Goal: Transaction & Acquisition: Purchase product/service

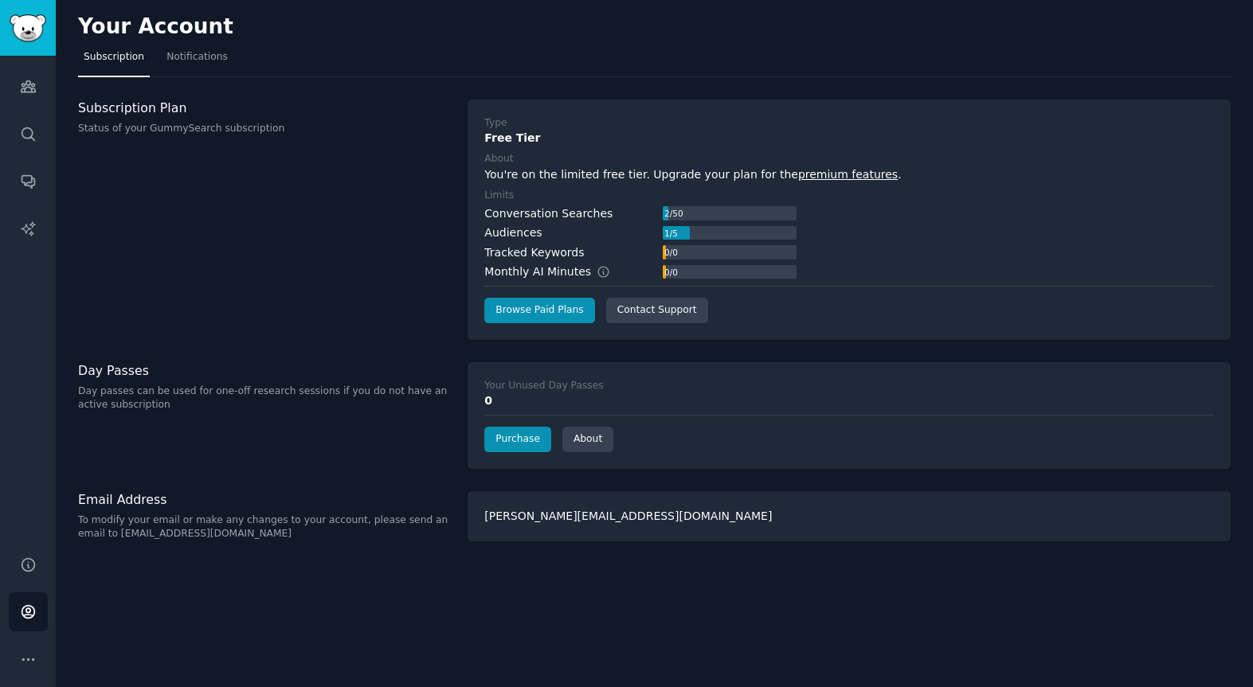
click at [371, 268] on div "Subscription Plan Status of your GummySearch subscription" at bounding box center [264, 220] width 373 height 240
click at [552, 307] on link "Browse Paid Plans" at bounding box center [539, 310] width 110 height 25
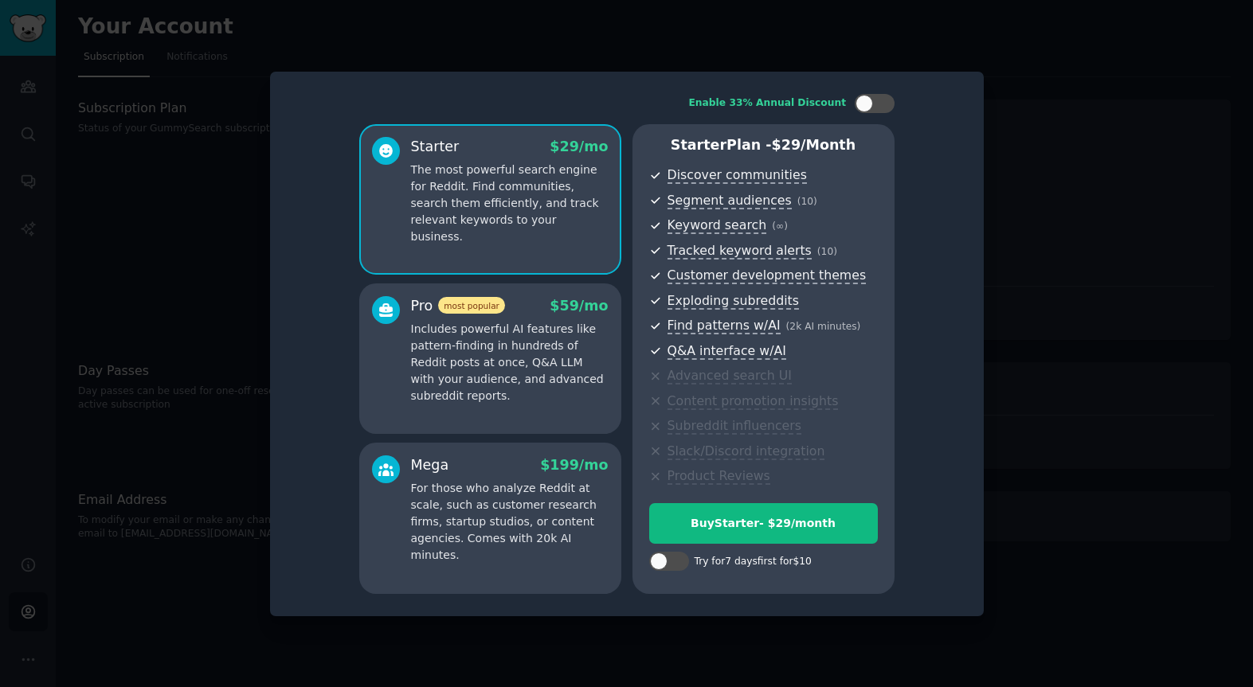
click at [528, 192] on p "The most powerful search engine for Reddit. Find communities, search them effic…" at bounding box center [509, 204] width 197 height 84
click at [782, 526] on div "Buy Starter - $ 29 /month" at bounding box center [763, 523] width 227 height 17
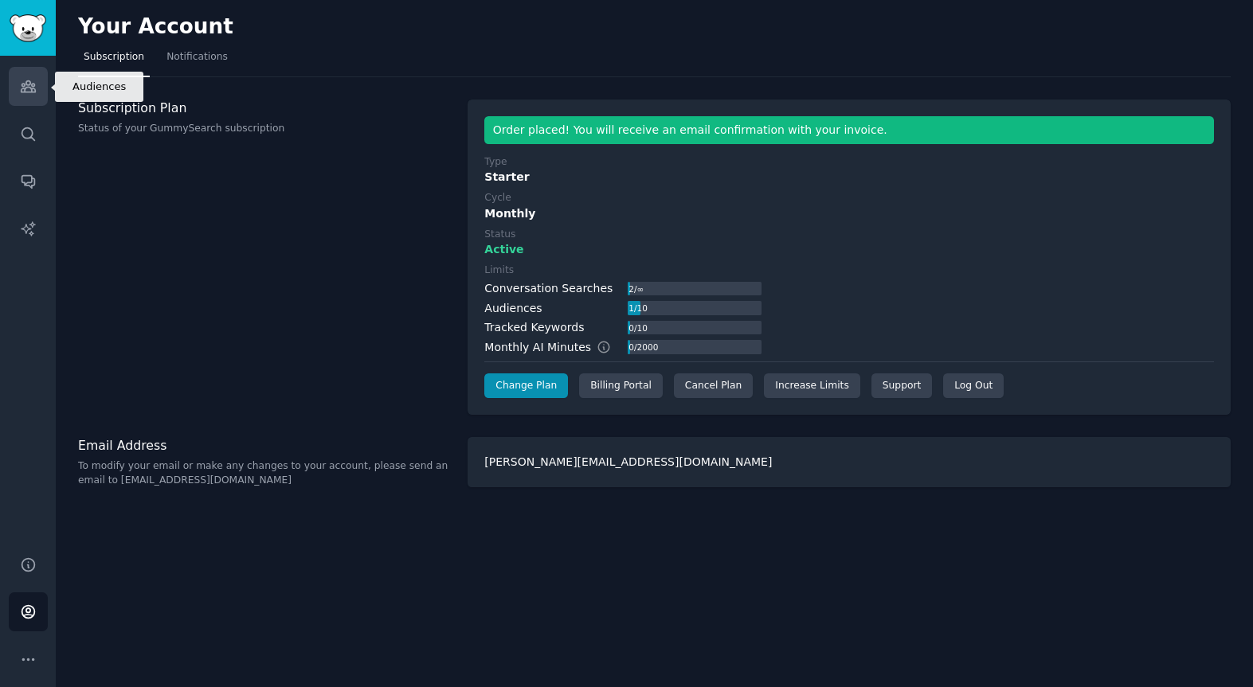
click at [37, 88] on link "Audiences" at bounding box center [28, 86] width 39 height 39
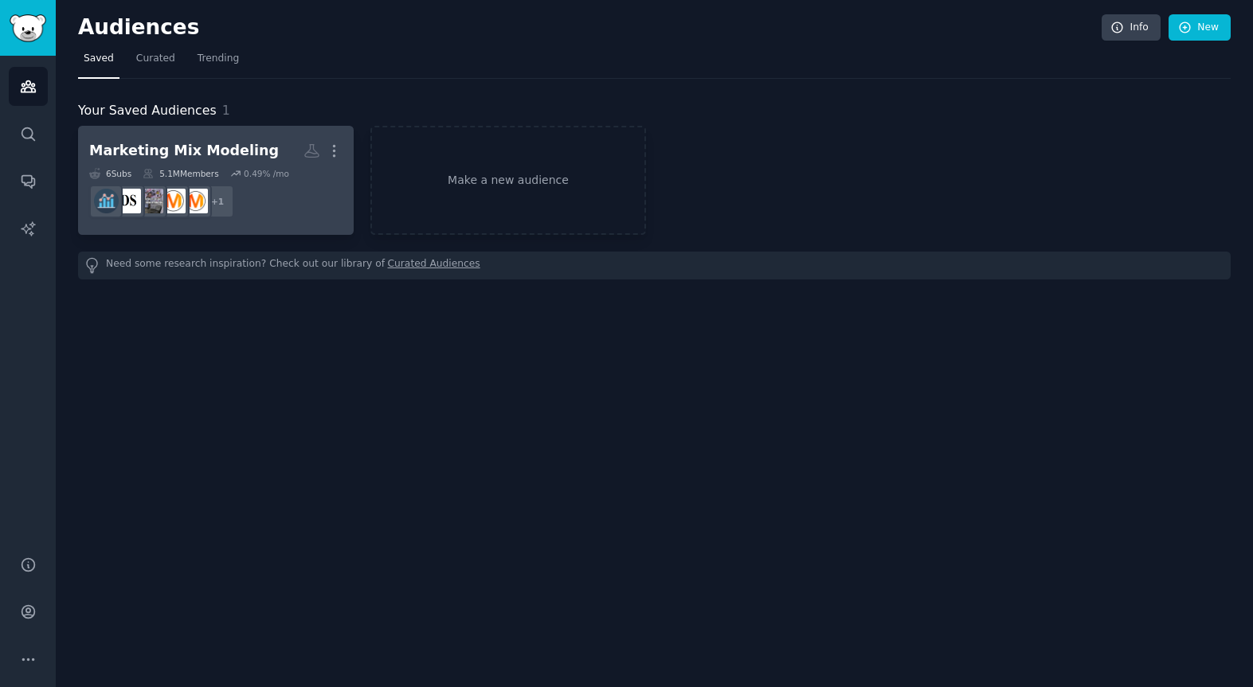
click at [215, 158] on div "Marketing Mix Modeling" at bounding box center [184, 151] width 190 height 20
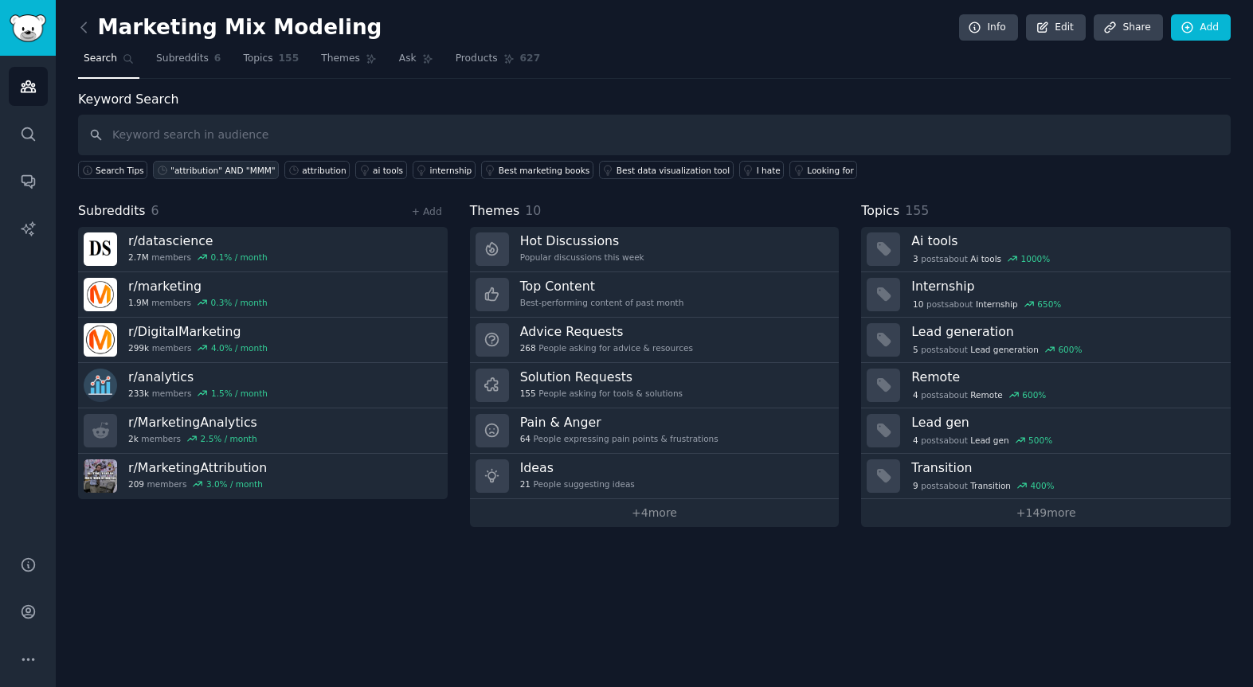
click at [219, 170] on div ""attribution" AND "MMM"" at bounding box center [222, 170] width 105 height 11
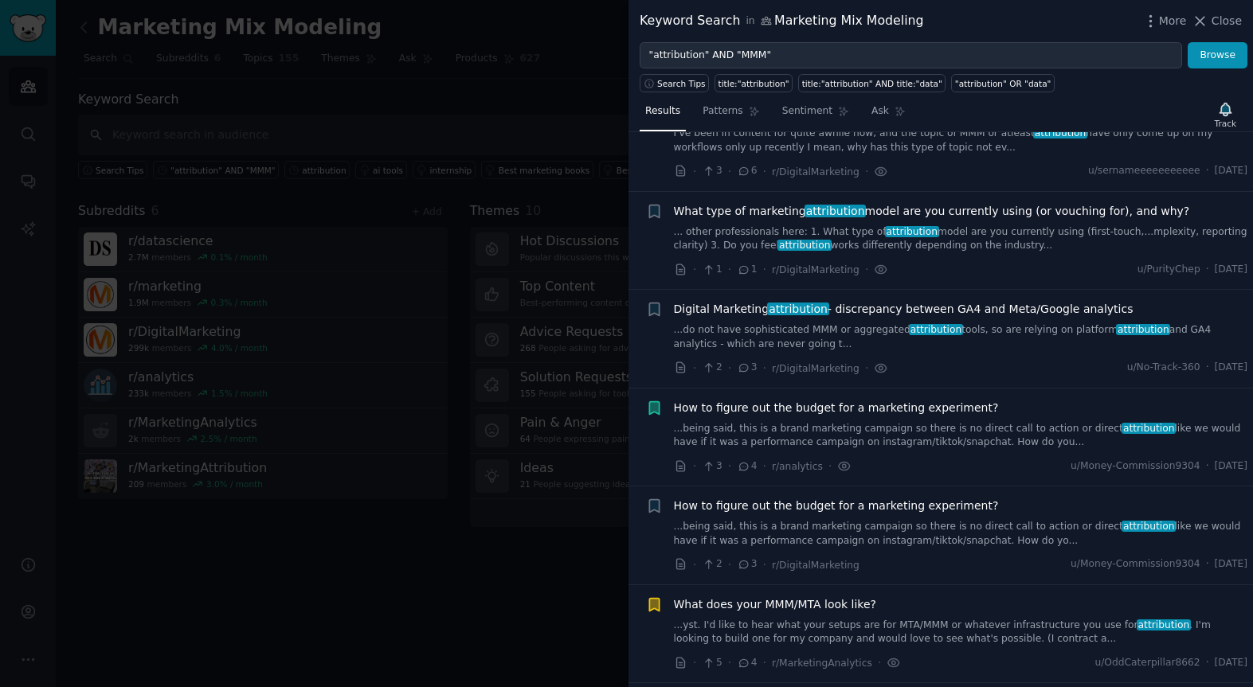
scroll to position [174, 0]
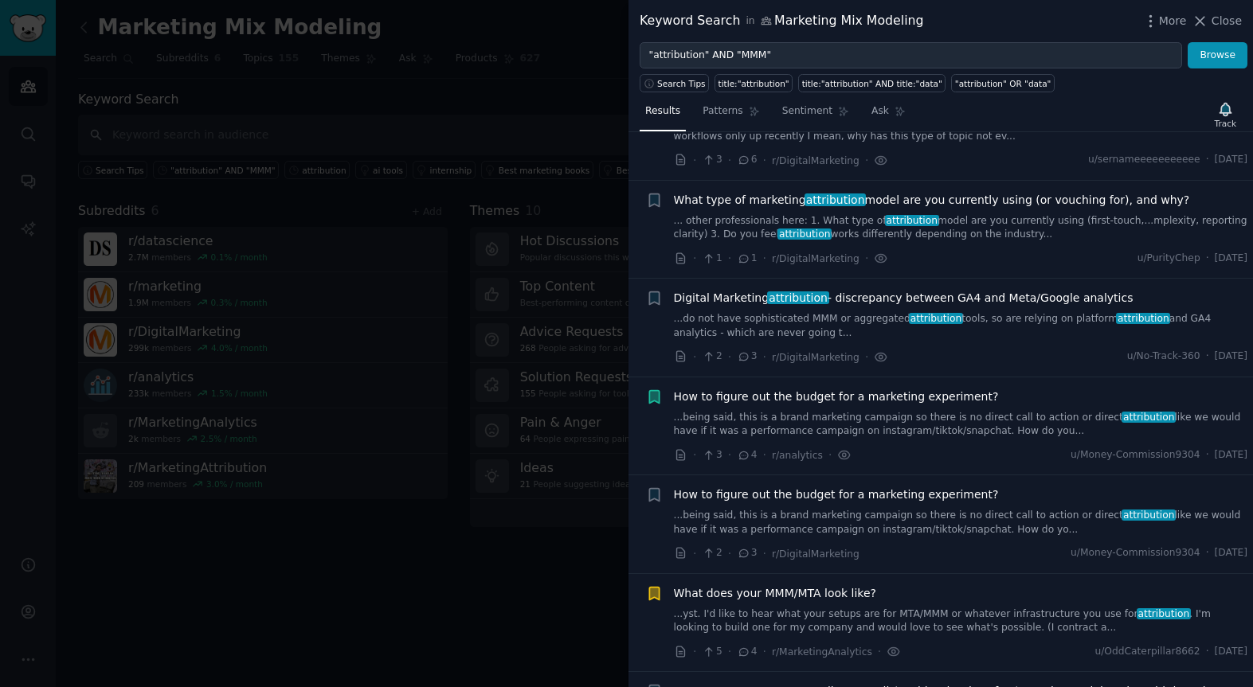
click at [881, 198] on span "What type of marketing attribution model are you currently using (or vouching f…" at bounding box center [932, 200] width 516 height 17
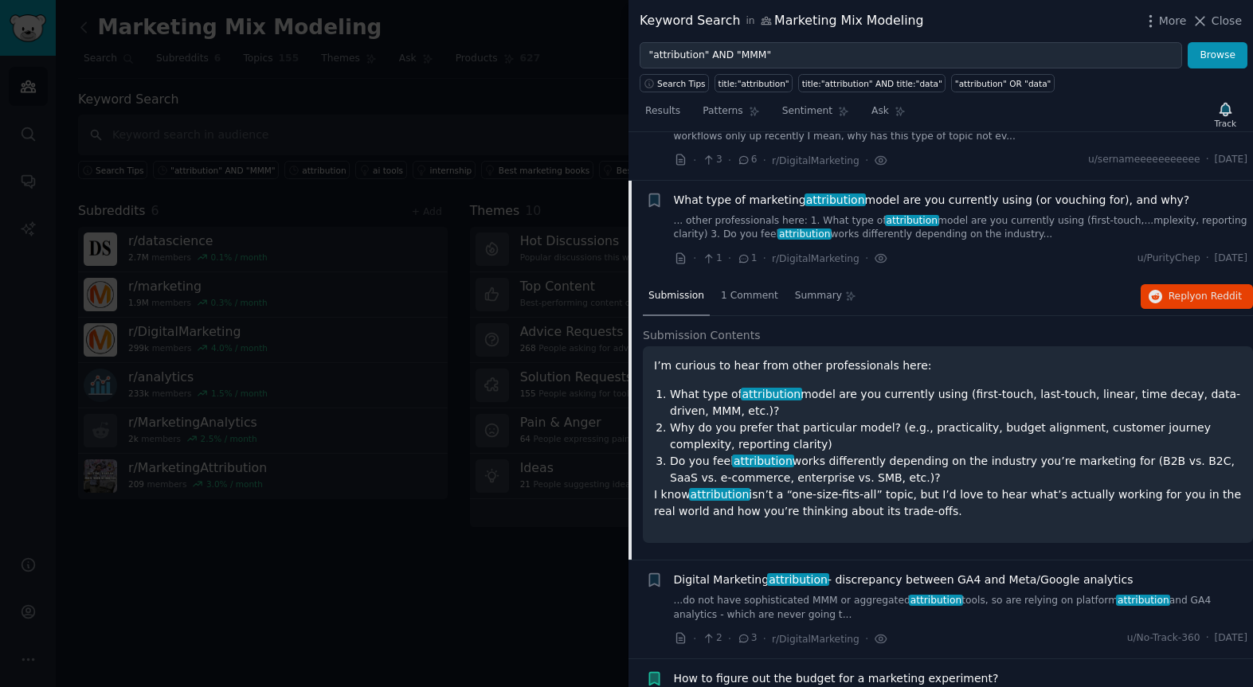
scroll to position [222, 0]
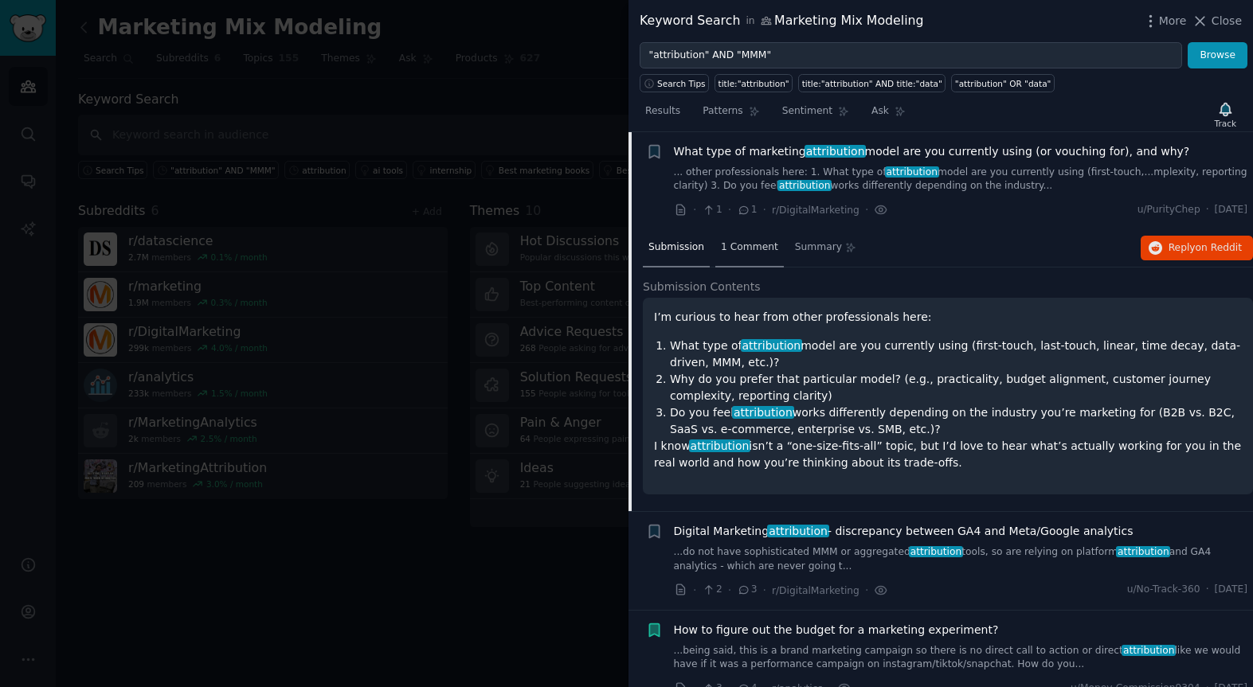
click at [748, 244] on span "1 Comment" at bounding box center [749, 247] width 57 height 14
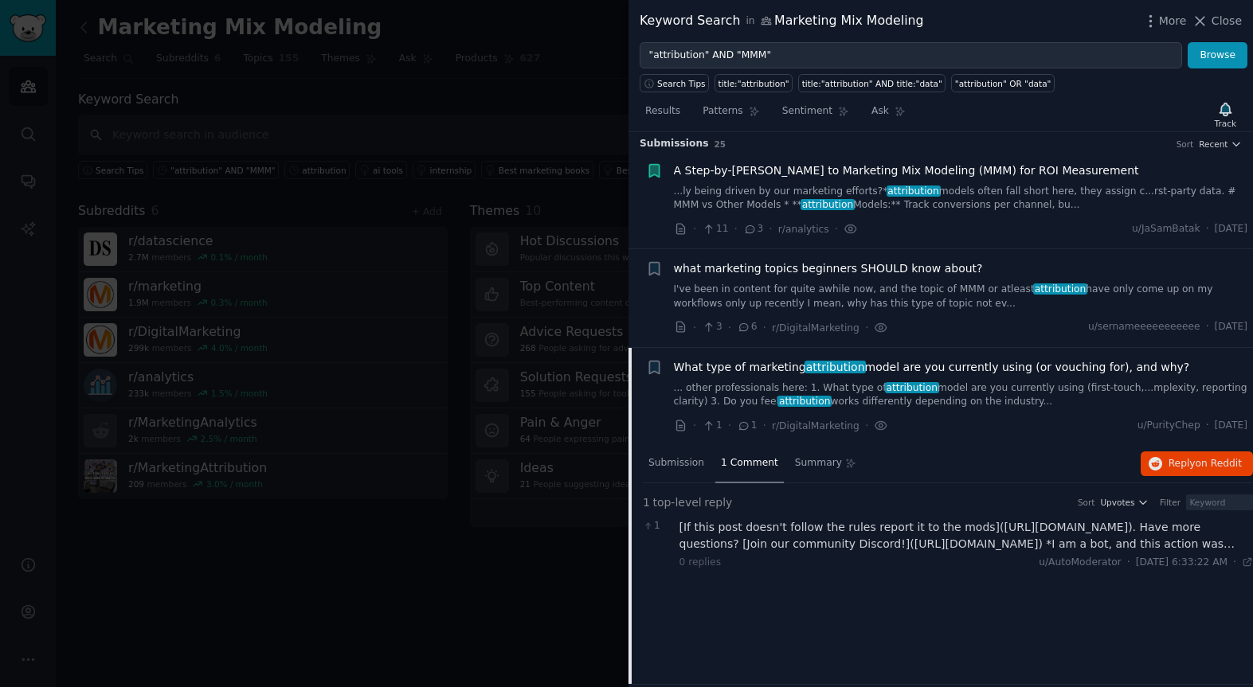
scroll to position [0, 0]
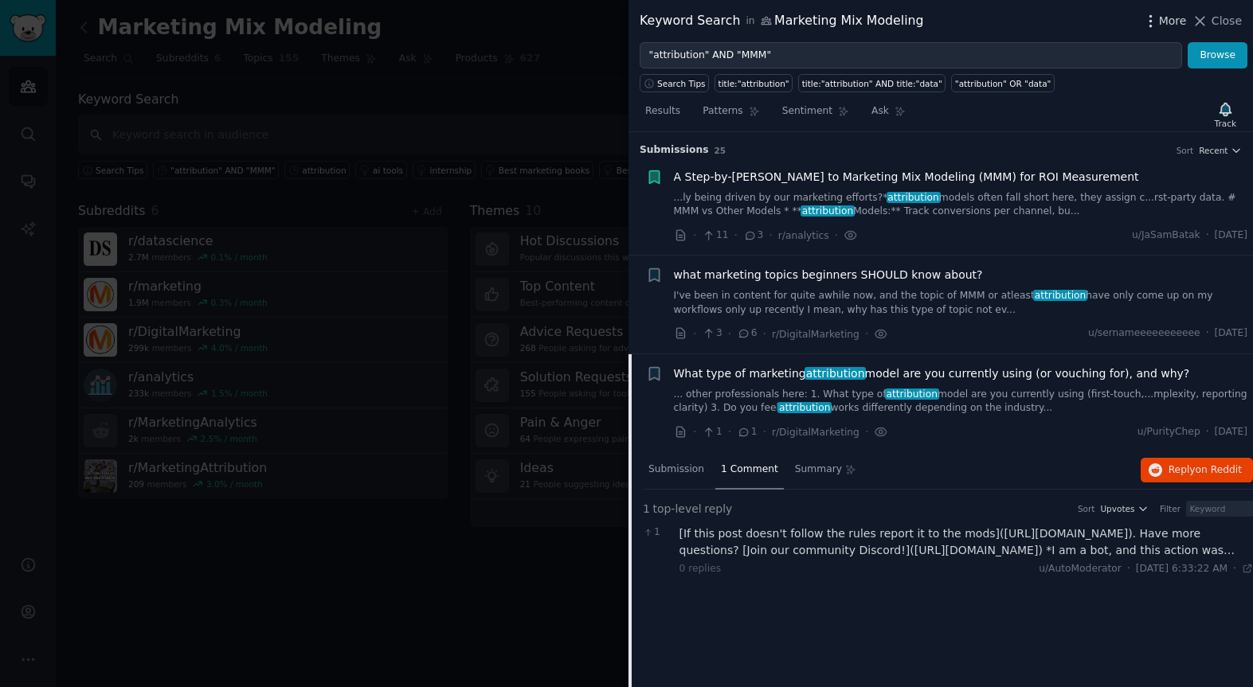
click at [1161, 18] on span "More" at bounding box center [1173, 21] width 28 height 17
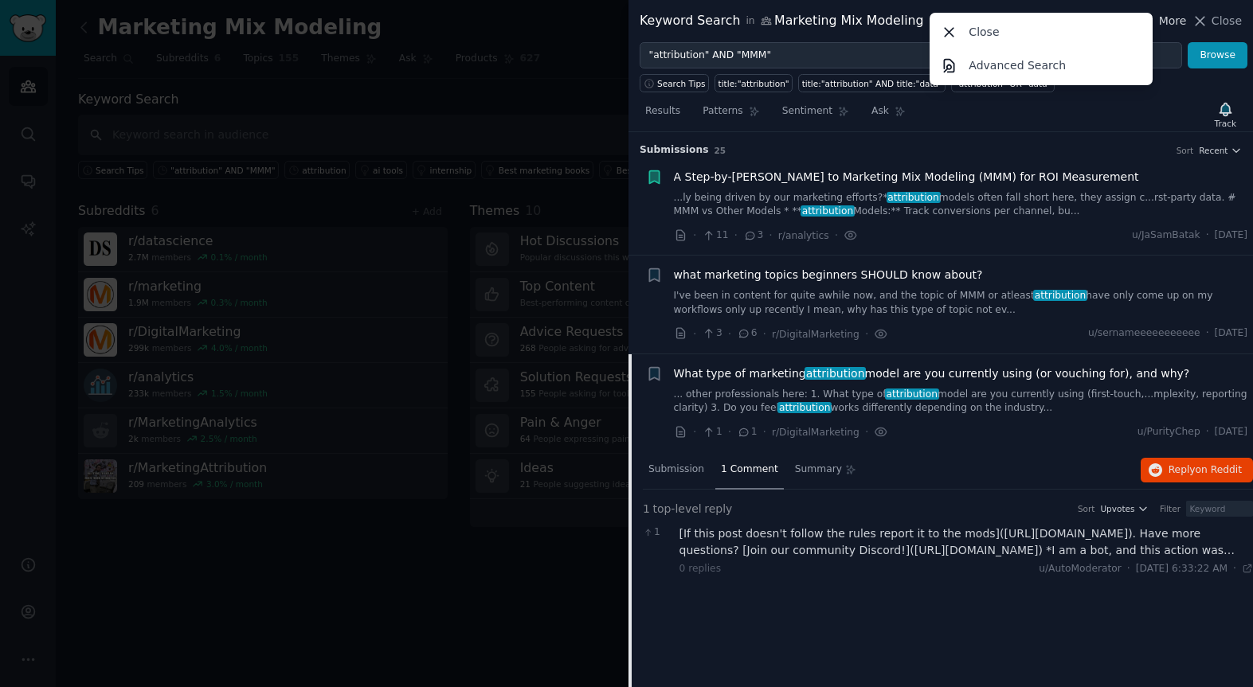
click at [1161, 18] on span "More" at bounding box center [1173, 21] width 28 height 17
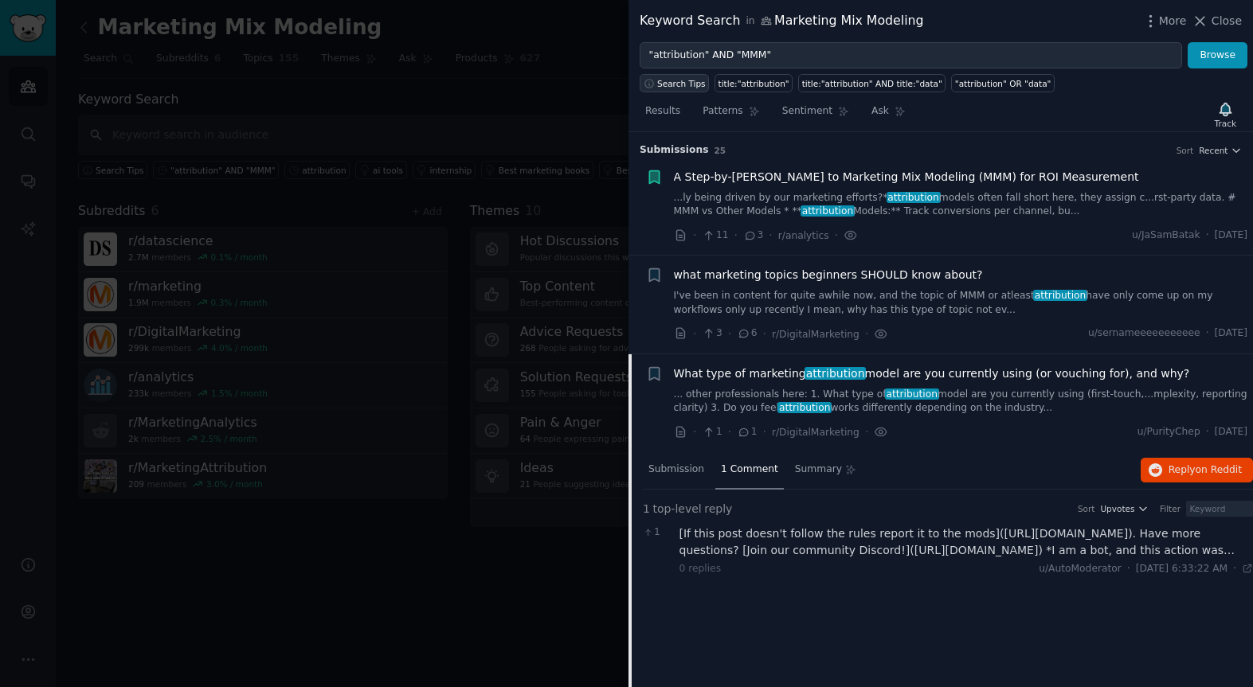
click at [675, 81] on span "Search Tips" at bounding box center [681, 83] width 49 height 11
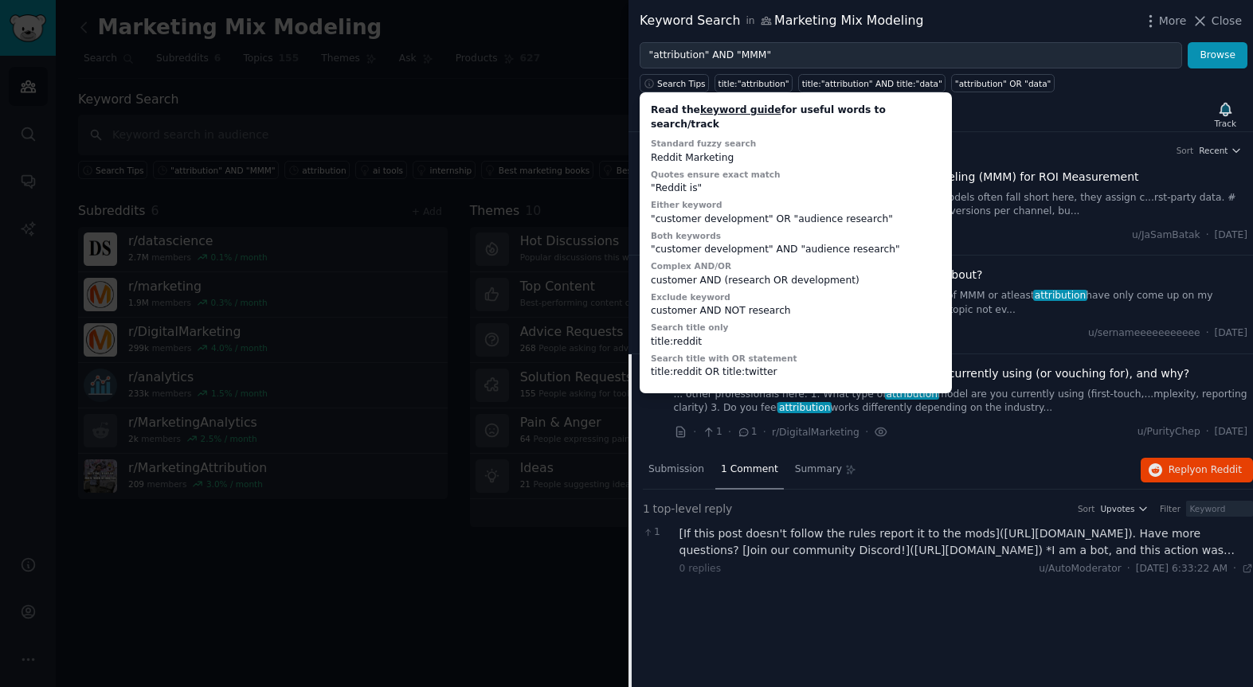
click at [1006, 104] on div "Results Patterns Sentiment Ask Track" at bounding box center [940, 115] width 624 height 34
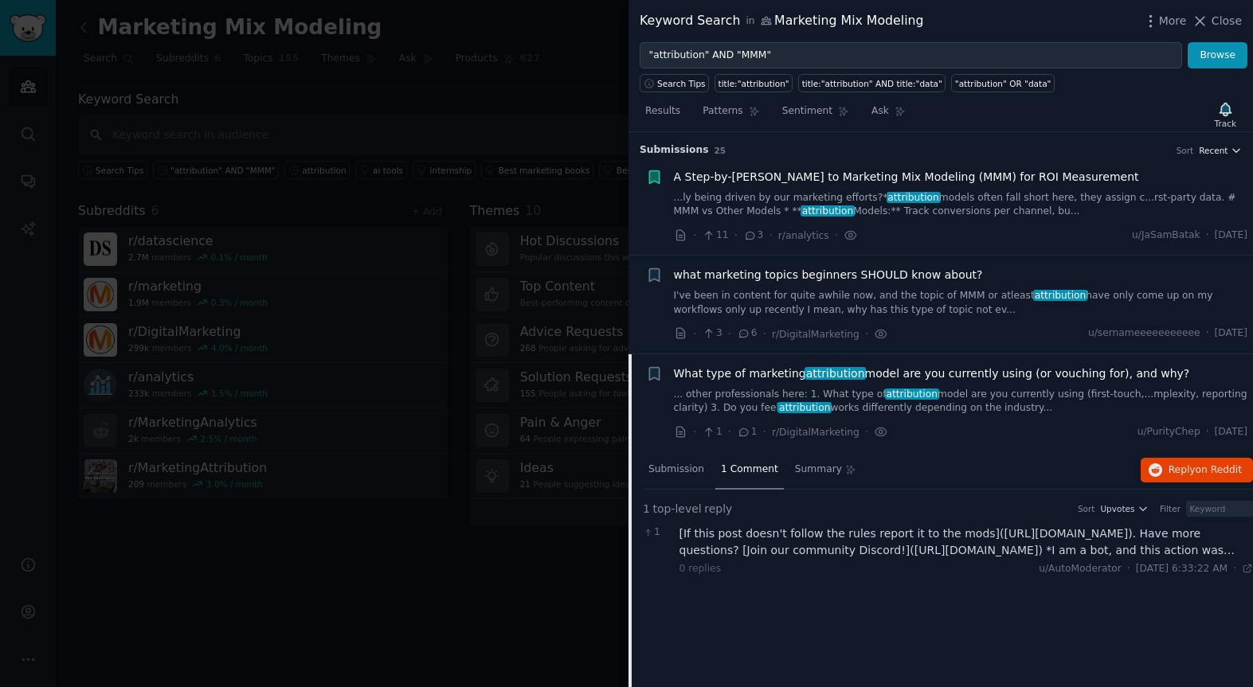
click at [1218, 152] on span "Recent" at bounding box center [1212, 150] width 29 height 11
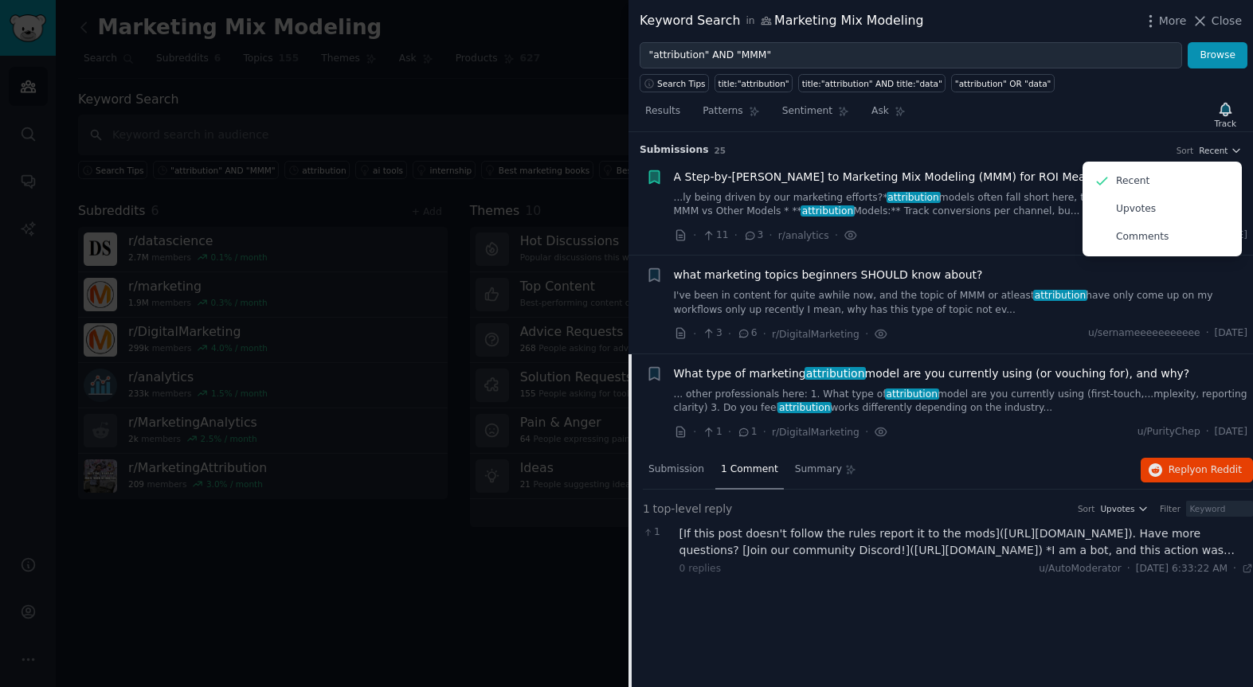
click at [1084, 118] on div "Results Patterns Sentiment Ask Track" at bounding box center [940, 115] width 624 height 34
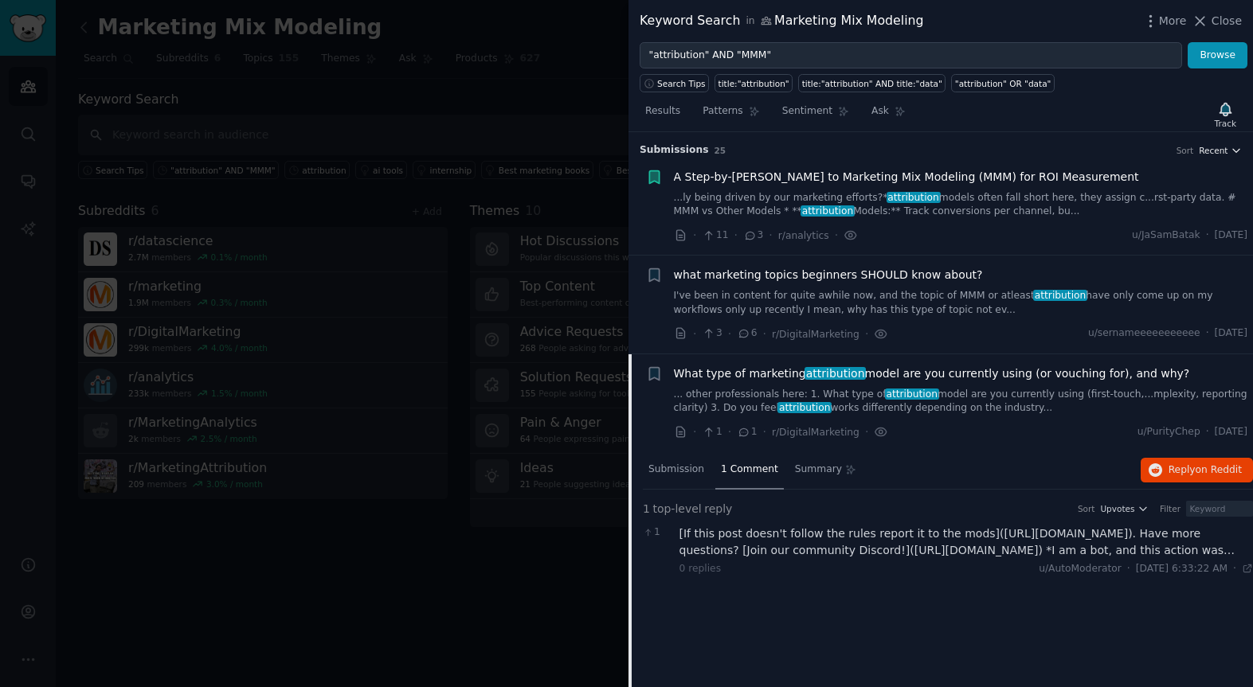
click at [1213, 150] on span "Recent" at bounding box center [1212, 150] width 29 height 11
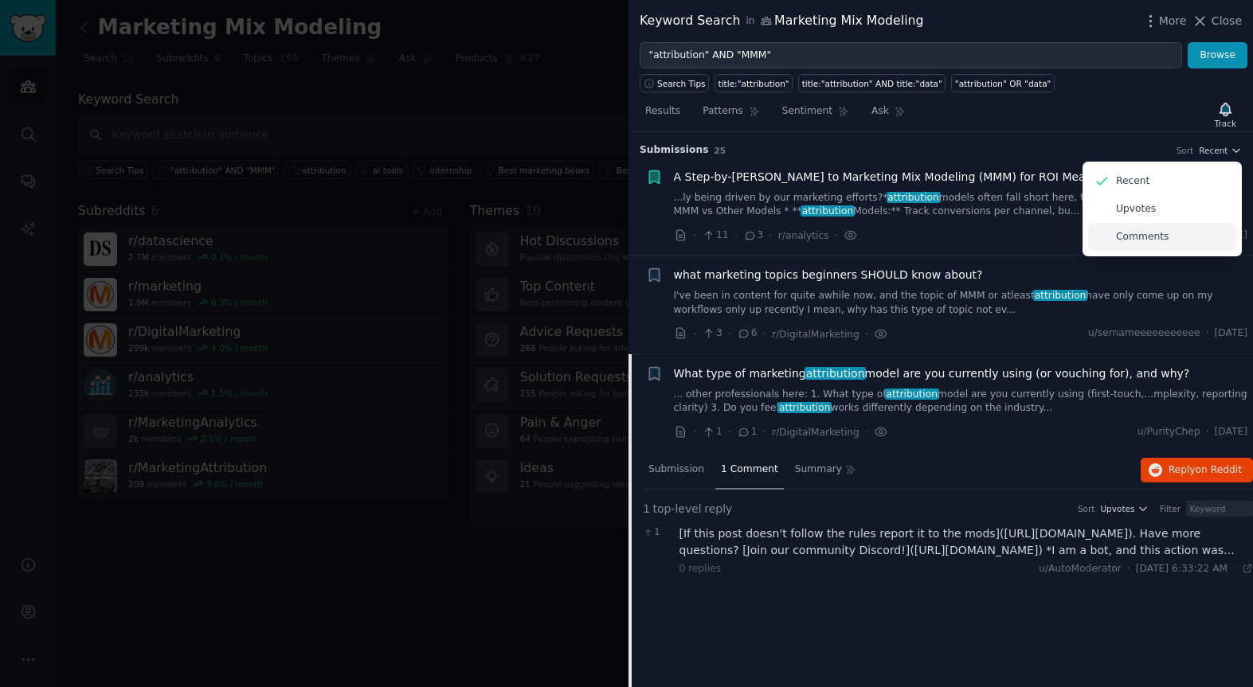
click at [1150, 237] on p "Comments" at bounding box center [1142, 237] width 53 height 14
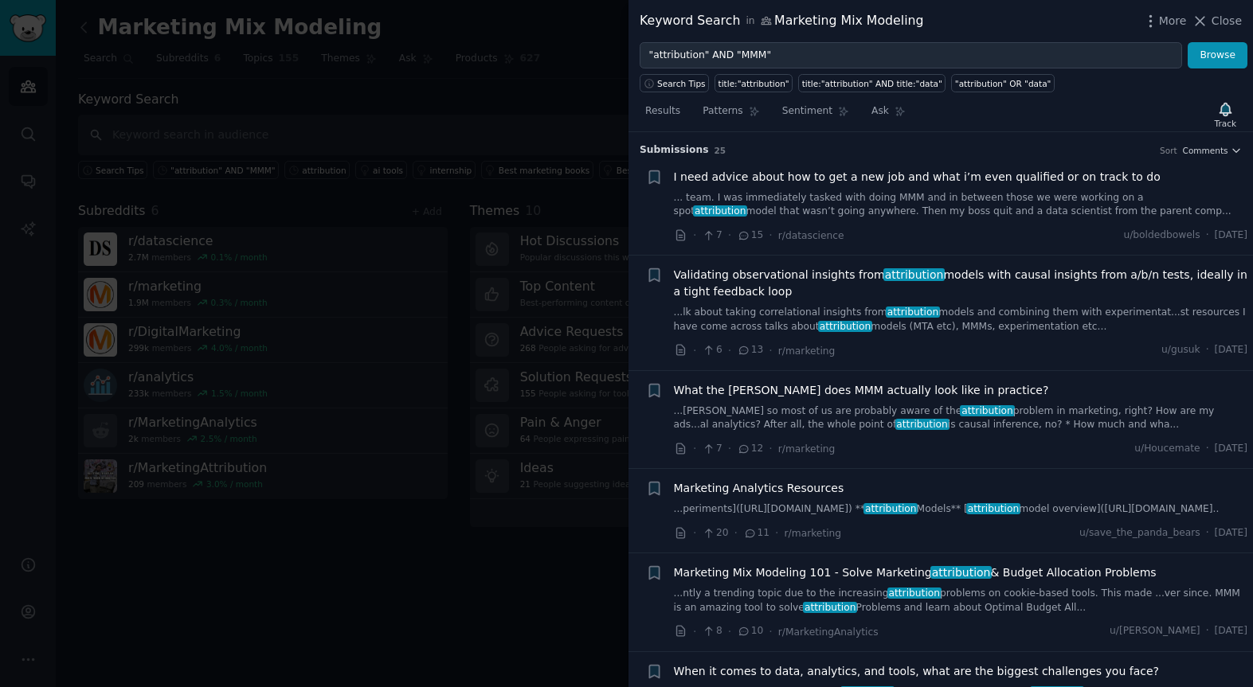
click at [874, 200] on link "... team. I was immediately tasked with doing MMM and in between those we were …" at bounding box center [961, 205] width 574 height 28
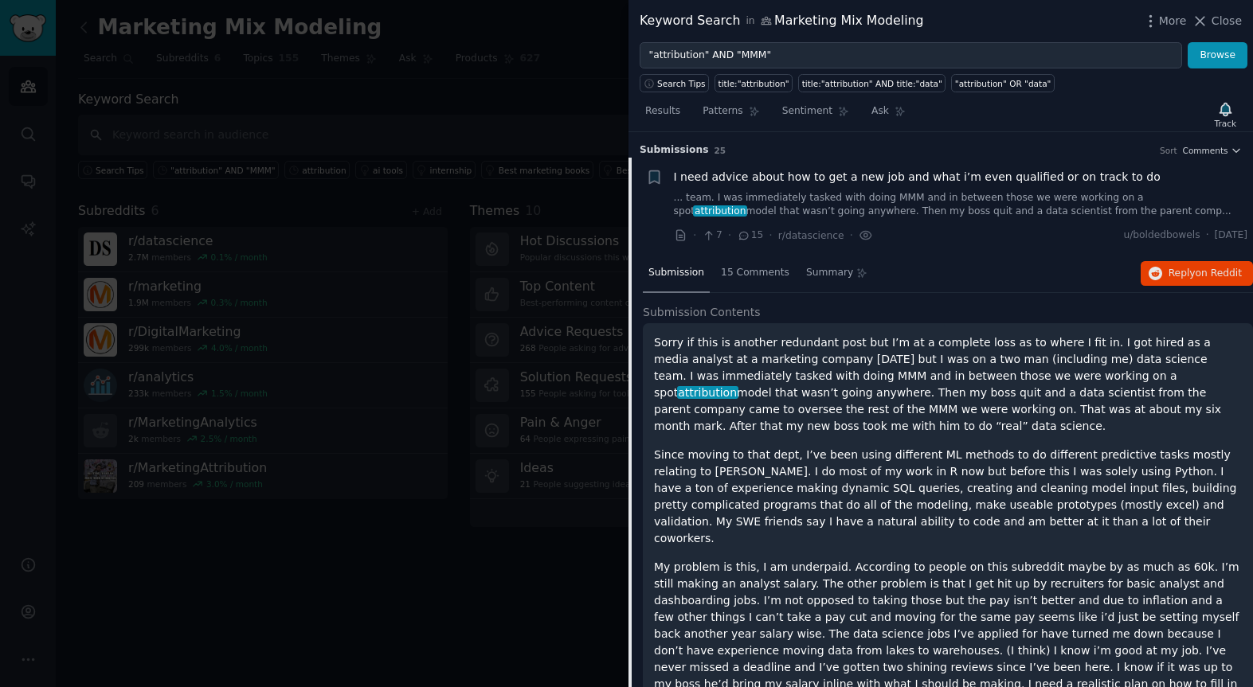
scroll to position [25, 0]
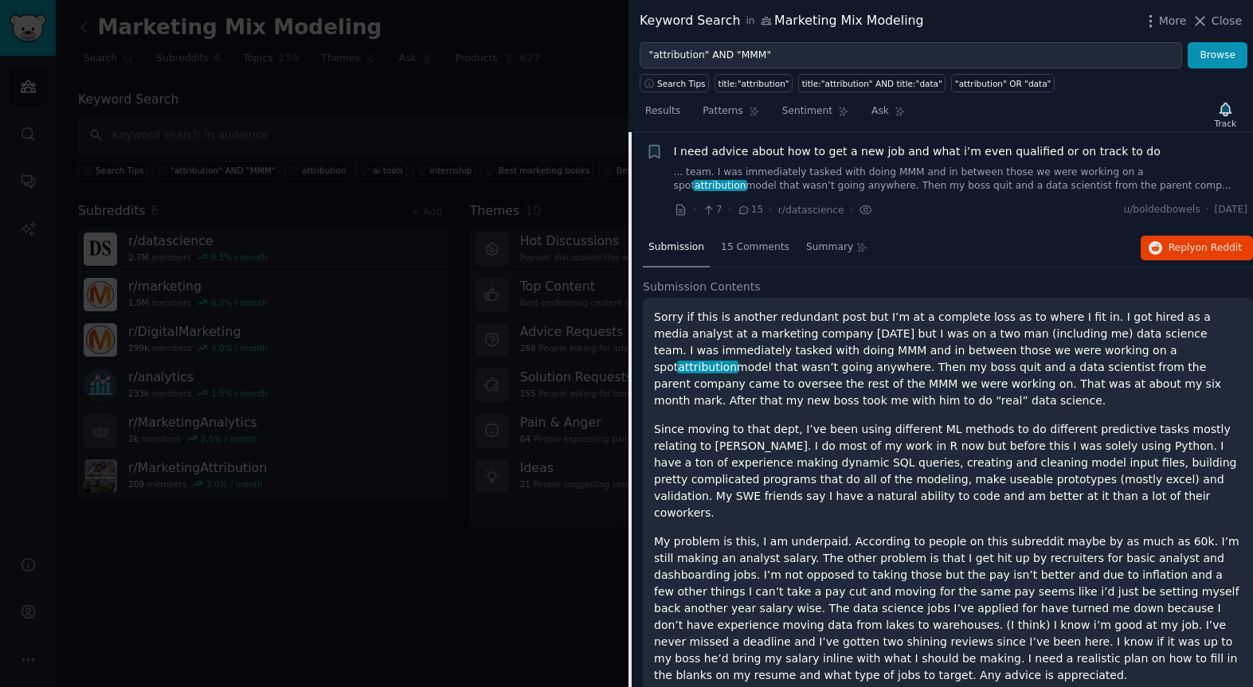
click at [834, 144] on span "I need advice about how to get a new job and what i’m even qualified or on trac…" at bounding box center [917, 151] width 487 height 17
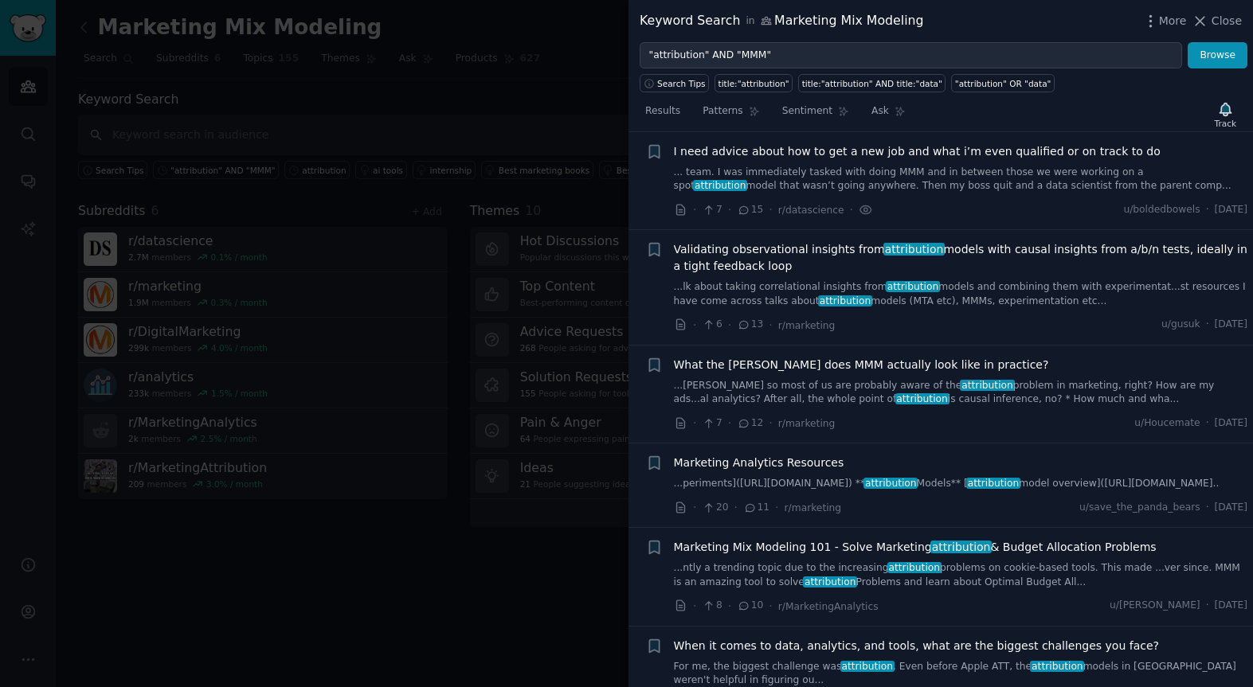
click at [830, 250] on span "Validating observational insights from attribution models with causal insights …" at bounding box center [961, 257] width 574 height 33
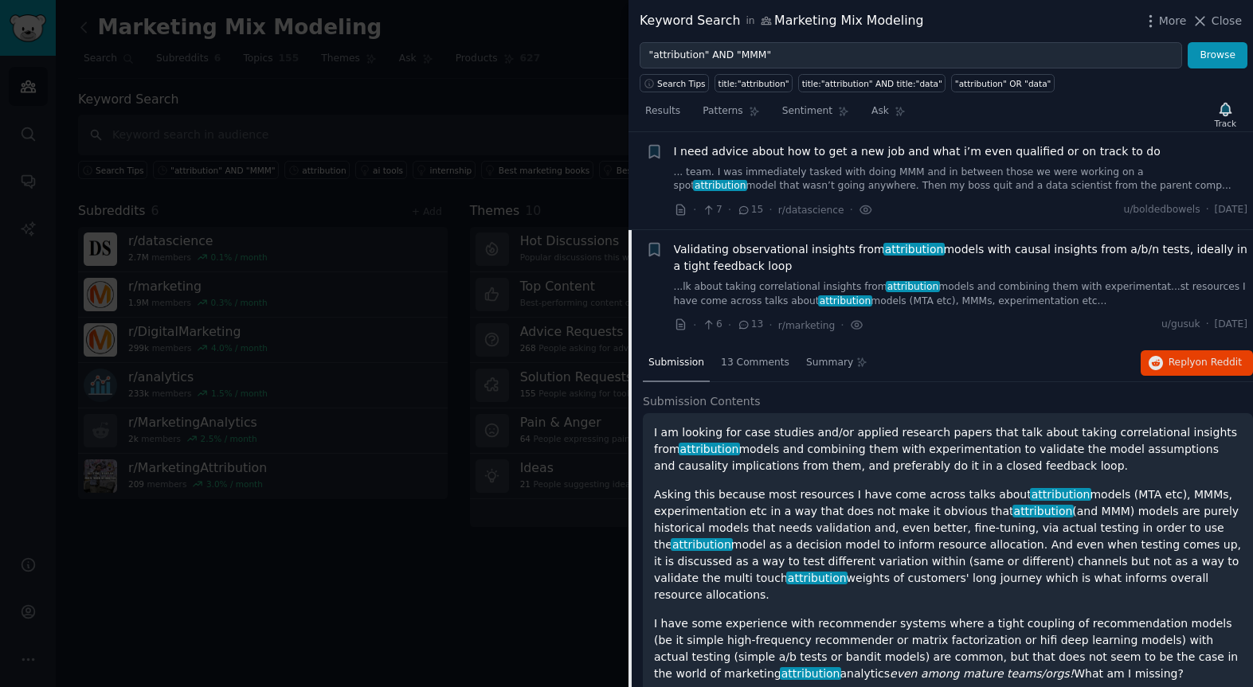
scroll to position [123, 0]
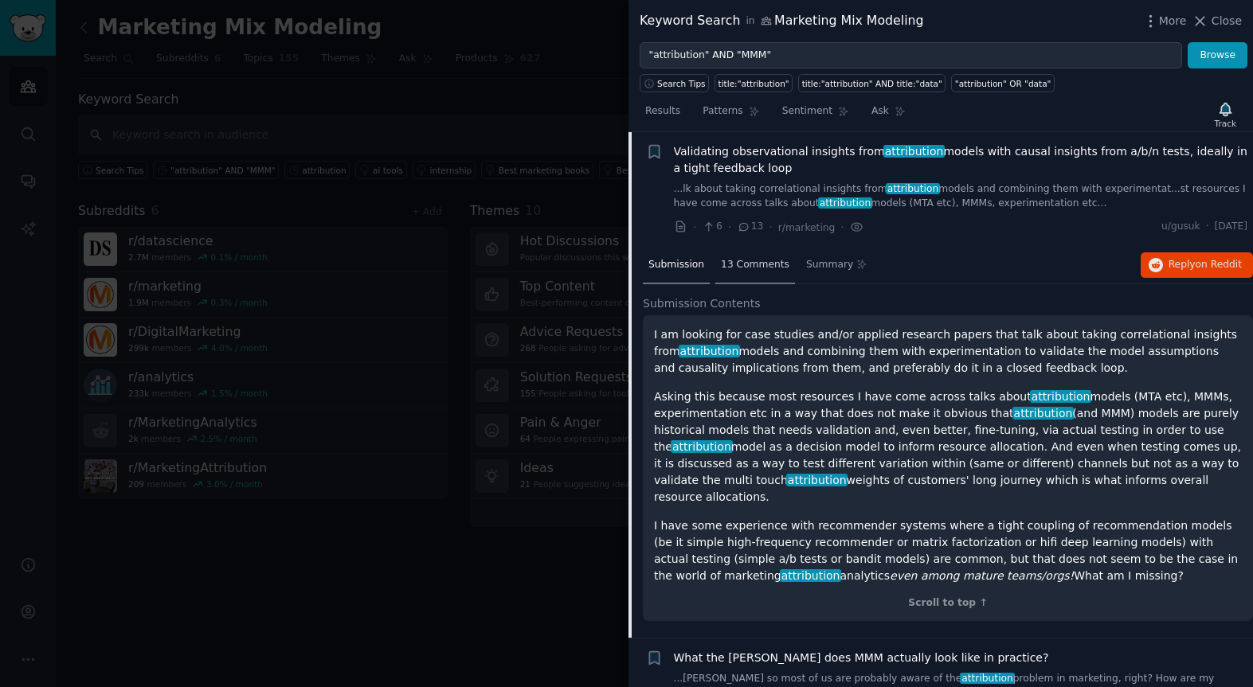
click at [755, 267] on span "13 Comments" at bounding box center [755, 265] width 68 height 14
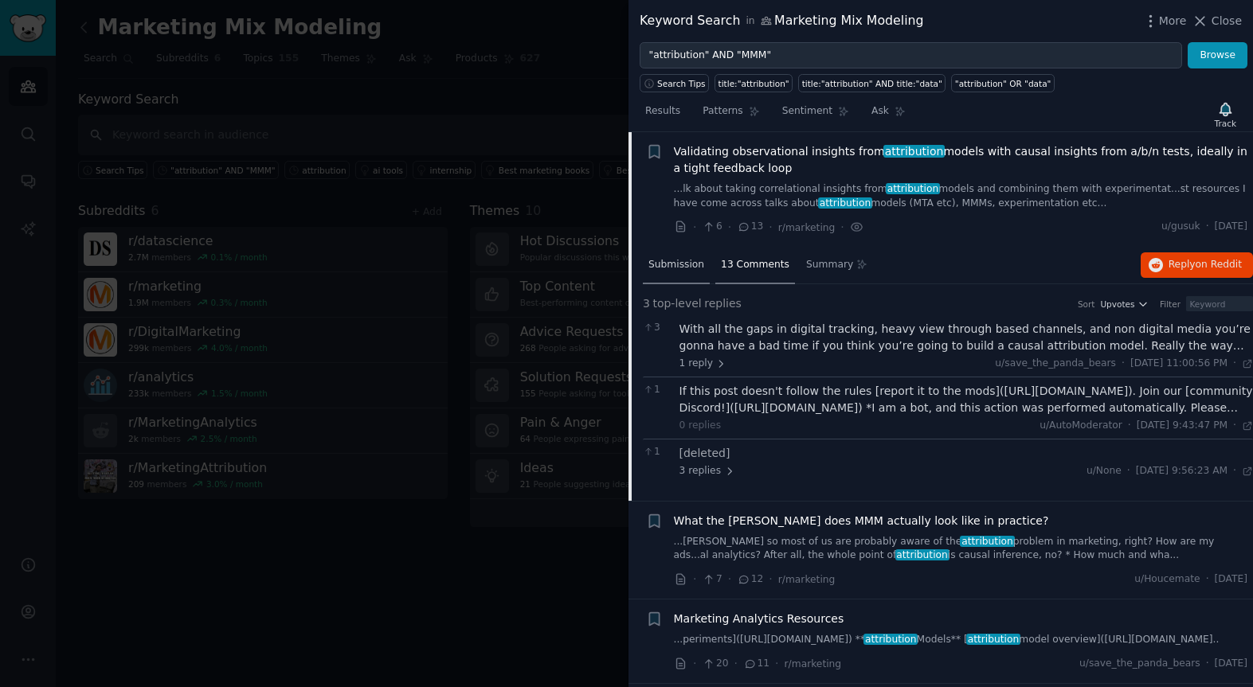
click at [672, 267] on span "Submission" at bounding box center [676, 265] width 56 height 14
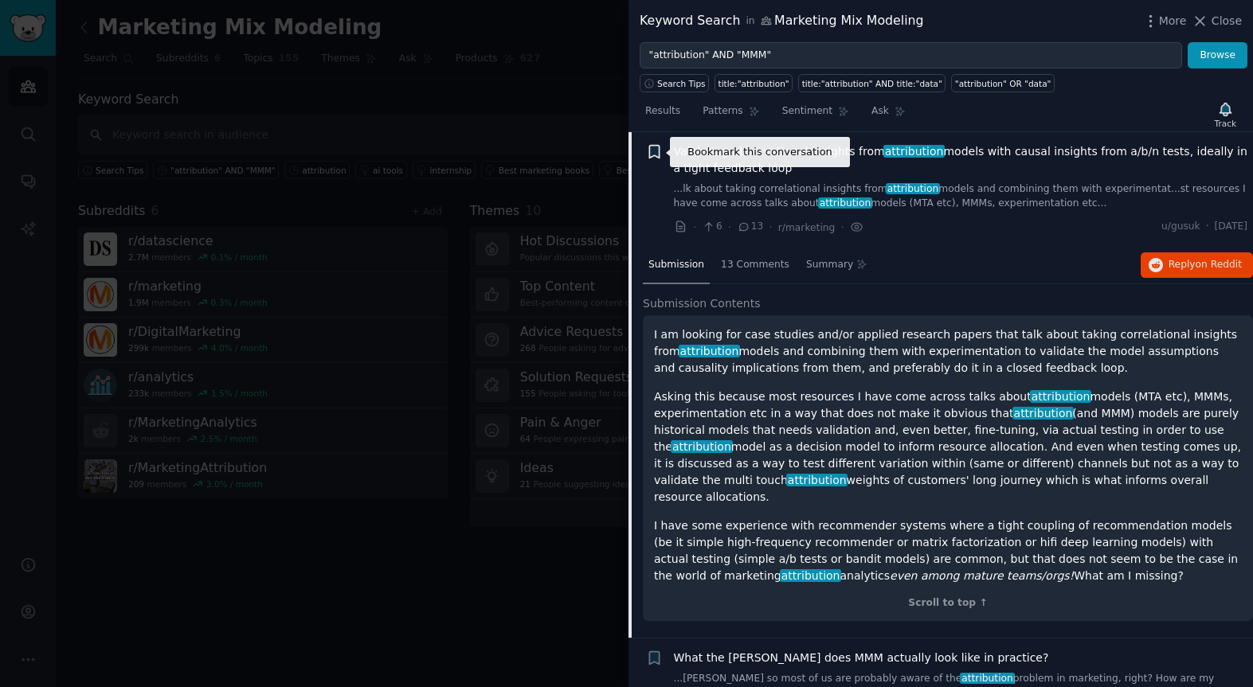
click at [651, 150] on icon "button" at bounding box center [654, 152] width 10 height 13
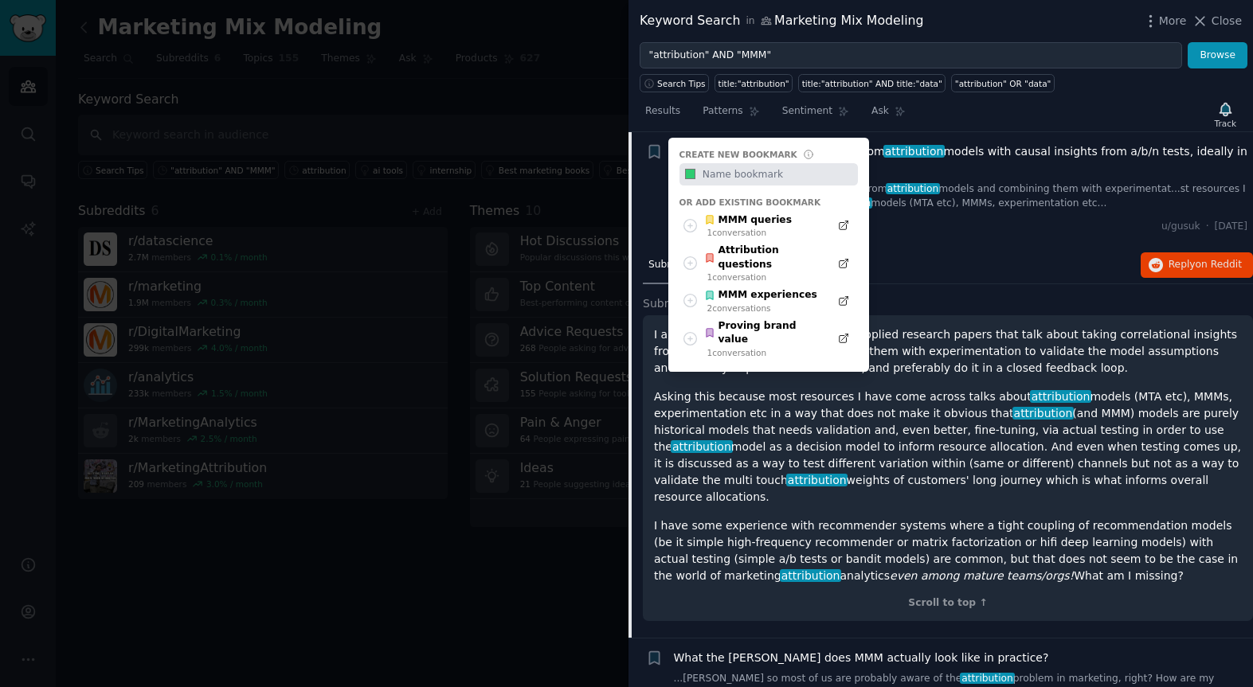
click at [992, 270] on div "Submission 13 Comments Summary Reply on Reddit" at bounding box center [948, 266] width 610 height 38
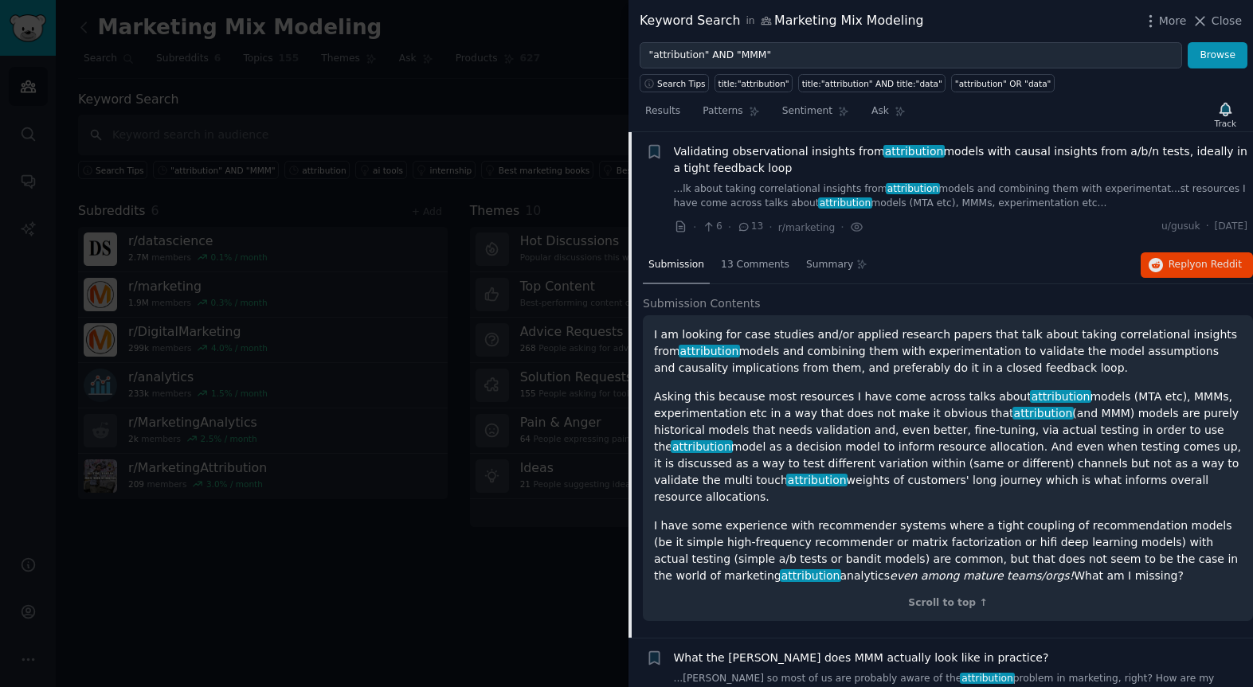
click at [721, 151] on span "Validating observational insights from attribution models with causal insights …" at bounding box center [961, 159] width 574 height 33
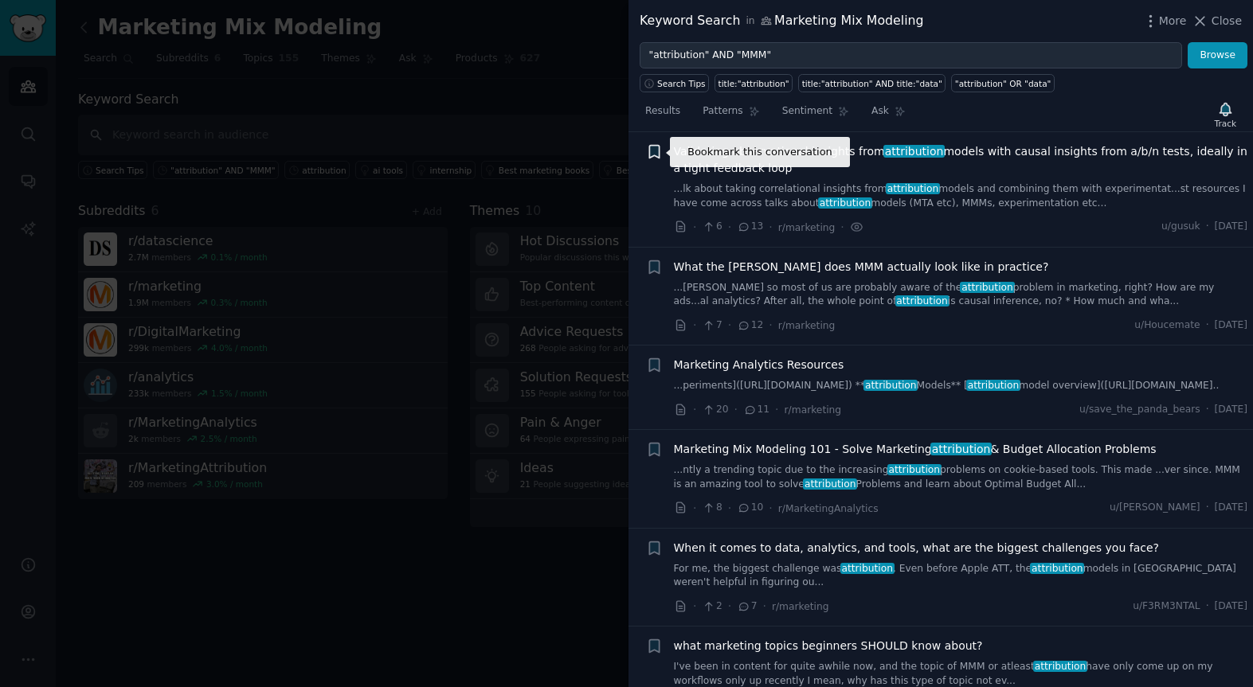
click at [654, 149] on icon "button" at bounding box center [654, 152] width 10 height 13
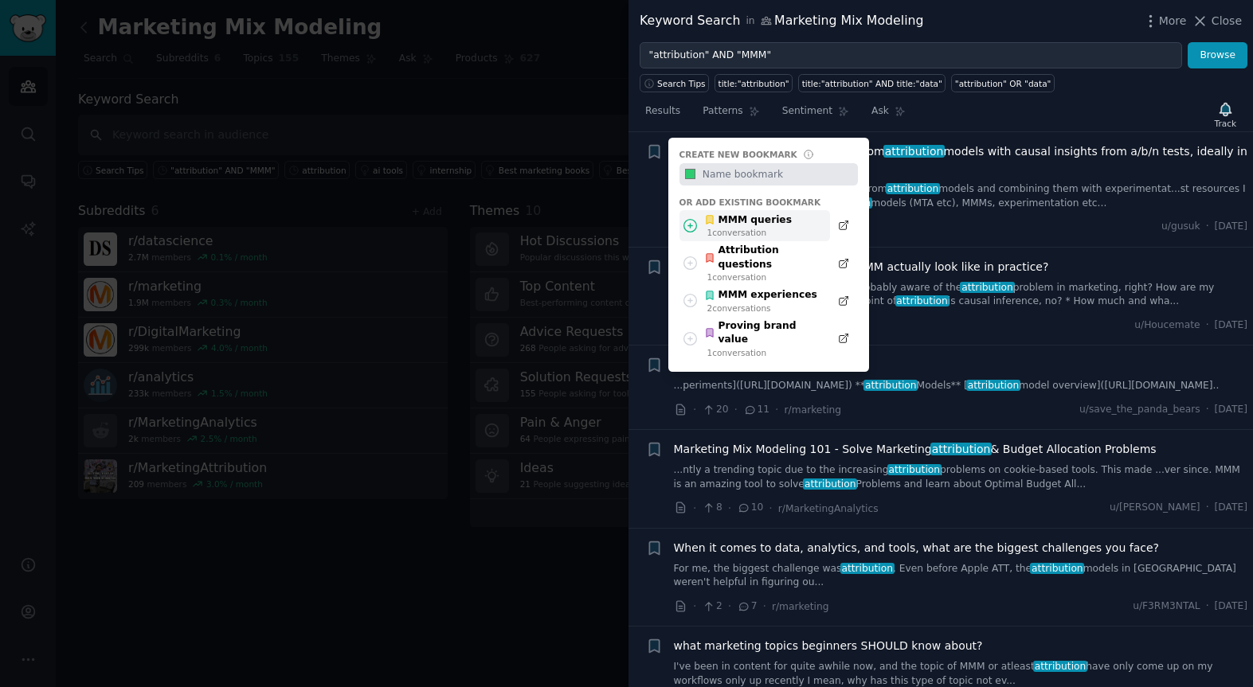
click at [743, 227] on div "1 conversation" at bounding box center [749, 232] width 84 height 11
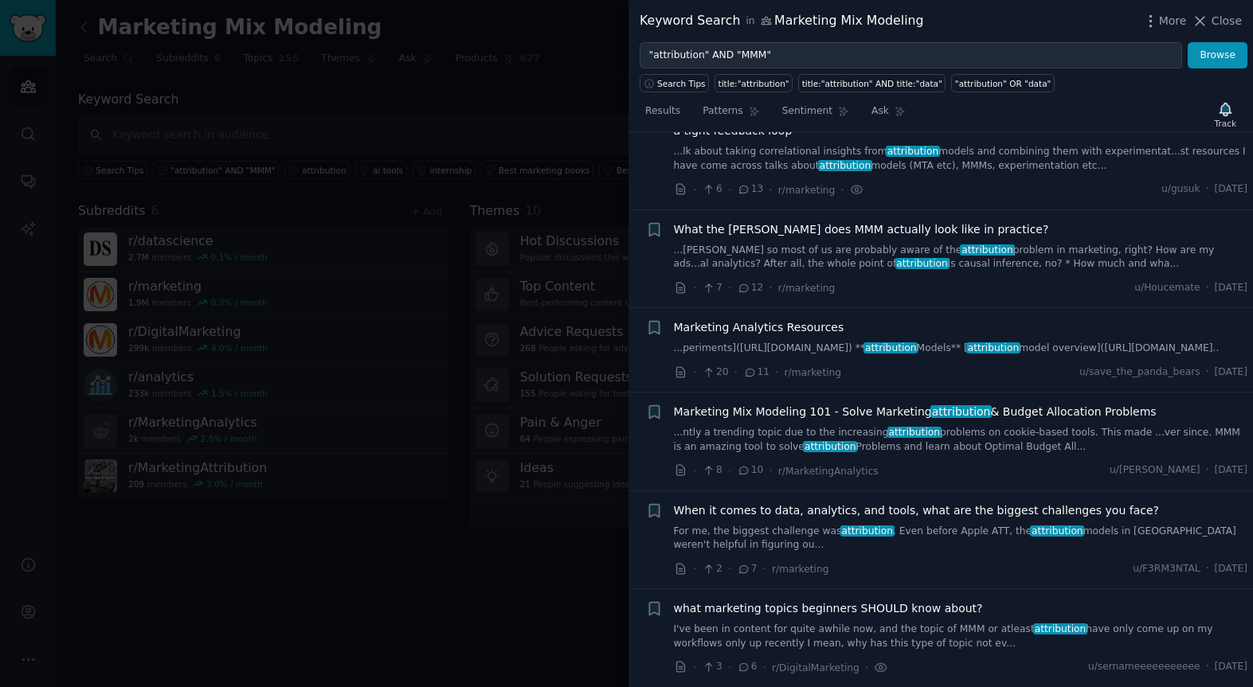
scroll to position [162, 0]
click at [649, 230] on icon "button" at bounding box center [654, 228] width 10 height 13
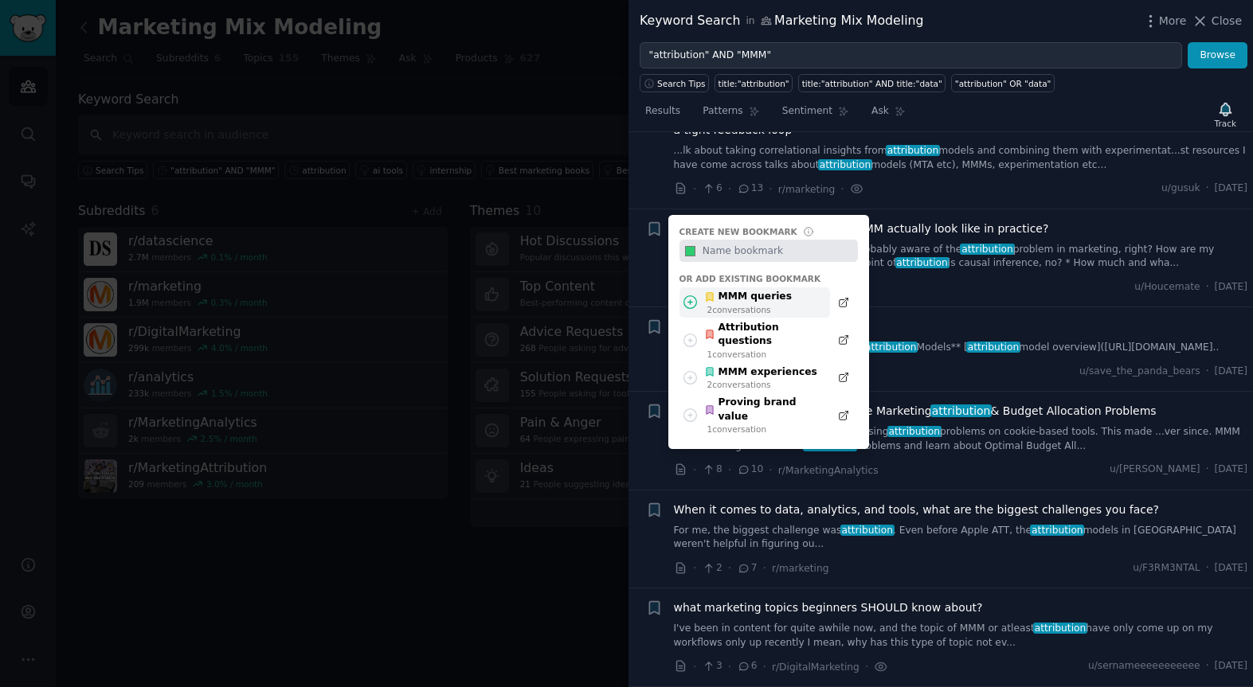
click at [763, 295] on div "MMM queries" at bounding box center [748, 297] width 88 height 14
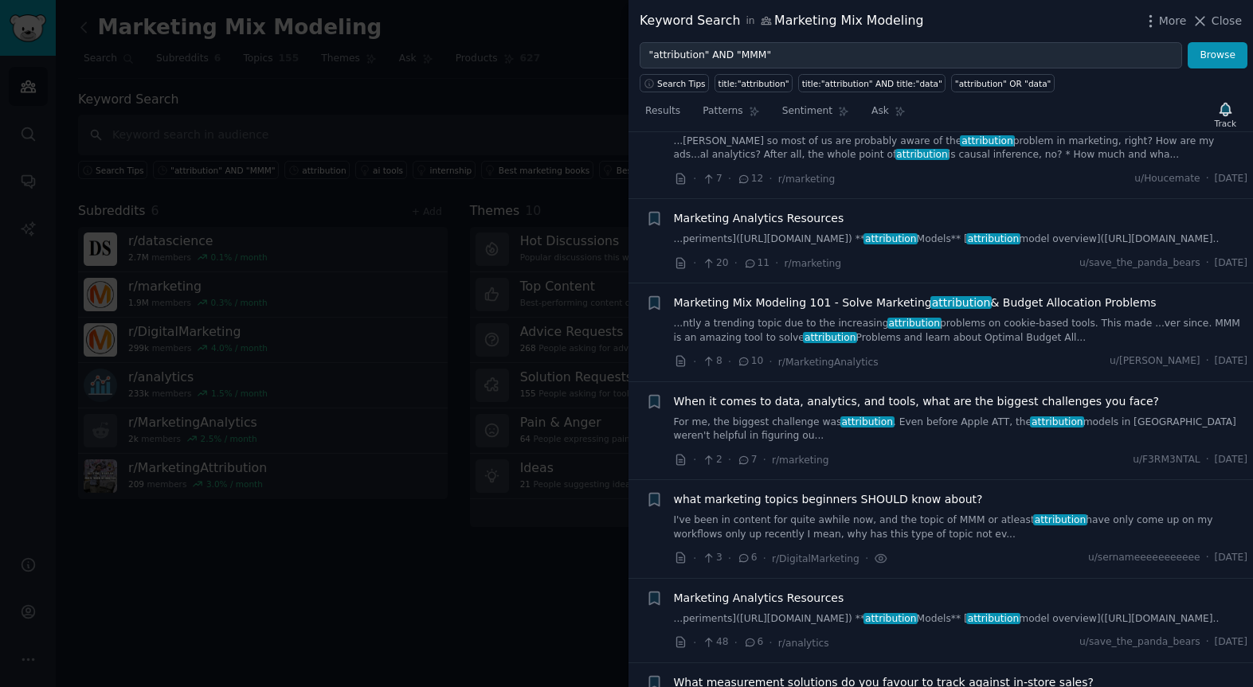
scroll to position [272, 0]
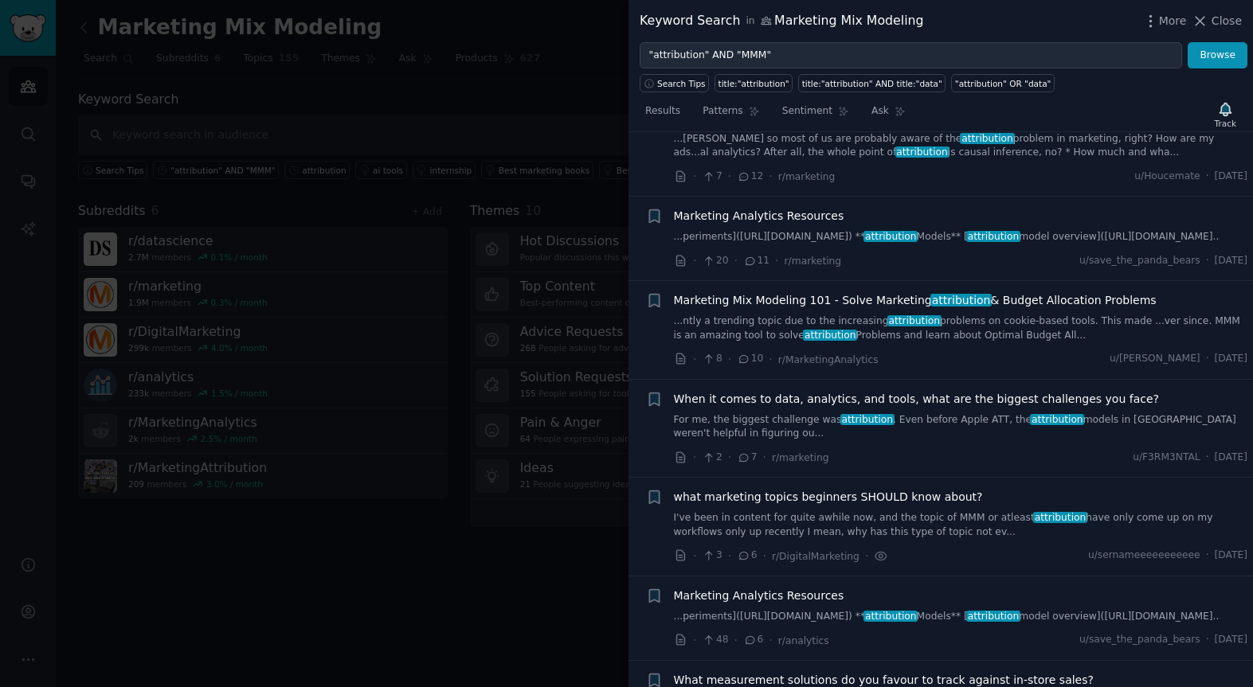
click at [830, 235] on link "...periments]([URL][DOMAIN_NAME]) ** attribution Models** [ attribution model o…" at bounding box center [961, 237] width 574 height 14
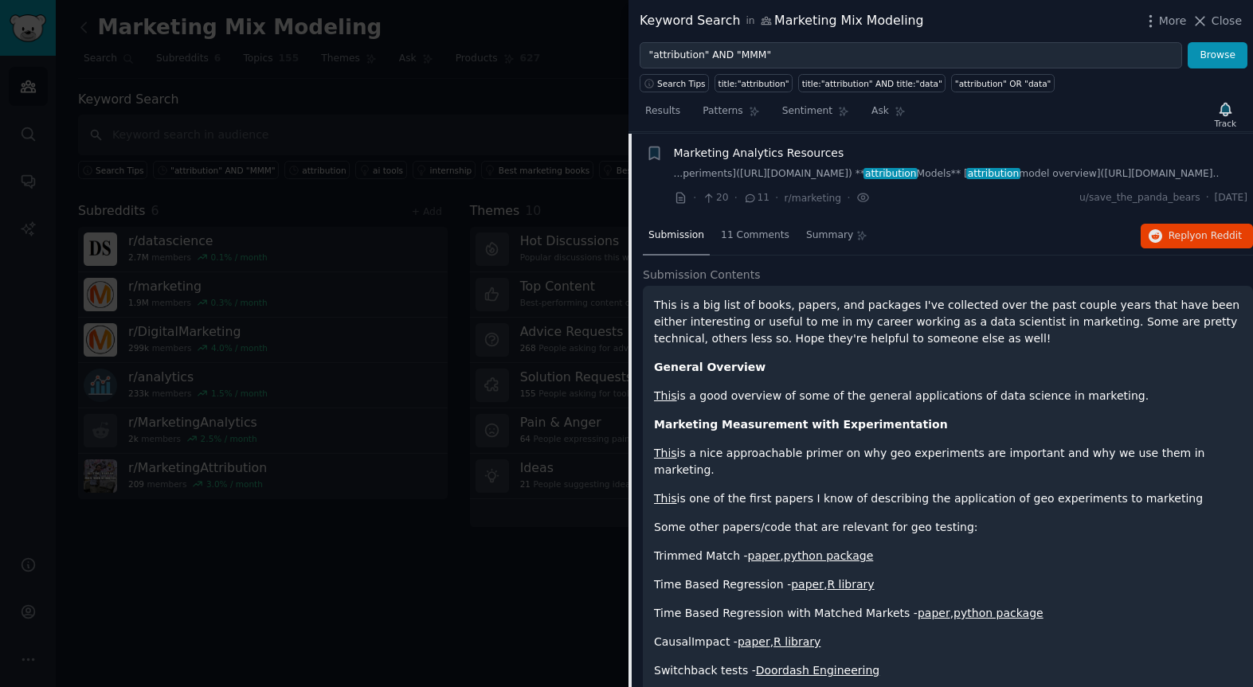
scroll to position [337, 0]
click at [737, 241] on span "11 Comments" at bounding box center [755, 234] width 68 height 14
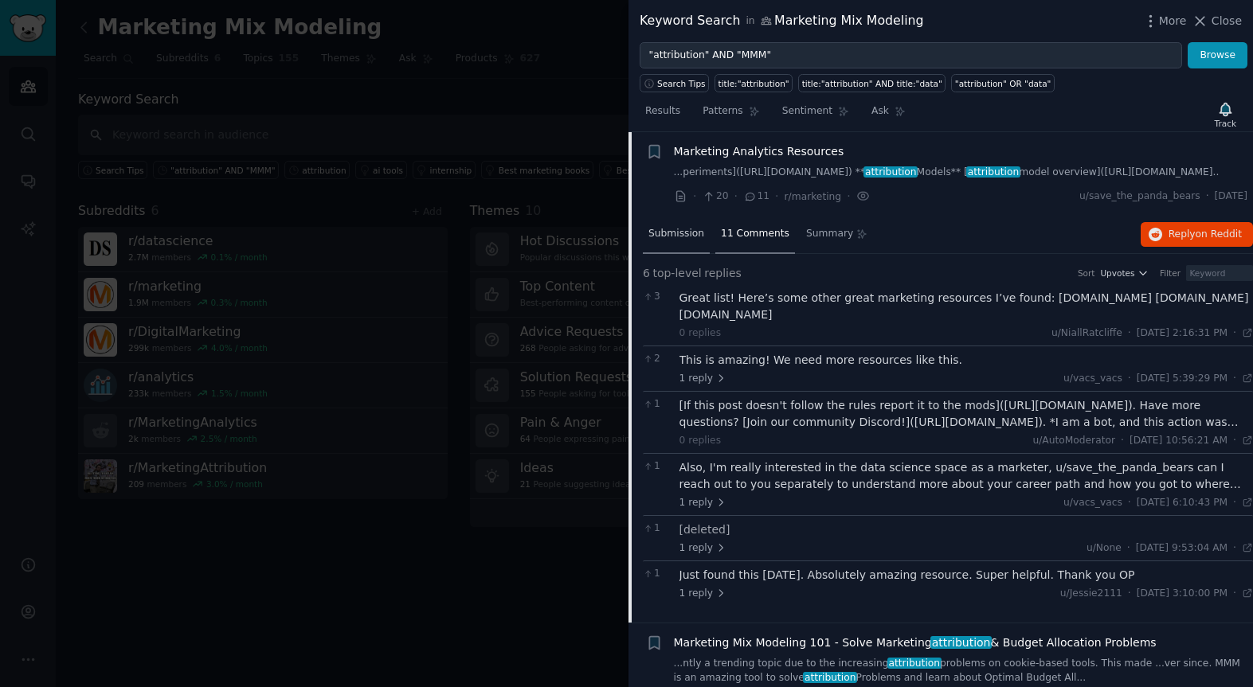
click at [672, 241] on span "Submission" at bounding box center [676, 234] width 56 height 14
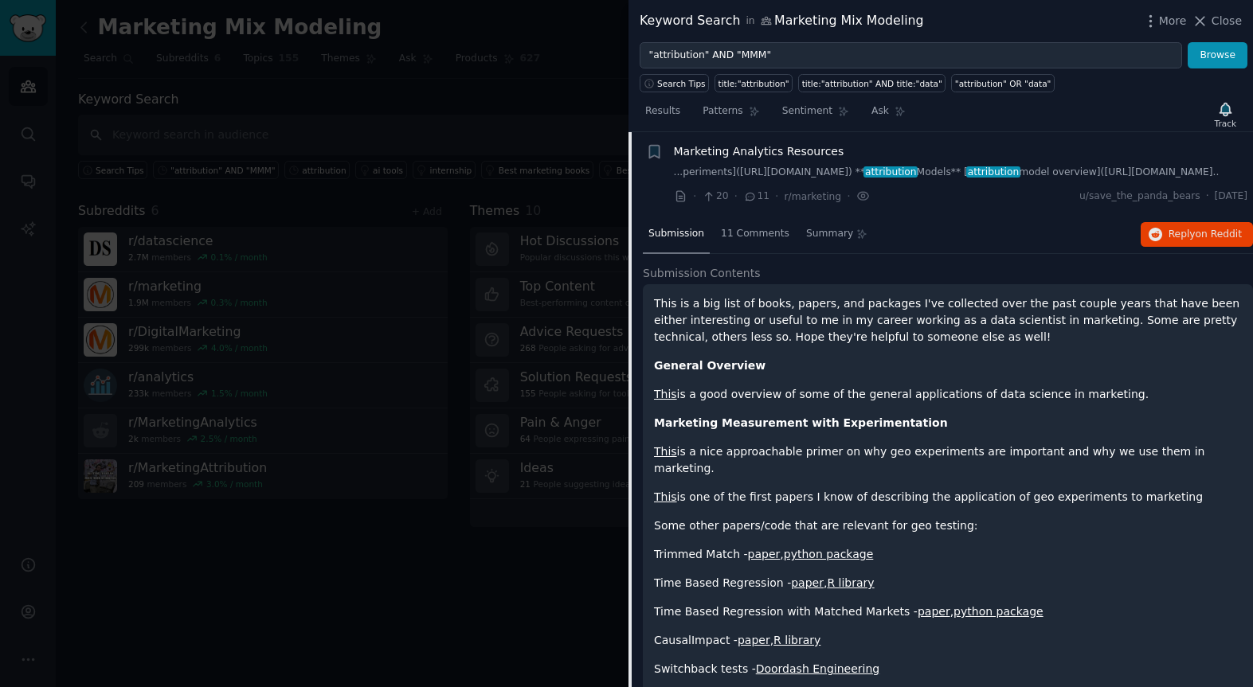
click at [709, 155] on span "Marketing Analytics Resources" at bounding box center [759, 151] width 170 height 17
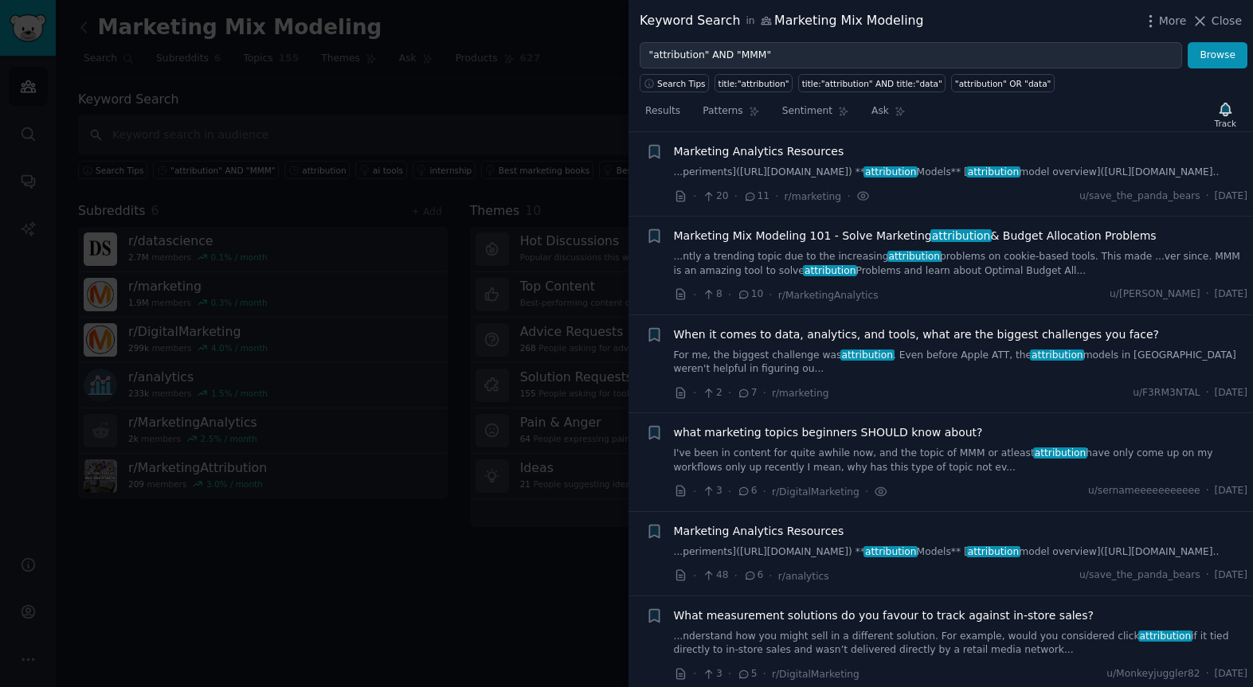
click at [758, 244] on span "Marketing Mix Modeling 101 - Solve Marketing attribution & Budget Allocation Pr…" at bounding box center [915, 236] width 483 height 17
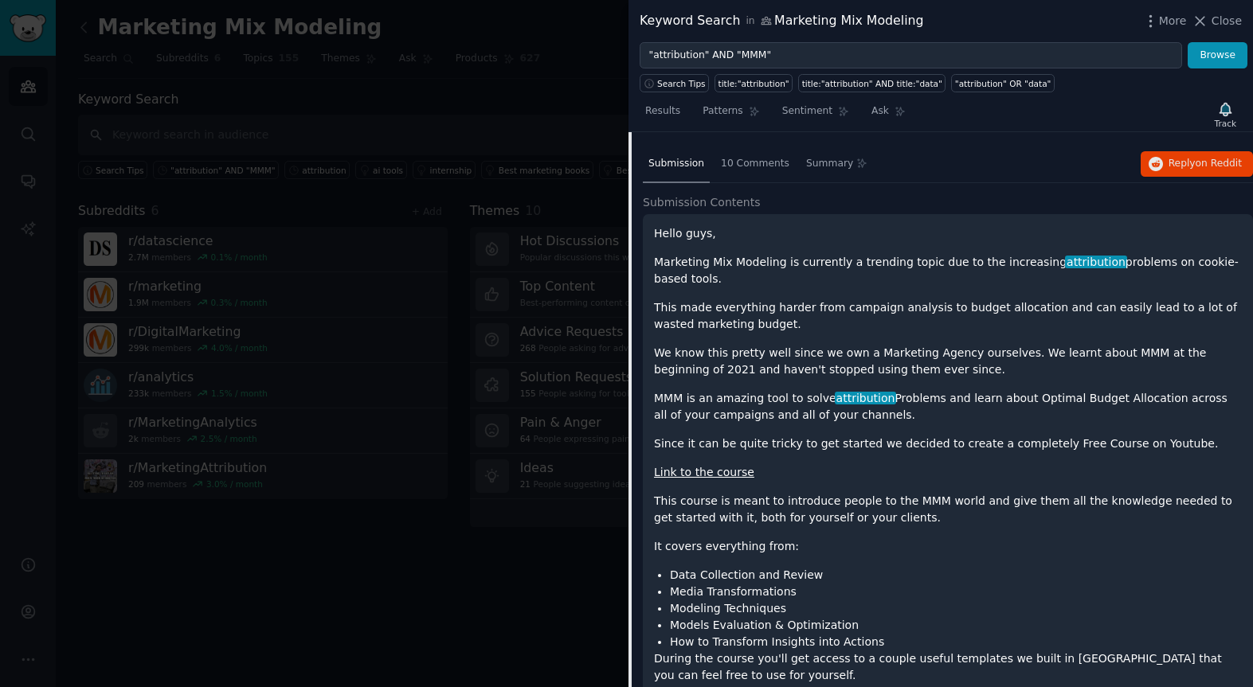
scroll to position [506, 0]
click at [737, 170] on span "10 Comments" at bounding box center [755, 163] width 68 height 14
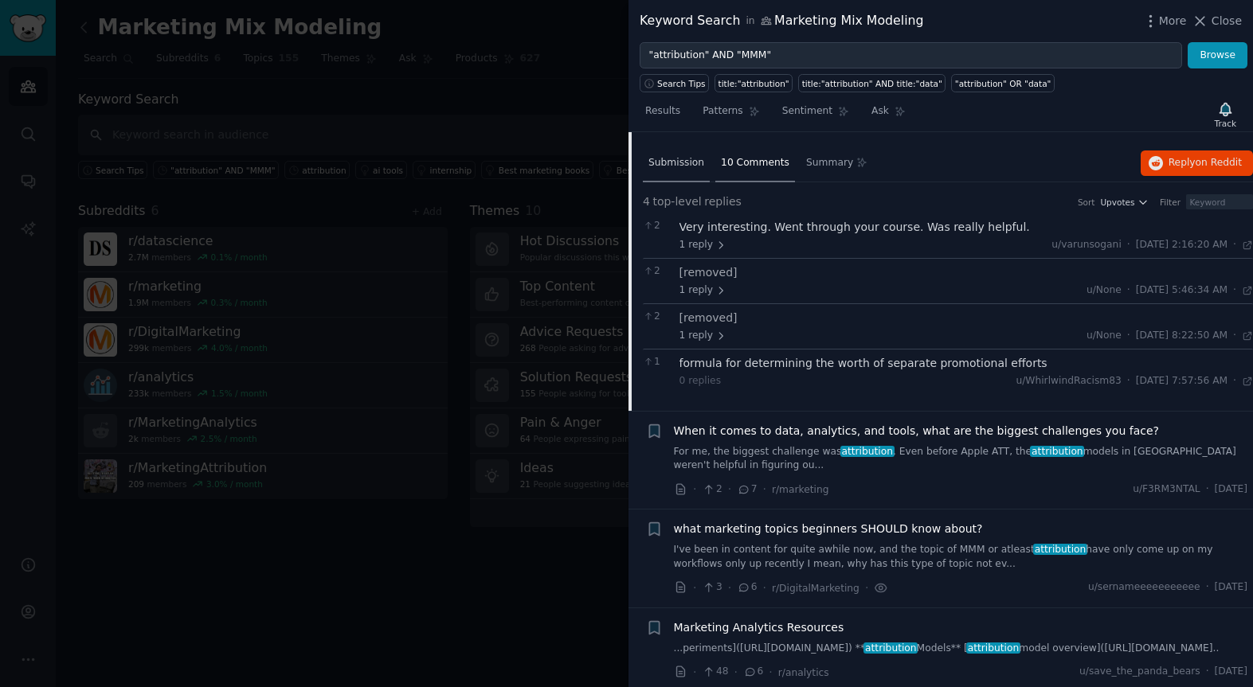
click at [678, 170] on span "Submission" at bounding box center [676, 163] width 56 height 14
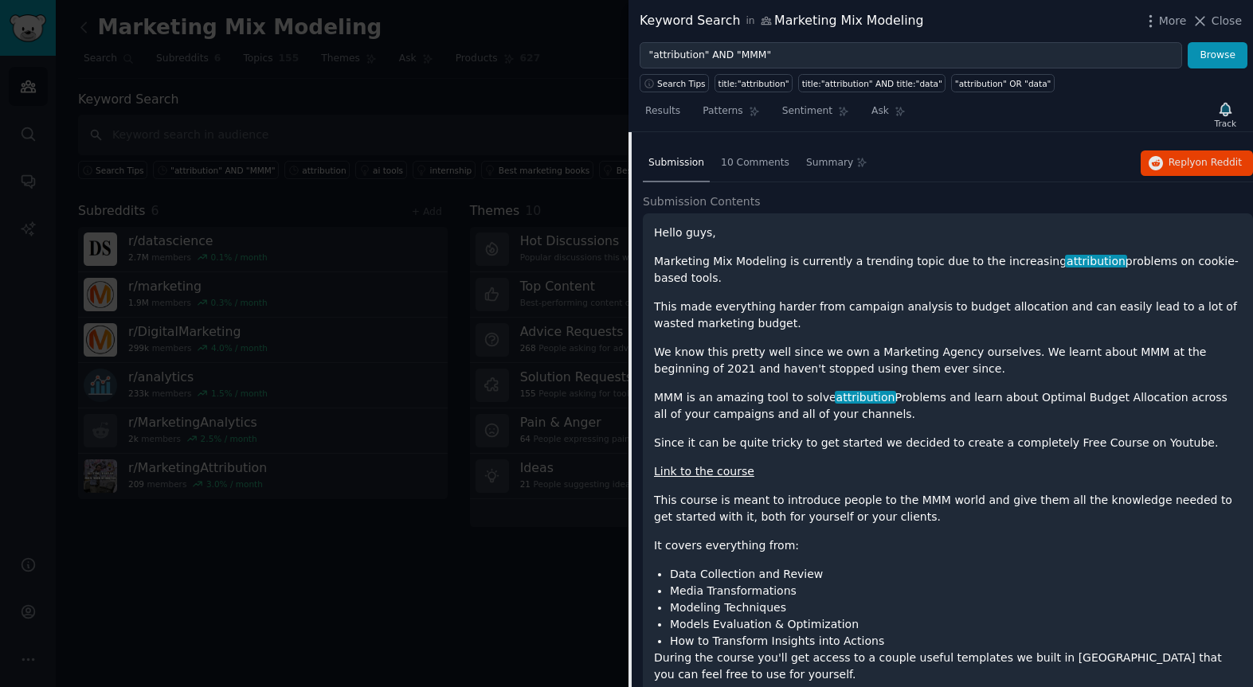
click at [678, 170] on span "Submission" at bounding box center [676, 163] width 56 height 14
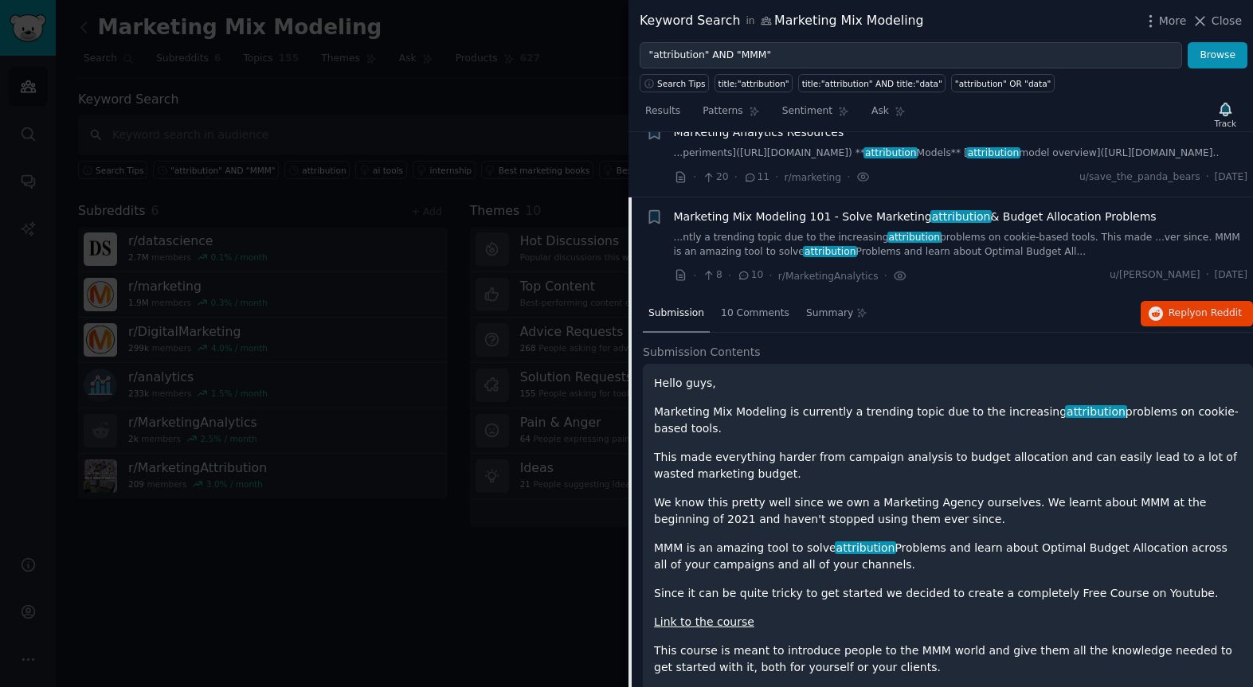
scroll to position [350, 0]
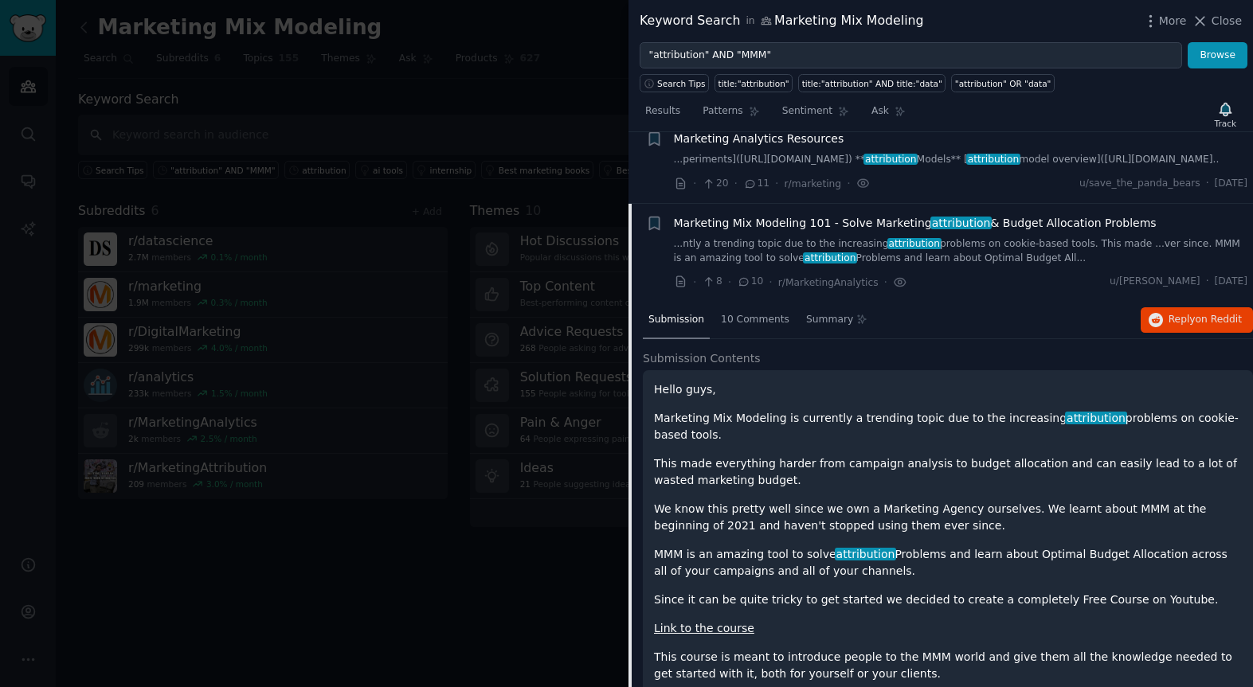
click at [700, 232] on span "Marketing Mix Modeling 101 - Solve Marketing attribution & Budget Allocation Pr…" at bounding box center [915, 223] width 483 height 17
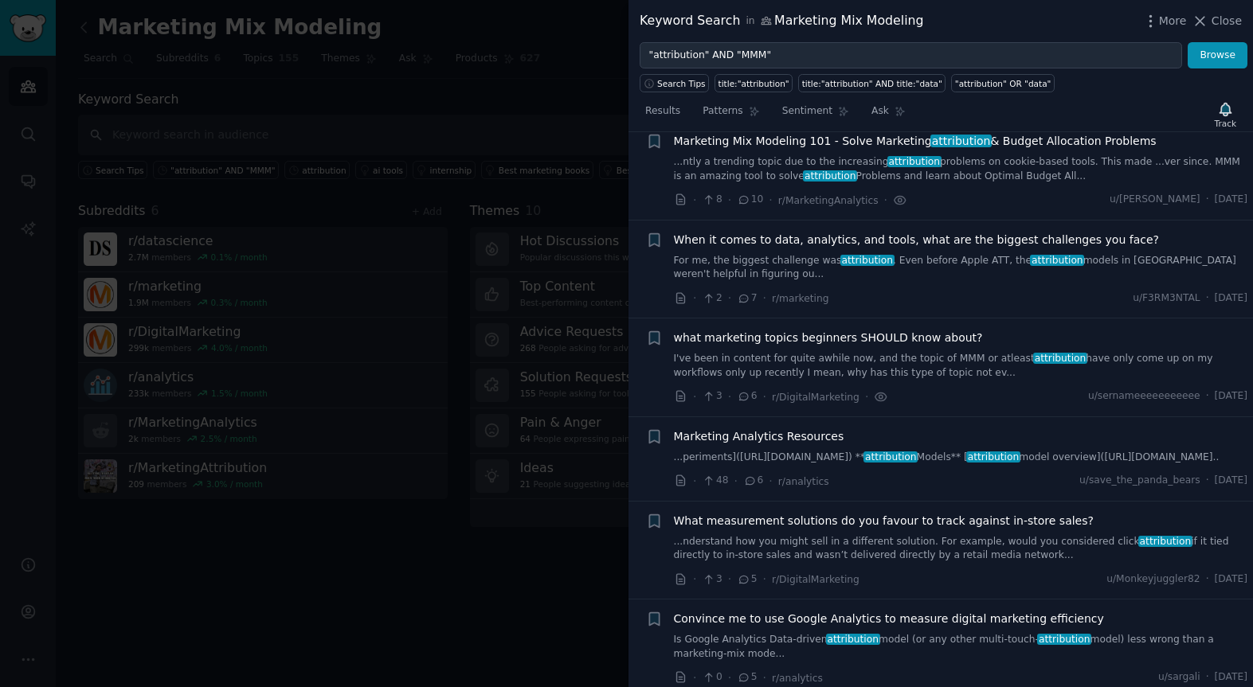
scroll to position [436, 0]
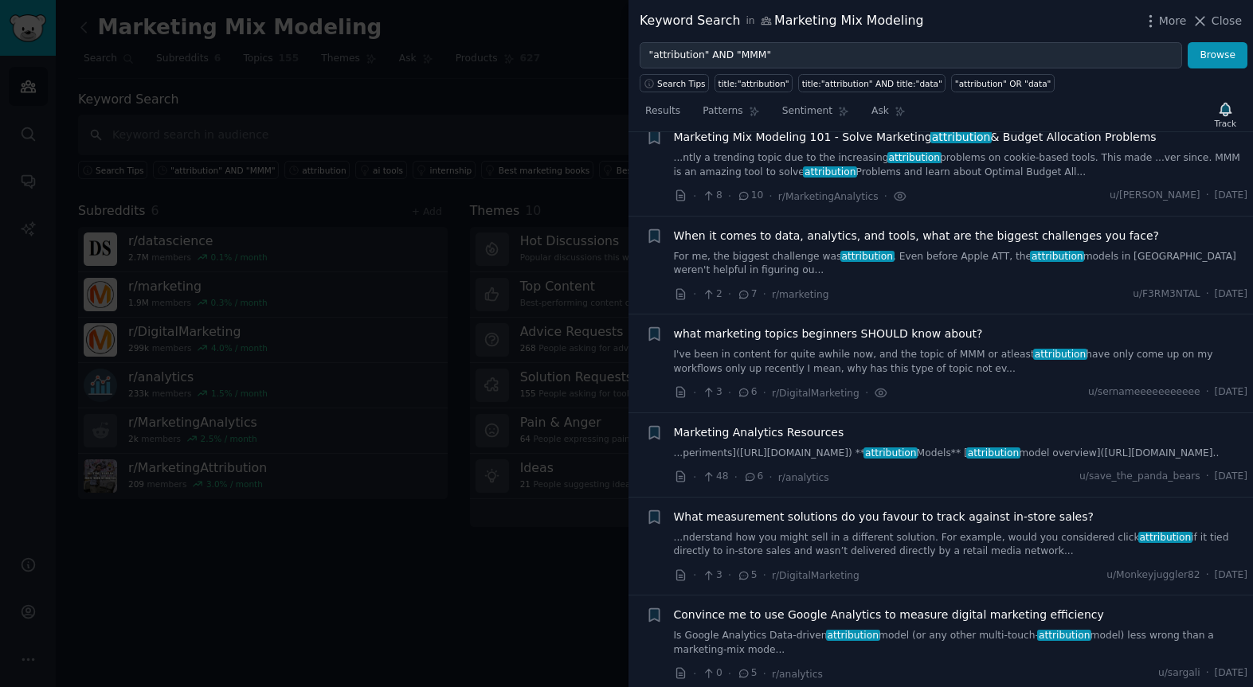
click at [792, 244] on span "When it comes to data, analytics, and tools, what are the biggest challenges yo…" at bounding box center [917, 236] width 486 height 17
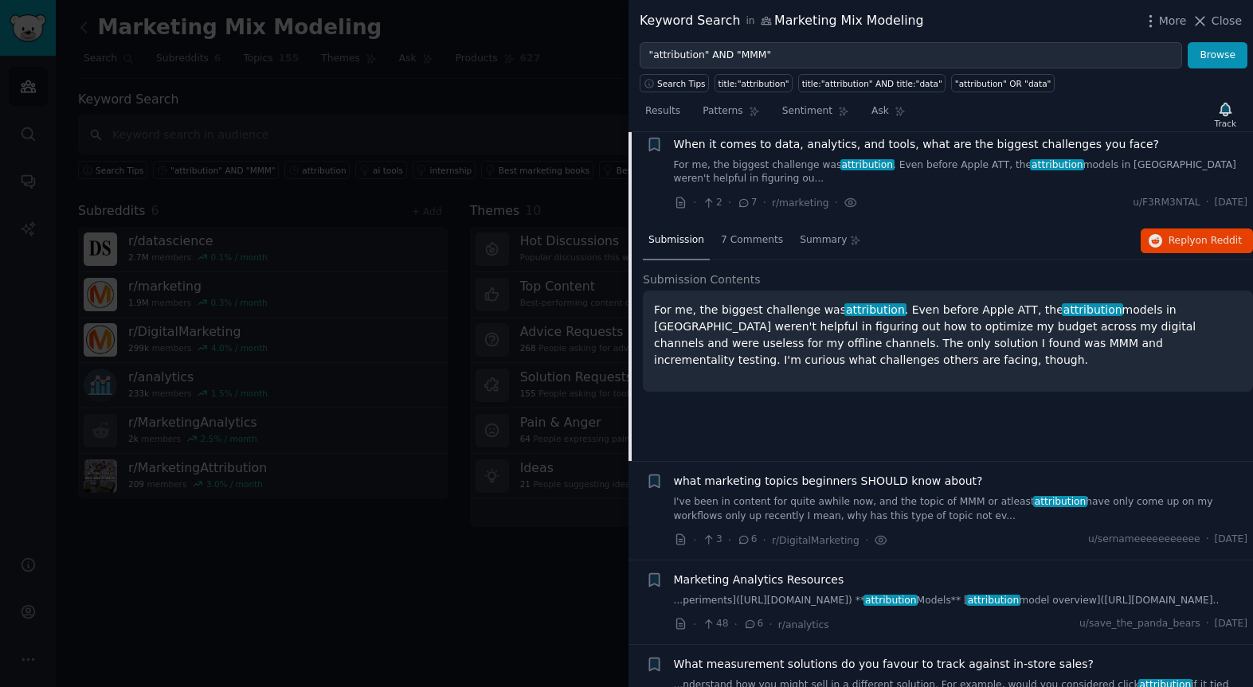
scroll to position [533, 0]
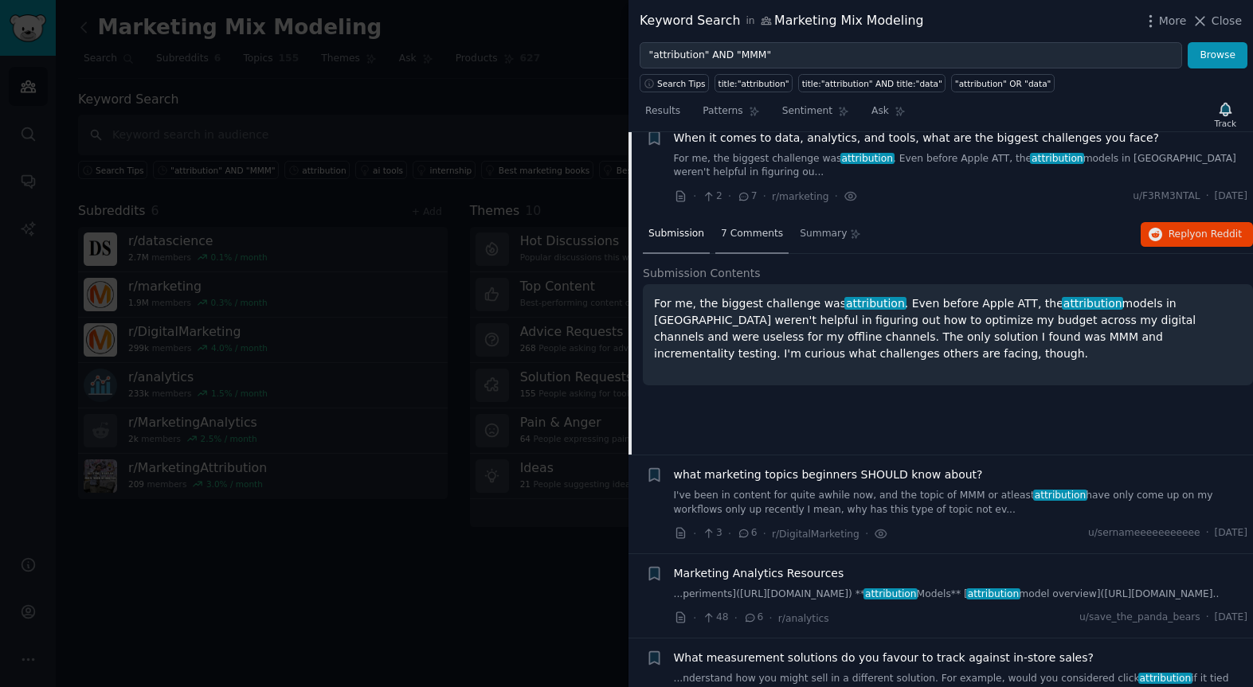
click at [748, 241] on span "7 Comments" at bounding box center [752, 234] width 62 height 14
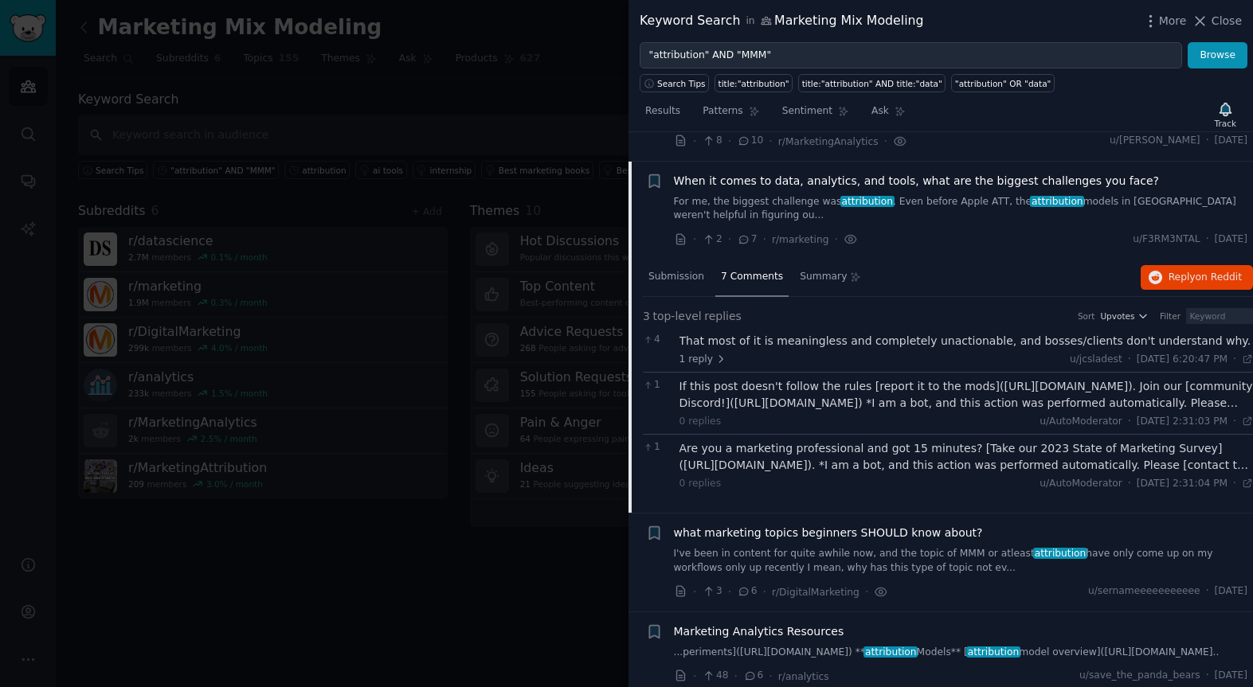
scroll to position [494, 0]
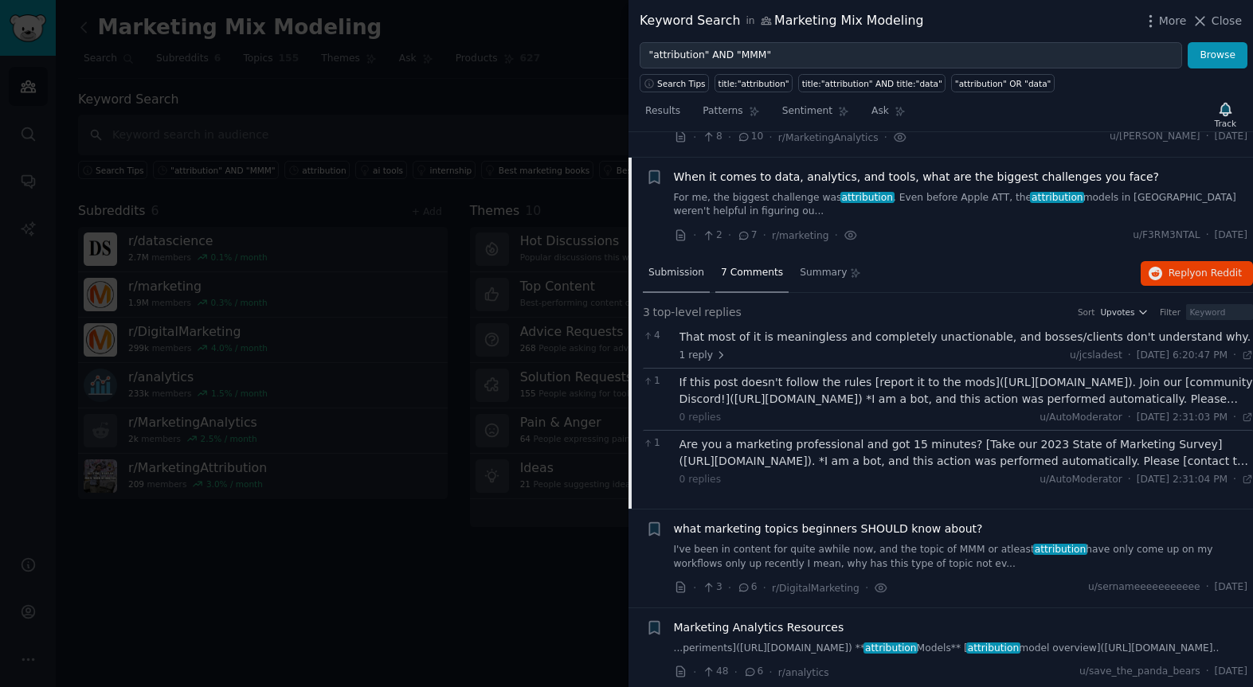
click at [676, 280] on span "Submission" at bounding box center [676, 273] width 56 height 14
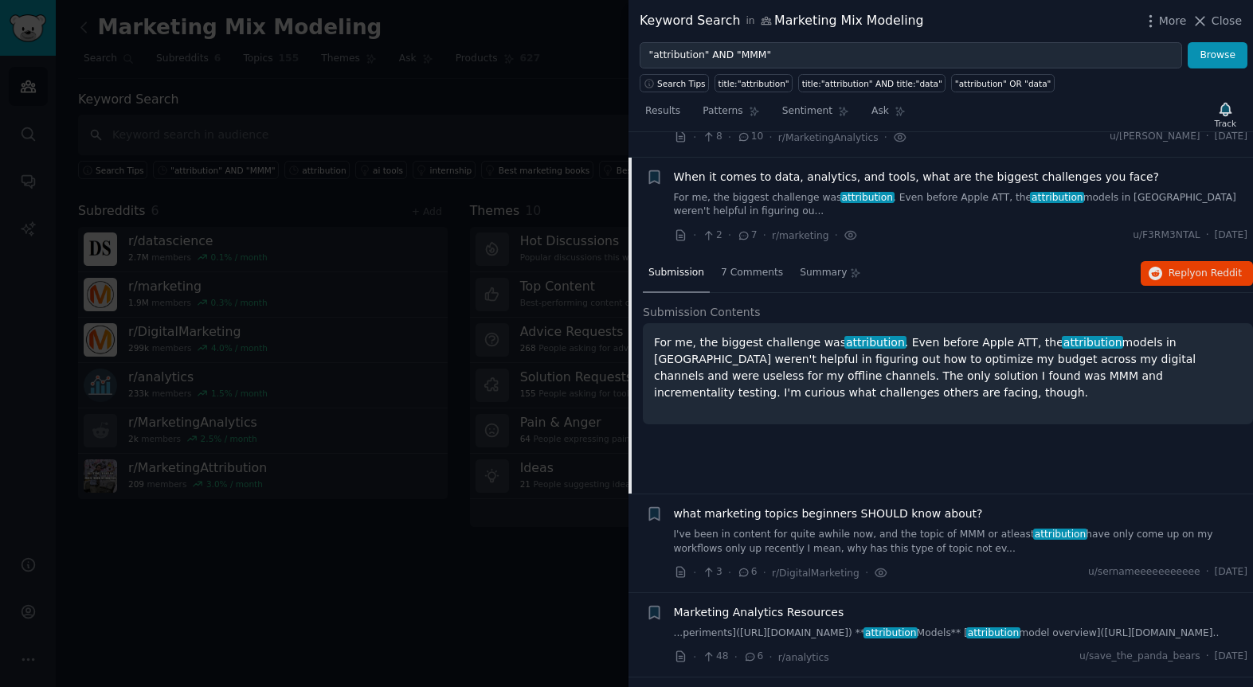
click at [722, 186] on span "When it comes to data, analytics, and tools, what are the biggest challenges yo…" at bounding box center [917, 177] width 486 height 17
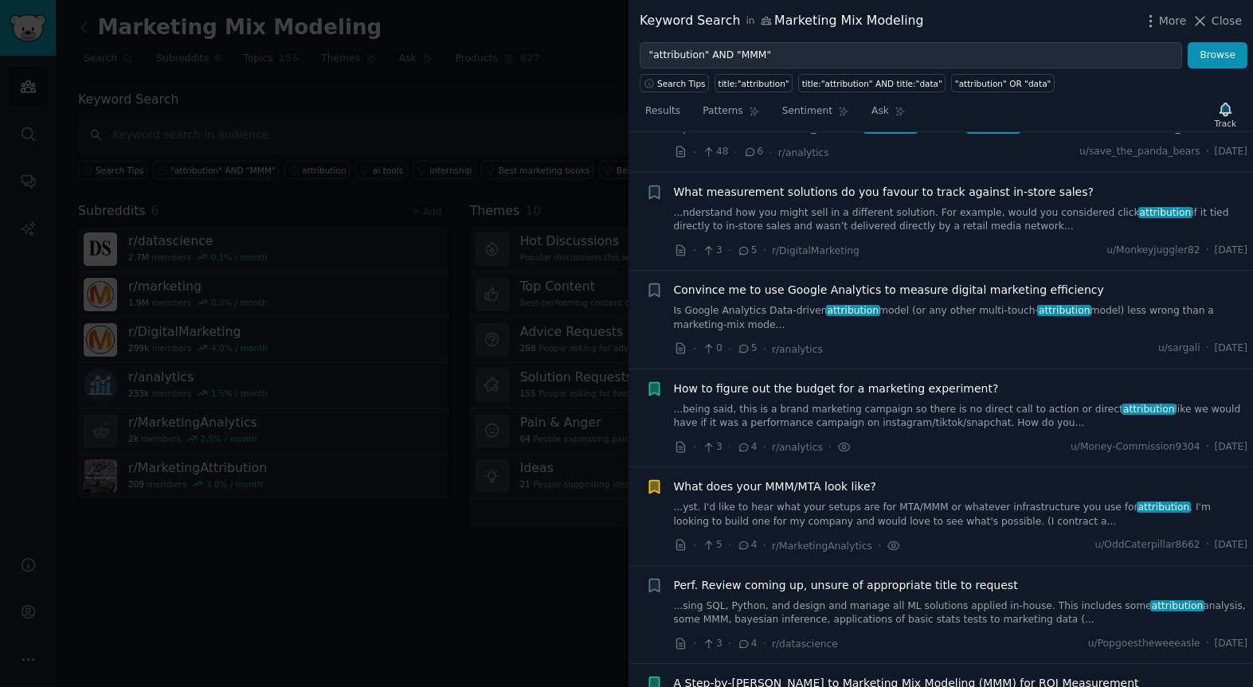
scroll to position [762, 0]
click at [769, 199] on span "What measurement solutions do you favour to track against in-store sales?" at bounding box center [884, 190] width 420 height 17
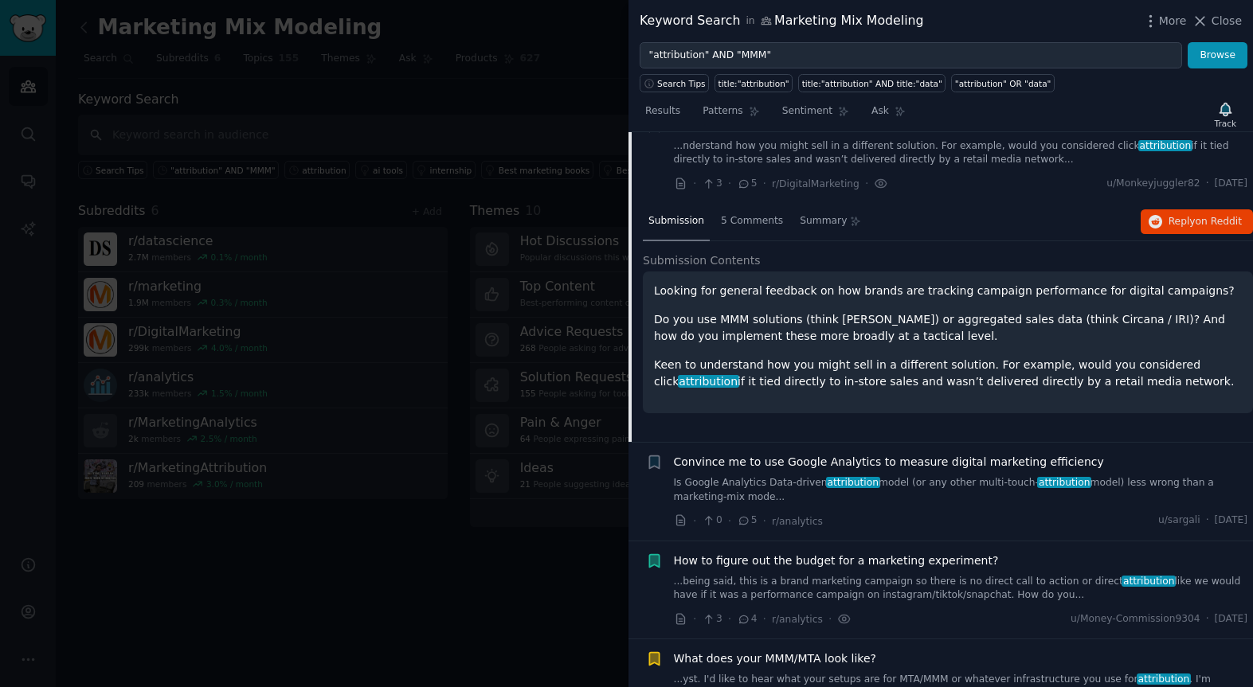
scroll to position [829, 0]
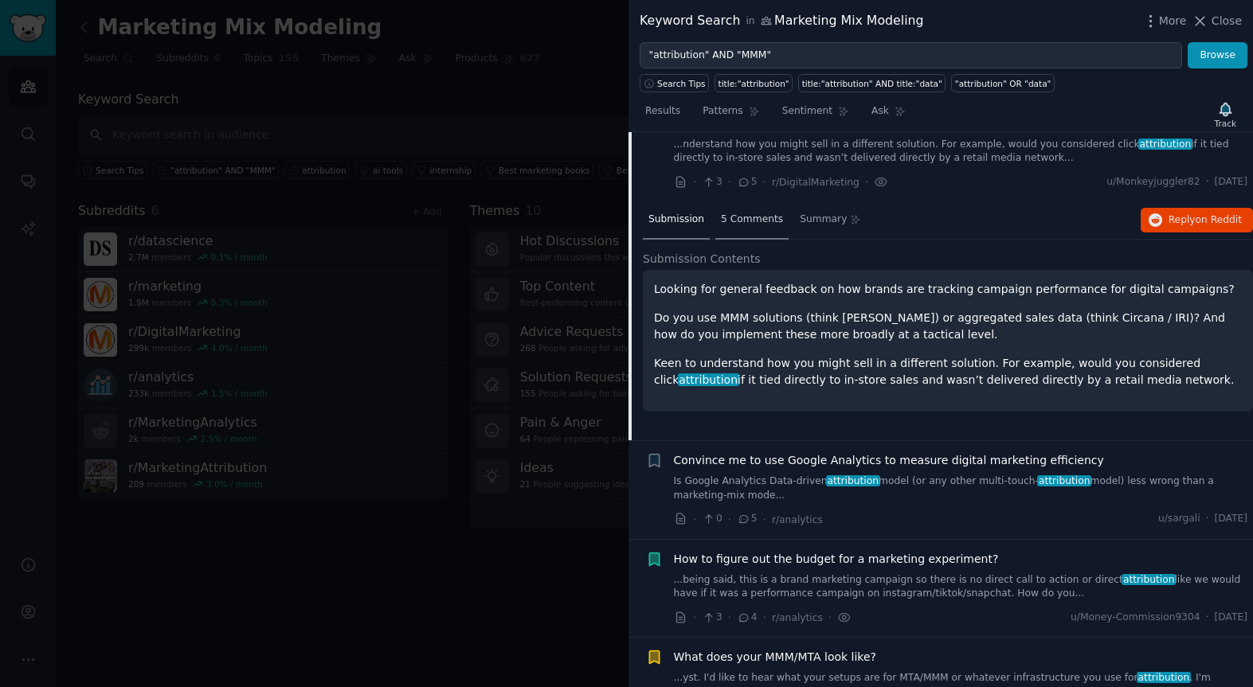
click at [737, 227] on span "5 Comments" at bounding box center [752, 220] width 62 height 14
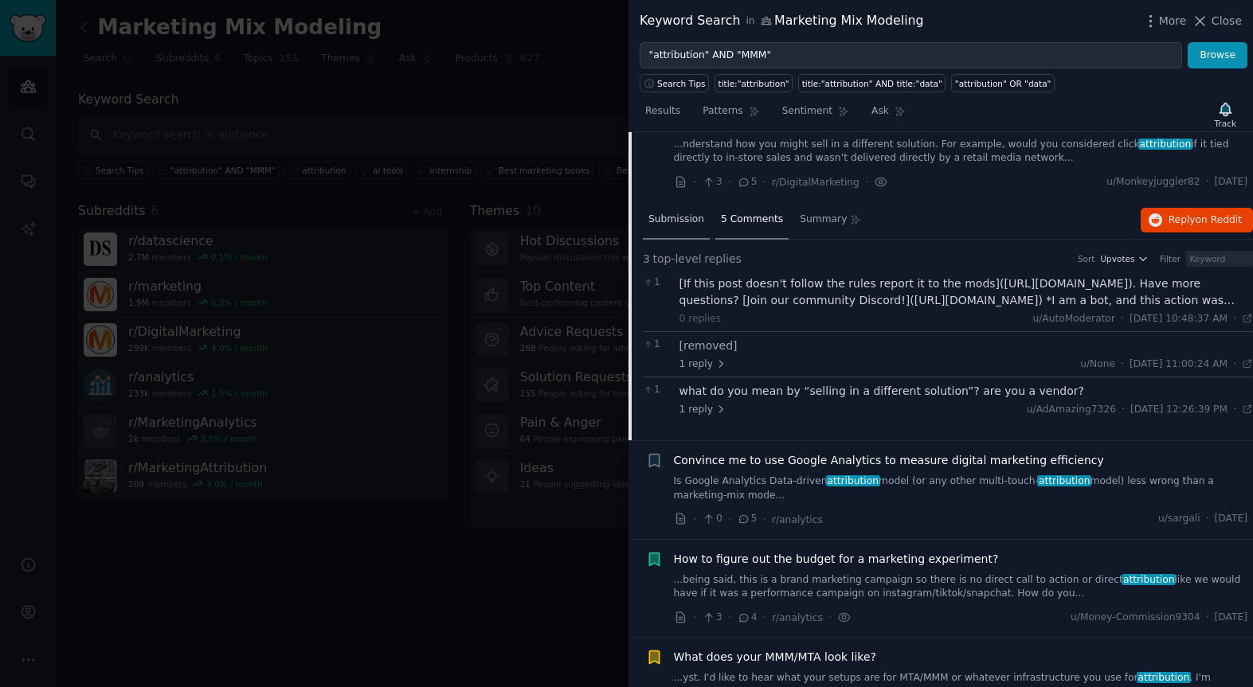
click at [670, 227] on span "Submission" at bounding box center [676, 220] width 56 height 14
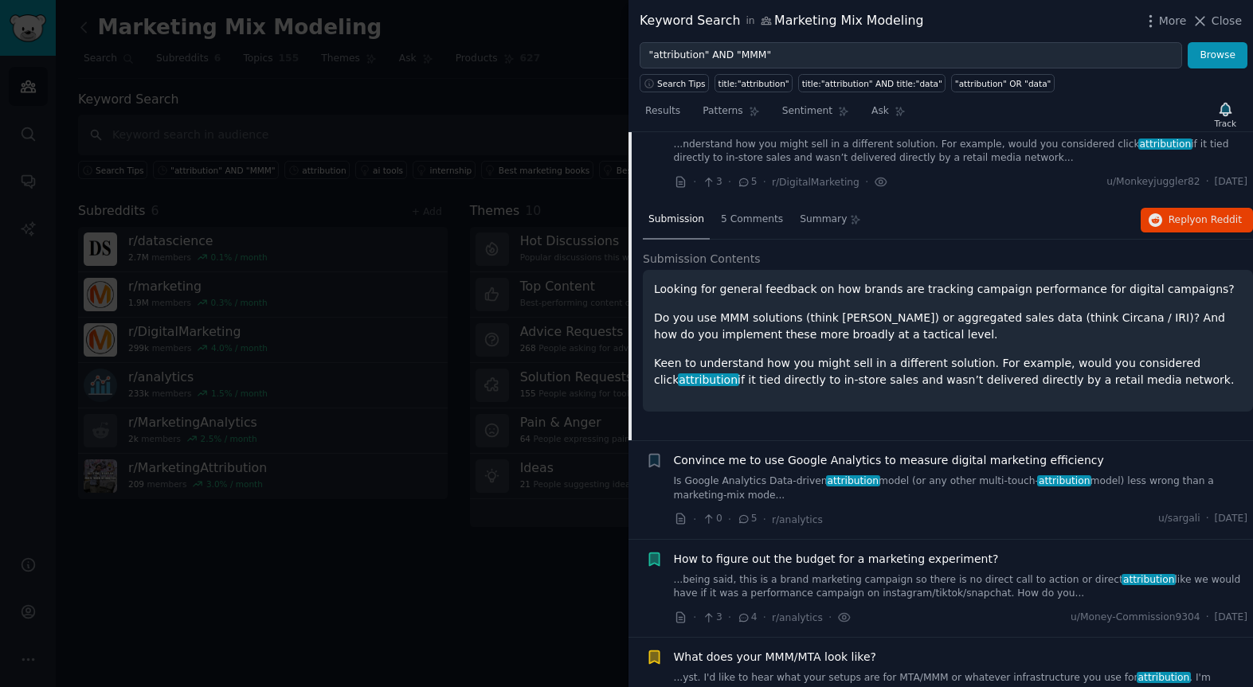
click at [713, 132] on span "What measurement solutions do you favour to track against in-store sales?" at bounding box center [884, 123] width 420 height 17
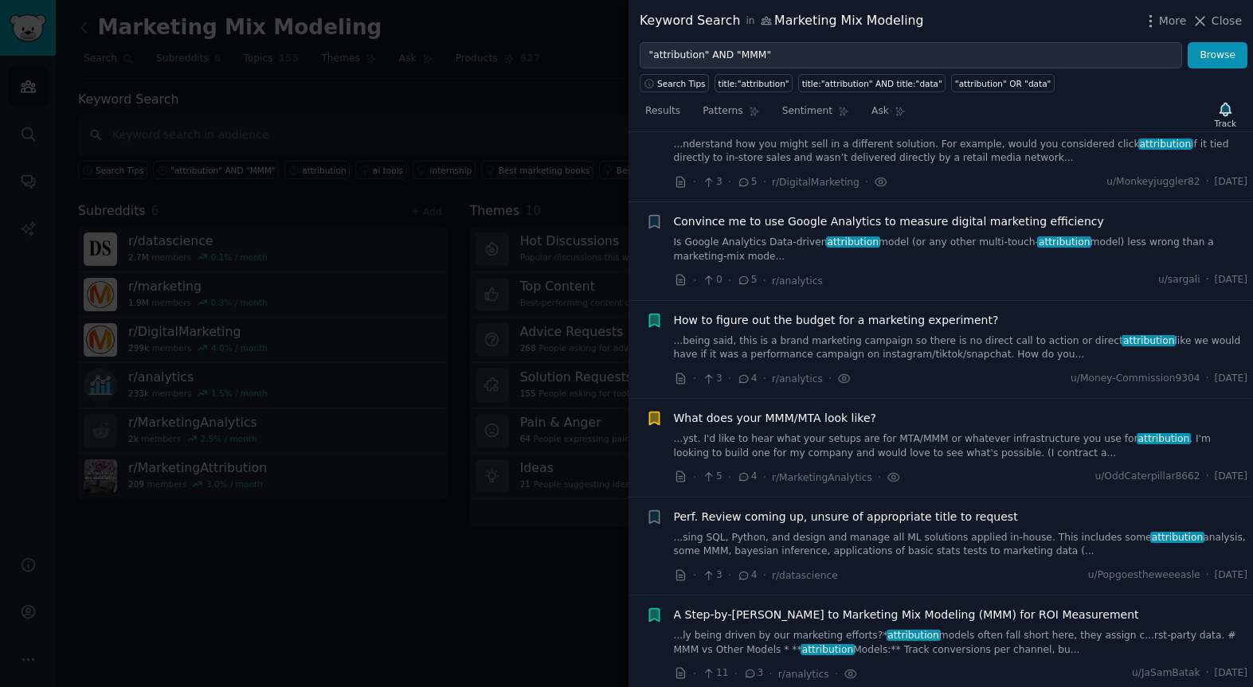
click at [760, 230] on span "Convince me to use Google Analytics to measure digital marketing efficiency" at bounding box center [889, 221] width 430 height 17
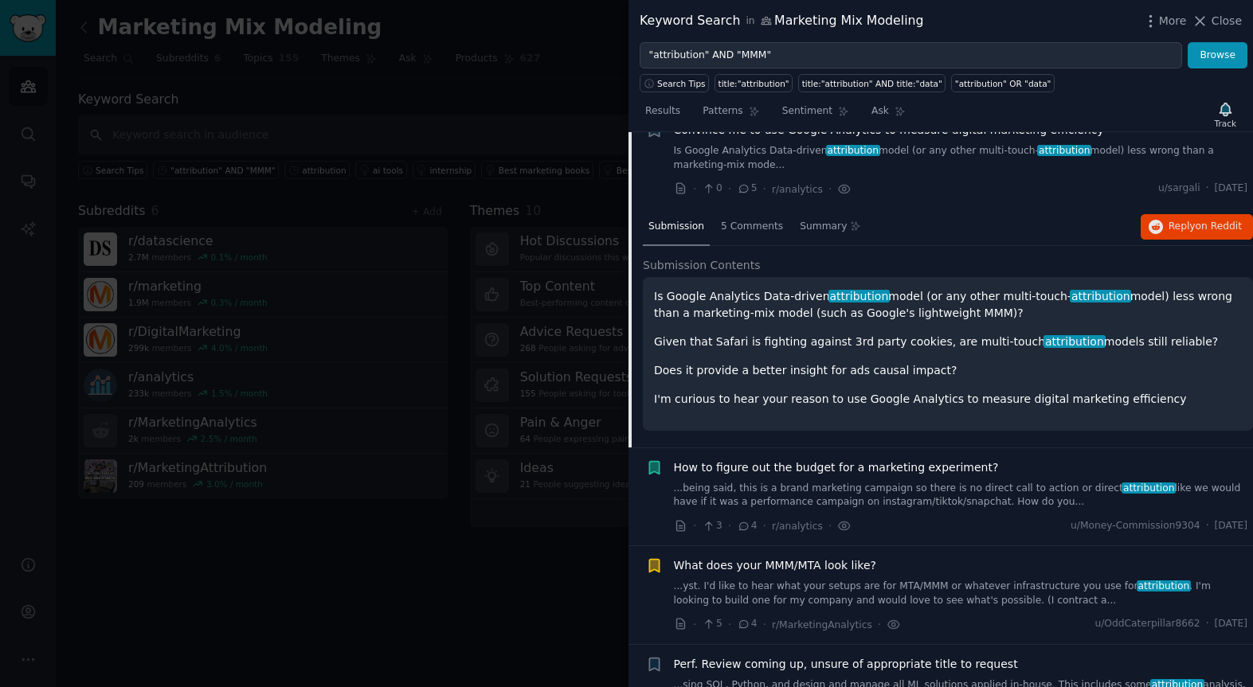
scroll to position [927, 0]
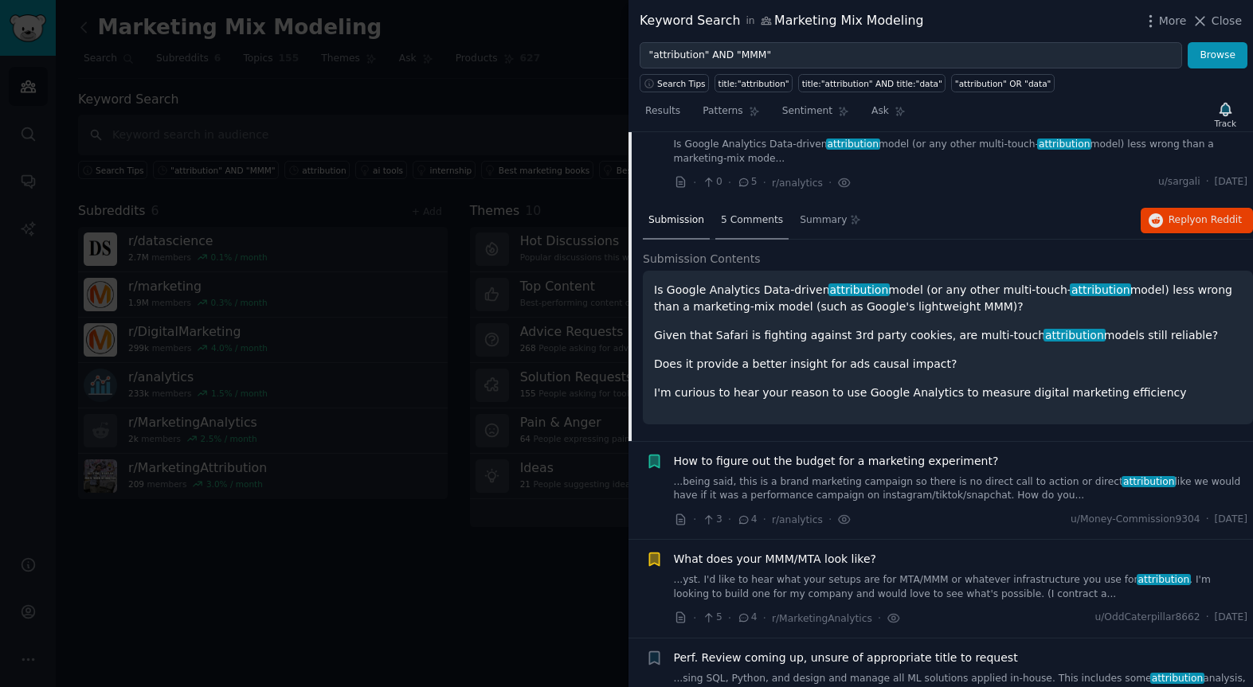
click at [761, 240] on div "5 Comments" at bounding box center [751, 221] width 73 height 38
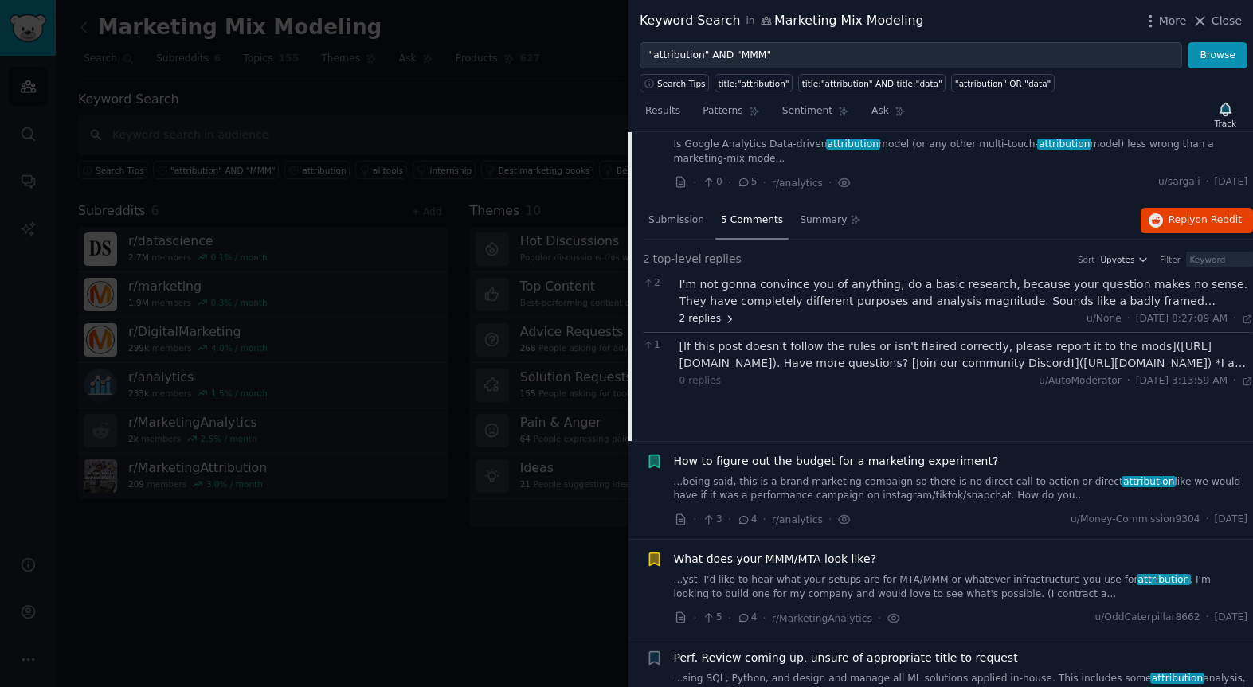
click at [709, 326] on span "2 replies" at bounding box center [707, 319] width 56 height 14
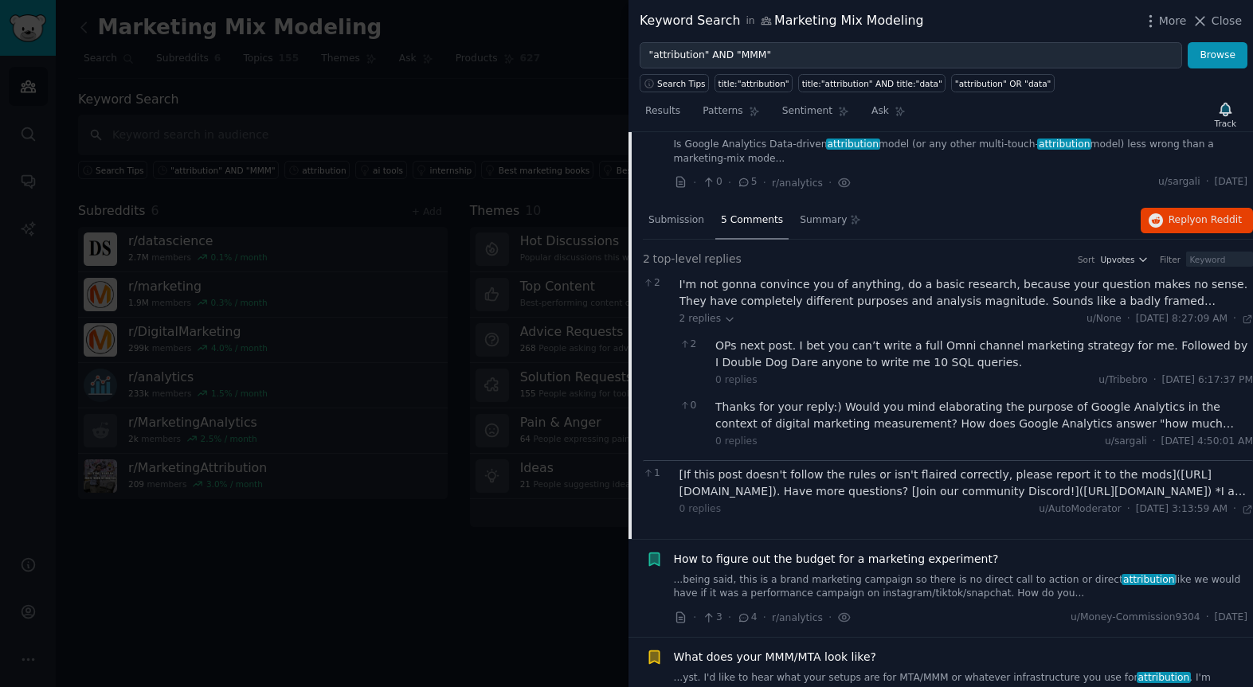
click at [704, 132] on span "Convince me to use Google Analytics to measure digital marketing efficiency" at bounding box center [889, 123] width 430 height 17
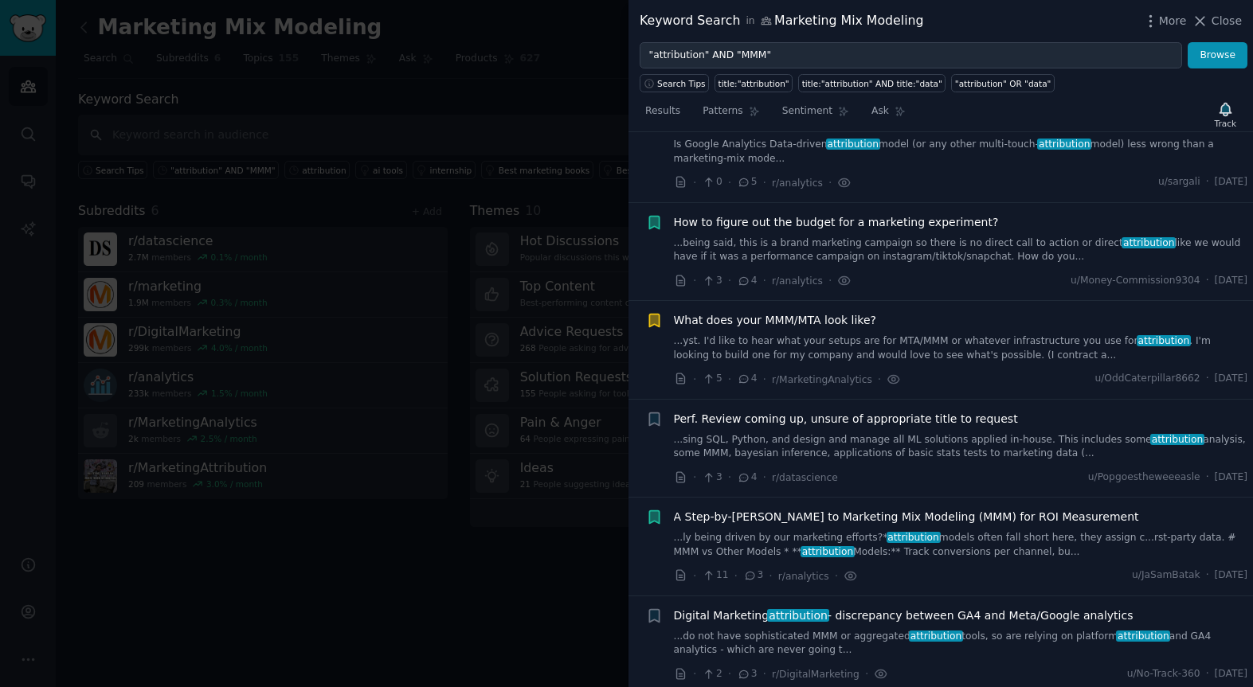
click at [730, 231] on span "How to figure out the budget for a marketing experiment?" at bounding box center [836, 222] width 325 height 17
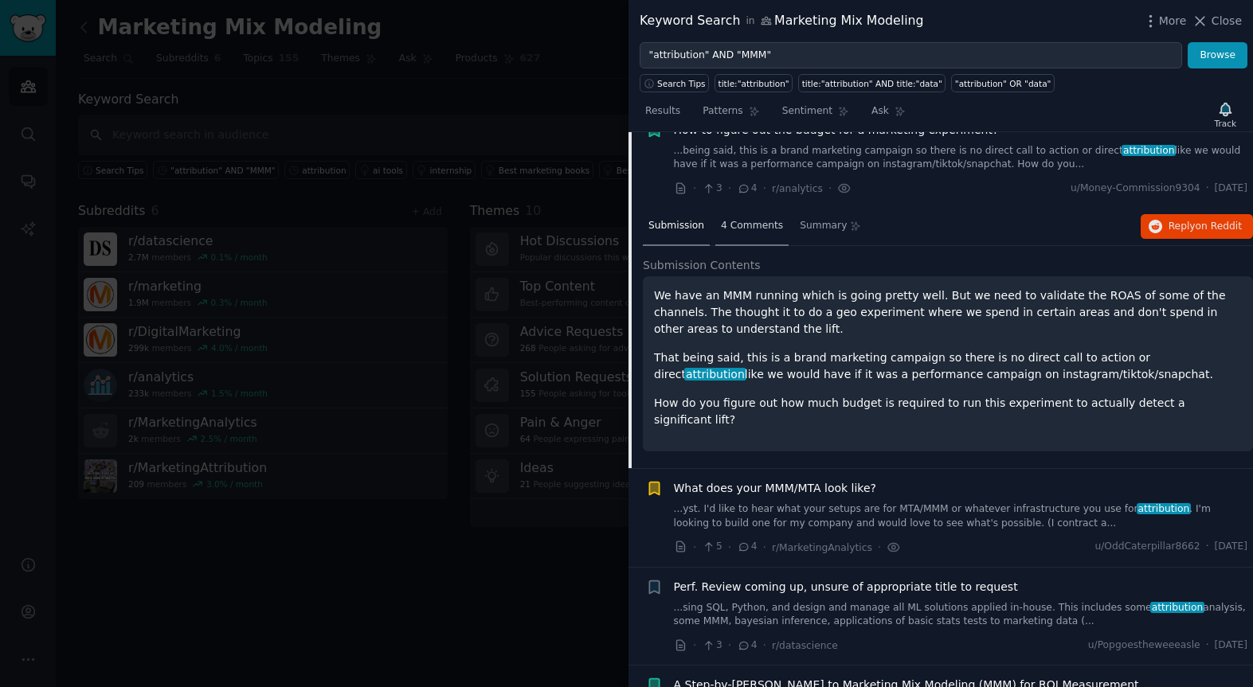
scroll to position [1026, 0]
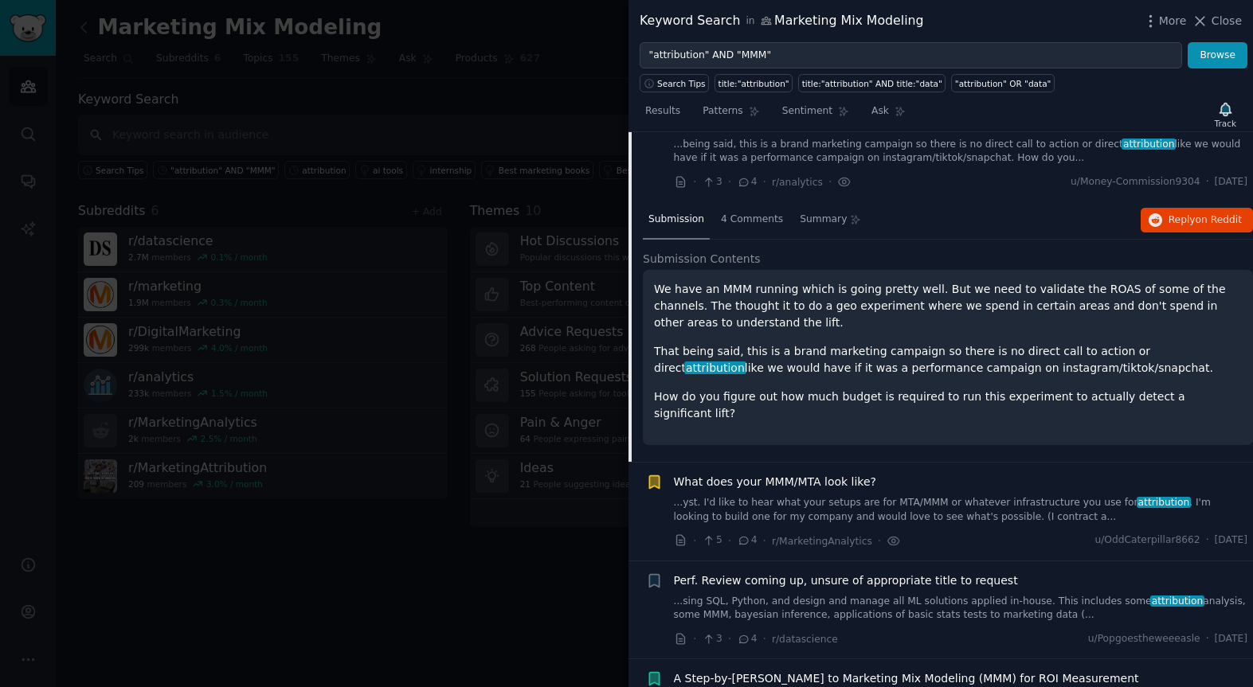
click at [688, 132] on span "How to figure out the budget for a marketing experiment?" at bounding box center [836, 123] width 325 height 17
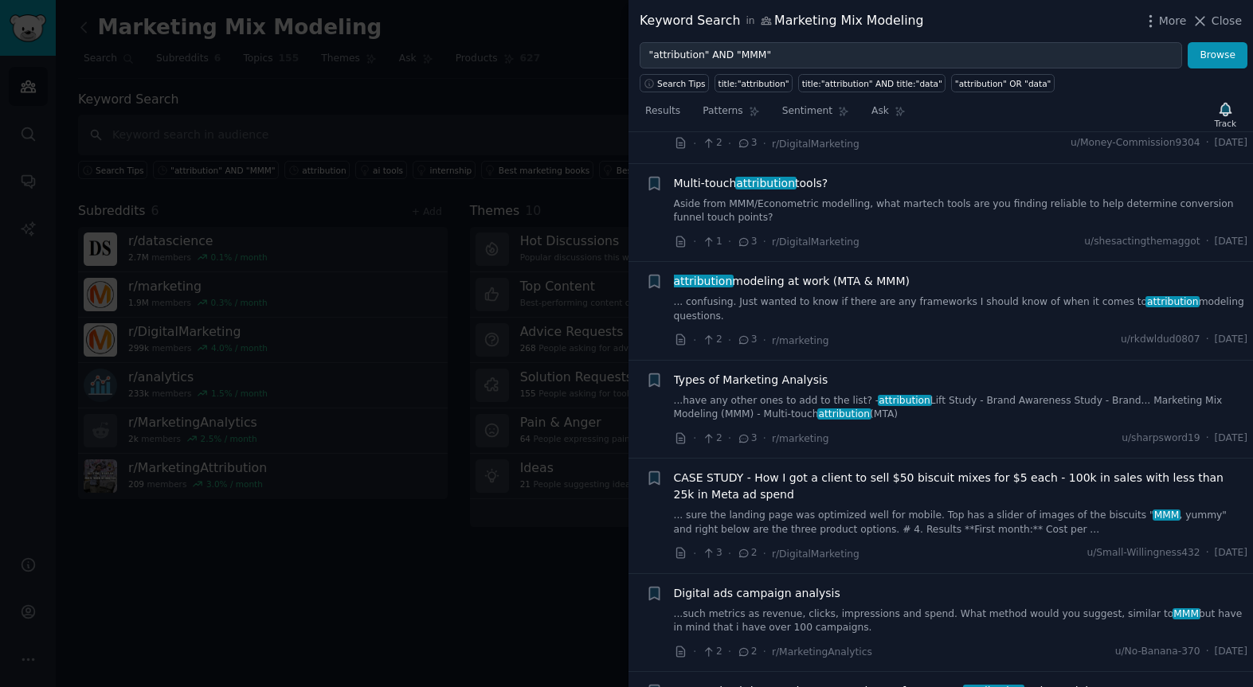
scroll to position [1565, 0]
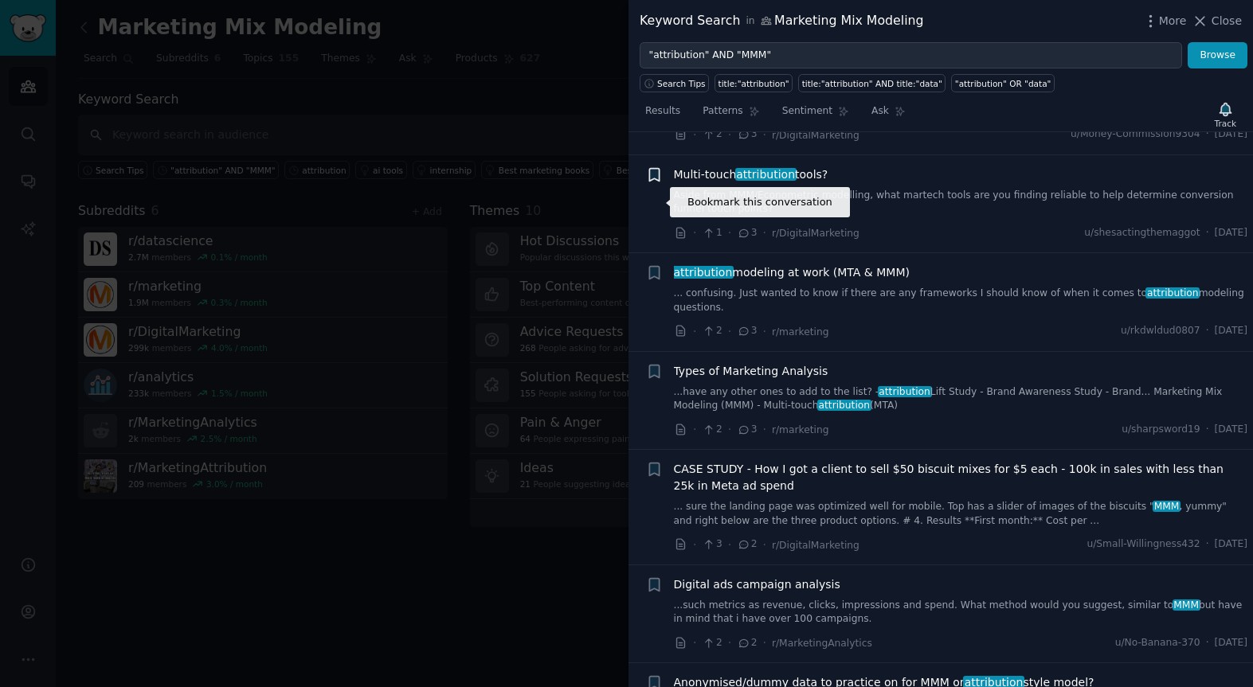
click at [654, 181] on icon "button" at bounding box center [654, 174] width 10 height 13
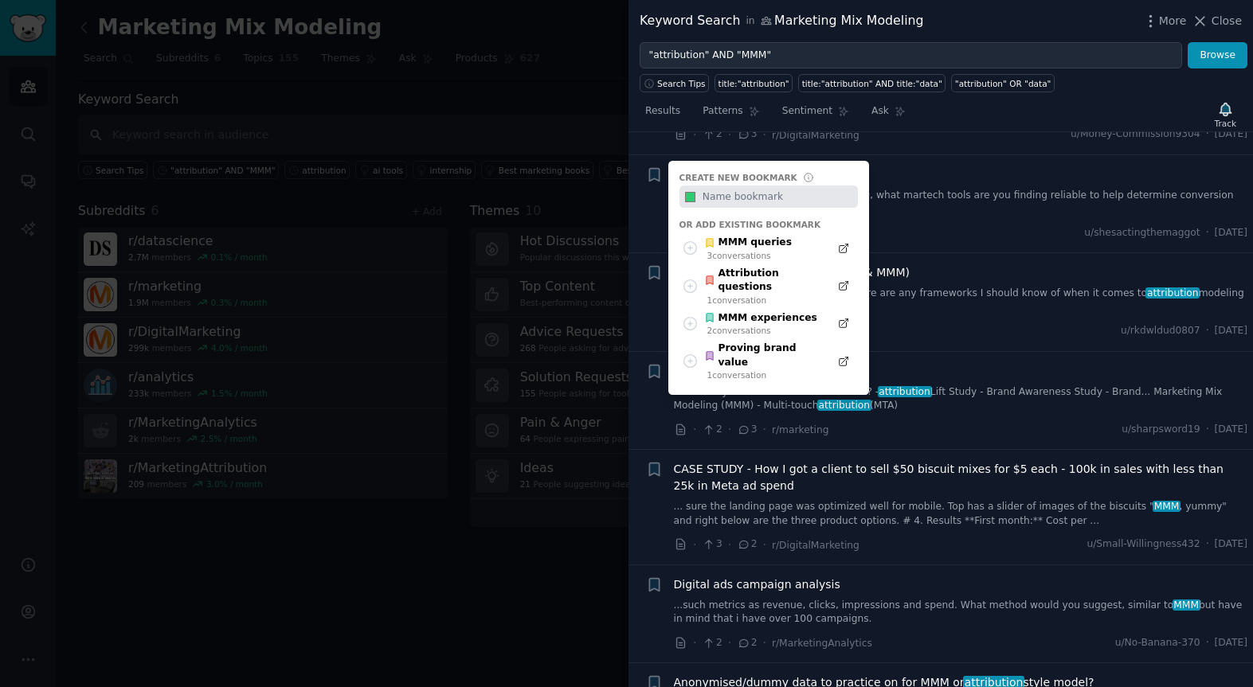
click at [924, 253] on li "Bookmark this conversation + Create new bookmark #2ecc71 Or add existing bookma…" at bounding box center [940, 204] width 624 height 98
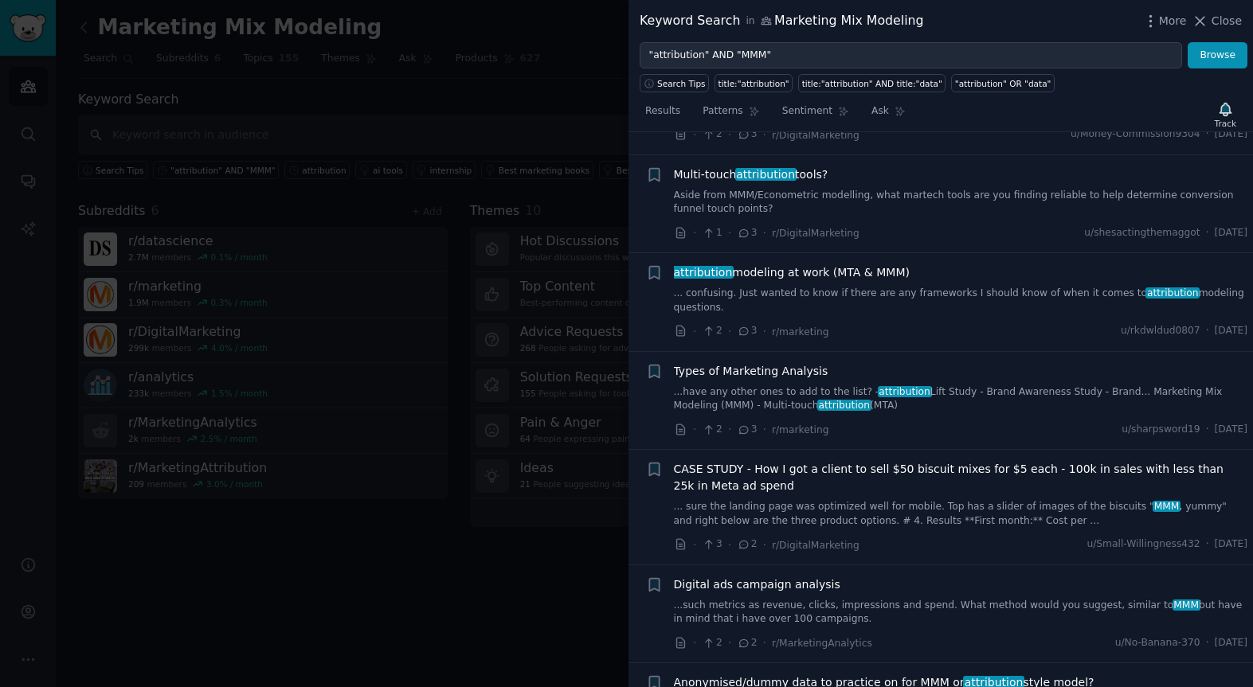
click at [787, 210] on div "Multi-touch attribution tools? Aside from MMM/Econometric modelling, what marte…" at bounding box center [961, 191] width 574 height 50
click at [801, 183] on span "Multi-touch attribution tools?" at bounding box center [751, 174] width 154 height 17
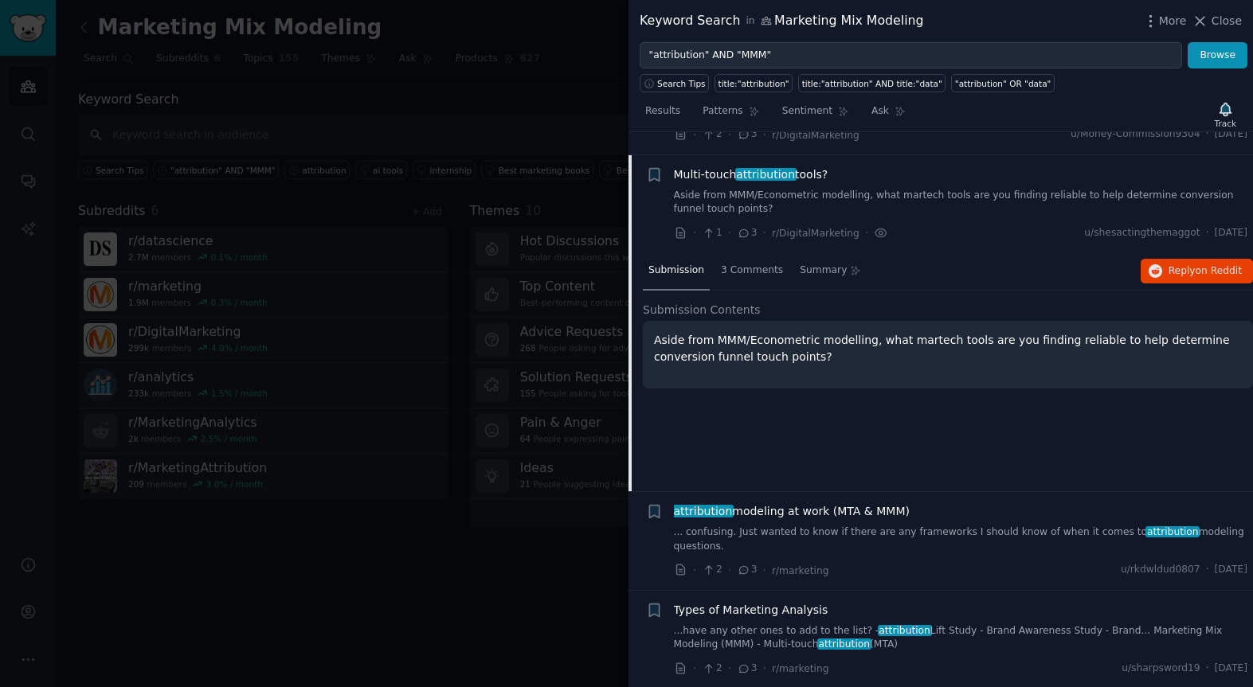
scroll to position [1616, 0]
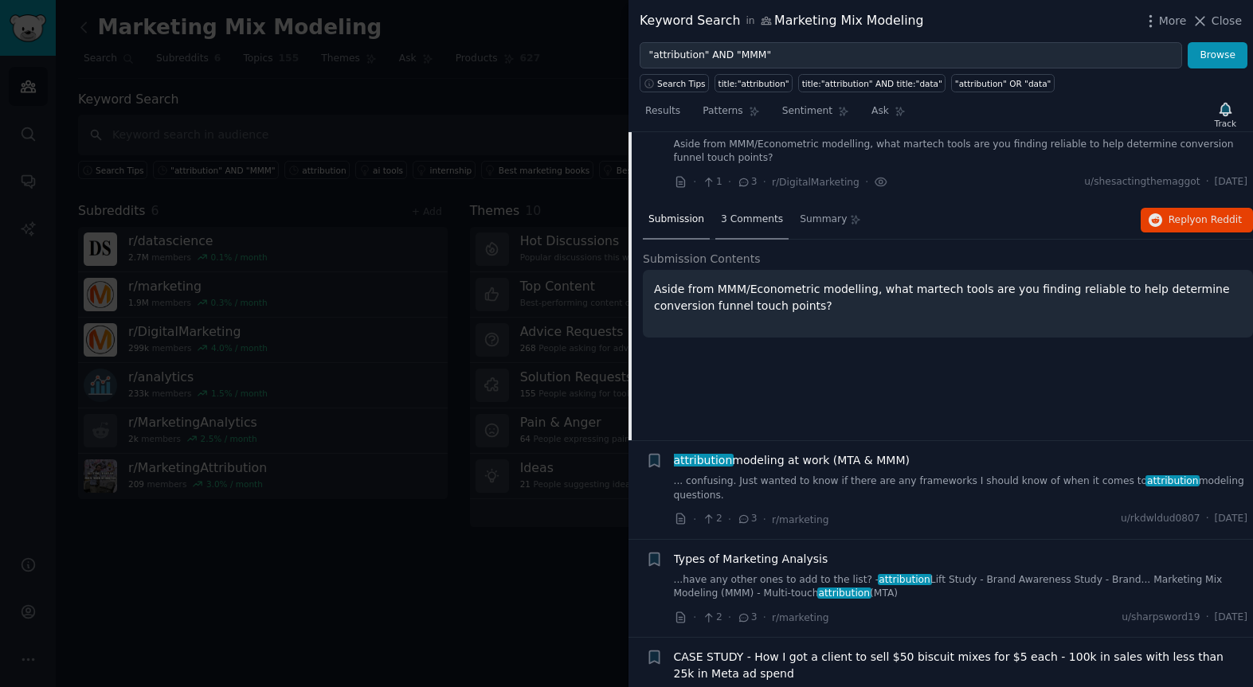
click at [726, 227] on span "3 Comments" at bounding box center [752, 220] width 62 height 14
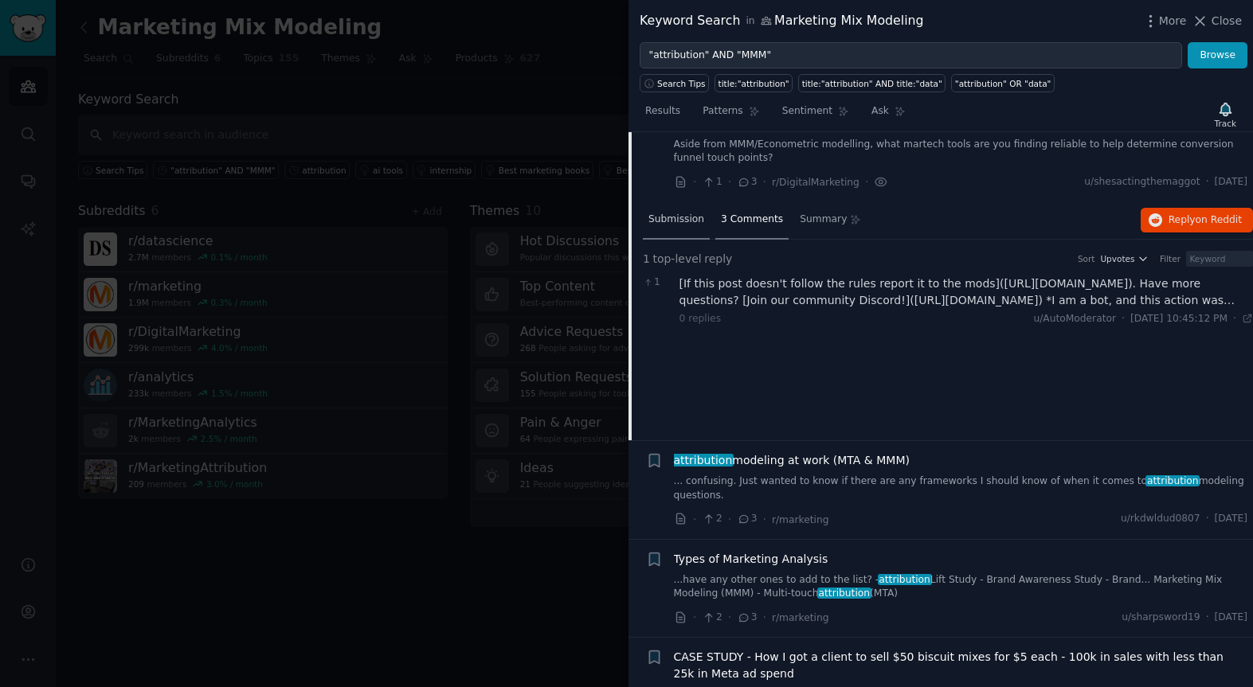
click at [666, 227] on span "Submission" at bounding box center [676, 220] width 56 height 14
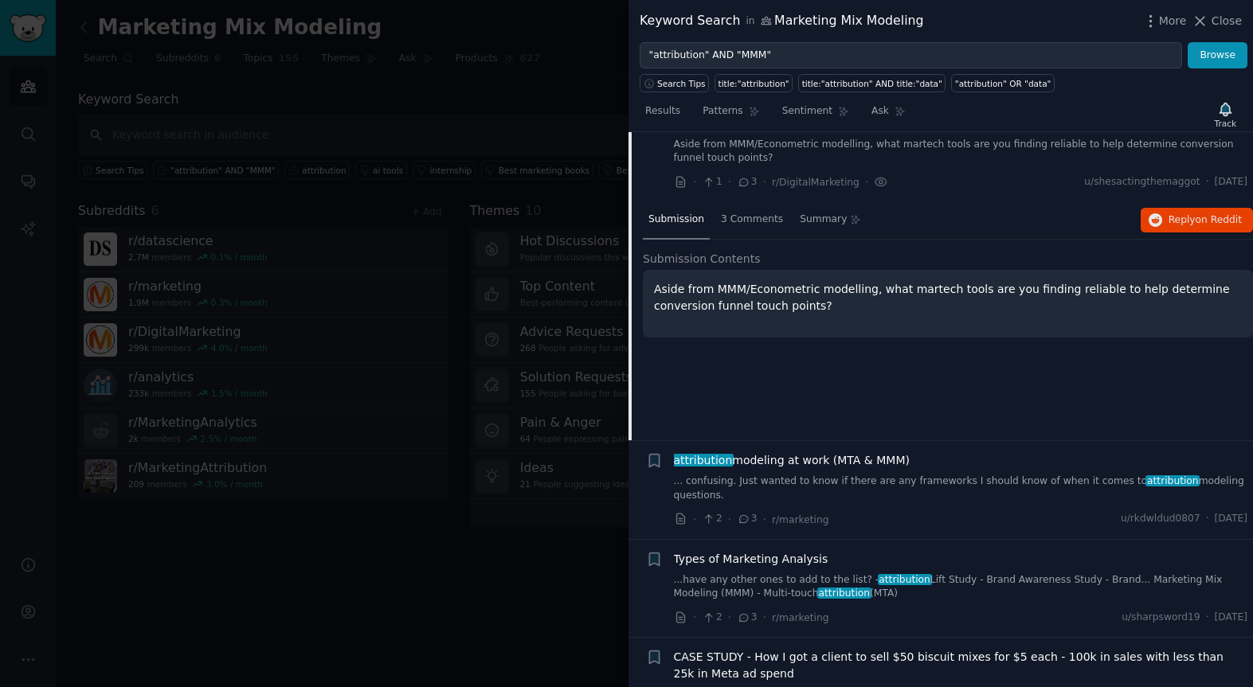
click at [756, 190] on div "· 1 · 3 · r/DigitalMarketing ·" at bounding box center [781, 182] width 214 height 17
click at [748, 190] on span "3" at bounding box center [747, 182] width 20 height 14
click at [754, 240] on div "3 Comments" at bounding box center [751, 220] width 73 height 38
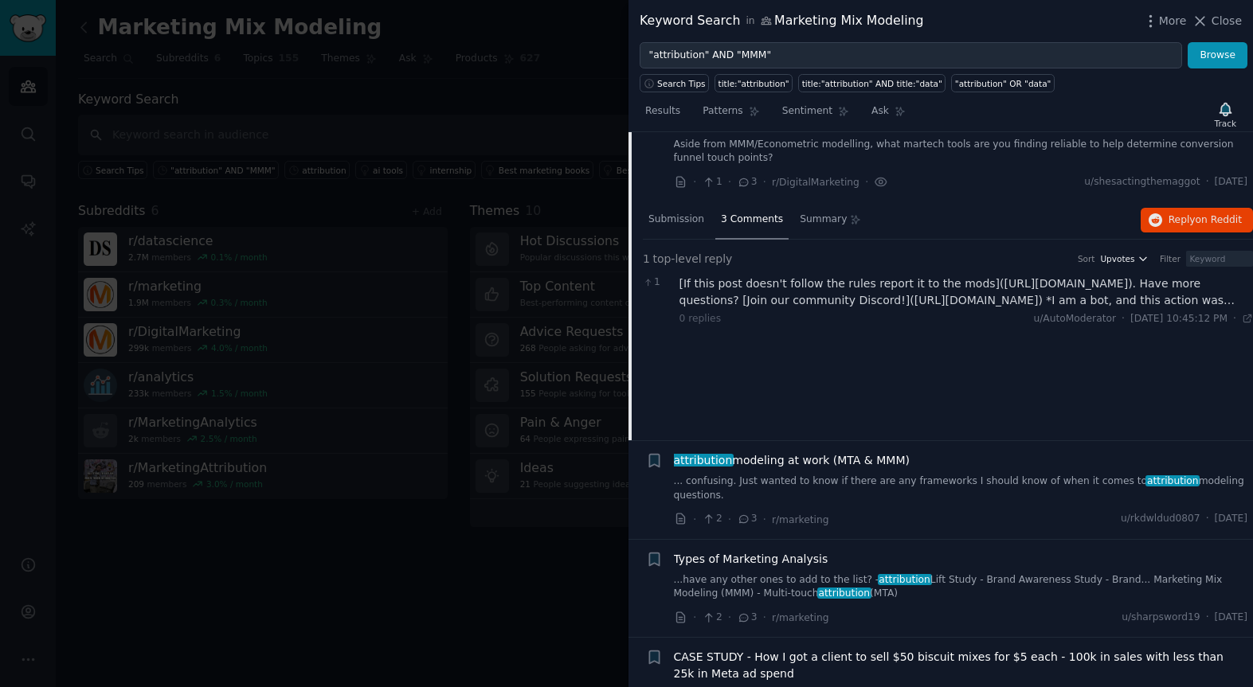
click at [1137, 264] on icon "button" at bounding box center [1142, 258] width 11 height 11
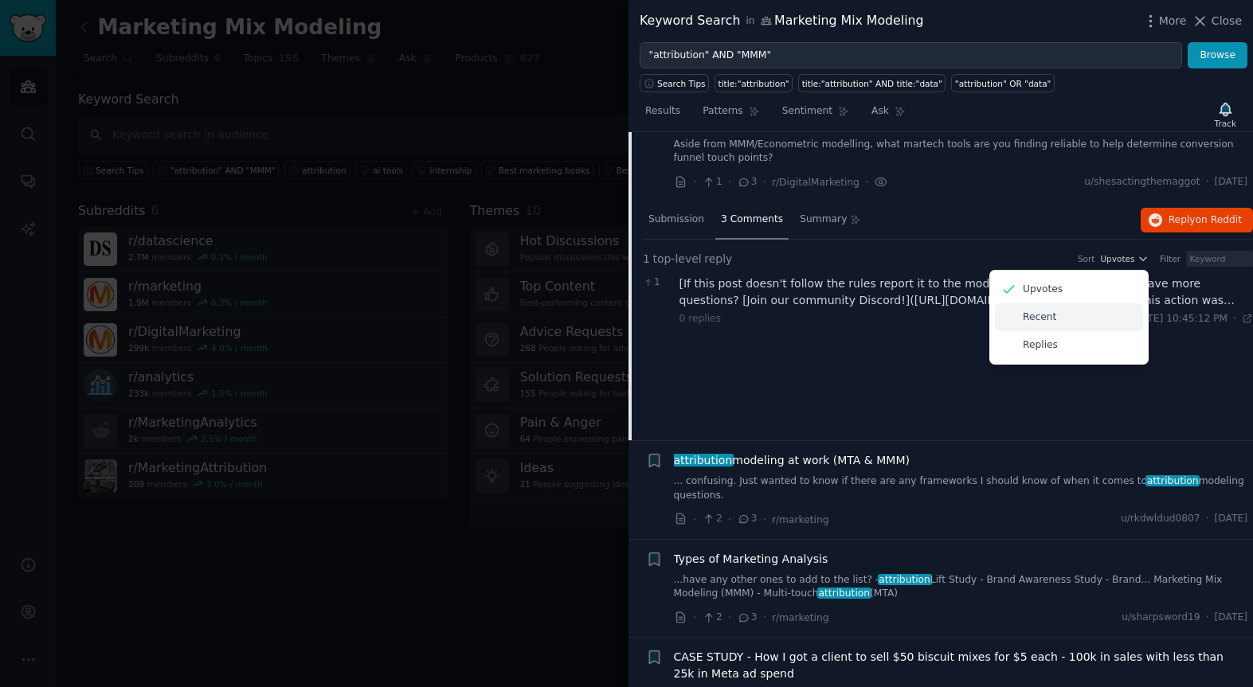
click at [1083, 331] on div "Recent" at bounding box center [1069, 317] width 148 height 28
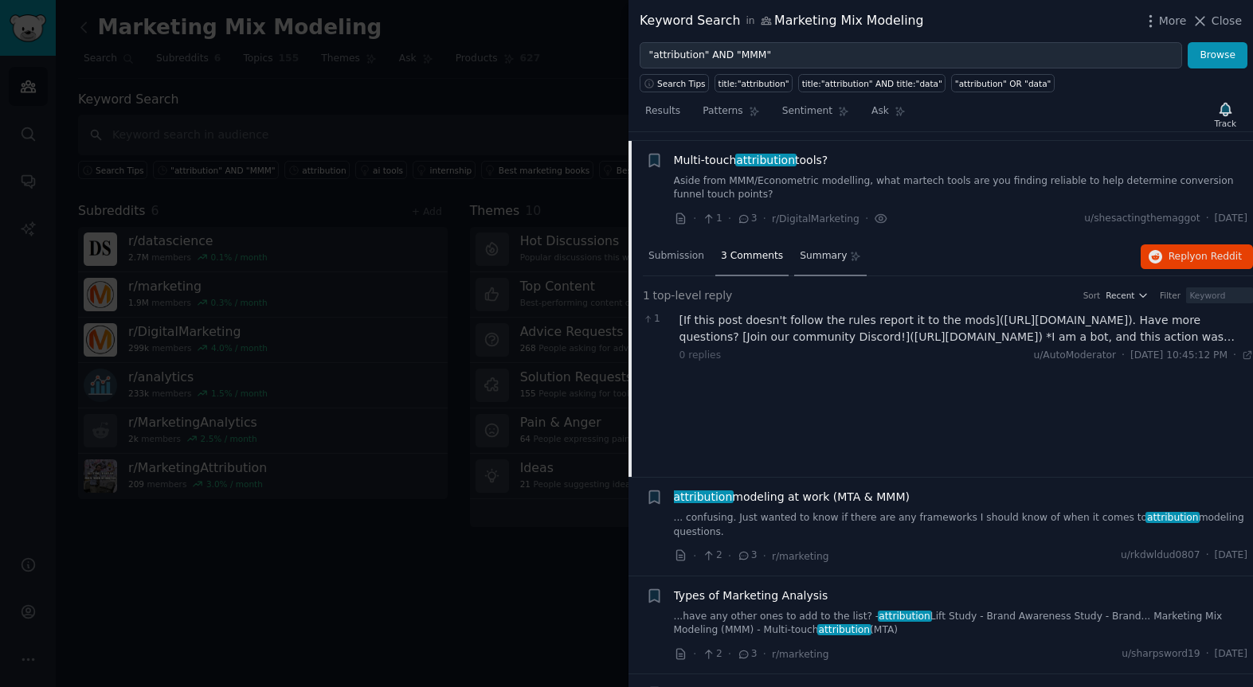
scroll to position [1578, 0]
click at [682, 264] on span "Submission" at bounding box center [676, 257] width 56 height 14
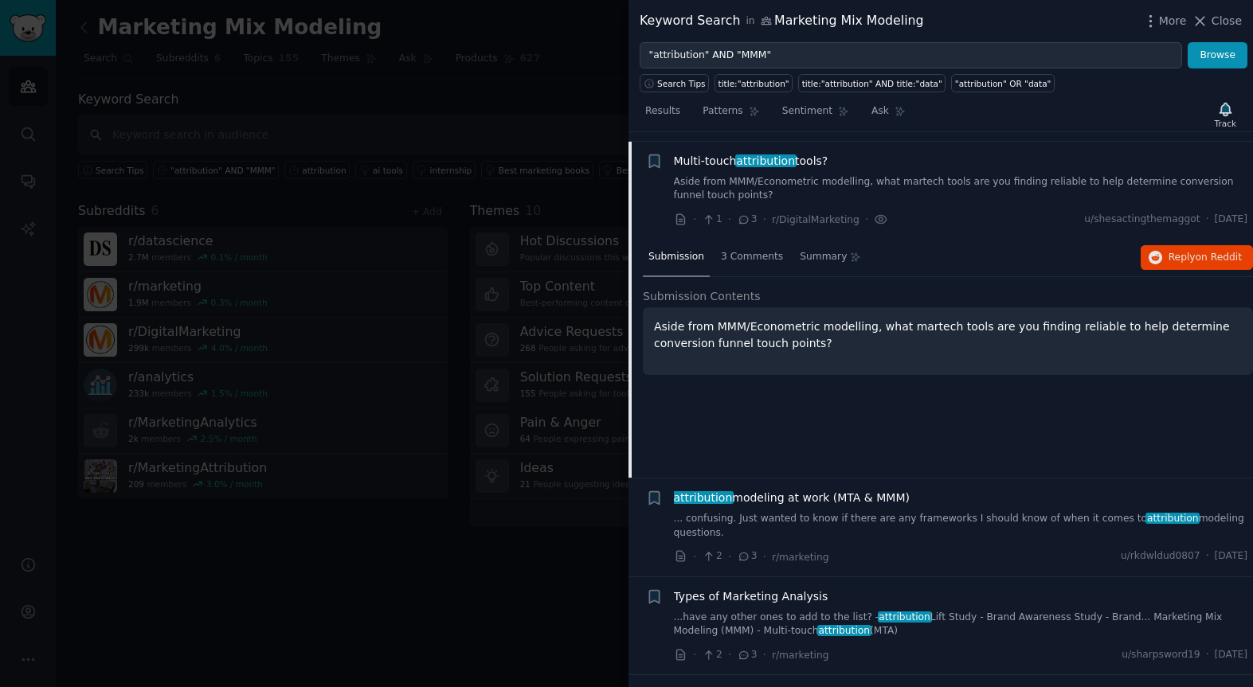
click at [696, 170] on span "Multi-touch attribution tools?" at bounding box center [751, 161] width 154 height 17
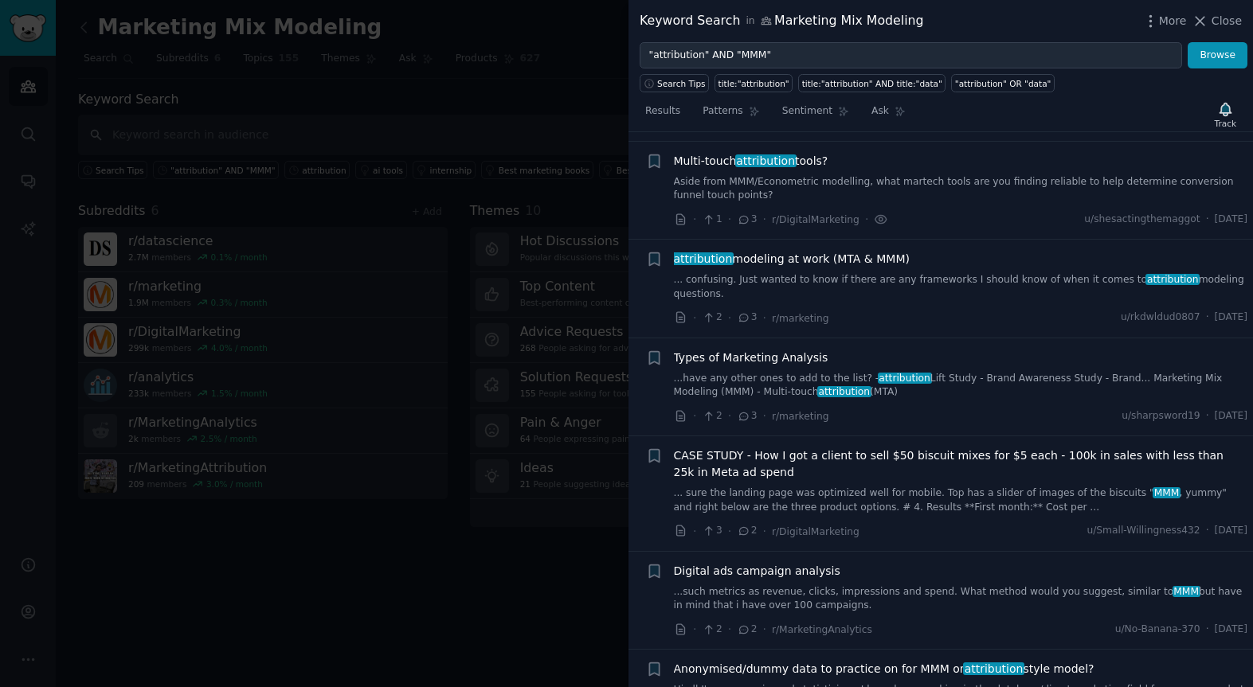
scroll to position [1616, 0]
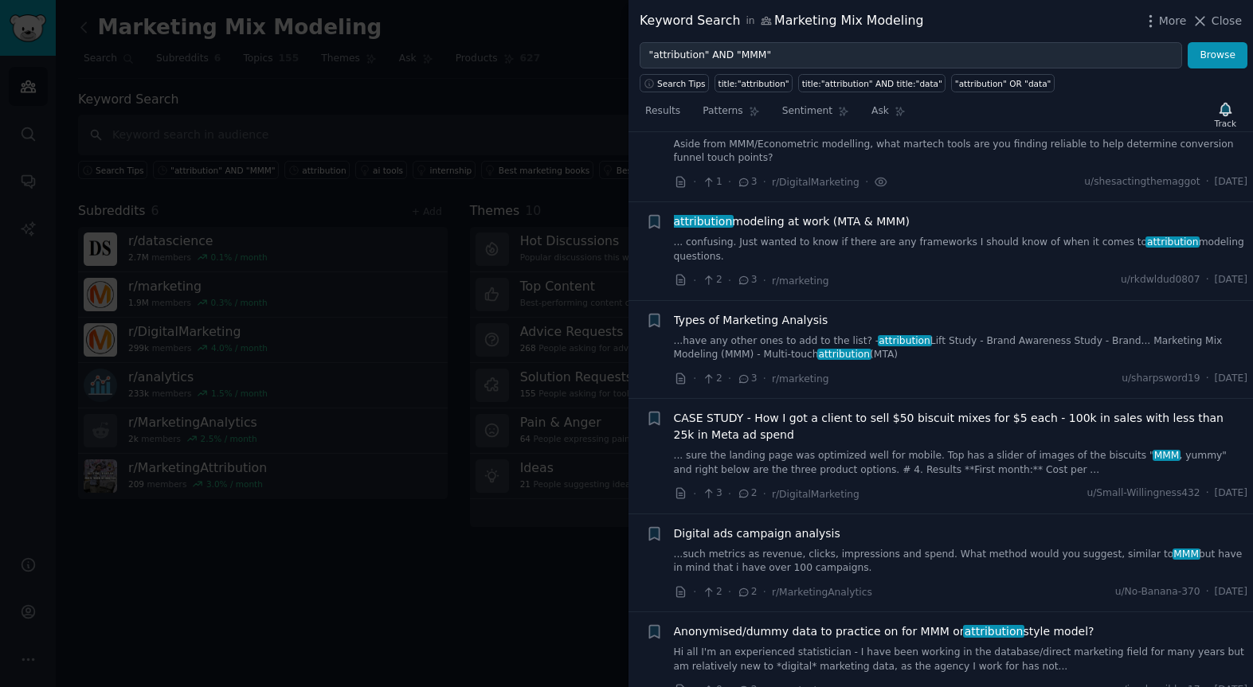
click at [772, 230] on span "attribution modeling at work (MTA & MMM)" at bounding box center [792, 221] width 236 height 17
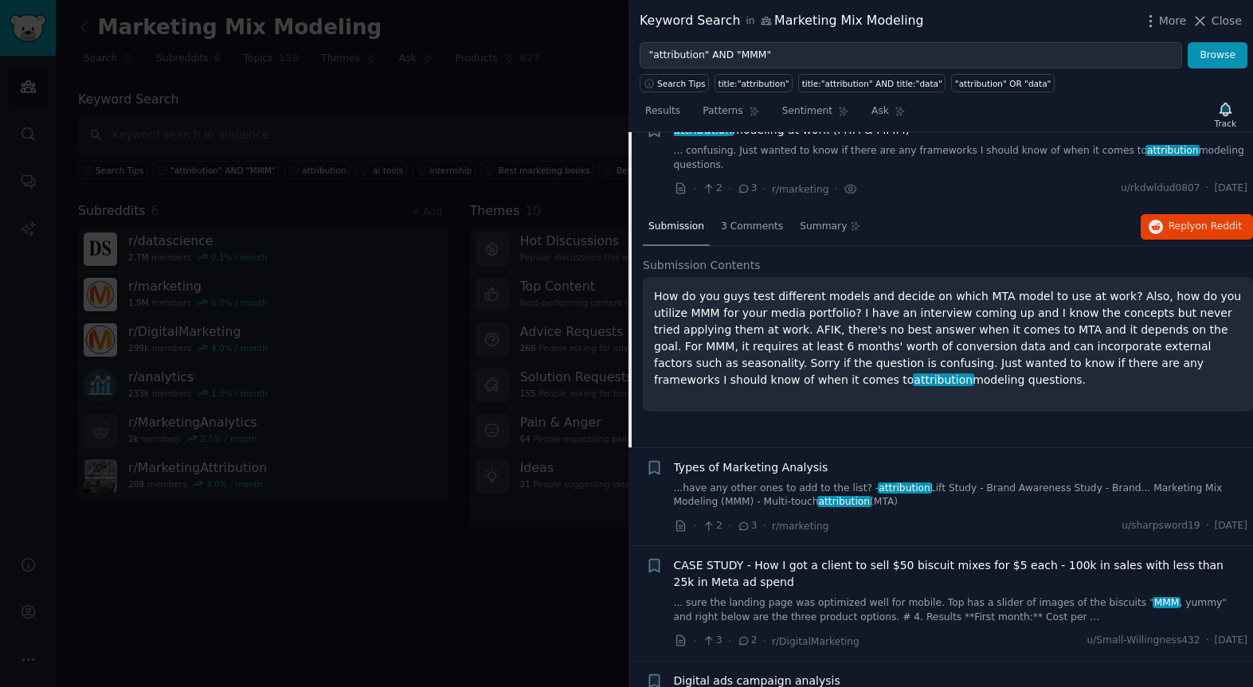
scroll to position [1714, 0]
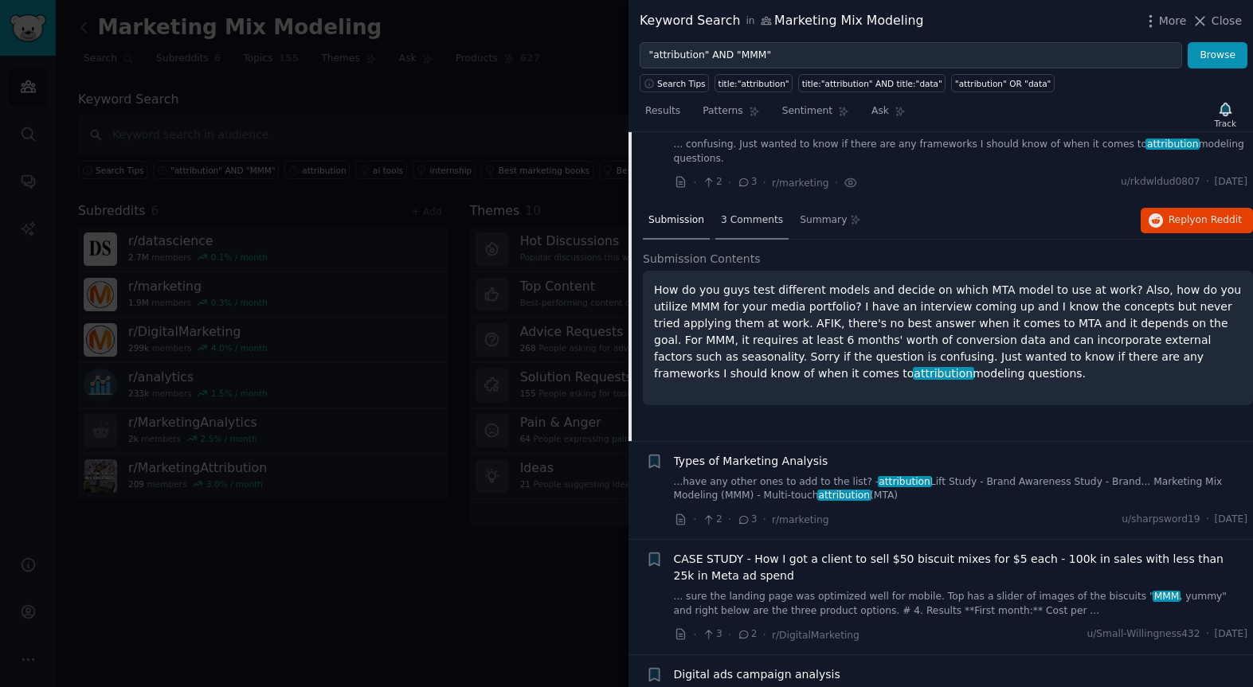
click at [724, 228] on span "3 Comments" at bounding box center [752, 220] width 62 height 14
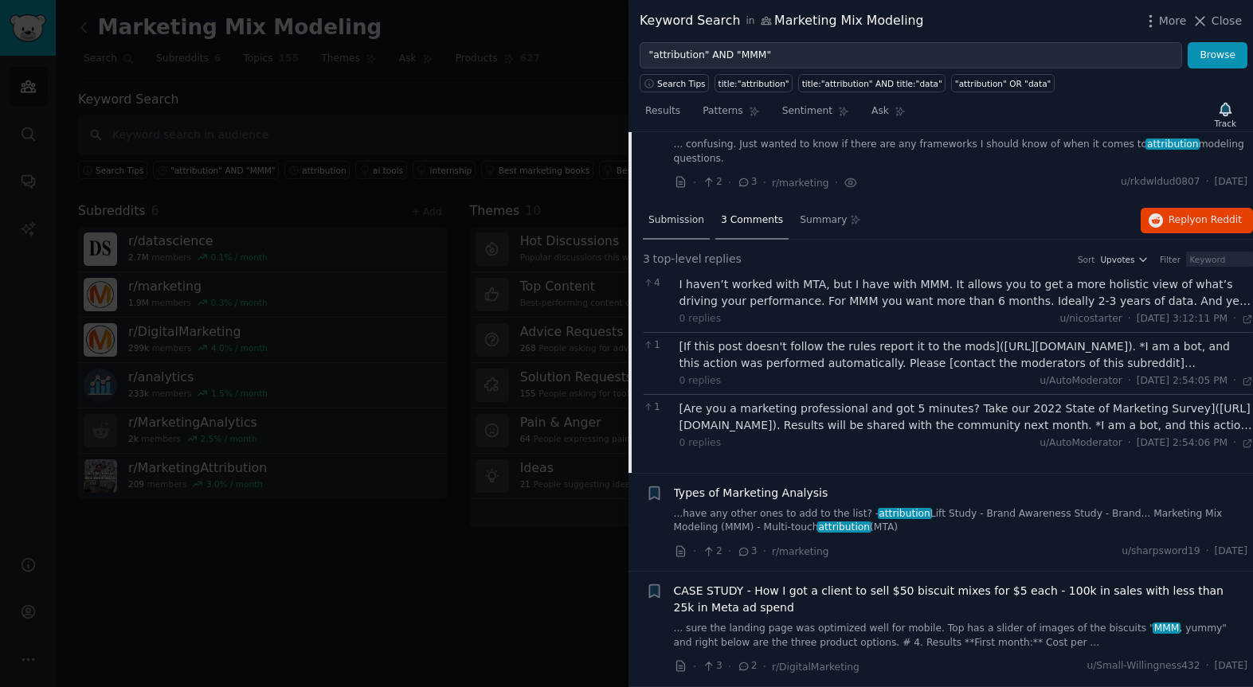
click at [690, 228] on span "Submission" at bounding box center [676, 220] width 56 height 14
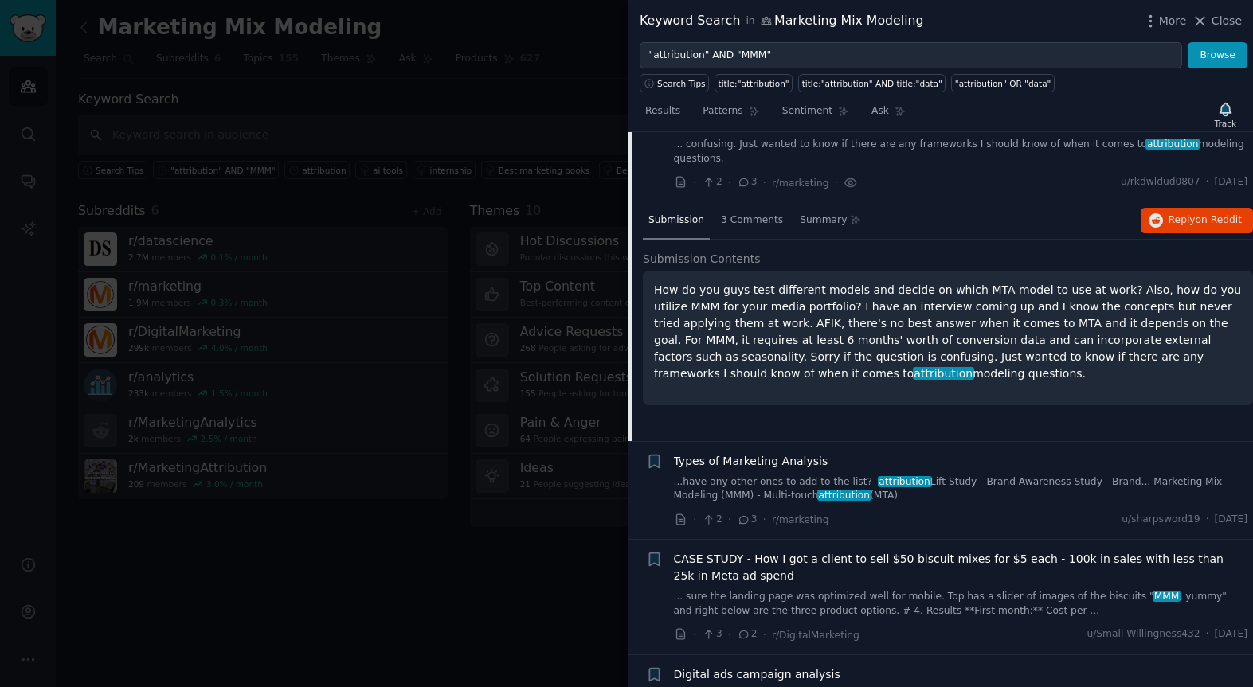
scroll to position [1696, 0]
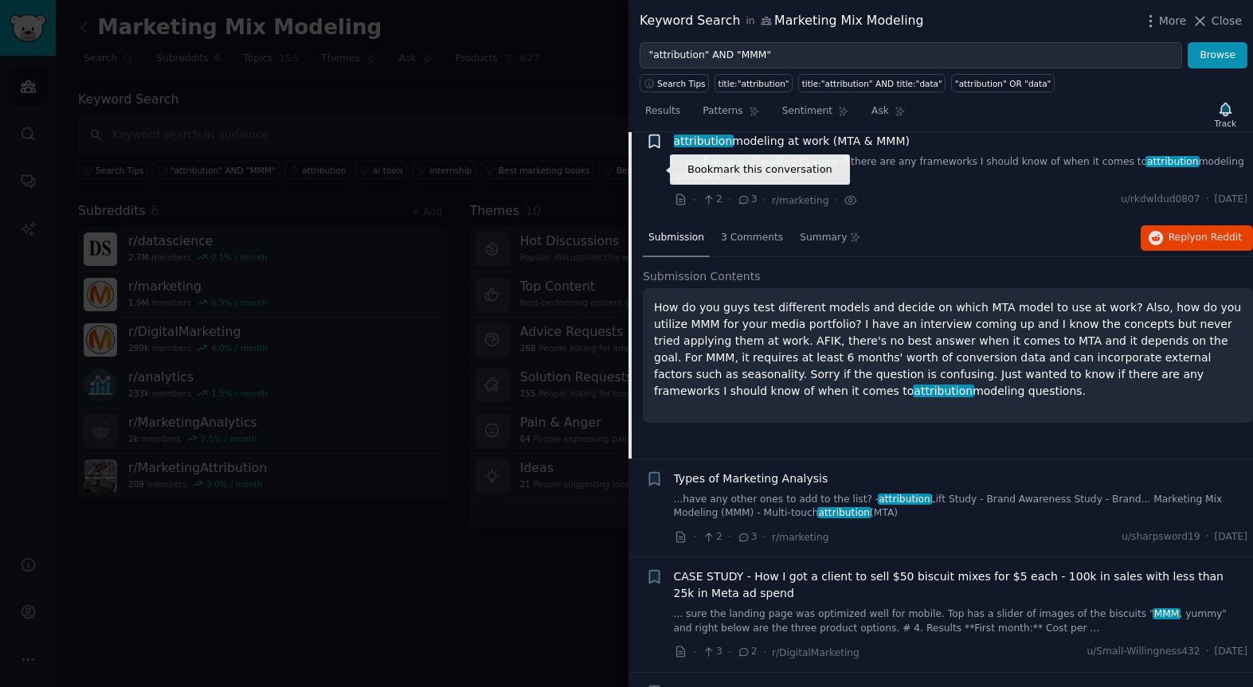
click at [658, 148] on icon "button" at bounding box center [654, 141] width 10 height 13
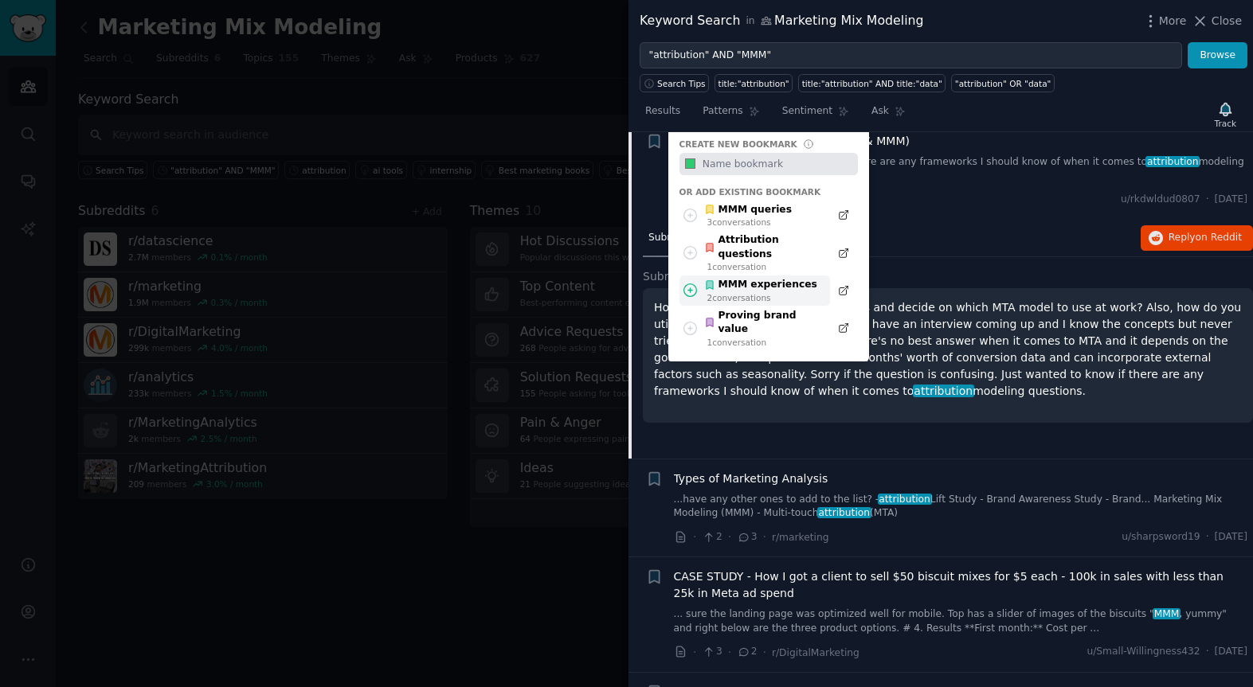
click at [751, 292] on div "MMM experiences" at bounding box center [760, 285] width 113 height 14
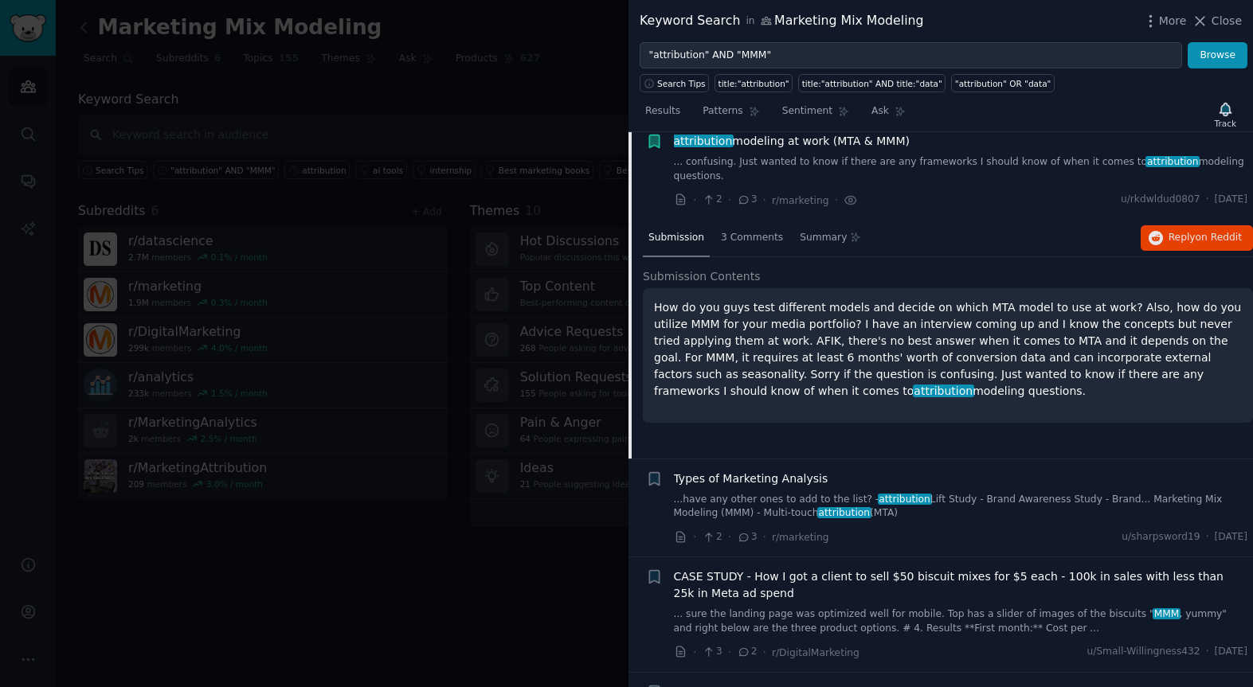
click at [804, 150] on span "attribution modeling at work (MTA & MMM)" at bounding box center [792, 141] width 236 height 17
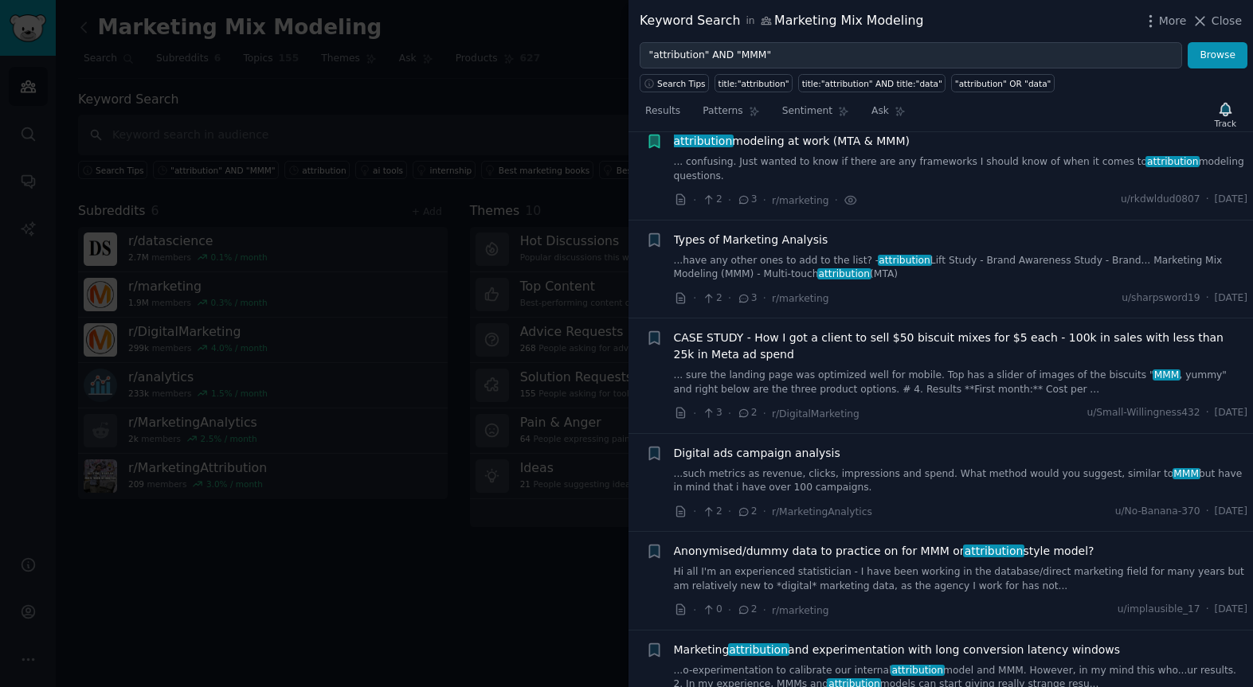
scroll to position [1714, 0]
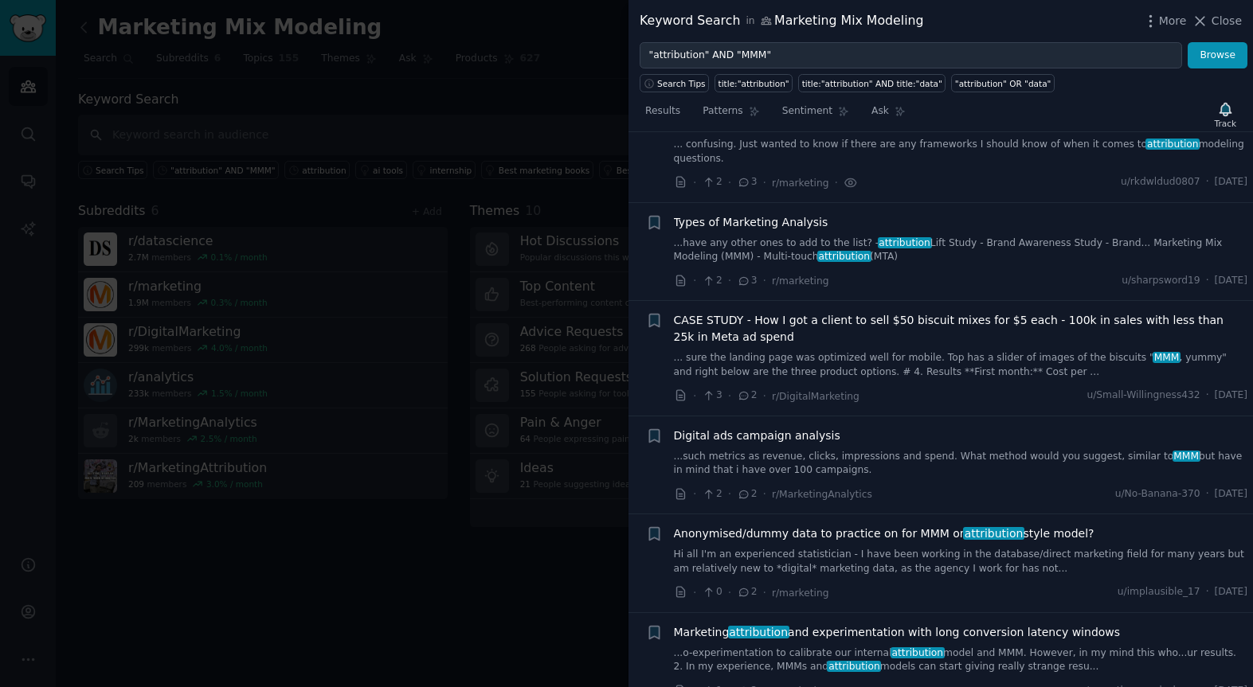
click at [734, 231] on span "Types of Marketing Analysis" at bounding box center [751, 222] width 154 height 17
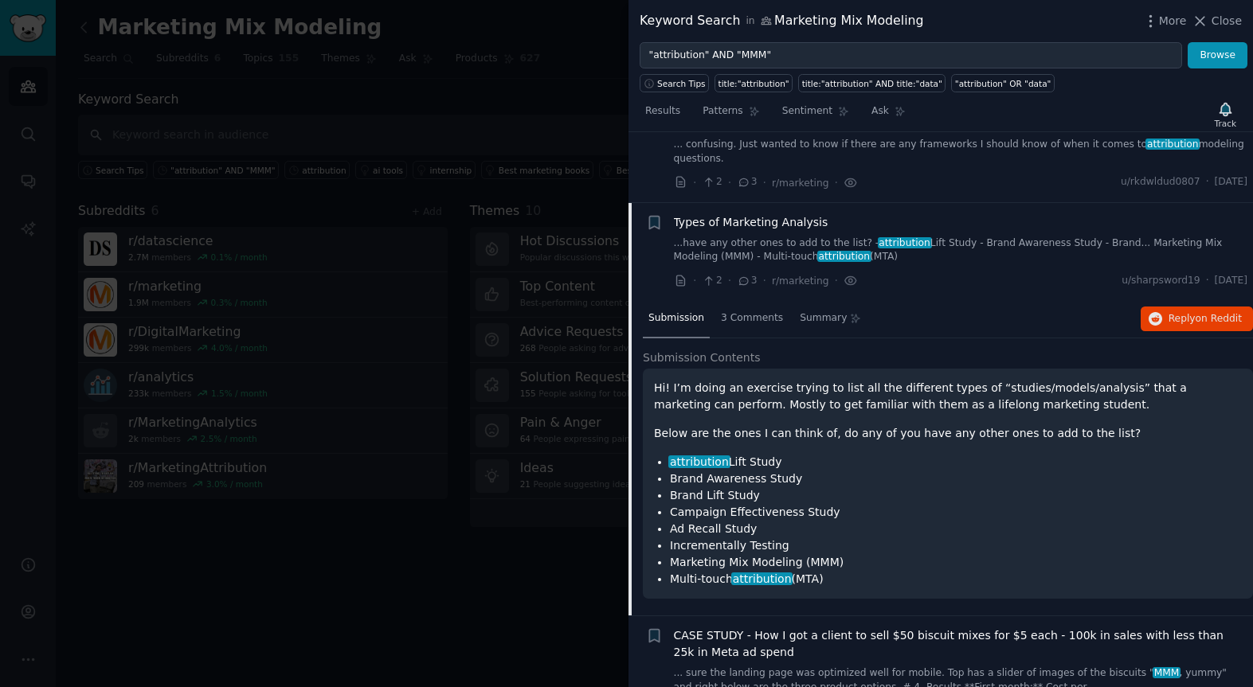
scroll to position [1812, 0]
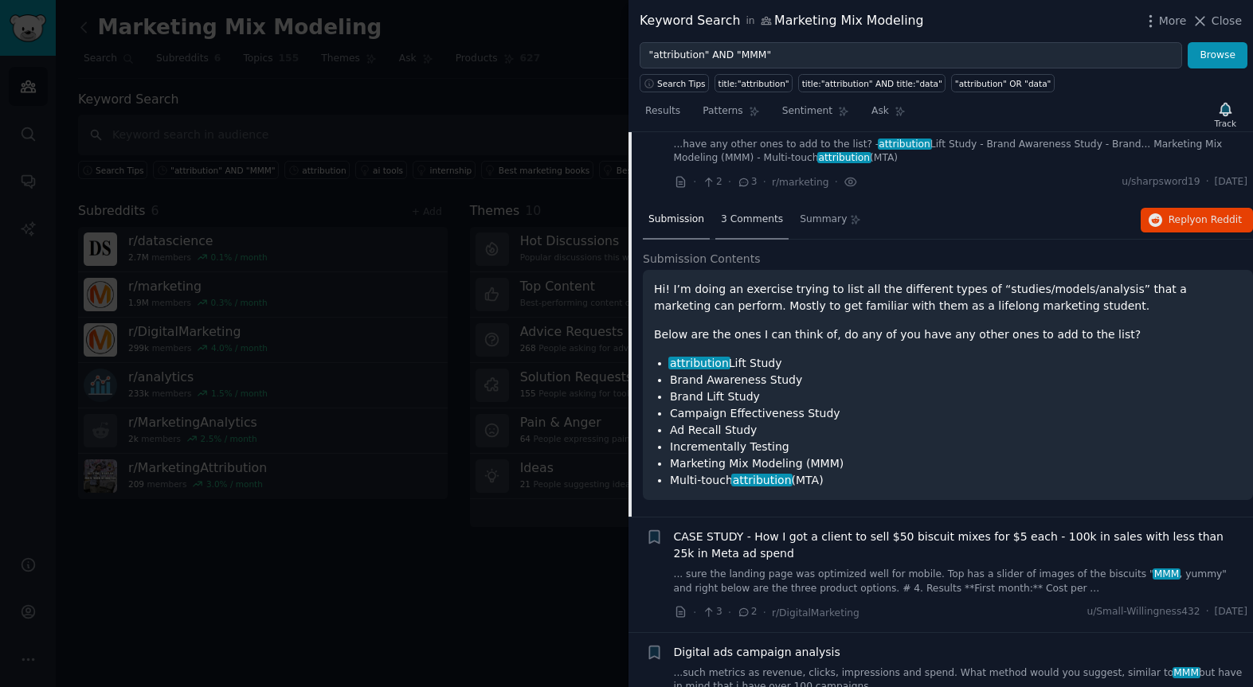
click at [744, 227] on span "3 Comments" at bounding box center [752, 220] width 62 height 14
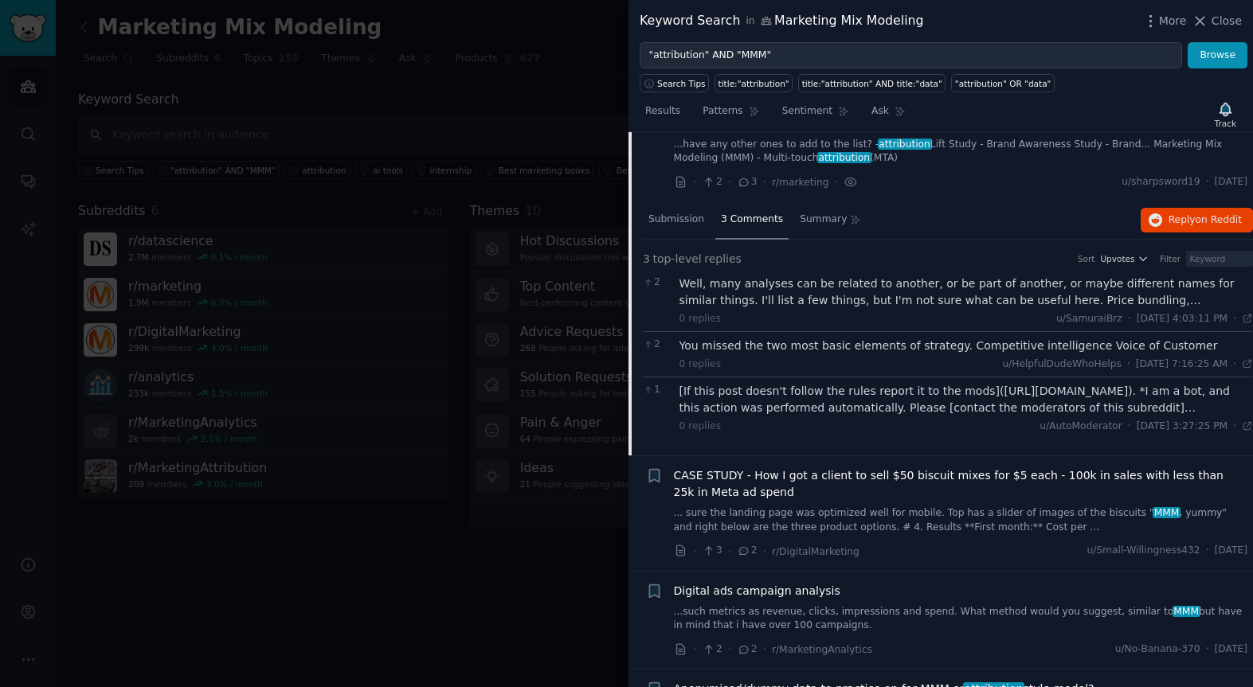
click at [694, 132] on span "Types of Marketing Analysis" at bounding box center [751, 123] width 154 height 17
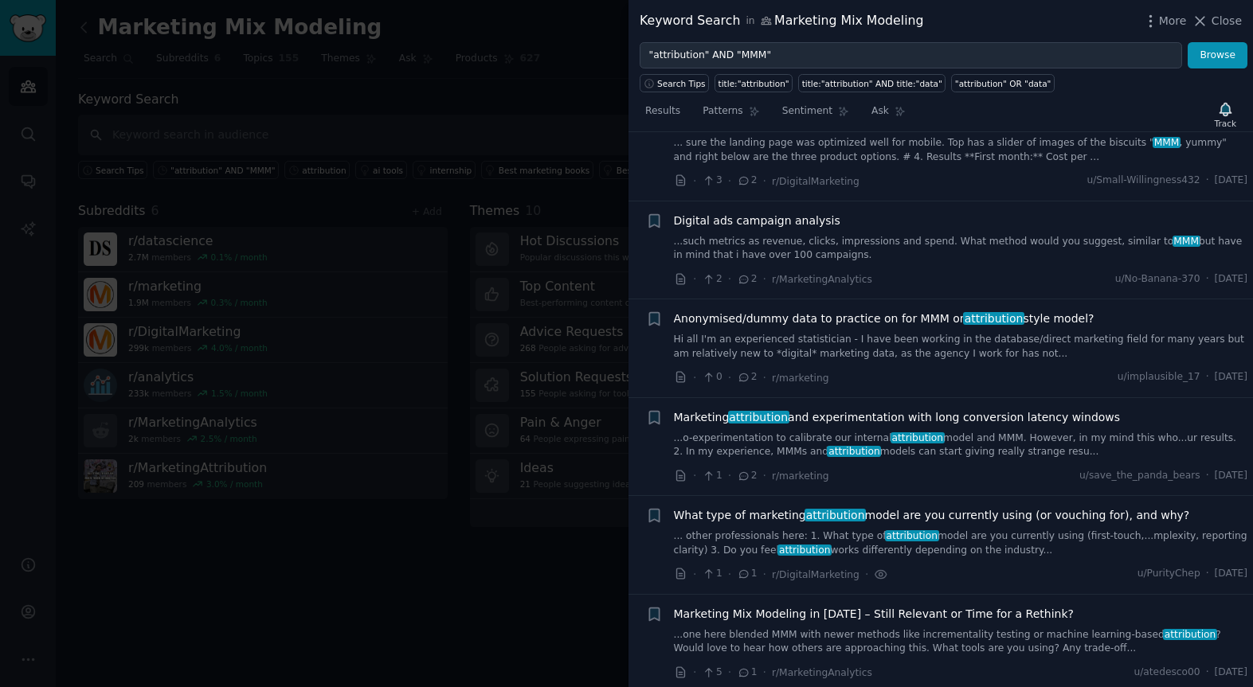
scroll to position [1933, 0]
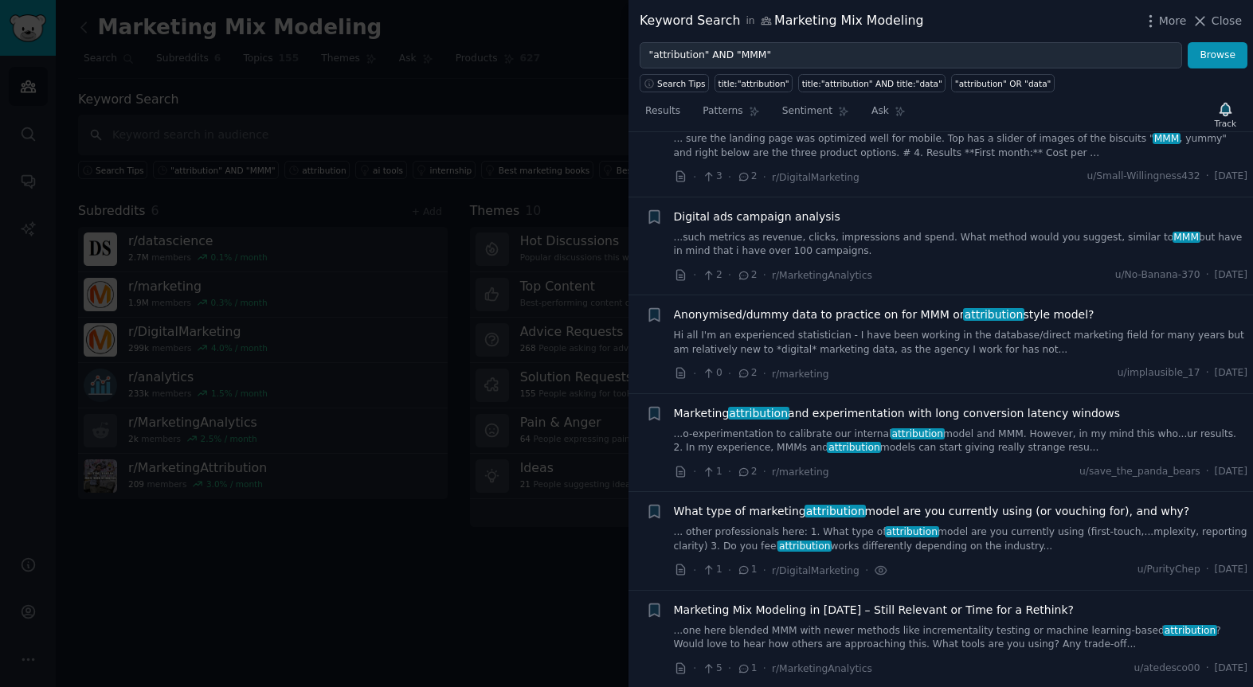
click at [700, 225] on span "Digital ads campaign analysis" at bounding box center [757, 217] width 166 height 17
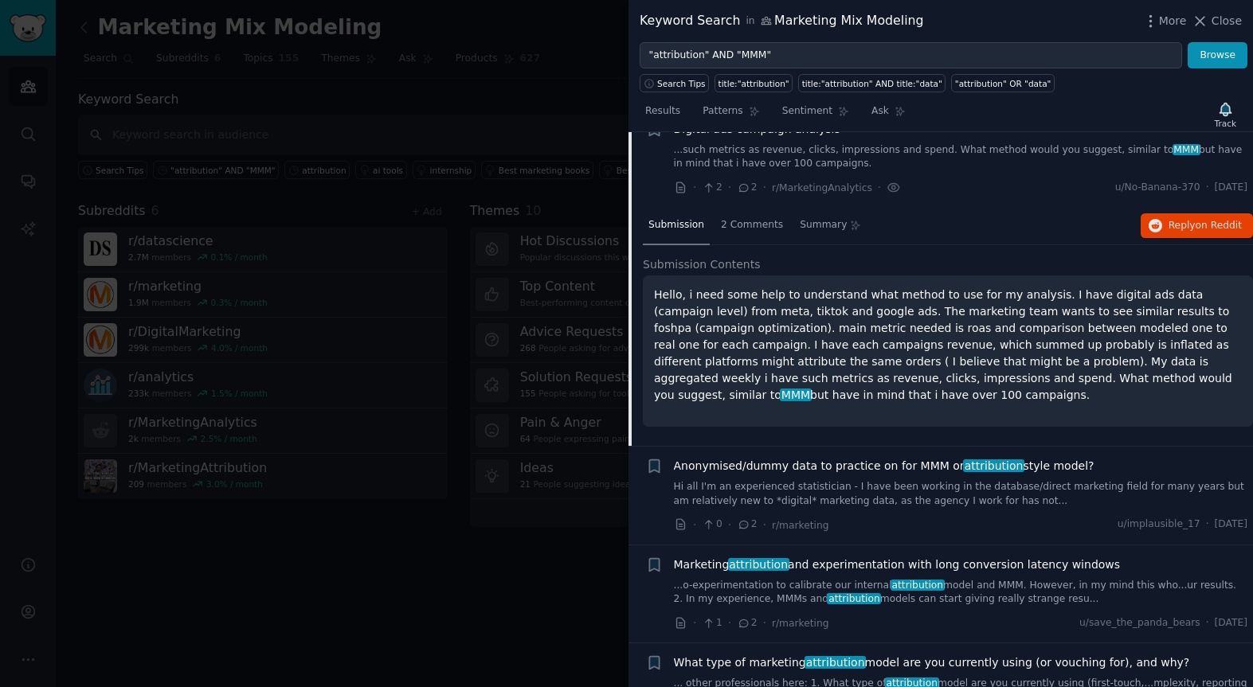
scroll to position [2026, 0]
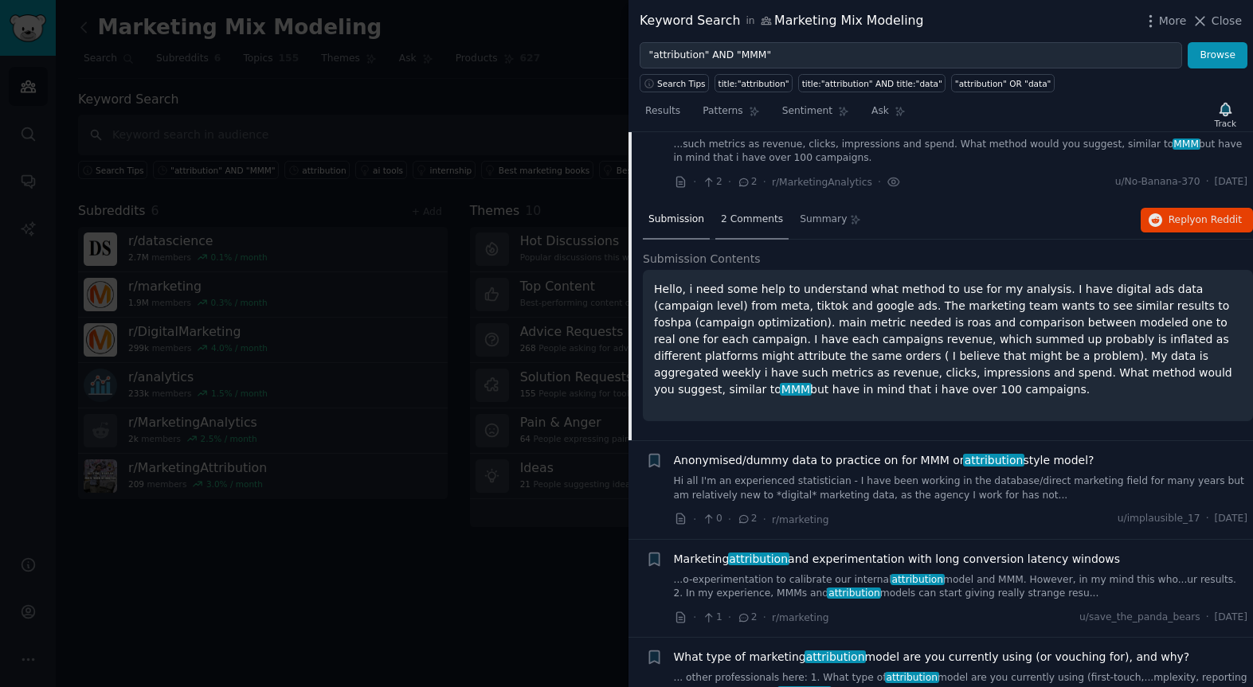
click at [734, 227] on span "2 Comments" at bounding box center [752, 220] width 62 height 14
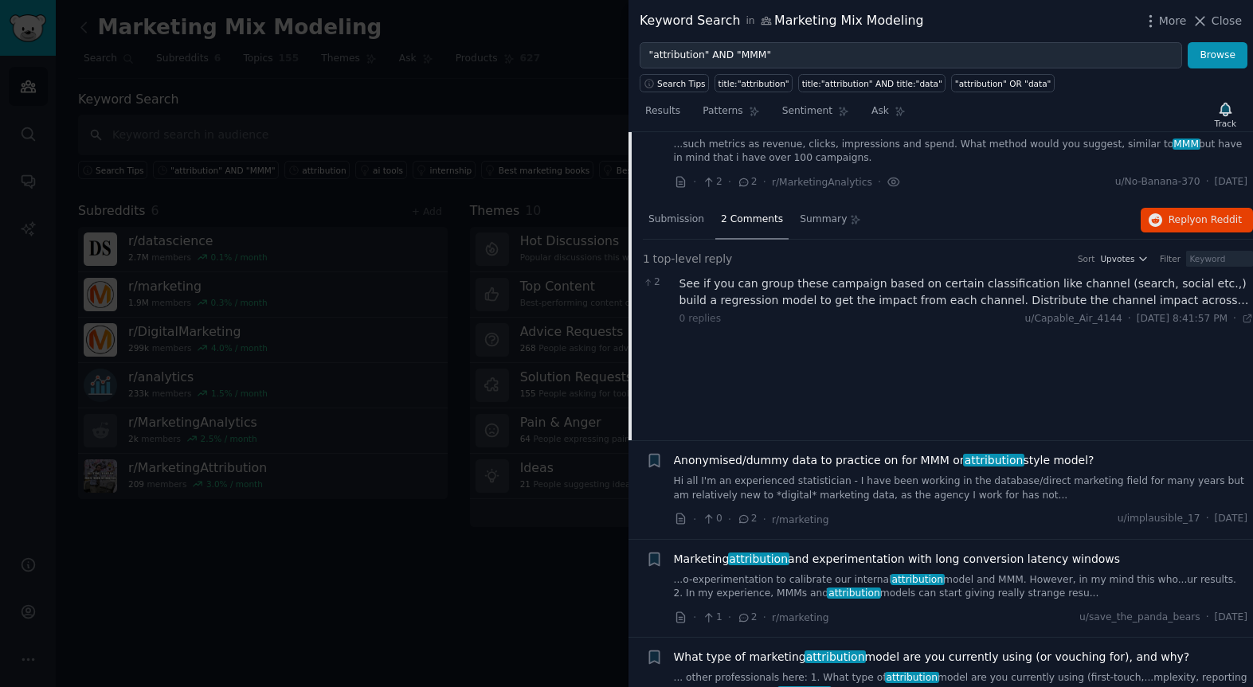
click at [697, 132] on span "Digital ads campaign analysis" at bounding box center [757, 123] width 166 height 17
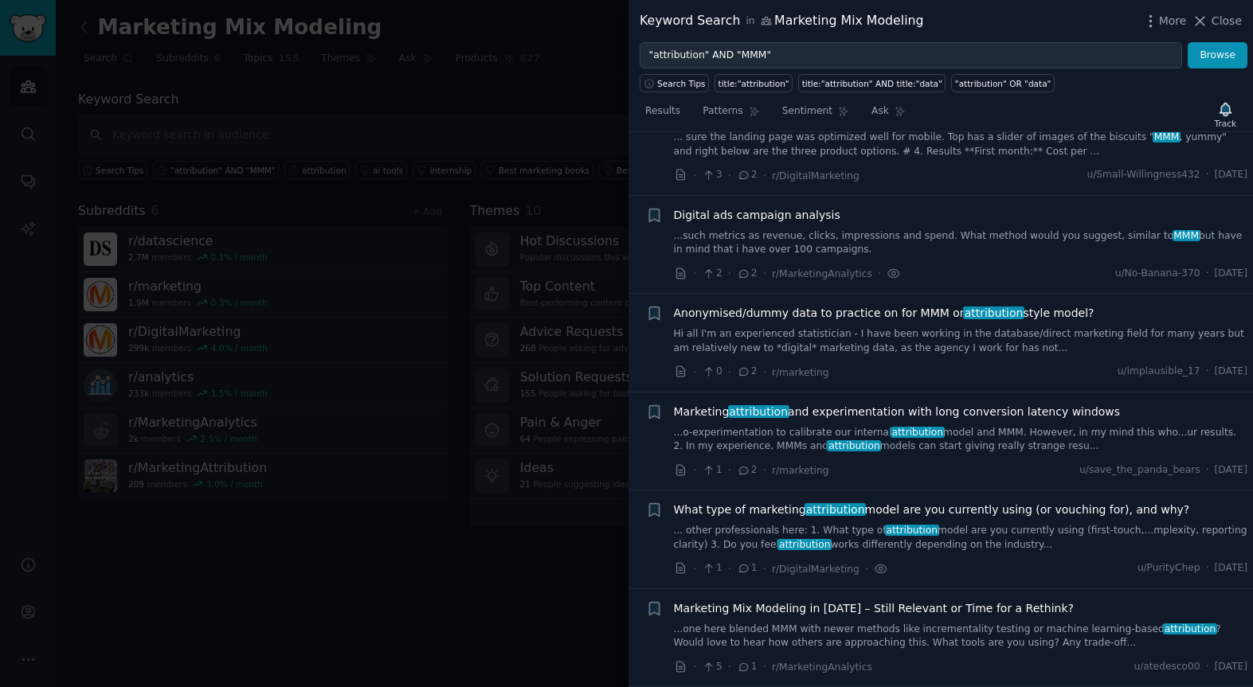
click at [709, 318] on span "Anonymised/dummy data to practice on for MMM or attribution style model?" at bounding box center [884, 313] width 420 height 17
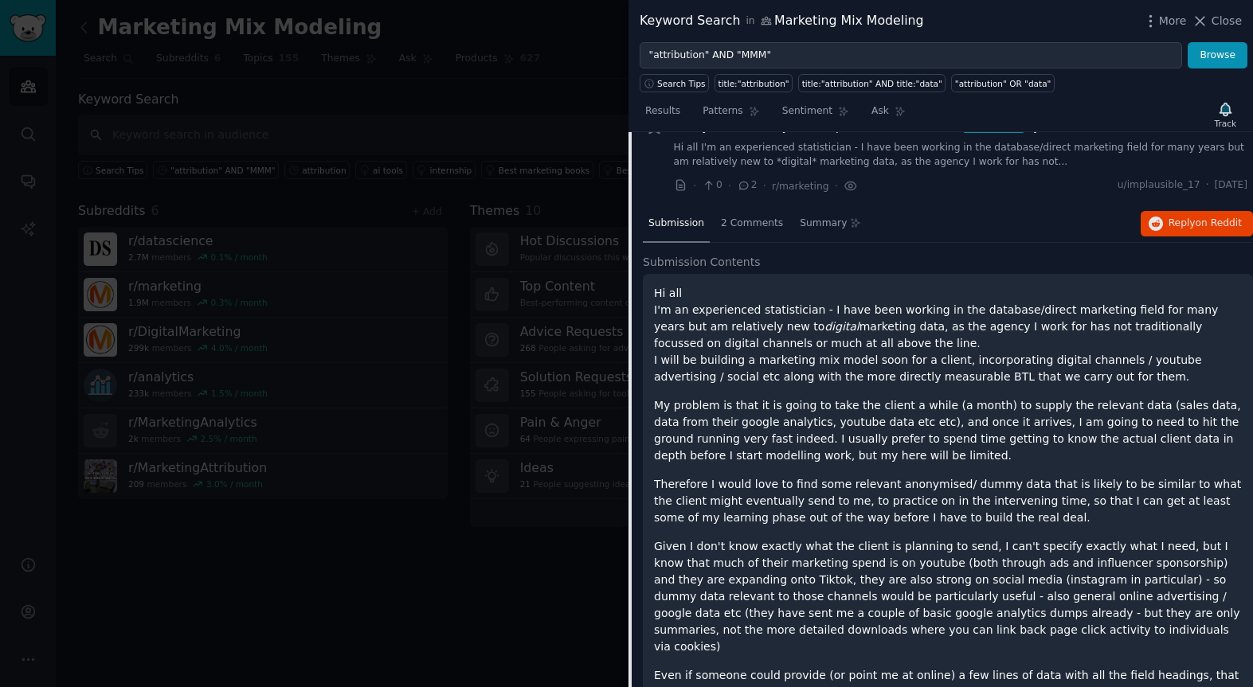
scroll to position [2124, 0]
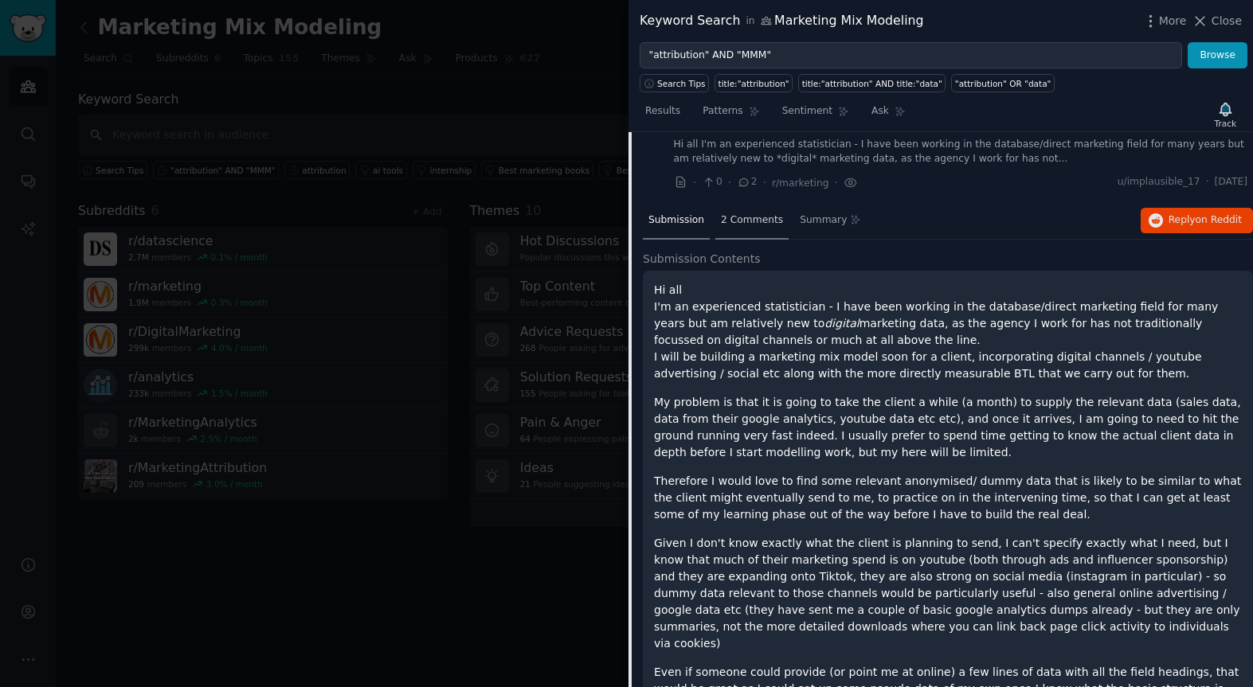
click at [721, 228] on span "2 Comments" at bounding box center [752, 220] width 62 height 14
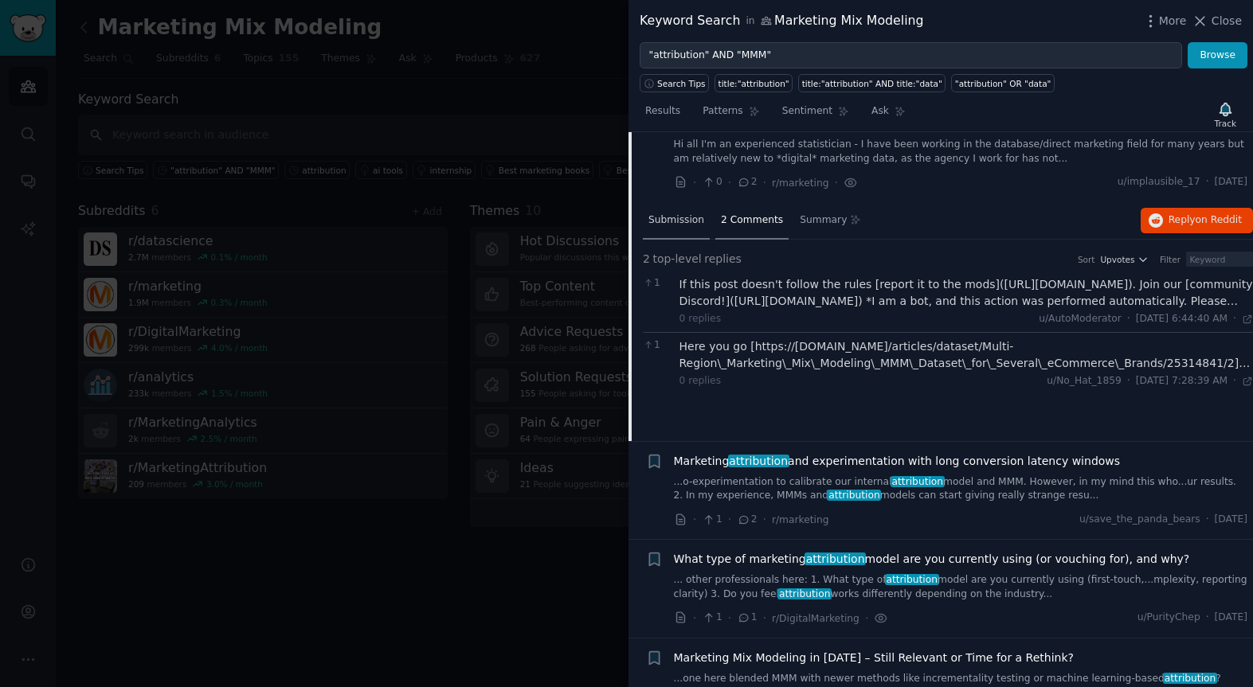
click at [673, 228] on span "Submission" at bounding box center [676, 220] width 56 height 14
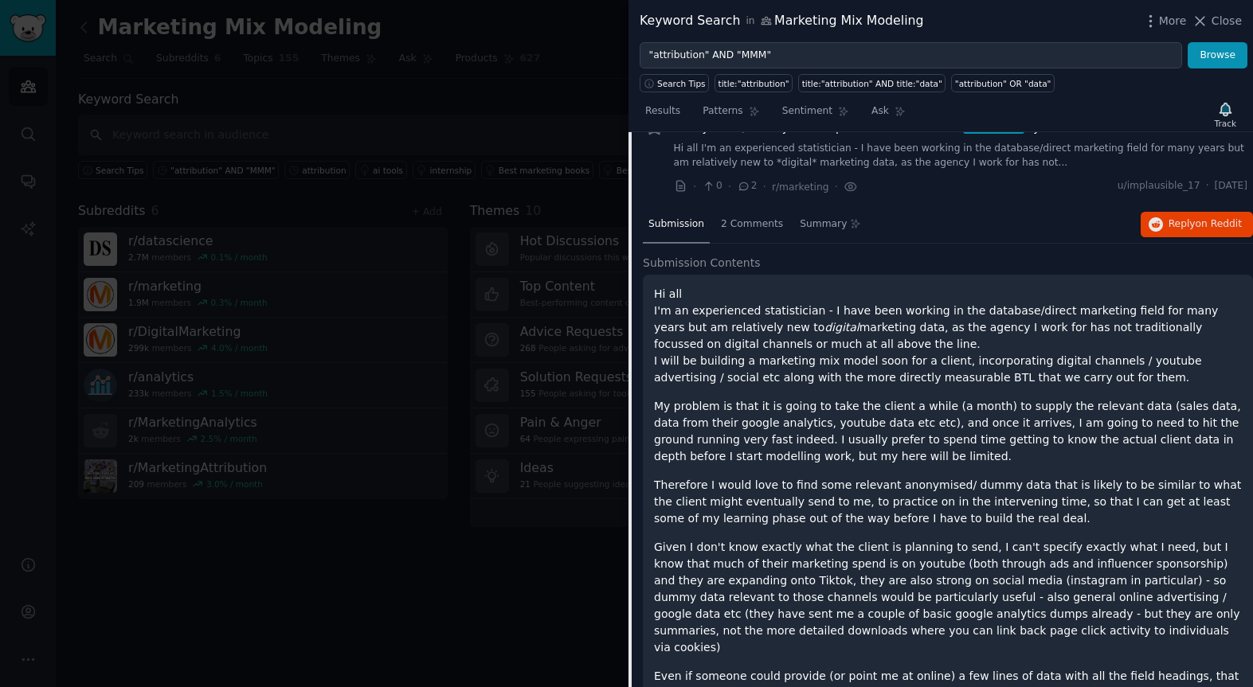
scroll to position [2119, 0]
click at [705, 137] on span "Anonymised/dummy data to practice on for MMM or attribution style model?" at bounding box center [884, 128] width 420 height 17
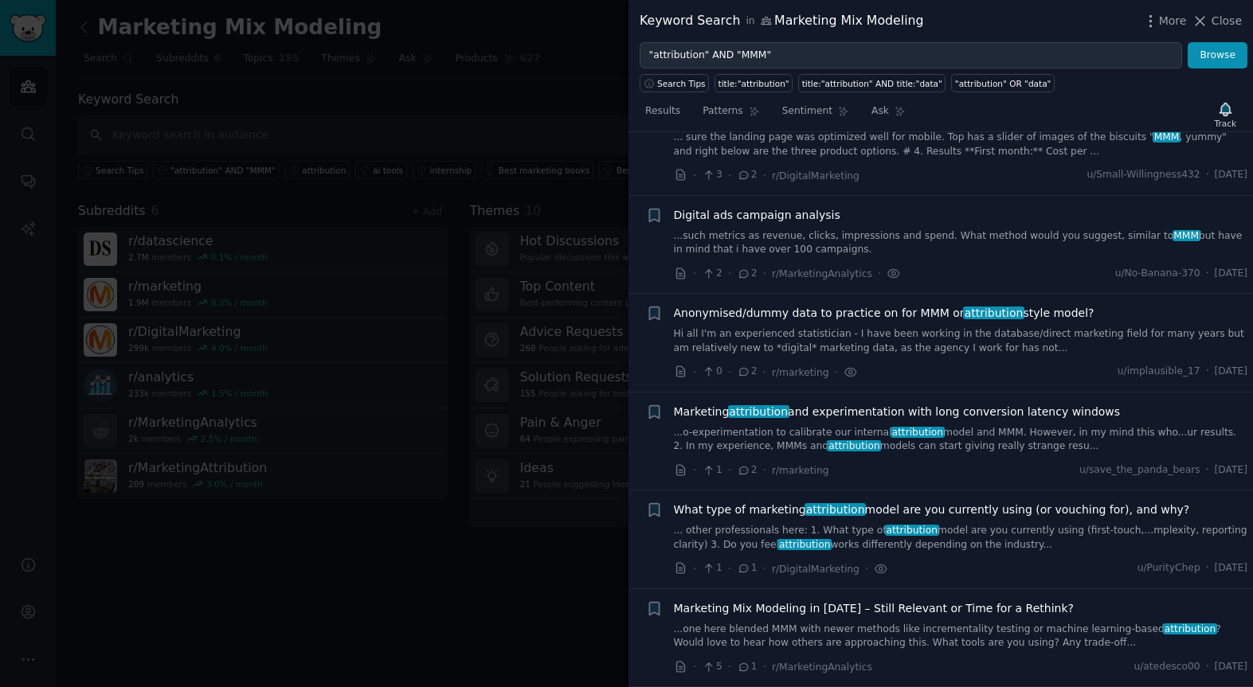
click at [755, 246] on link "...such metrics as revenue, clicks, impressions and spend. What method would yo…" at bounding box center [961, 243] width 574 height 28
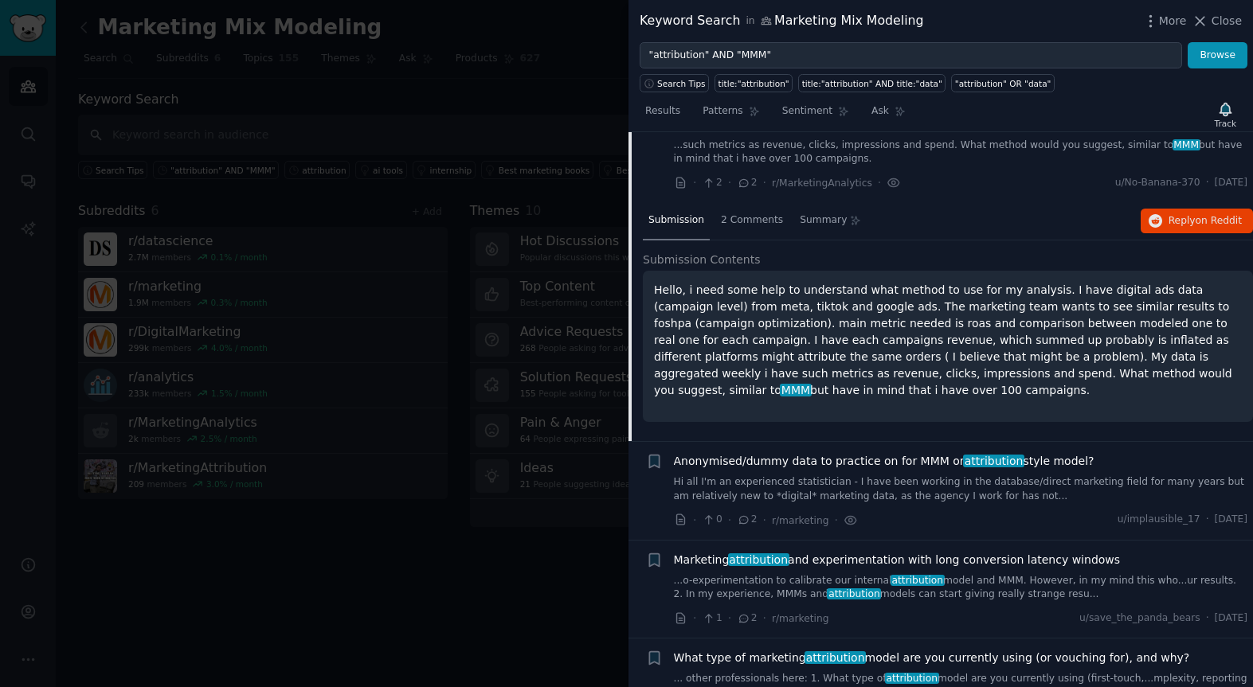
scroll to position [2023, 0]
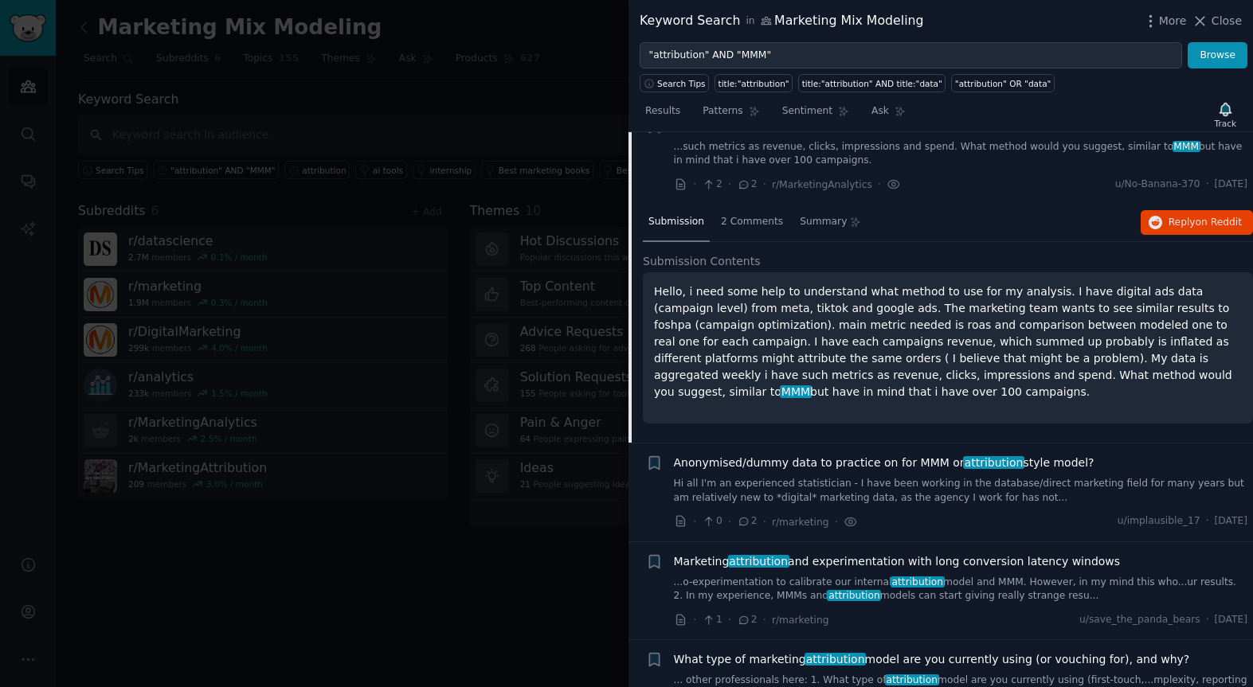
click at [690, 135] on span "Digital ads campaign analysis" at bounding box center [757, 126] width 166 height 17
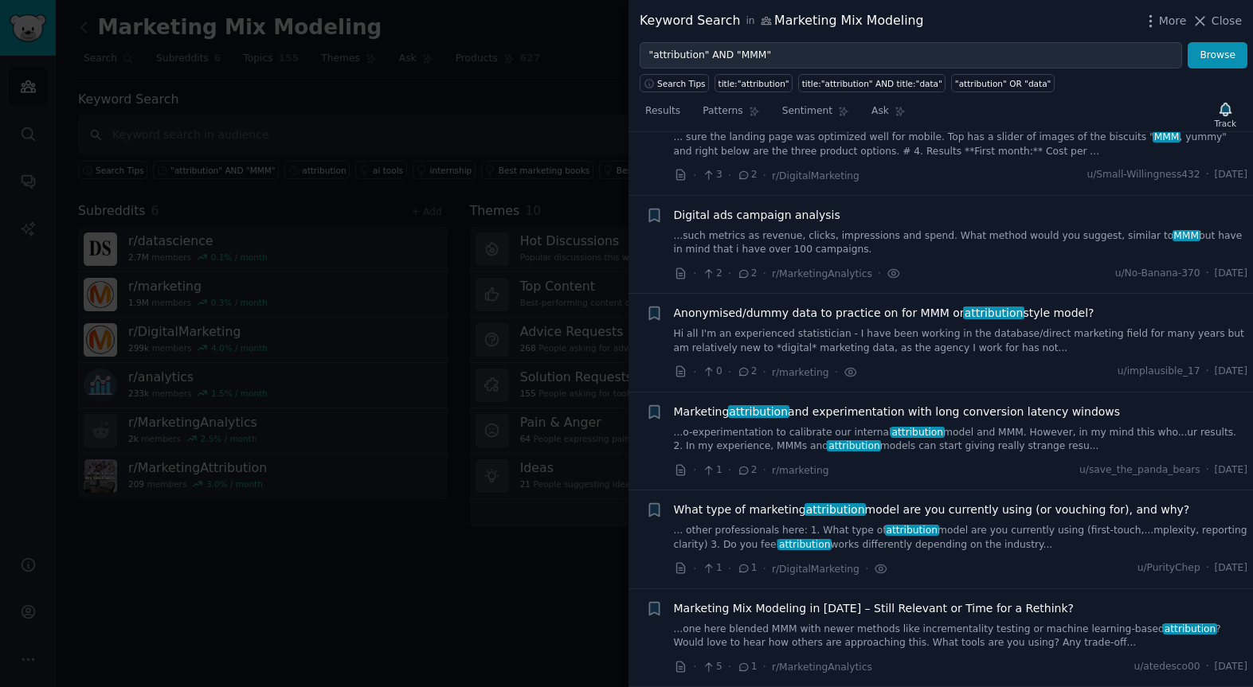
scroll to position [1962, 0]
click at [744, 311] on span "Anonymised/dummy data to practice on for MMM or attribution style model?" at bounding box center [884, 313] width 420 height 17
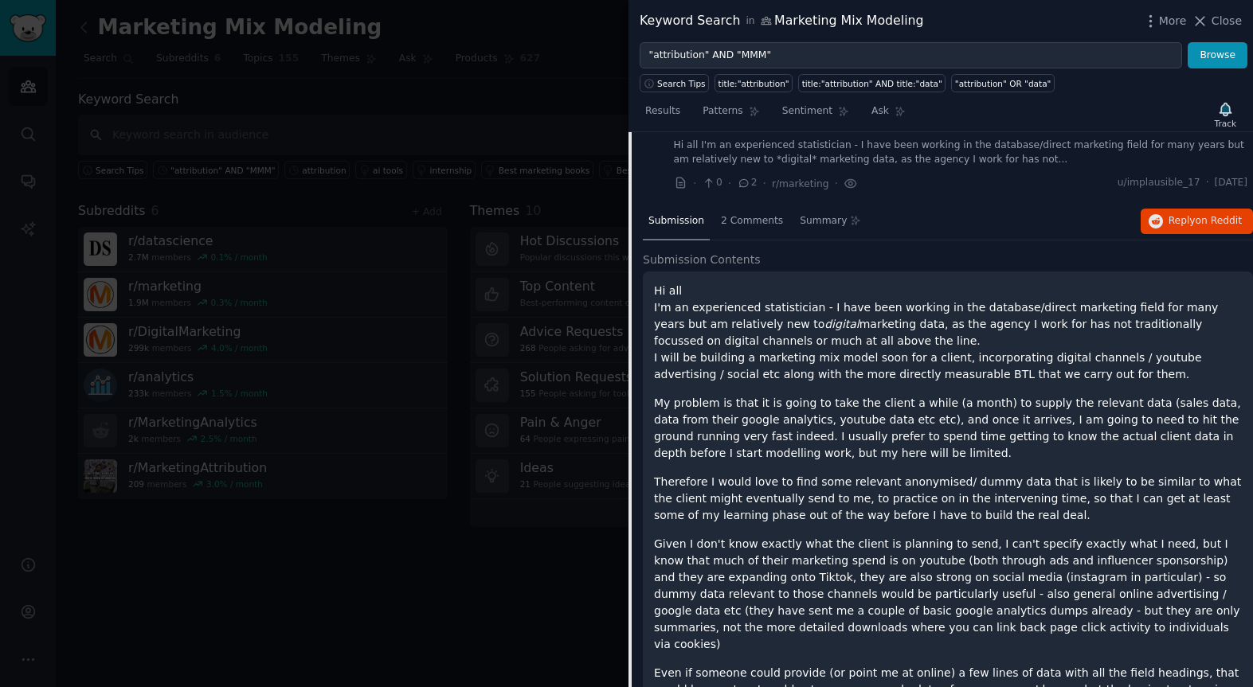
scroll to position [2124, 0]
click at [762, 132] on span "Anonymised/dummy data to practice on for MMM or attribution style model?" at bounding box center [884, 123] width 420 height 17
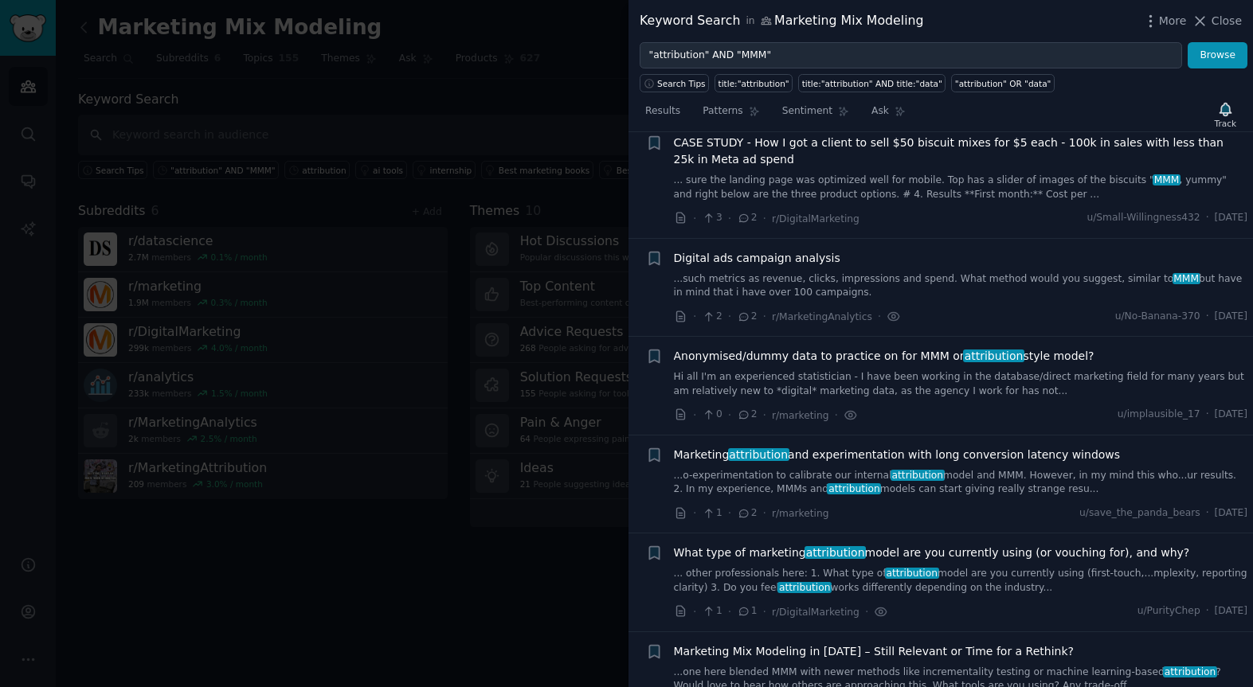
scroll to position [1962, 0]
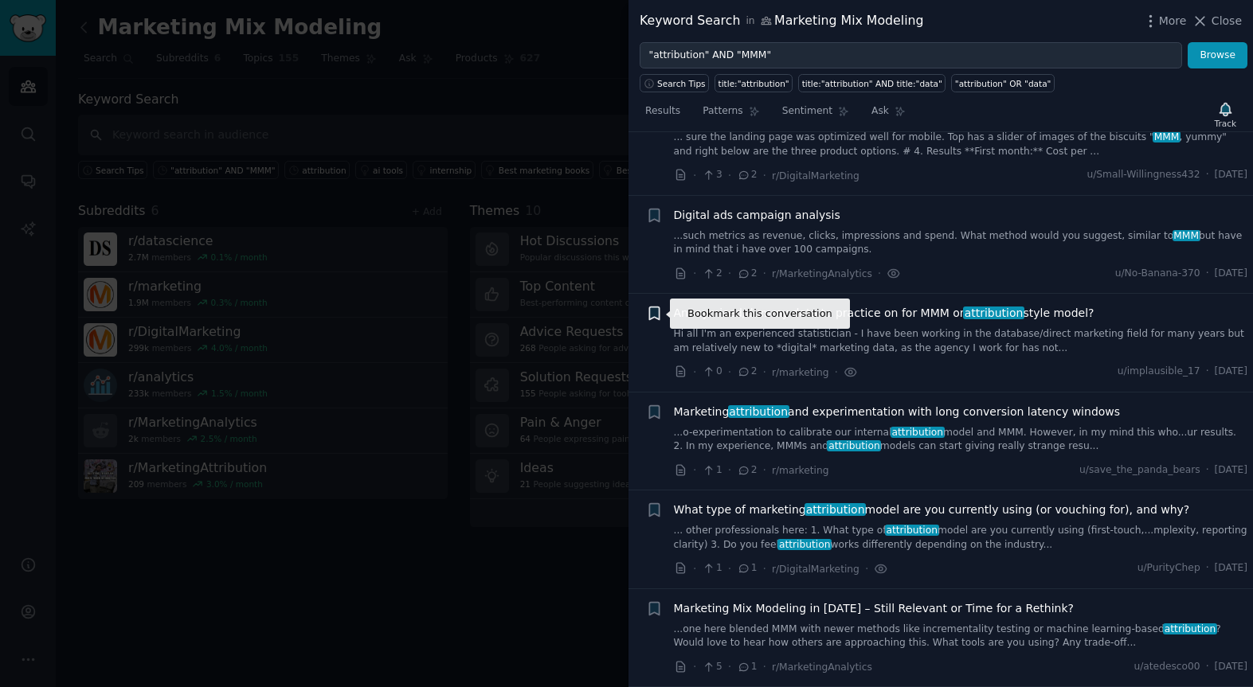
click at [653, 314] on icon "button" at bounding box center [654, 313] width 10 height 13
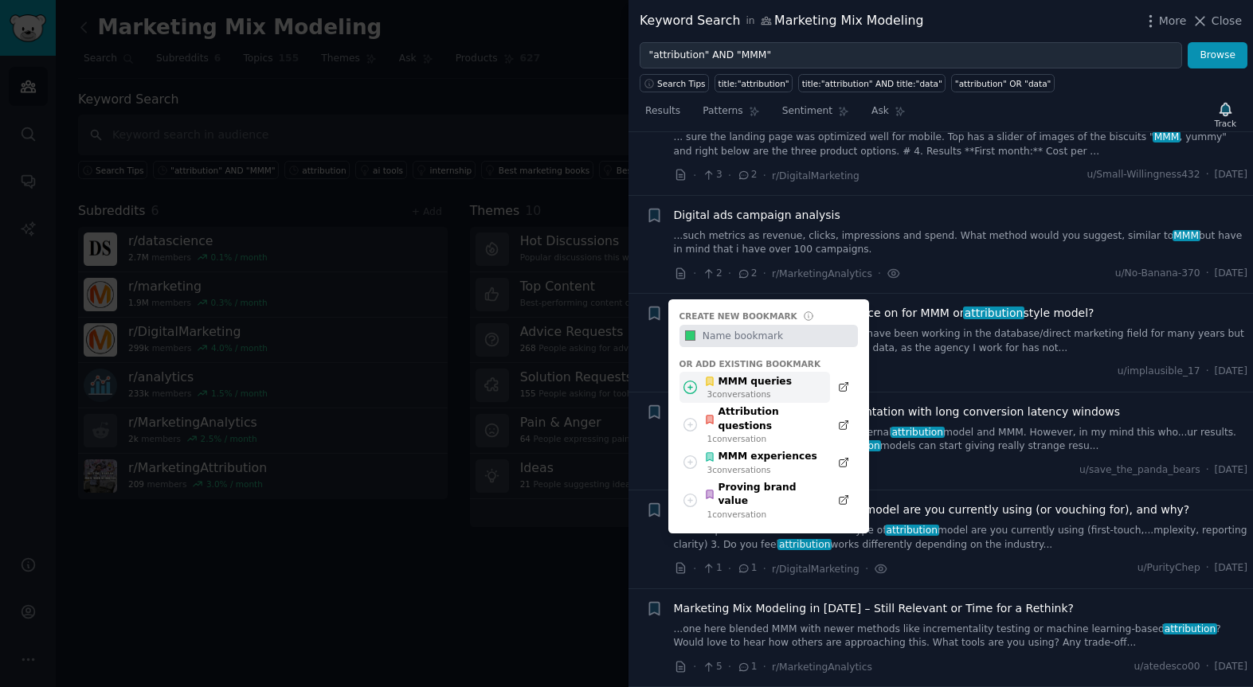
click at [720, 381] on div "MMM queries" at bounding box center [748, 382] width 88 height 14
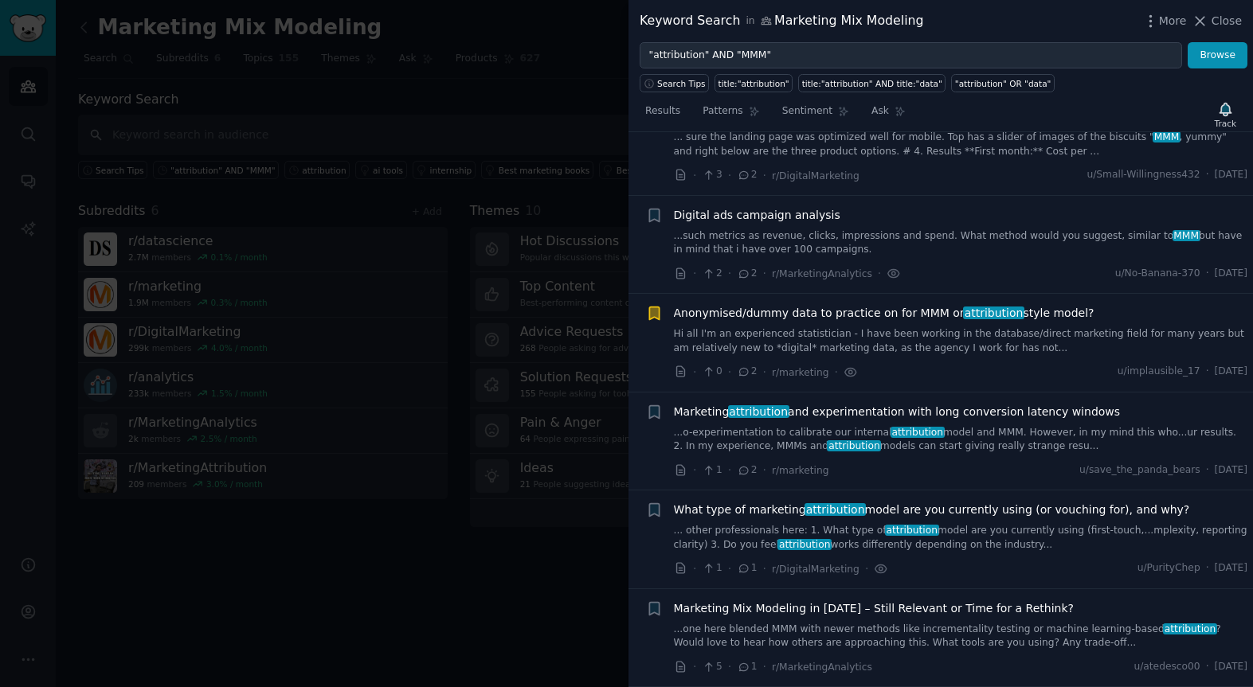
click at [649, 371] on div "Reddit text submission Bookmark this conversation" at bounding box center [654, 343] width 17 height 76
click at [655, 410] on icon "button" at bounding box center [654, 411] width 10 height 13
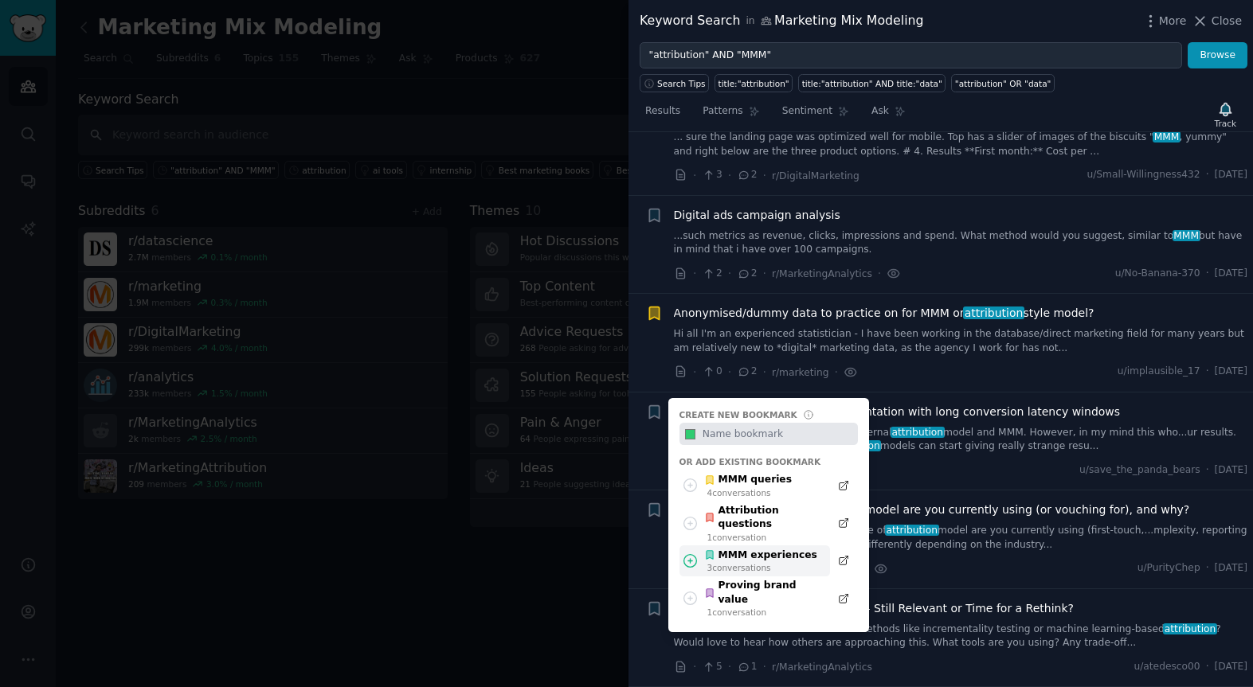
click at [739, 549] on div "MMM experiences" at bounding box center [760, 556] width 113 height 14
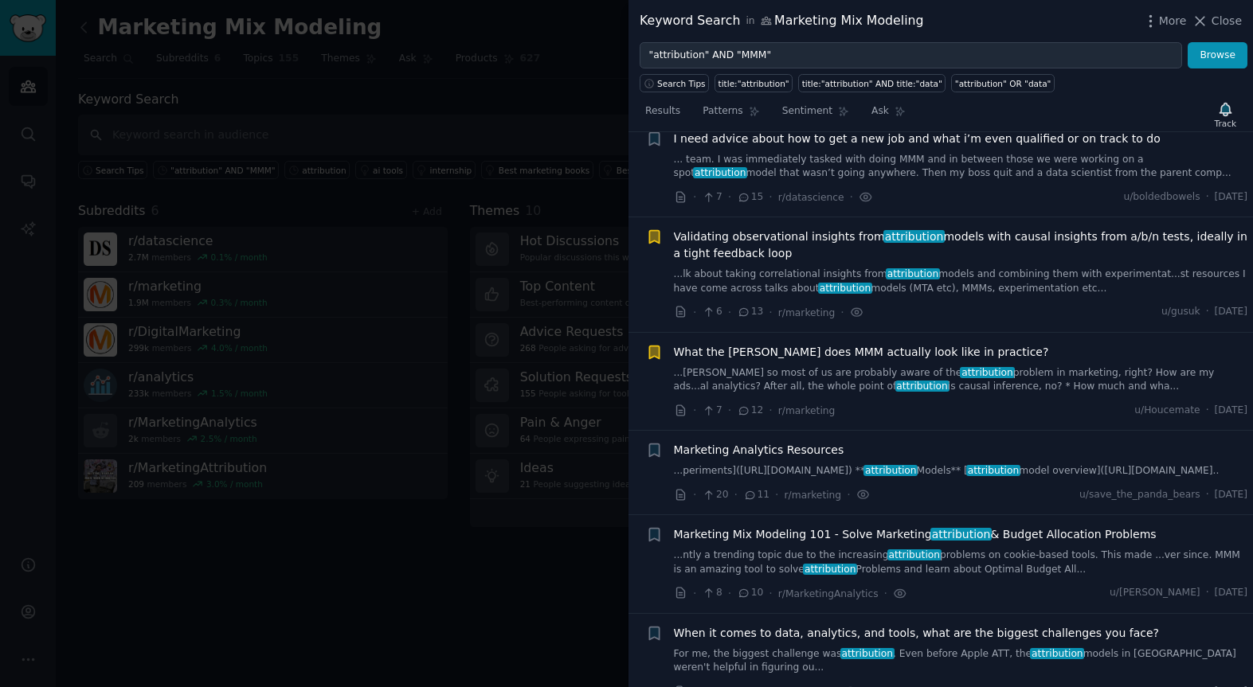
scroll to position [0, 0]
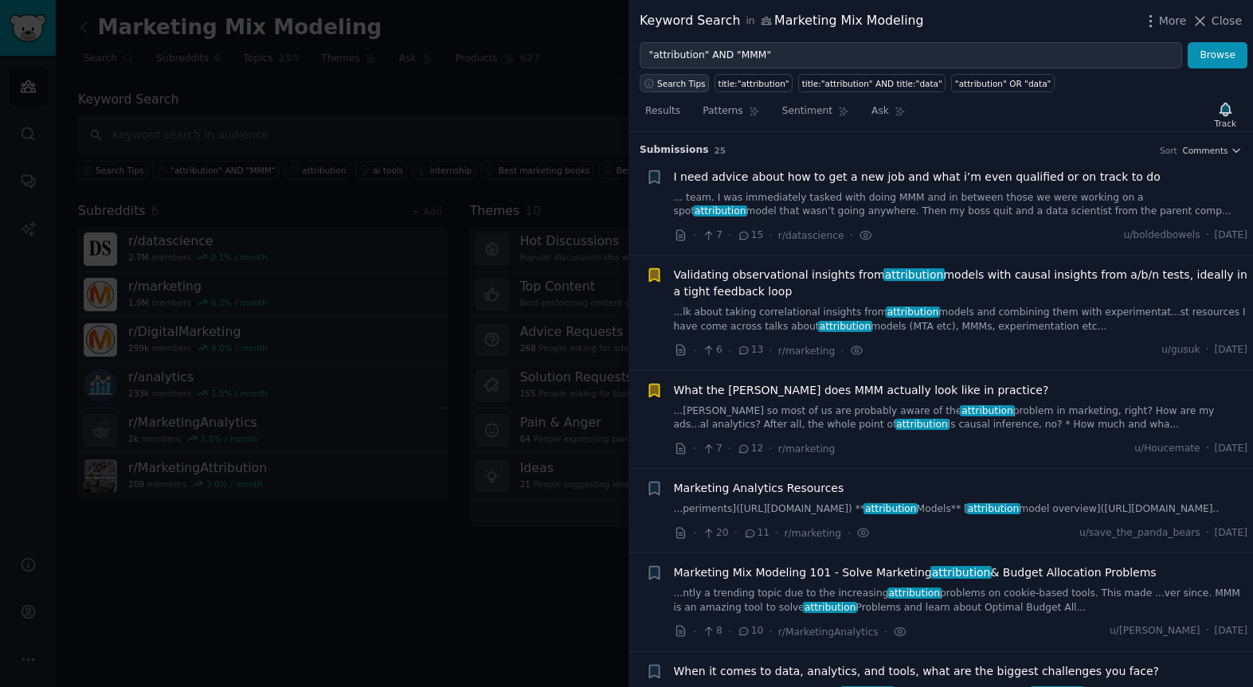
click at [675, 81] on span "Search Tips" at bounding box center [681, 83] width 49 height 11
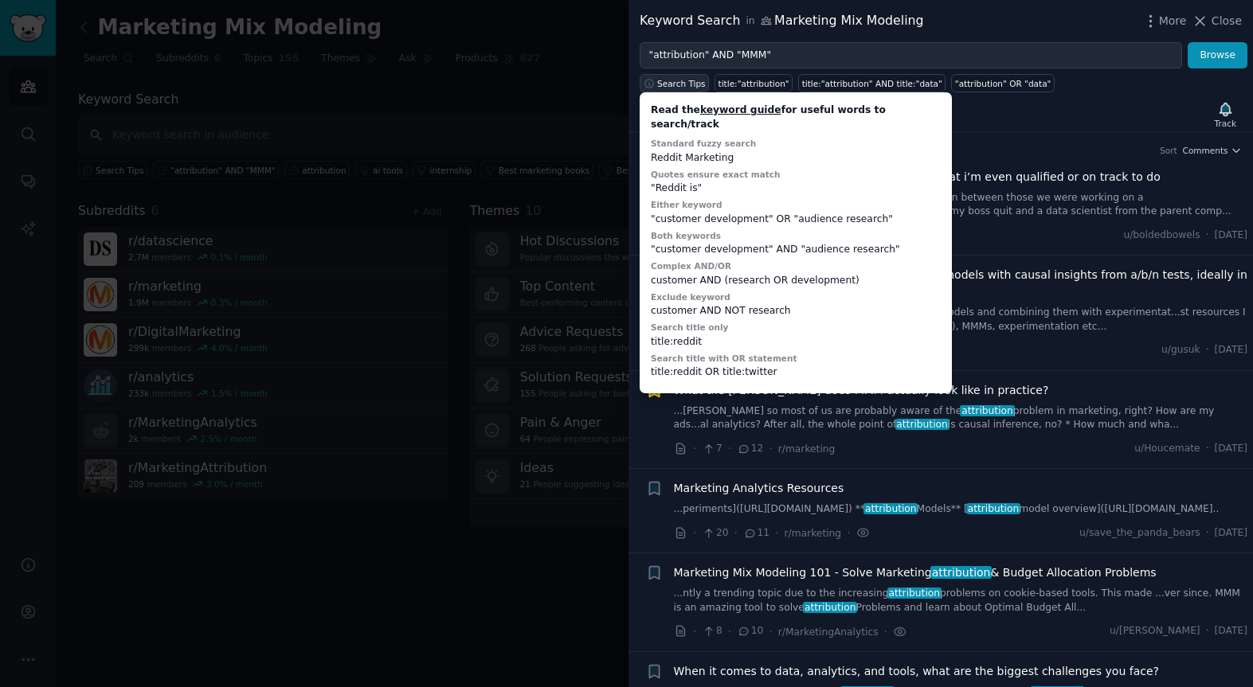
click at [676, 82] on span "Search Tips" at bounding box center [681, 83] width 49 height 11
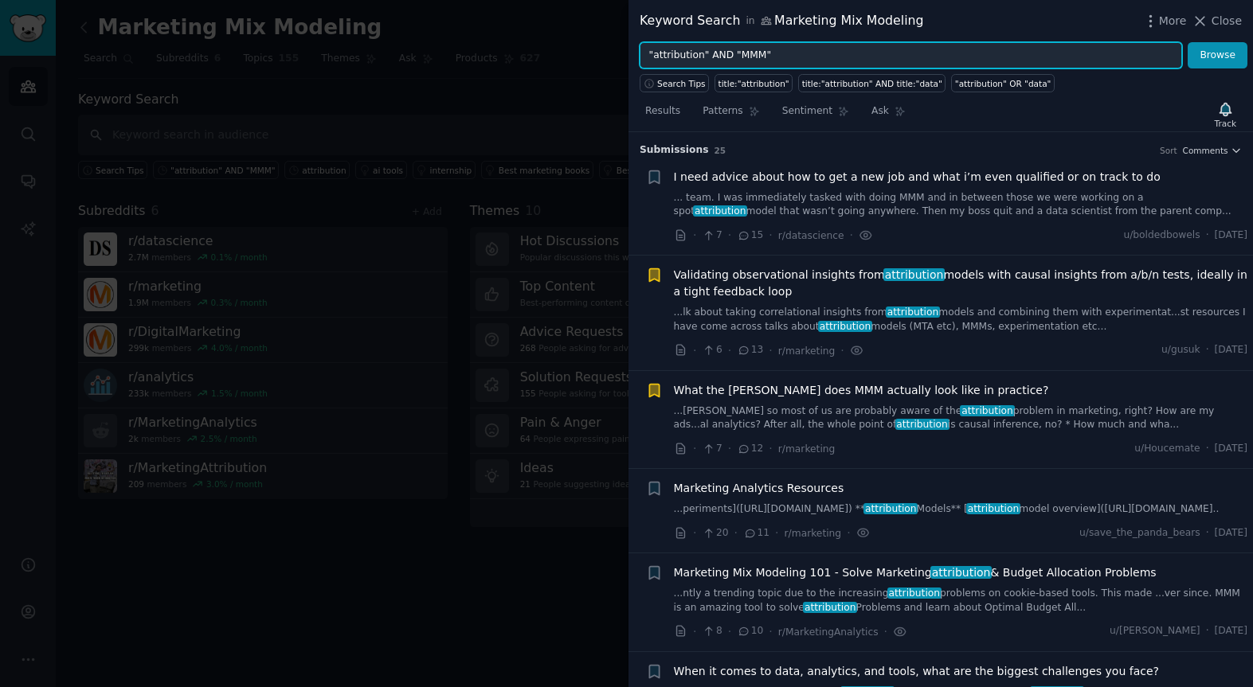
click at [731, 56] on input ""attribution" AND "MMM"" at bounding box center [910, 55] width 542 height 27
click at [688, 84] on span "Search Tips" at bounding box center [681, 83] width 49 height 11
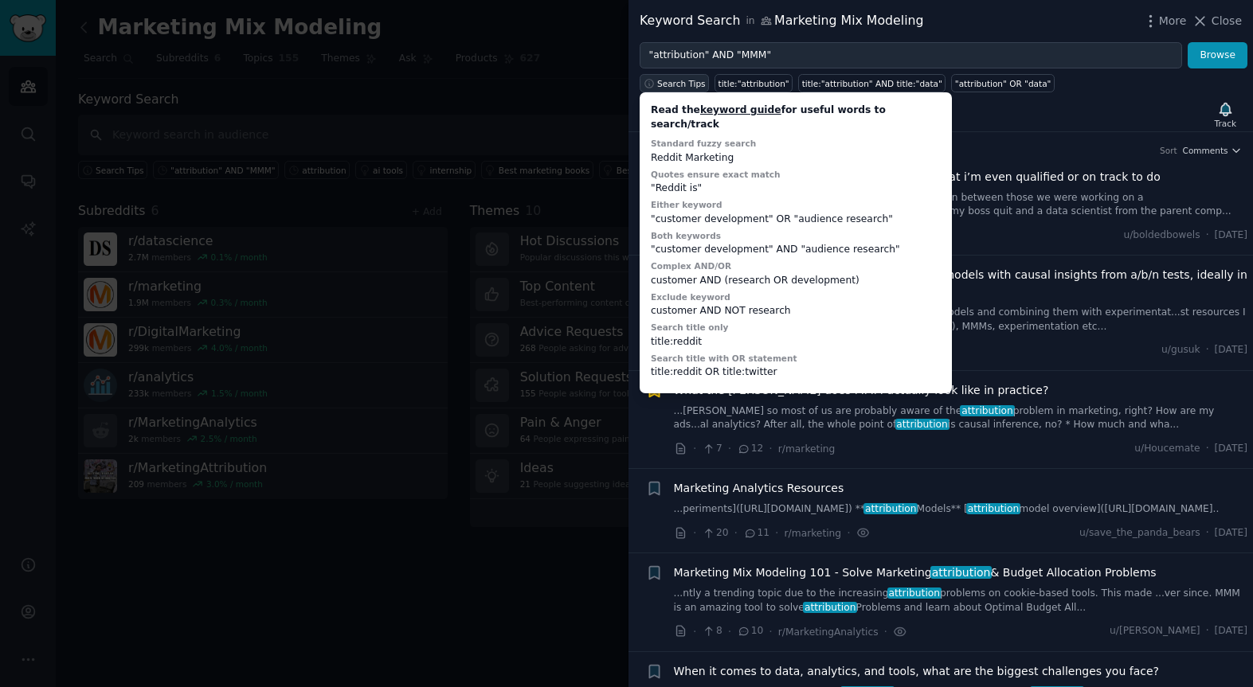
click at [688, 84] on span "Search Tips" at bounding box center [681, 83] width 49 height 11
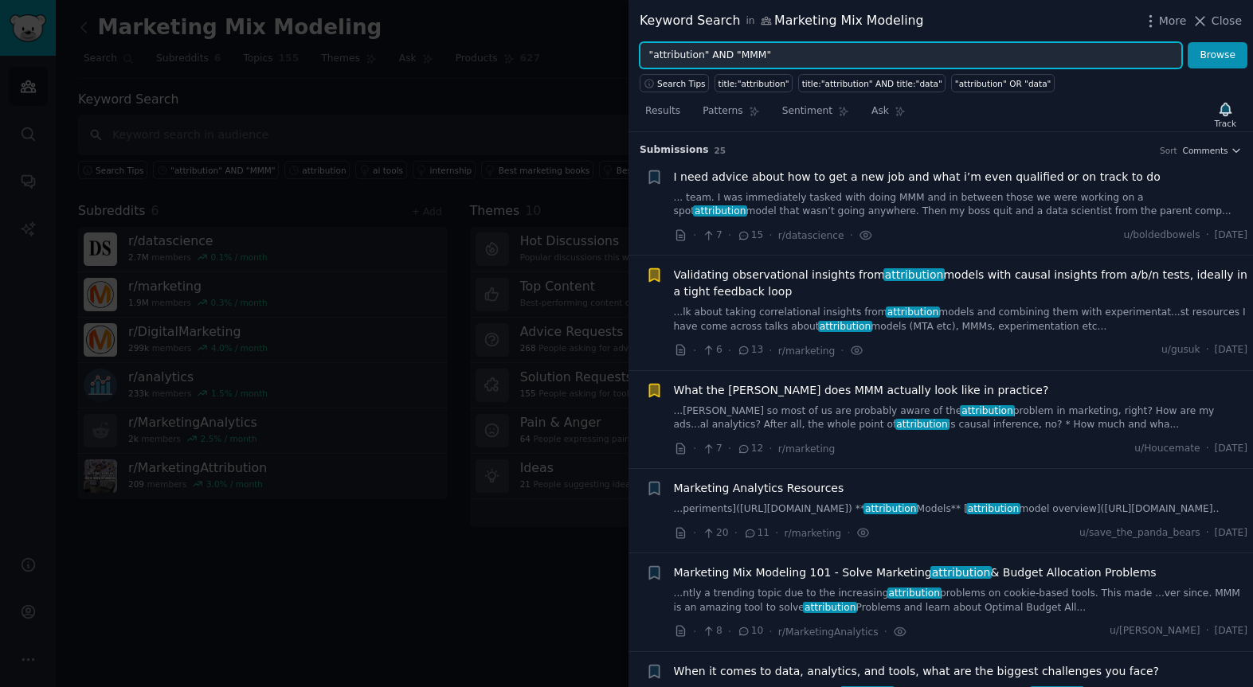
drag, startPoint x: 731, startPoint y: 54, endPoint x: 636, endPoint y: 53, distance: 94.8
click at [636, 53] on div ""attribution" AND "MMM" Browse" at bounding box center [940, 55] width 624 height 27
click at [752, 54] on input ""MMM"" at bounding box center [910, 55] width 542 height 27
type input ""MMM" AND NOT "attribution""
click at [1187, 42] on button "Browse" at bounding box center [1217, 55] width 60 height 27
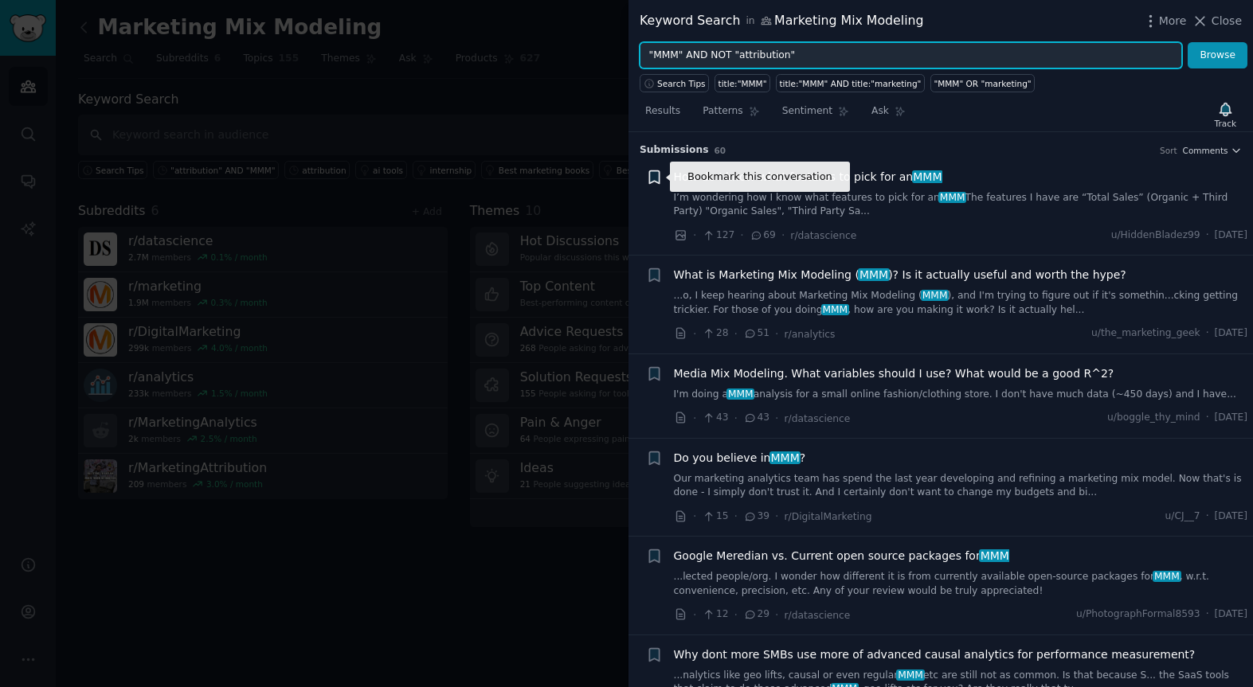
click at [651, 173] on icon "button" at bounding box center [654, 176] width 10 height 13
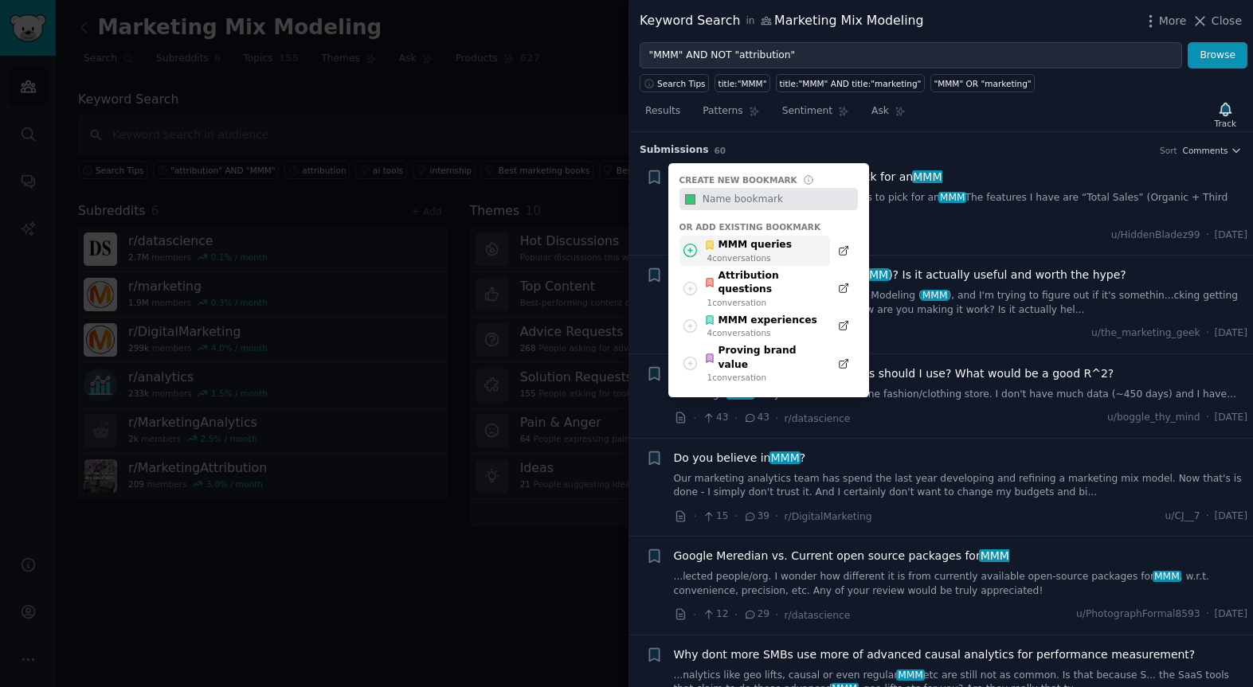
click at [737, 246] on div "MMM queries" at bounding box center [748, 245] width 88 height 14
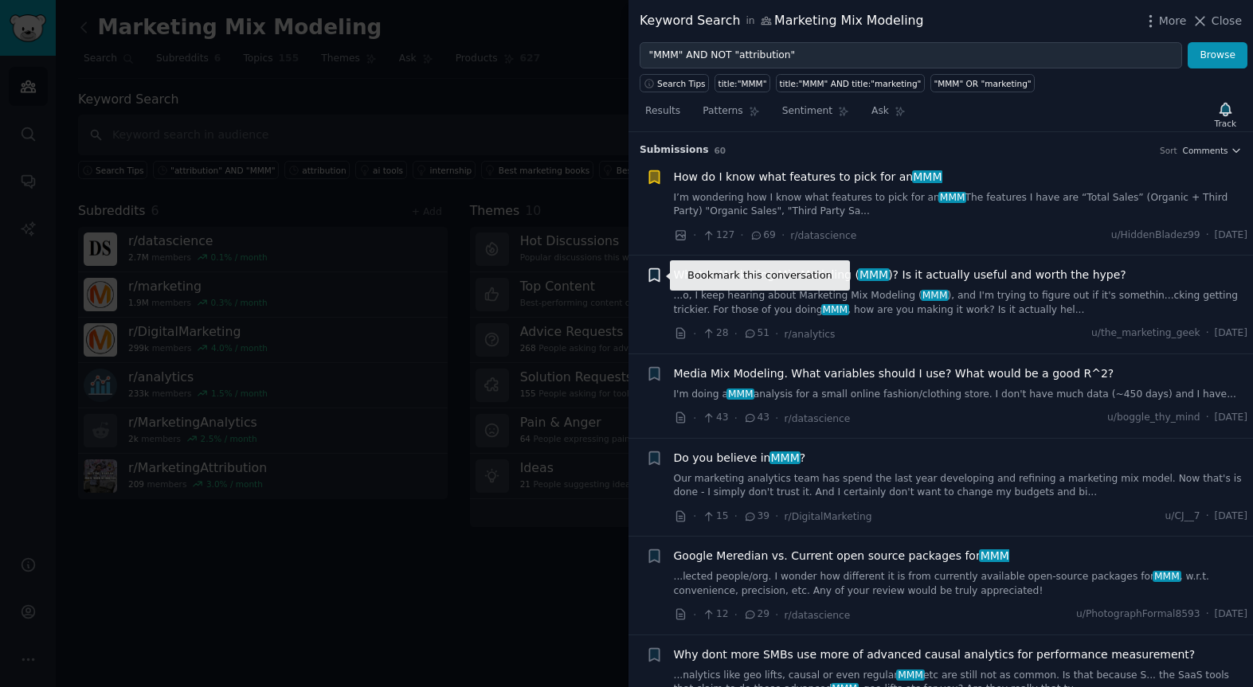
click at [658, 276] on icon "button" at bounding box center [654, 275] width 10 height 13
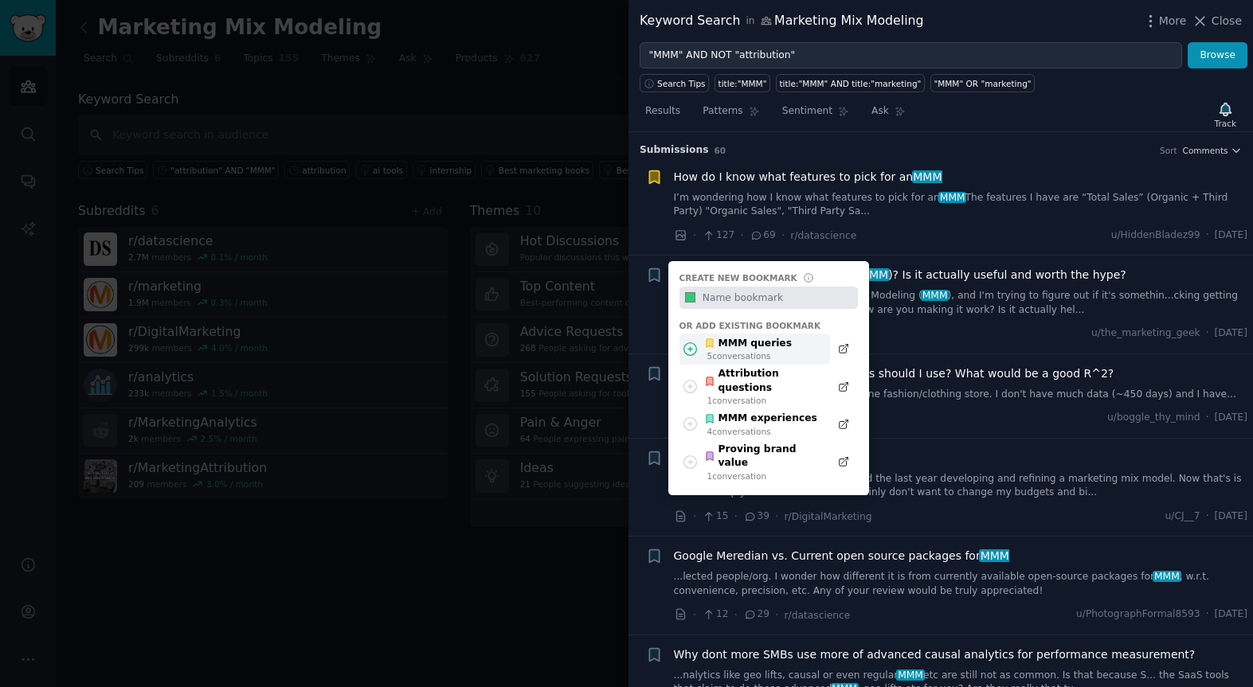
click at [740, 347] on div "MMM queries" at bounding box center [748, 344] width 88 height 14
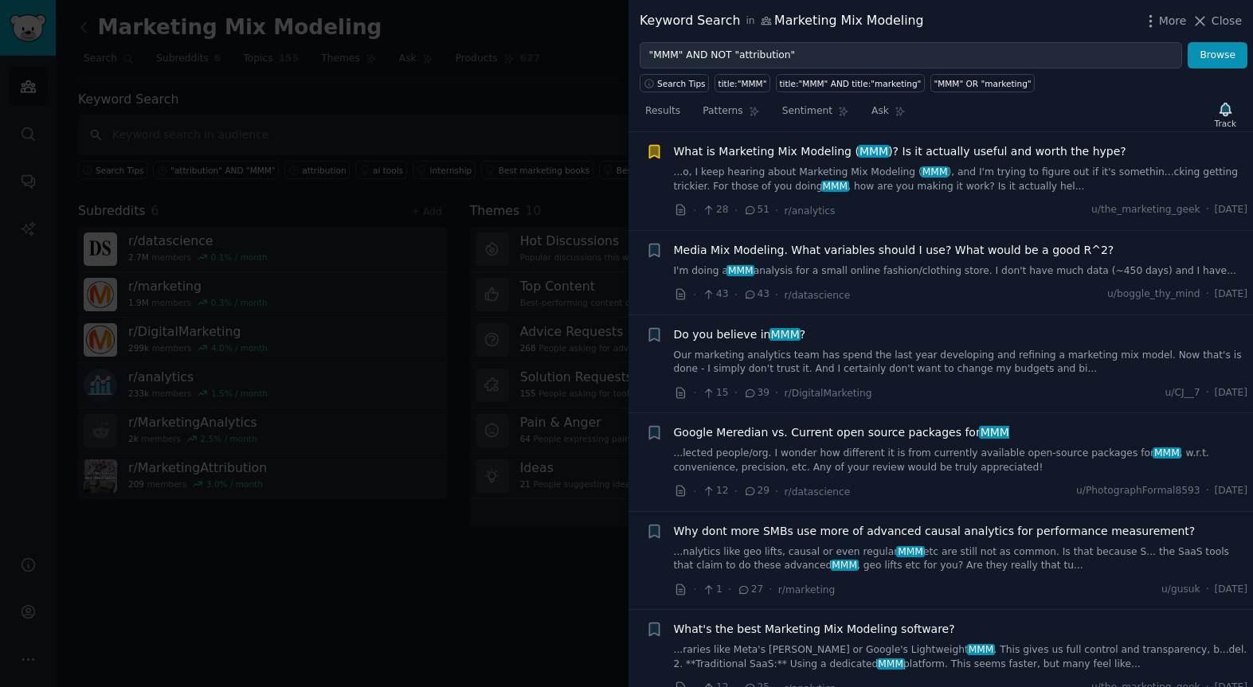
scroll to position [131, 0]
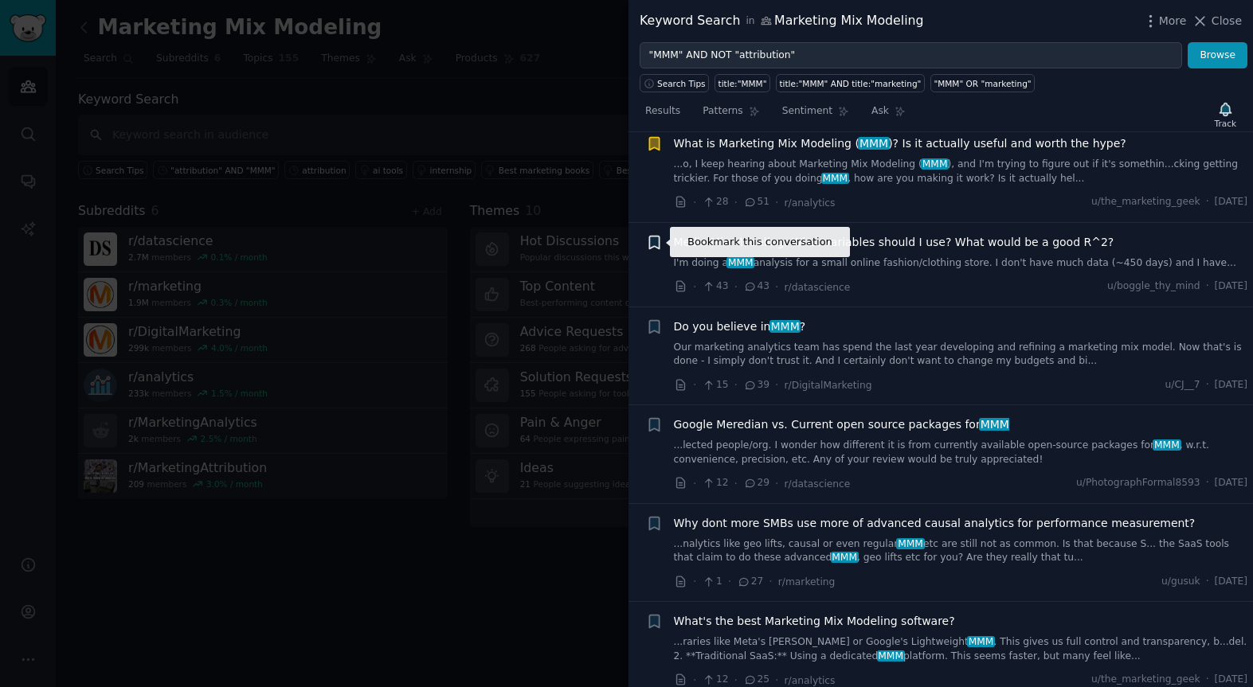
click at [655, 243] on icon "button" at bounding box center [654, 242] width 10 height 13
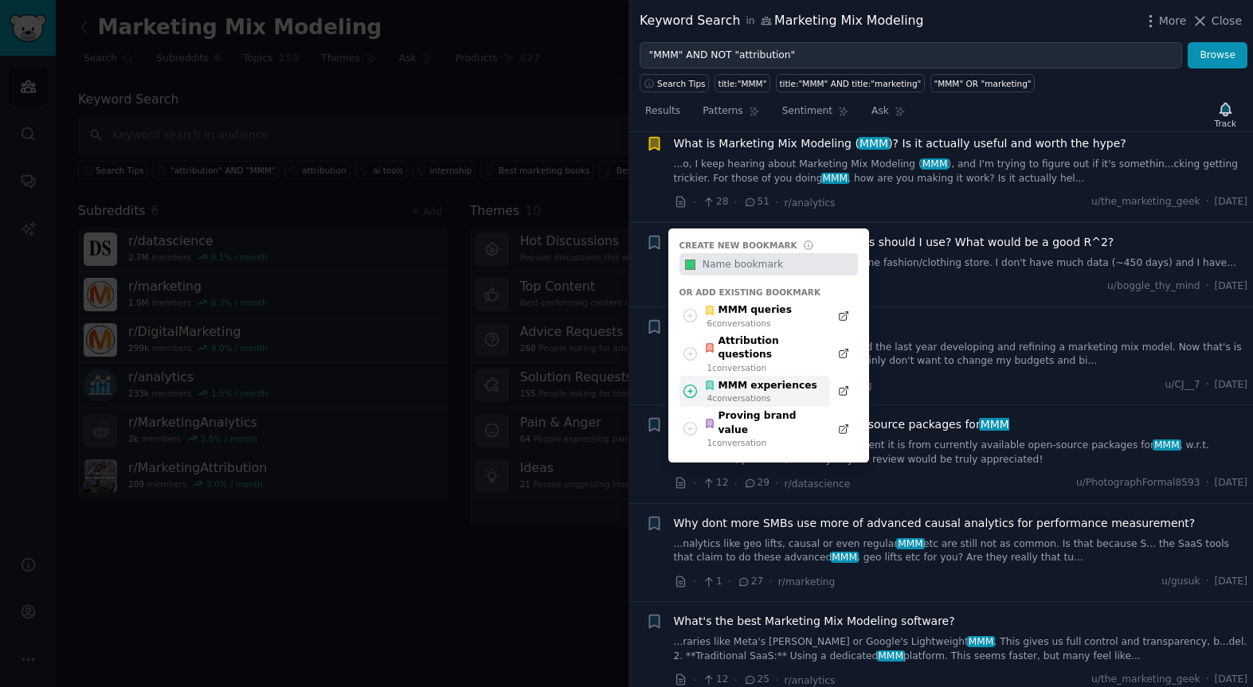
click at [768, 379] on div "MMM experiences" at bounding box center [760, 386] width 113 height 14
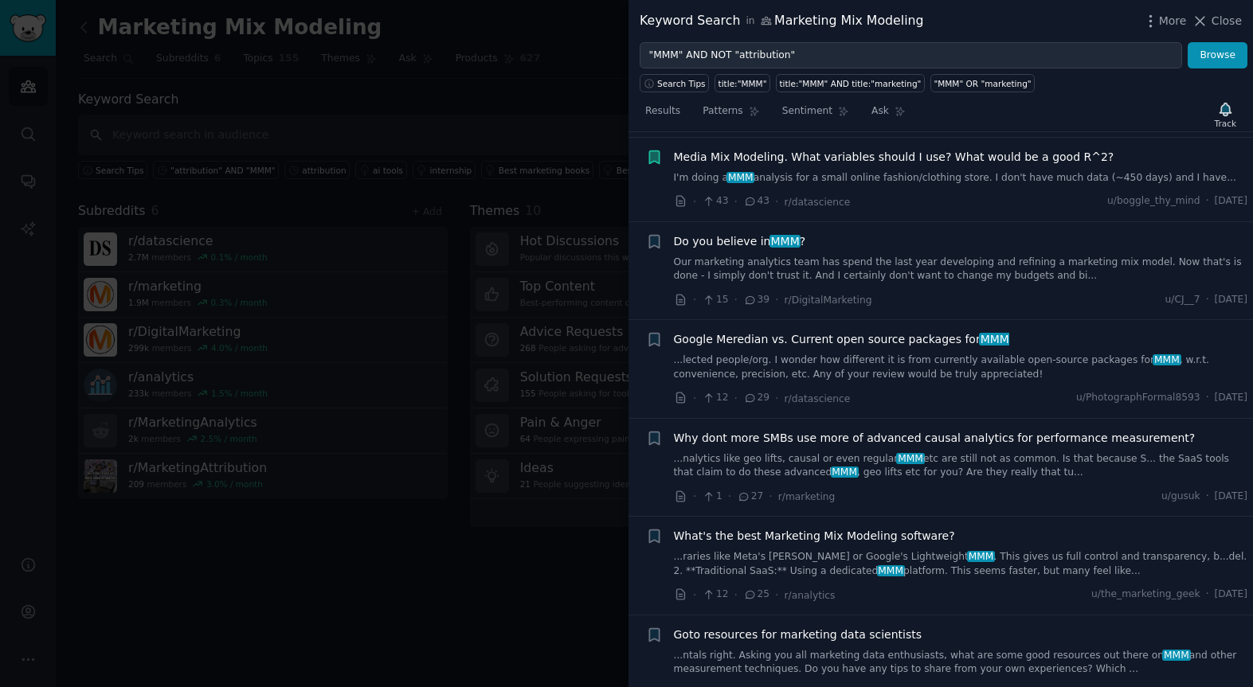
scroll to position [219, 0]
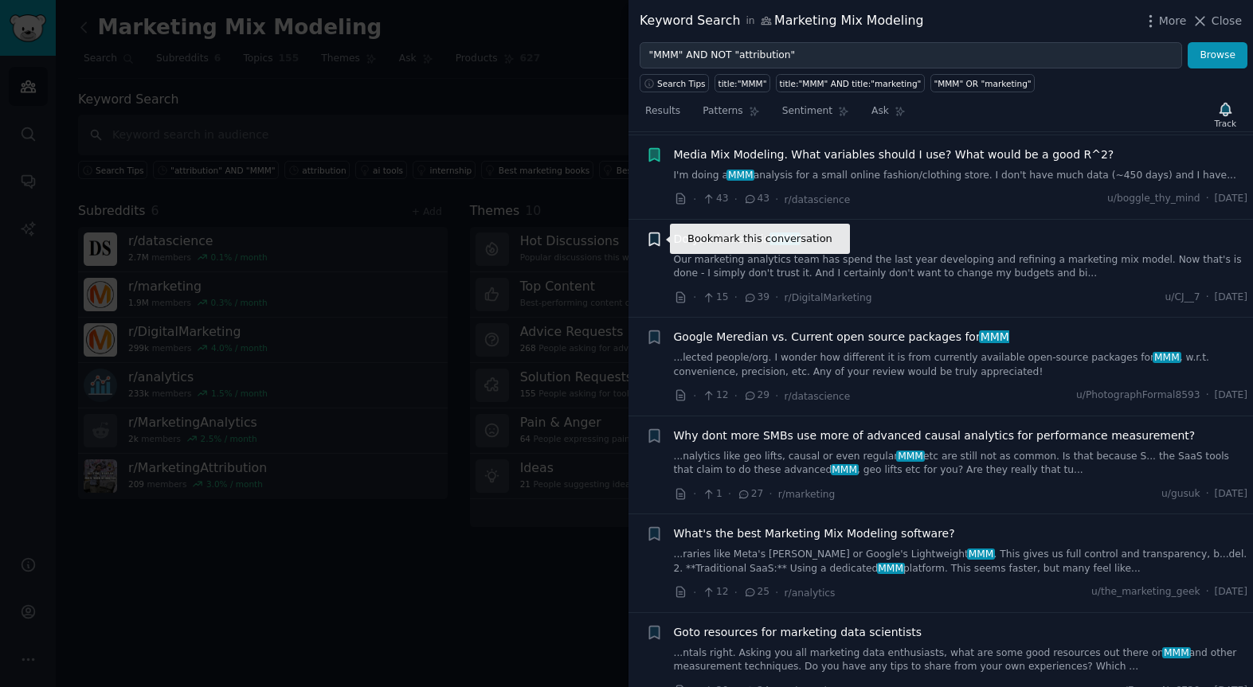
click at [656, 239] on icon "button" at bounding box center [654, 239] width 10 height 13
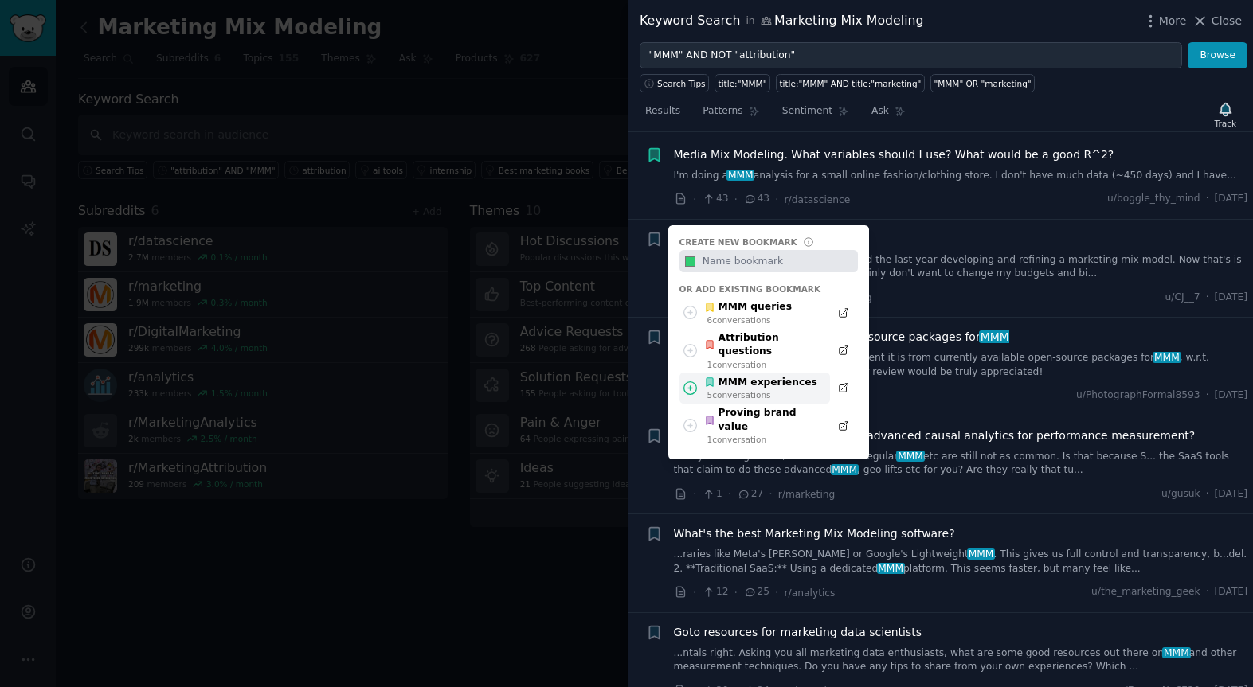
click at [743, 376] on div "MMM experiences" at bounding box center [760, 383] width 113 height 14
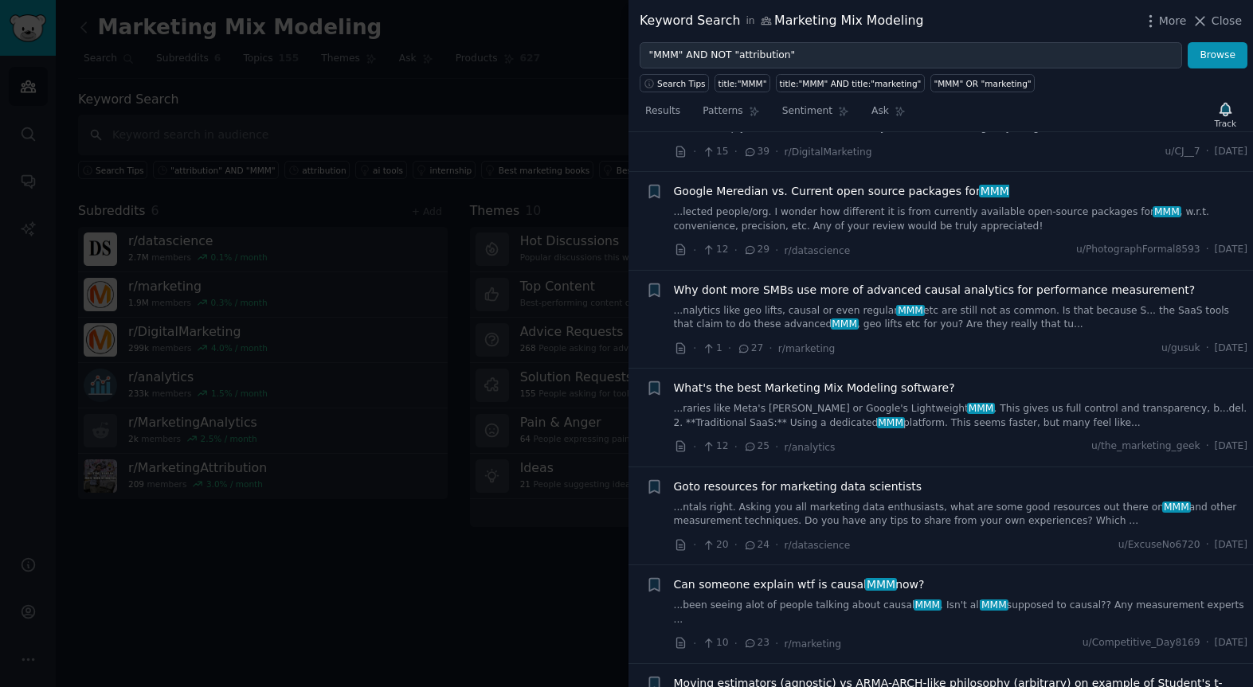
scroll to position [366, 0]
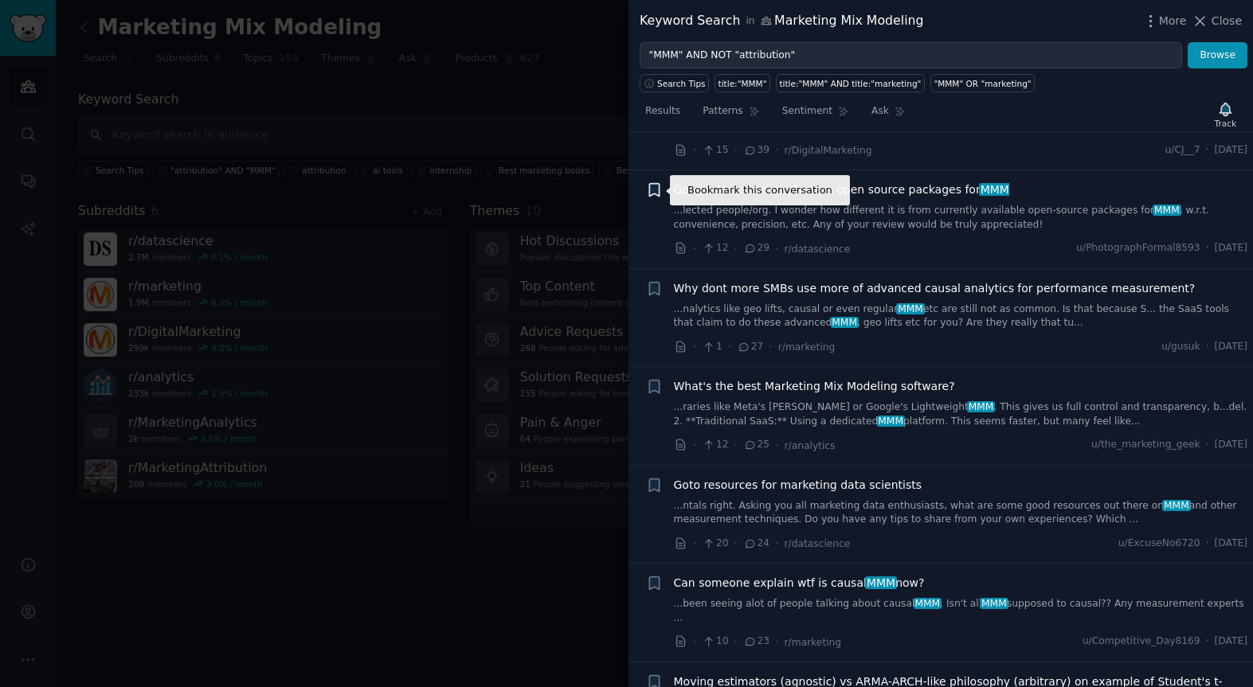
click at [657, 192] on icon "button" at bounding box center [654, 190] width 10 height 13
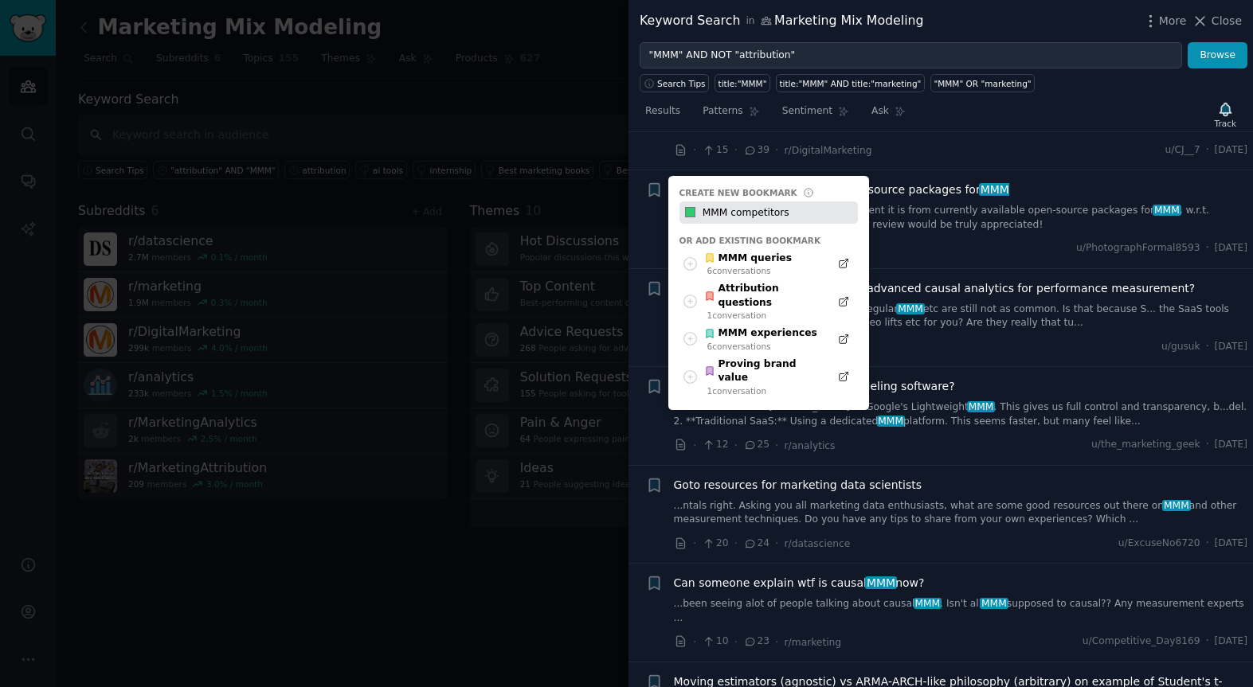
type input "MMM competitors"
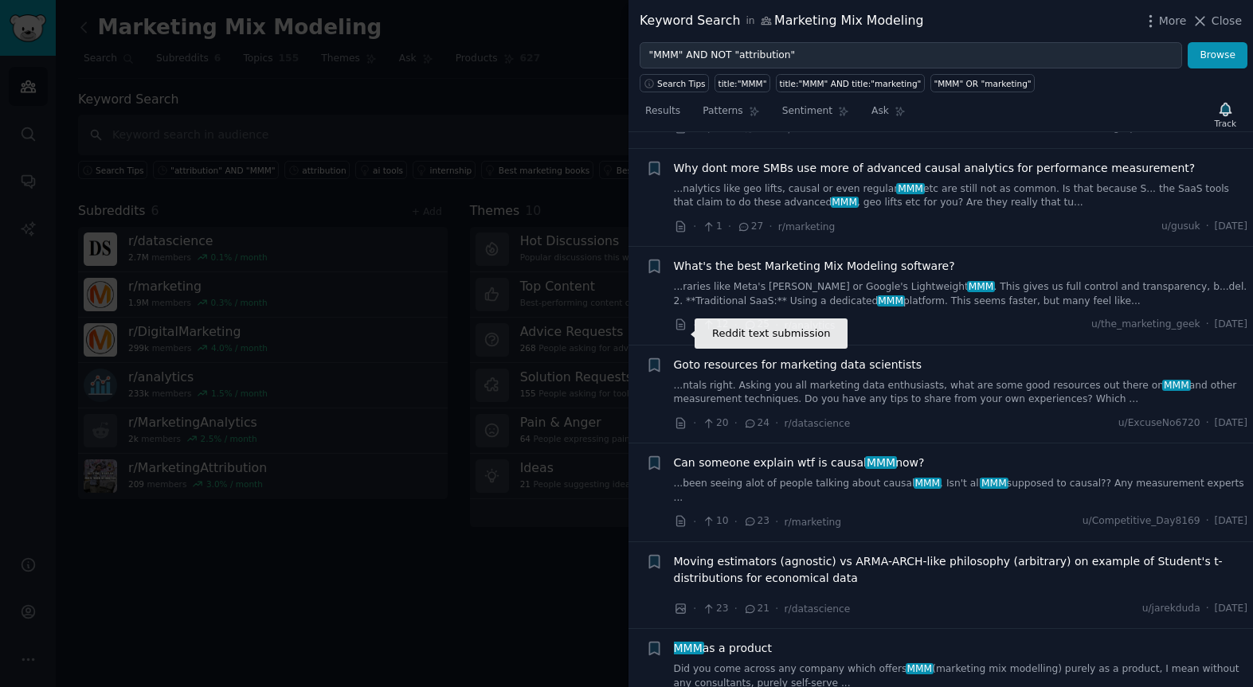
scroll to position [491, 0]
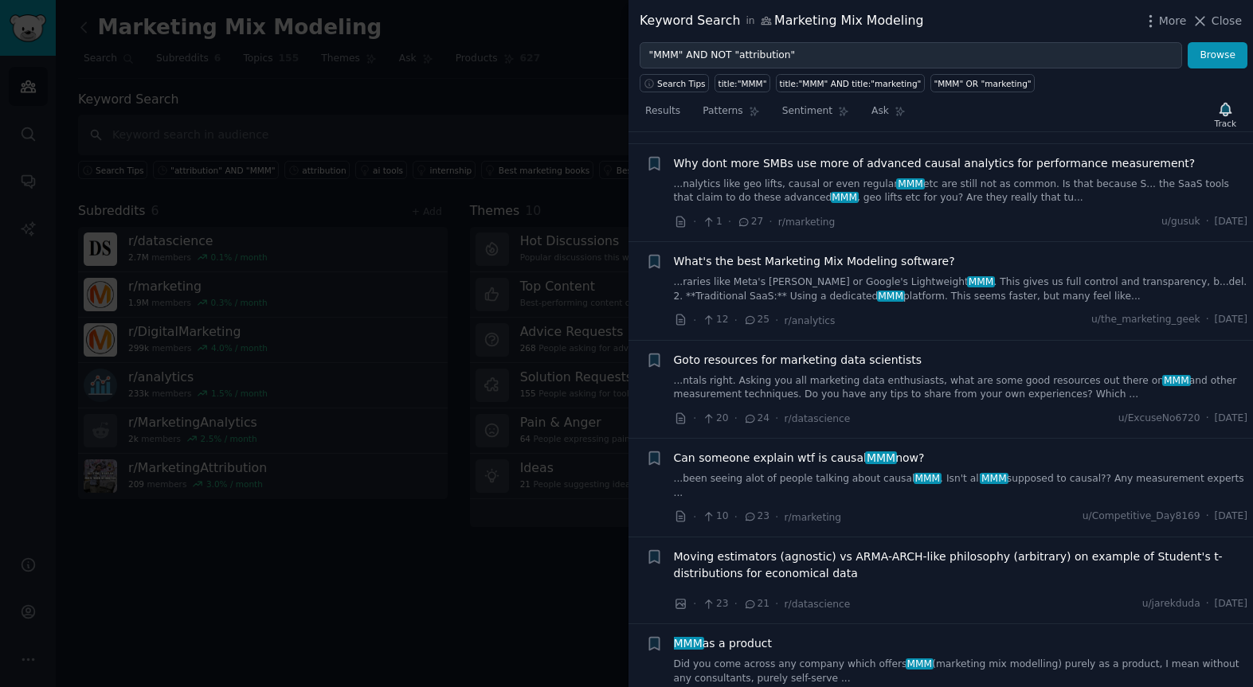
click at [768, 162] on span "Why dont more SMBs use more of advanced causal analytics for performance measur…" at bounding box center [935, 163] width 522 height 17
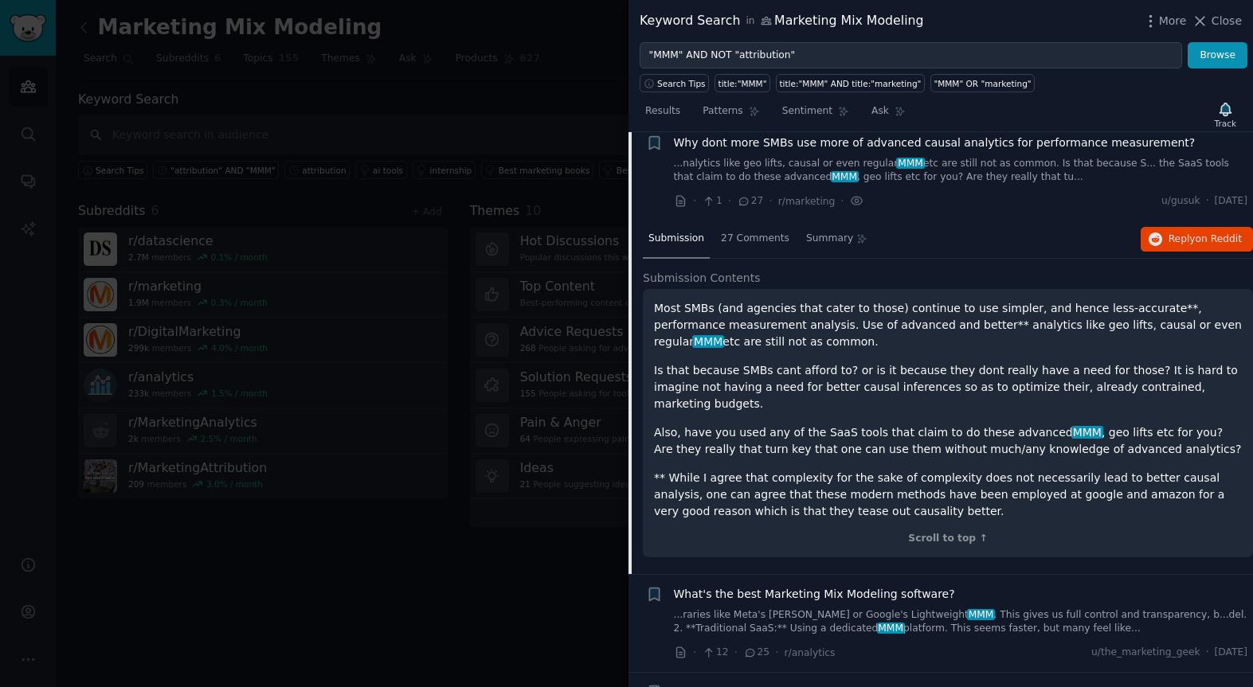
scroll to position [515, 0]
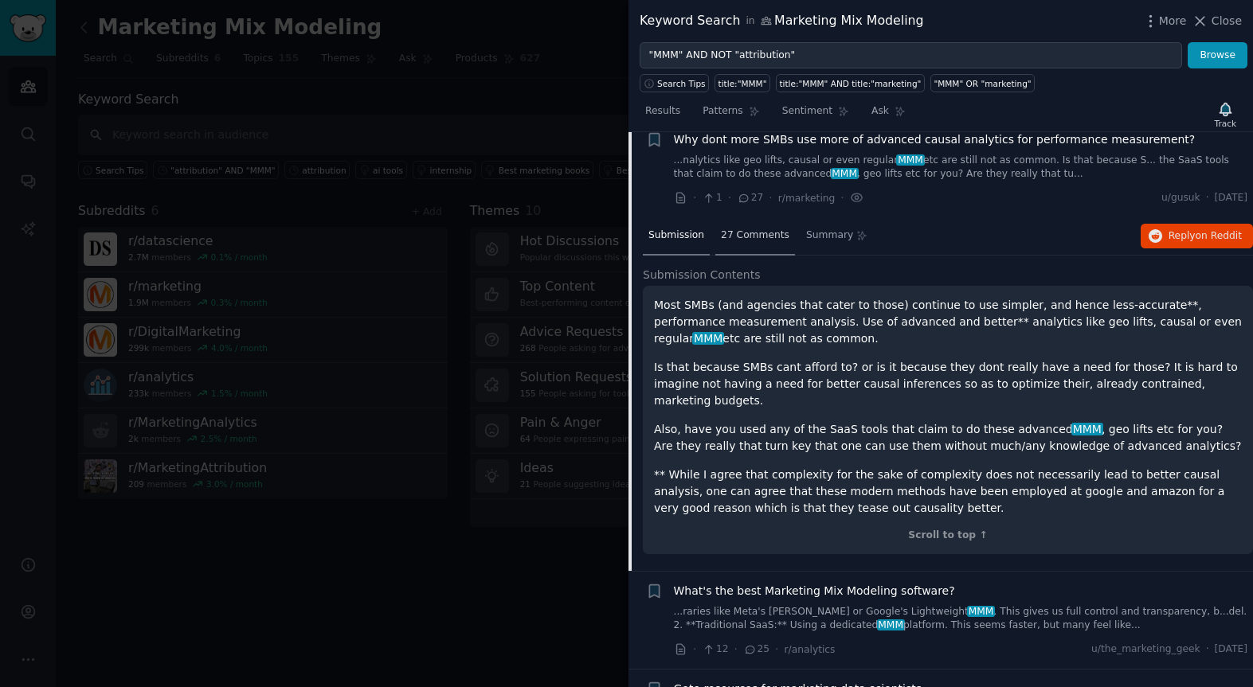
click at [750, 236] on span "27 Comments" at bounding box center [755, 236] width 68 height 14
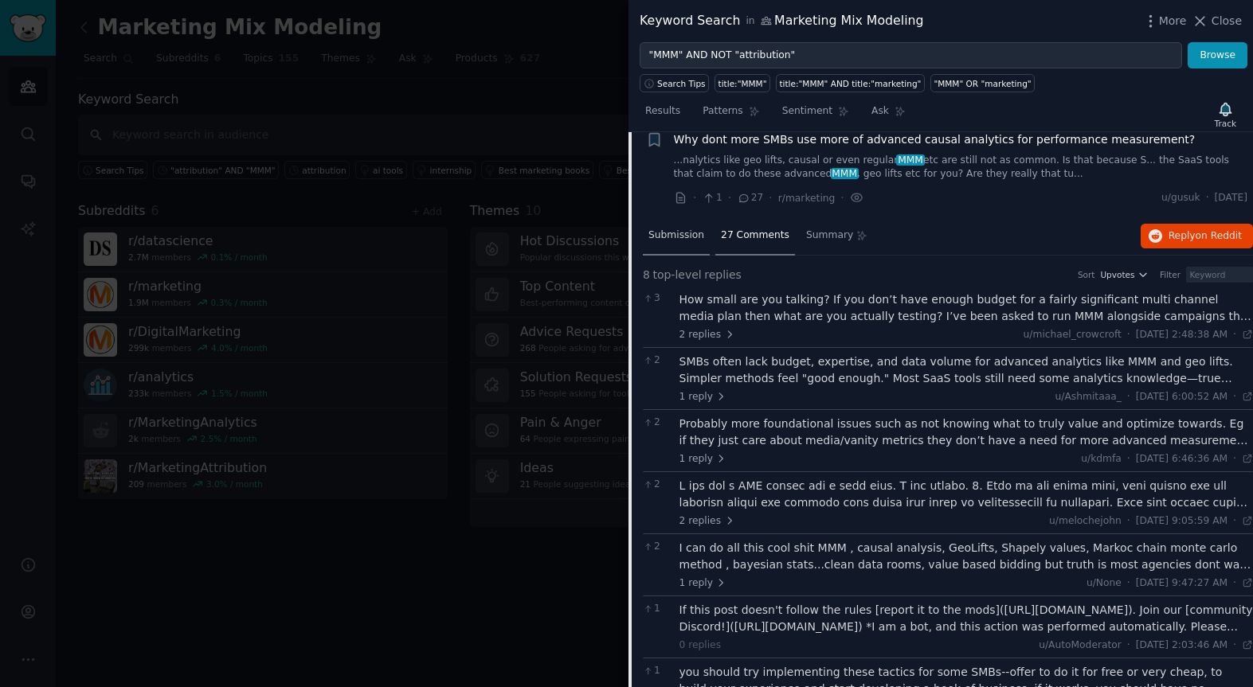
click at [677, 240] on span "Submission" at bounding box center [676, 236] width 56 height 14
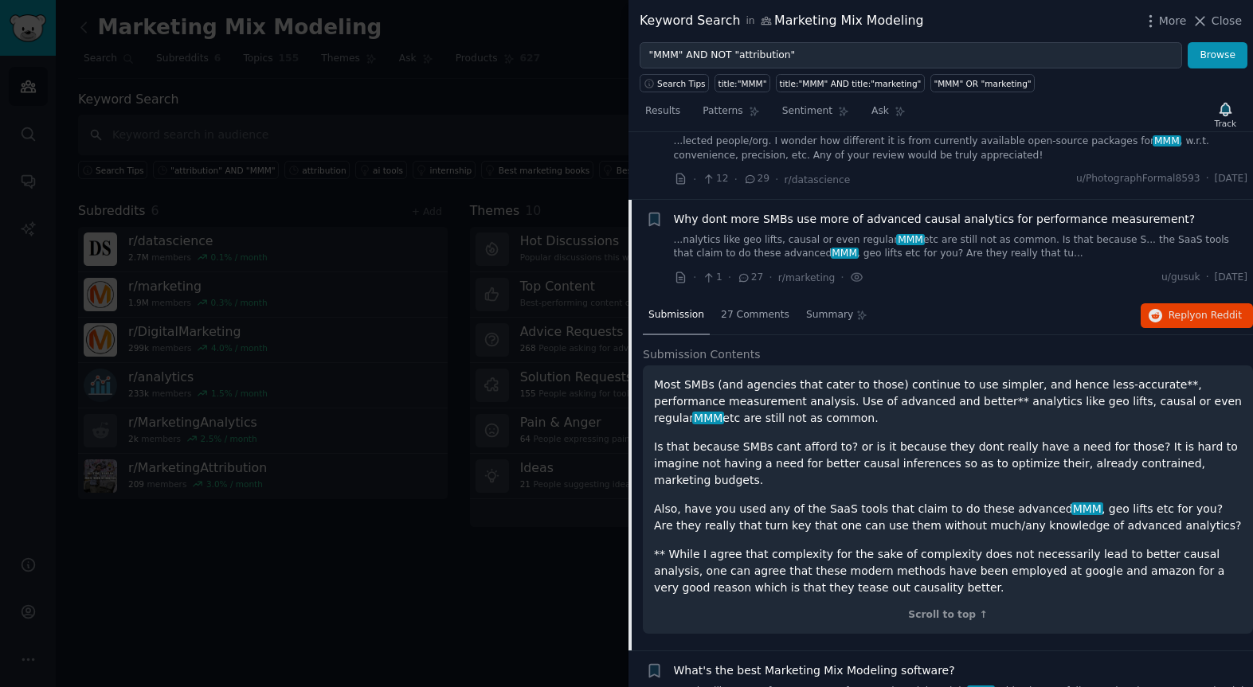
scroll to position [431, 0]
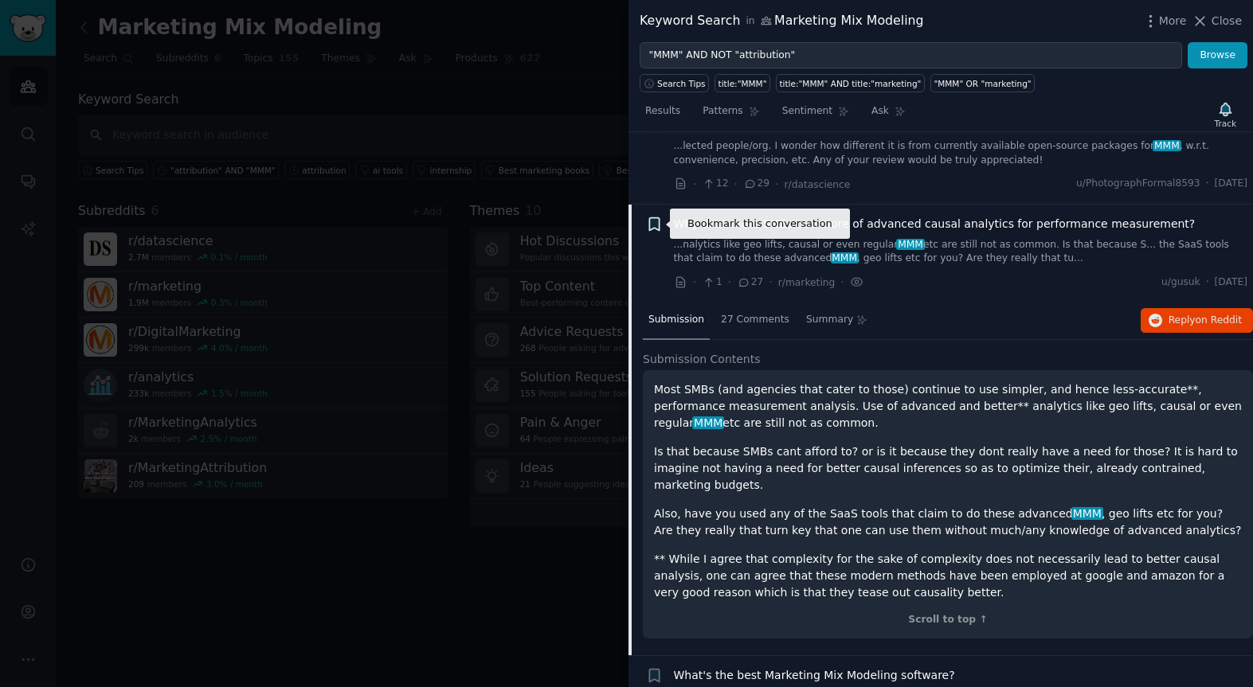
click at [654, 225] on icon "button" at bounding box center [654, 223] width 10 height 13
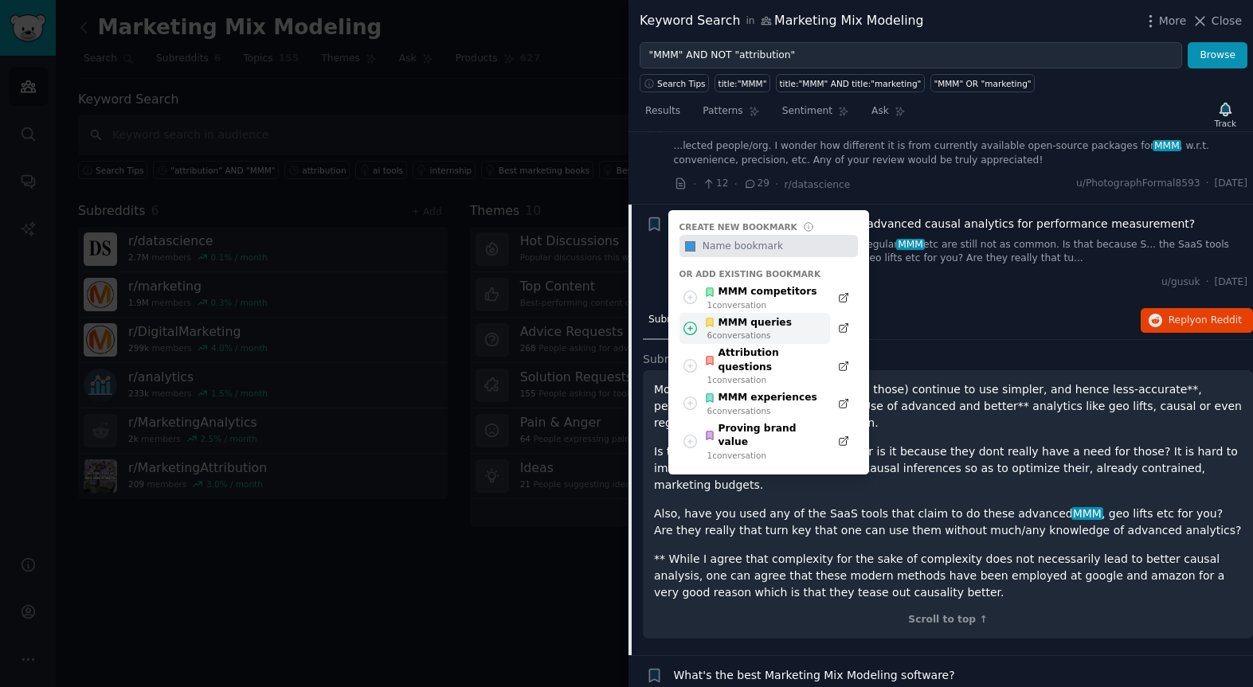
click at [763, 326] on div "MMM queries" at bounding box center [748, 323] width 88 height 14
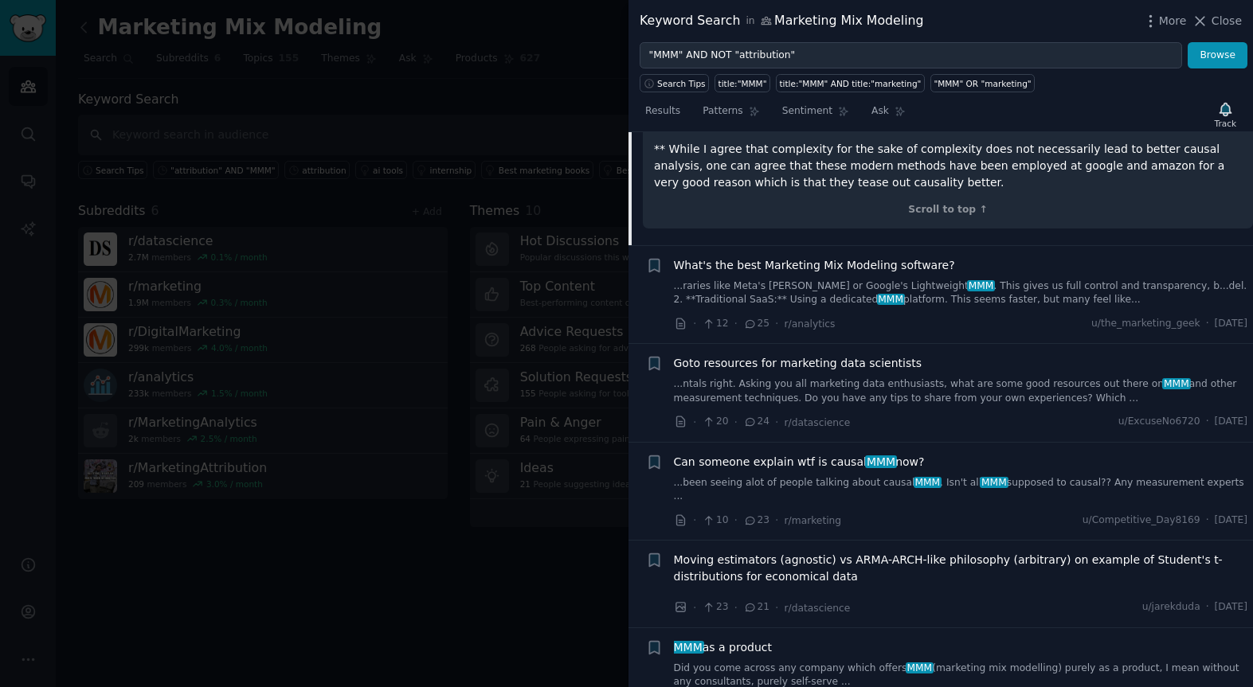
scroll to position [843, 0]
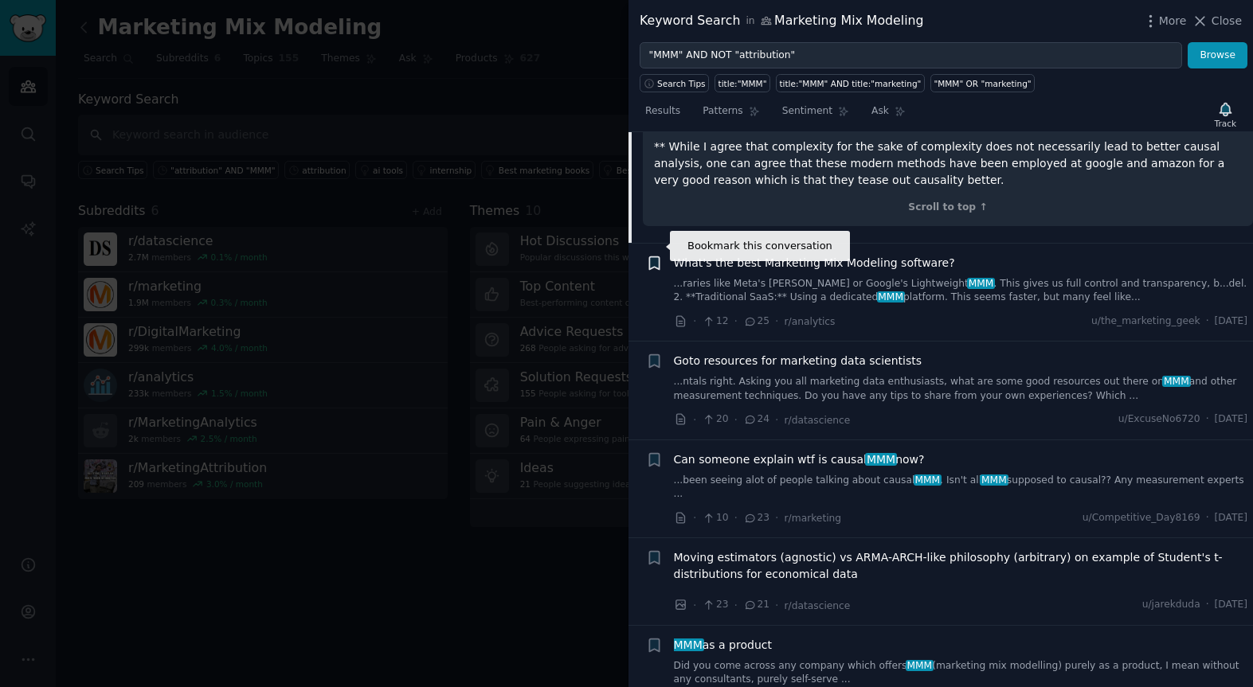
click at [658, 256] on icon "button" at bounding box center [654, 262] width 10 height 13
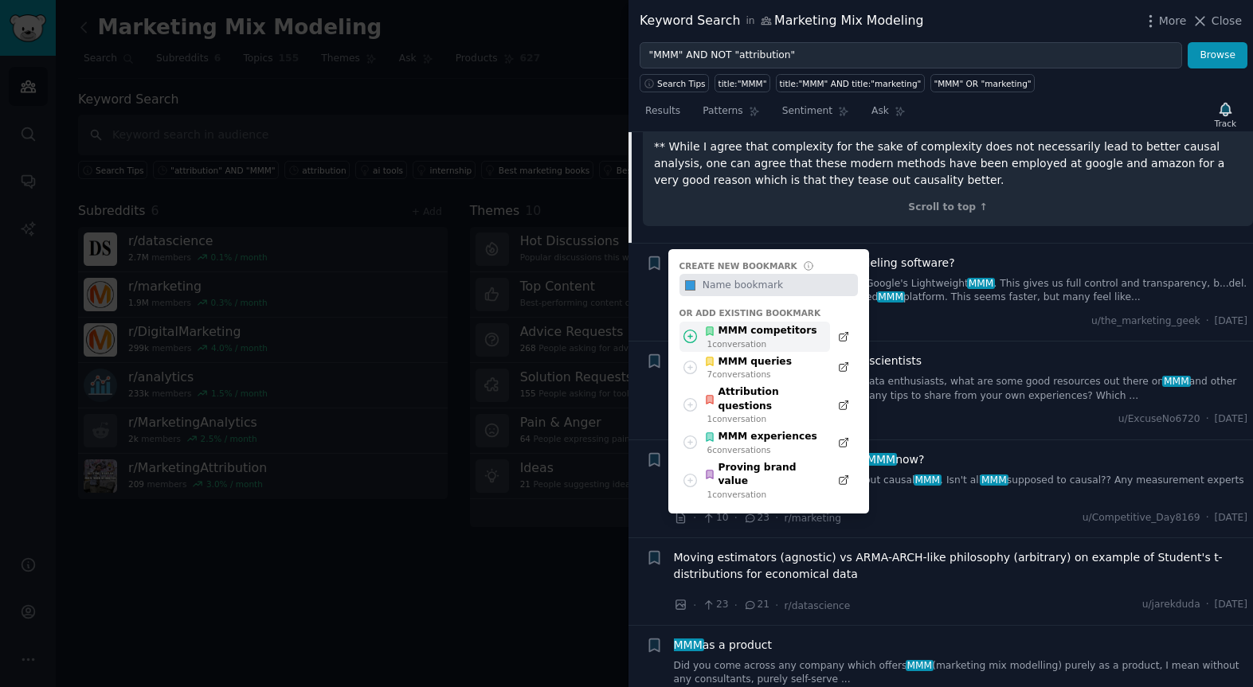
click at [773, 338] on div "1 conversation" at bounding box center [762, 343] width 110 height 11
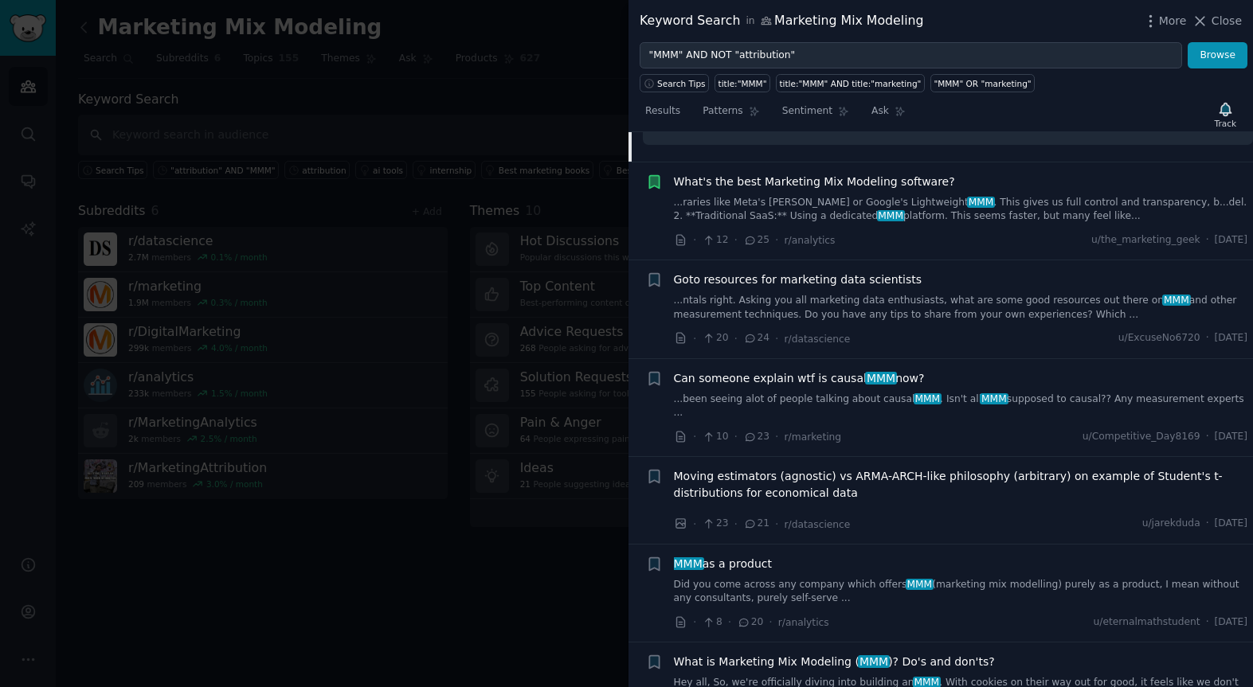
scroll to position [929, 0]
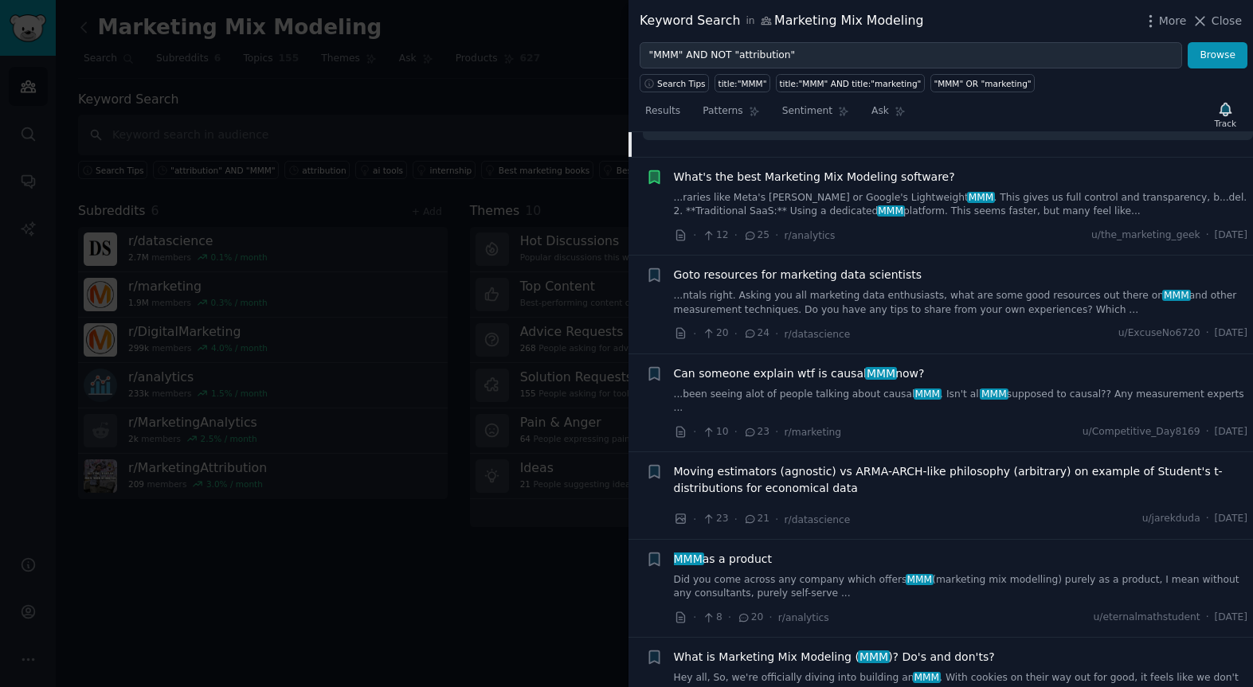
click at [774, 267] on span "Goto resources for marketing data scientists" at bounding box center [798, 275] width 248 height 17
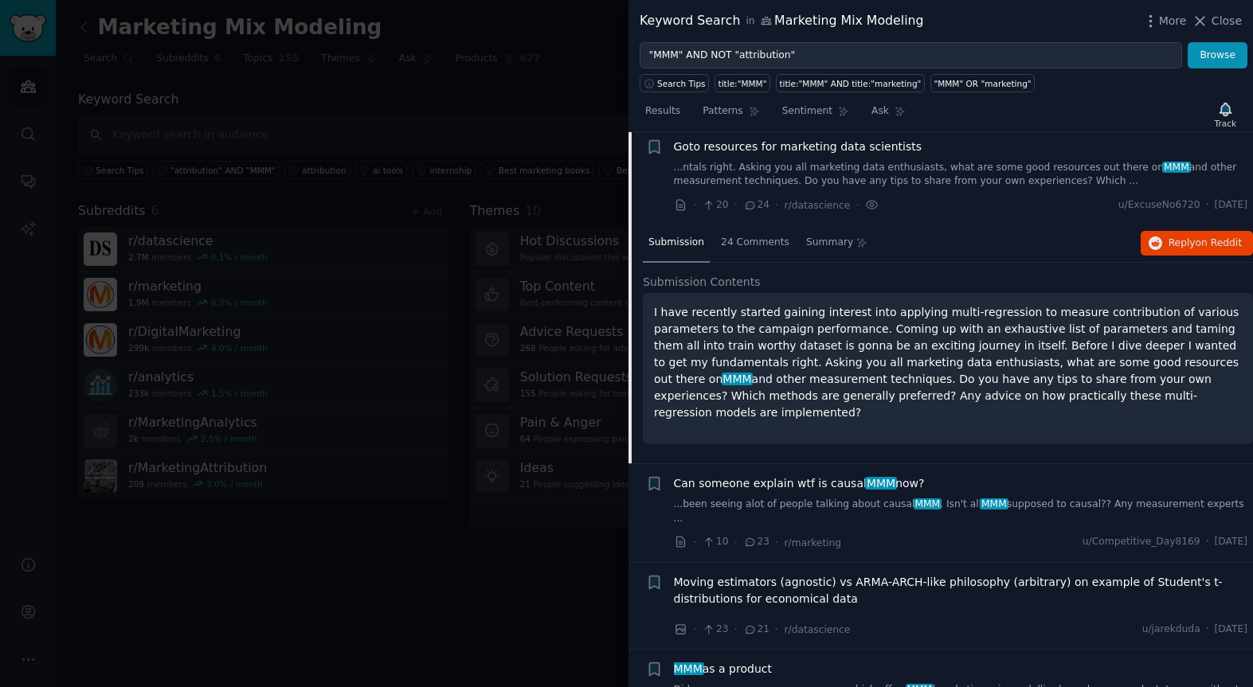
scroll to position [700, 0]
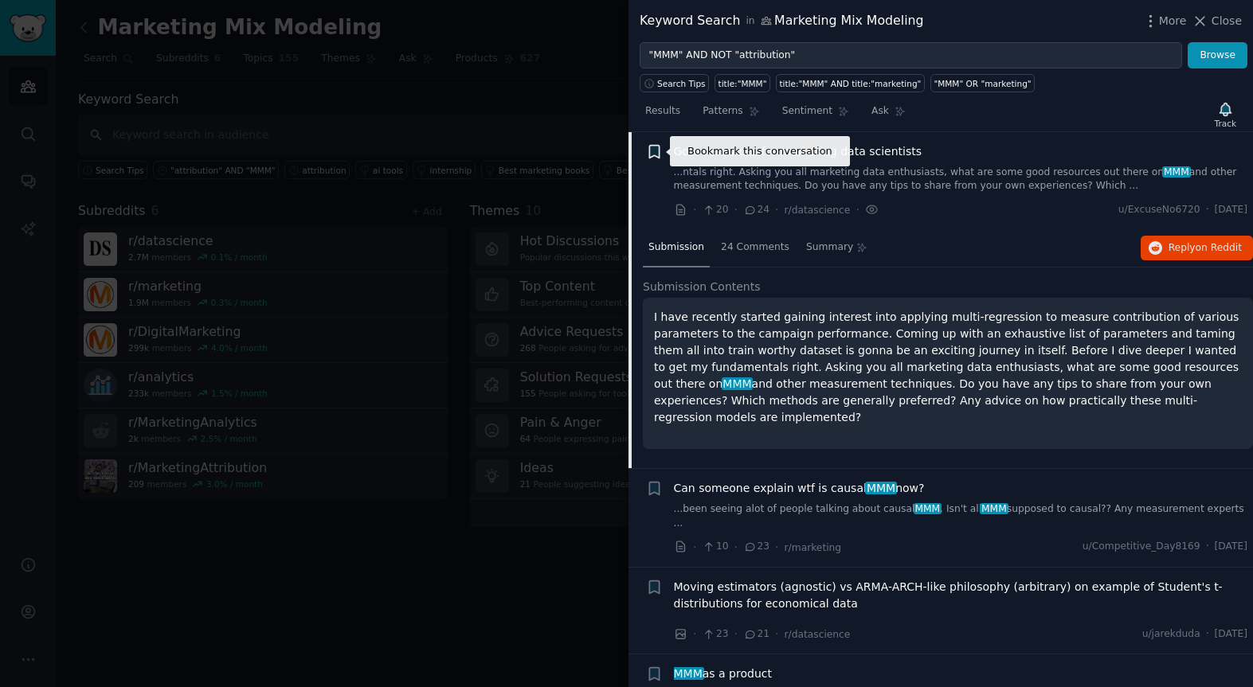
click at [655, 147] on icon "button" at bounding box center [654, 151] width 10 height 13
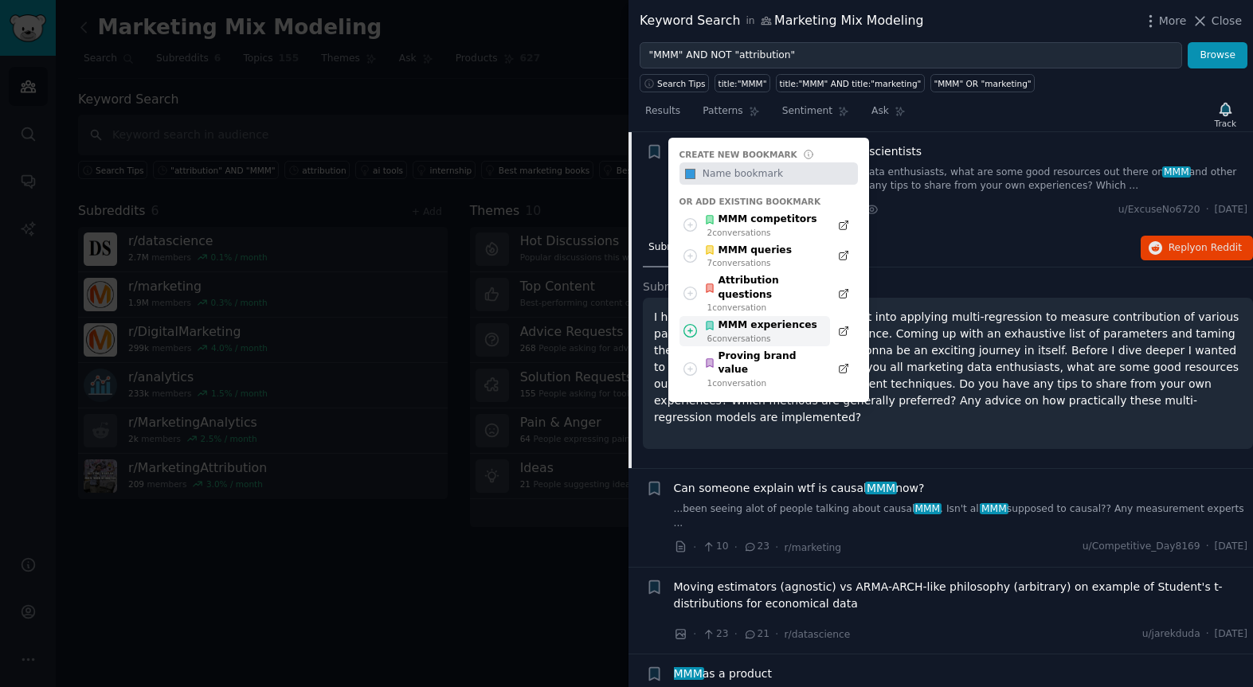
click at [753, 319] on div "MMM experiences" at bounding box center [760, 326] width 113 height 14
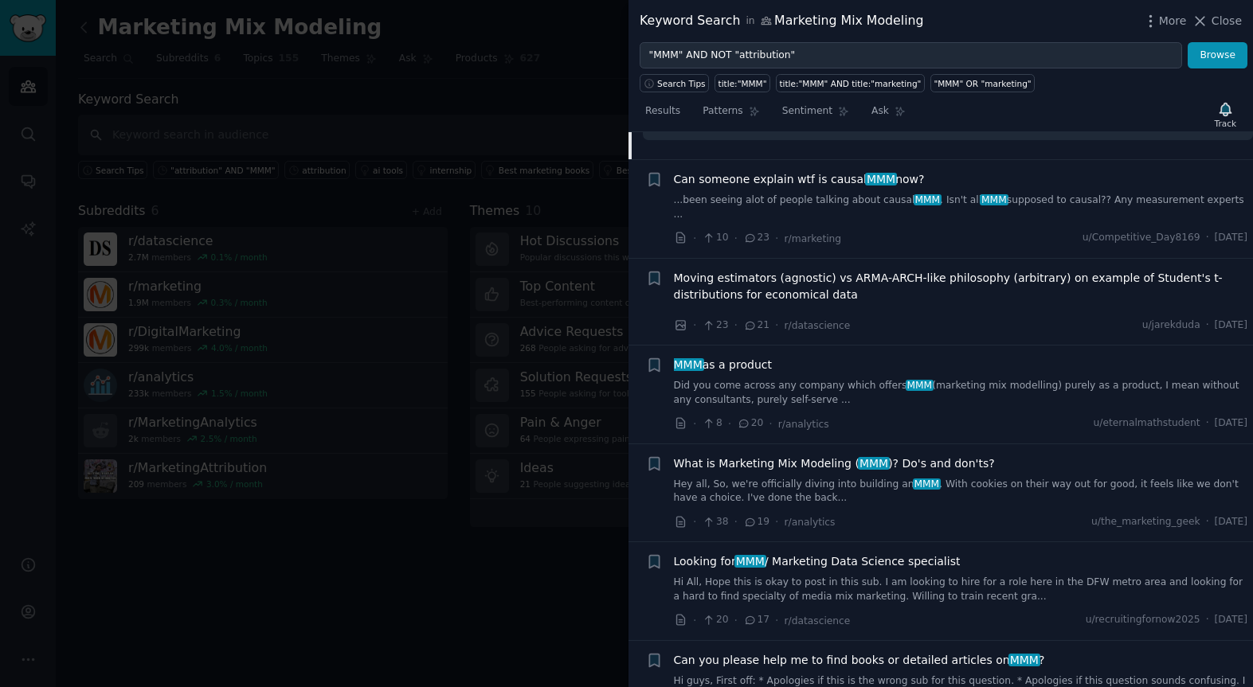
scroll to position [1014, 0]
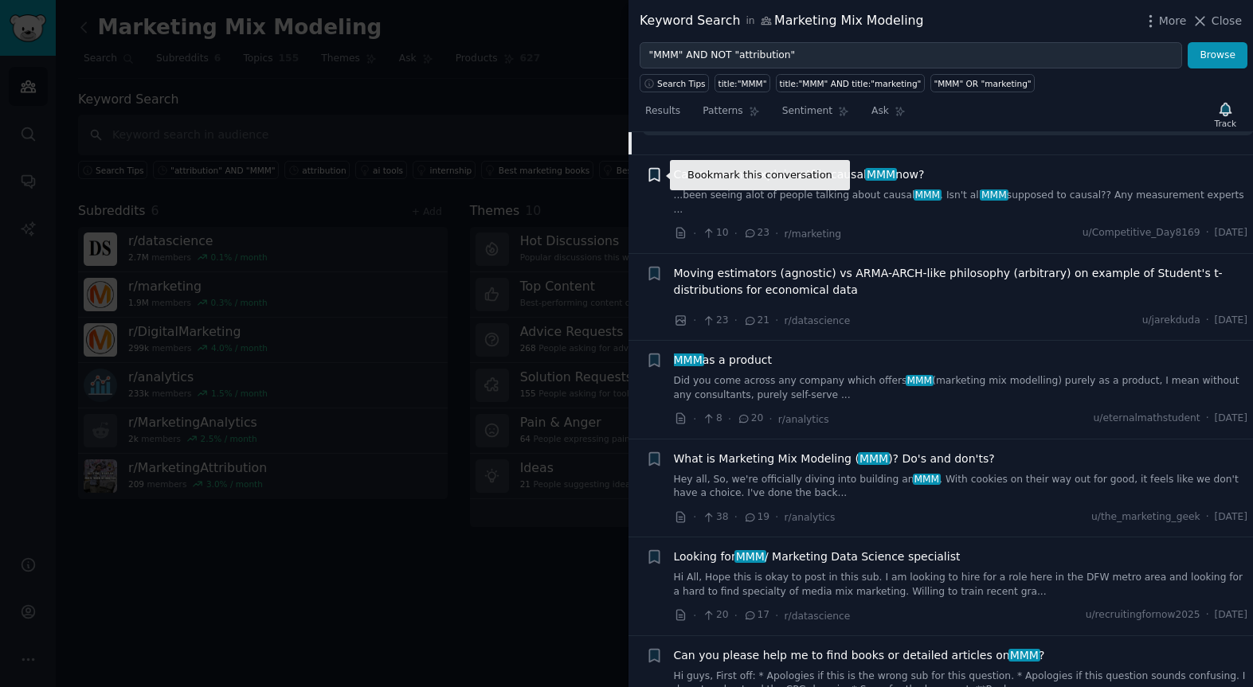
click at [651, 176] on icon "button" at bounding box center [654, 175] width 10 height 13
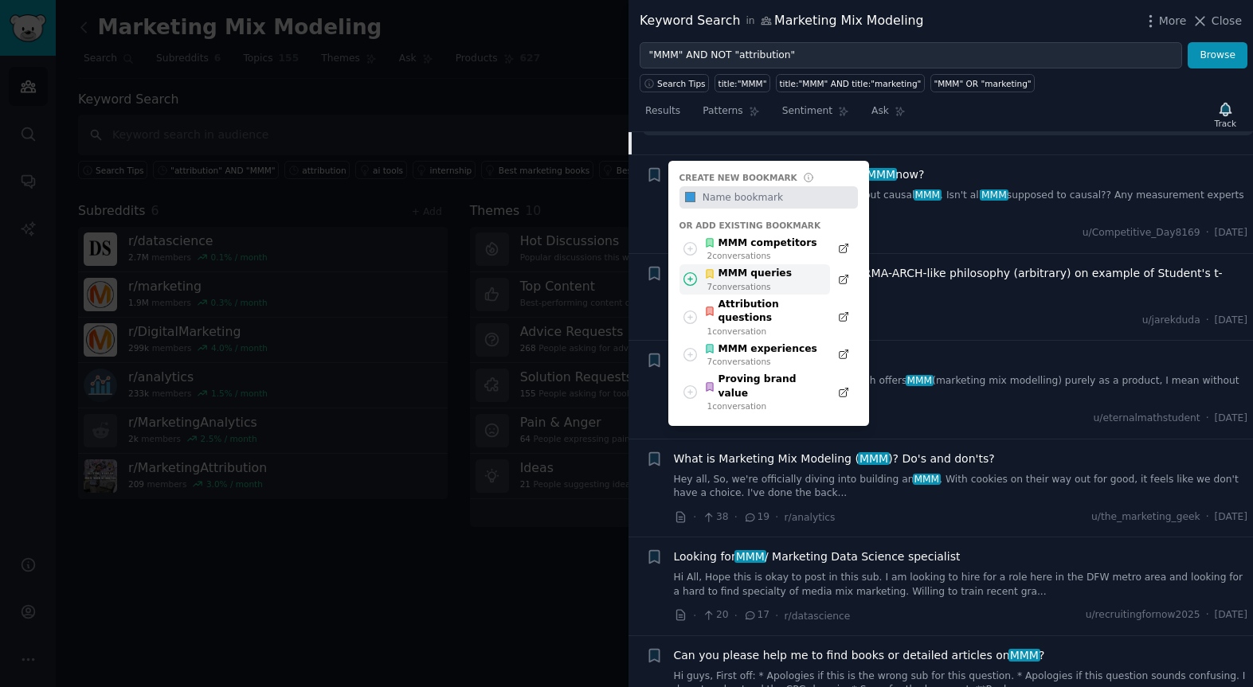
click at [705, 279] on div "MMM queries" at bounding box center [748, 274] width 88 height 14
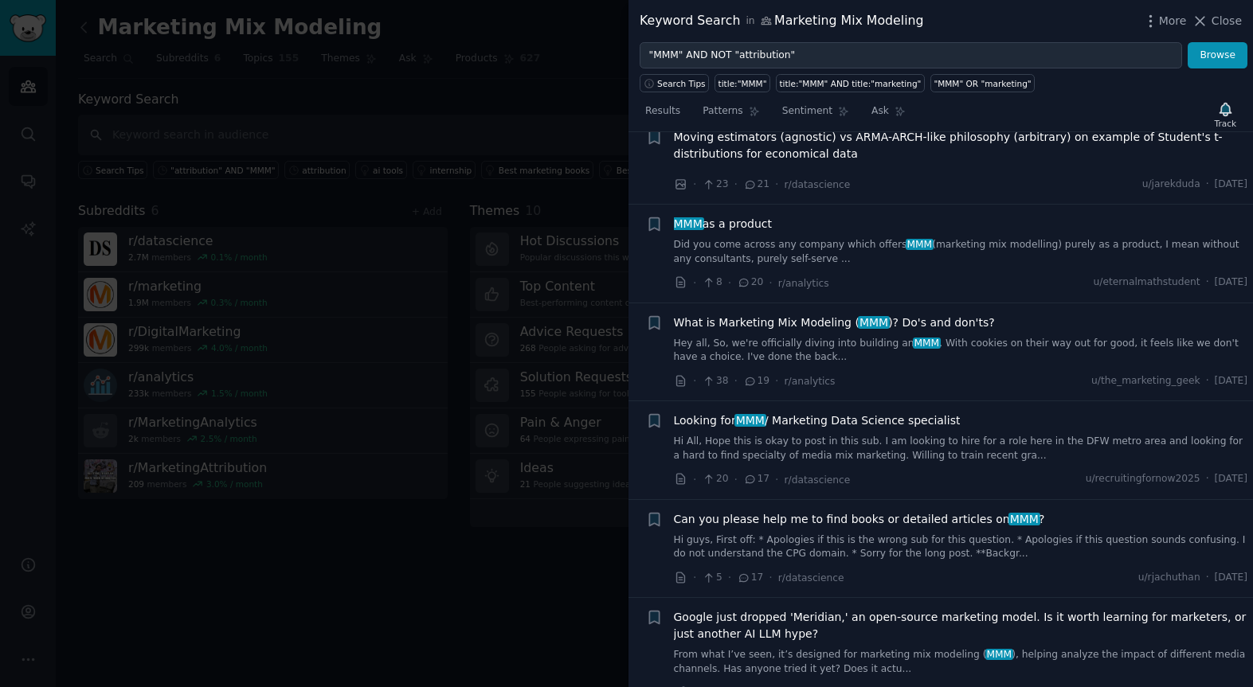
scroll to position [1159, 0]
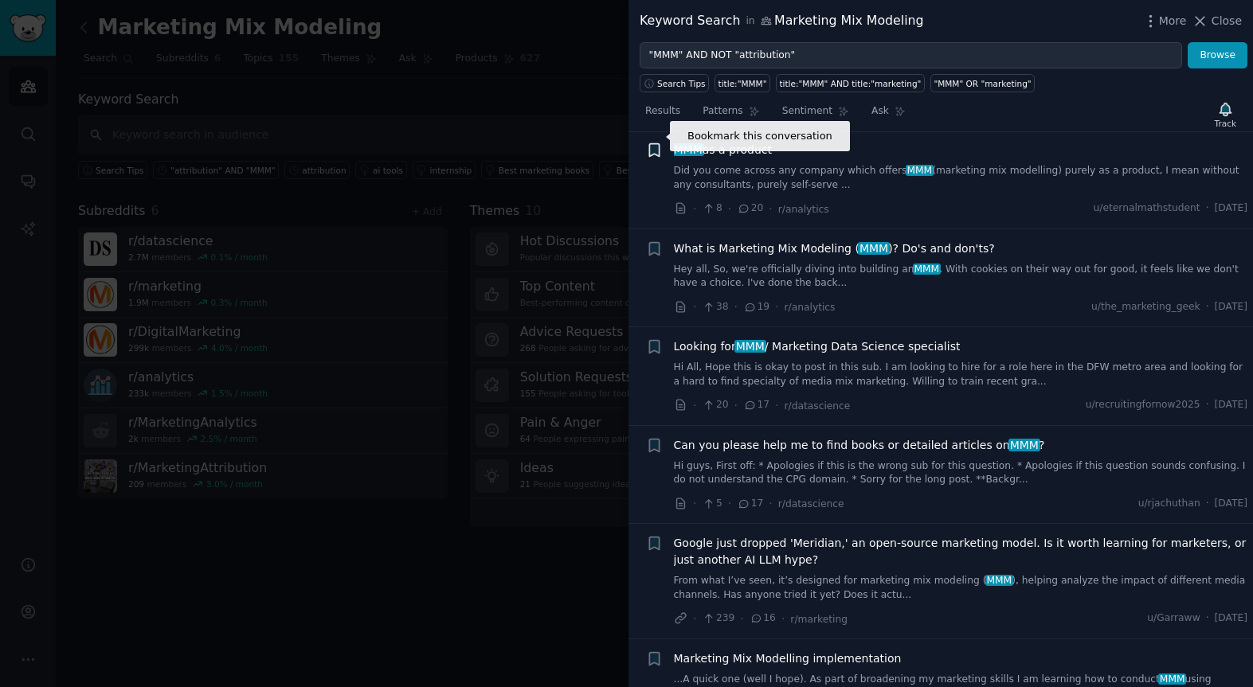
click at [659, 144] on icon "button" at bounding box center [654, 150] width 10 height 13
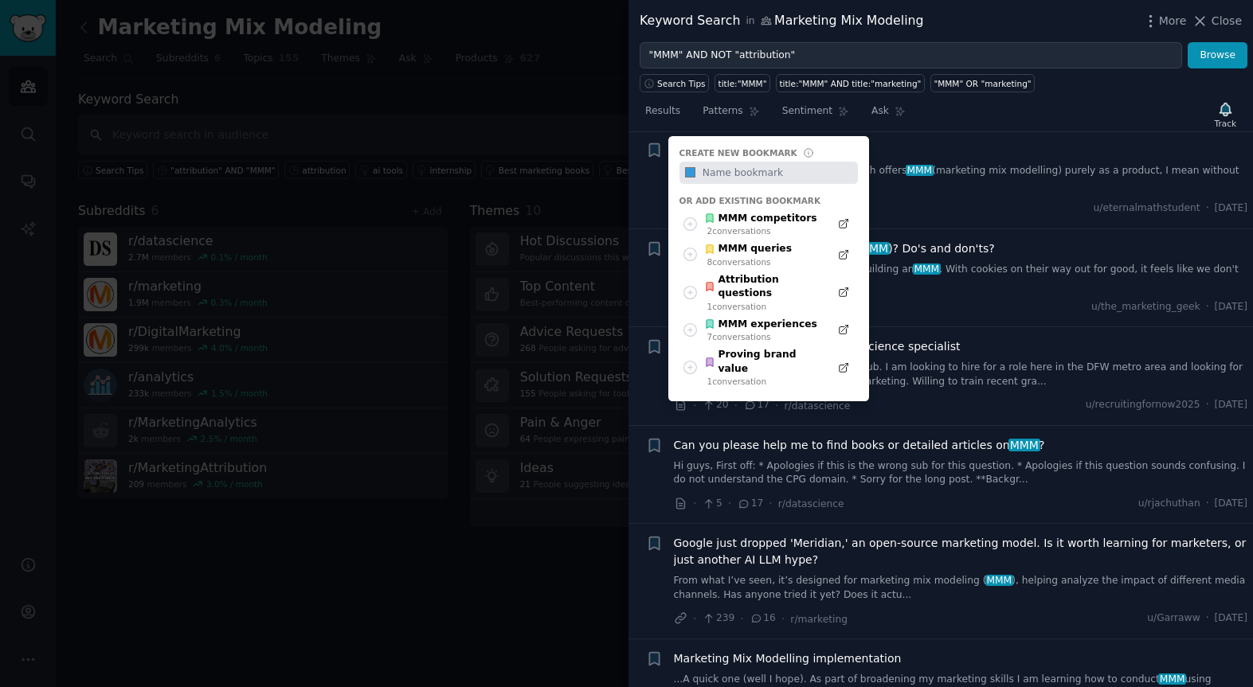
scroll to position [1220, 0]
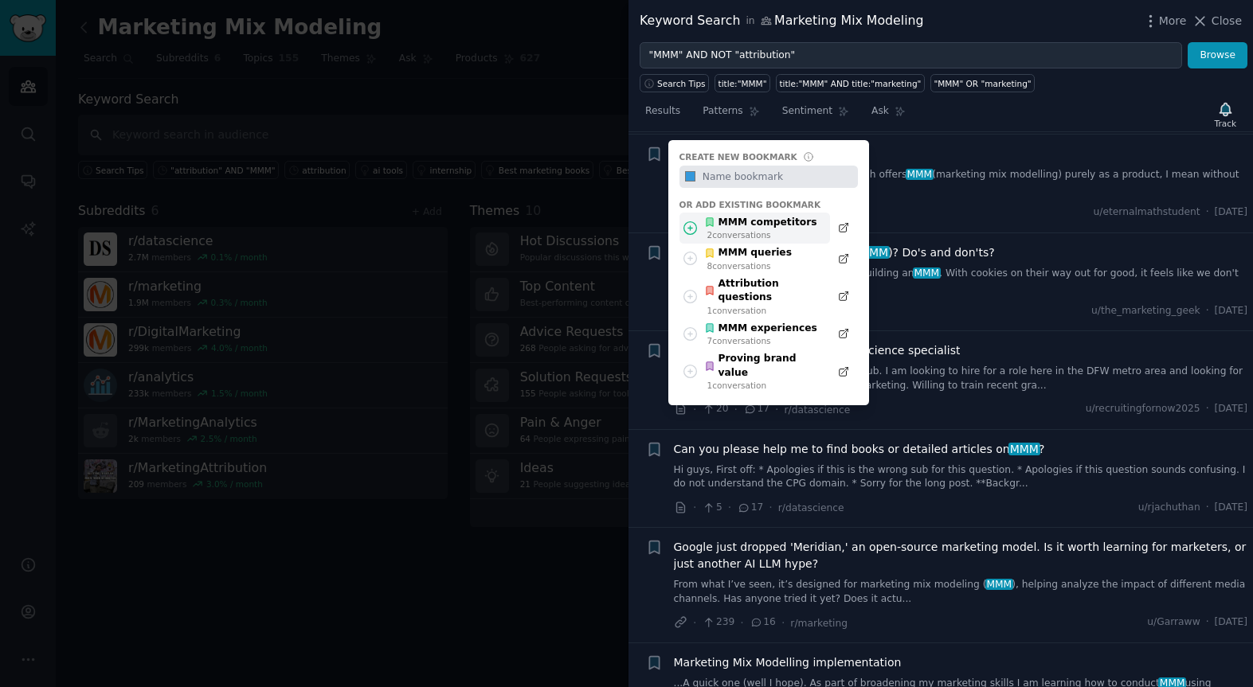
click at [749, 216] on div "MMM competitors" at bounding box center [760, 223] width 113 height 14
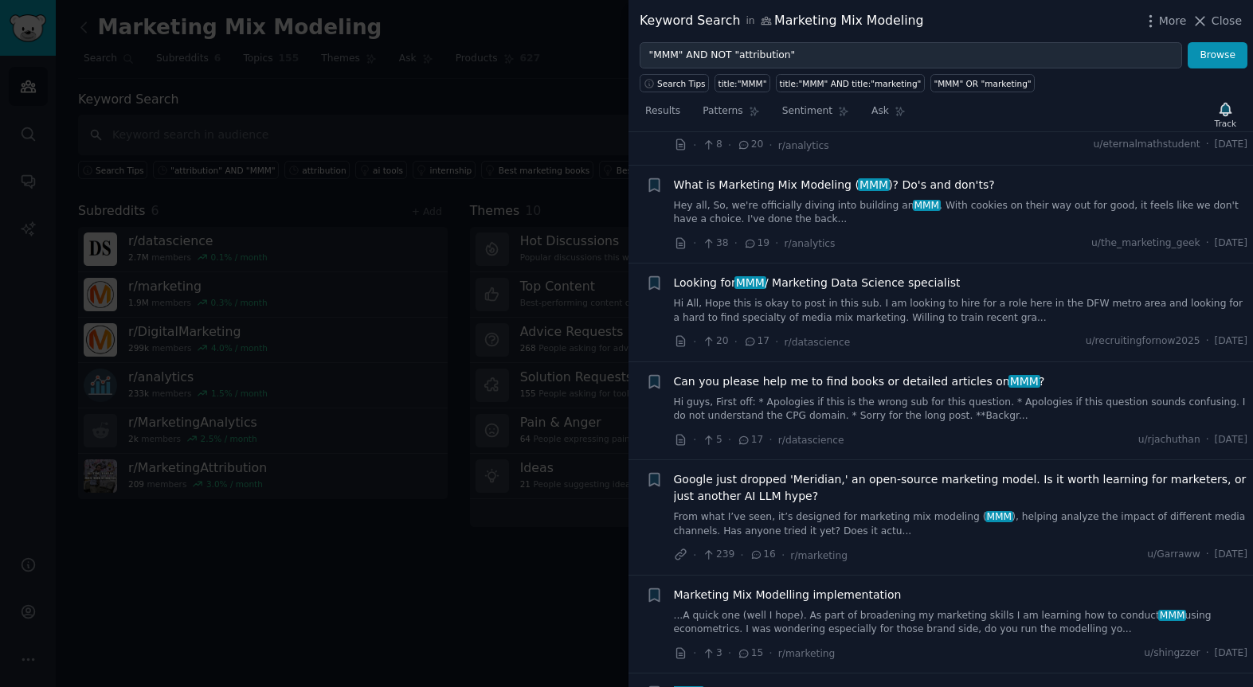
scroll to position [1292, 0]
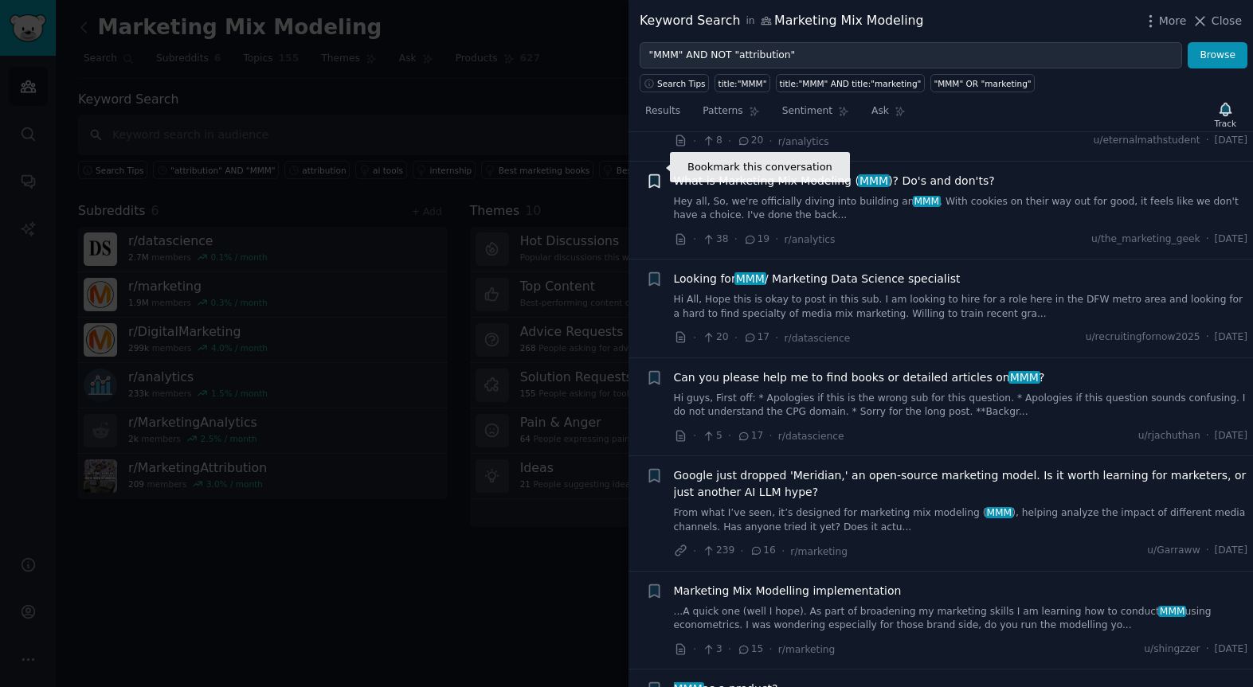
click at [659, 173] on icon "button" at bounding box center [654, 181] width 17 height 17
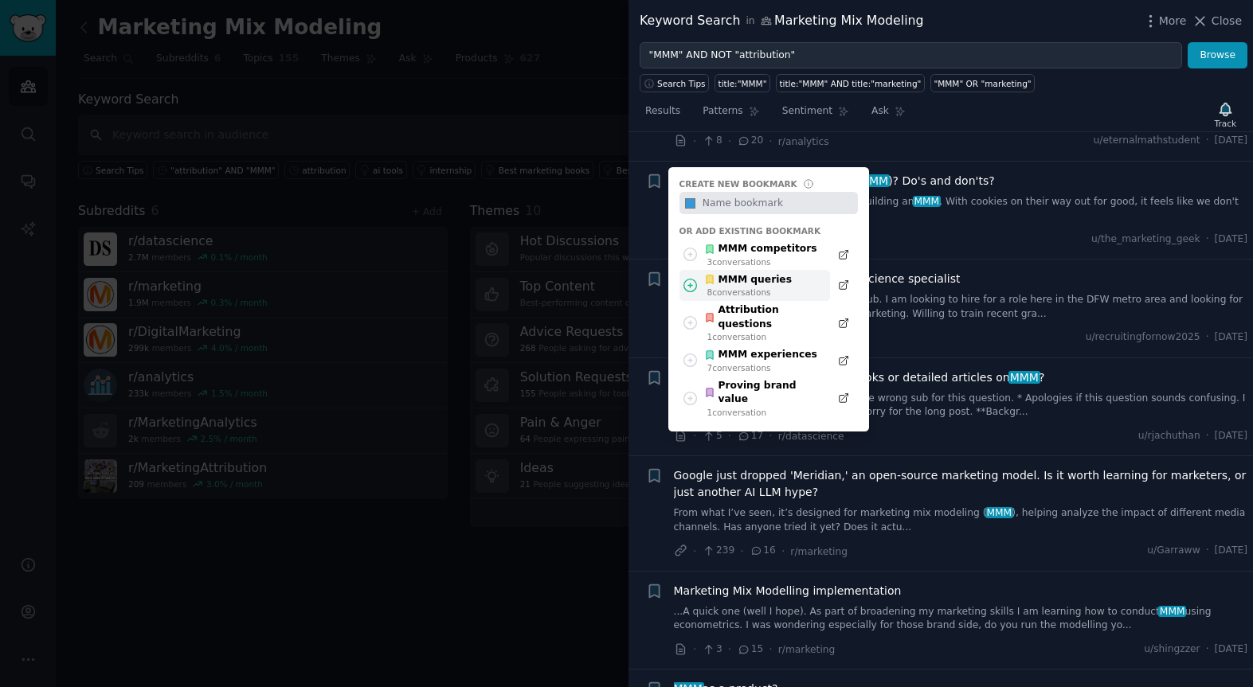
click at [736, 287] on div "8 conversation s" at bounding box center [749, 292] width 84 height 11
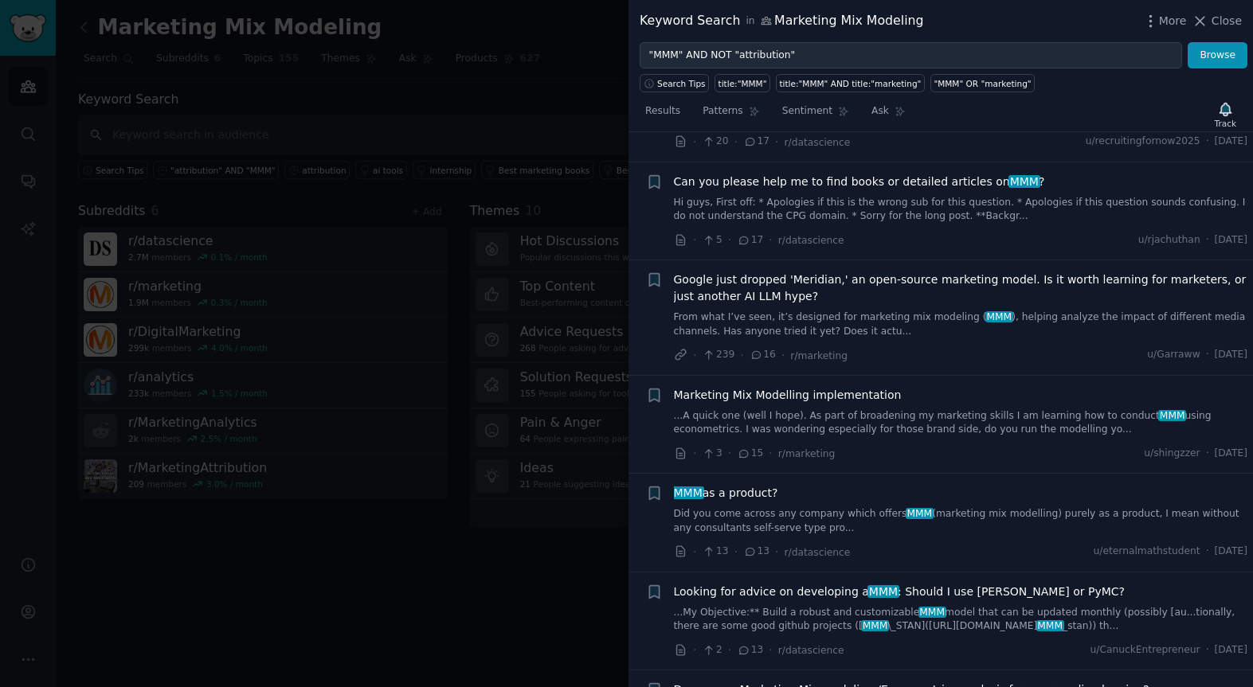
scroll to position [1412, 0]
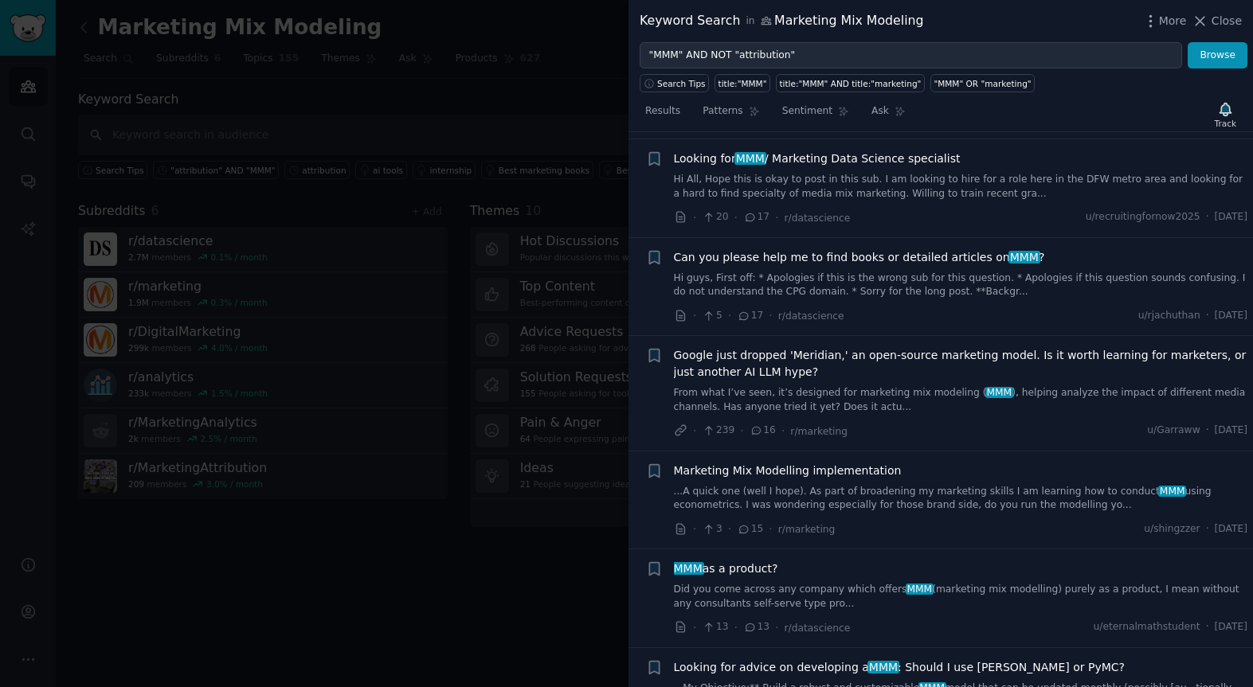
click at [720, 150] on span "Looking for MMM / Marketing Data Science specialist" at bounding box center [817, 158] width 287 height 17
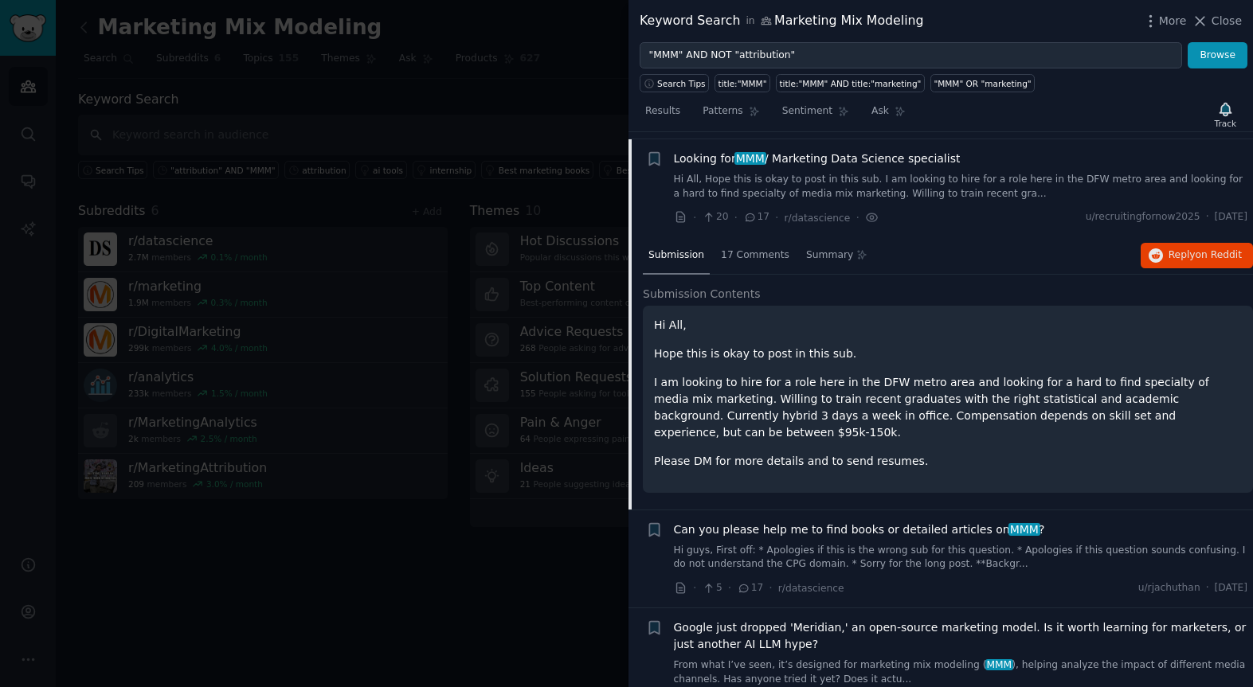
scroll to position [1167, 0]
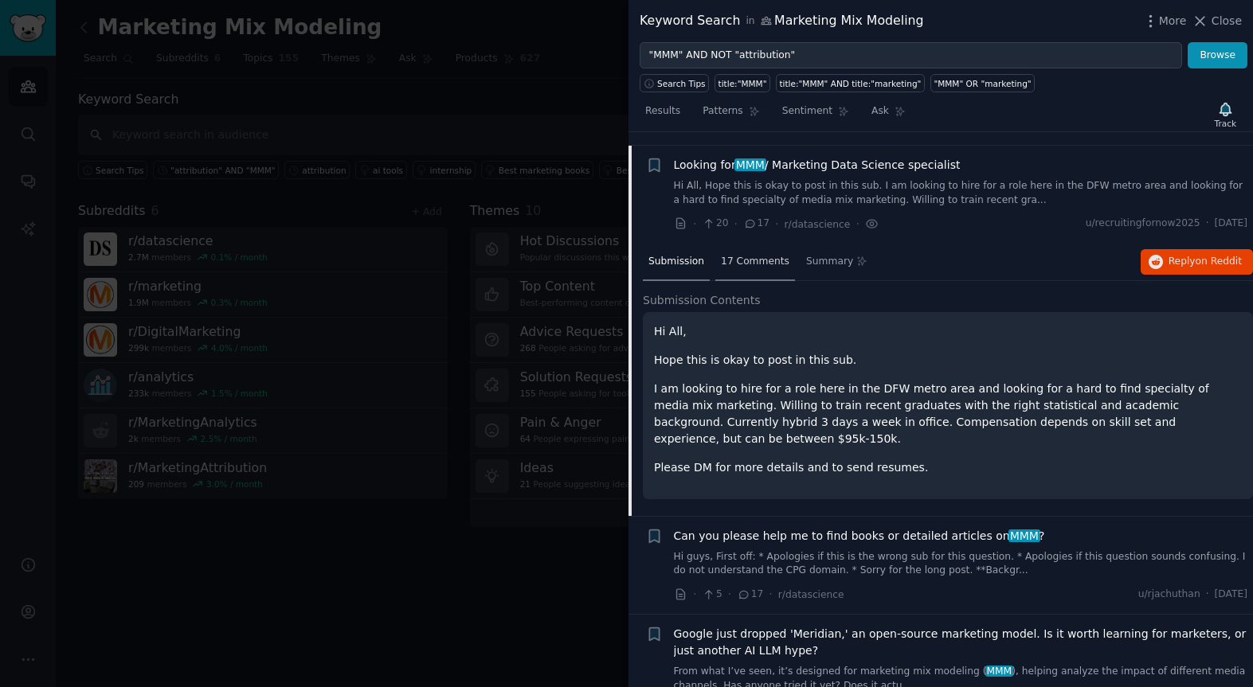
click at [739, 255] on span "17 Comments" at bounding box center [755, 262] width 68 height 14
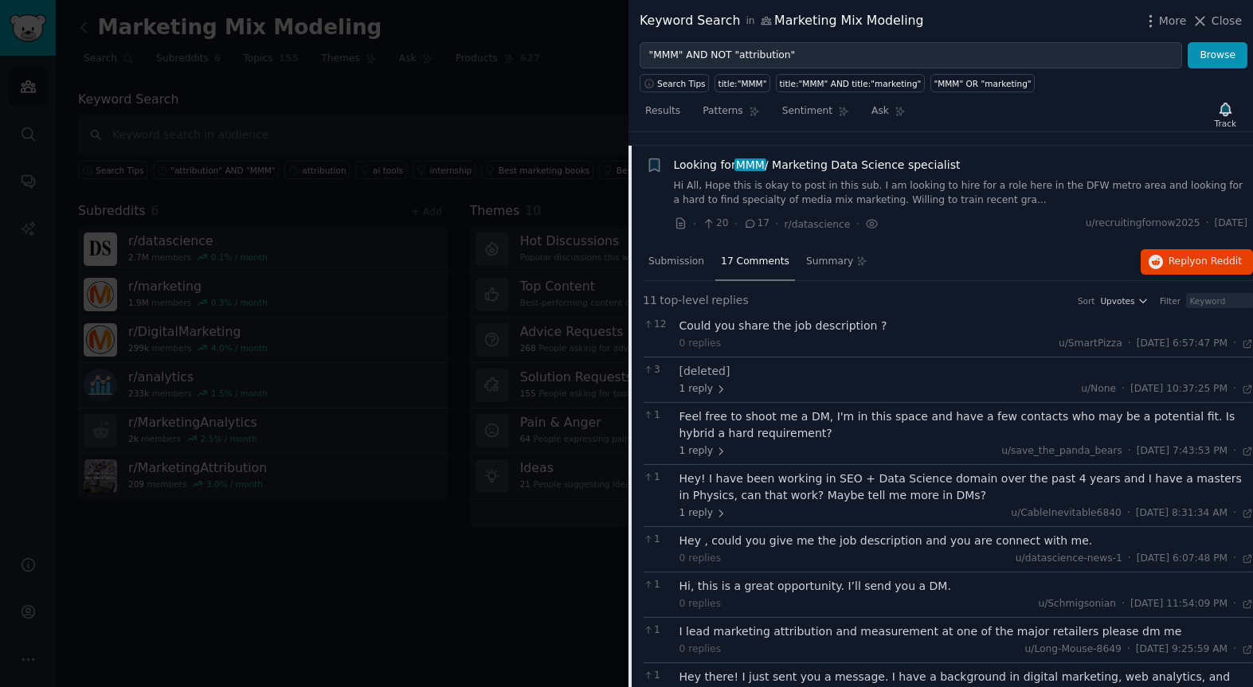
click at [678, 157] on span "Looking for MMM / Marketing Data Science specialist" at bounding box center [817, 165] width 287 height 17
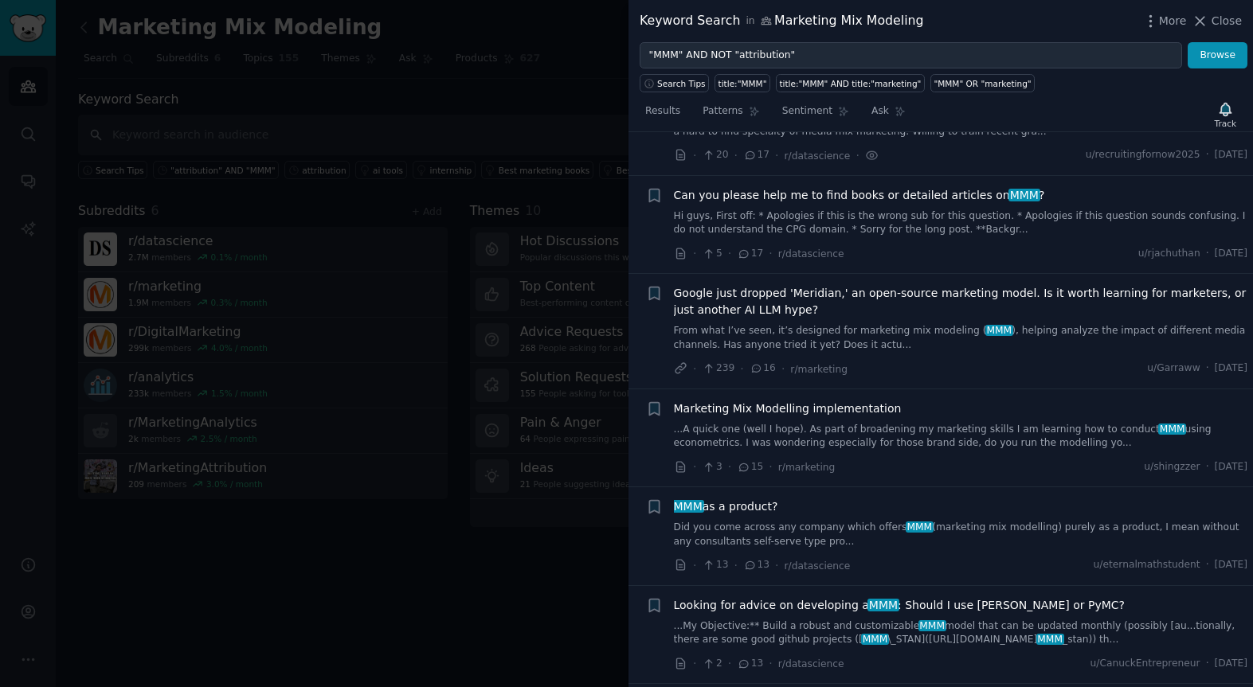
scroll to position [1223, 0]
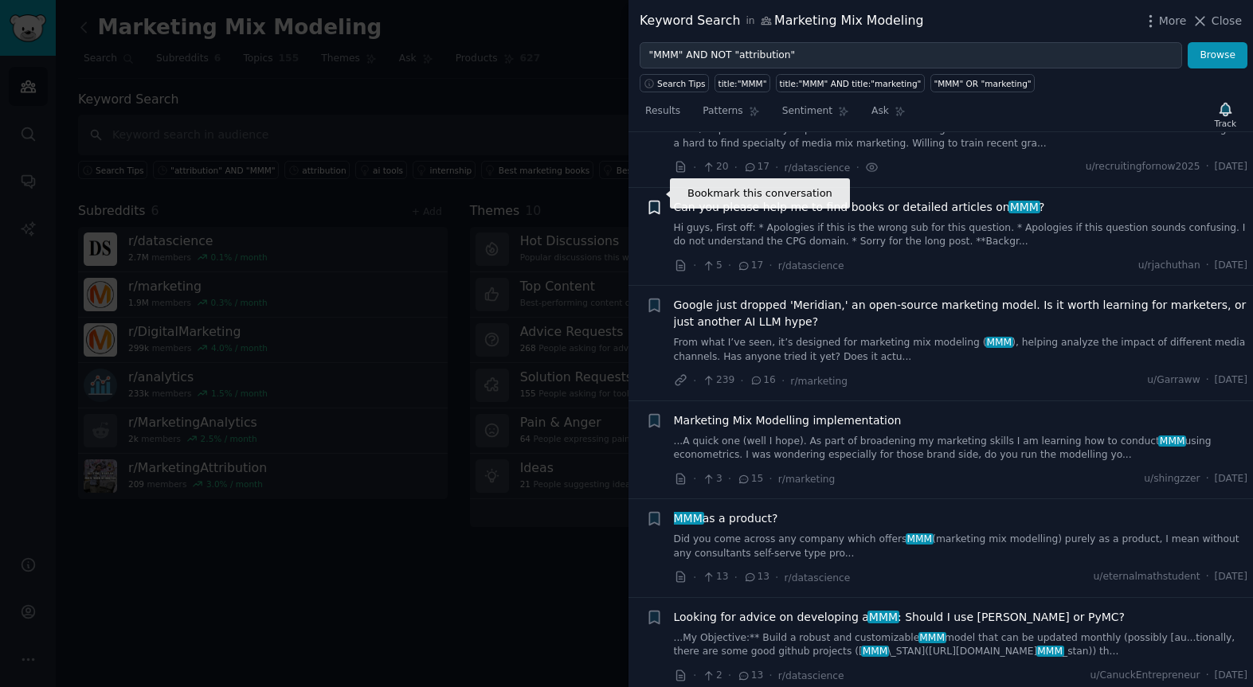
click at [658, 201] on icon "button" at bounding box center [654, 207] width 10 height 13
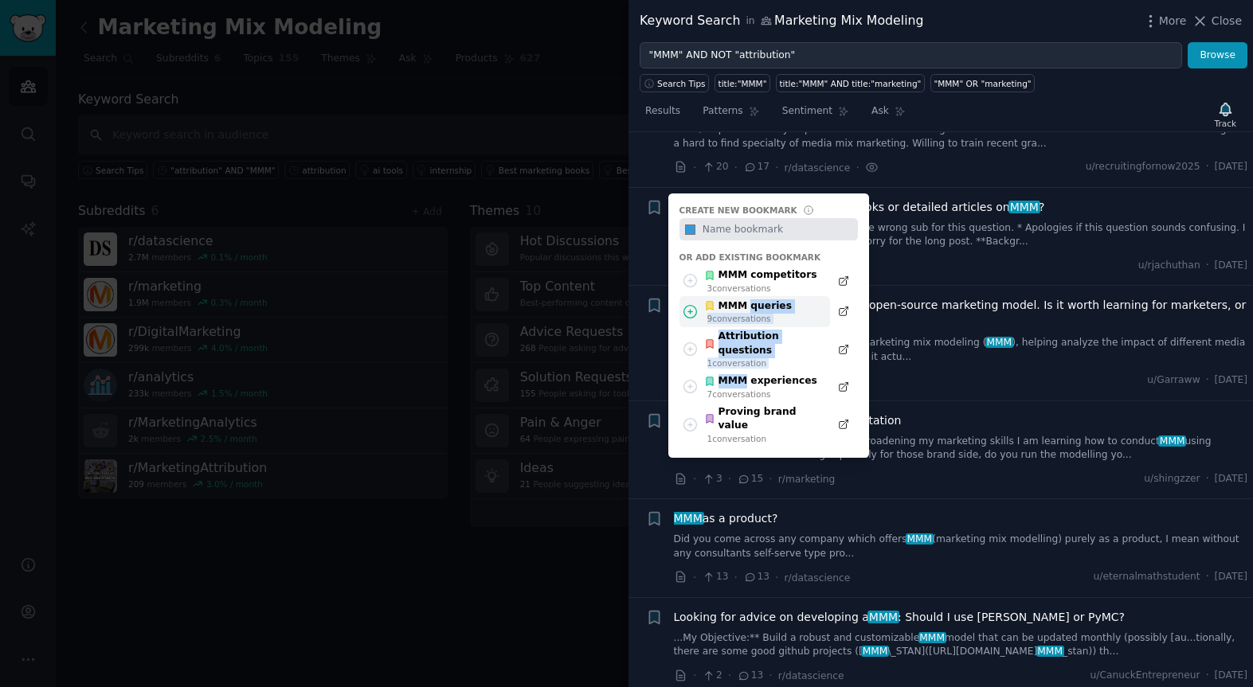
drag, startPoint x: 741, startPoint y: 354, endPoint x: 747, endPoint y: 292, distance: 61.6
click at [747, 292] on div "MMM competitors 3 conversation s MMM queries 9 conversation s Attribution quest…" at bounding box center [768, 357] width 178 height 182
click at [744, 299] on div "MMM queries" at bounding box center [748, 306] width 88 height 14
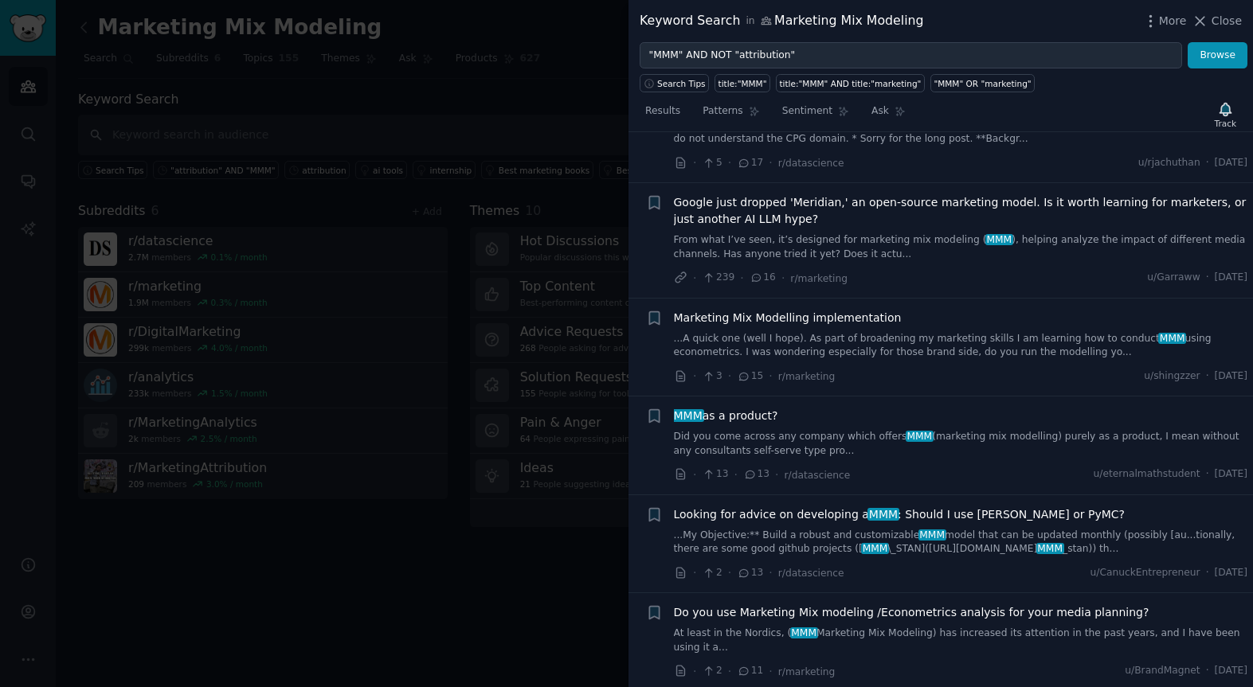
scroll to position [1327, 0]
click at [655, 196] on icon "button" at bounding box center [654, 202] width 10 height 13
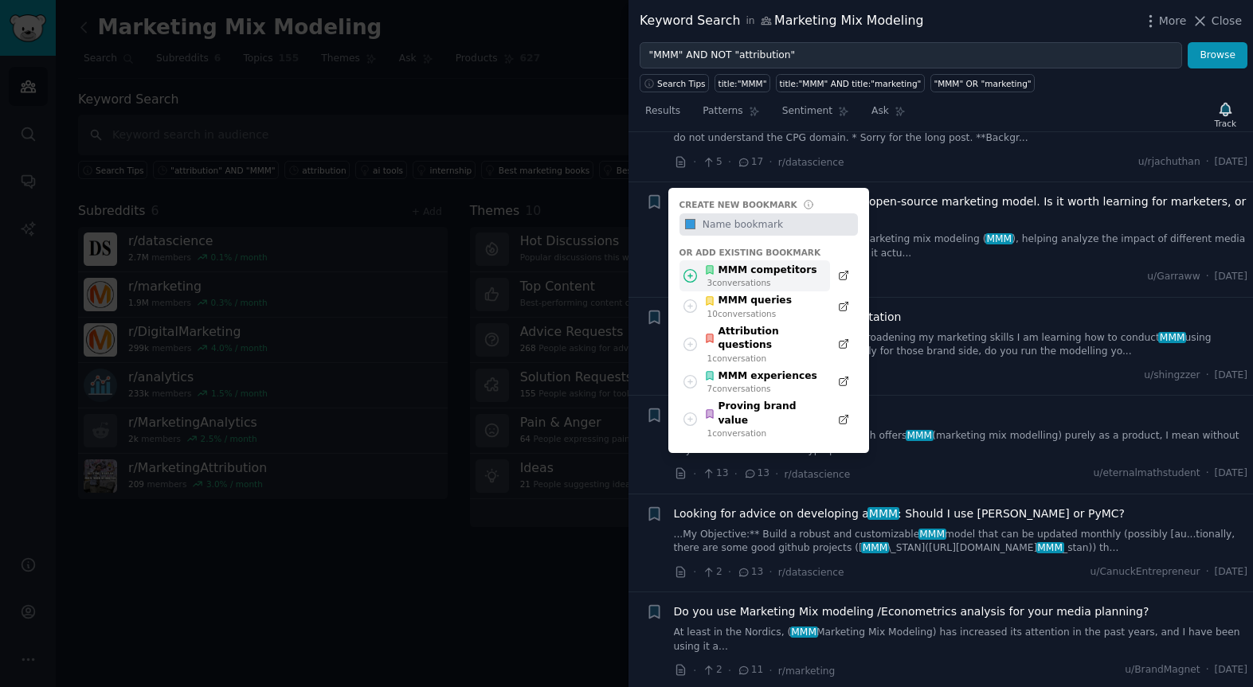
click at [738, 264] on div "MMM competitors" at bounding box center [760, 271] width 113 height 14
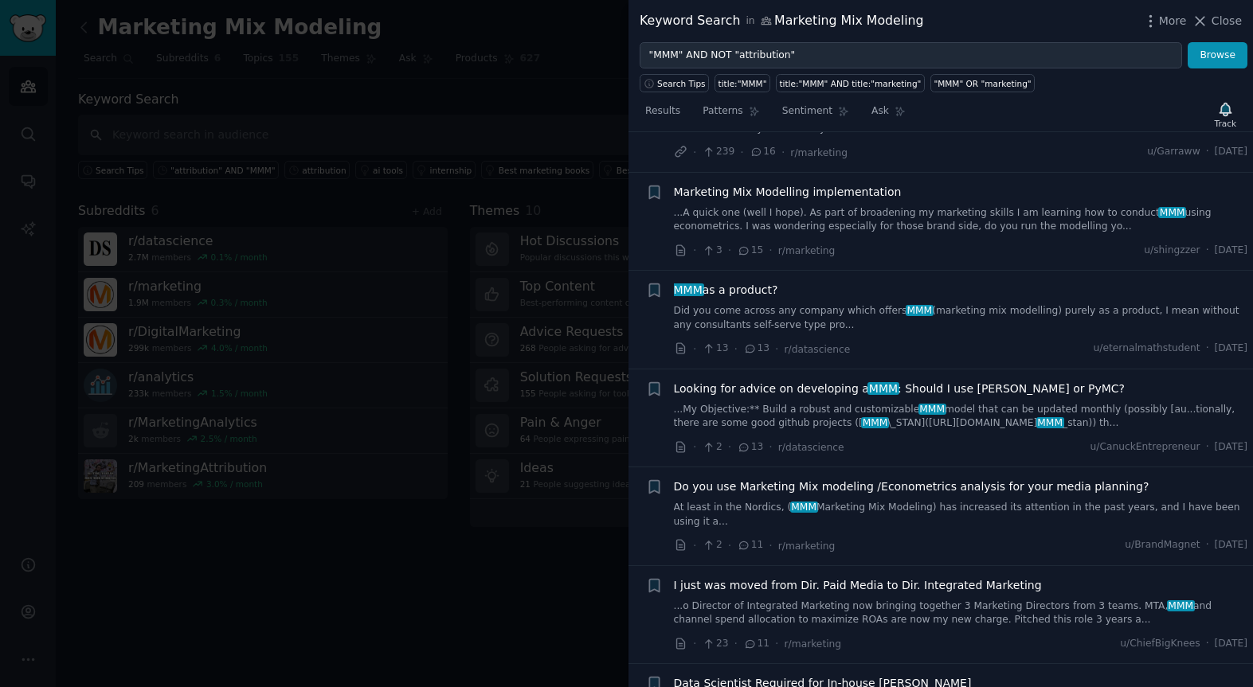
scroll to position [1457, 0]
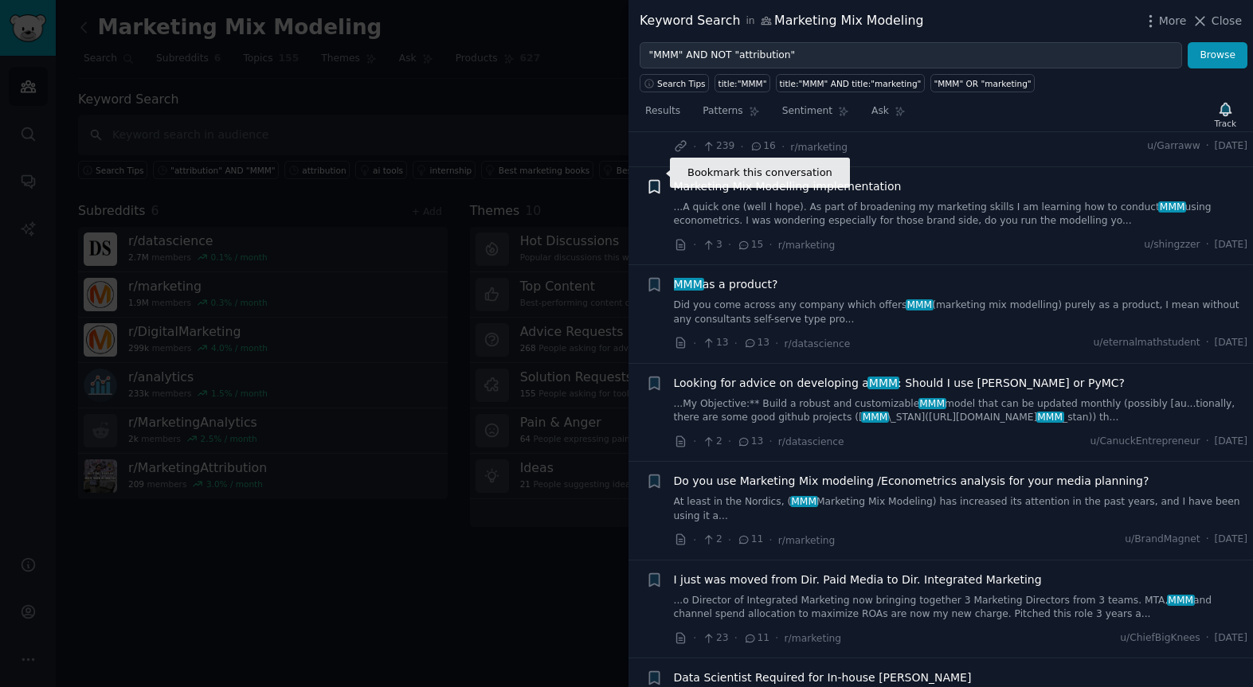
click at [659, 180] on icon "button" at bounding box center [654, 186] width 10 height 13
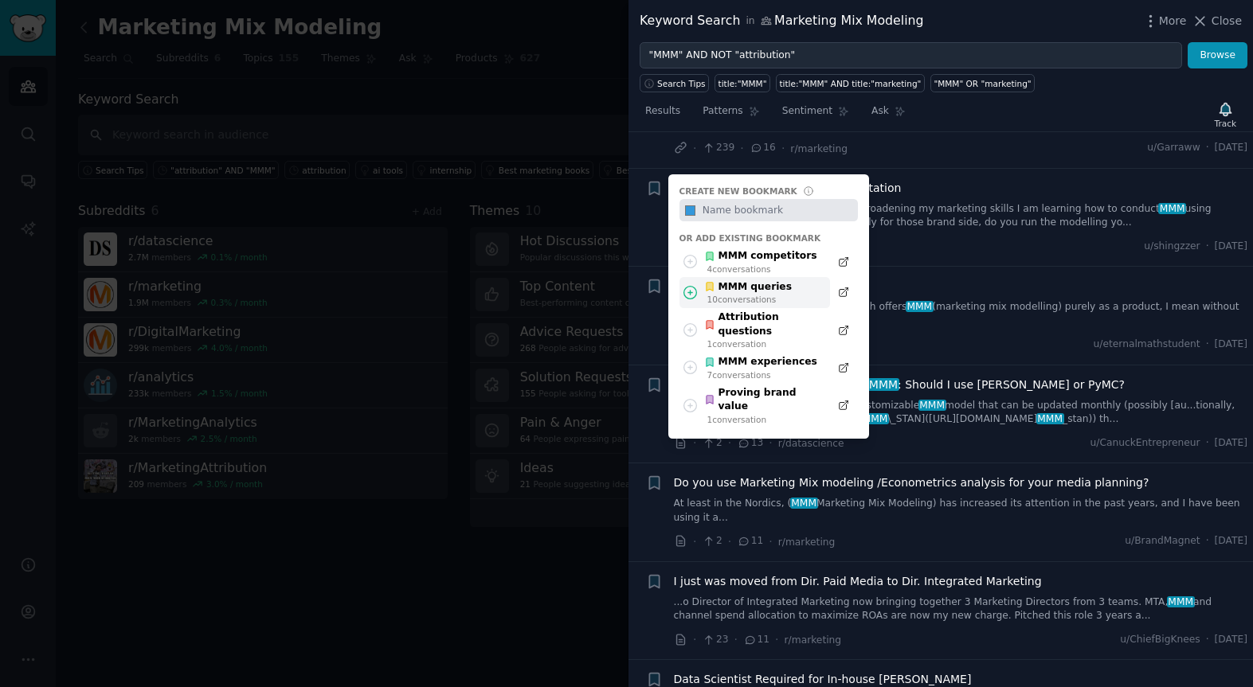
scroll to position [1452, 0]
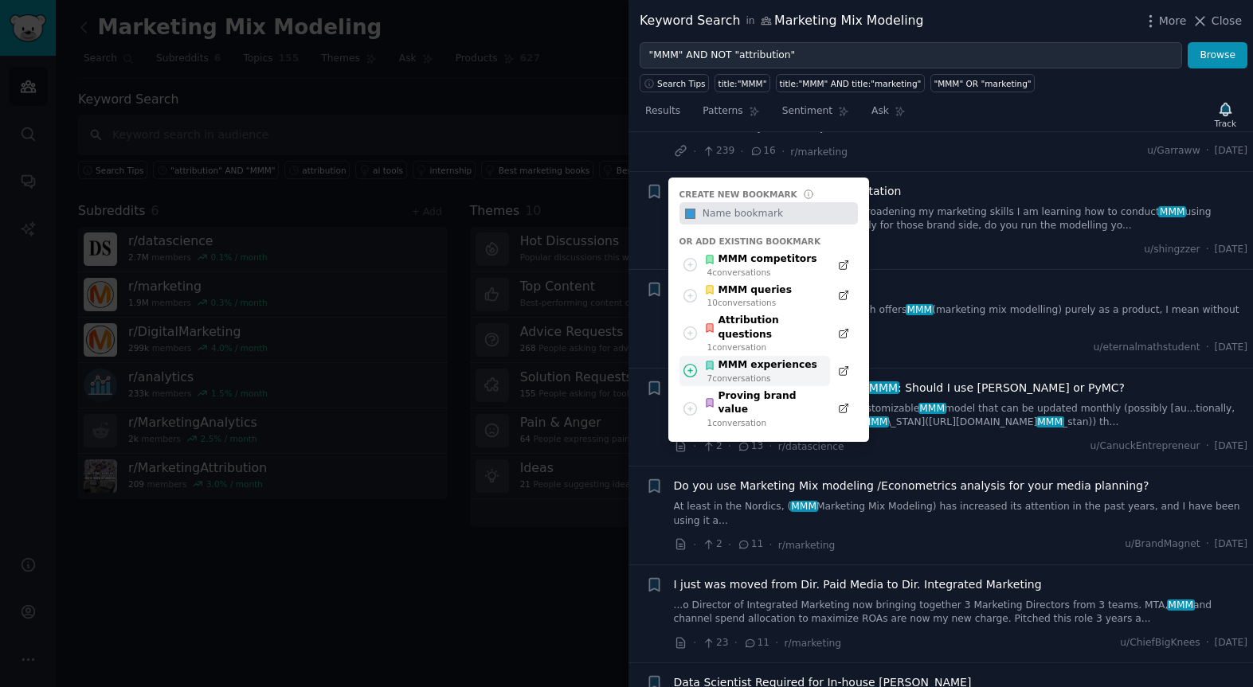
click at [748, 358] on div "MMM experiences" at bounding box center [760, 365] width 113 height 14
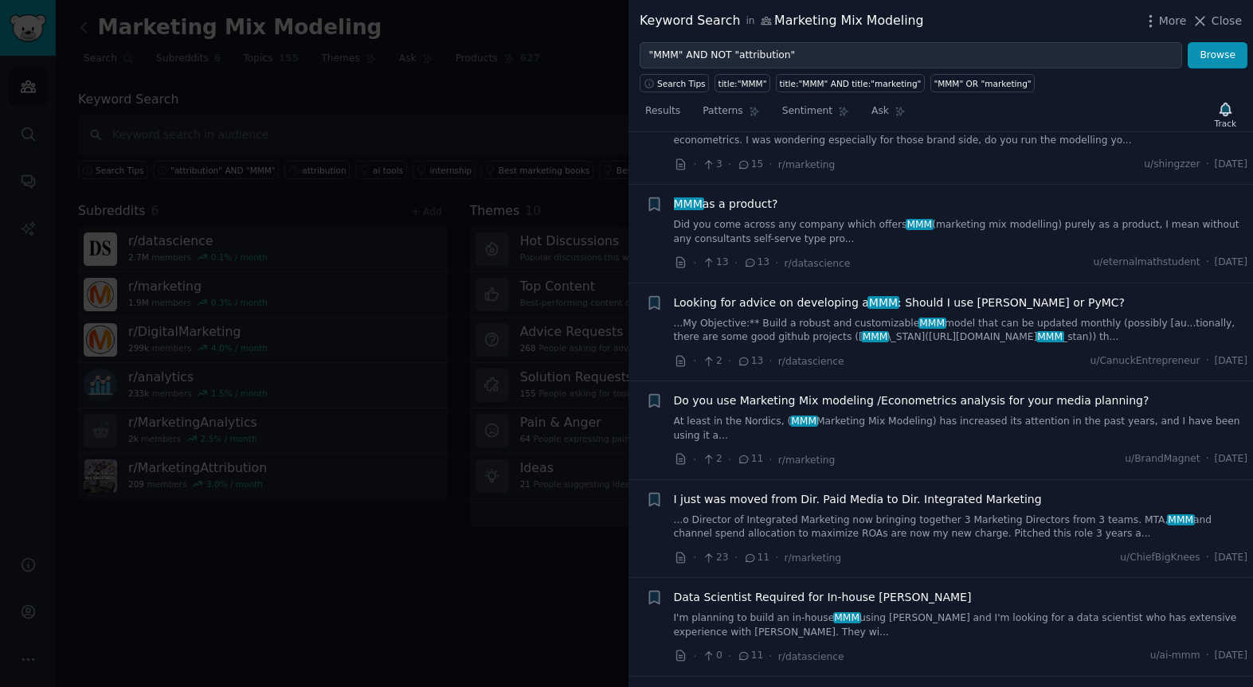
scroll to position [1537, 0]
click at [656, 199] on icon "button" at bounding box center [654, 205] width 10 height 13
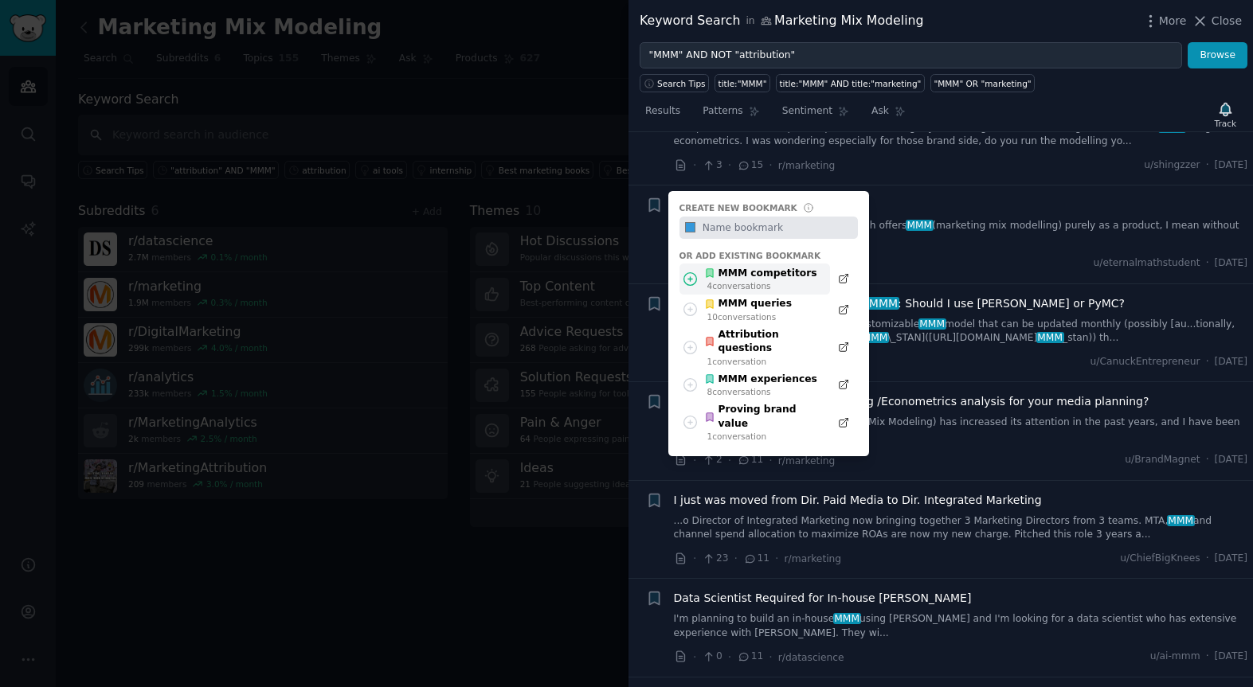
click at [752, 280] on div "4 conversation s" at bounding box center [762, 285] width 110 height 11
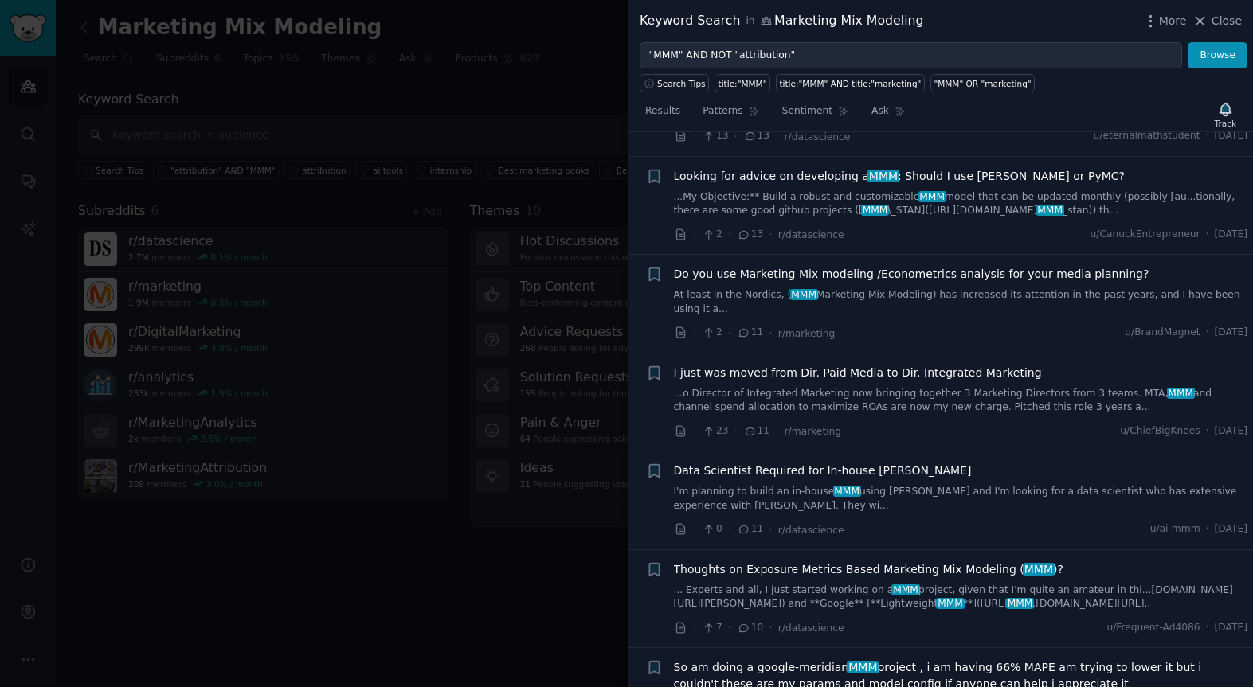
scroll to position [1669, 0]
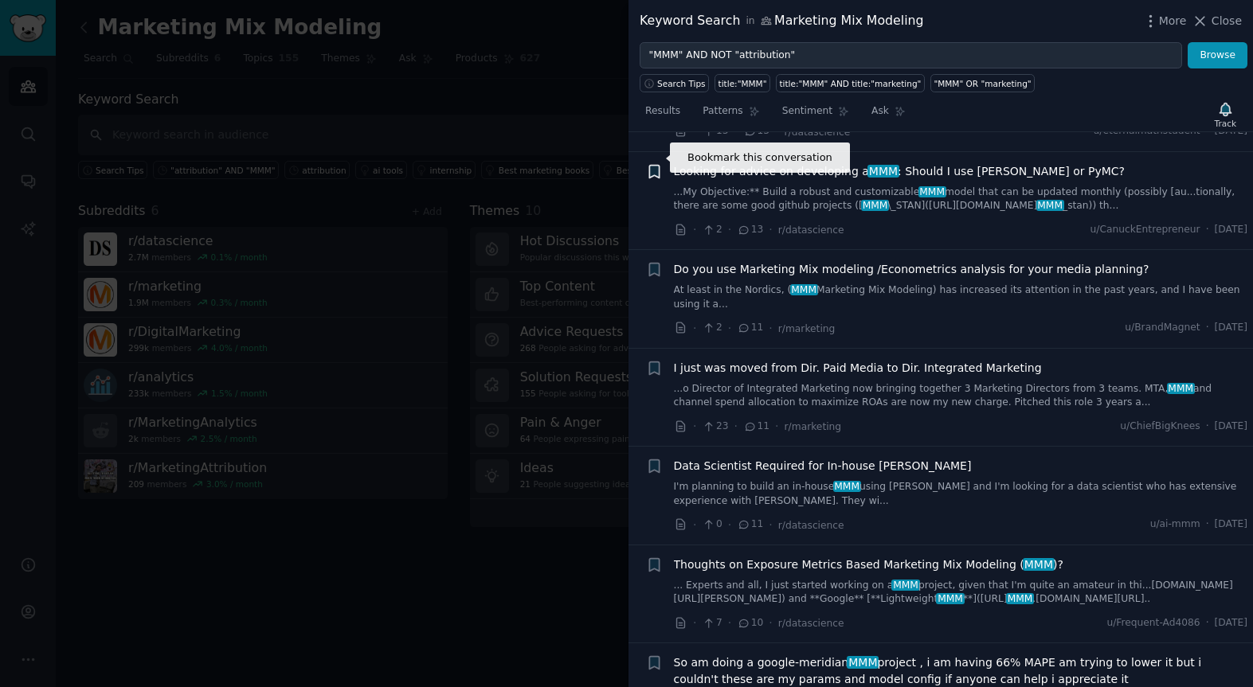
click at [654, 165] on icon "button" at bounding box center [654, 171] width 10 height 13
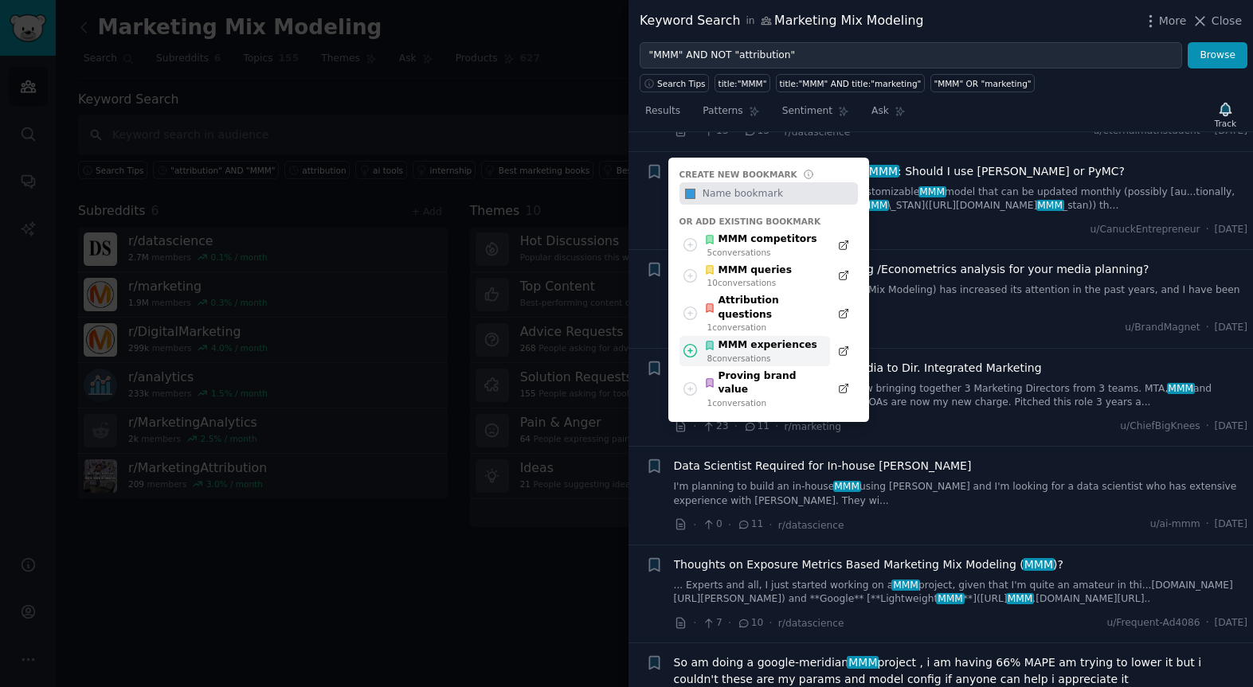
click at [757, 338] on div "MMM experiences" at bounding box center [760, 345] width 113 height 14
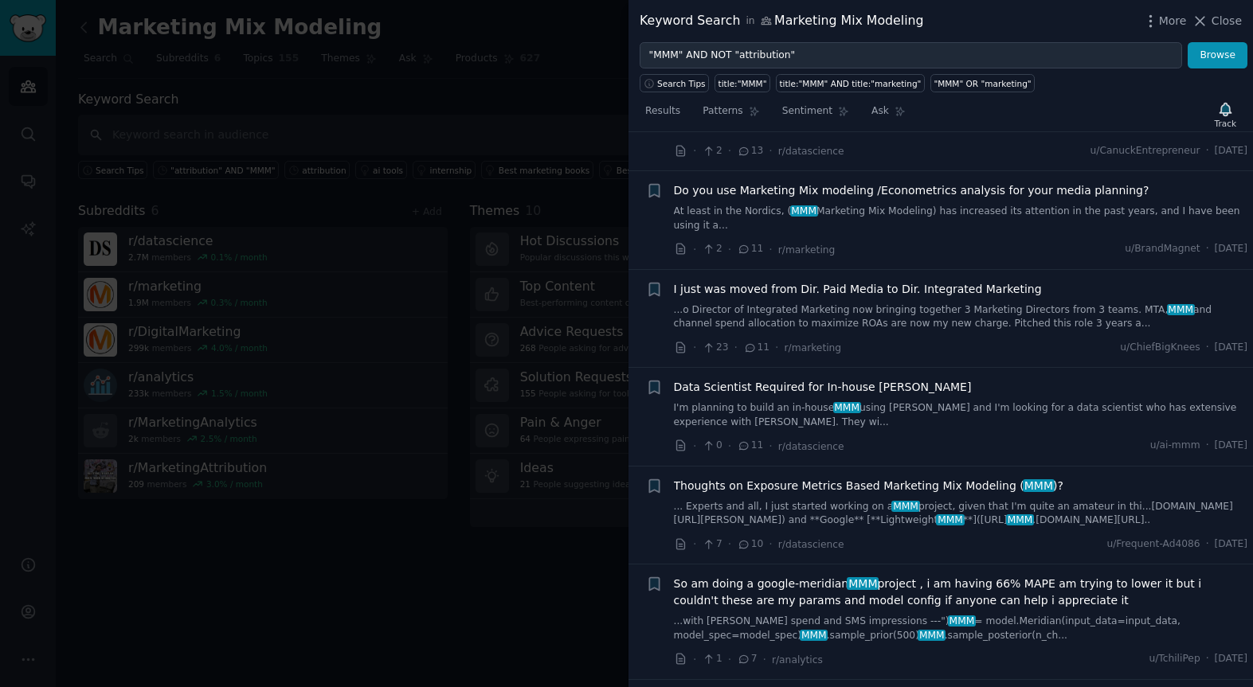
scroll to position [1757, 0]
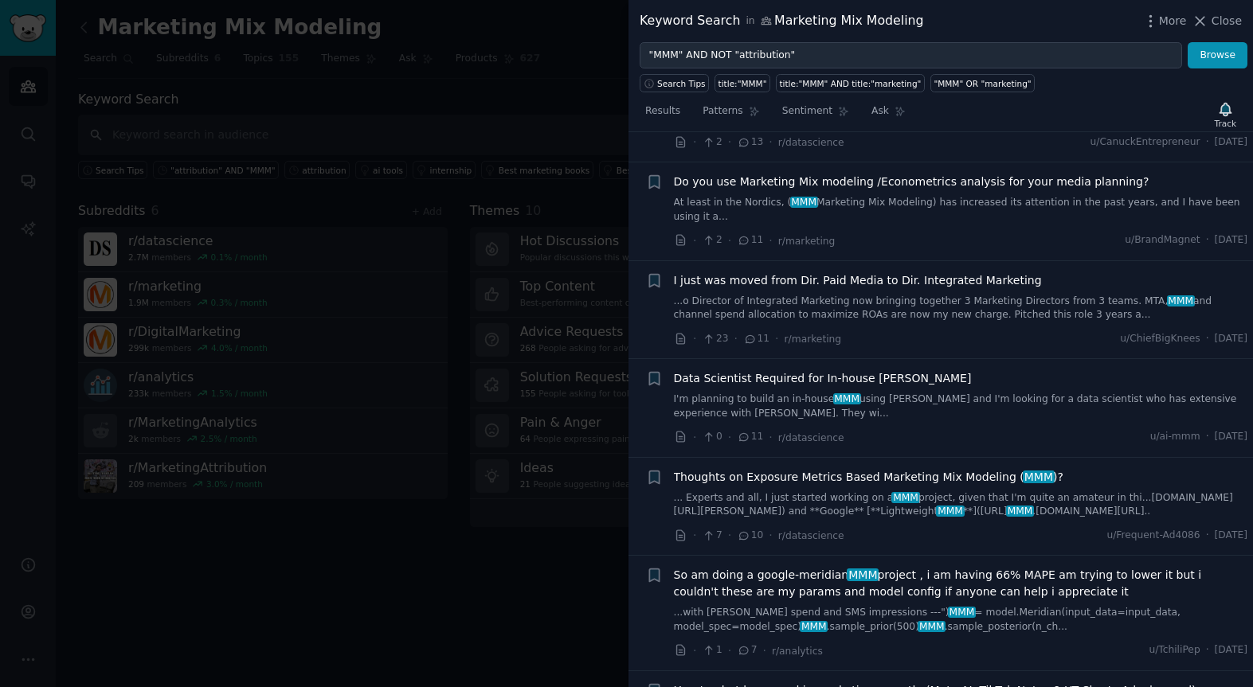
click at [735, 174] on span "Do you use Marketing Mix modeling /Econometrics analysis for your media plannin…" at bounding box center [911, 182] width 475 height 17
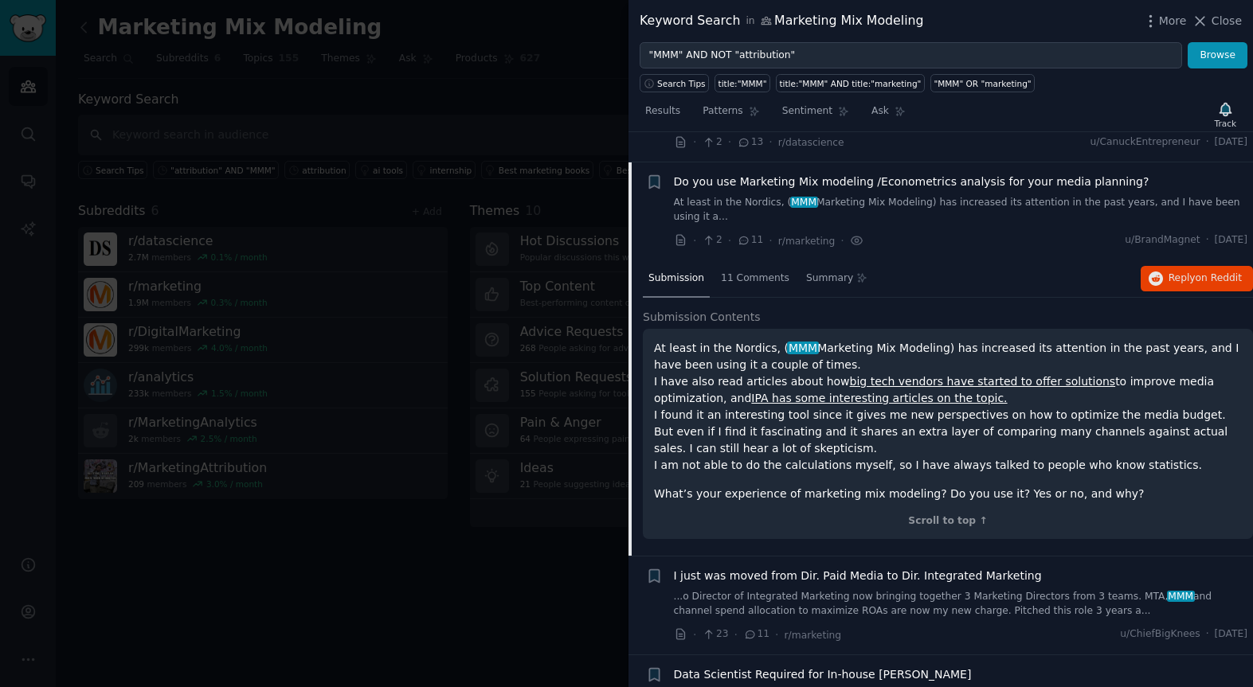
scroll to position [1773, 0]
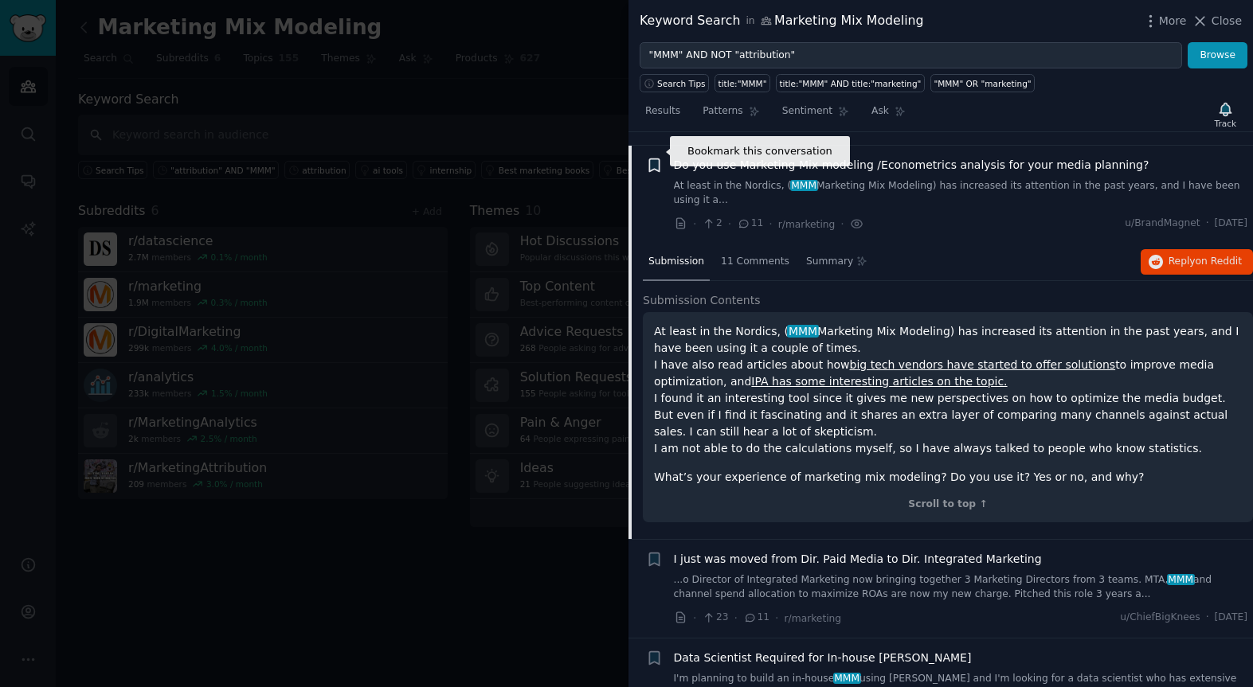
click at [650, 159] on icon "button" at bounding box center [654, 165] width 10 height 13
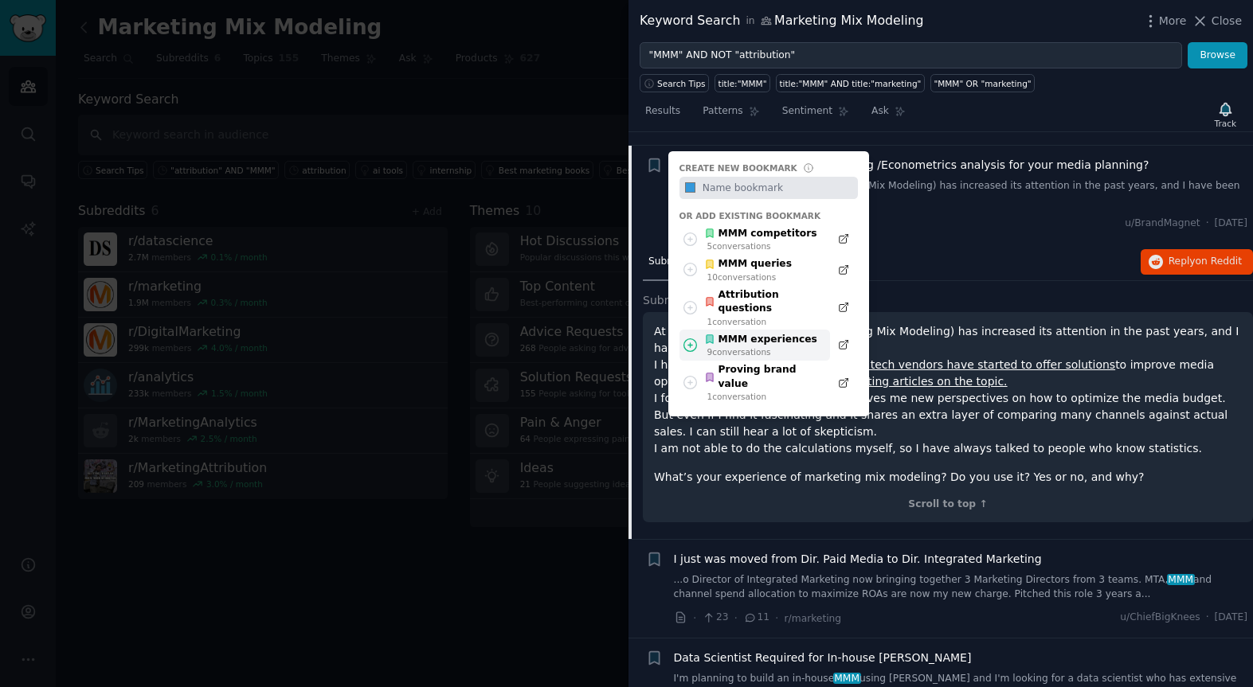
click at [729, 333] on div "MMM experiences" at bounding box center [760, 340] width 113 height 14
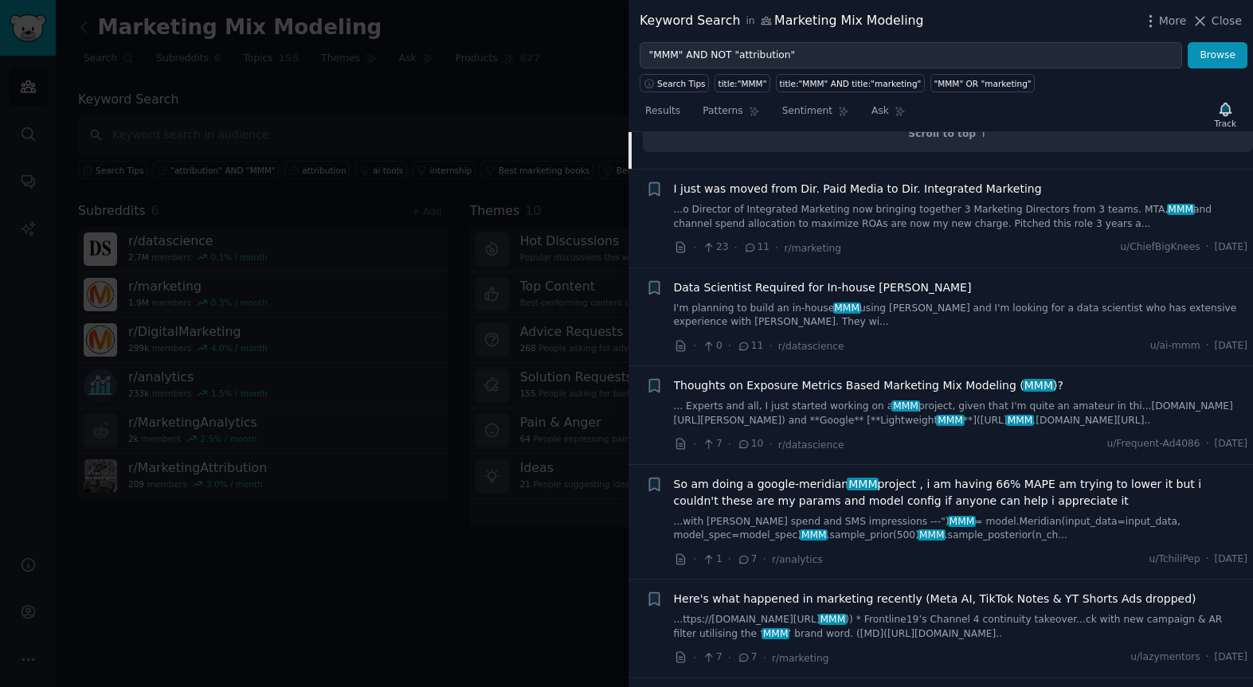
scroll to position [2148, 0]
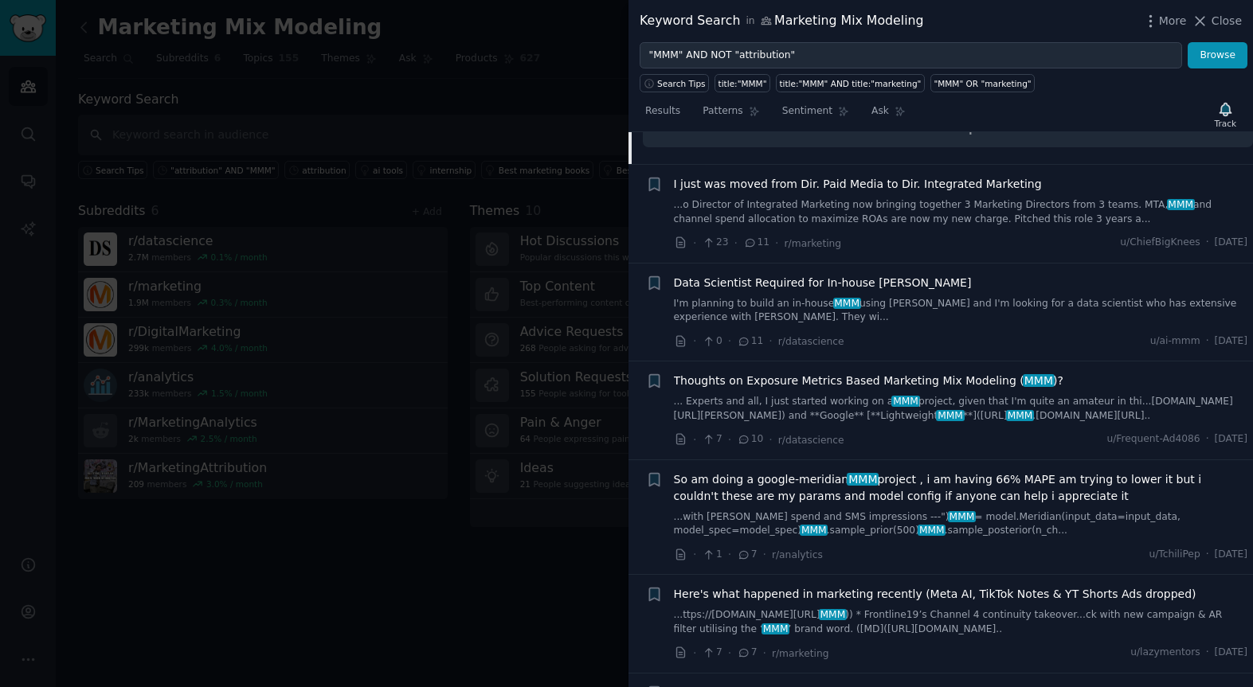
click at [773, 176] on span "I just was moved from Dir. Paid Media to Dir. Integrated Marketing" at bounding box center [858, 184] width 368 height 17
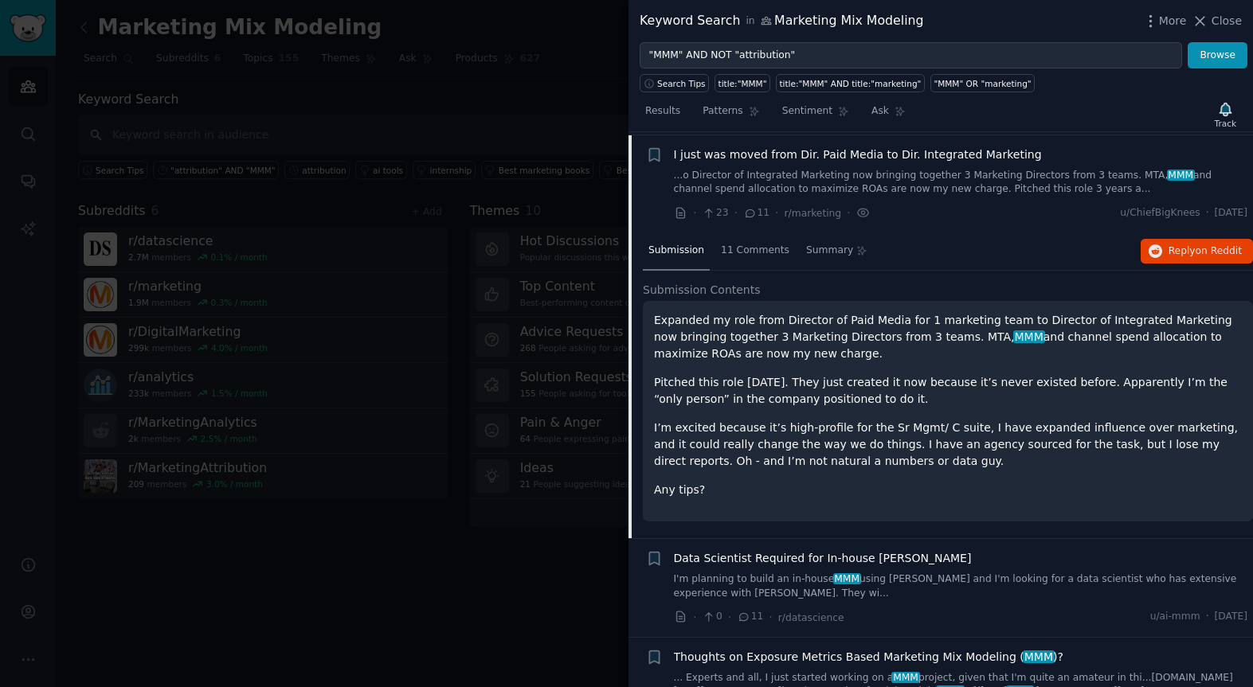
scroll to position [1871, 0]
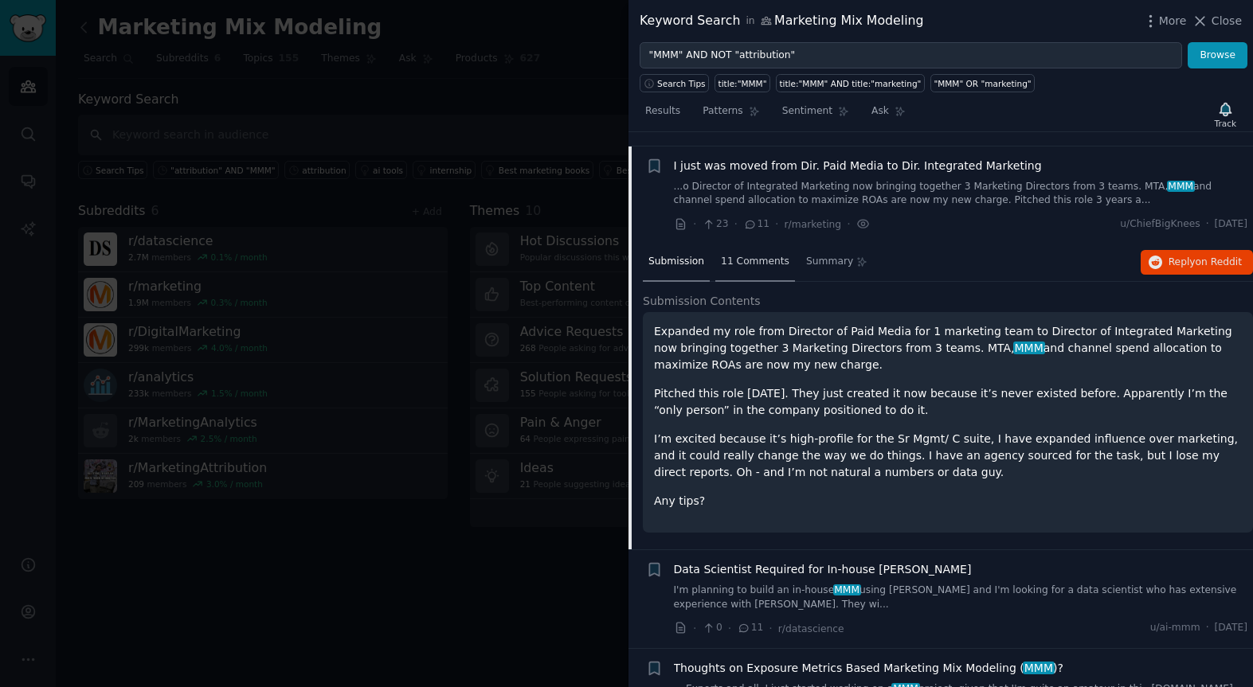
click at [750, 255] on span "11 Comments" at bounding box center [755, 262] width 68 height 14
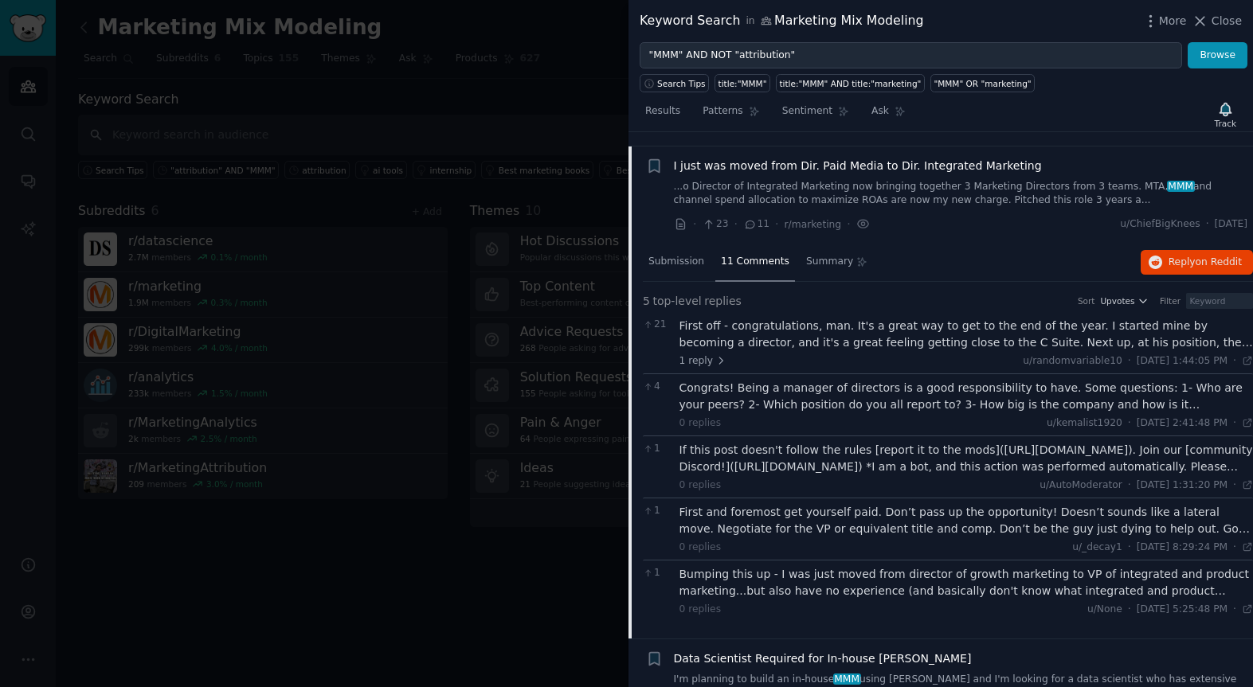
click at [702, 158] on span "I just was moved from Dir. Paid Media to Dir. Integrated Marketing" at bounding box center [858, 166] width 368 height 17
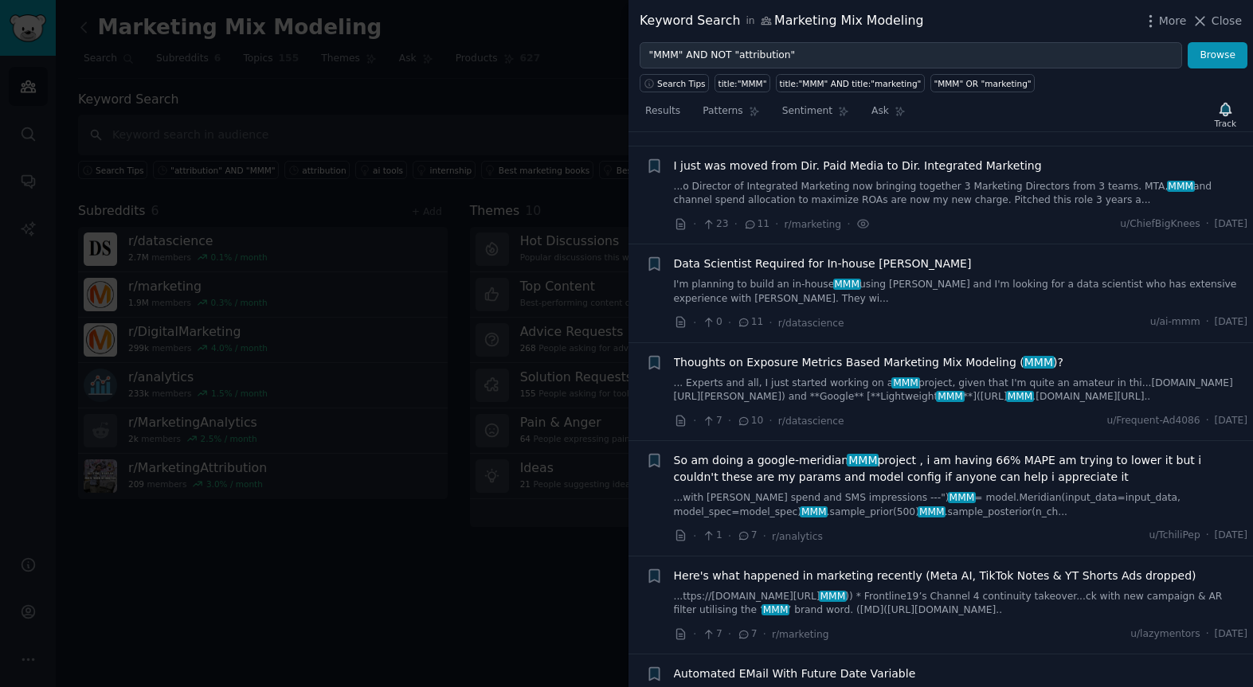
click at [745, 256] on span "Data Scientist Required for In-house [PERSON_NAME]" at bounding box center [823, 264] width 298 height 17
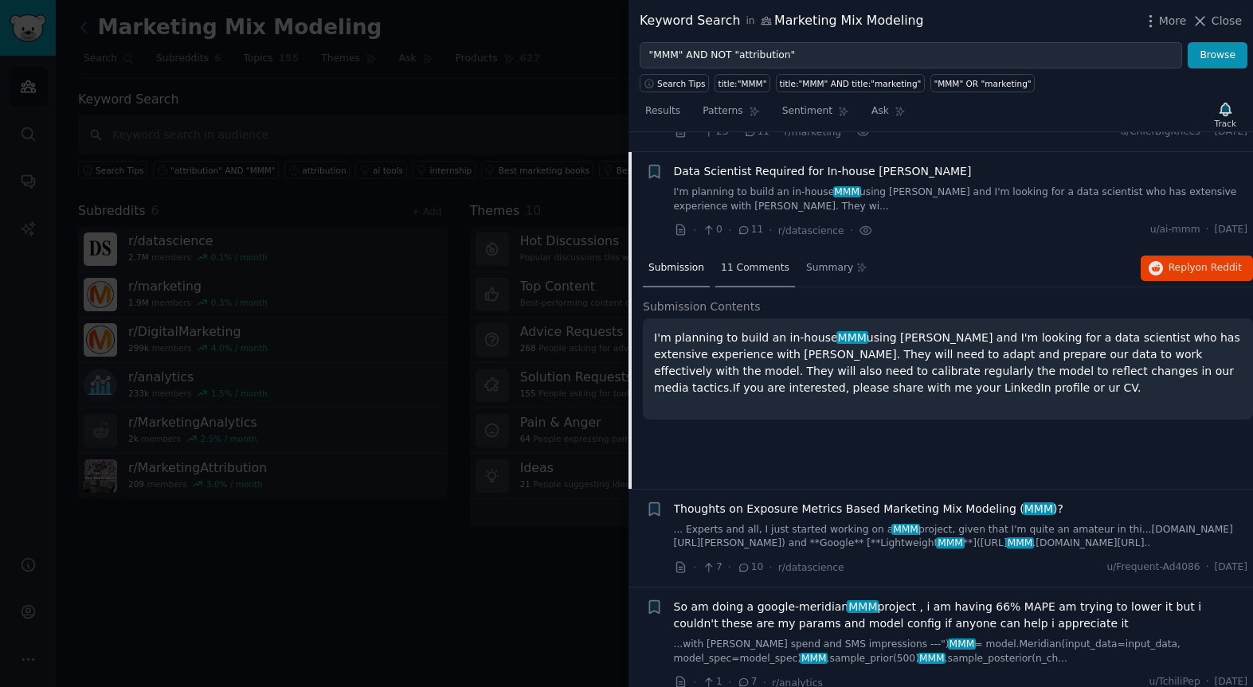
scroll to position [1970, 0]
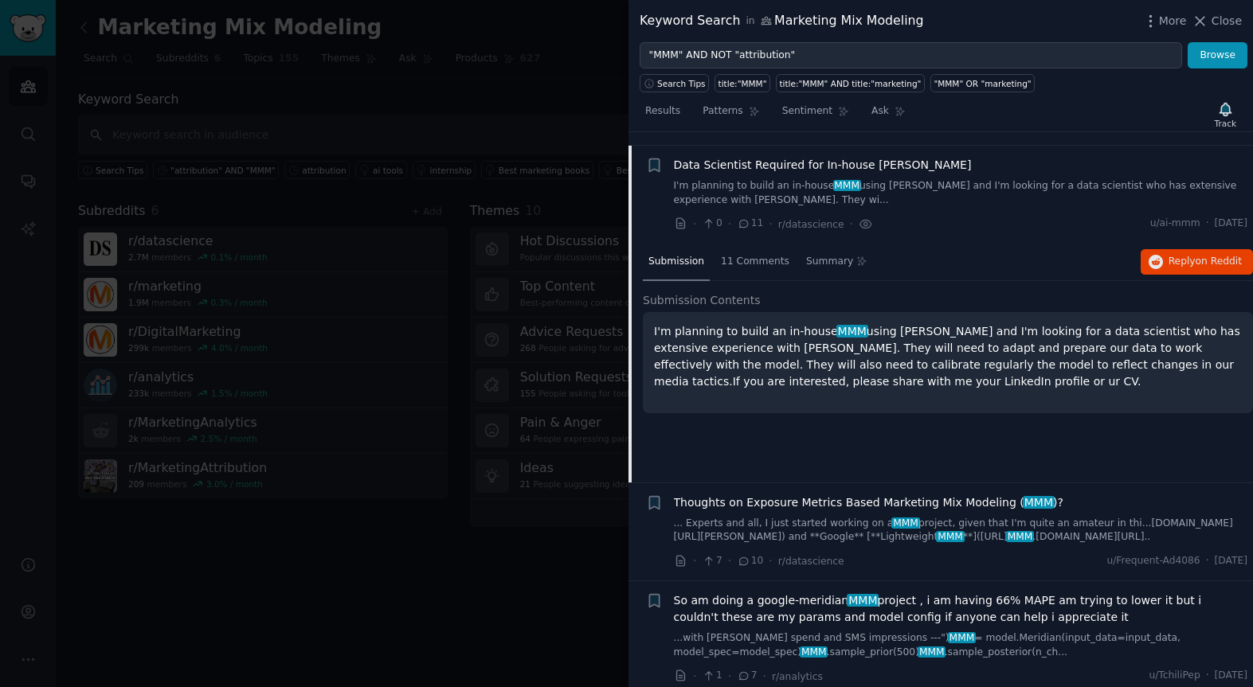
click at [739, 157] on span "Data Scientist Required for In-house [PERSON_NAME]" at bounding box center [823, 165] width 298 height 17
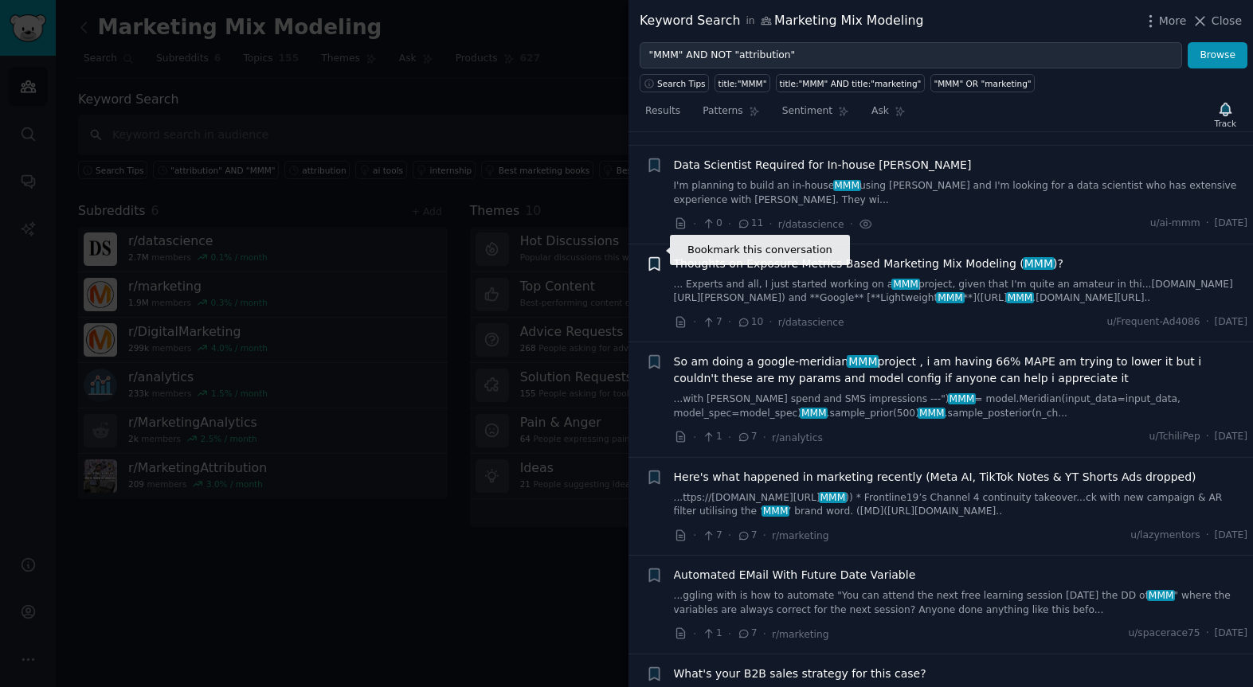
click at [655, 257] on icon "button" at bounding box center [654, 263] width 10 height 13
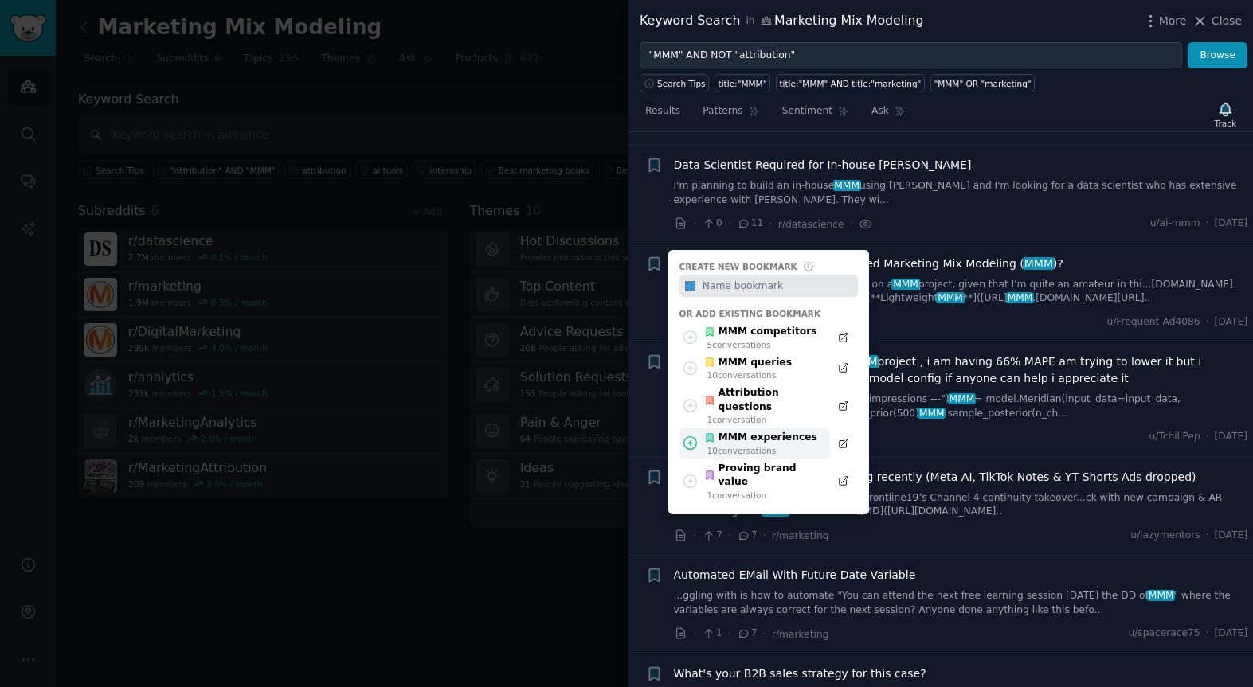
click at [744, 431] on div "MMM experiences" at bounding box center [760, 438] width 113 height 14
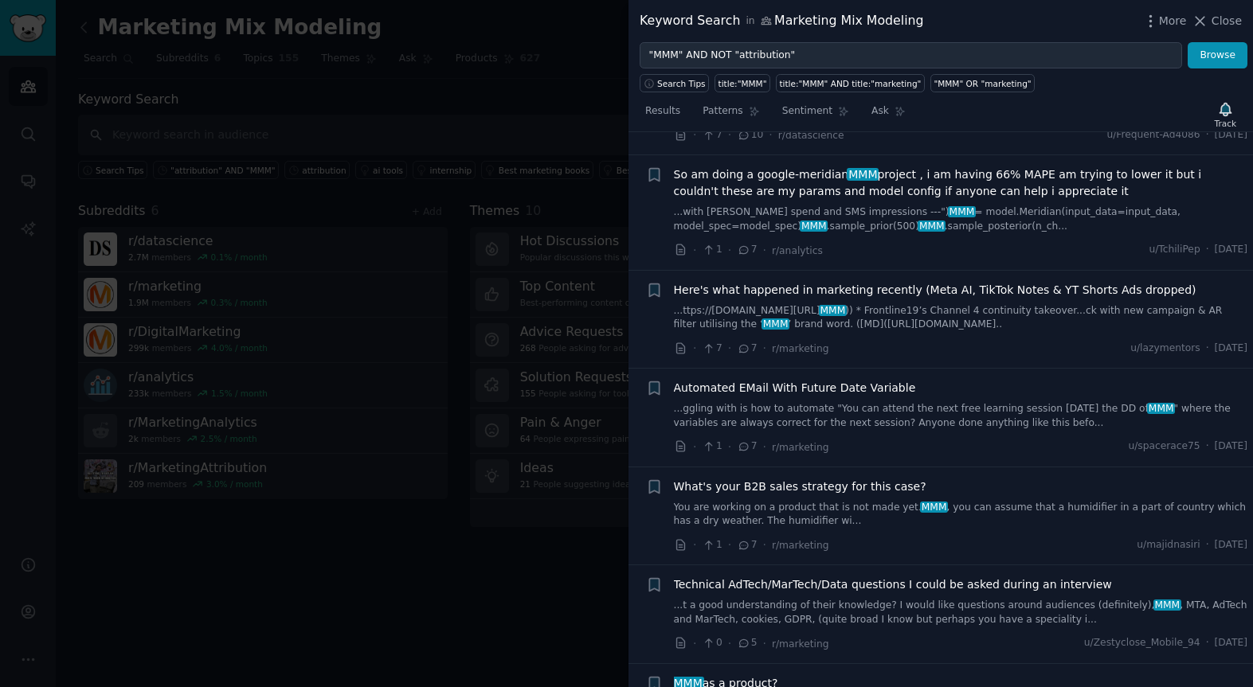
scroll to position [2158, 0]
click at [656, 168] on icon "button" at bounding box center [654, 174] width 10 height 13
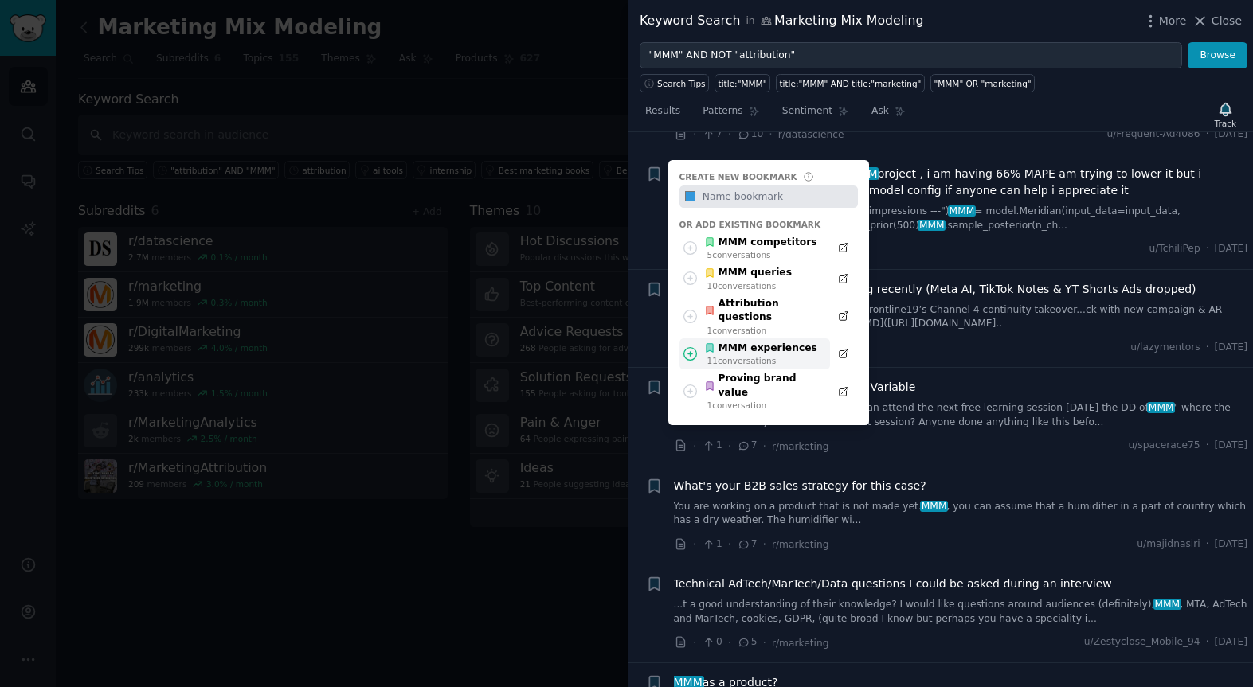
click at [725, 355] on div "11 conversation s" at bounding box center [762, 360] width 110 height 11
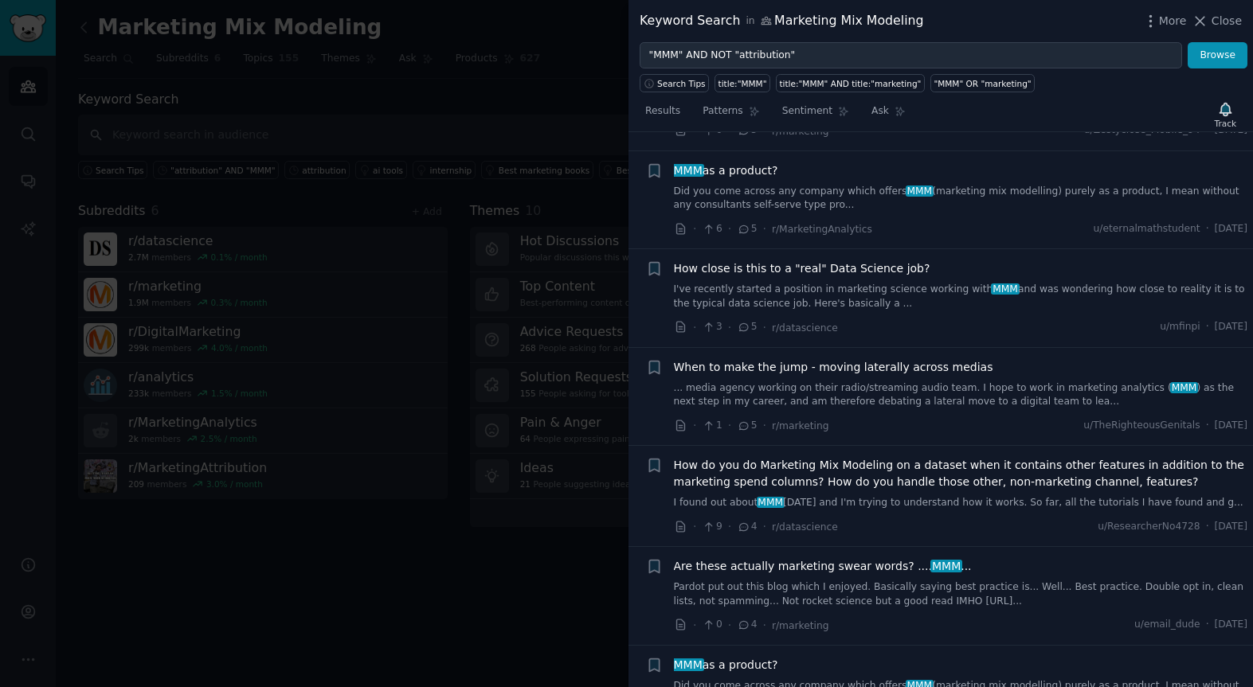
scroll to position [2673, 0]
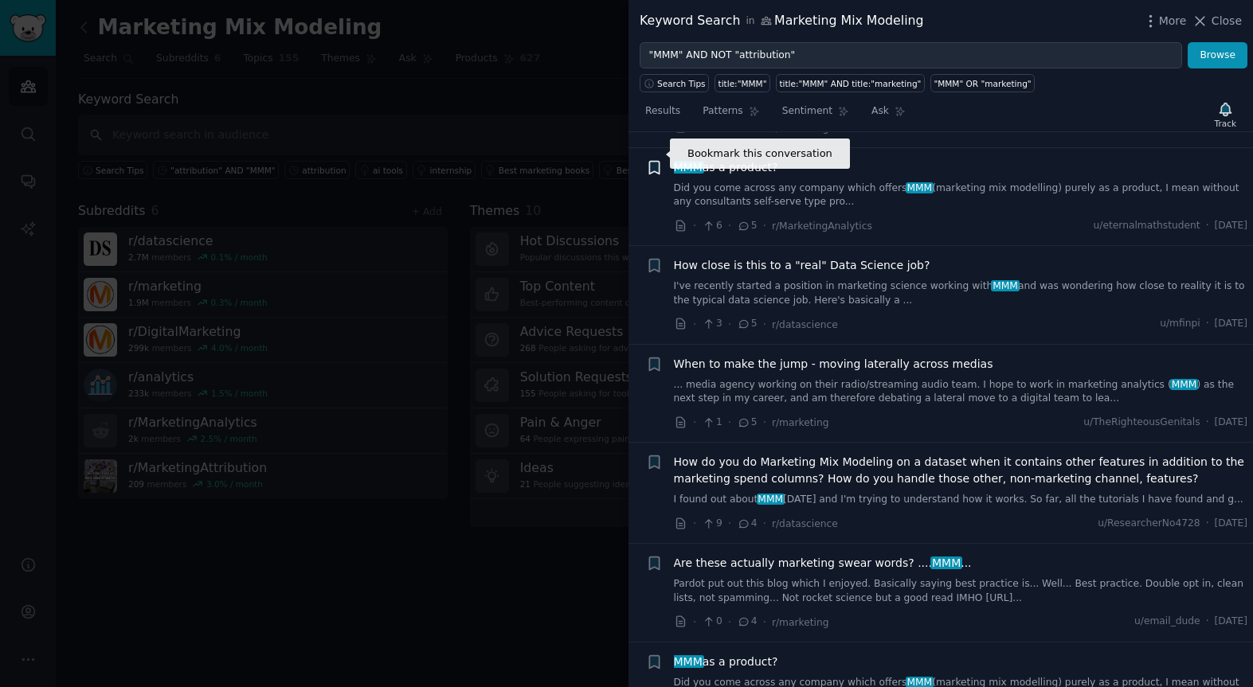
click at [652, 161] on icon "button" at bounding box center [654, 167] width 10 height 13
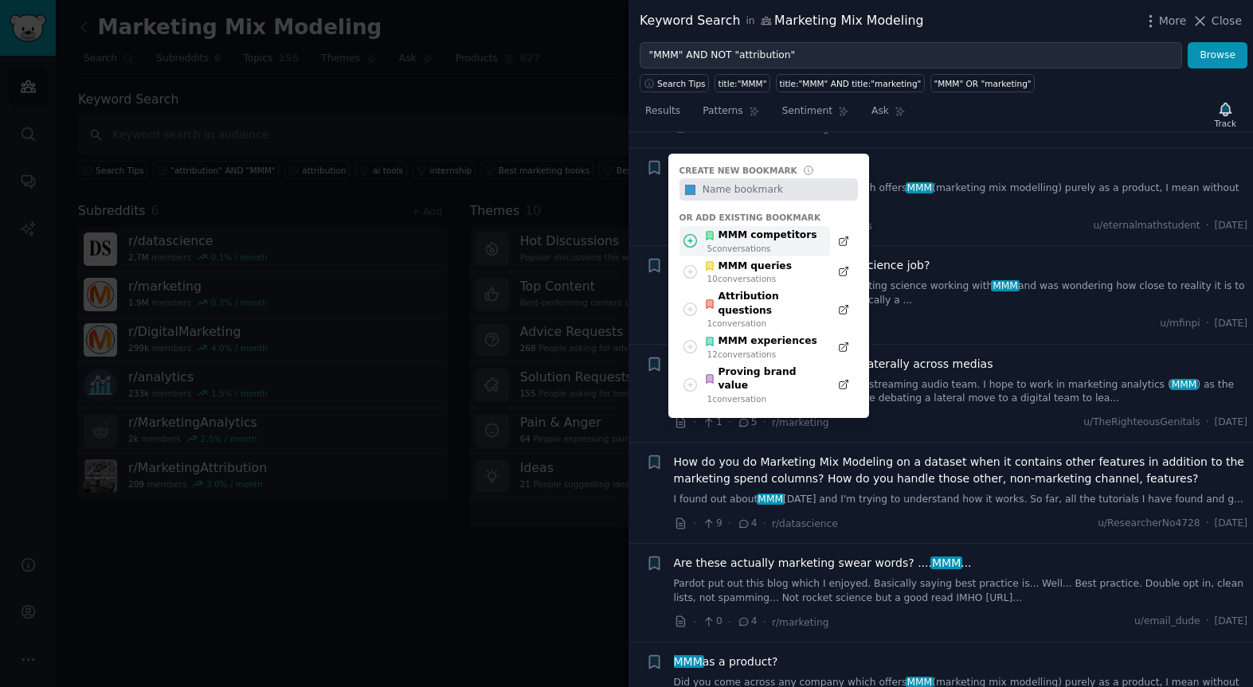
click at [742, 243] on div "5 conversation s" at bounding box center [762, 248] width 110 height 11
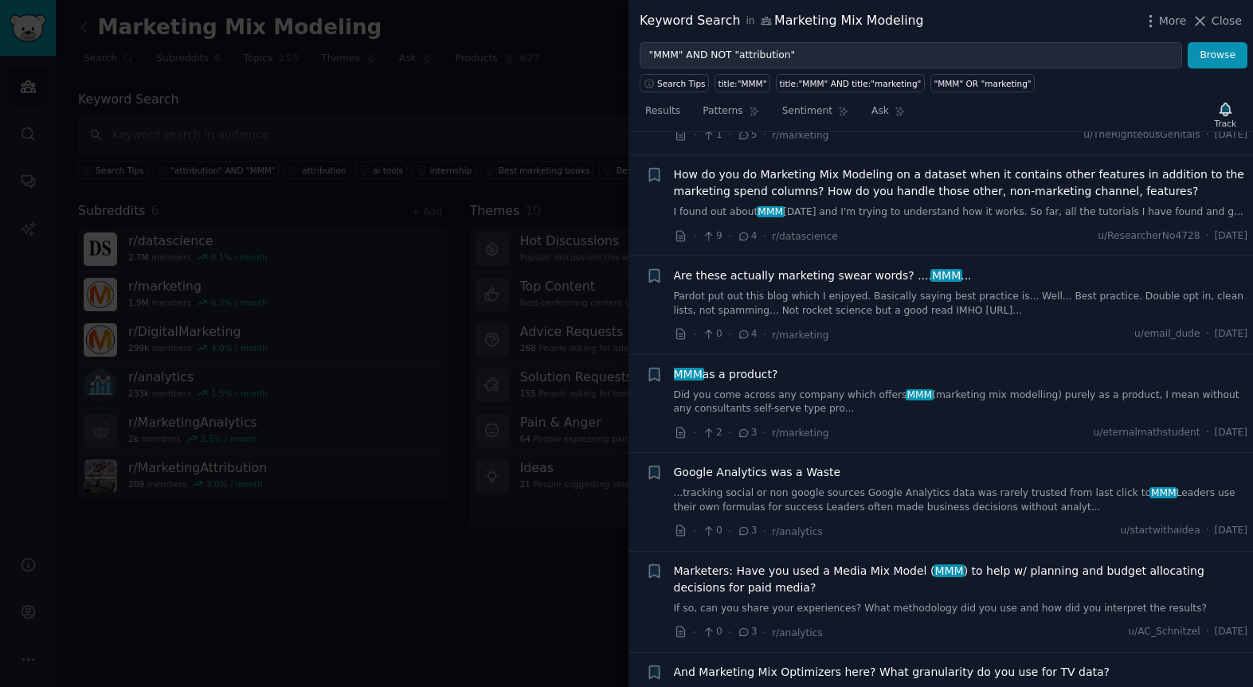
scroll to position [2959, 0]
click at [656, 170] on icon "button" at bounding box center [654, 176] width 10 height 13
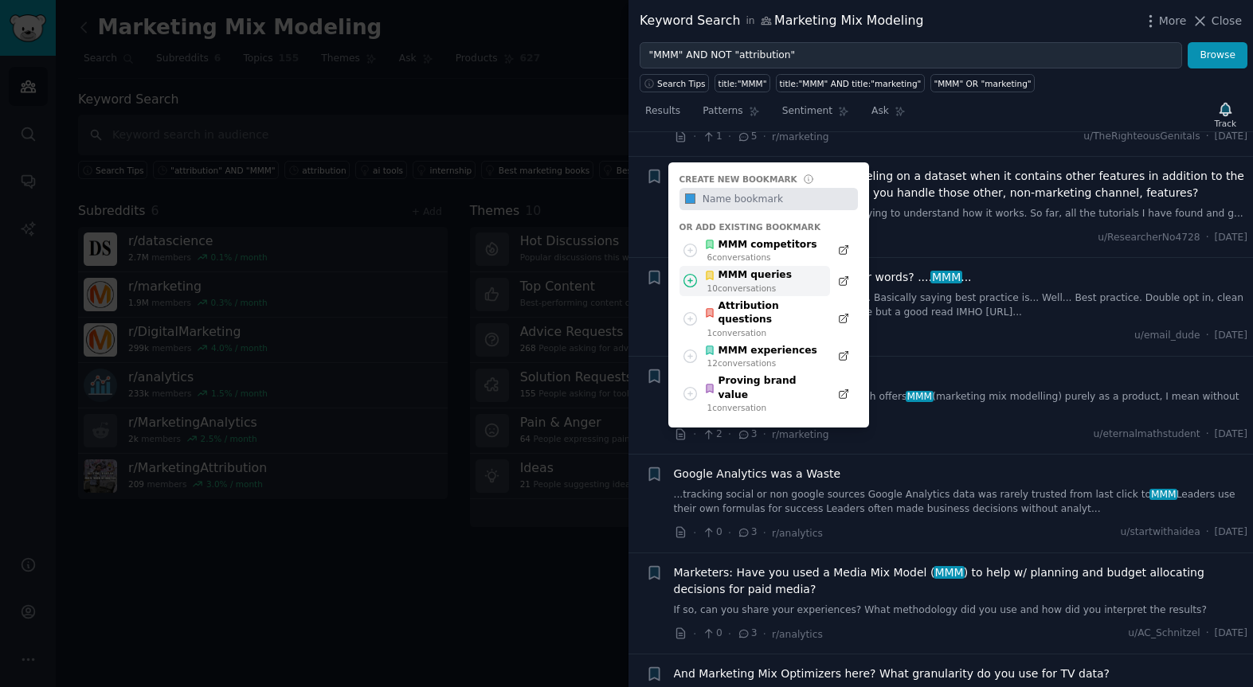
click at [766, 268] on div "MMM queries" at bounding box center [748, 275] width 88 height 14
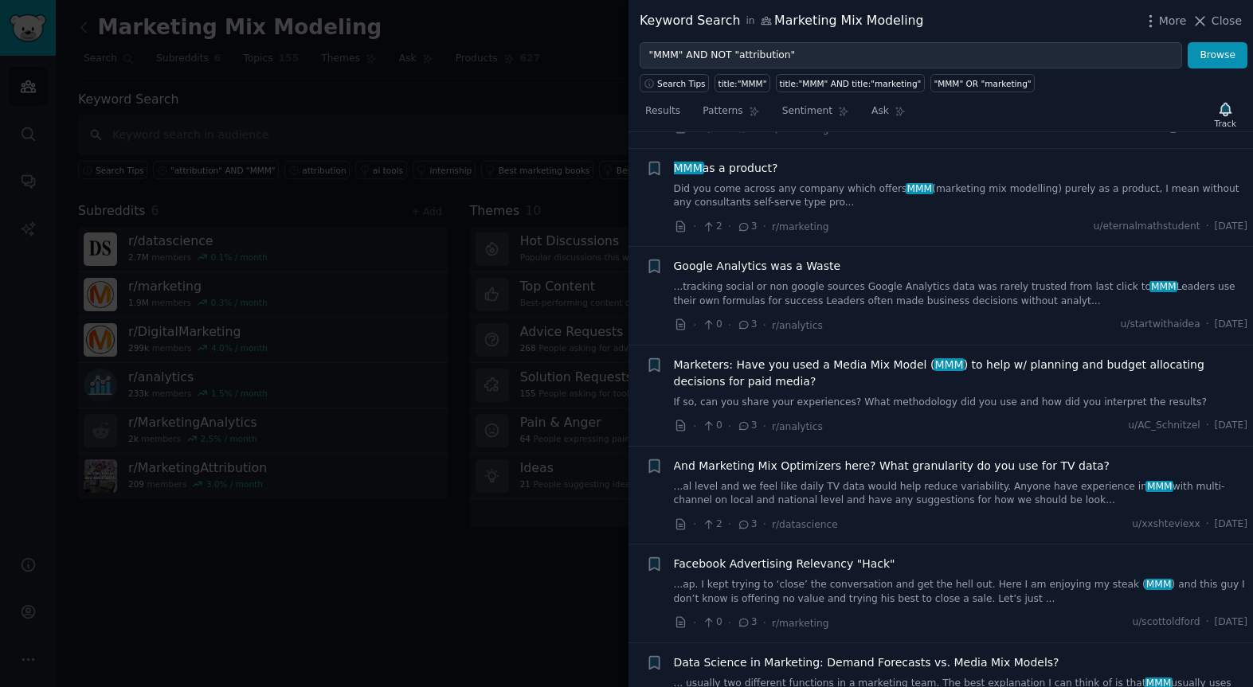
scroll to position [3172, 0]
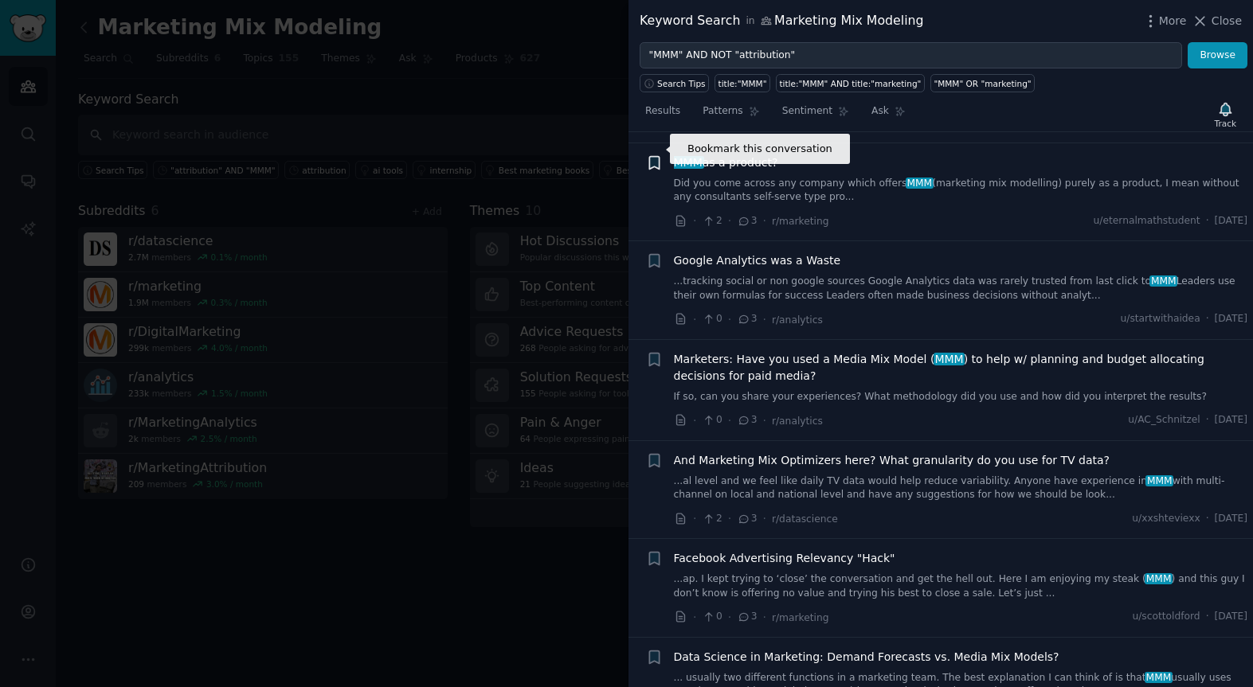
click at [656, 156] on icon "button" at bounding box center [654, 162] width 10 height 13
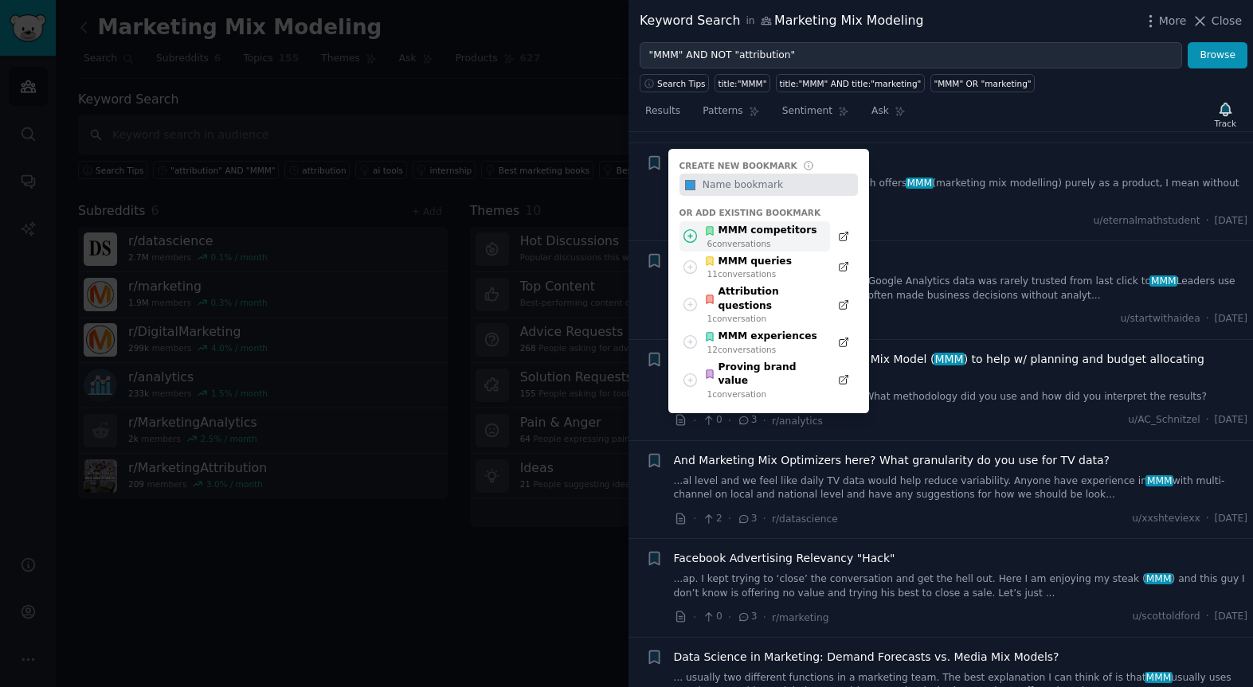
click at [739, 224] on div "MMM competitors" at bounding box center [760, 231] width 113 height 14
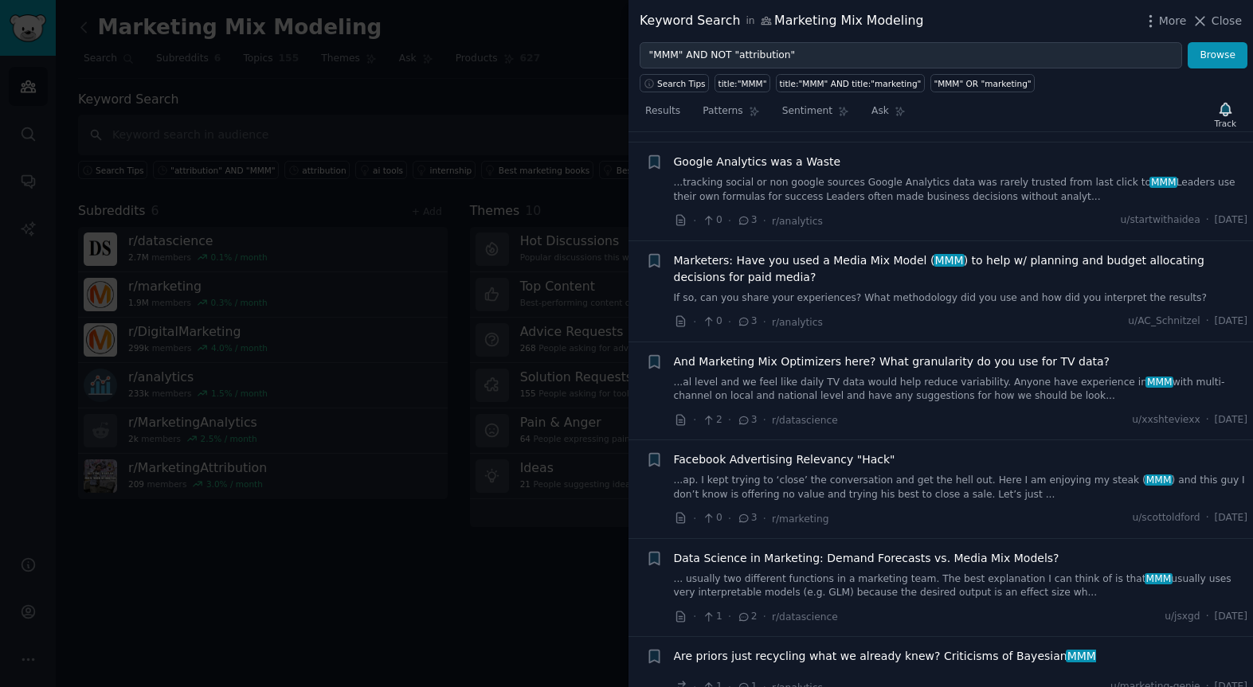
scroll to position [3272, 0]
click at [788, 175] on link "...tracking social or non google sources Google Analytics data was rarely trust…" at bounding box center [961, 189] width 574 height 28
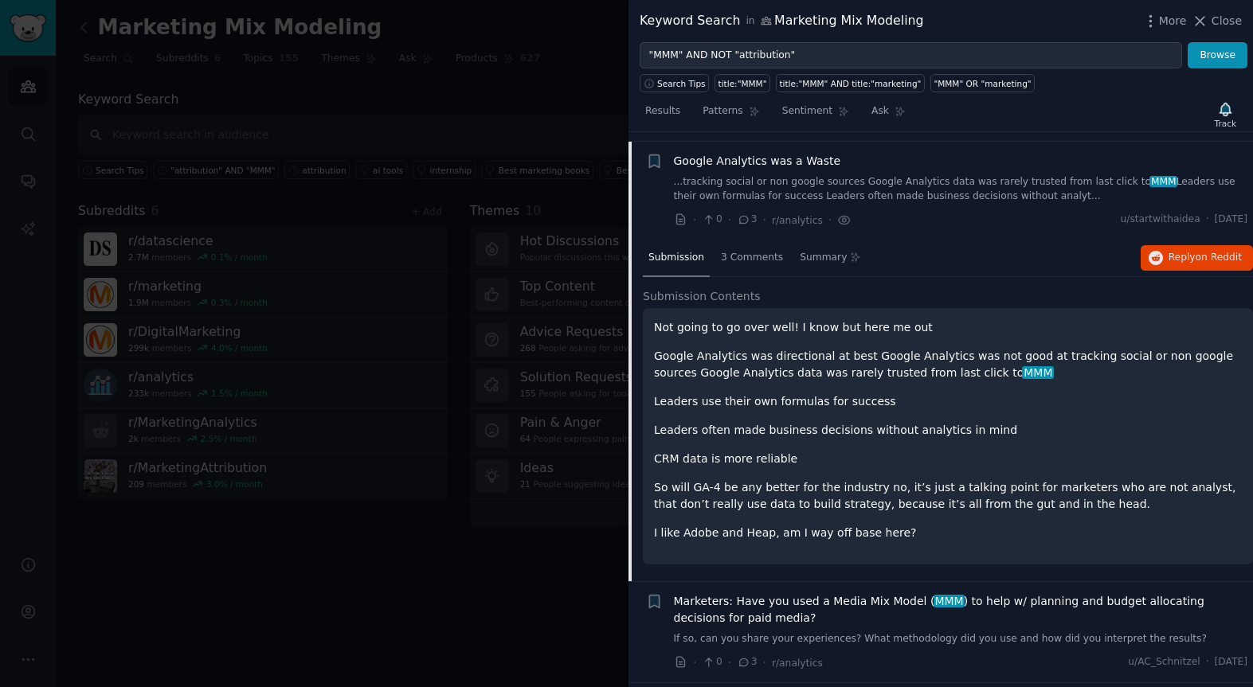
scroll to position [3268, 0]
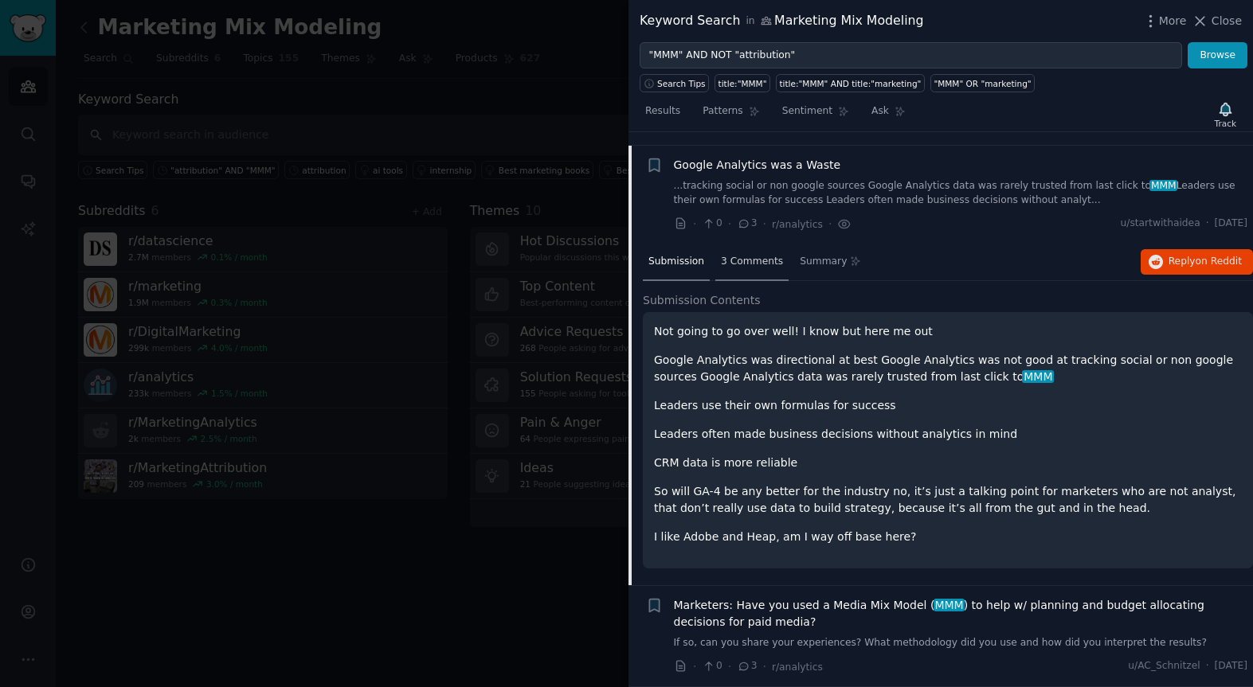
click at [752, 255] on span "3 Comments" at bounding box center [752, 262] width 62 height 14
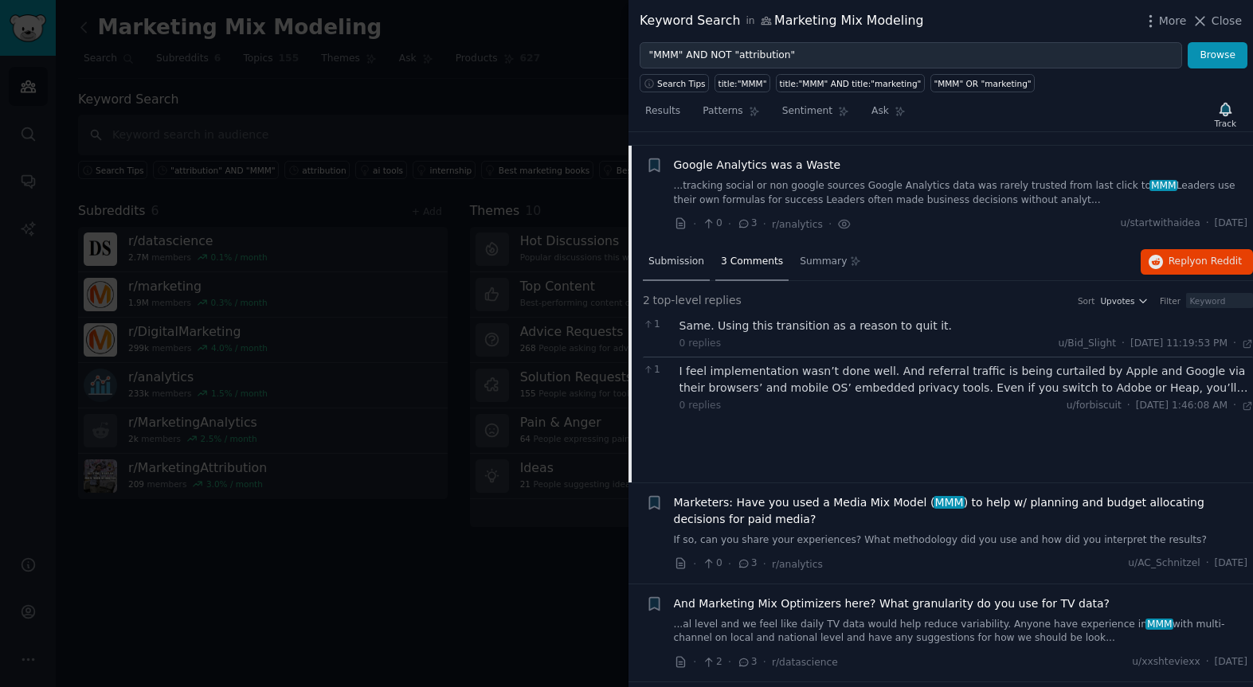
click at [656, 255] on span "Submission" at bounding box center [676, 262] width 56 height 14
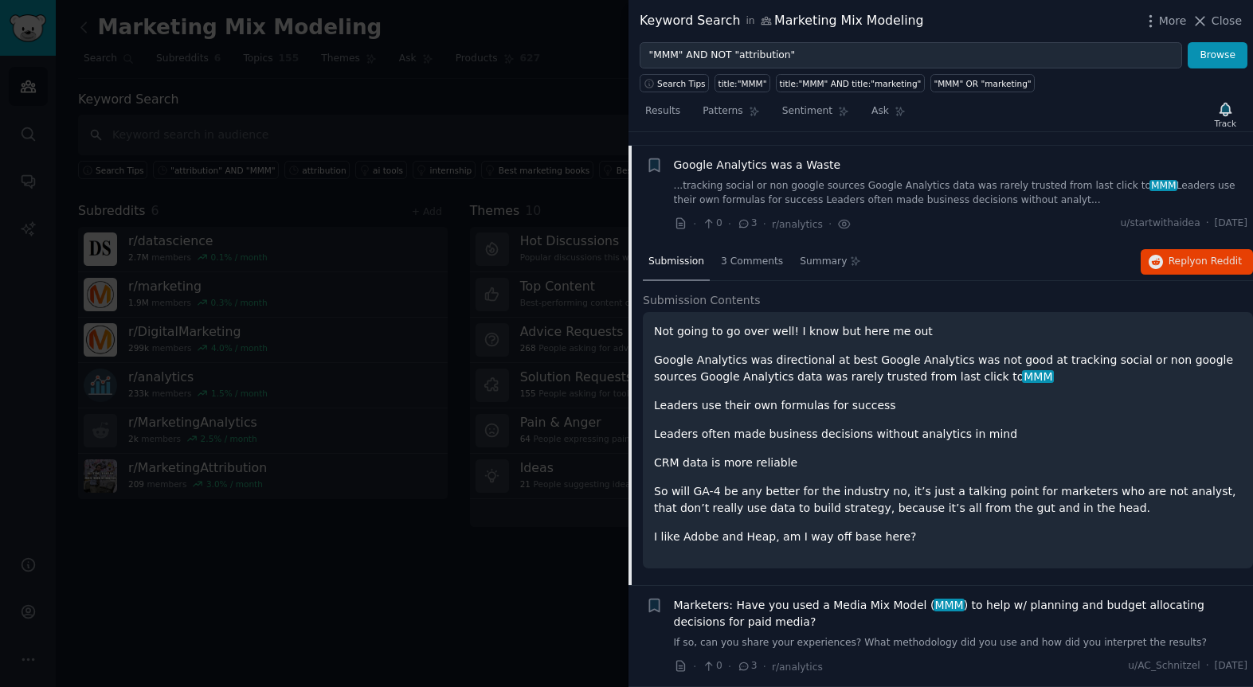
click at [694, 157] on span "Google Analytics was a Waste" at bounding box center [757, 165] width 167 height 17
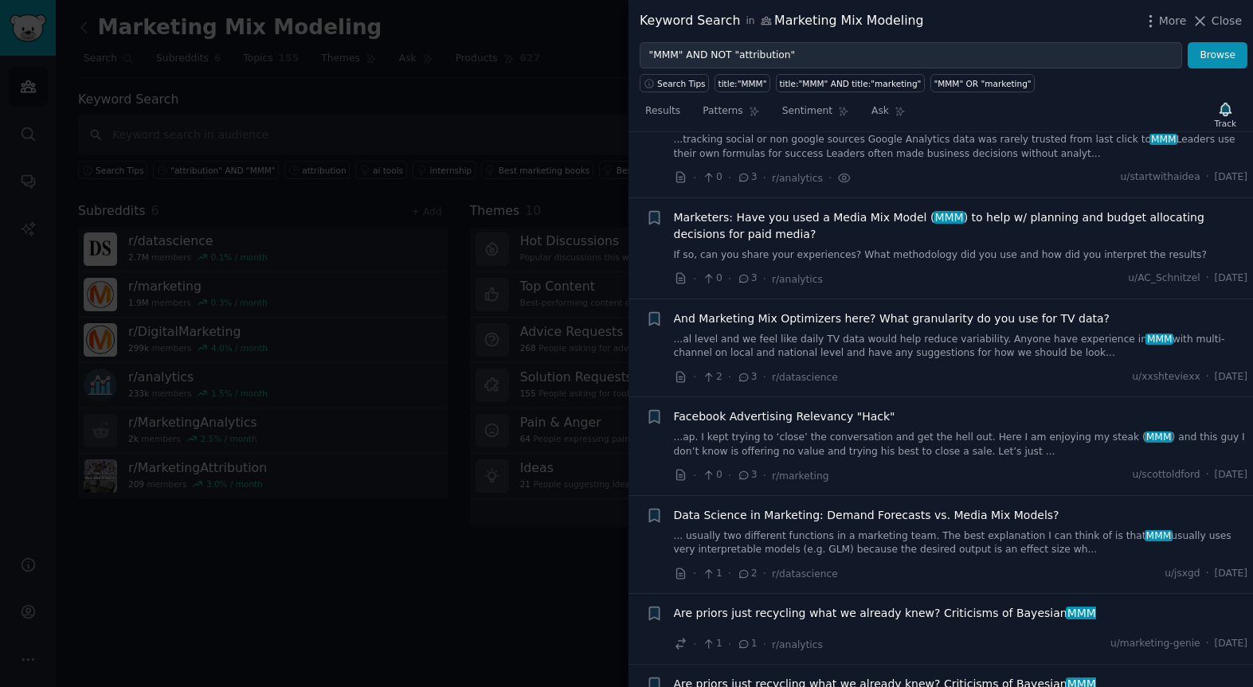
scroll to position [3319, 0]
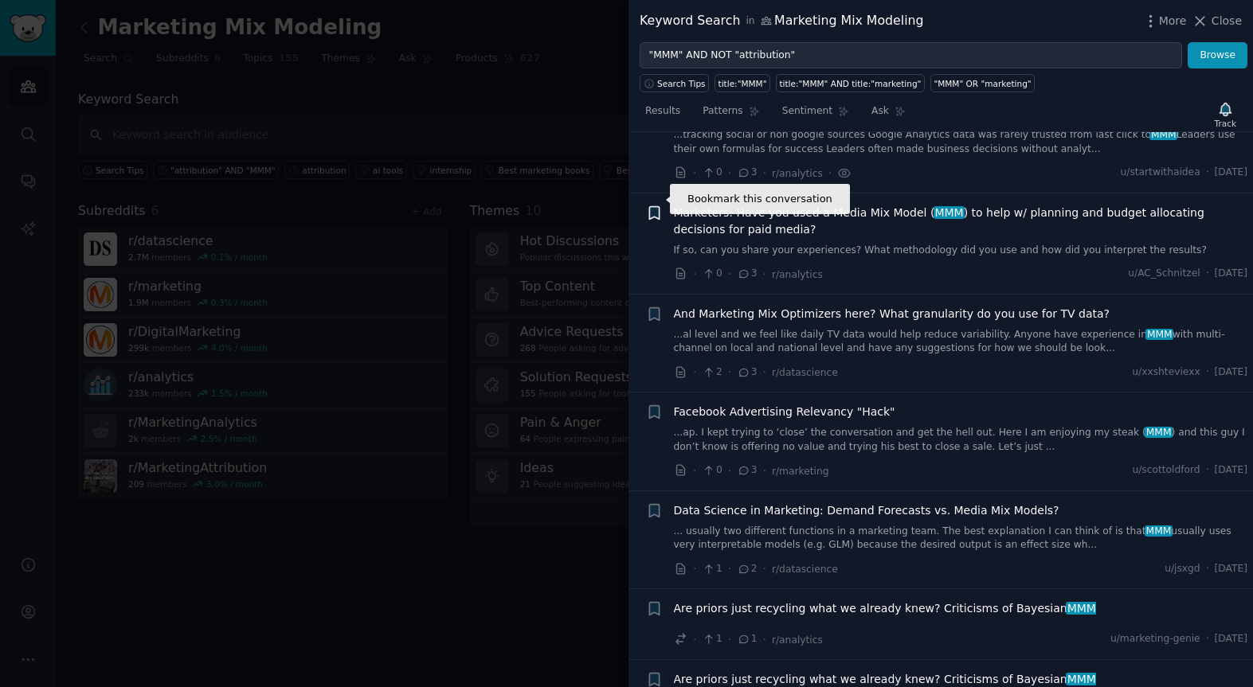
click at [655, 206] on icon "button" at bounding box center [654, 212] width 10 height 13
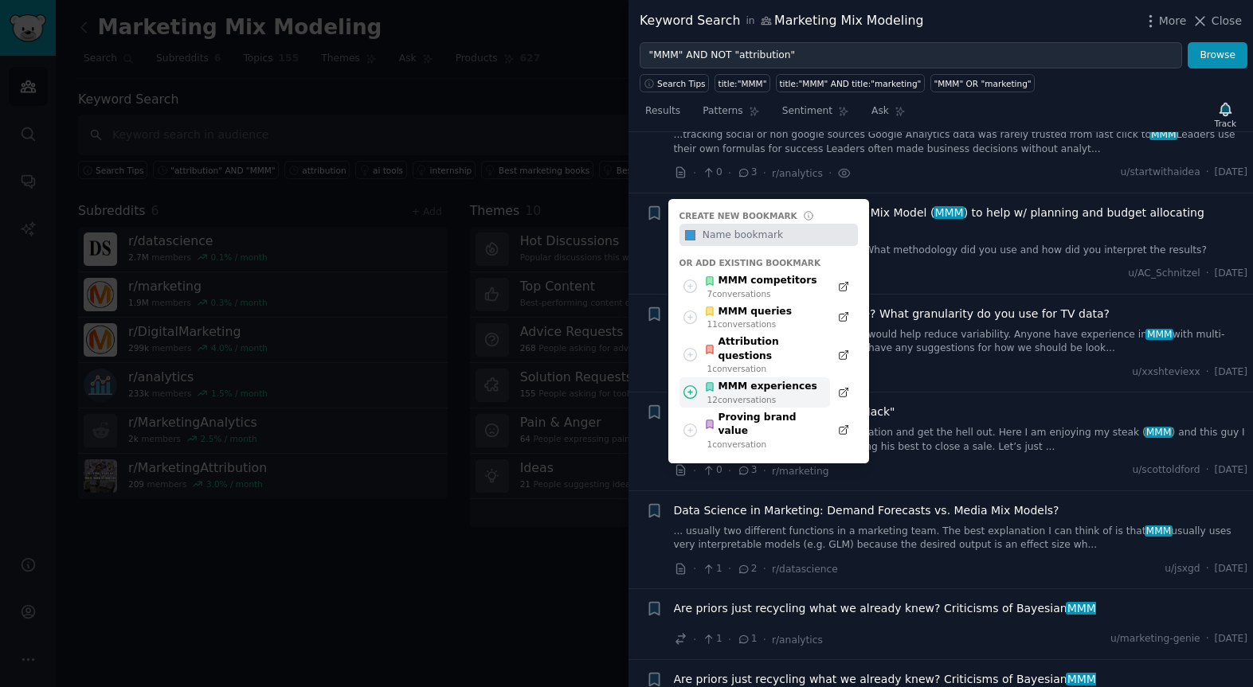
click at [738, 380] on div "MMM experiences" at bounding box center [760, 387] width 113 height 14
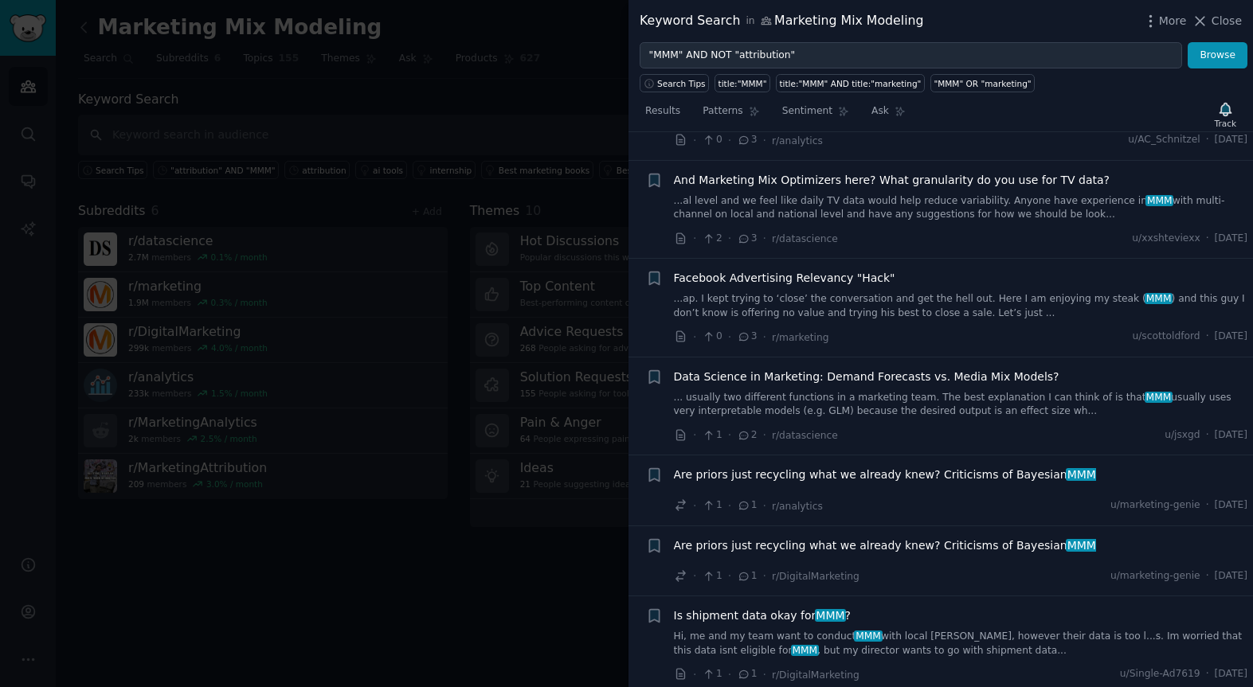
scroll to position [3455, 0]
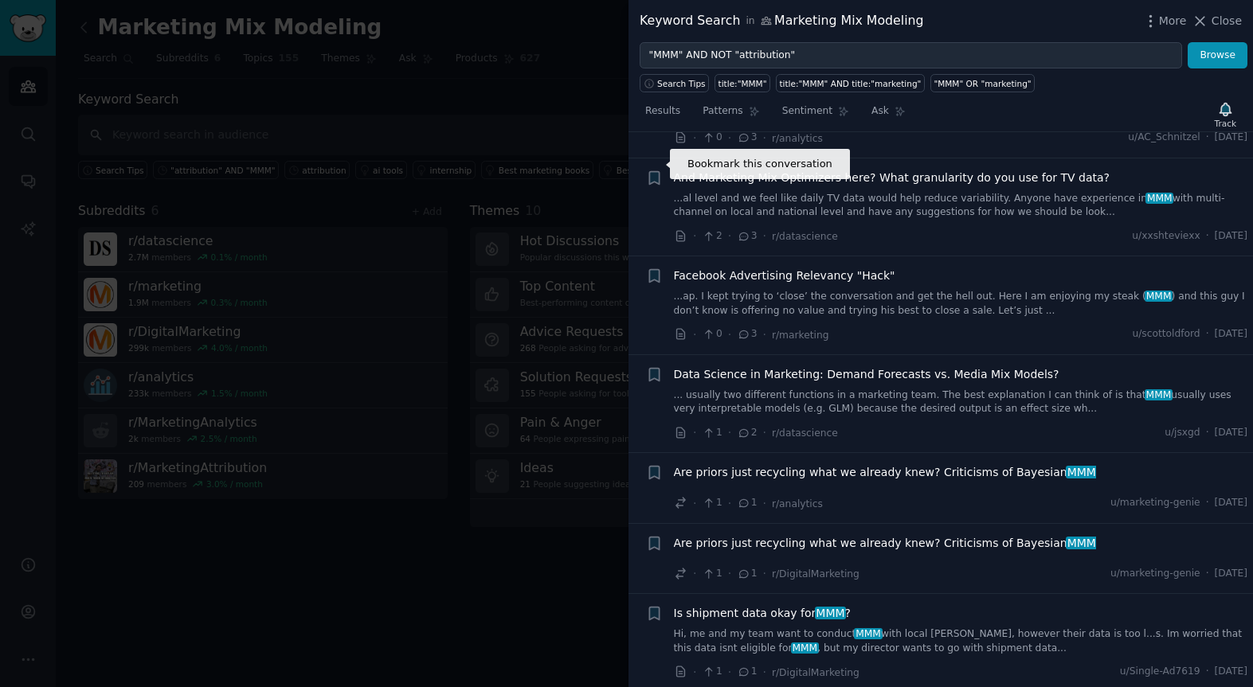
click at [653, 171] on icon "button" at bounding box center [654, 177] width 10 height 13
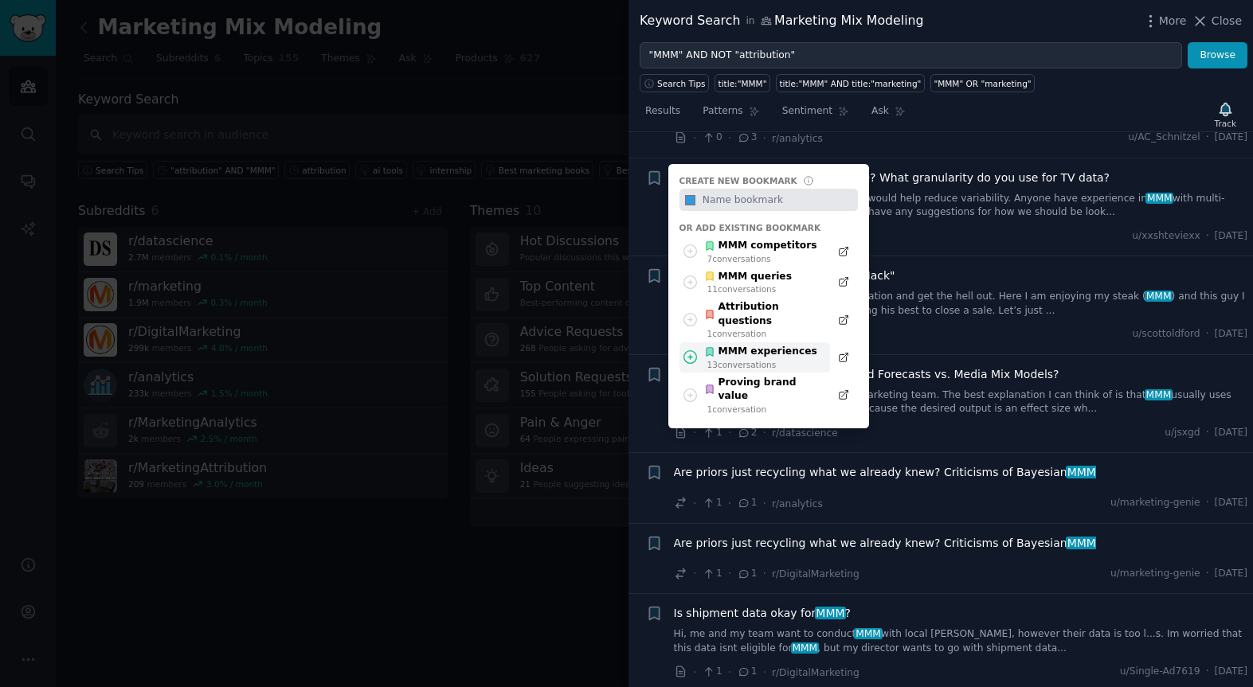
click at [739, 342] on div "MMM experiences 13 conversation s" at bounding box center [754, 357] width 150 height 31
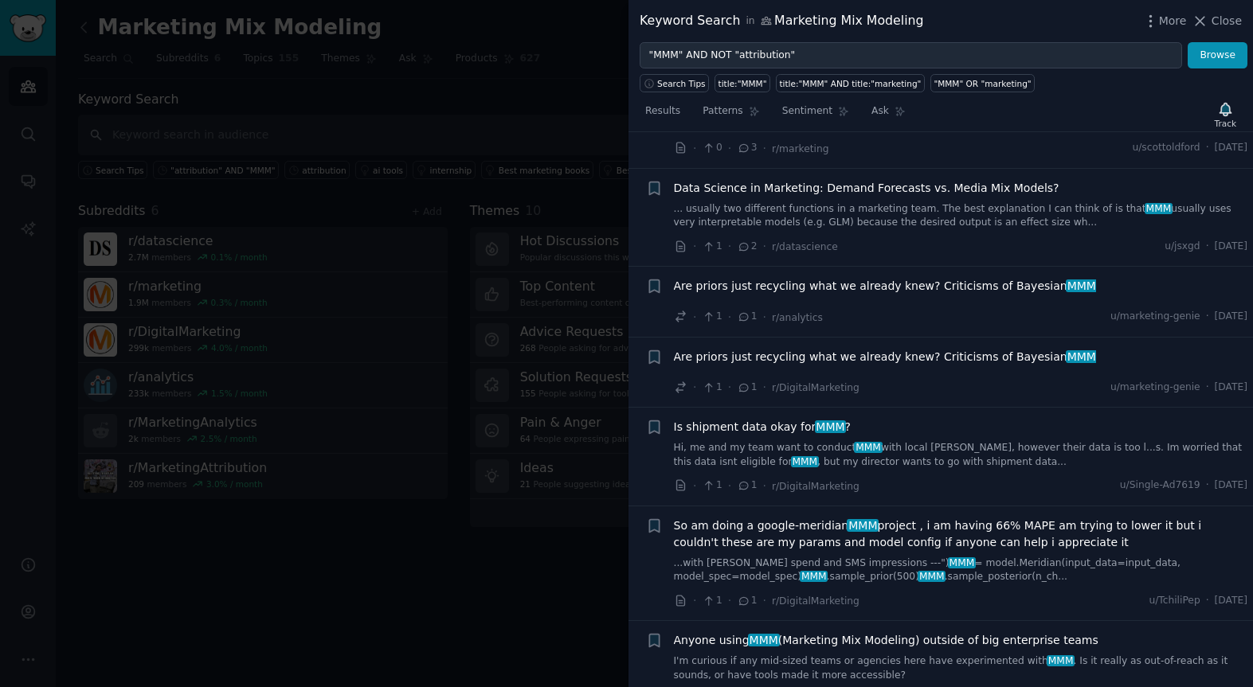
scroll to position [3653, 0]
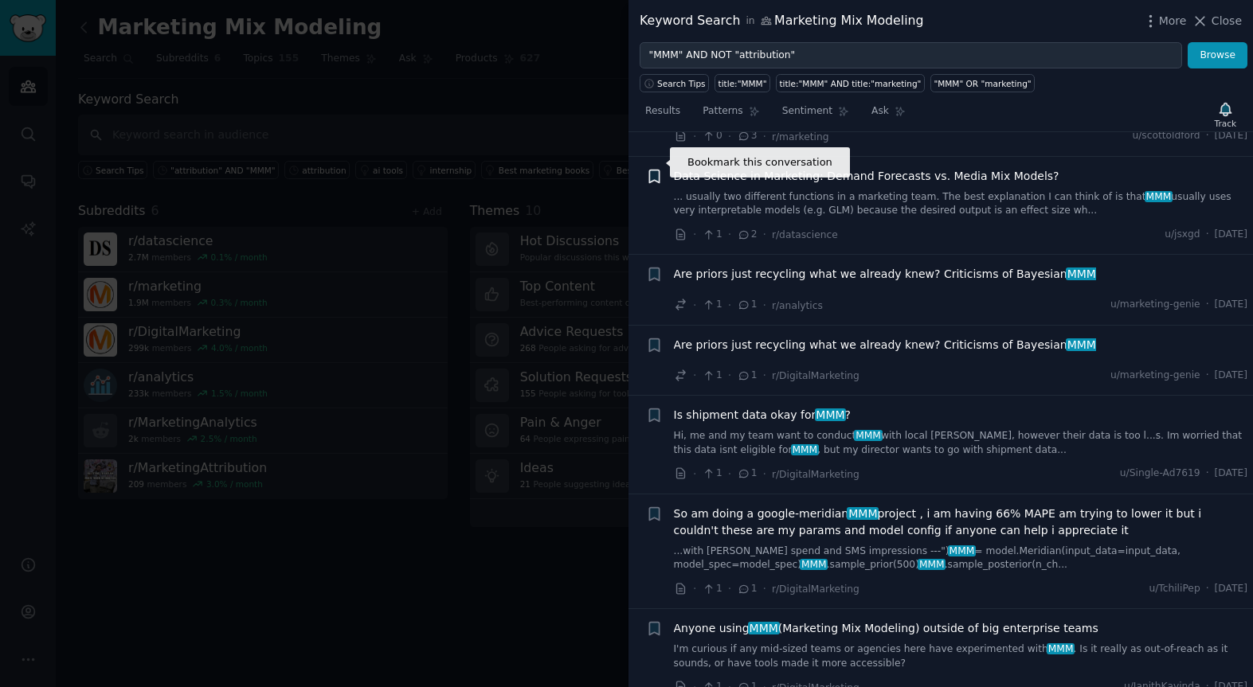
click at [650, 170] on icon "button" at bounding box center [654, 176] width 10 height 13
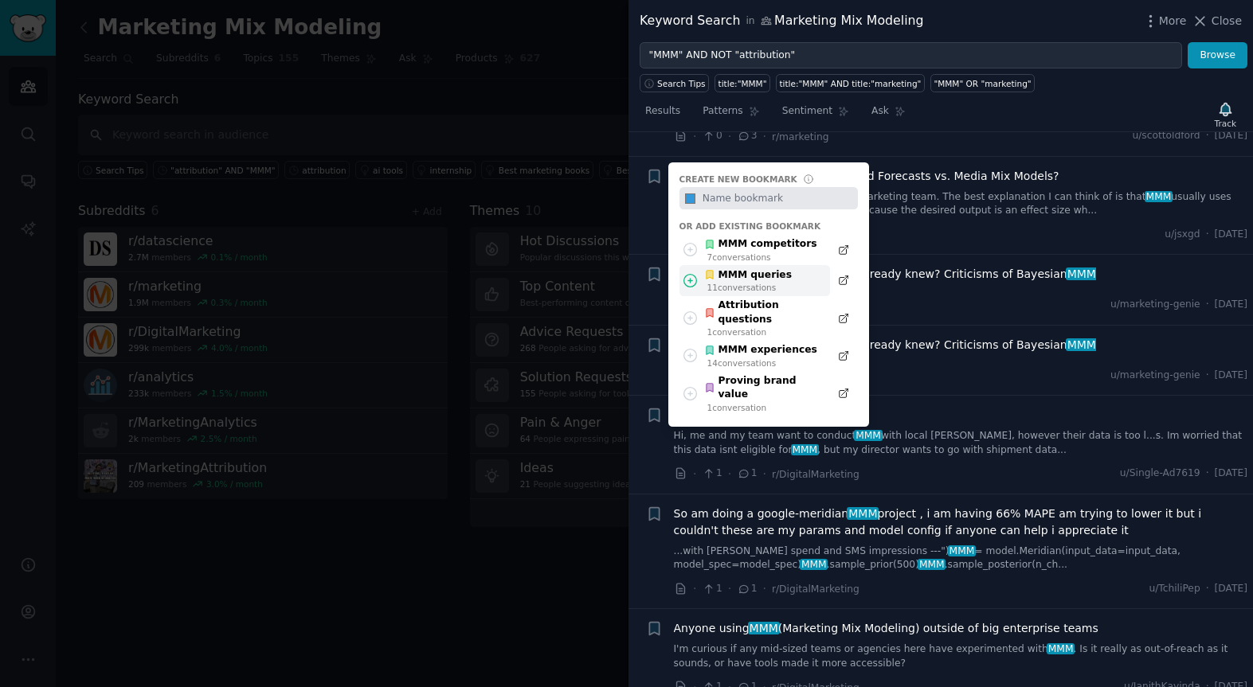
click at [753, 282] on div "11 conversation s" at bounding box center [749, 287] width 84 height 11
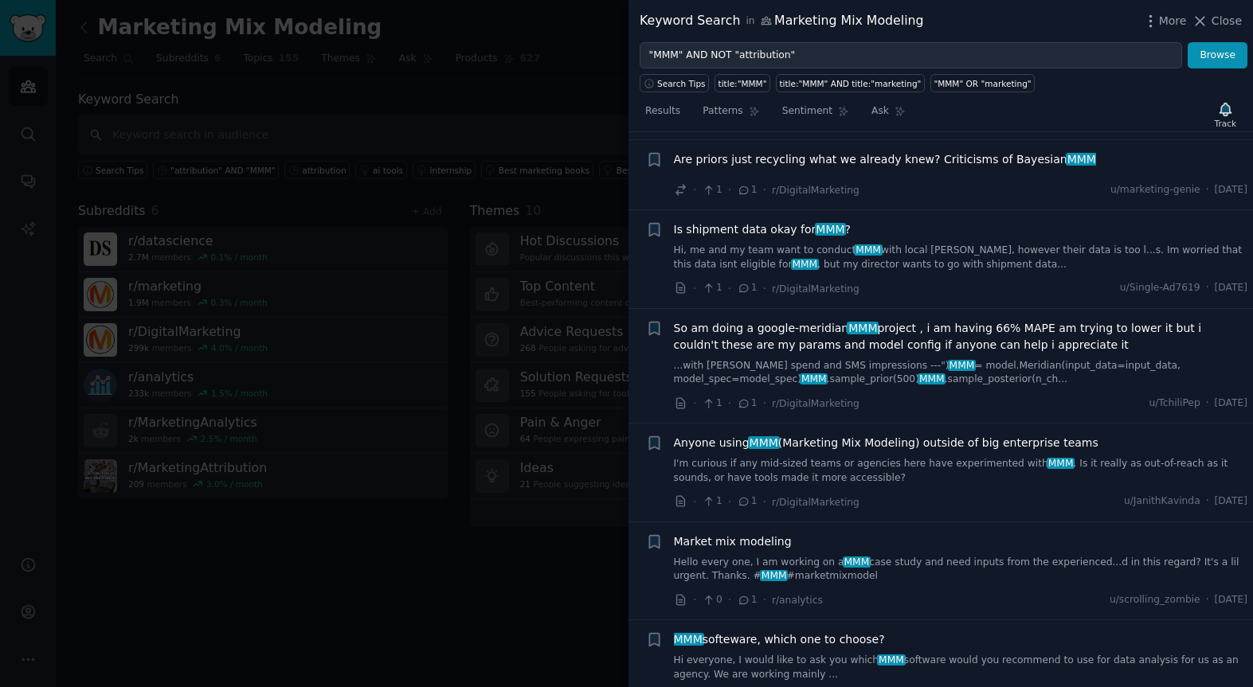
scroll to position [3841, 0]
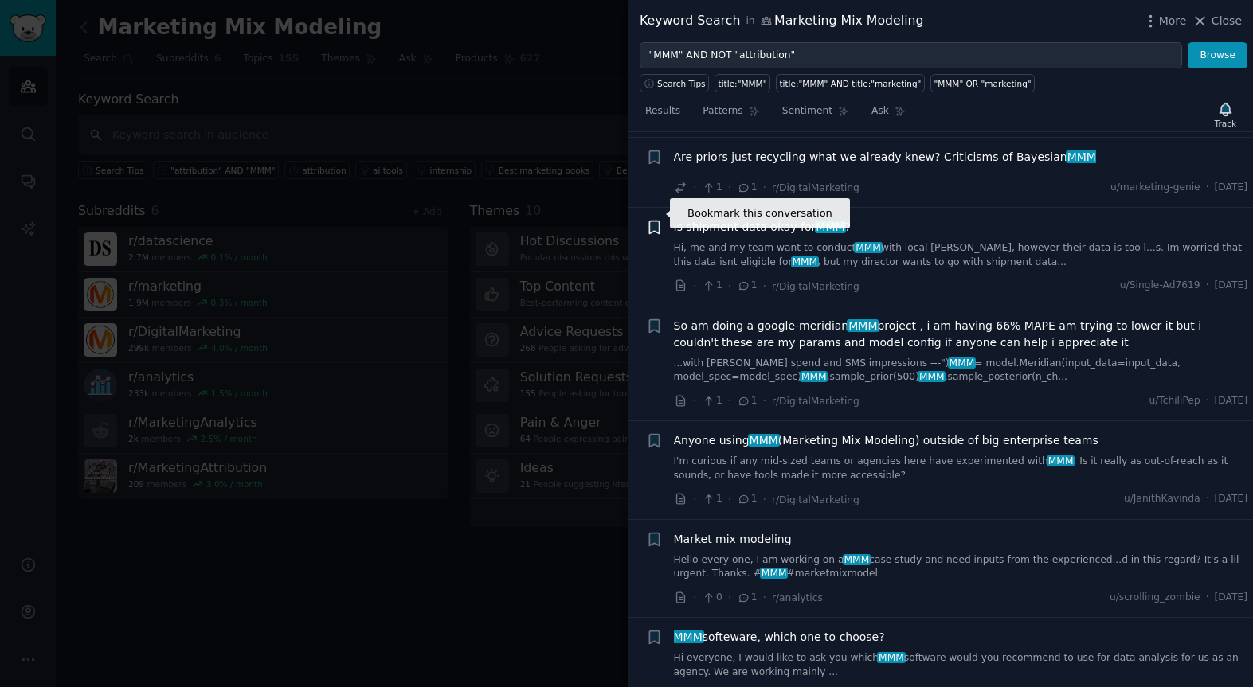
click at [651, 221] on icon "button" at bounding box center [654, 227] width 10 height 13
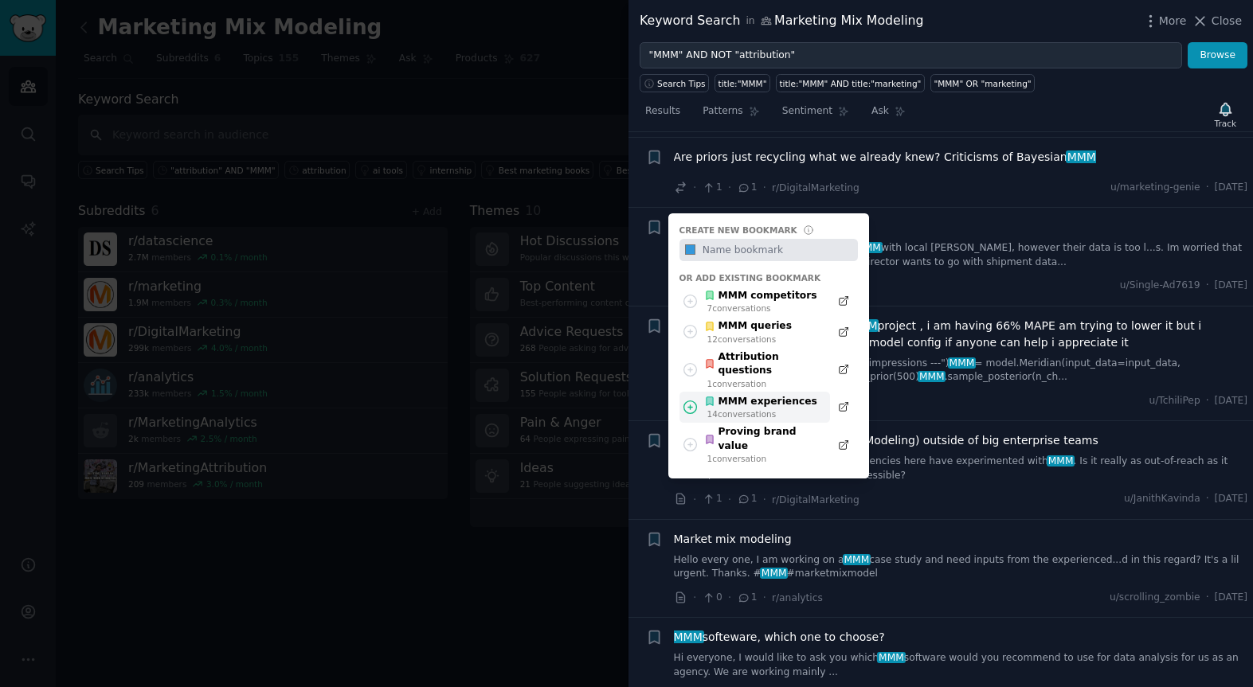
click at [756, 395] on div "MMM experiences" at bounding box center [760, 402] width 113 height 14
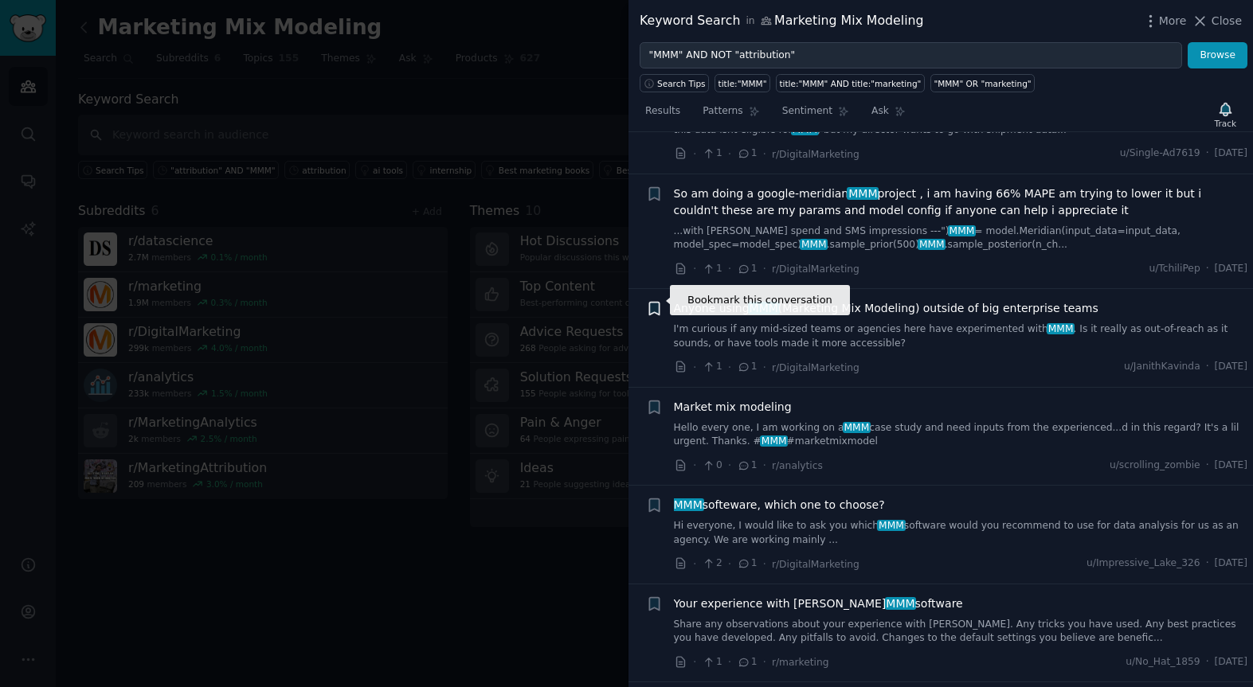
scroll to position [3976, 0]
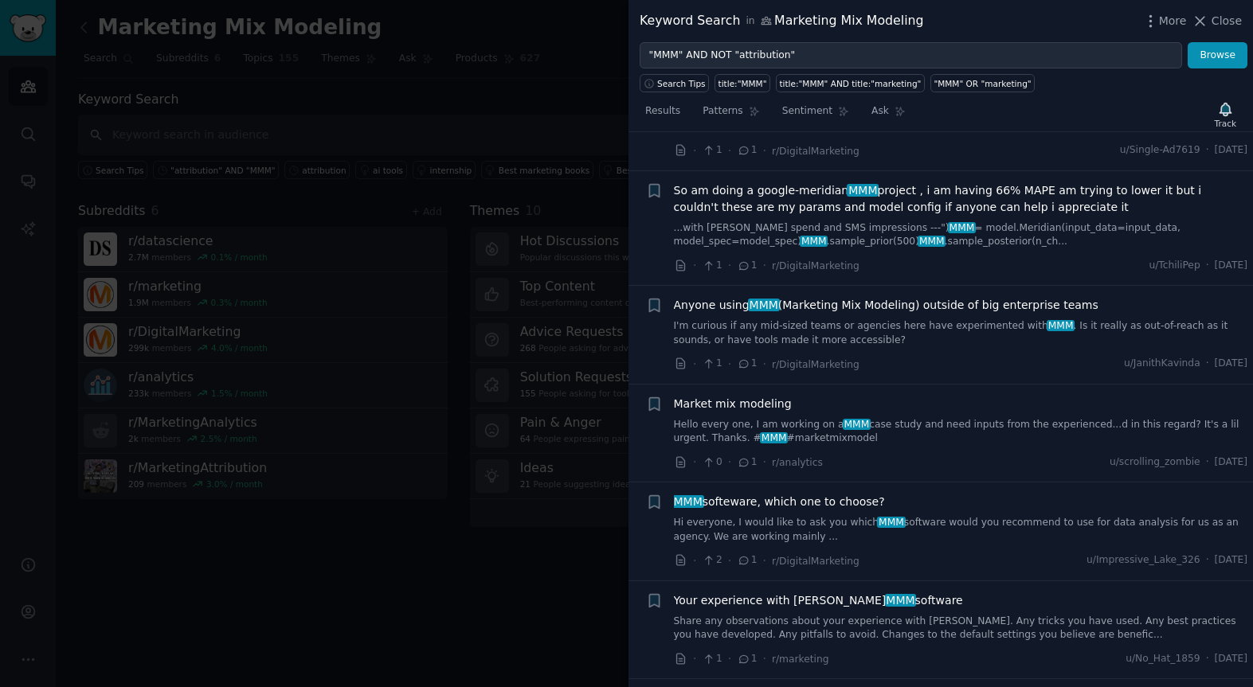
click at [749, 195] on span "So am doing a google-meridian MMM project , i am having 66% MAPE am trying to l…" at bounding box center [961, 198] width 574 height 33
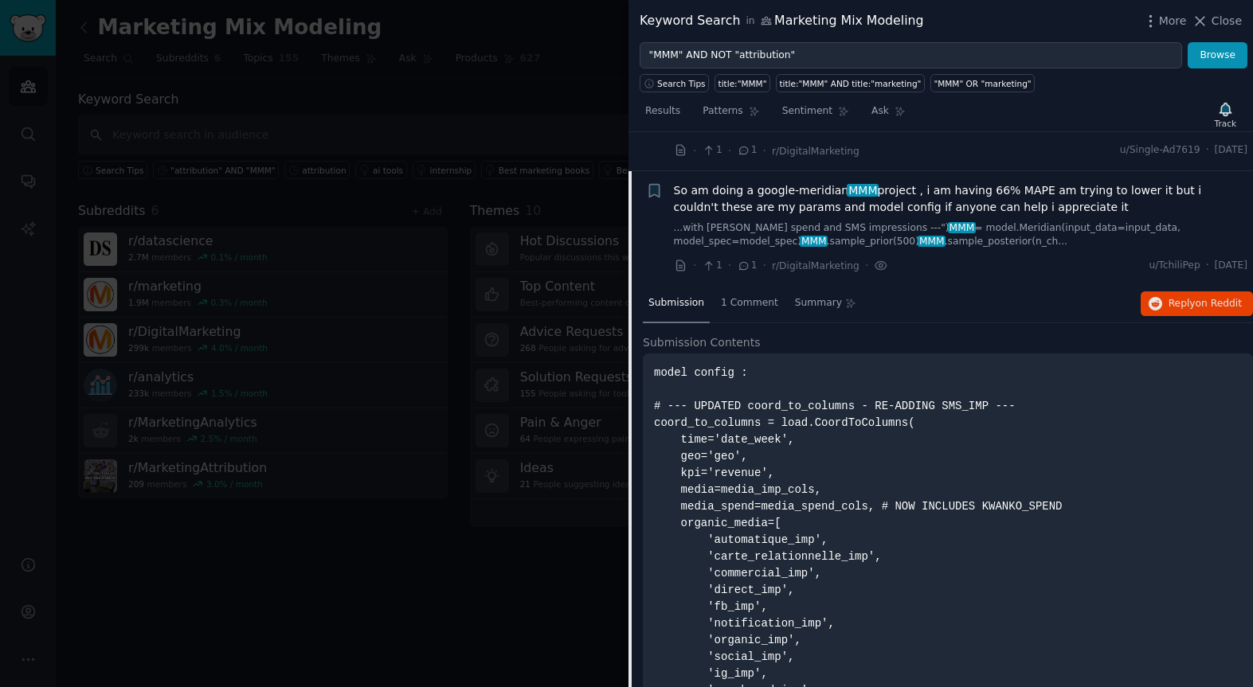
scroll to position [4001, 0]
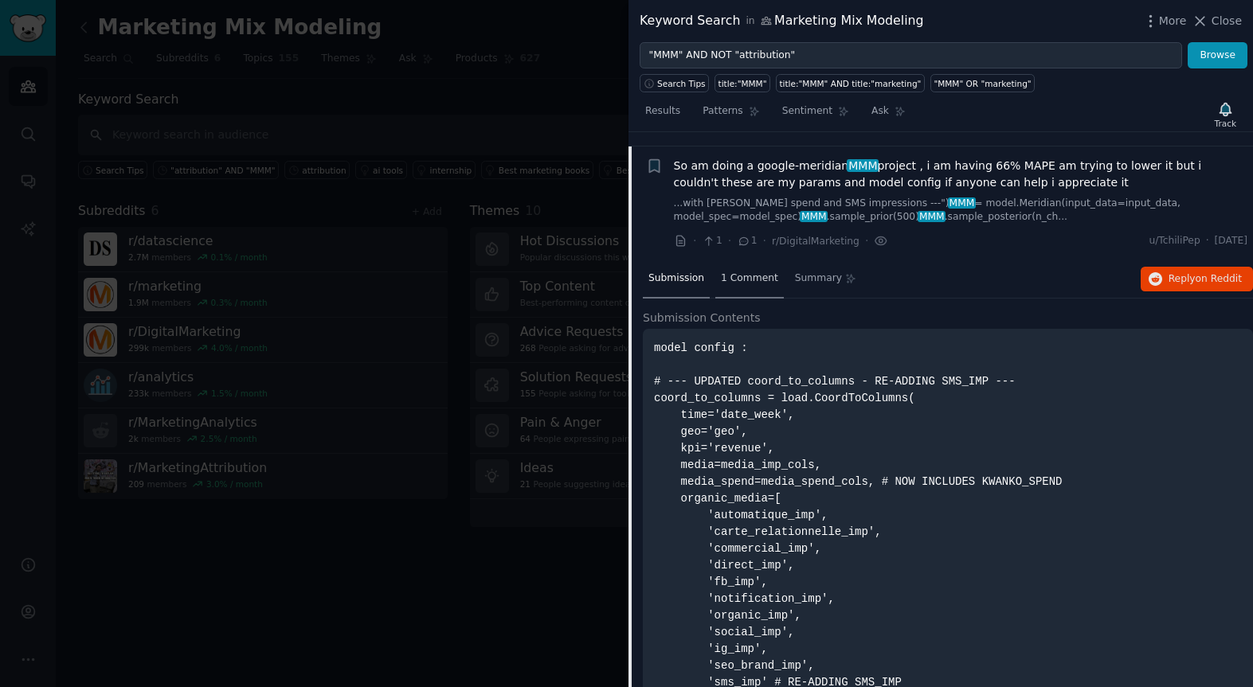
click at [734, 272] on span "1 Comment" at bounding box center [749, 279] width 57 height 14
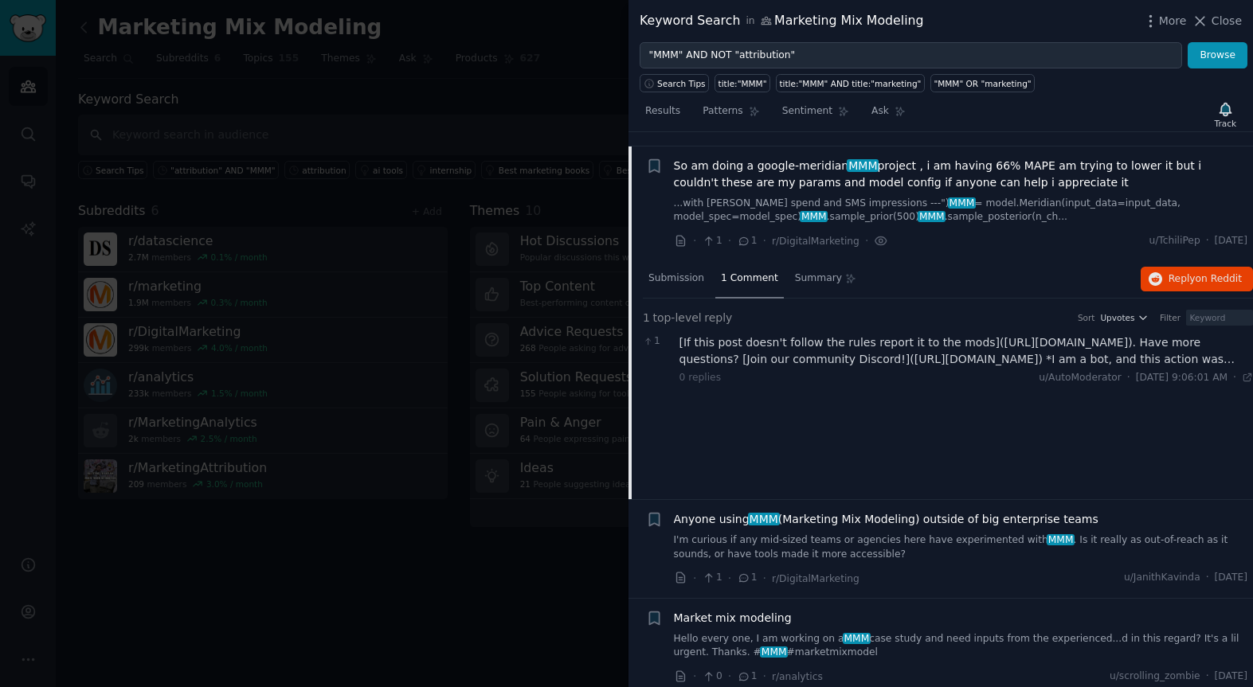
click at [690, 158] on span "So am doing a google-meridian MMM project , i am having 66% MAPE am trying to l…" at bounding box center [961, 174] width 574 height 33
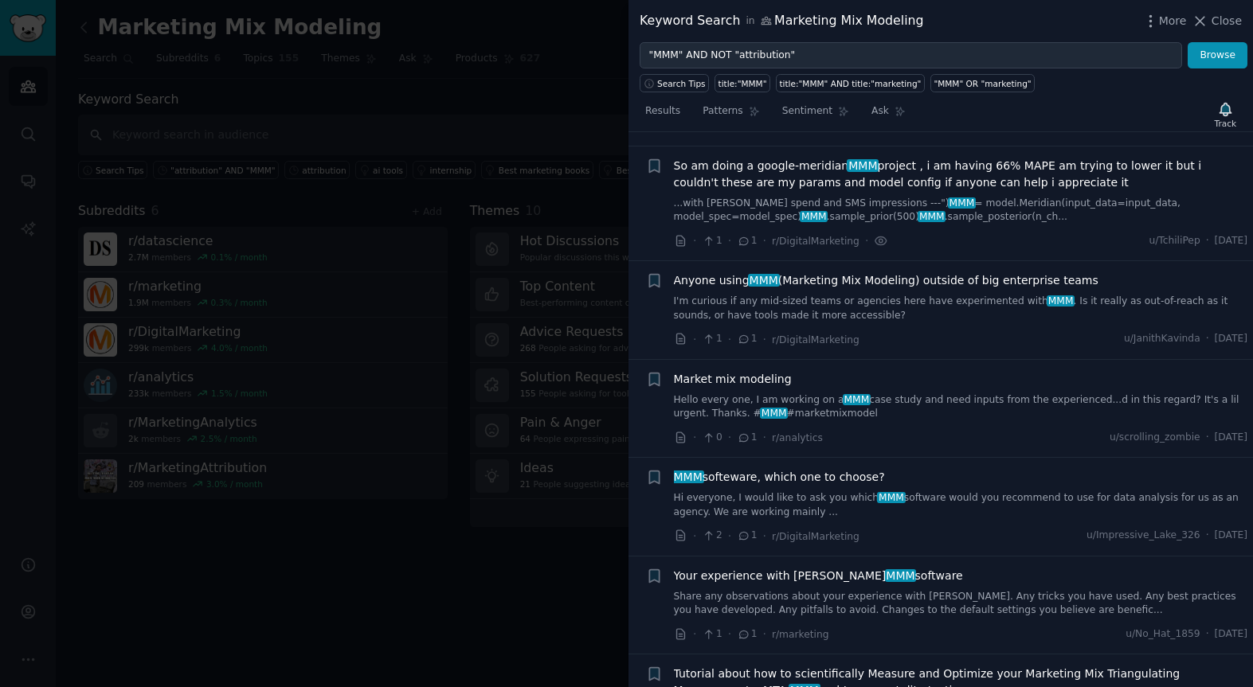
click at [750, 529] on span "1" at bounding box center [747, 536] width 20 height 14
click at [748, 469] on span "MMM softeware, which one to choose?" at bounding box center [779, 477] width 211 height 17
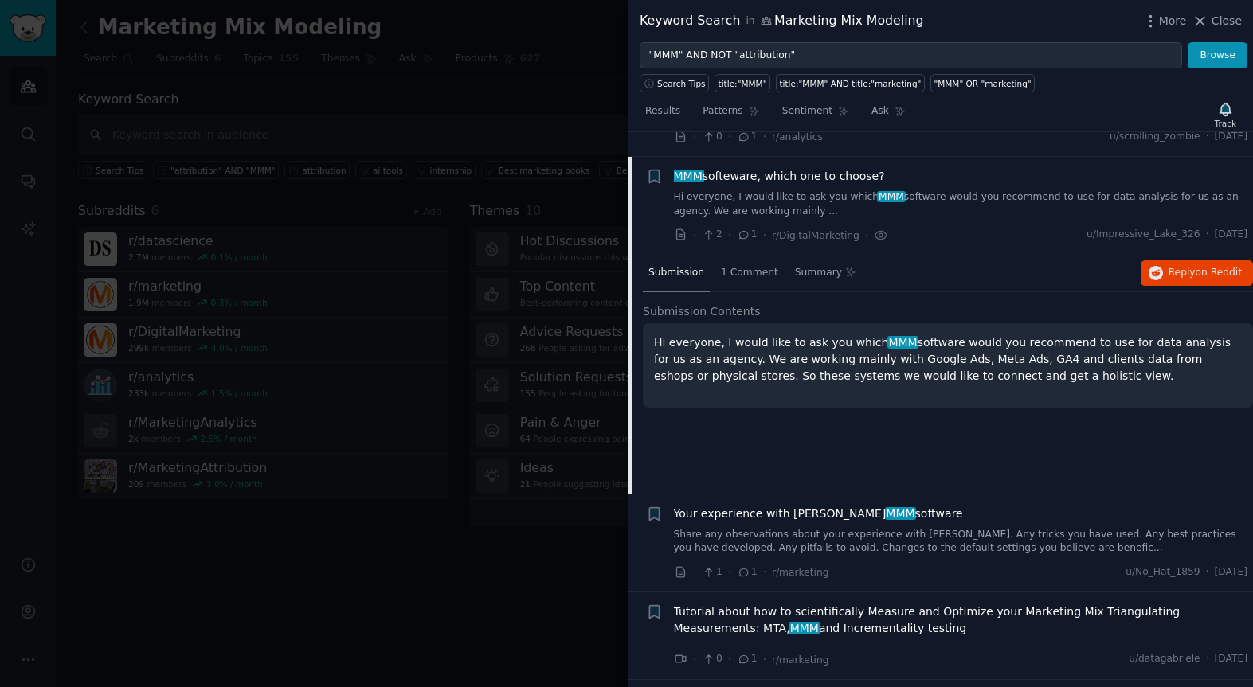
scroll to position [4313, 0]
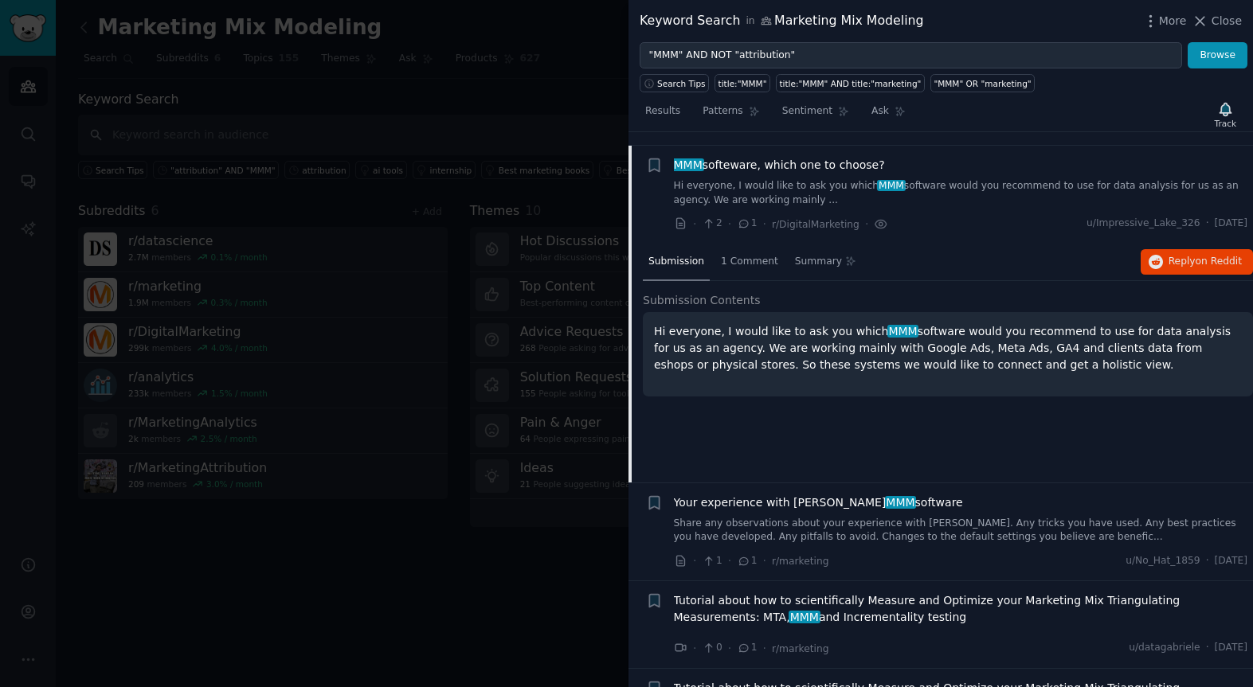
click at [744, 157] on span "MMM softeware, which one to choose?" at bounding box center [779, 165] width 211 height 17
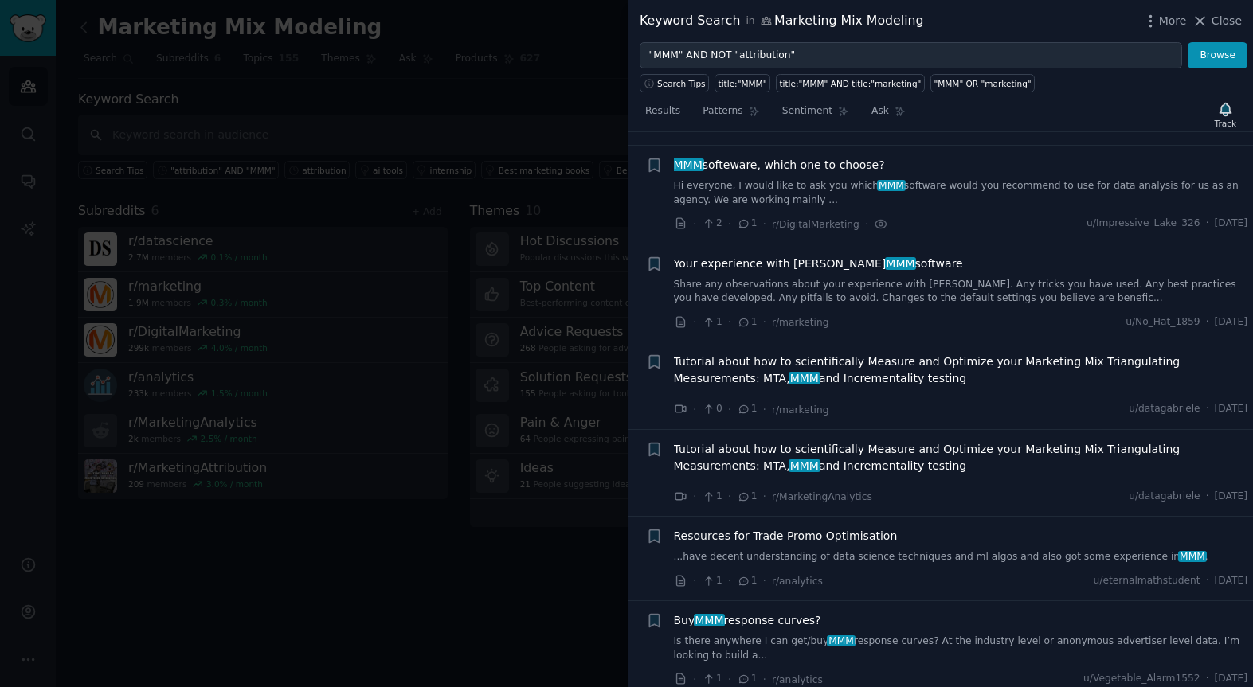
click at [765, 359] on span "Tutorial about how to scientifically Measure and Optimize your Marketing Mix Tr…" at bounding box center [961, 370] width 574 height 33
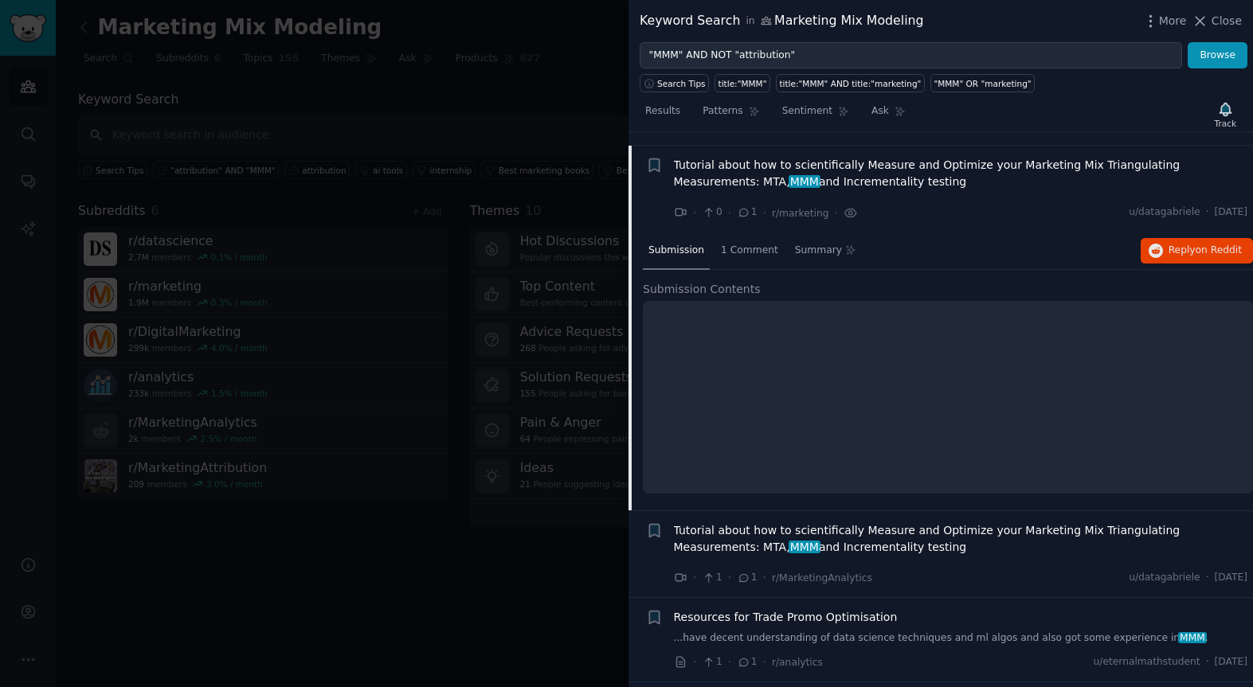
scroll to position [4515, 0]
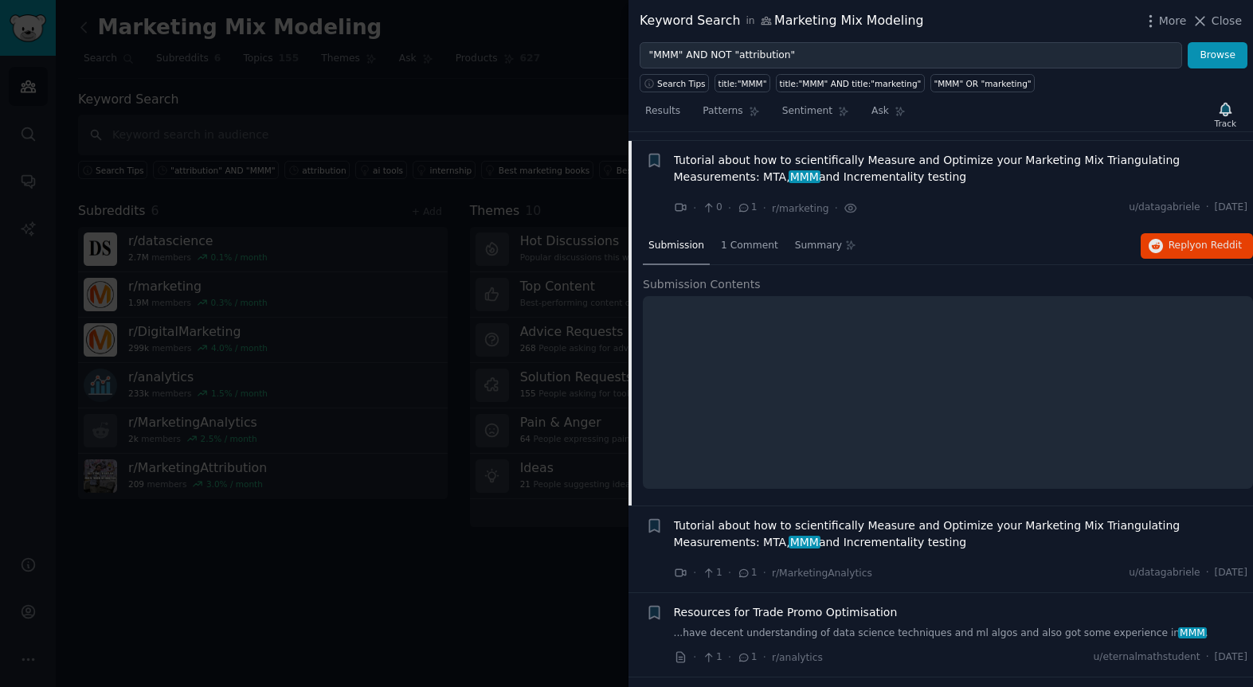
click at [727, 152] on span "Tutorial about how to scientifically Measure and Optimize your Marketing Mix Tr…" at bounding box center [961, 168] width 574 height 33
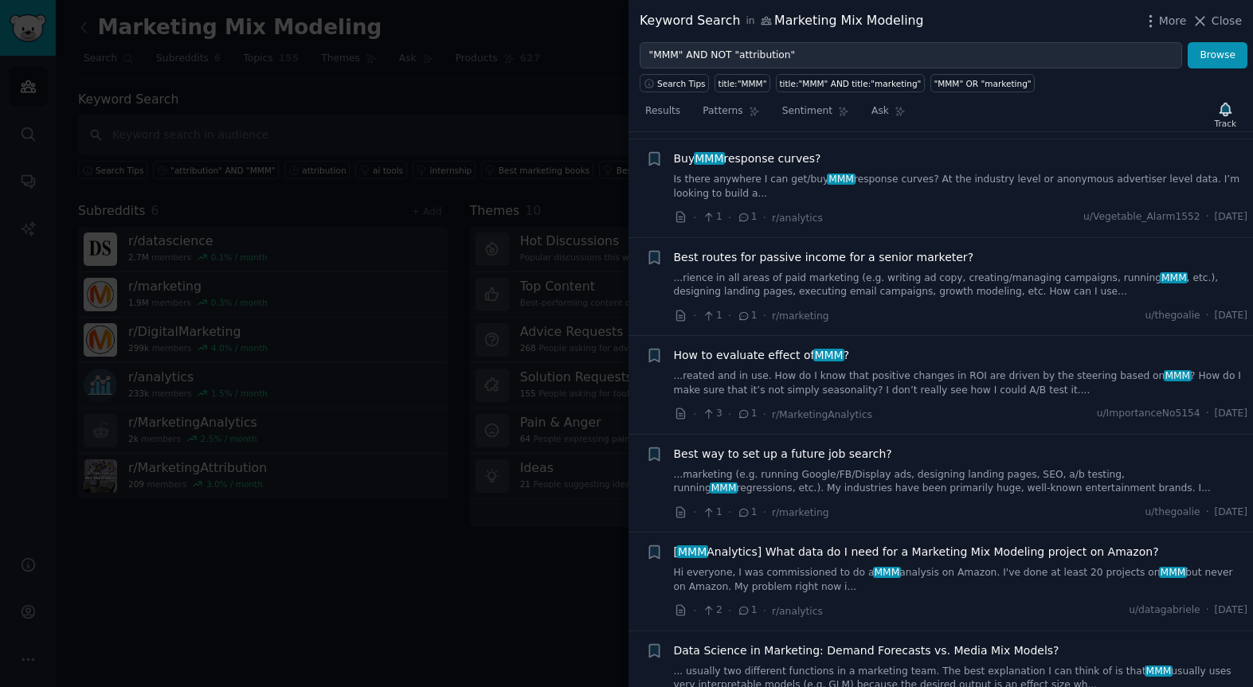
scroll to position [4780, 0]
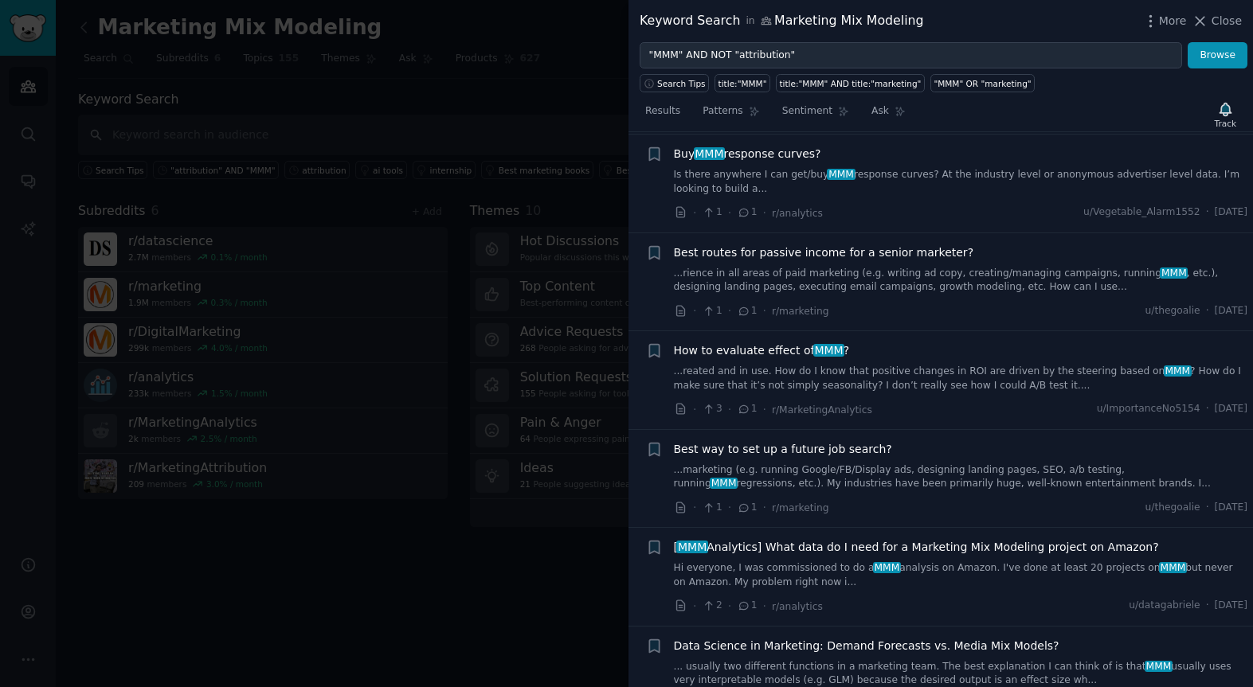
click at [717, 342] on span "How to evaluate effect of MMM ?" at bounding box center [762, 350] width 176 height 17
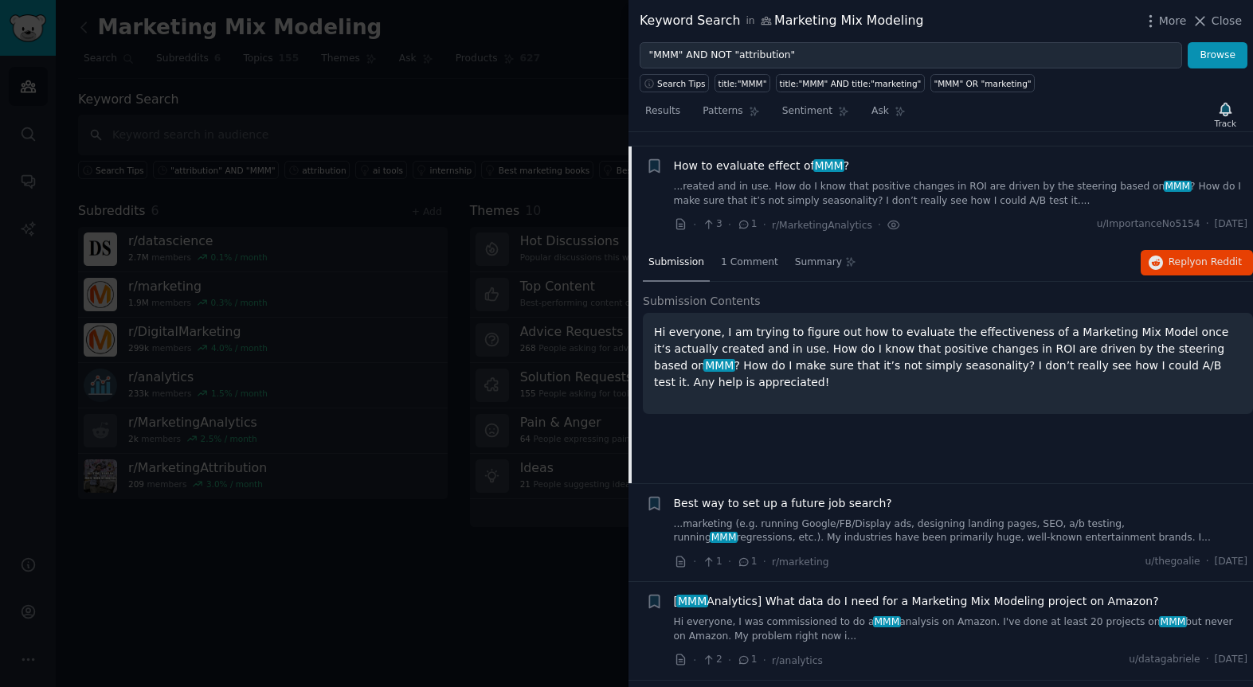
scroll to position [4965, 0]
click at [661, 157] on icon "button" at bounding box center [654, 165] width 17 height 17
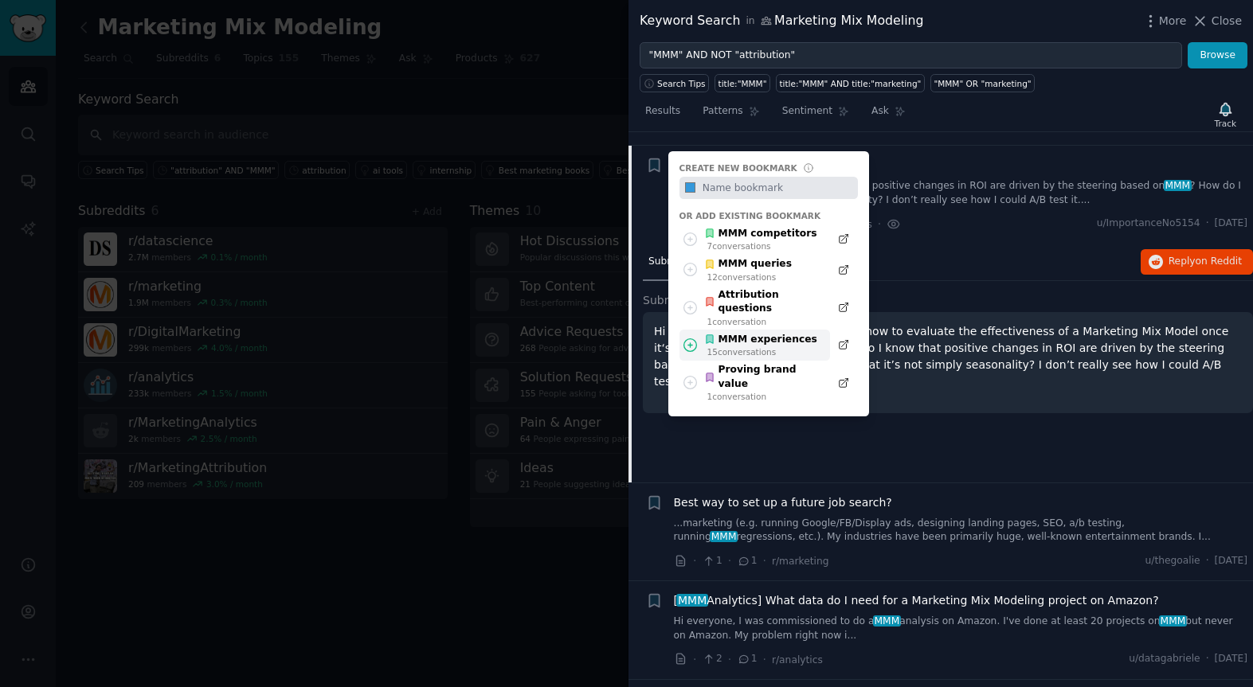
click at [752, 333] on div "MMM experiences" at bounding box center [760, 340] width 113 height 14
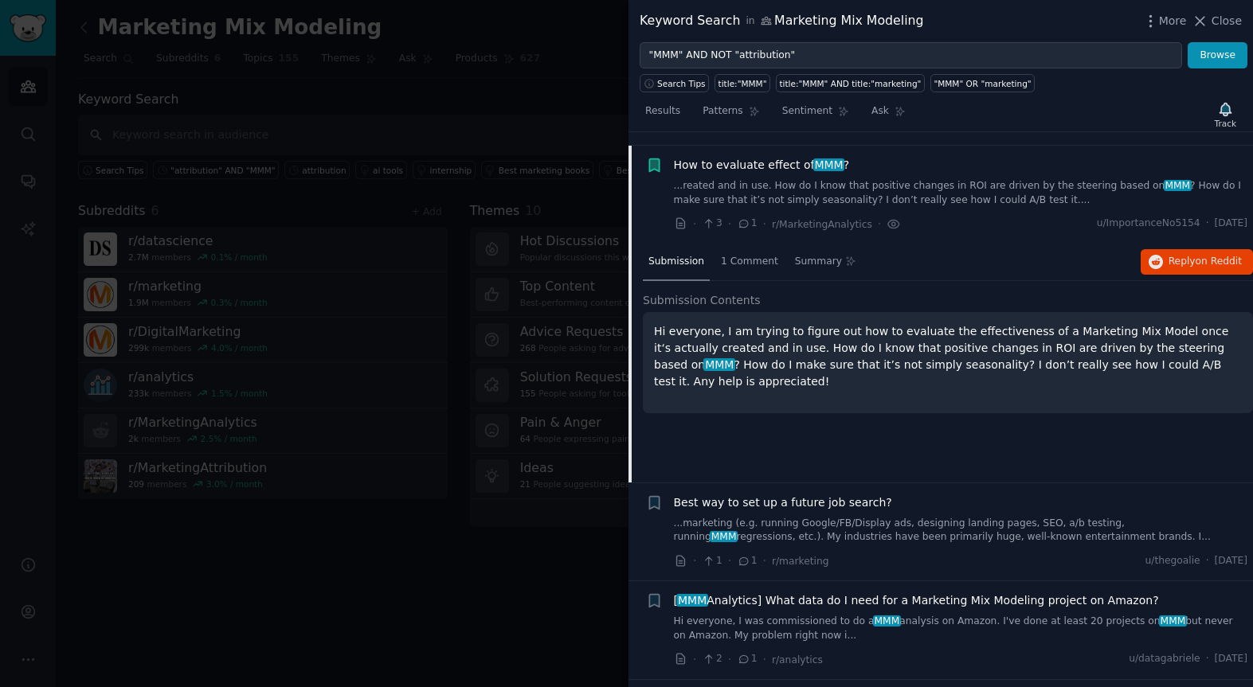
click at [650, 159] on icon "button" at bounding box center [654, 165] width 10 height 13
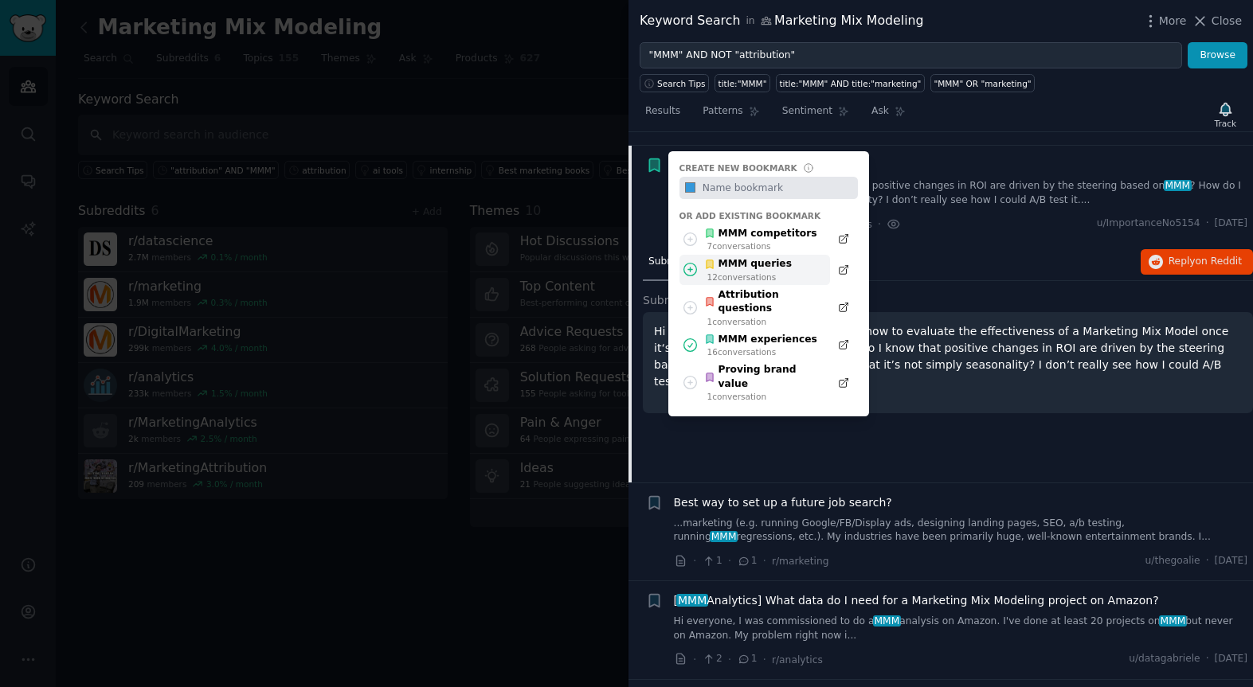
click at [713, 260] on icon at bounding box center [709, 264] width 6 height 9
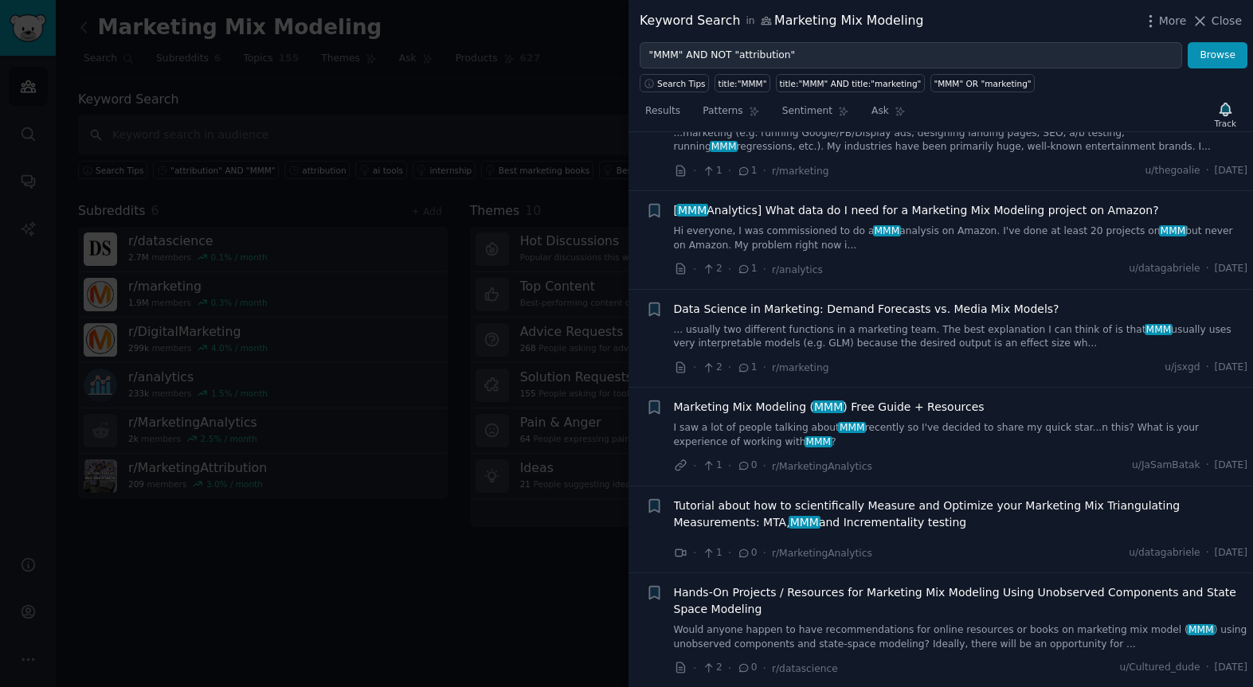
scroll to position [5360, 0]
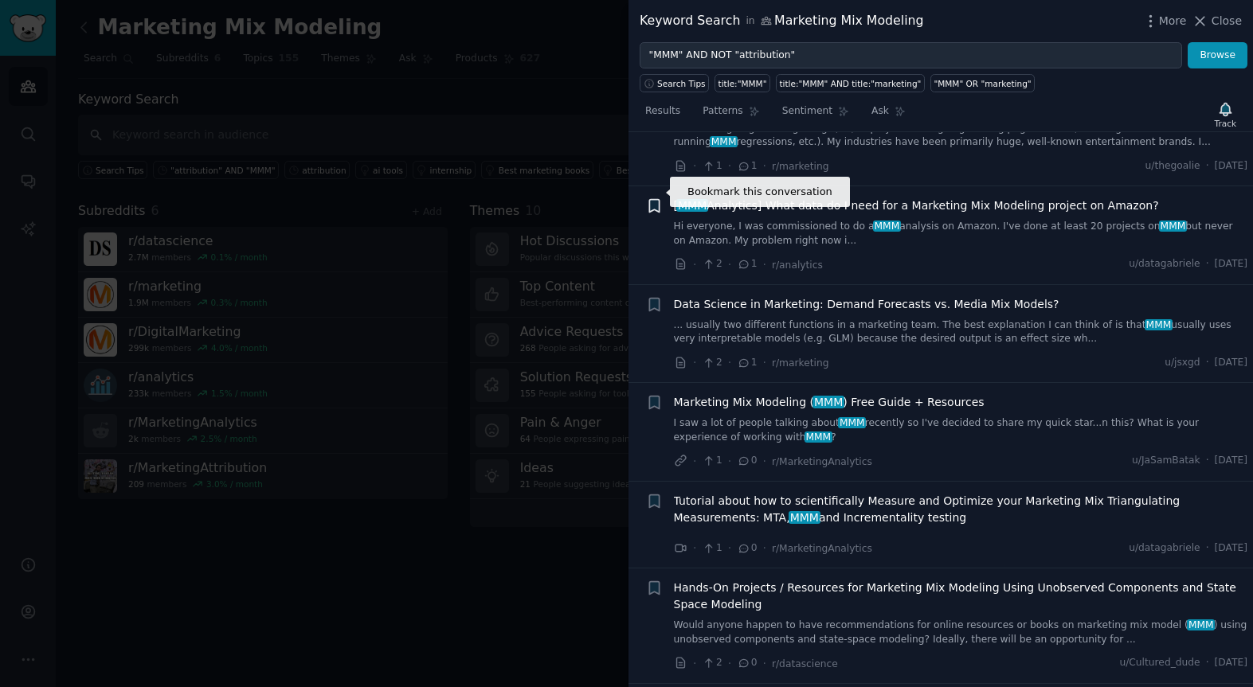
click at [652, 200] on icon "button" at bounding box center [654, 206] width 10 height 13
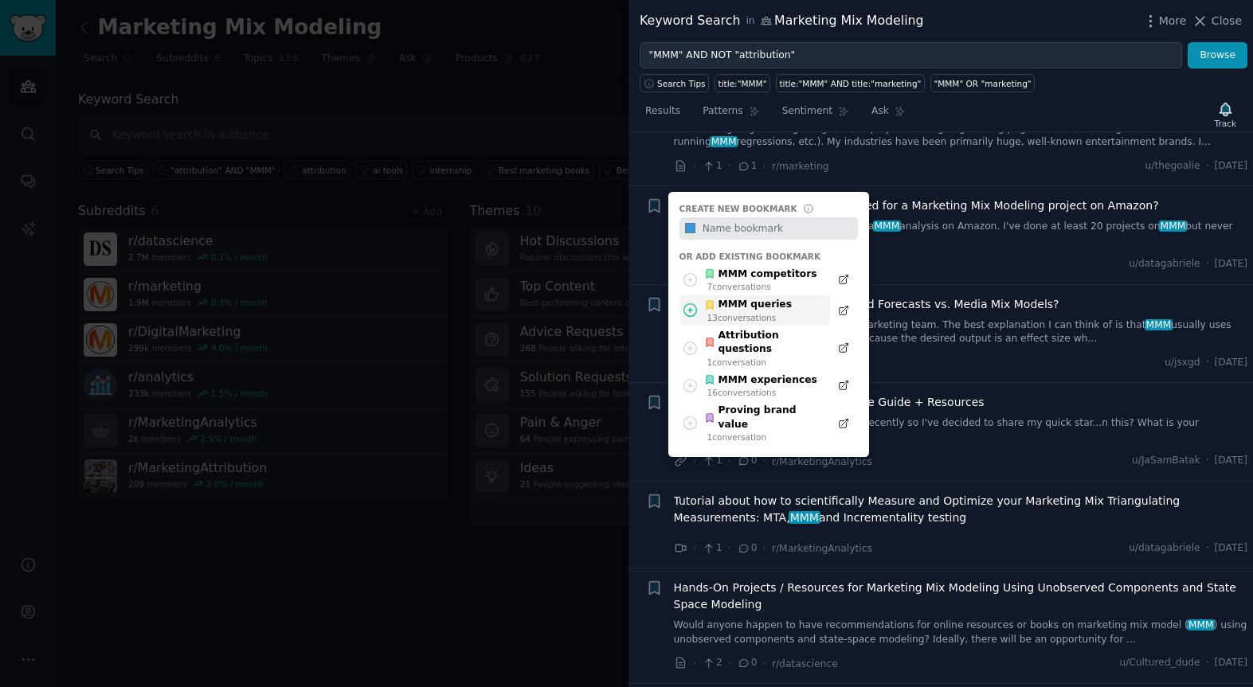
click at [741, 312] on div "13 conversation s" at bounding box center [749, 317] width 84 height 11
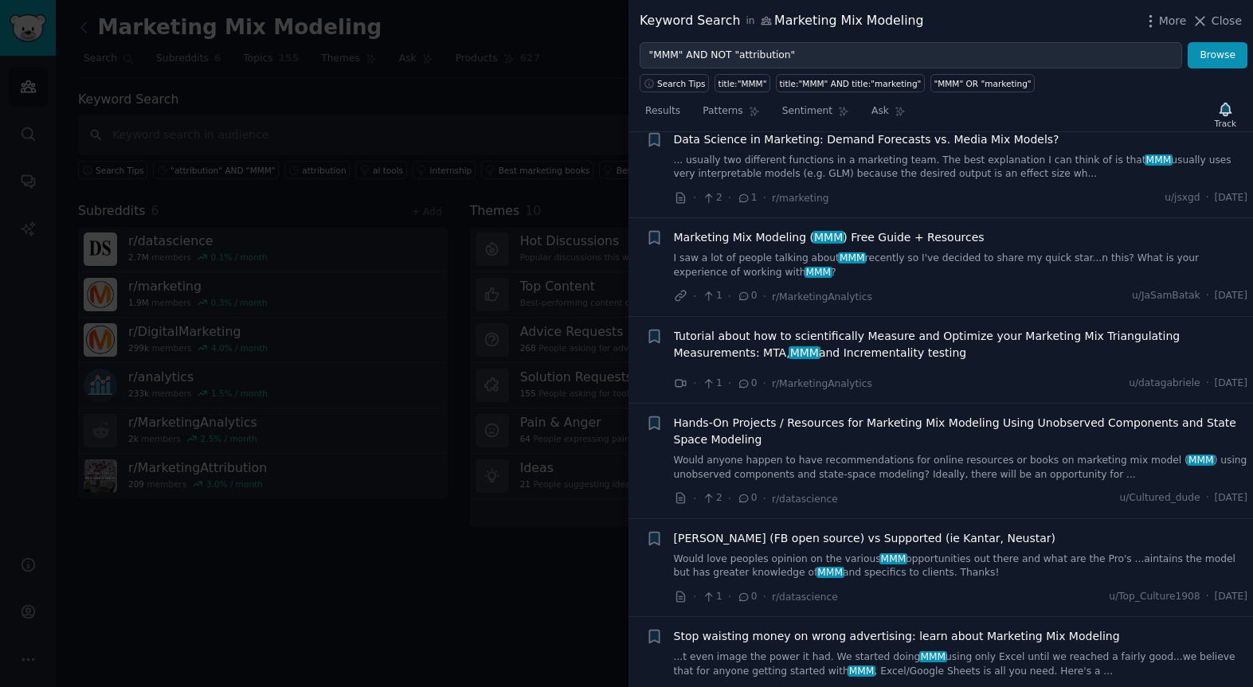
scroll to position [5540, 0]
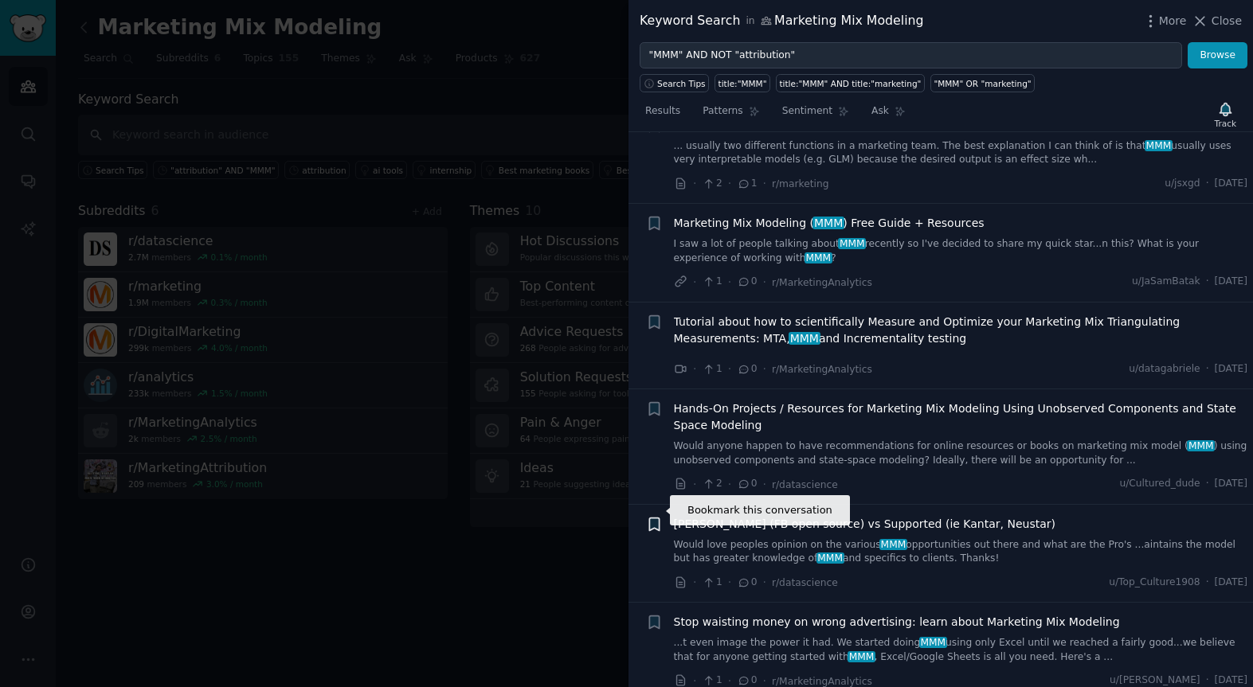
click at [660, 516] on icon "button" at bounding box center [654, 524] width 17 height 17
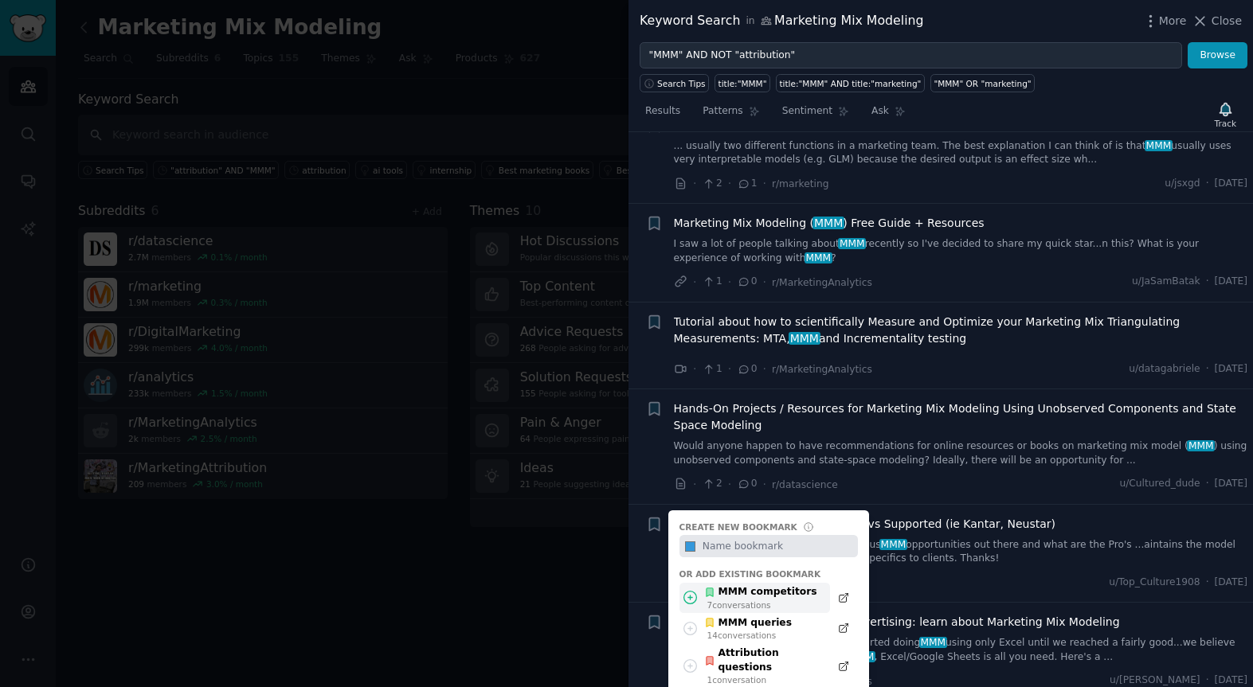
click at [743, 600] on div "7 conversation s" at bounding box center [762, 605] width 110 height 11
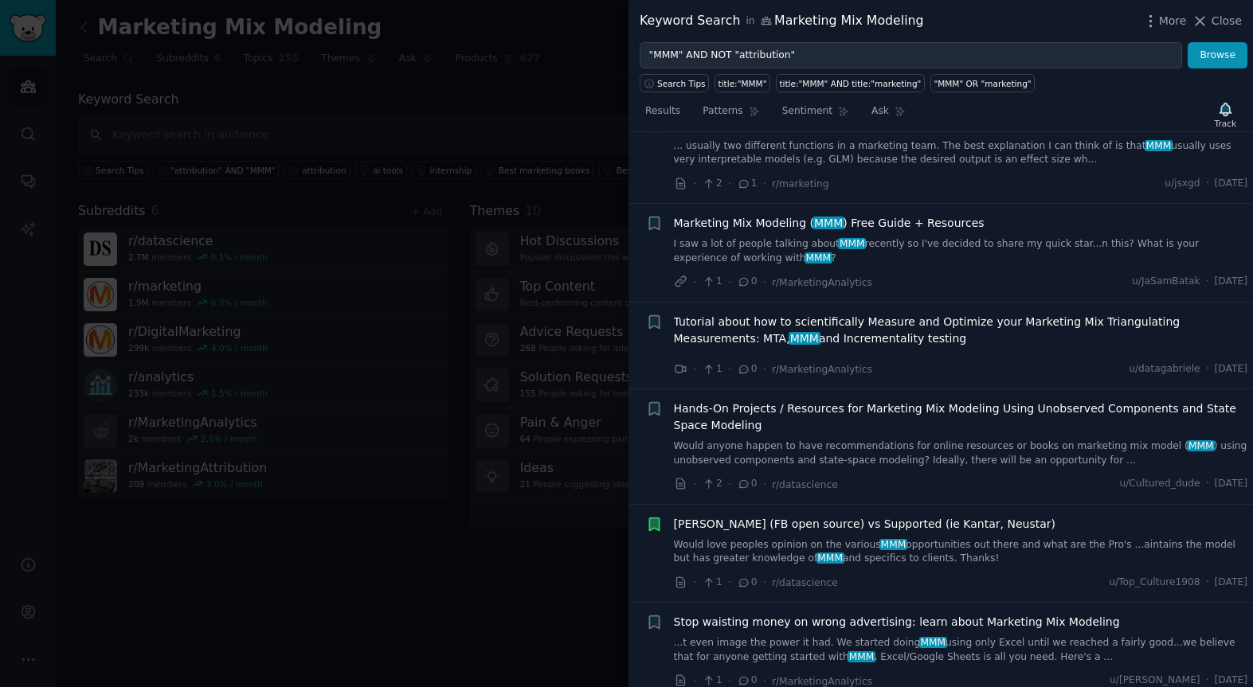
click at [754, 616] on span "Stop waisting money on wrong advertising: learn about Marketing Mix Modeling" at bounding box center [897, 622] width 446 height 17
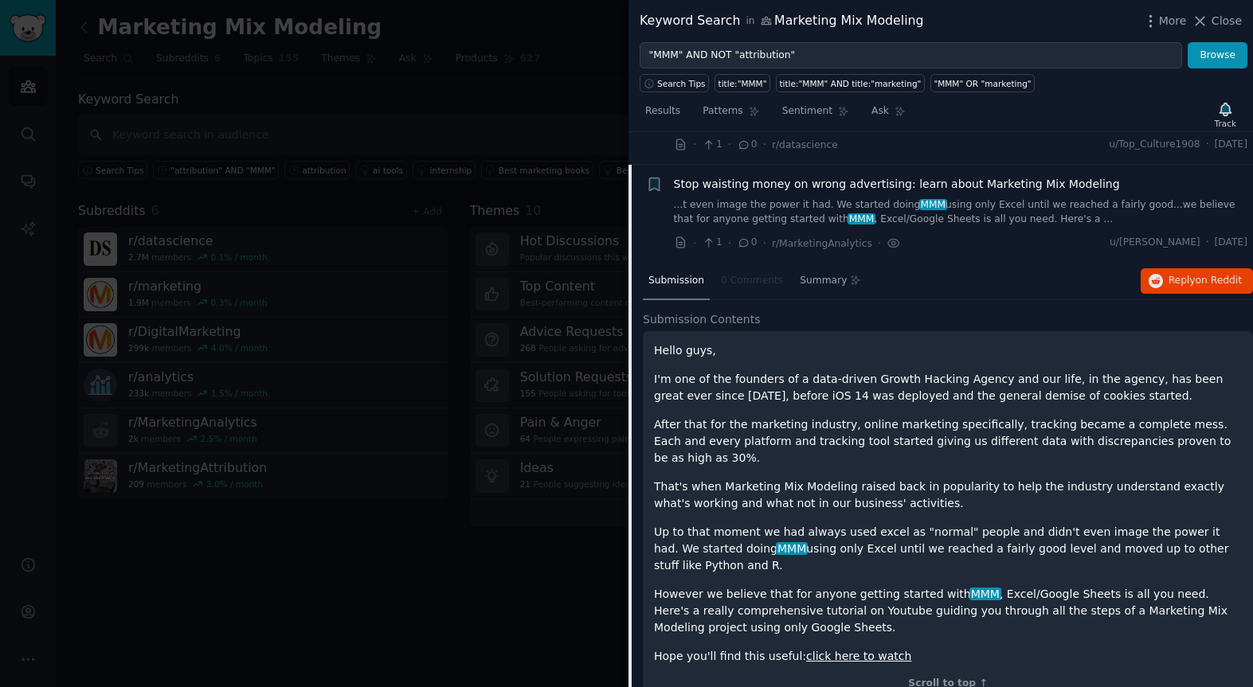
scroll to position [5740, 0]
click at [696, 174] on span "Stop waisting money on wrong advertising: learn about Marketing Mix Modeling" at bounding box center [897, 182] width 446 height 17
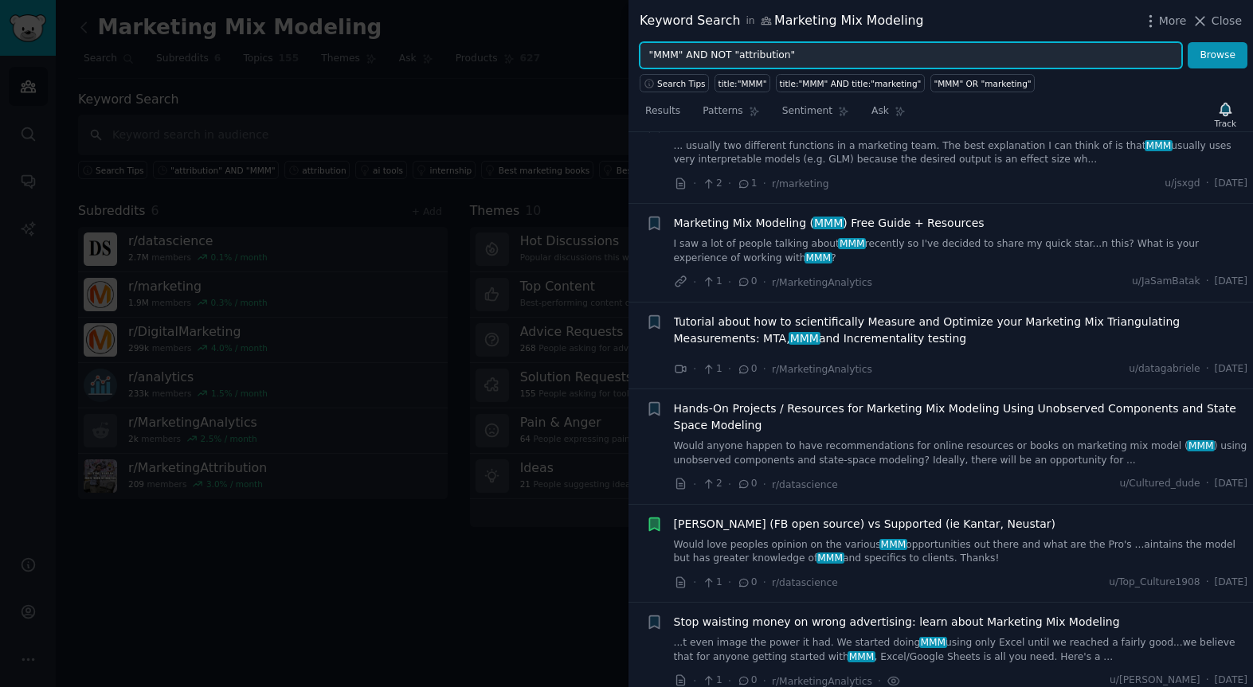
drag, startPoint x: 813, startPoint y: 57, endPoint x: 633, endPoint y: 51, distance: 180.1
click at [634, 52] on div ""MMM" AND NOT "attribution" Browse" at bounding box center [940, 55] width 624 height 27
click at [1187, 42] on button "Browse" at bounding box center [1217, 55] width 60 height 27
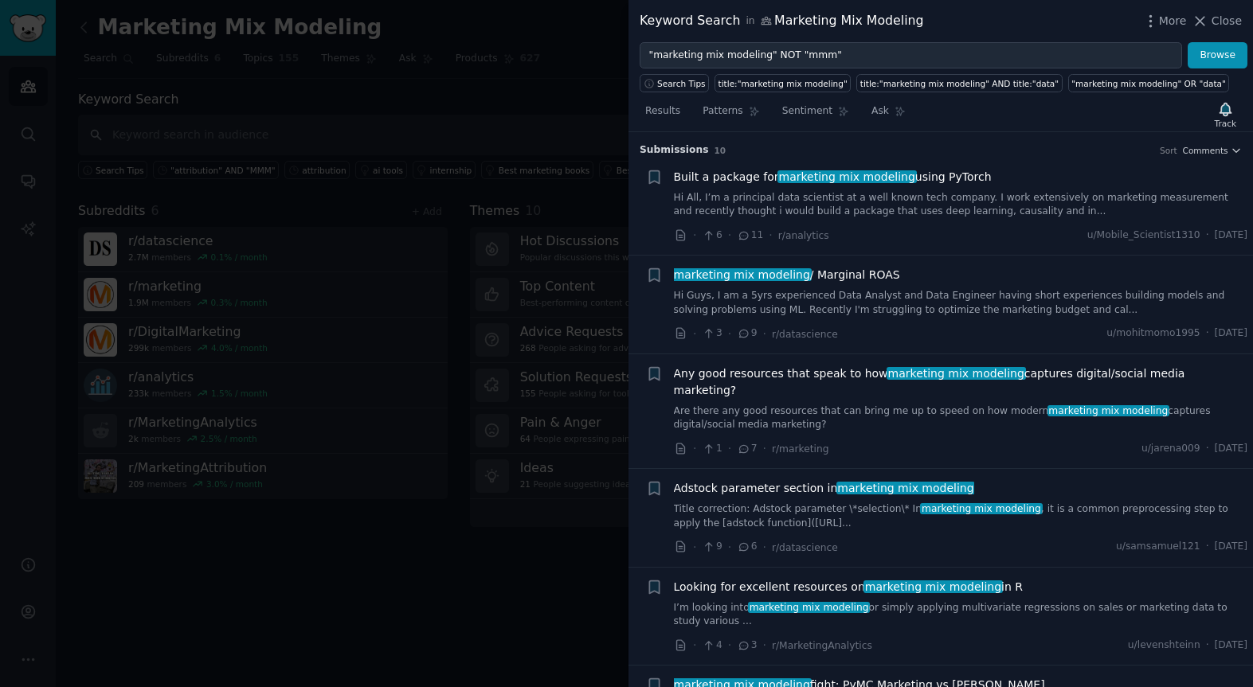
click at [744, 204] on link "Hi All, I’m a principal data scientist at a well known tech company. I work ext…" at bounding box center [961, 205] width 574 height 28
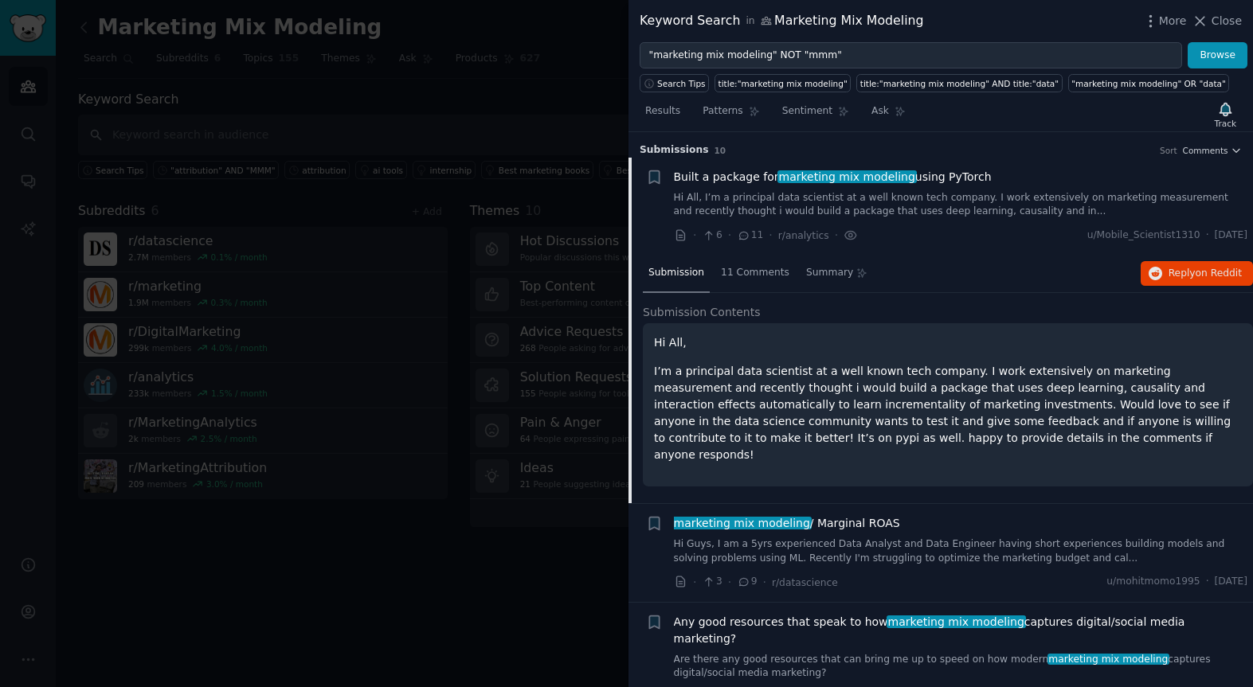
scroll to position [25, 0]
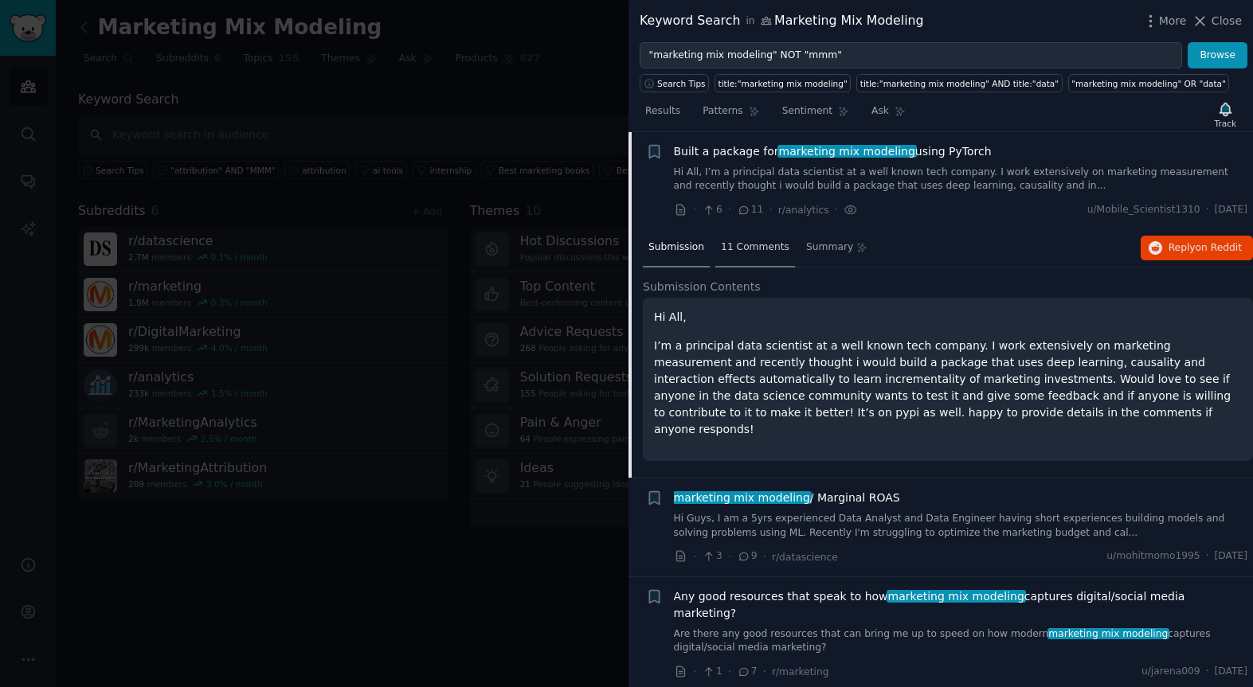
click at [751, 254] on div "11 Comments" at bounding box center [755, 248] width 80 height 38
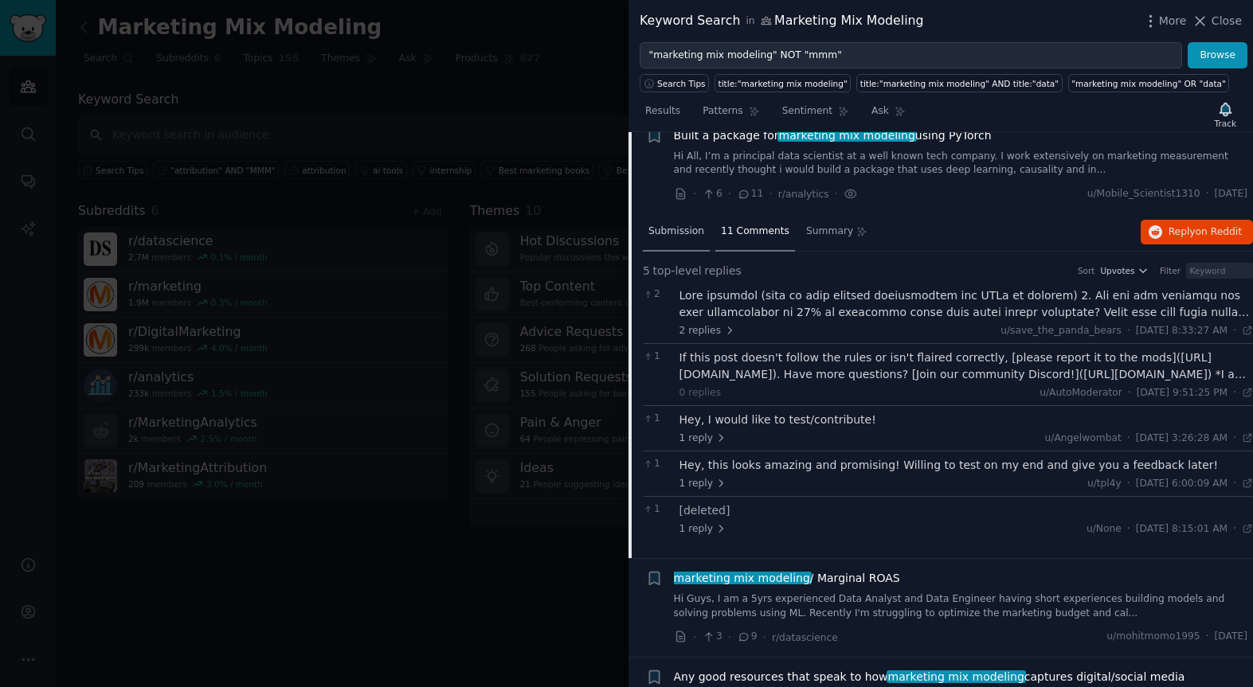
scroll to position [0, 0]
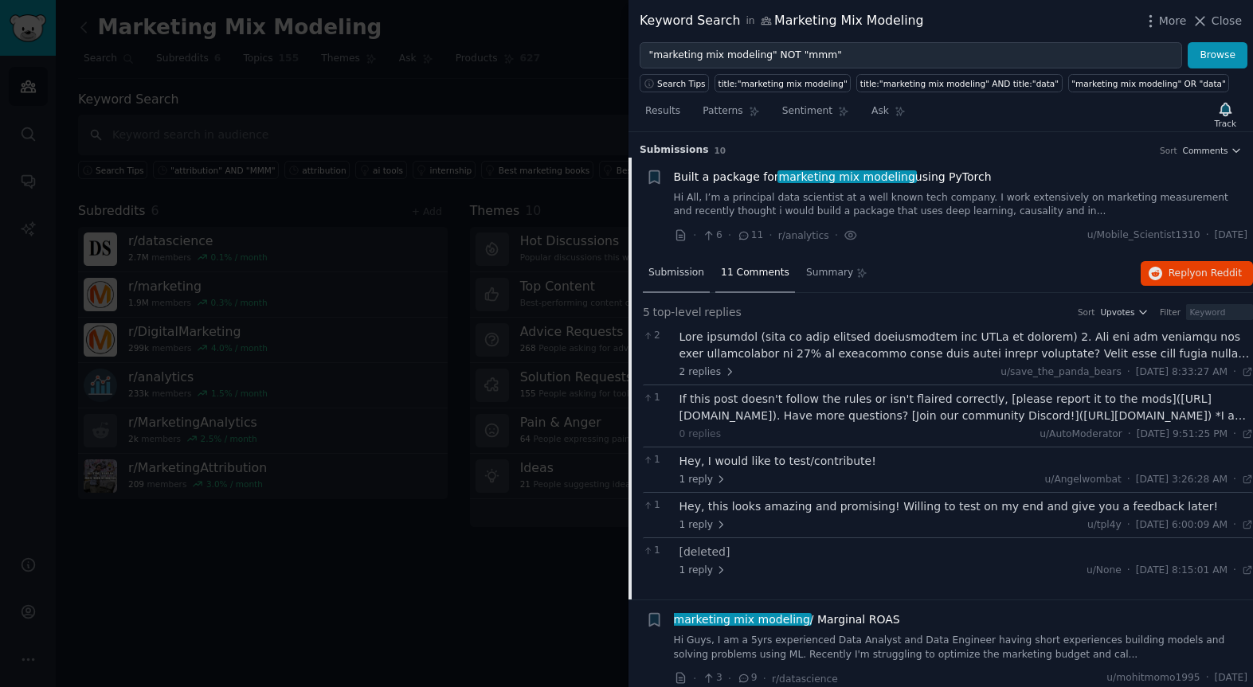
click at [689, 276] on span "Submission" at bounding box center [676, 273] width 56 height 14
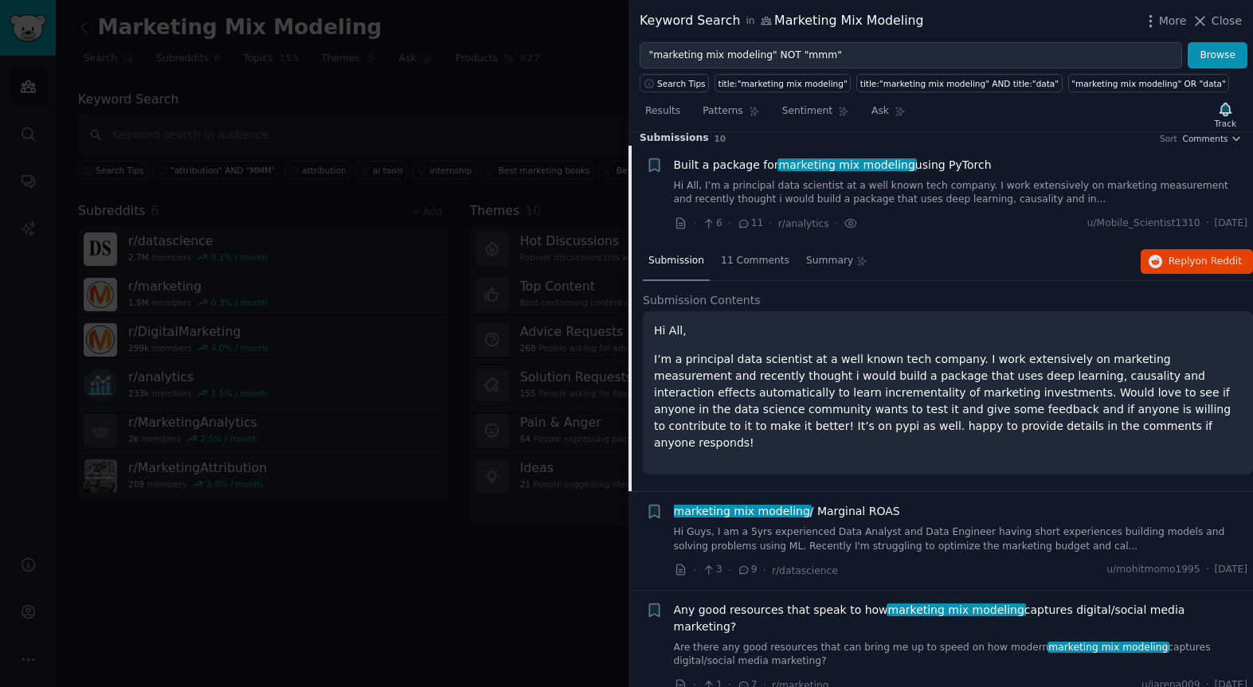
click at [711, 180] on link "Hi All, I’m a principal data scientist at a well known tech company. I work ext…" at bounding box center [961, 193] width 574 height 28
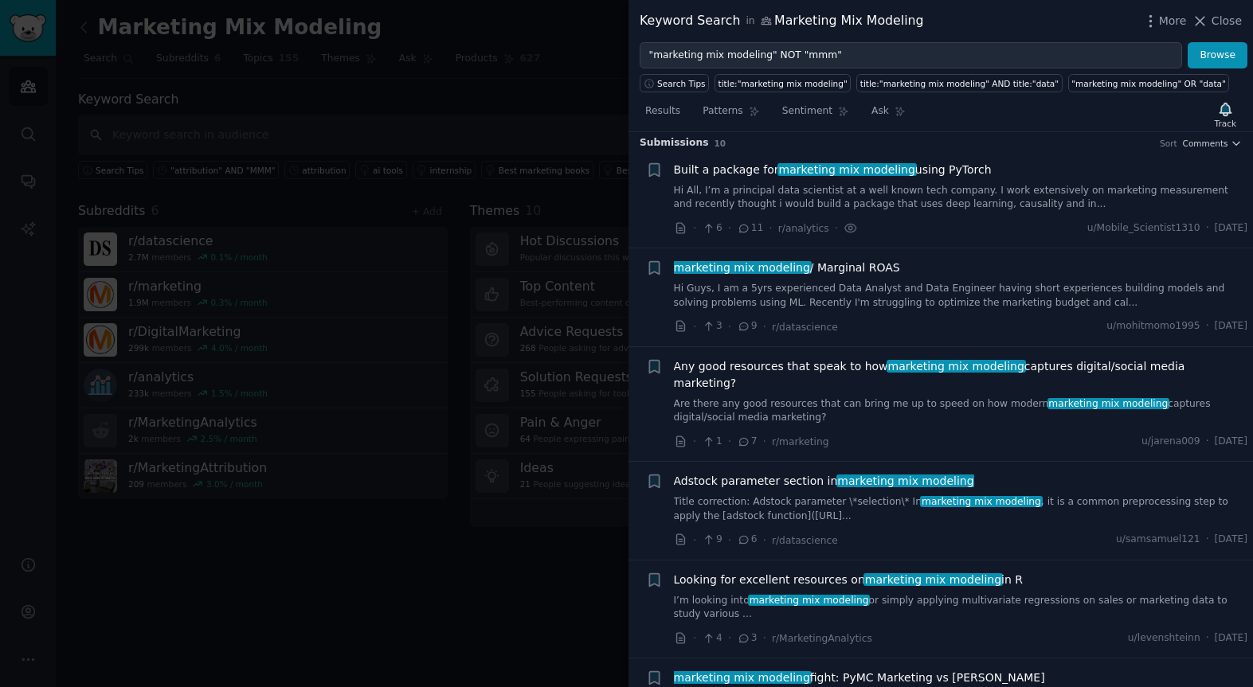
scroll to position [25, 0]
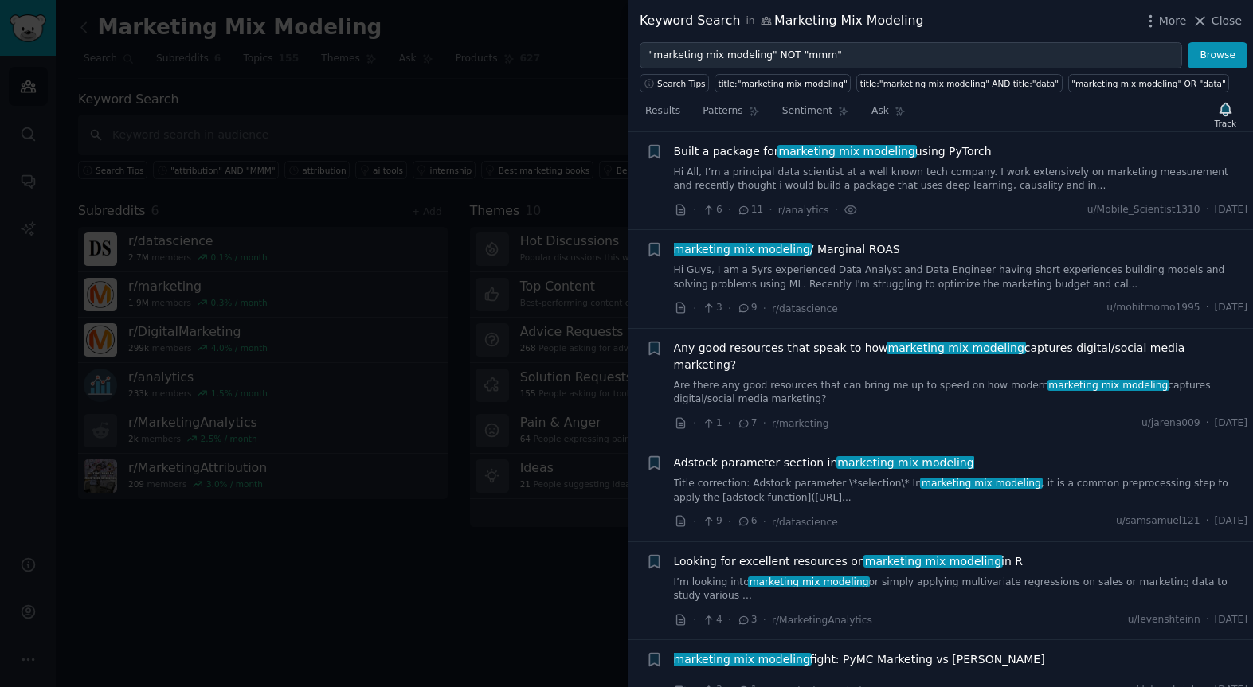
click at [795, 282] on link "Hi Guys, I am a 5yrs experienced Data Analyst and Data Engineer having short ex…" at bounding box center [961, 278] width 574 height 28
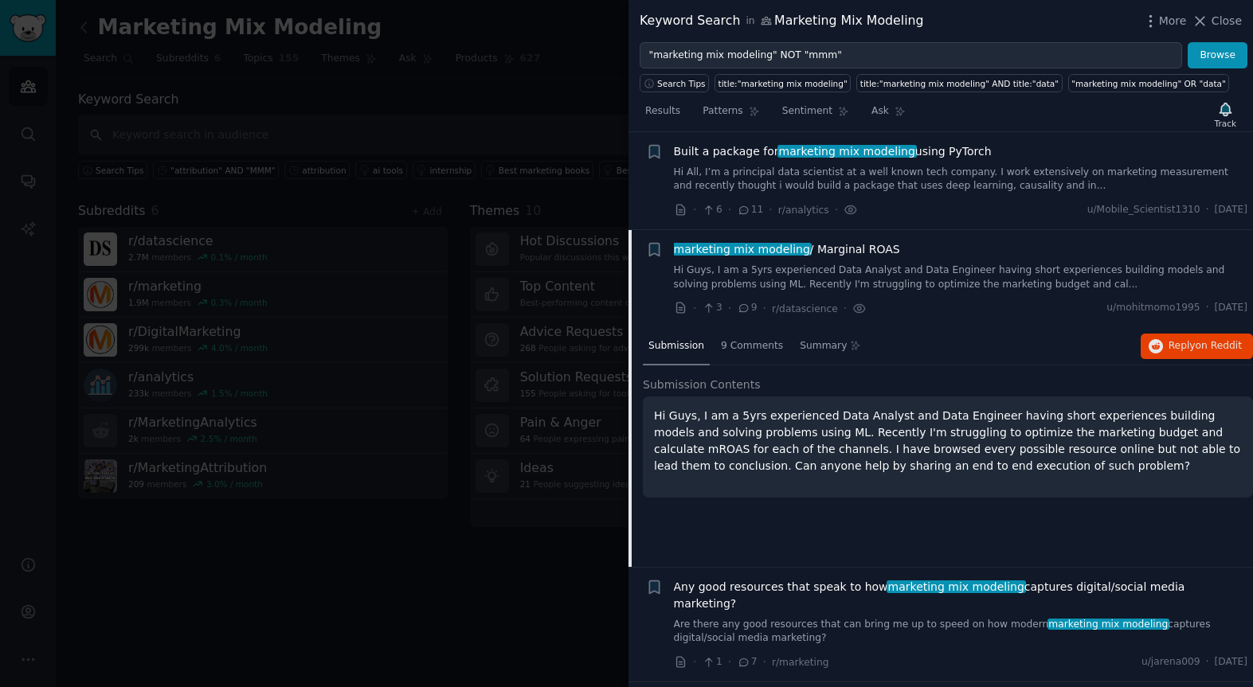
scroll to position [123, 0]
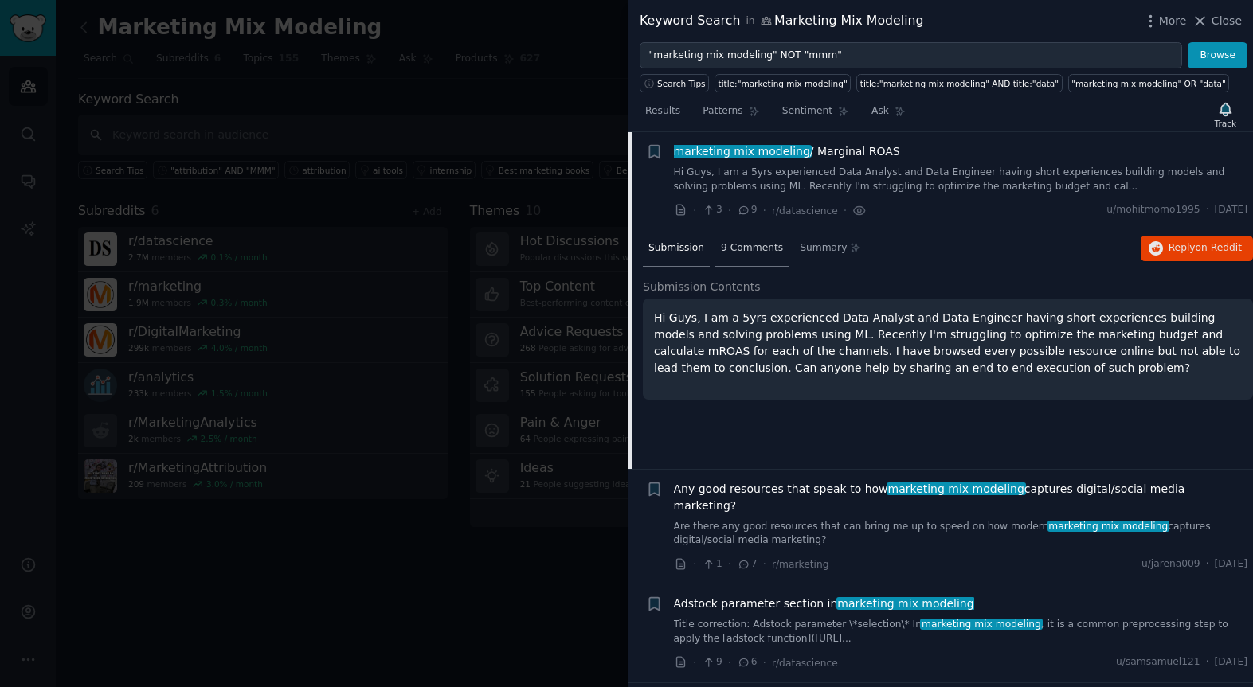
click at [754, 255] on div "9 Comments" at bounding box center [751, 249] width 73 height 38
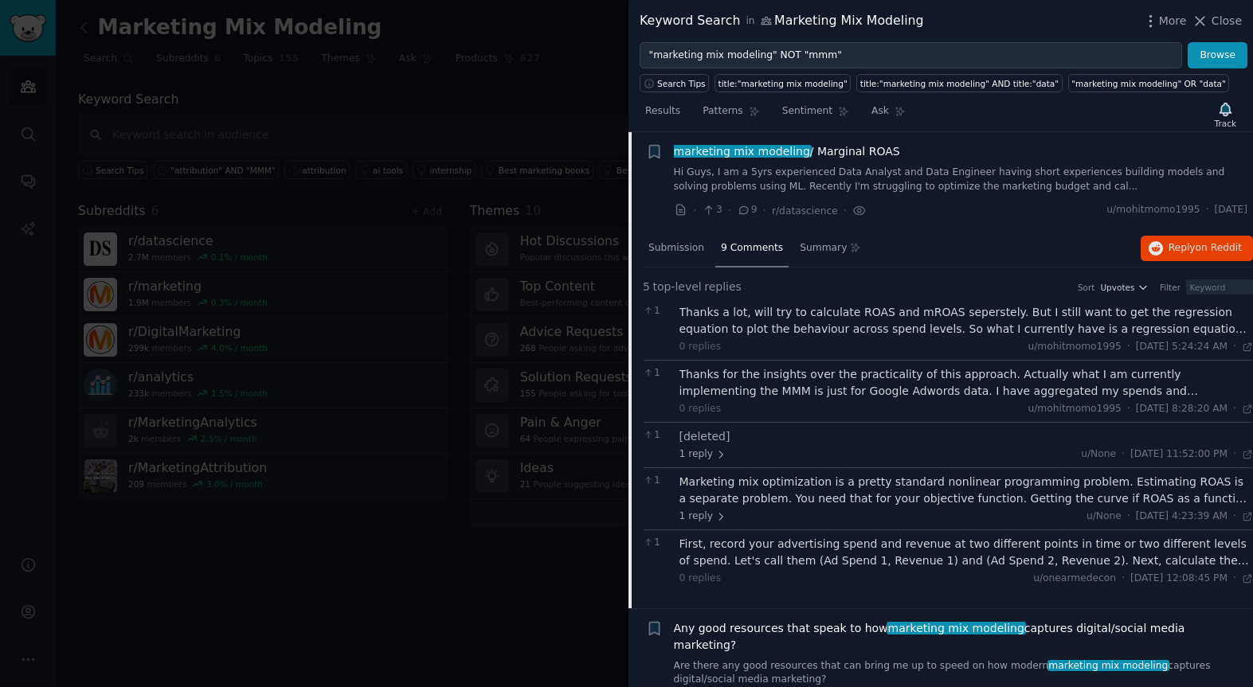
click at [756, 255] on div "9 Comments" at bounding box center [751, 249] width 73 height 38
click at [651, 152] on icon "button" at bounding box center [654, 152] width 10 height 13
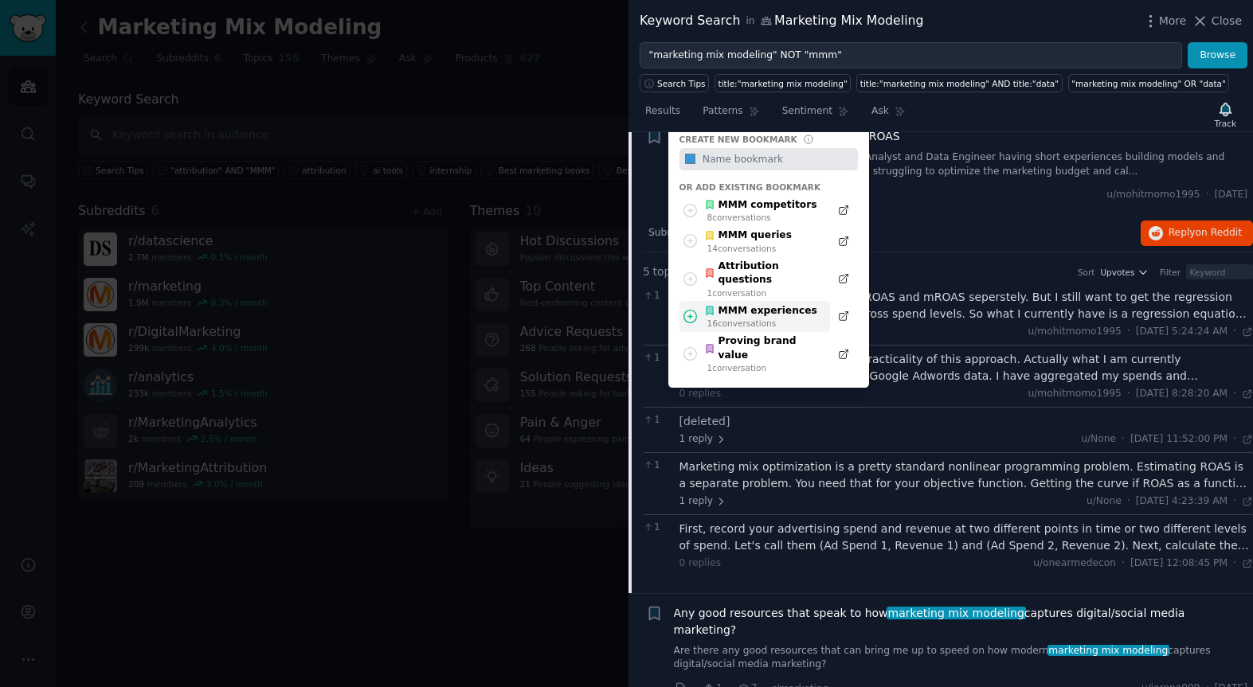
click at [772, 304] on div "MMM experiences" at bounding box center [760, 311] width 113 height 14
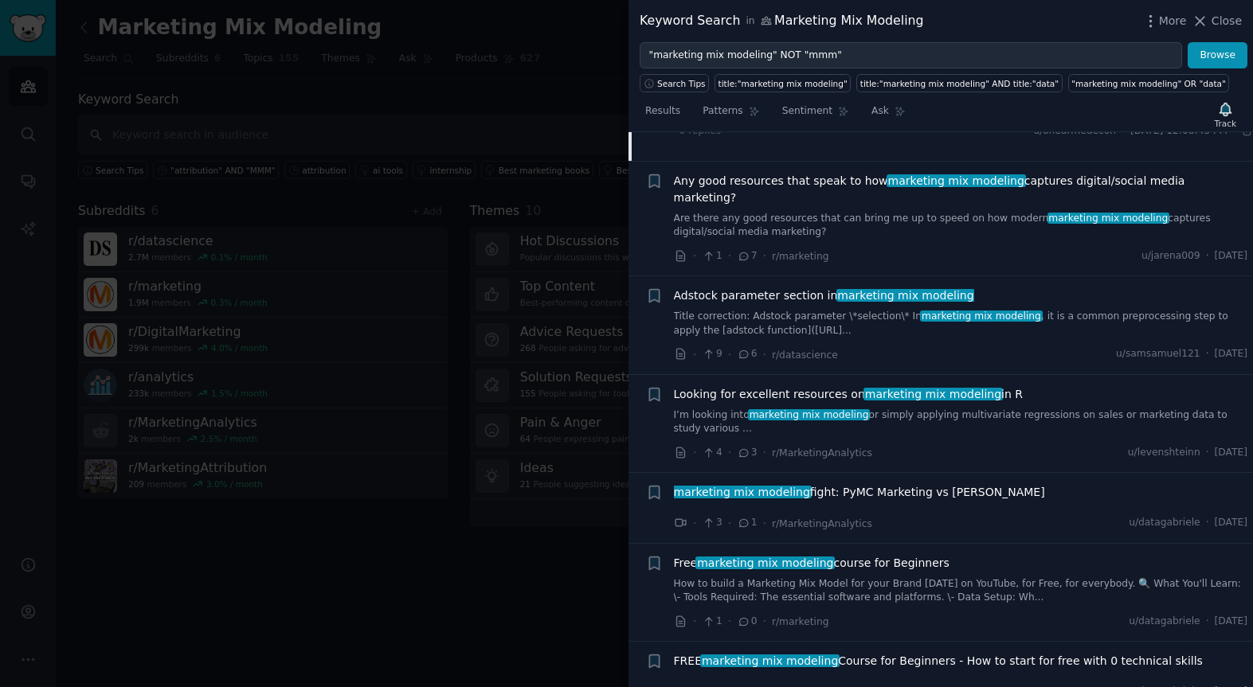
scroll to position [575, 0]
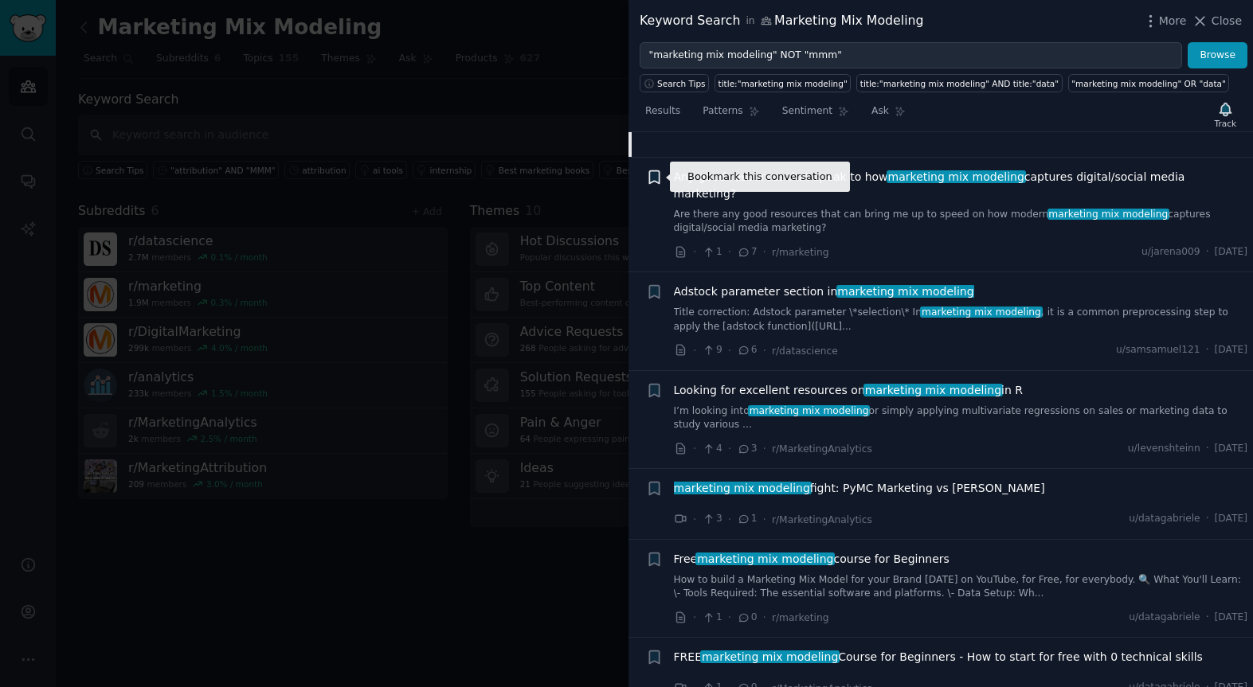
click at [653, 178] on icon "button" at bounding box center [654, 176] width 10 height 13
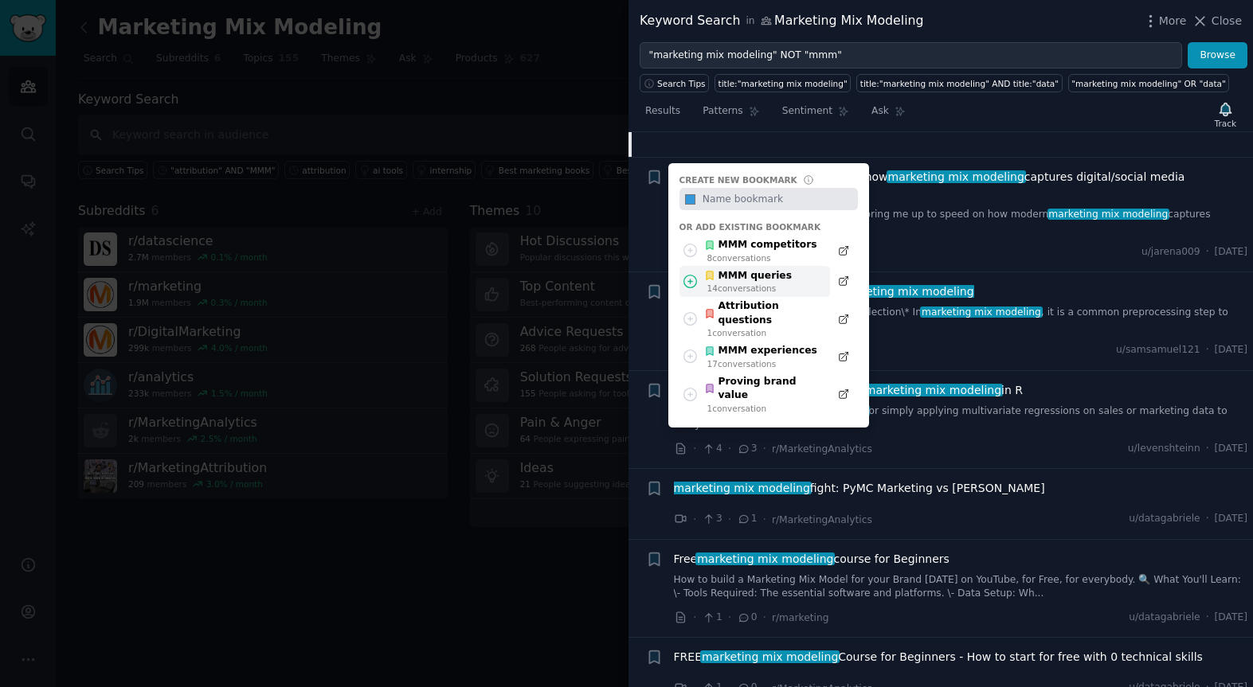
click at [754, 280] on div "MMM queries" at bounding box center [748, 276] width 88 height 14
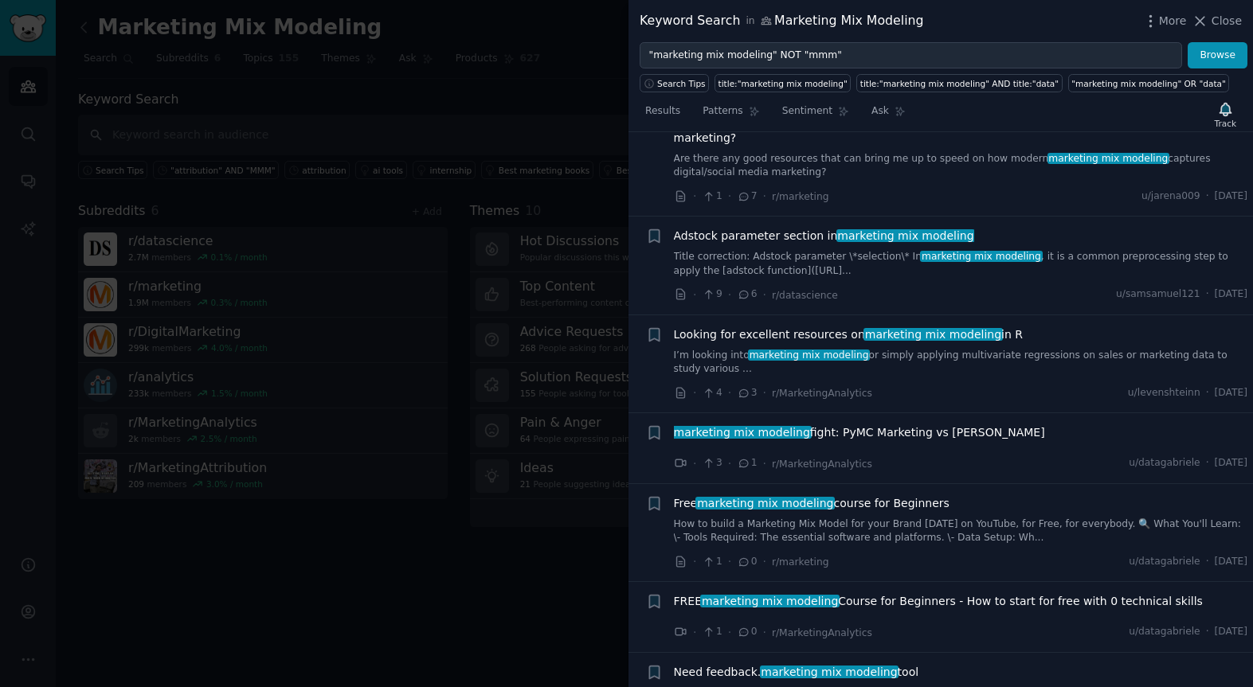
scroll to position [632, 0]
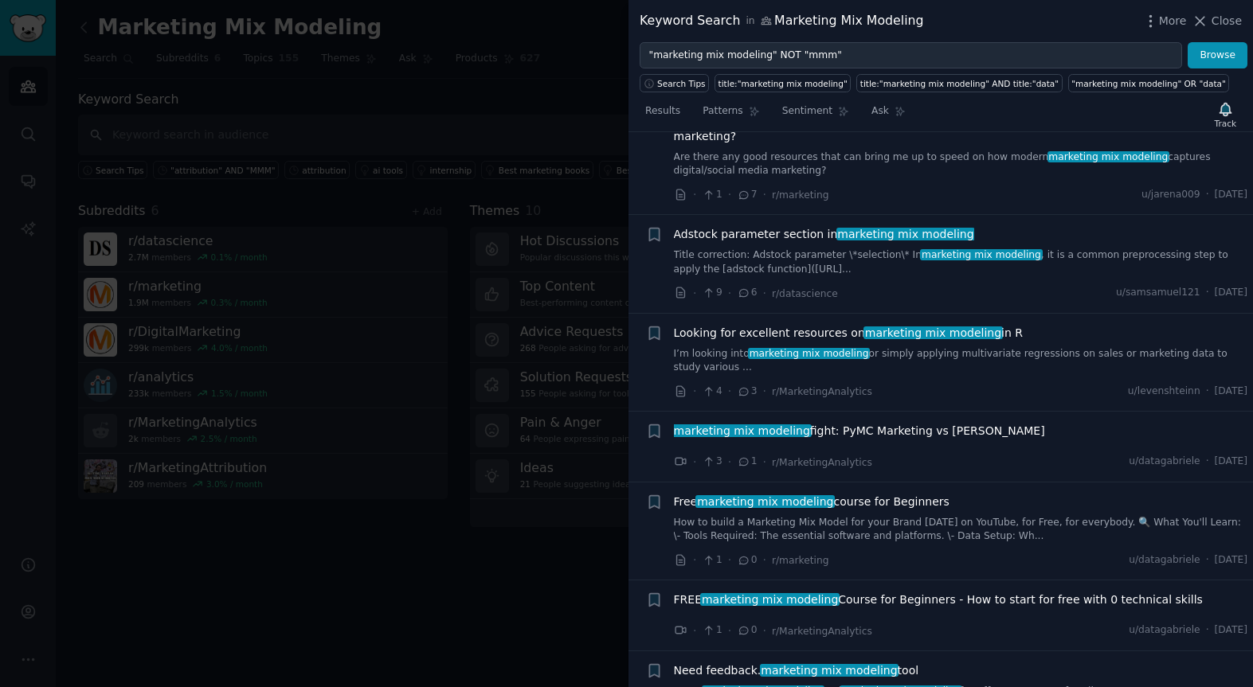
click at [729, 226] on span "Adstock parameter section in marketing mix modeling" at bounding box center [824, 234] width 300 height 17
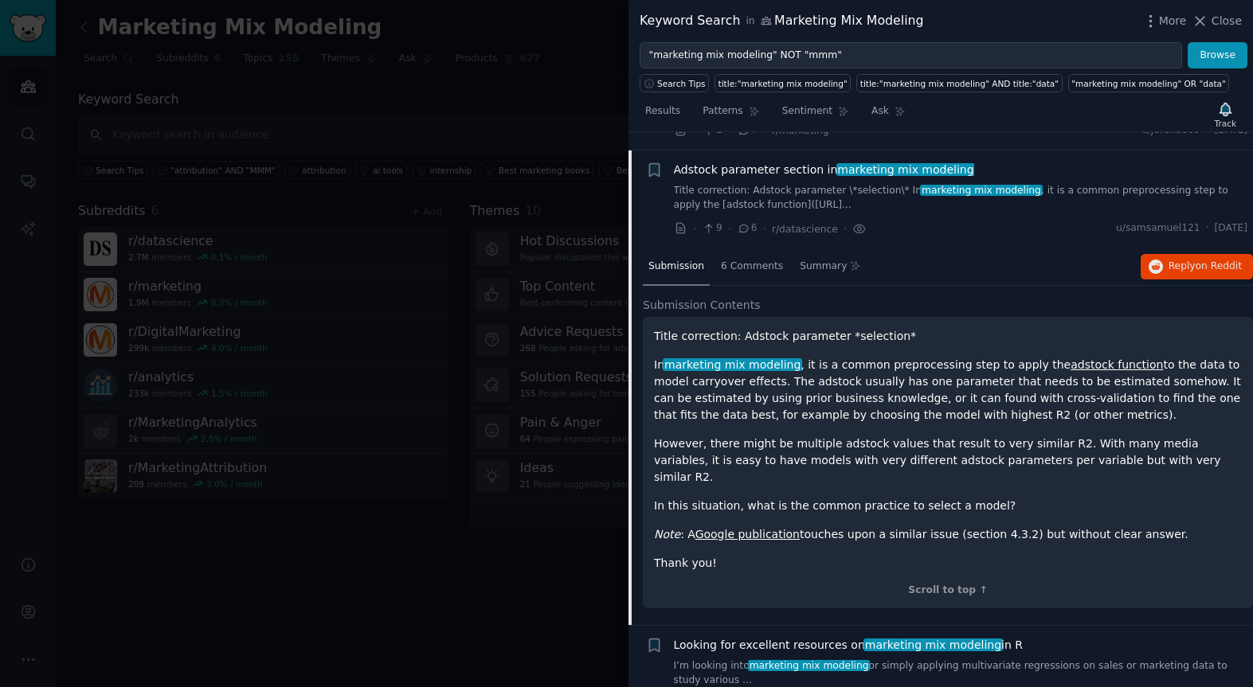
scroll to position [320, 0]
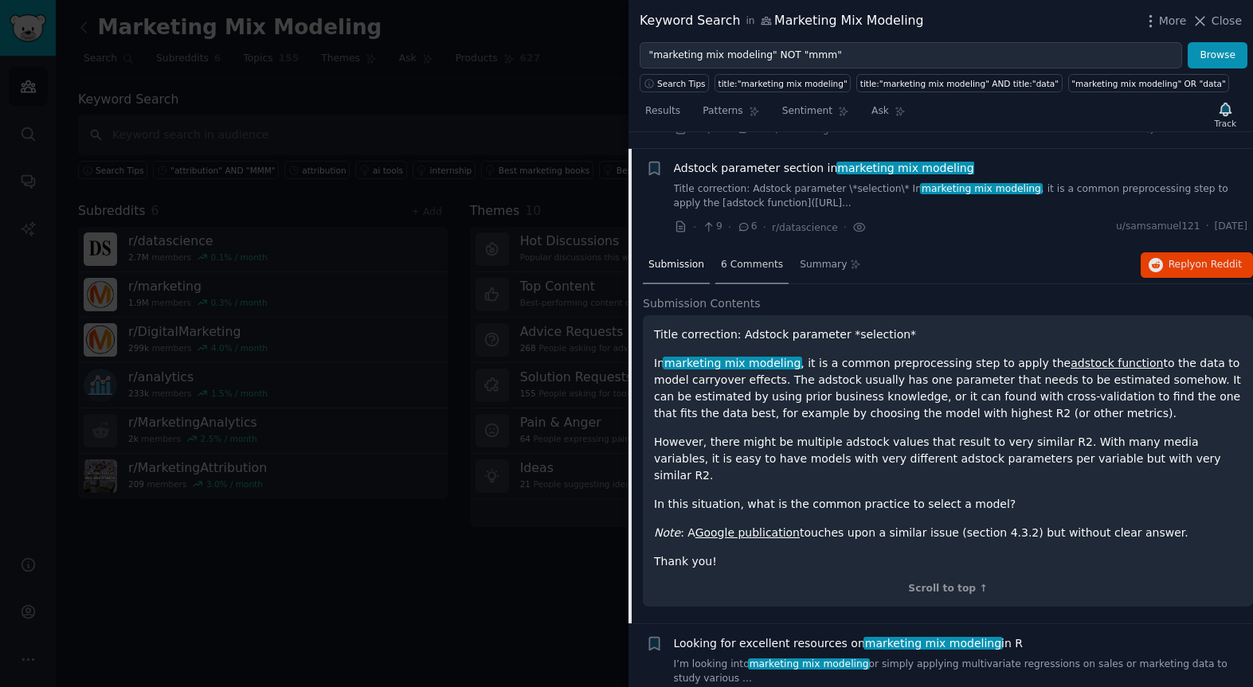
click at [747, 258] on span "6 Comments" at bounding box center [752, 265] width 62 height 14
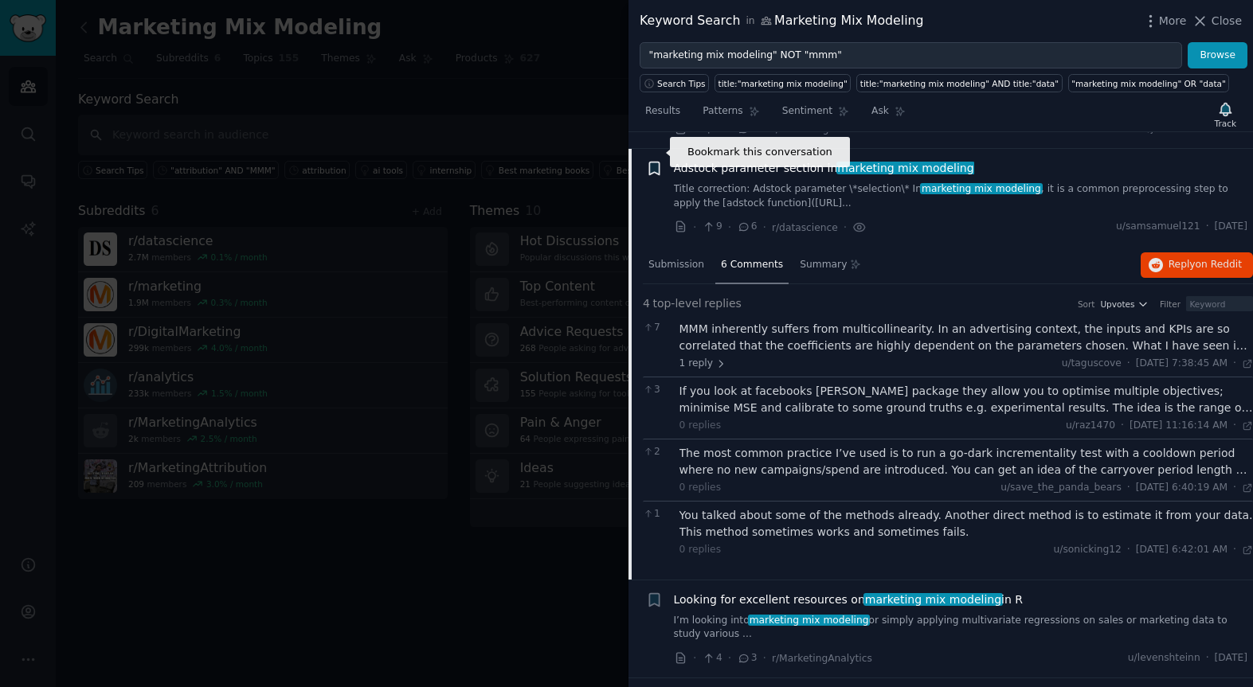
click at [649, 162] on icon "button" at bounding box center [654, 168] width 10 height 13
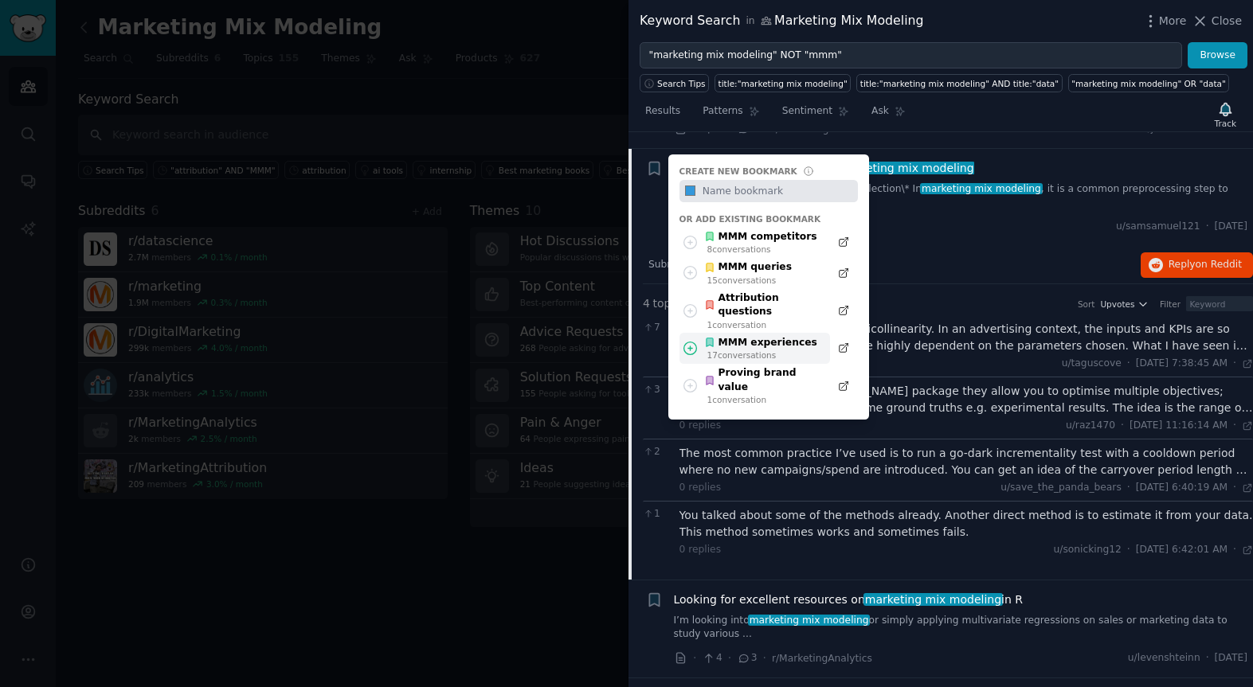
click at [721, 336] on div "MMM experiences" at bounding box center [760, 343] width 113 height 14
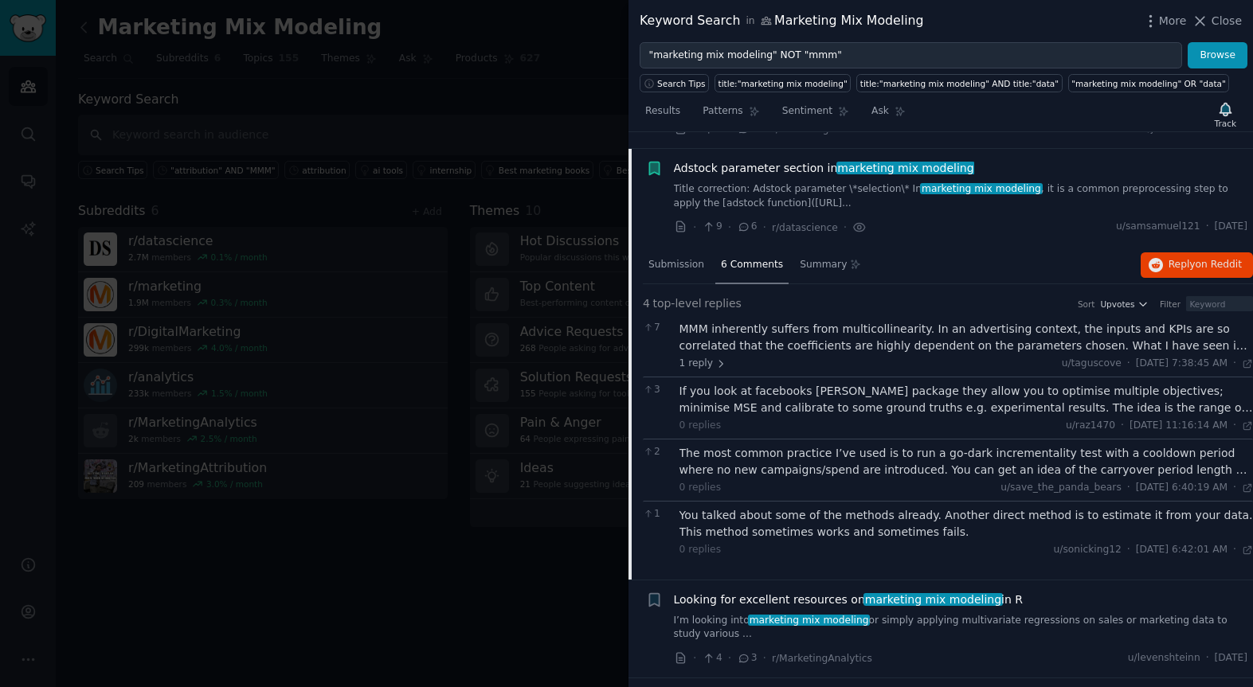
click at [704, 160] on span "Adstock parameter section in marketing mix modeling" at bounding box center [824, 168] width 300 height 17
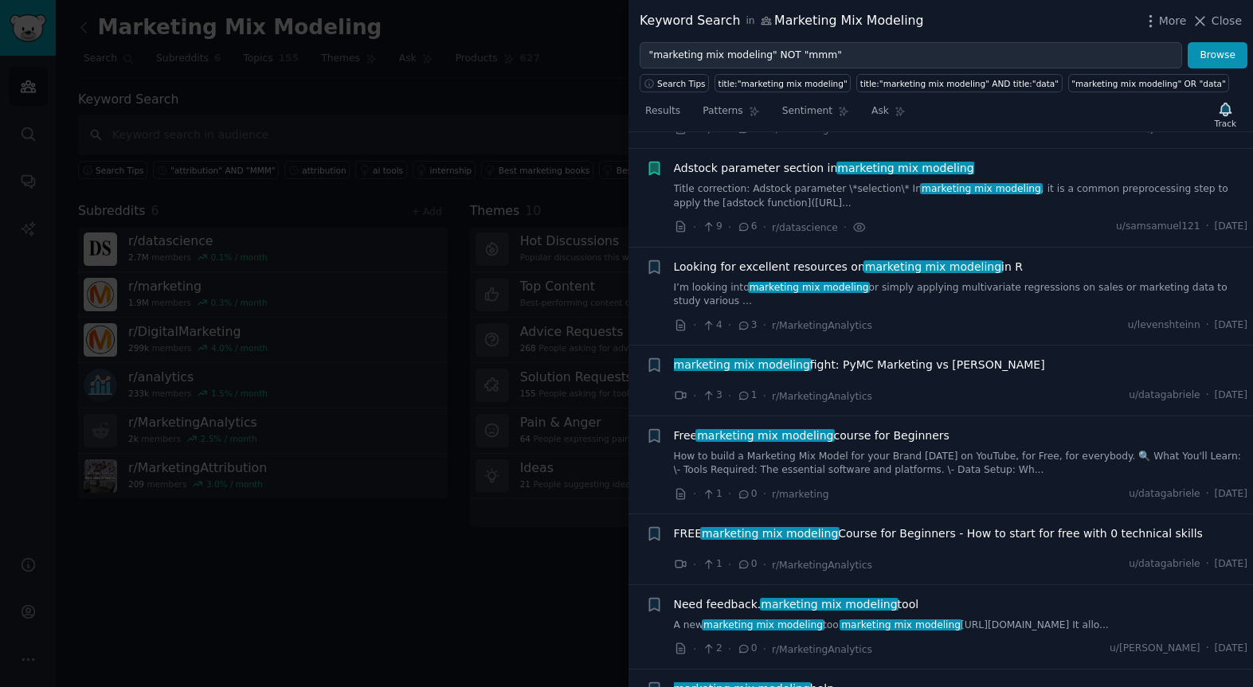
click at [653, 296] on div "+" at bounding box center [654, 297] width 17 height 76
click at [710, 259] on span "Looking for excellent resources on marketing mix modeling in R" at bounding box center [849, 267] width 350 height 17
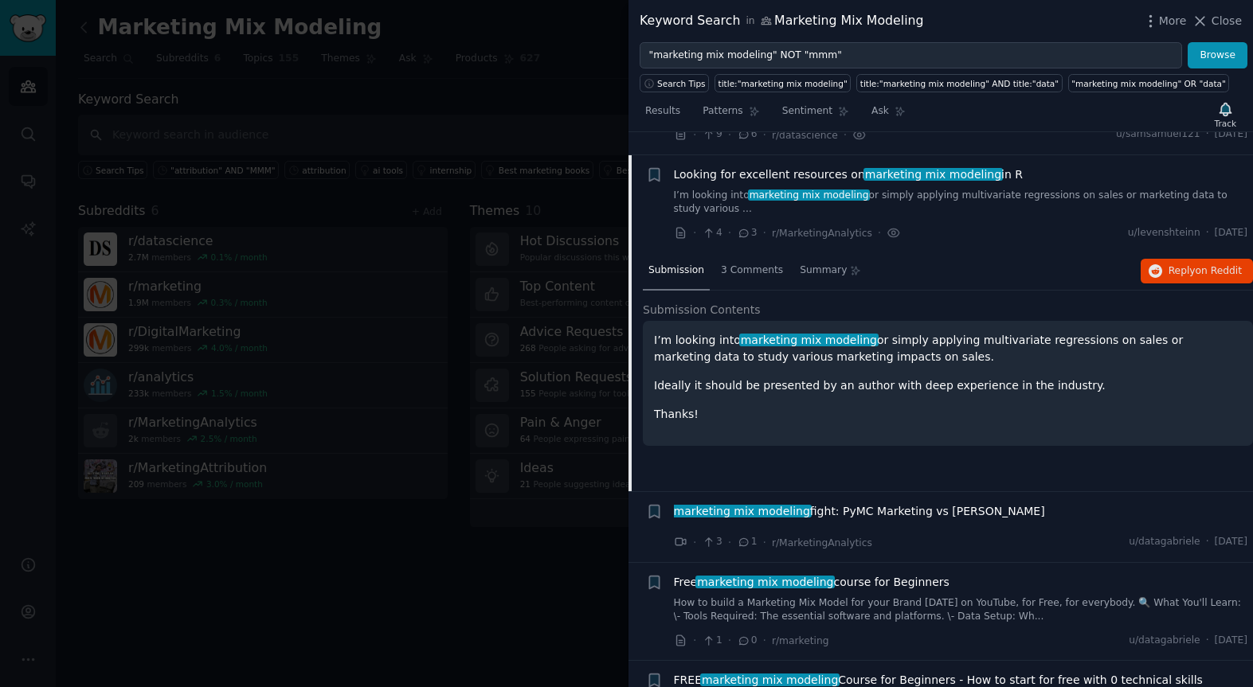
scroll to position [419, 0]
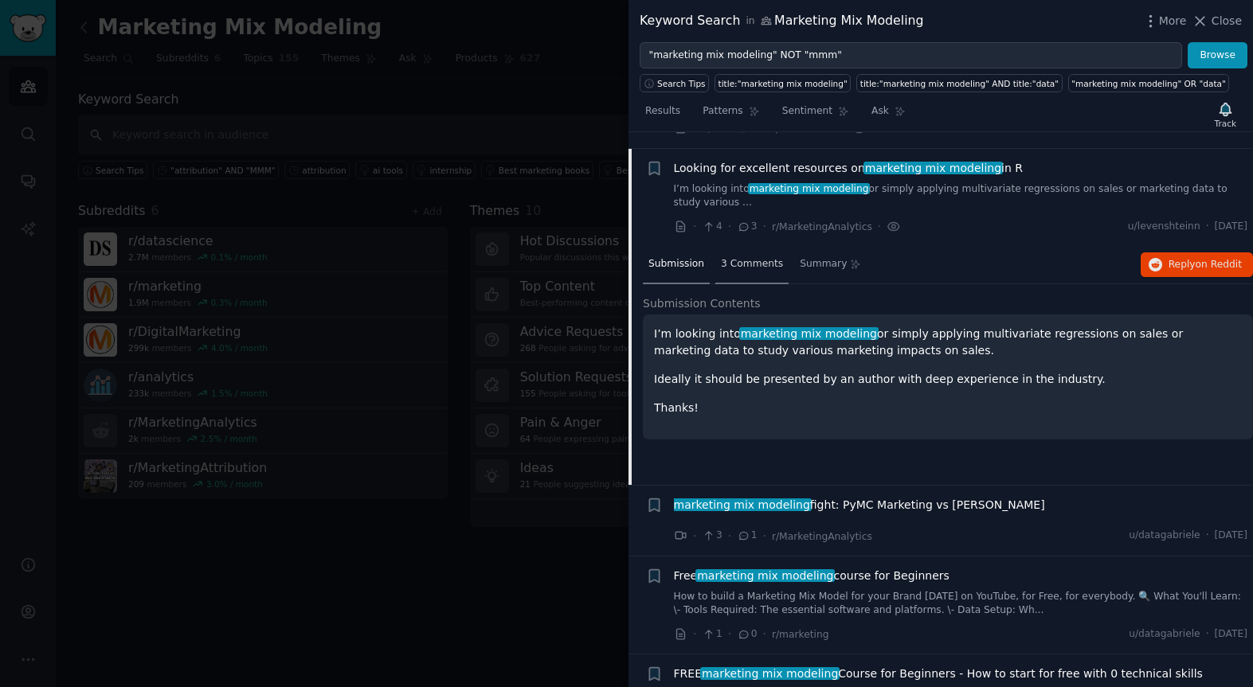
click at [748, 259] on div "3 Comments" at bounding box center [751, 265] width 73 height 38
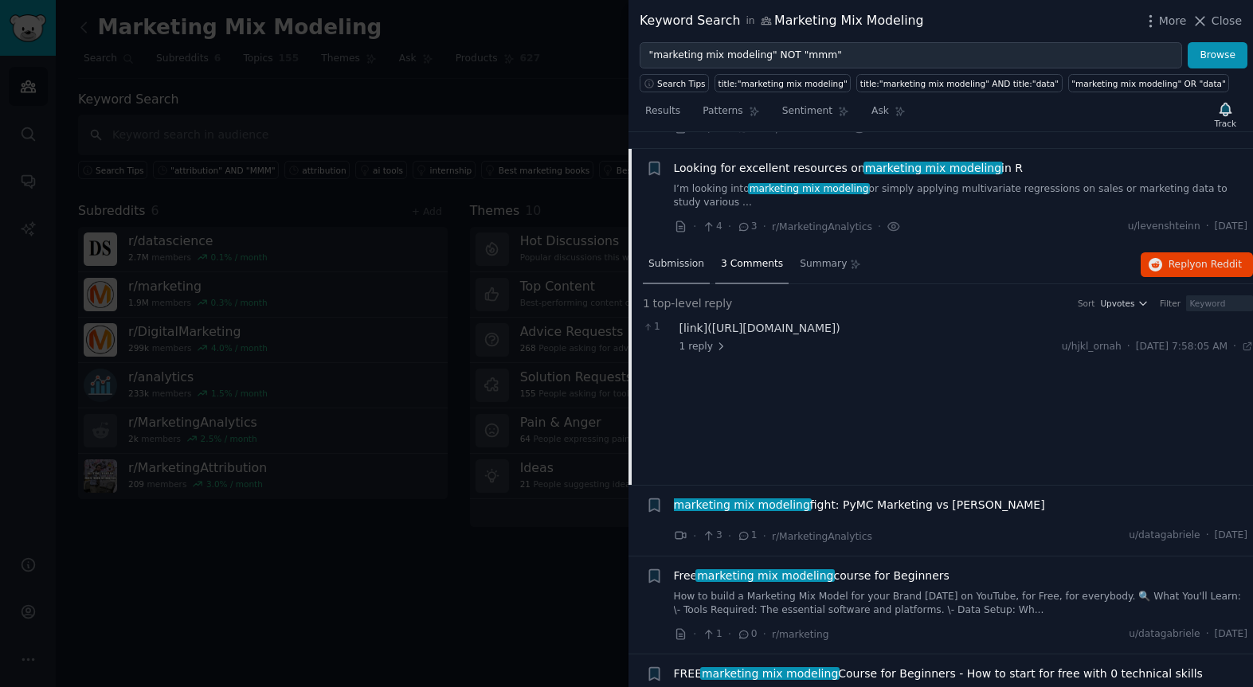
click at [680, 256] on div "Submission" at bounding box center [676, 265] width 67 height 38
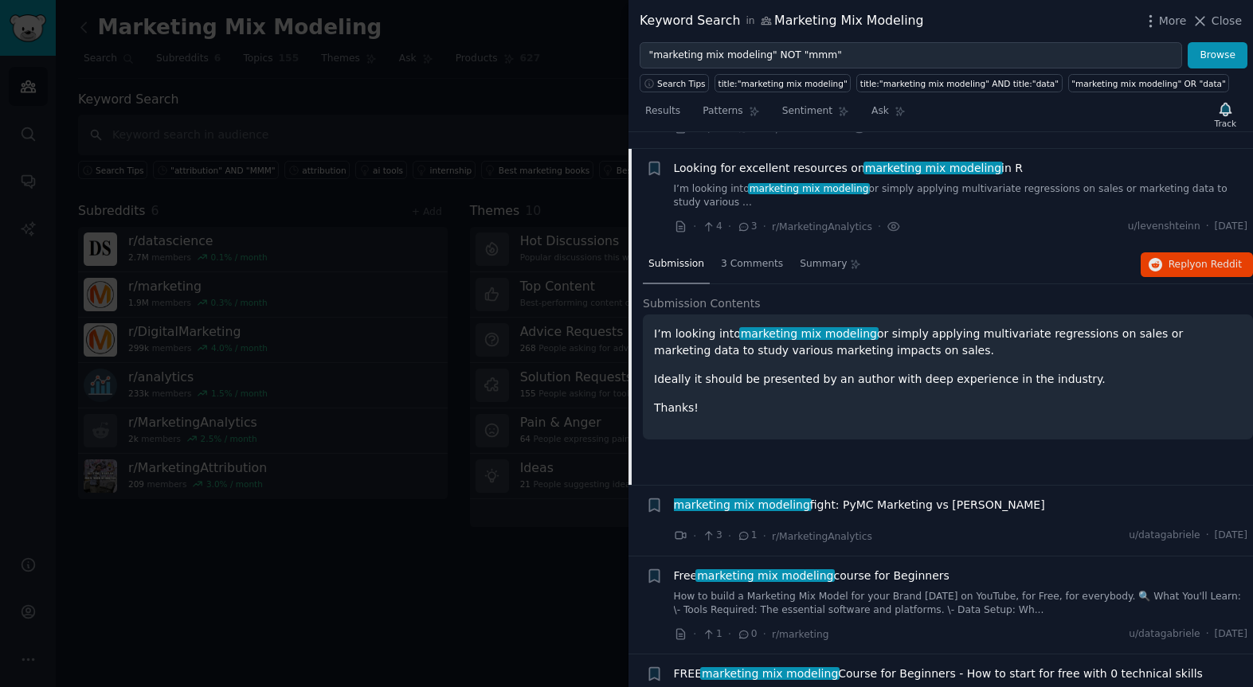
click at [686, 160] on span "Looking for excellent resources on marketing mix modeling in R" at bounding box center [849, 168] width 350 height 17
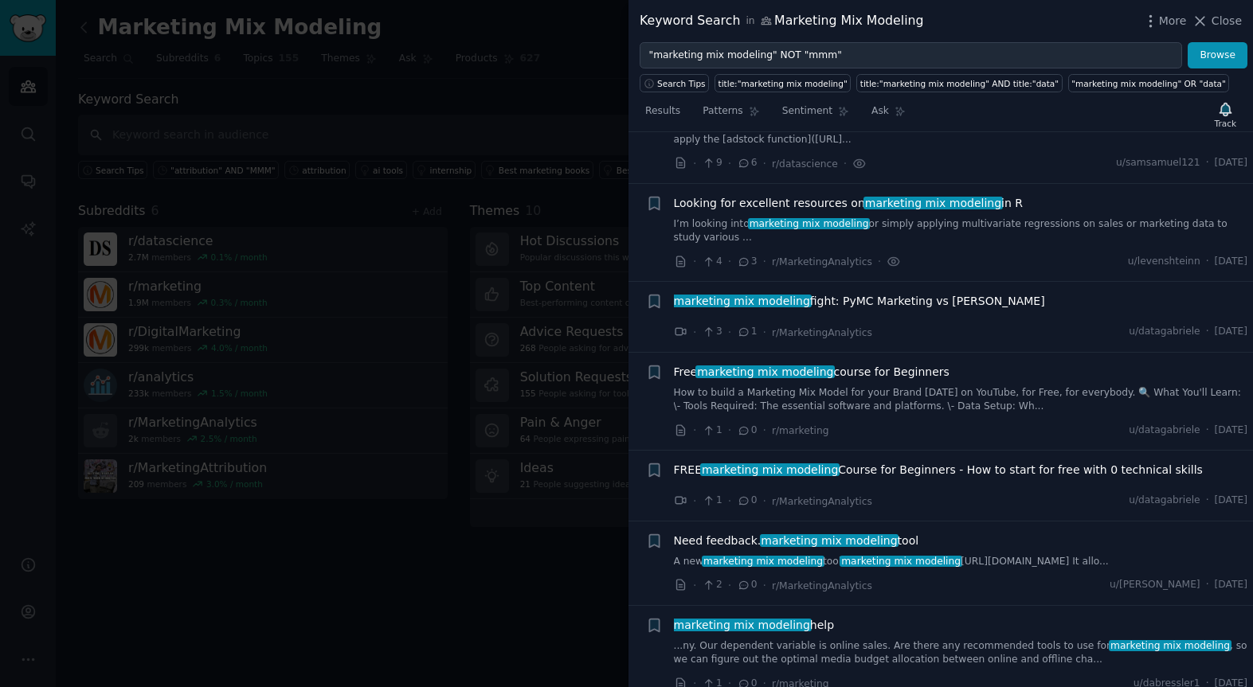
click at [702, 195] on span "Looking for excellent resources on marketing mix modeling in R" at bounding box center [849, 203] width 350 height 17
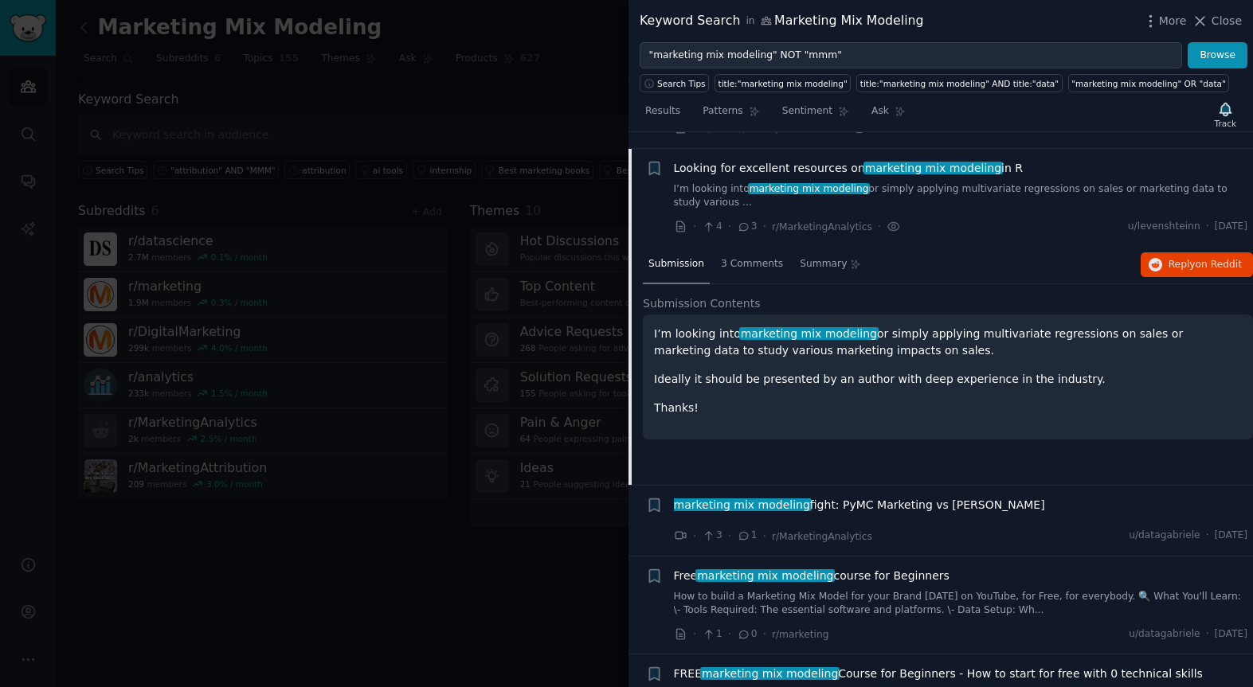
click at [698, 160] on span "Looking for excellent resources on marketing mix modeling in R" at bounding box center [849, 168] width 350 height 17
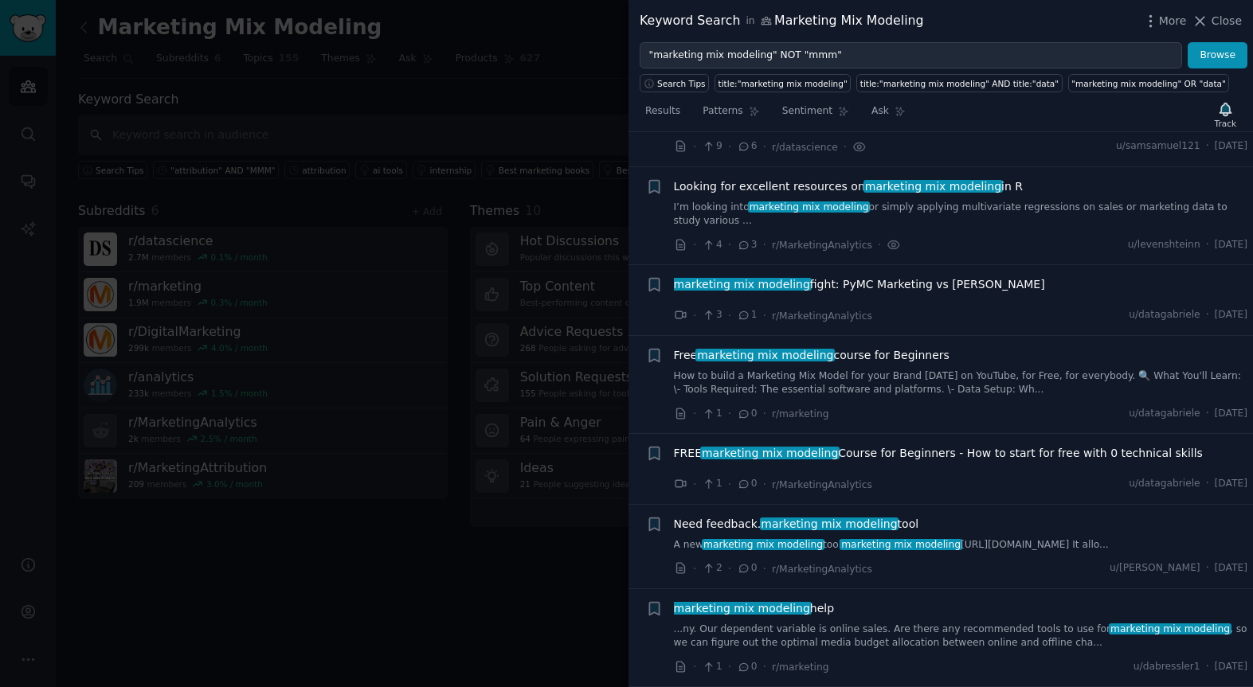
scroll to position [384, 0]
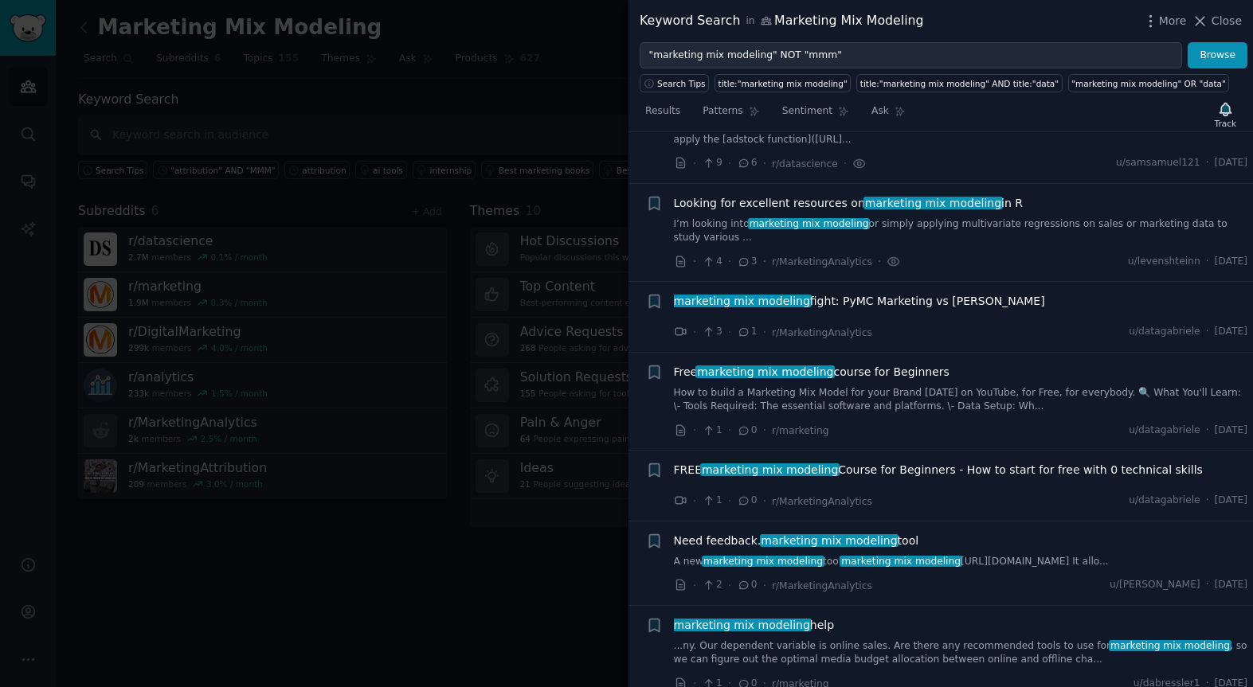
click at [842, 293] on span "marketing mix modeling fight: PyMC Marketing vs [PERSON_NAME]" at bounding box center [859, 301] width 371 height 17
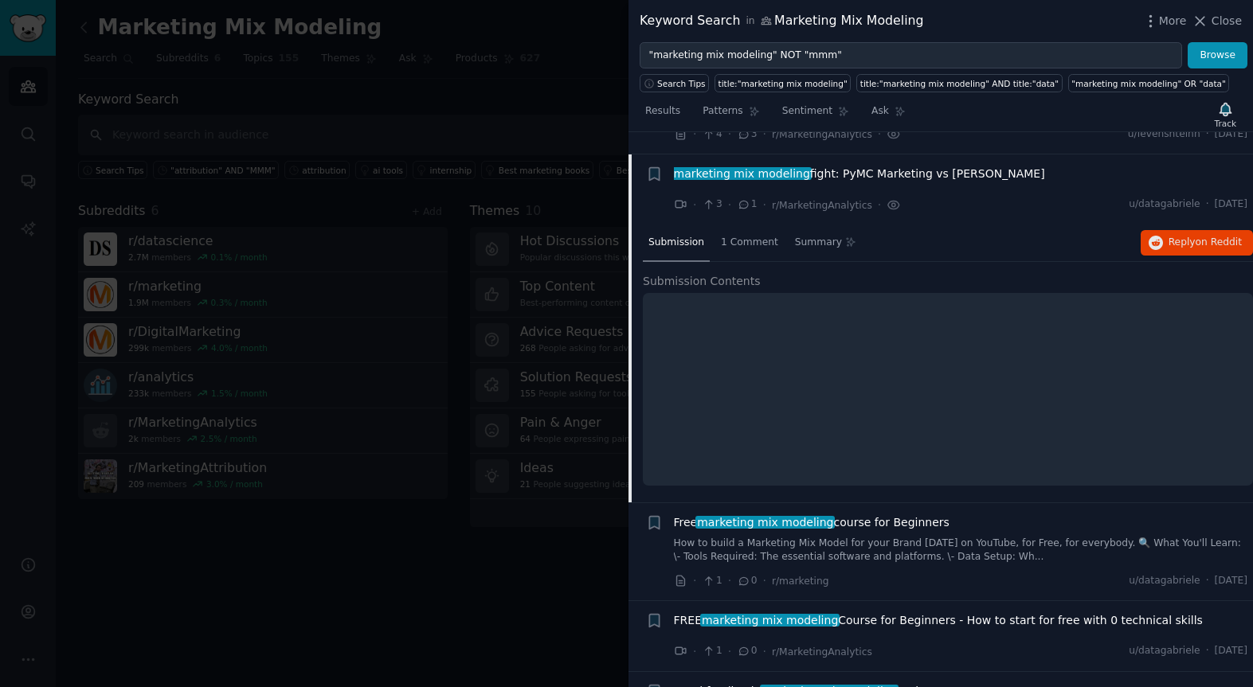
scroll to position [517, 0]
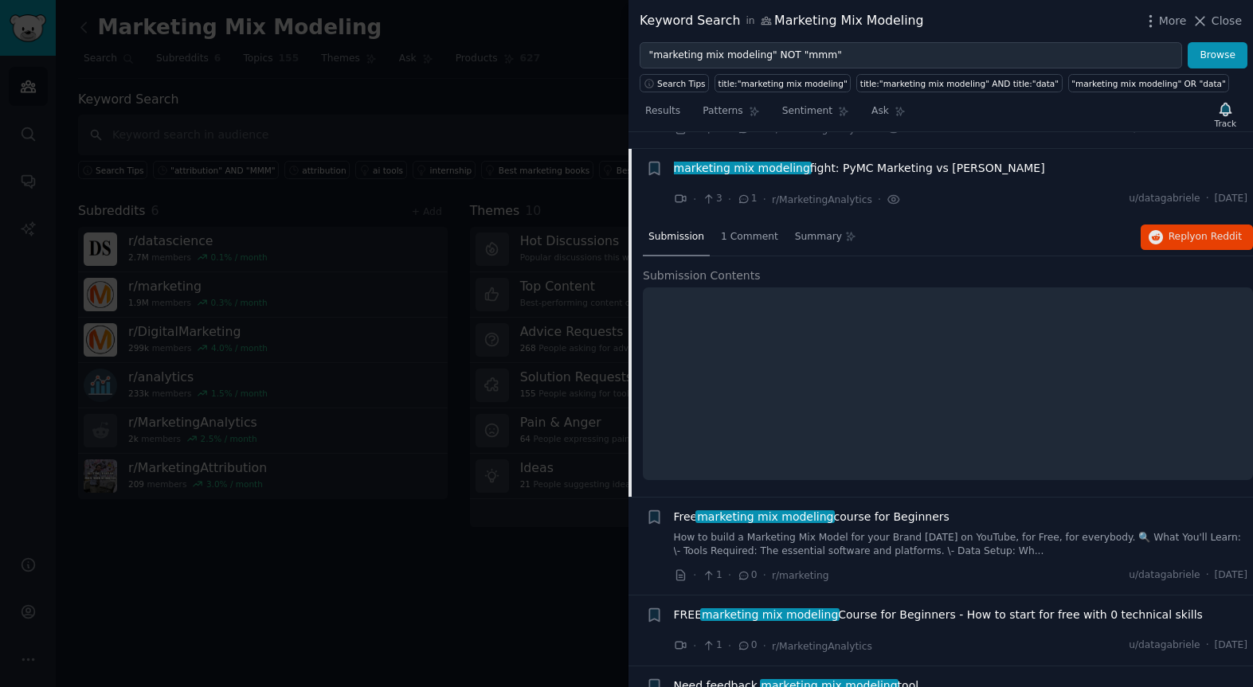
click at [735, 162] on span "marketing mix modeling" at bounding box center [741, 168] width 139 height 13
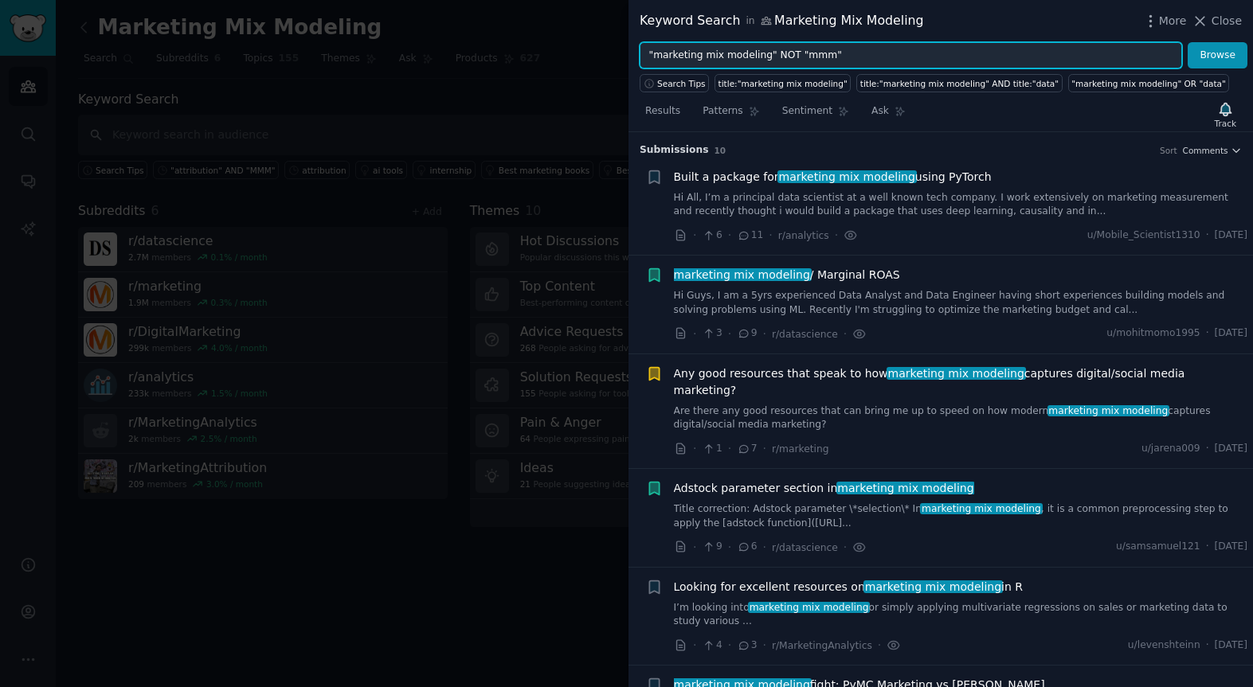
drag, startPoint x: 770, startPoint y: 55, endPoint x: 655, endPoint y: 58, distance: 115.5
click at [655, 58] on input ""marketing mix modeling" NOT "mmm"" at bounding box center [910, 55] width 542 height 27
type input ""attribution" AND NOT "mmm""
click at [1187, 42] on button "Browse" at bounding box center [1217, 55] width 60 height 27
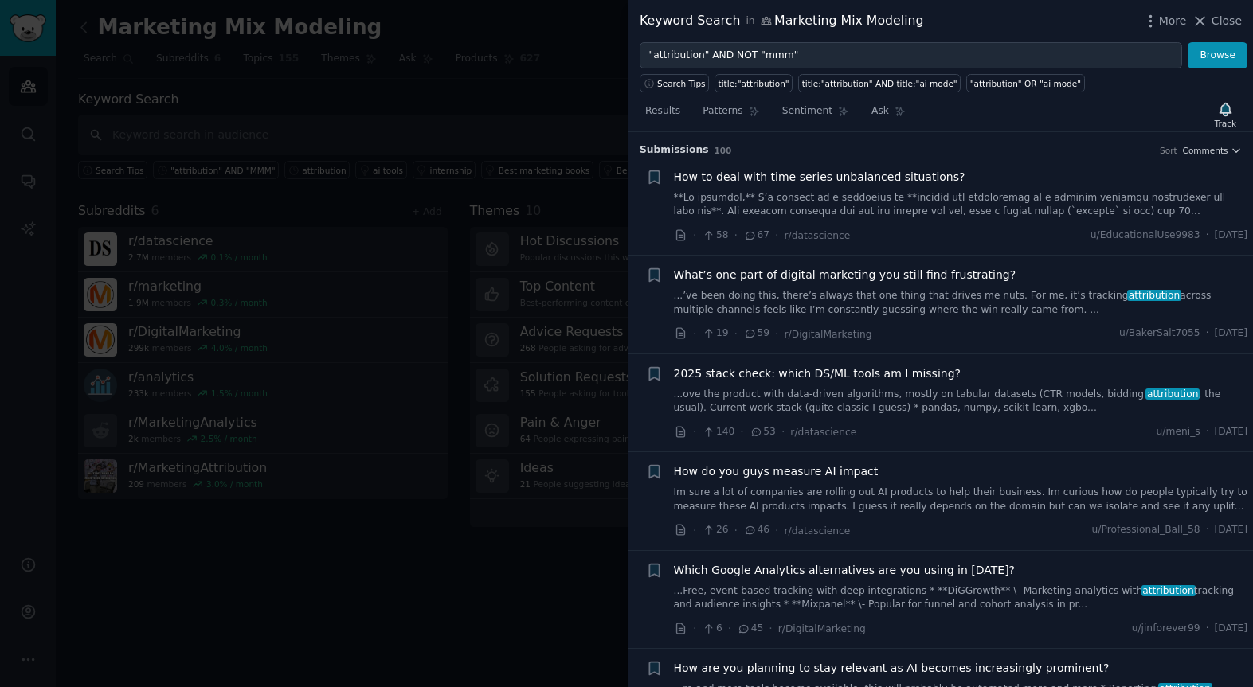
click at [776, 373] on span "2025 stack check: which DS/ML tools am I missing?" at bounding box center [817, 373] width 287 height 17
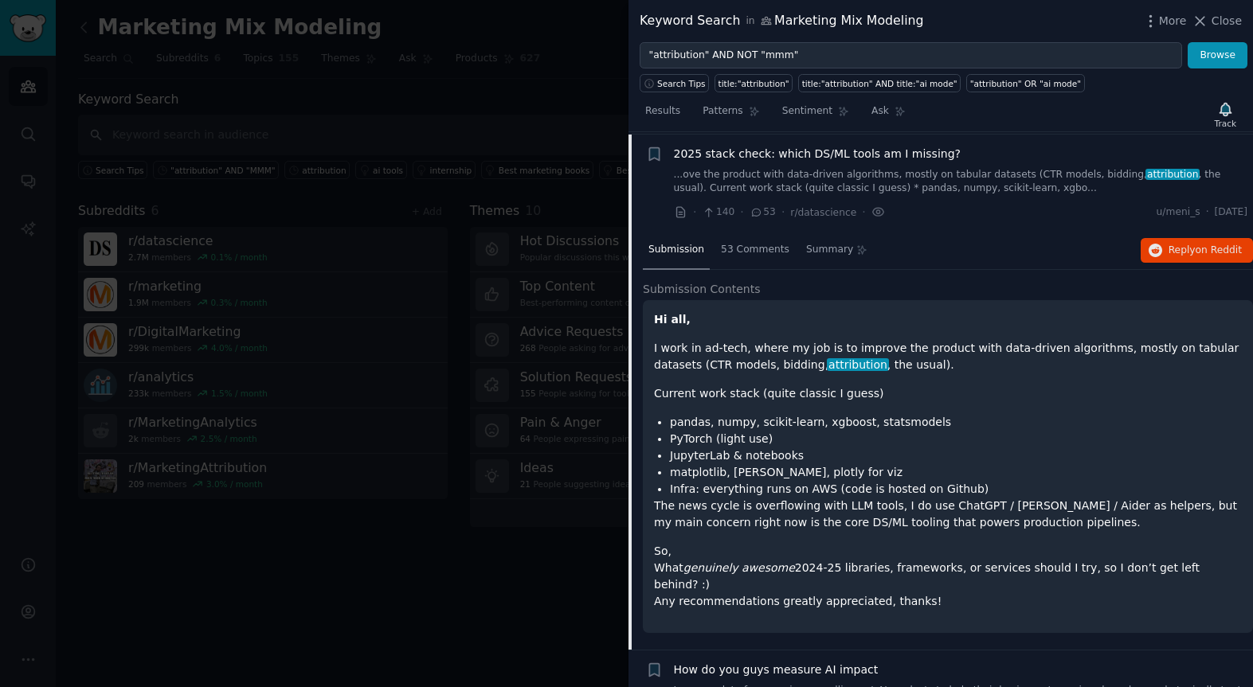
scroll to position [222, 0]
click at [743, 253] on span "53 Comments" at bounding box center [755, 247] width 68 height 14
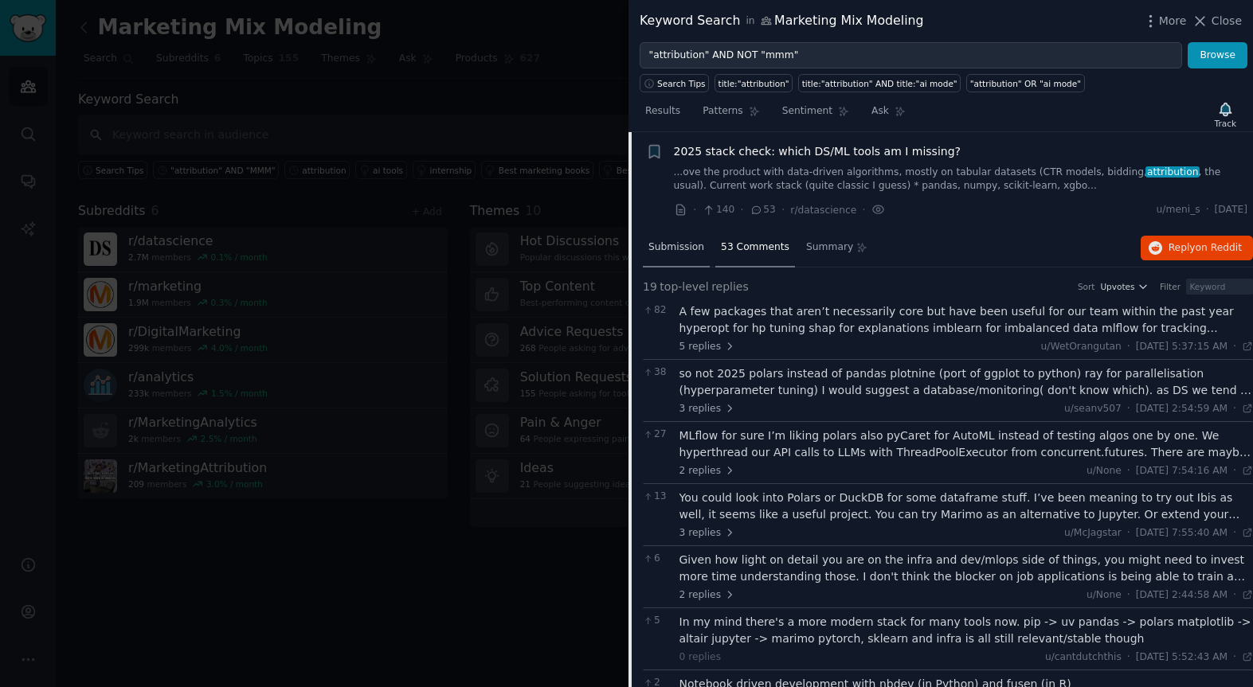
click at [681, 255] on div "Submission" at bounding box center [676, 248] width 67 height 38
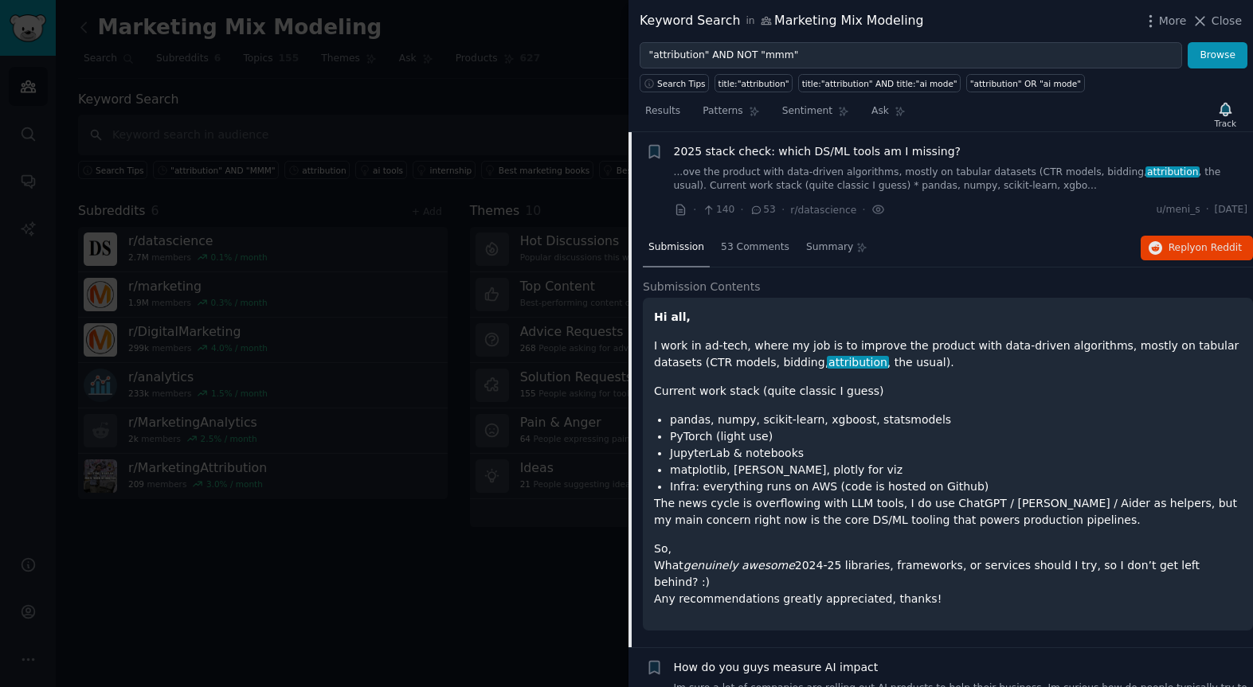
click at [718, 152] on span "2025 stack check: which DS/ML tools am I missing?" at bounding box center [817, 151] width 287 height 17
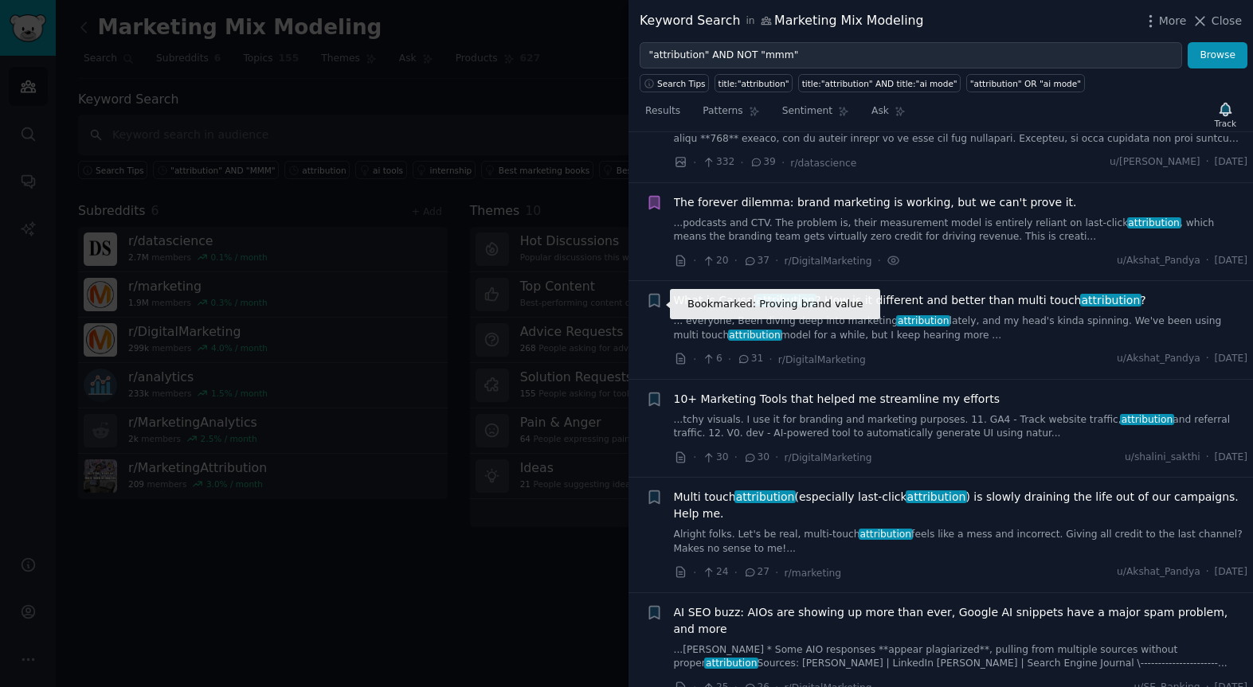
scroll to position [764, 0]
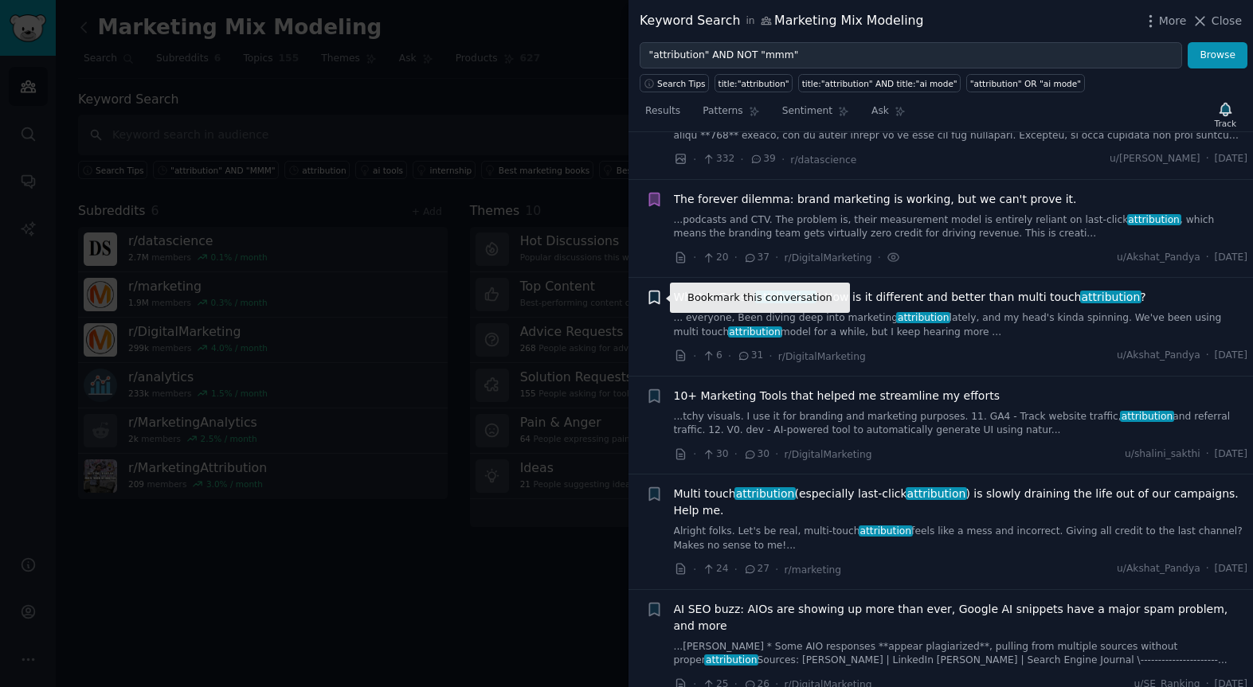
click at [656, 296] on icon "button" at bounding box center [654, 297] width 10 height 13
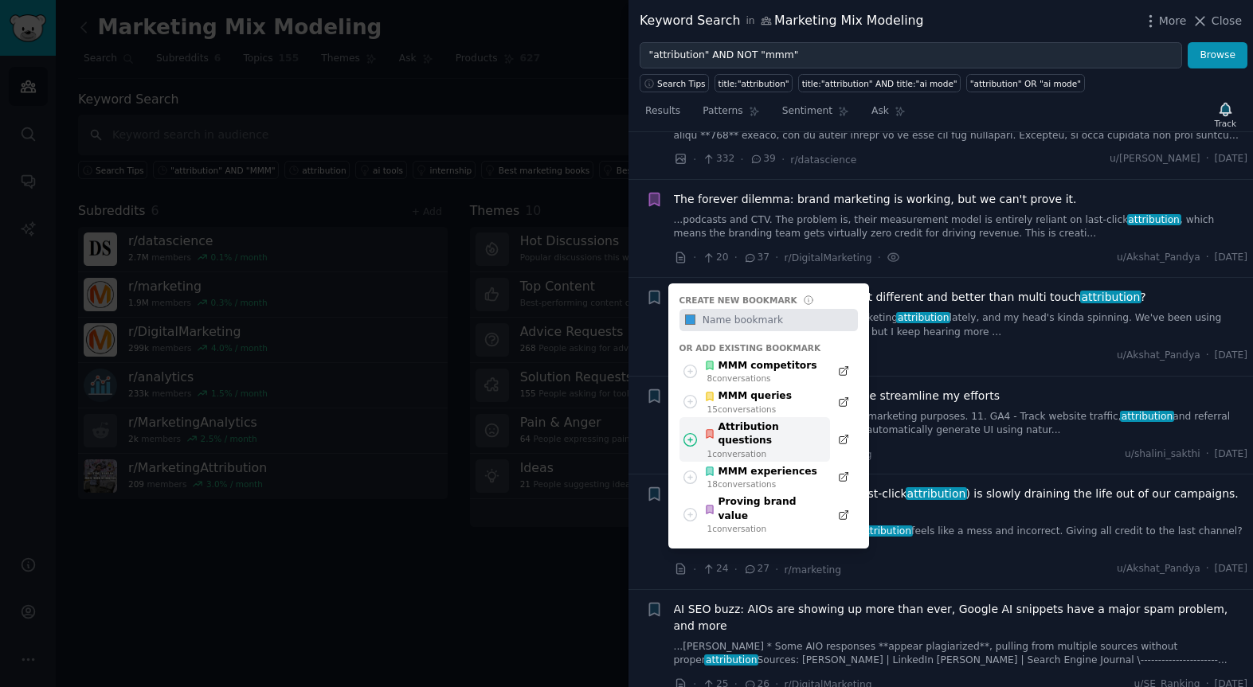
click at [772, 432] on div "Attribution questions" at bounding box center [762, 434] width 117 height 28
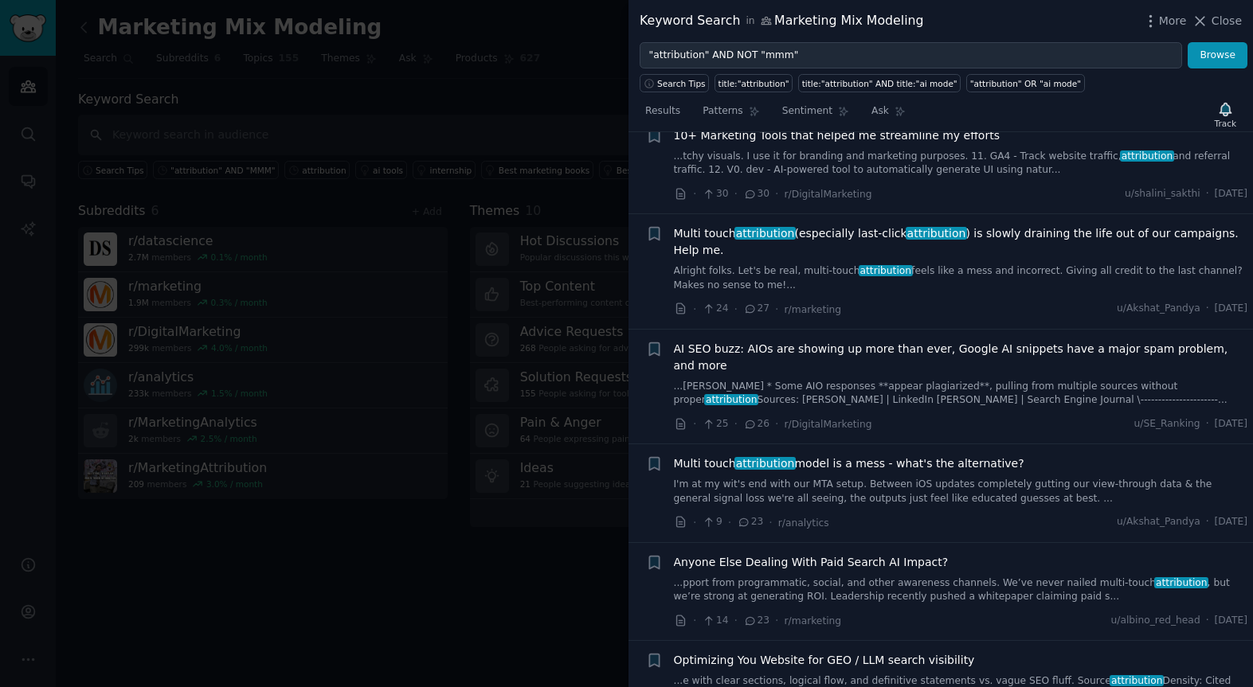
scroll to position [1027, 0]
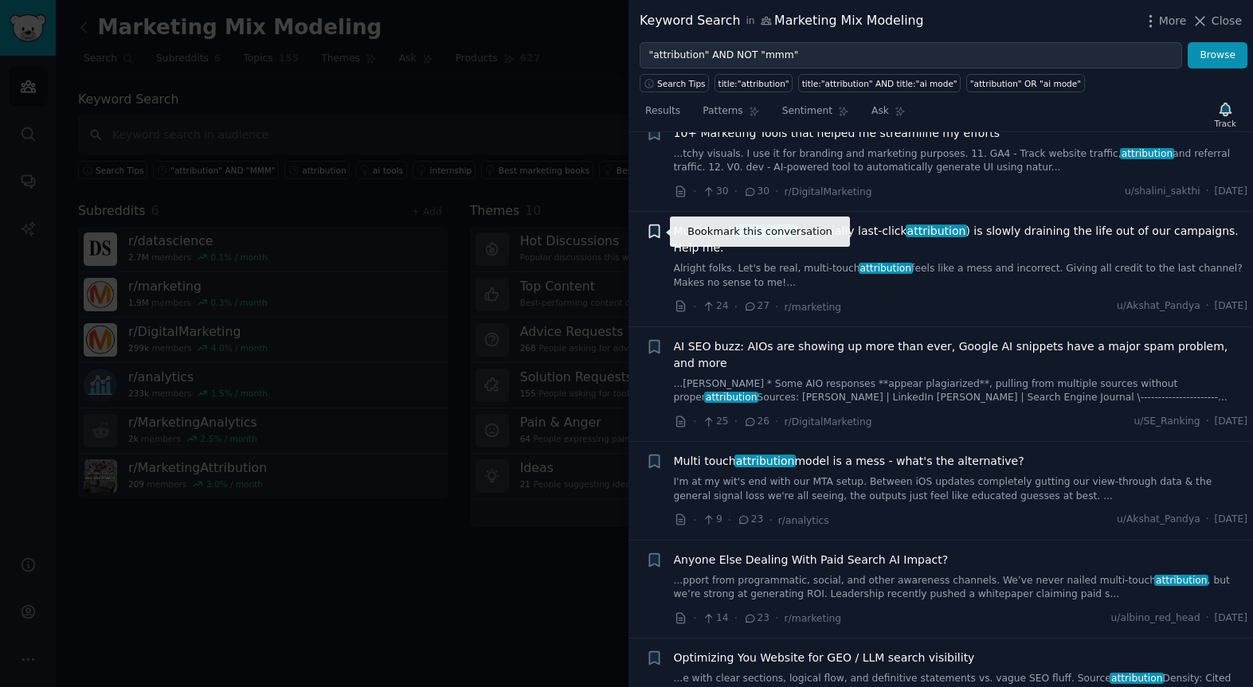
click at [658, 231] on icon "button" at bounding box center [654, 231] width 10 height 13
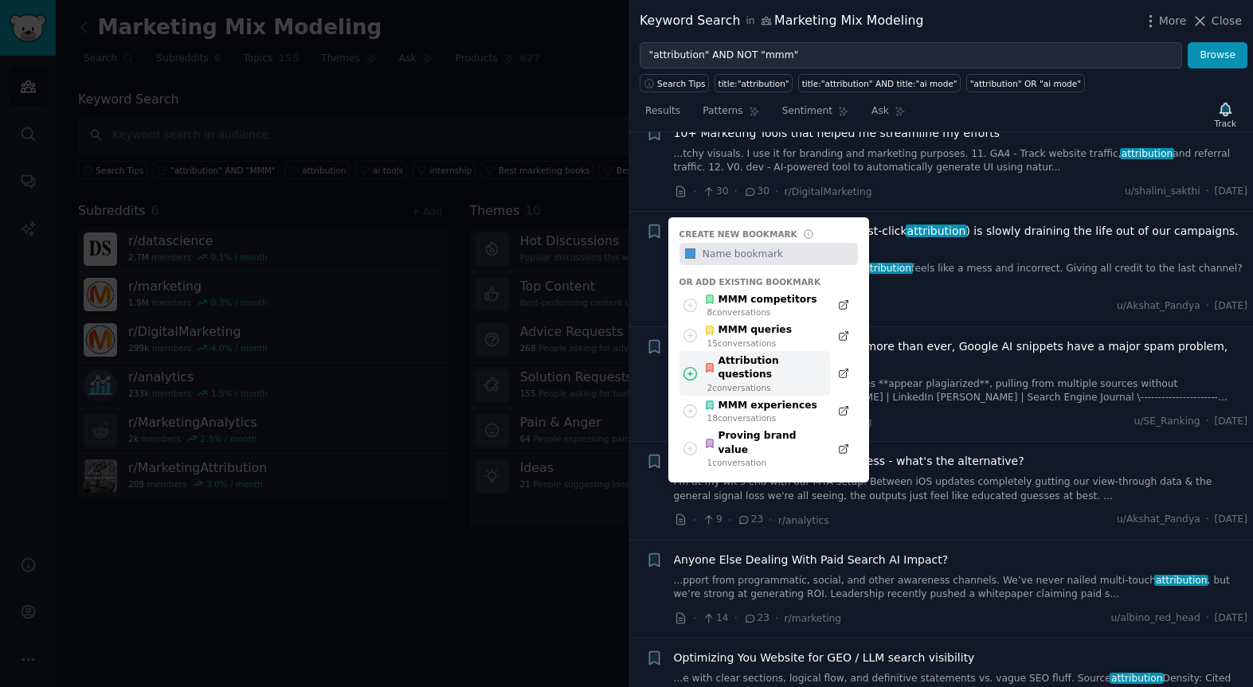
click at [776, 361] on div "Attribution questions" at bounding box center [762, 368] width 117 height 28
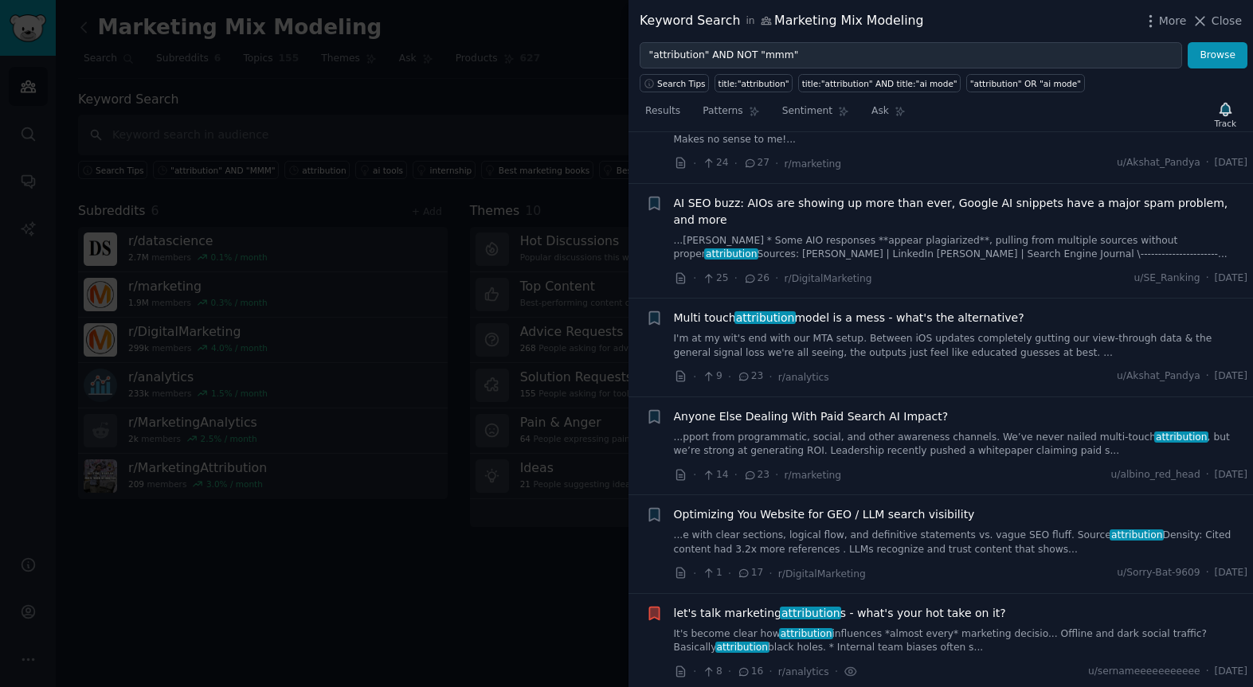
scroll to position [1176, 0]
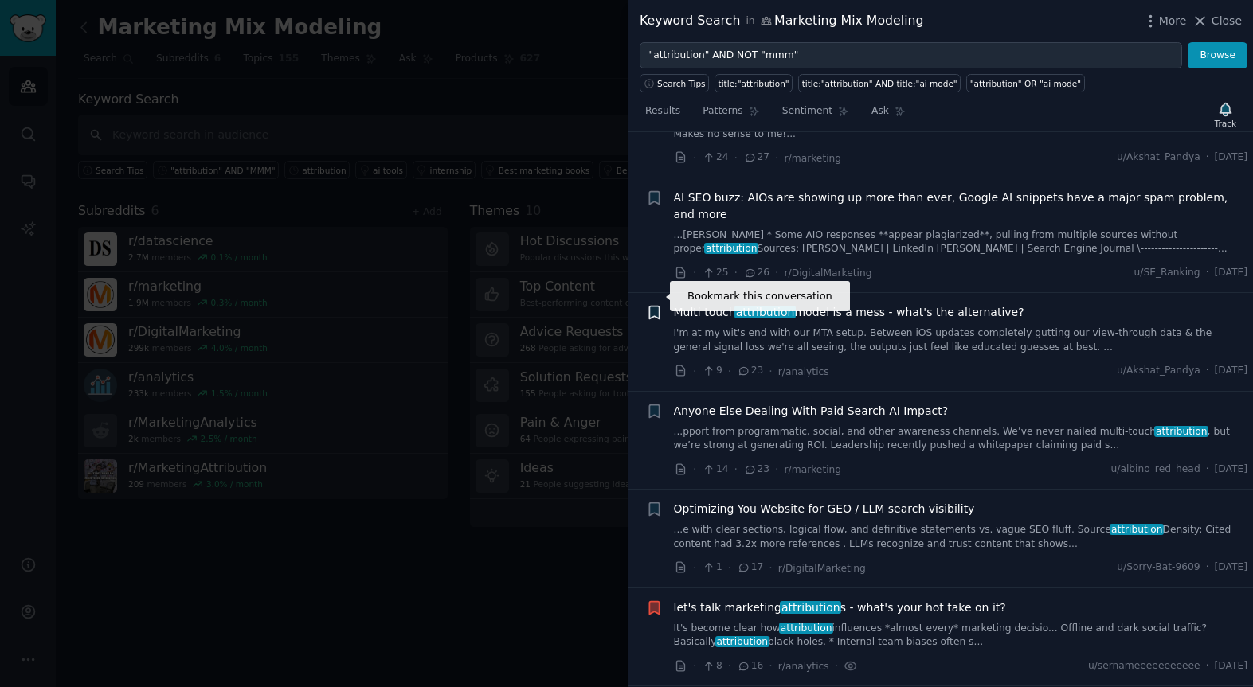
click at [651, 307] on icon "button" at bounding box center [654, 313] width 10 height 13
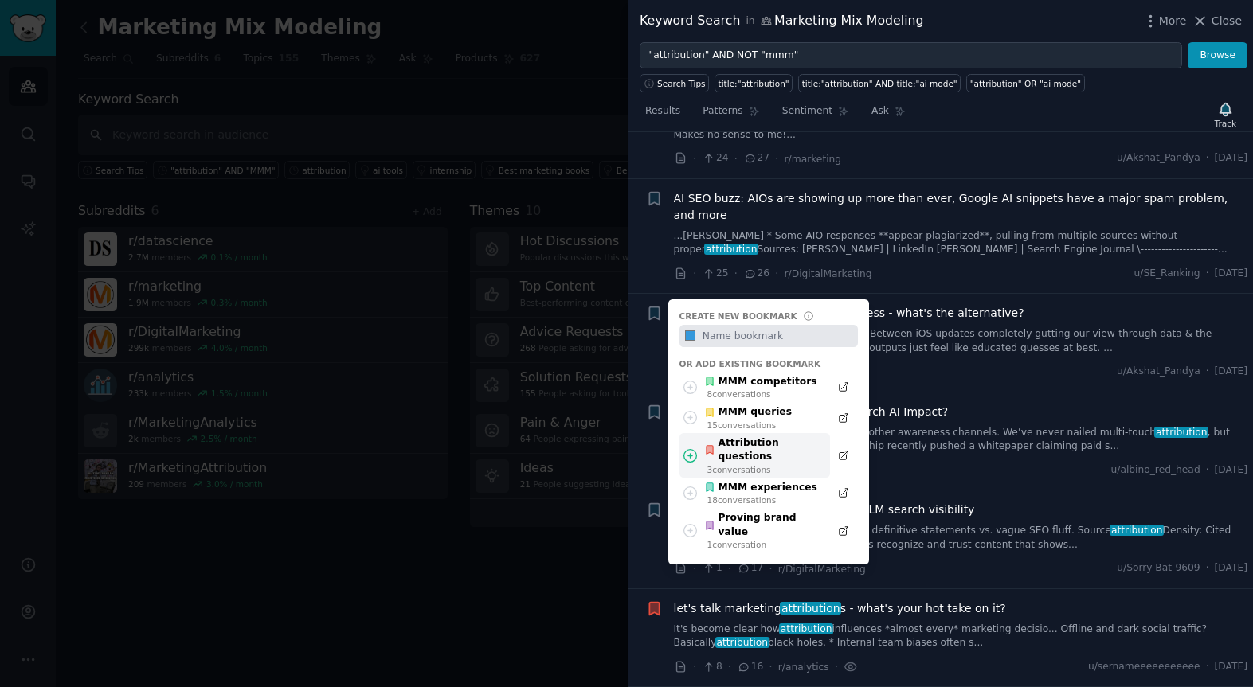
scroll to position [1177, 0]
click at [757, 435] on div "Attribution questions" at bounding box center [762, 449] width 117 height 28
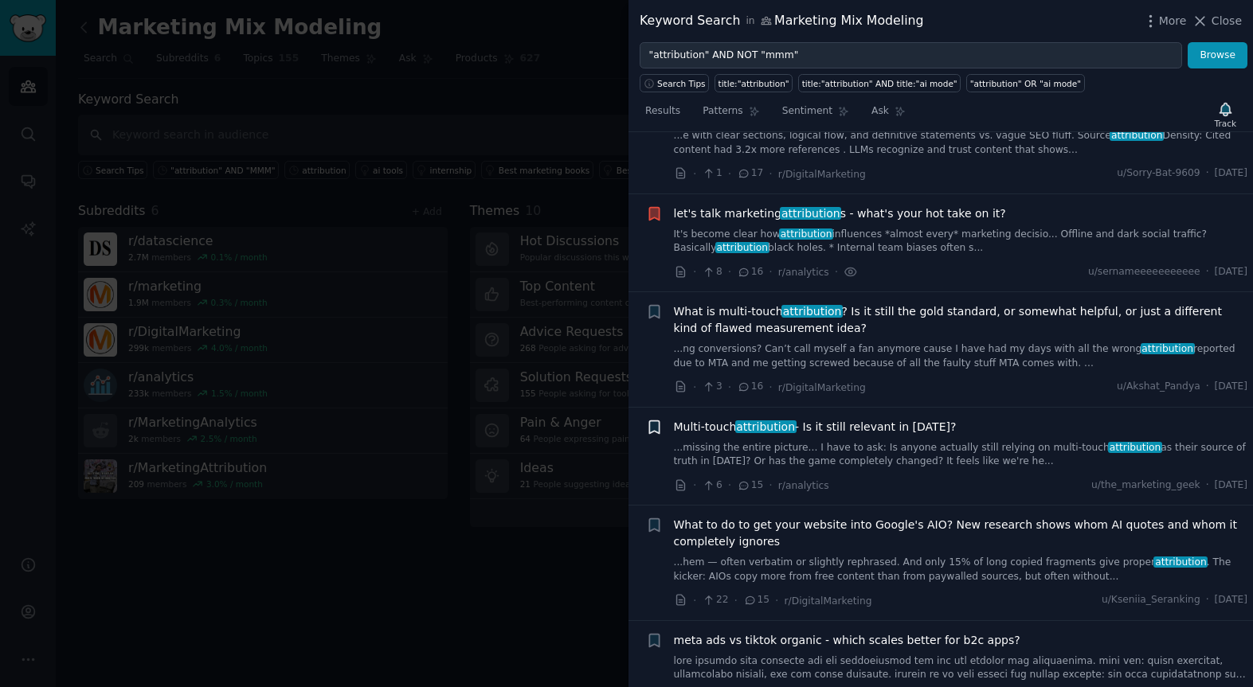
scroll to position [1604, 0]
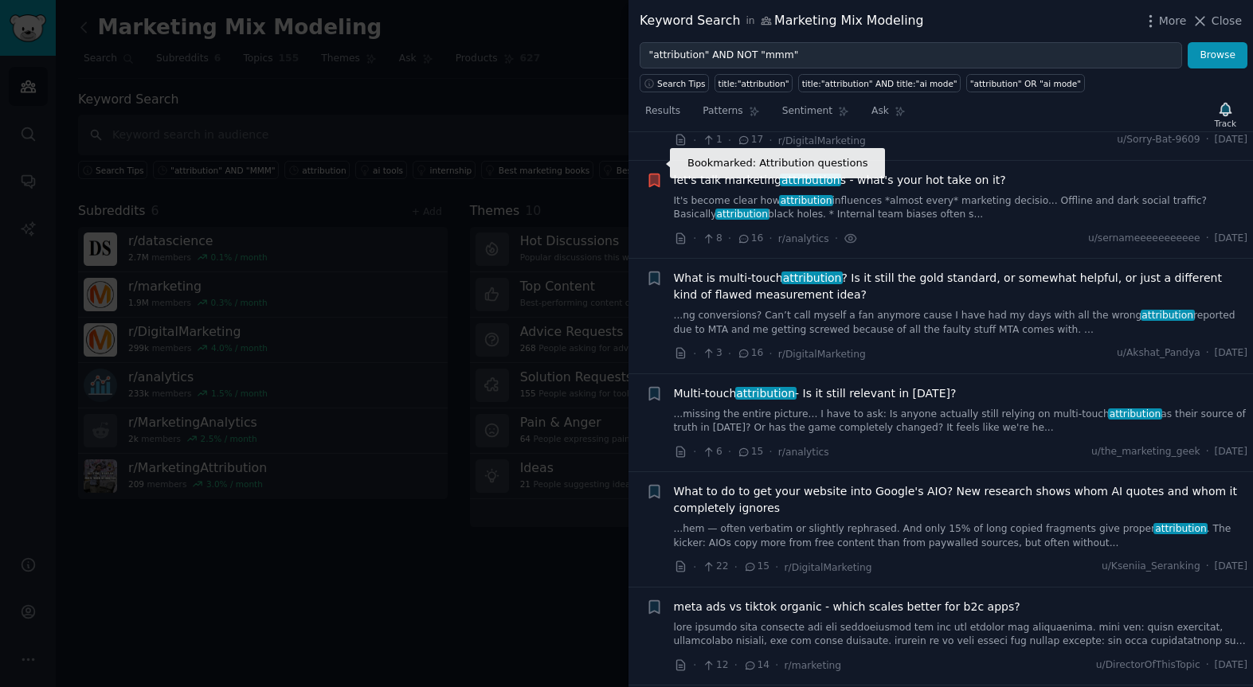
click at [655, 174] on icon "button" at bounding box center [654, 180] width 10 height 13
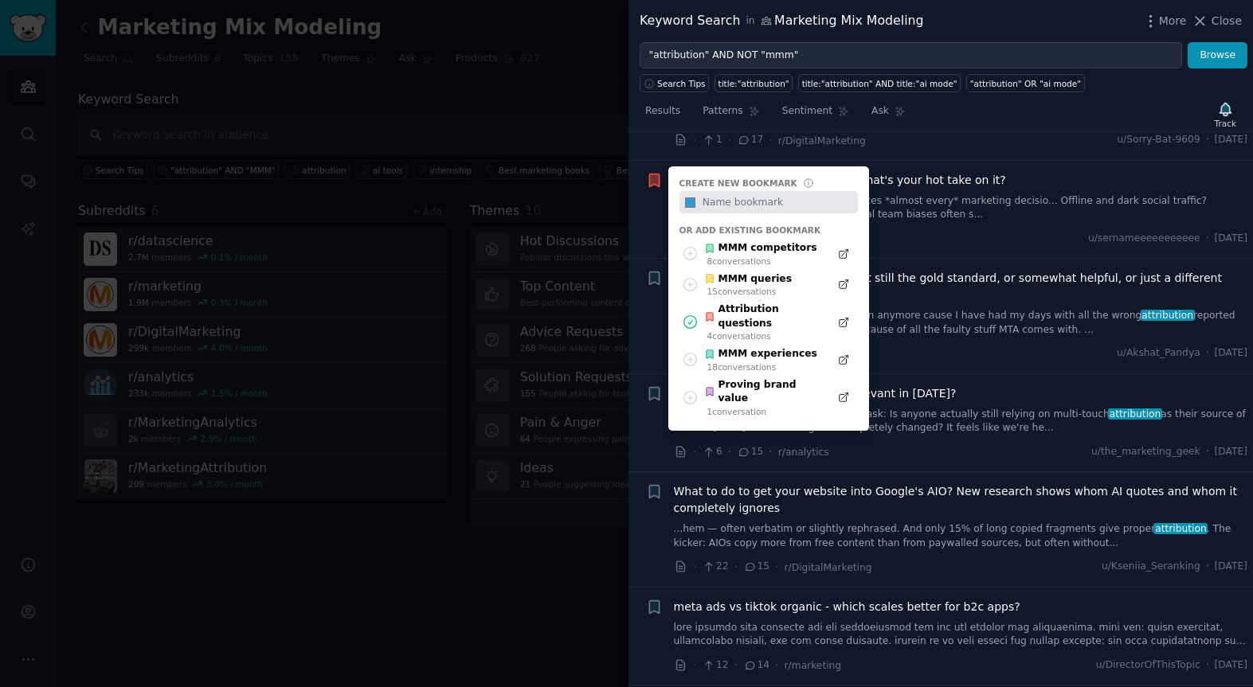
click at [655, 172] on div "Create new bookmark #3498db Or add existing bookmark MMM competitors 8 conversa…" at bounding box center [654, 180] width 17 height 17
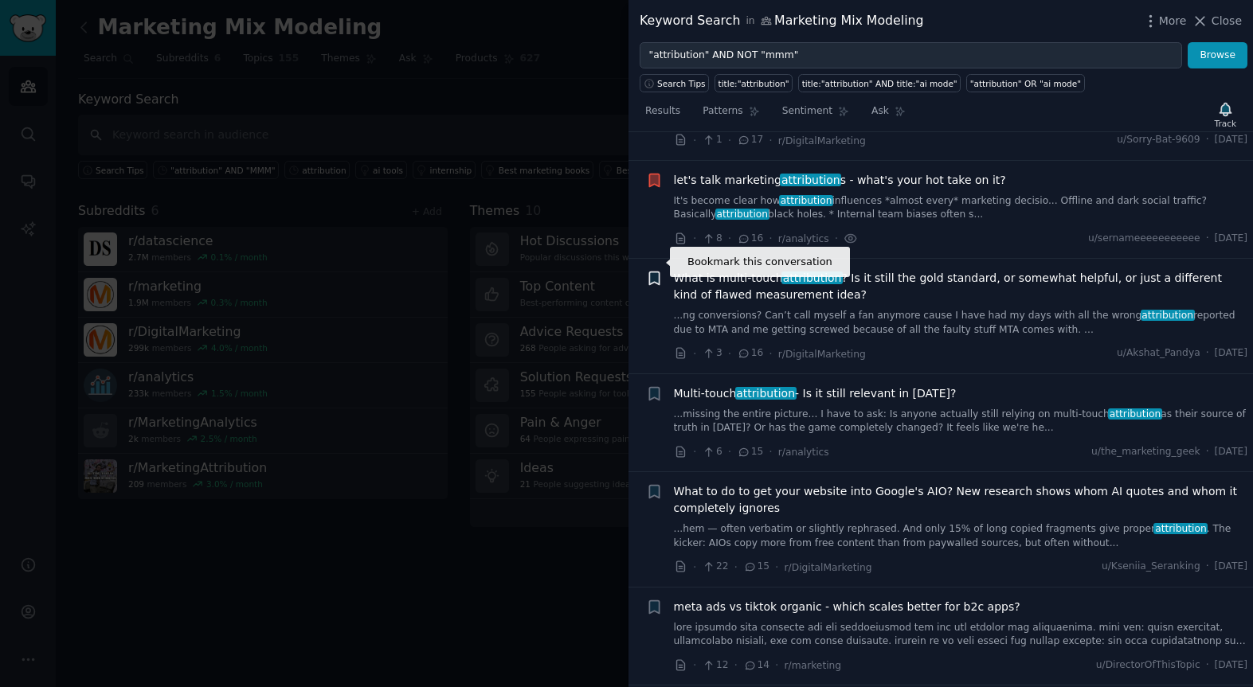
click at [655, 272] on icon "button" at bounding box center [654, 278] width 10 height 13
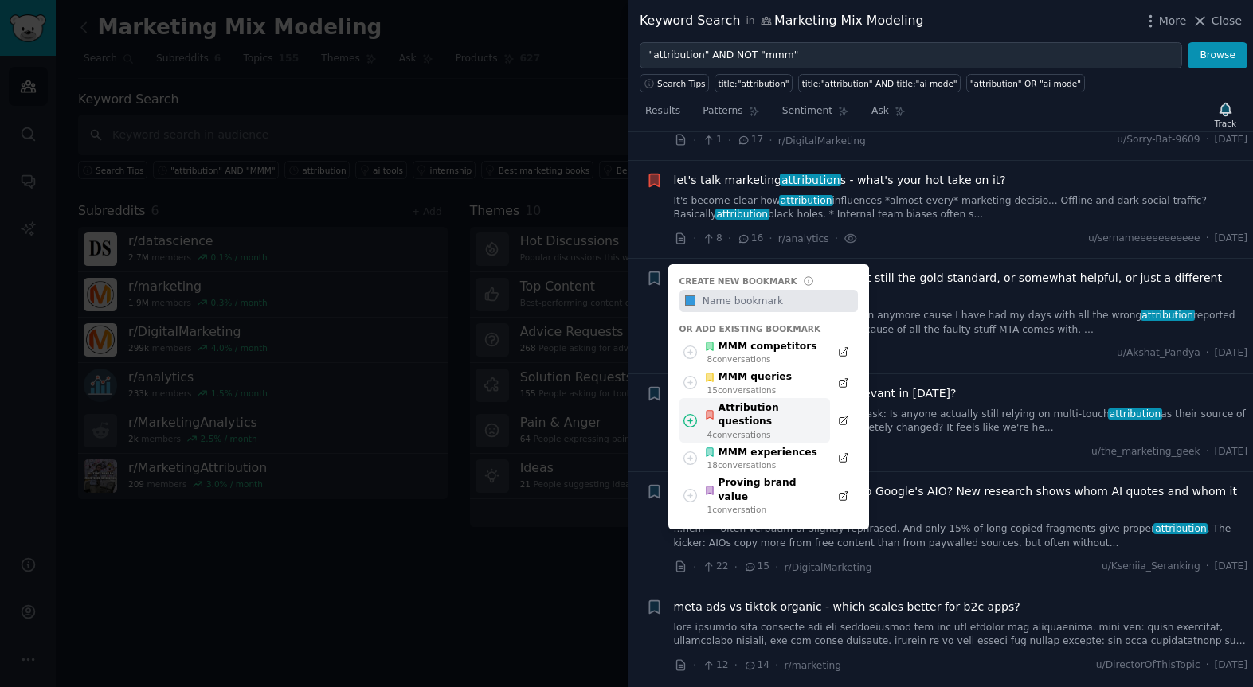
click at [759, 401] on div "Attribution questions" at bounding box center [762, 415] width 117 height 28
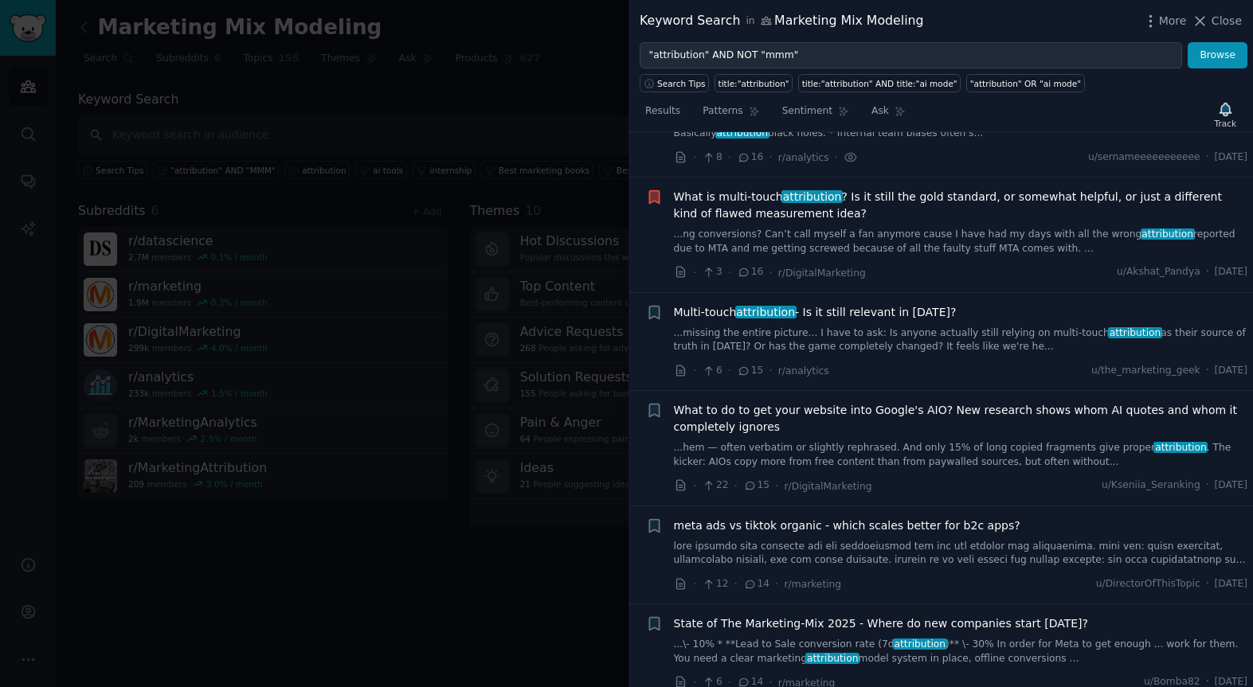
scroll to position [1690, 0]
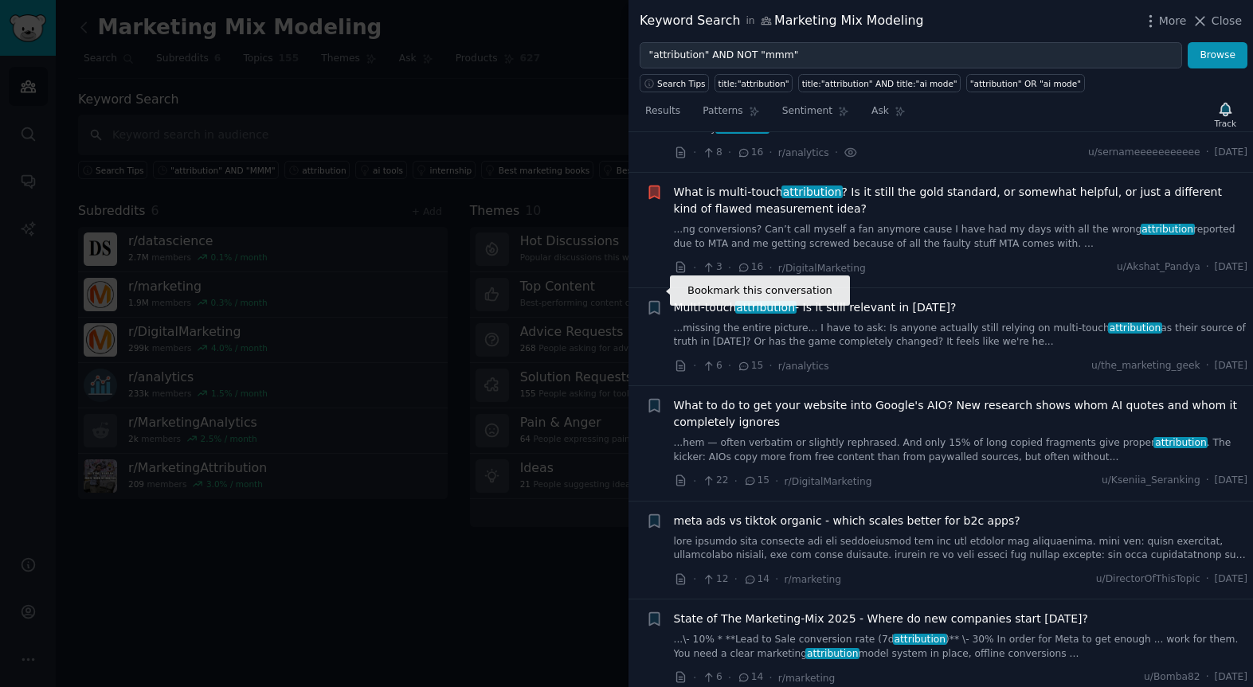
click at [659, 299] on icon "button" at bounding box center [654, 307] width 17 height 17
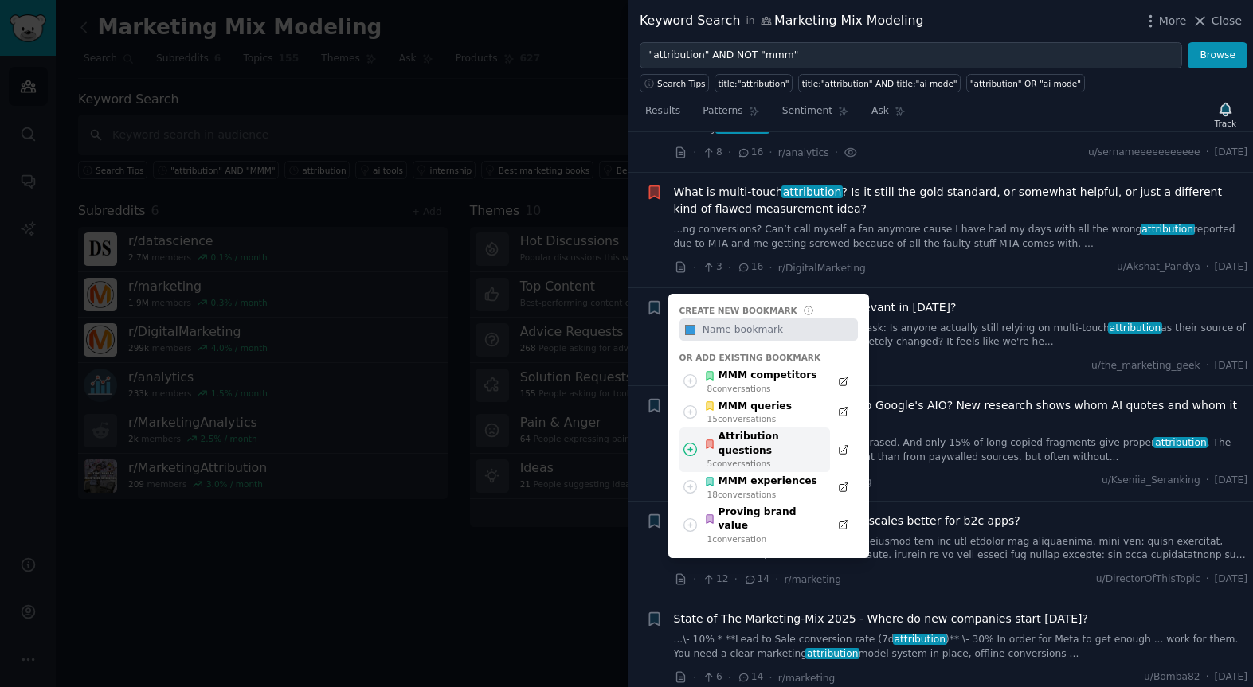
click at [748, 430] on div "Attribution questions" at bounding box center [762, 444] width 117 height 28
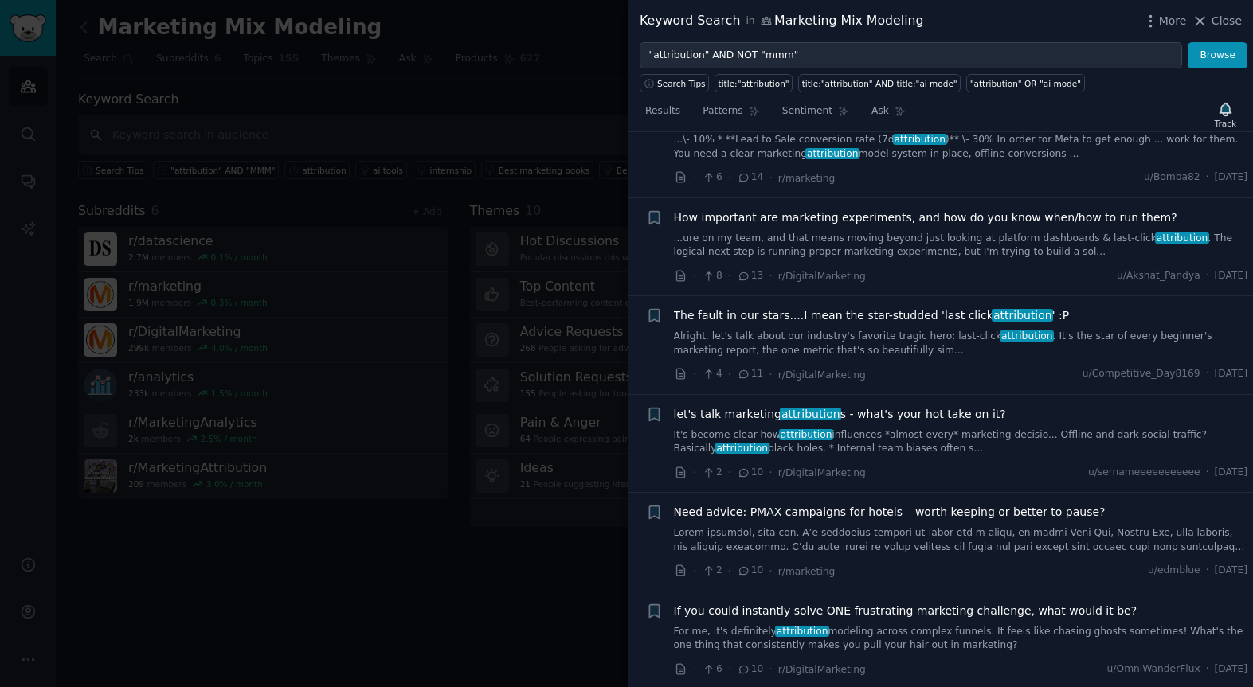
scroll to position [2208, 0]
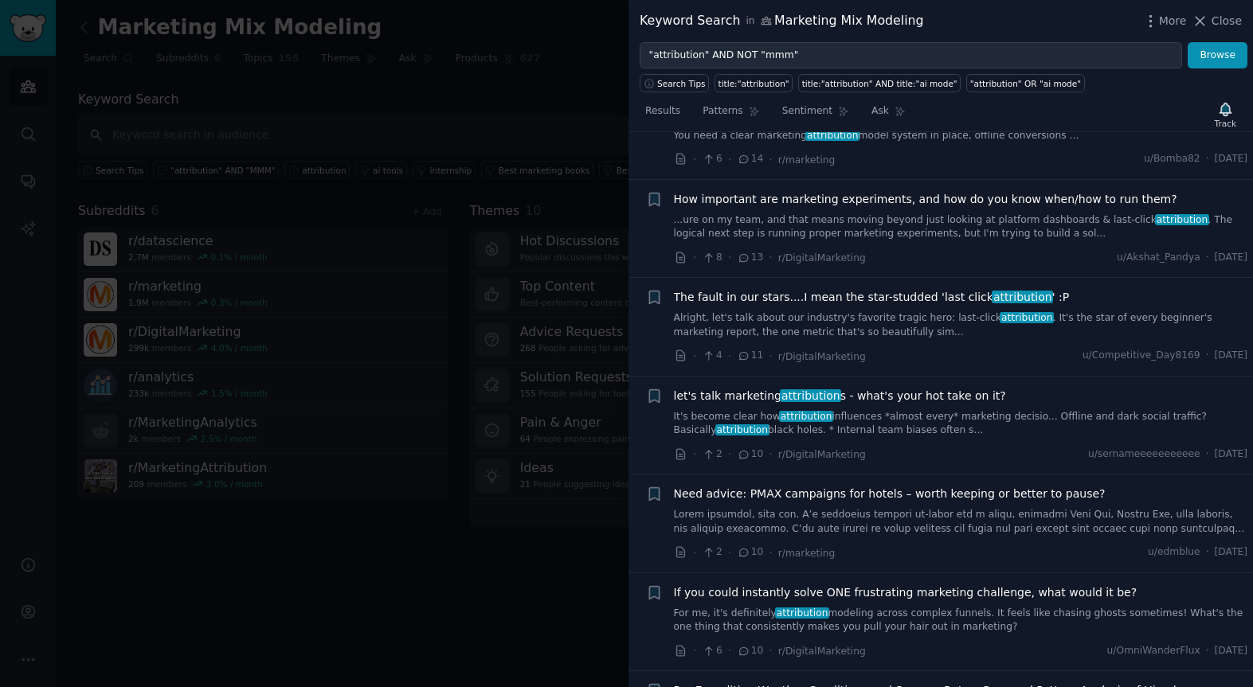
click at [948, 191] on span "How important are marketing experiments, and how do you know when/how to run th…" at bounding box center [925, 199] width 503 height 17
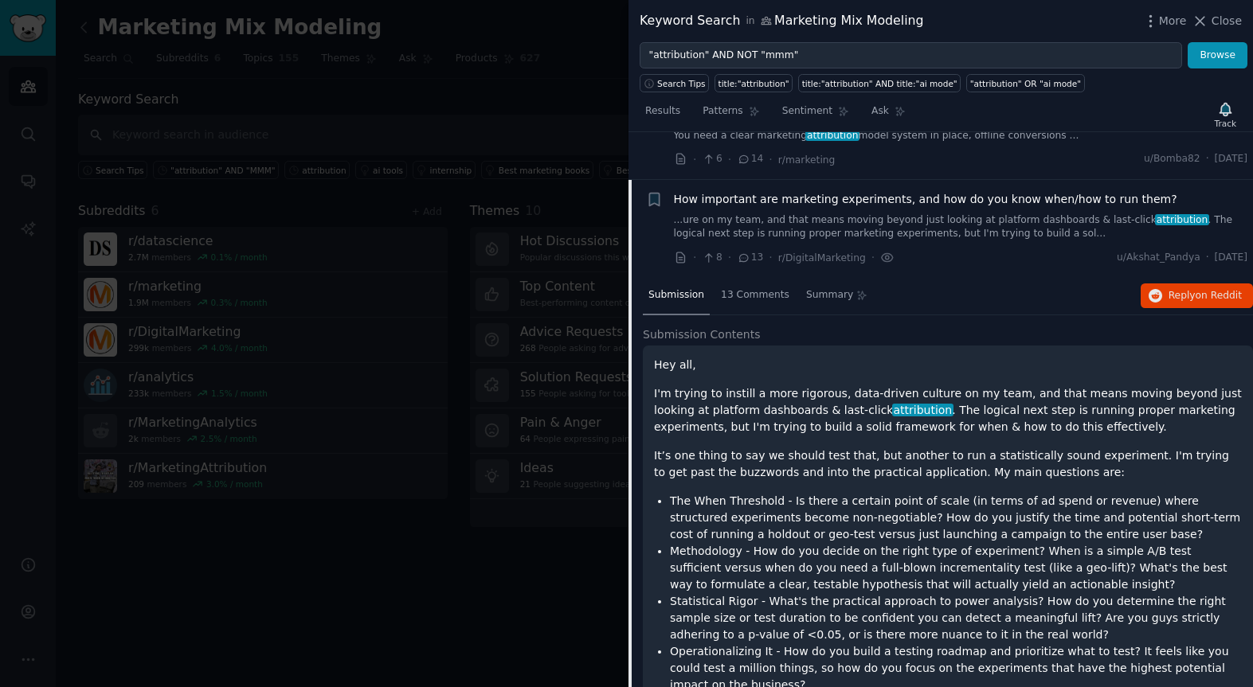
scroll to position [2239, 0]
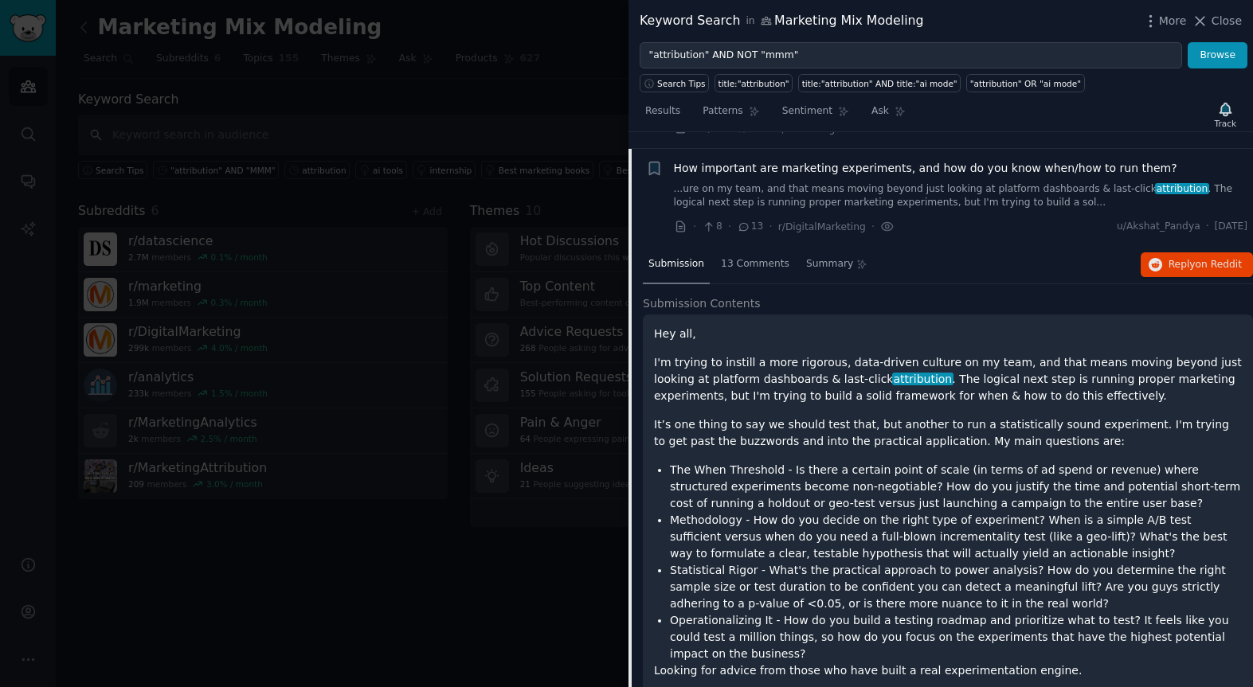
click at [946, 182] on link "...ure on my team, and that means moving beyond just looking at platform dashbo…" at bounding box center [961, 196] width 574 height 28
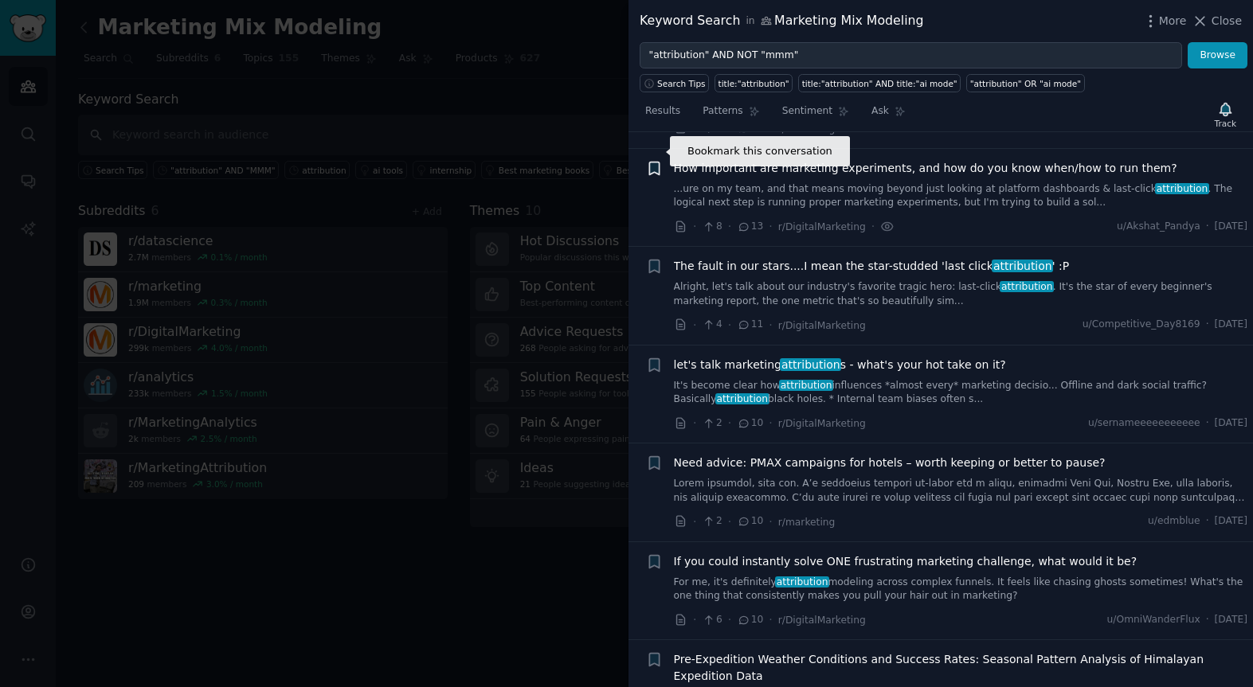
click at [655, 162] on icon "button" at bounding box center [654, 168] width 10 height 13
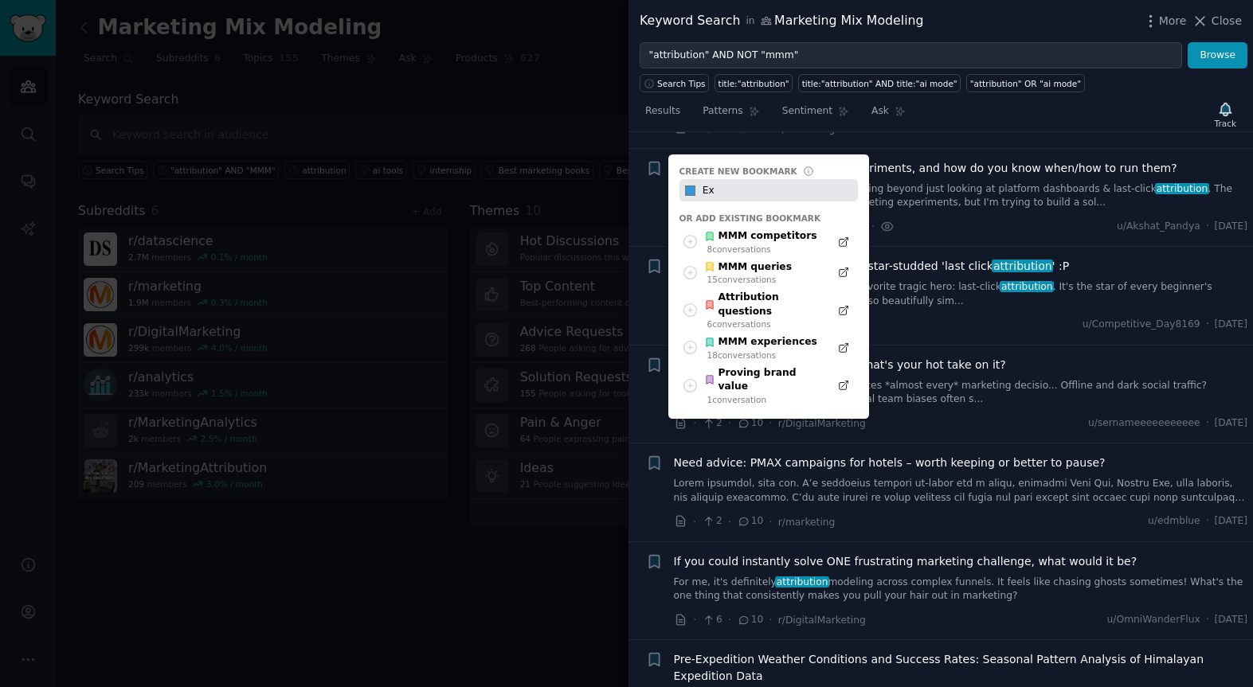
type input "E"
type input "Running experiments"
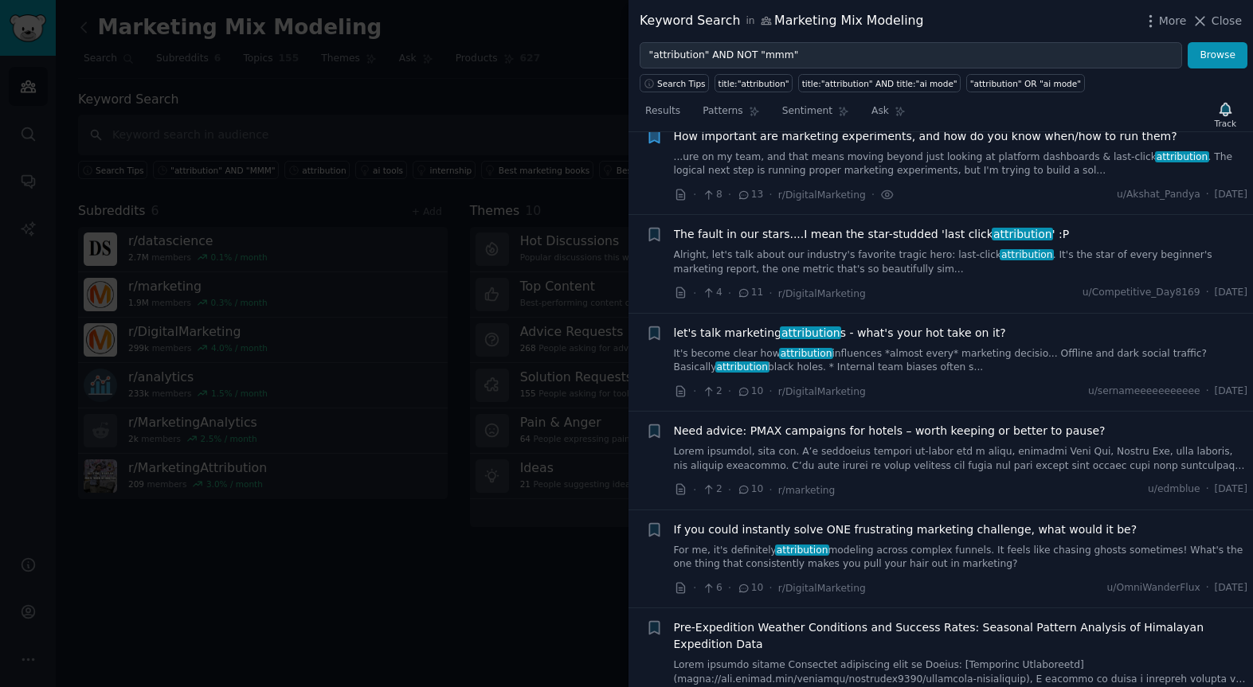
scroll to position [2273, 0]
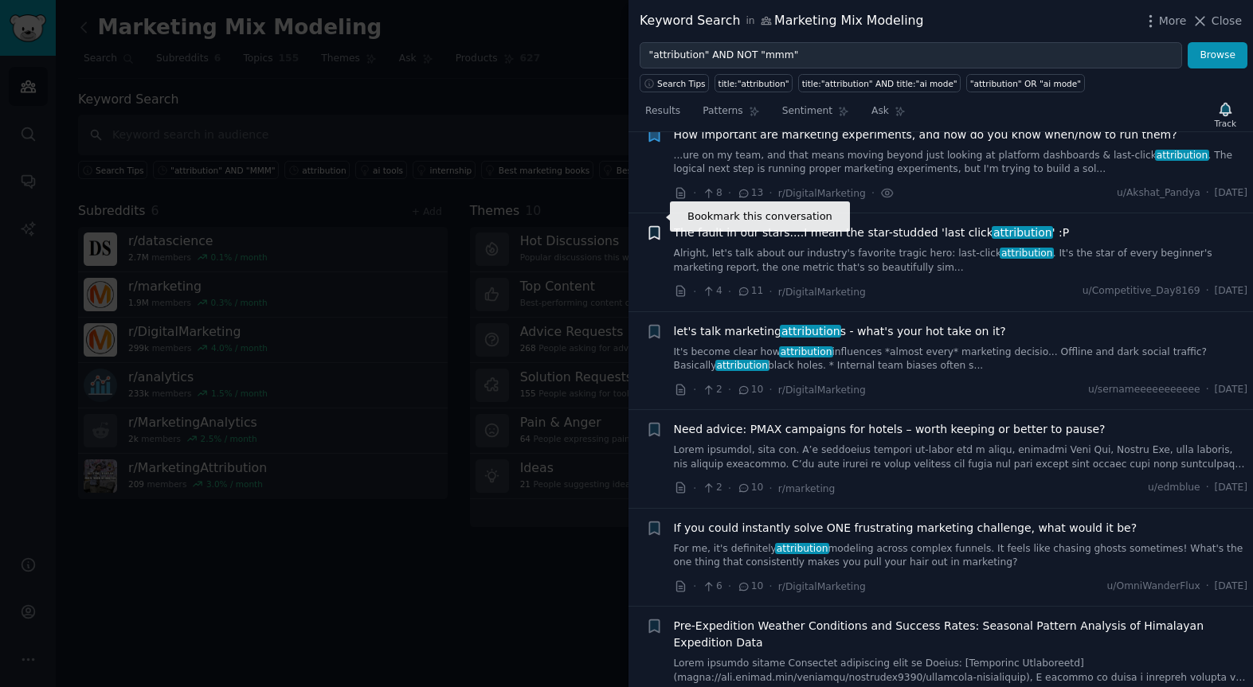
click at [655, 227] on icon "button" at bounding box center [654, 233] width 10 height 13
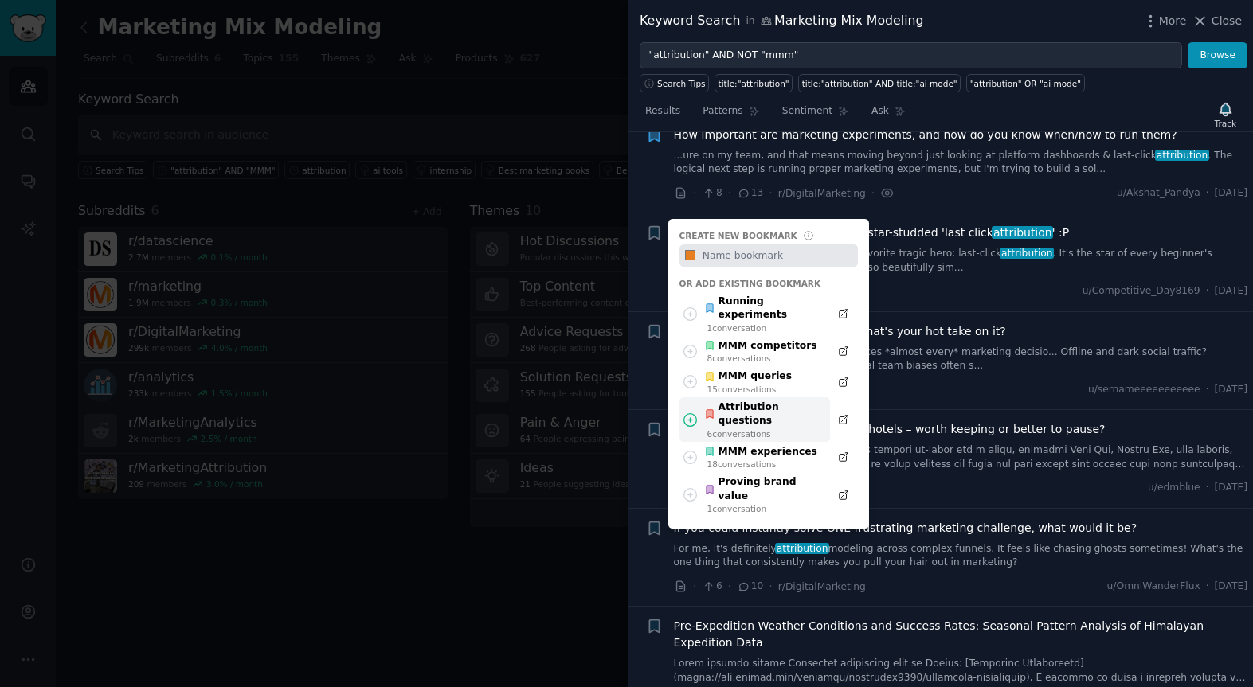
click at [741, 401] on div "Attribution questions" at bounding box center [762, 415] width 117 height 28
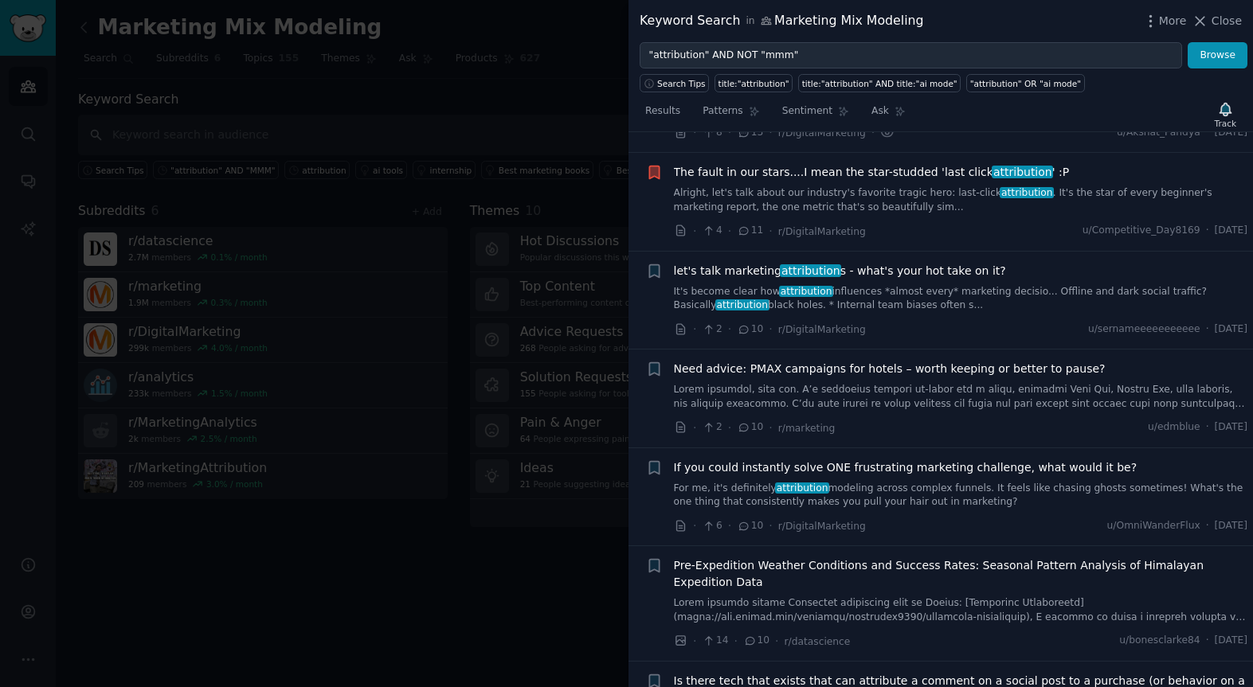
scroll to position [2335, 0]
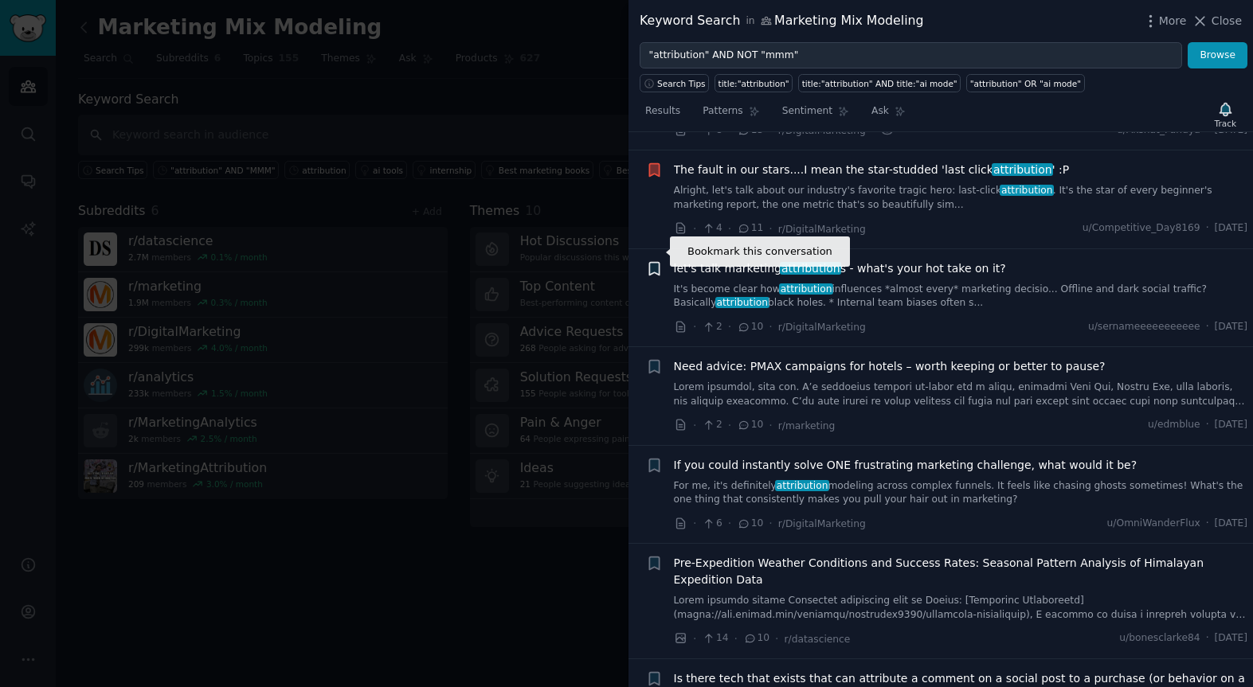
click at [654, 262] on icon "button" at bounding box center [654, 268] width 10 height 13
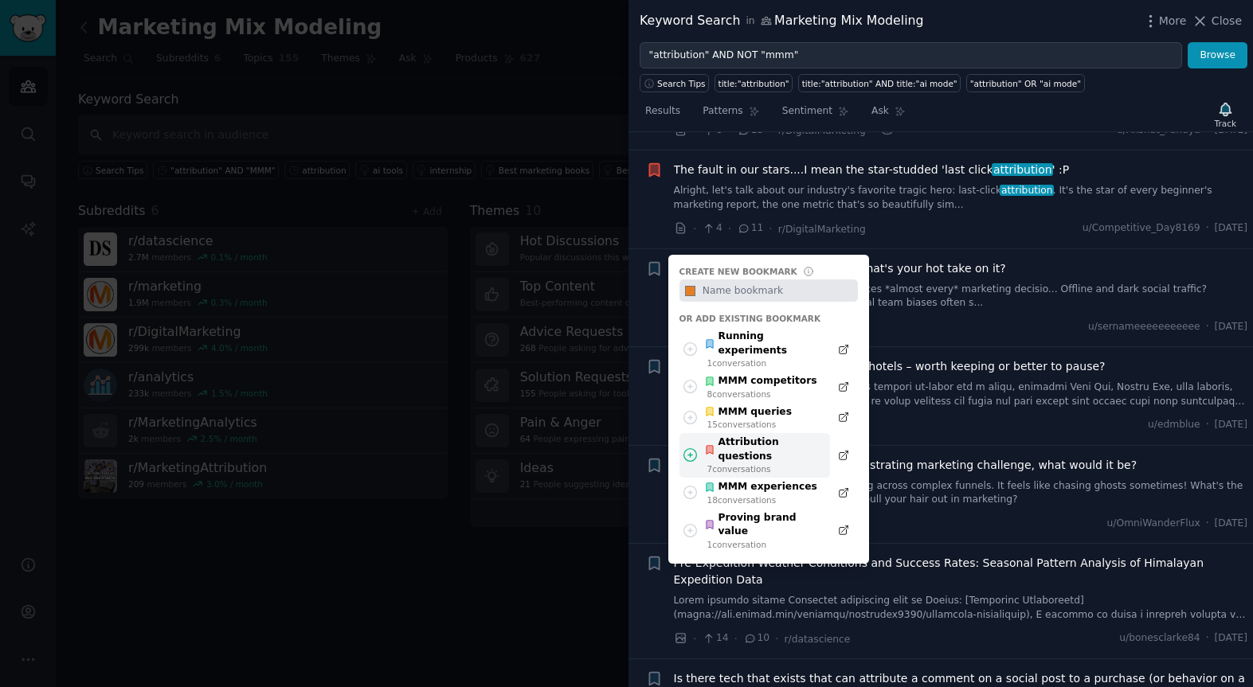
click at [772, 436] on div "Attribution questions" at bounding box center [762, 450] width 117 height 28
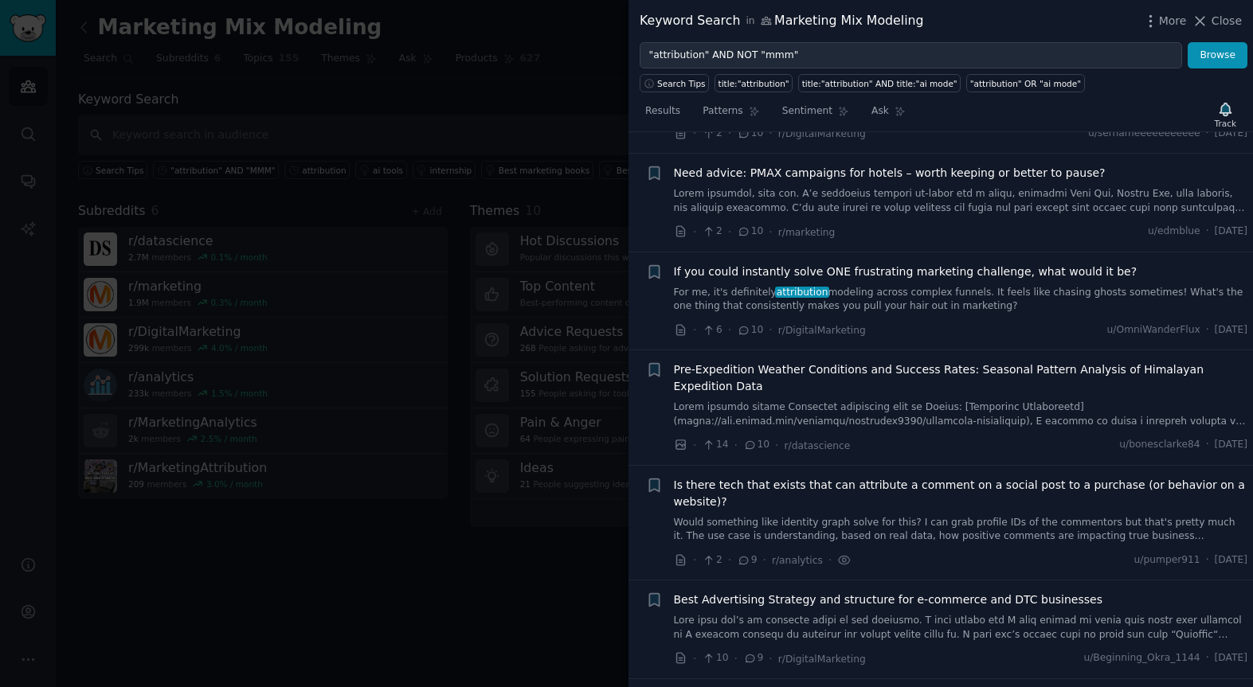
scroll to position [2531, 0]
click at [815, 162] on span "Need advice: PMAX campaigns for hotels – worth keeping or better to pause?" at bounding box center [890, 170] width 432 height 17
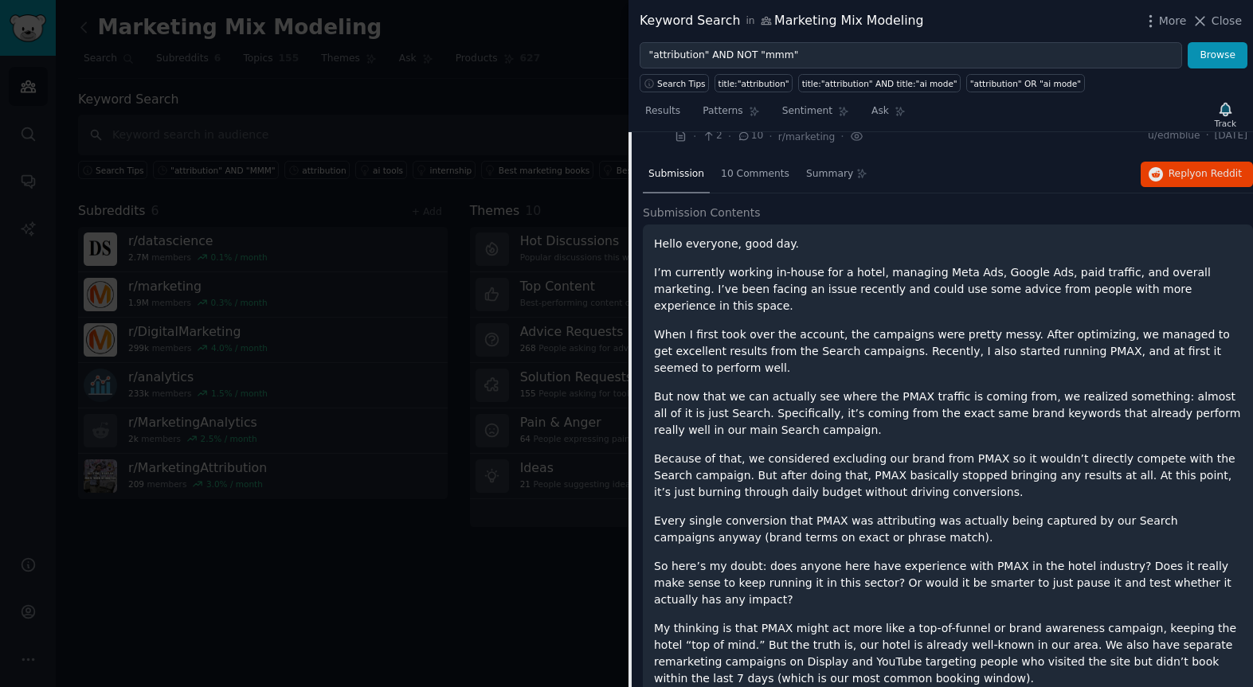
scroll to position [2613, 0]
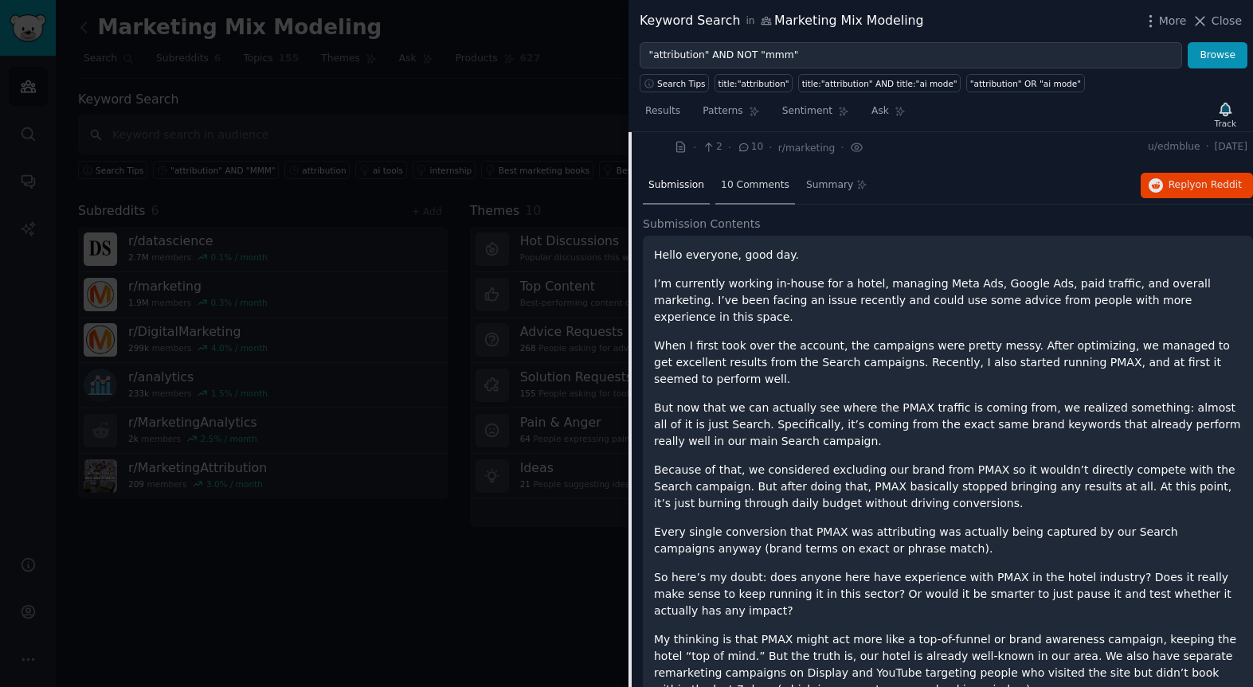
click at [758, 176] on div "10 Comments" at bounding box center [755, 186] width 80 height 38
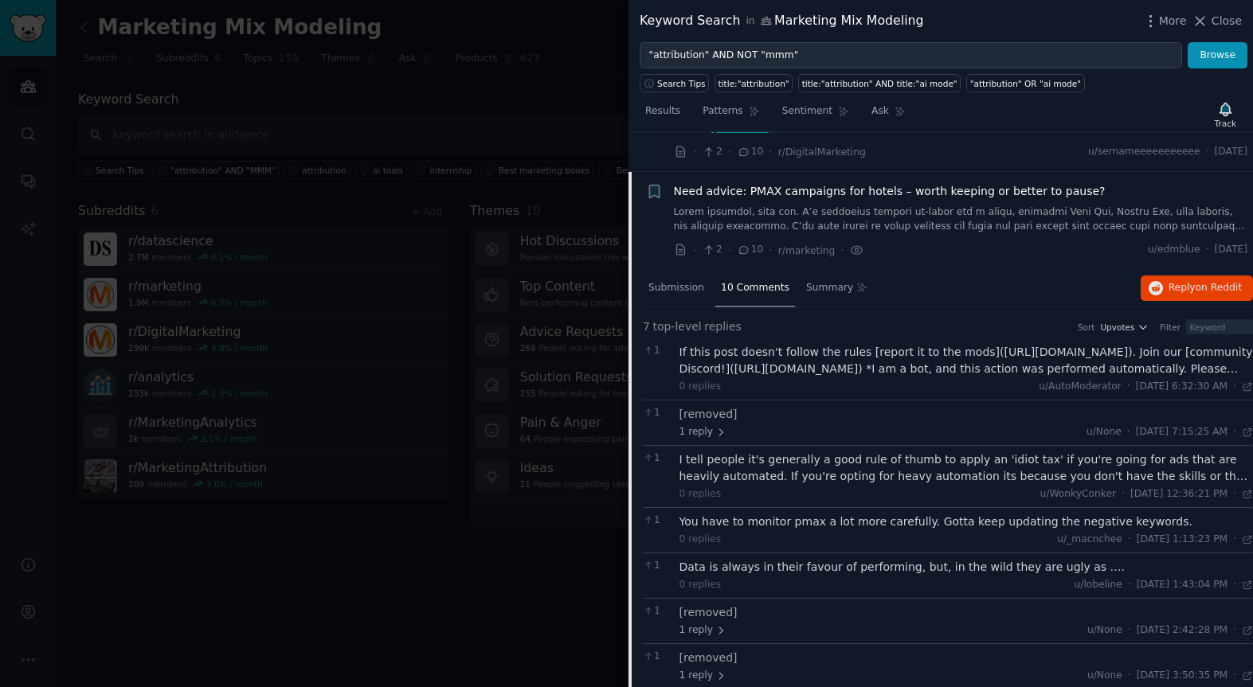
scroll to position [2501, 0]
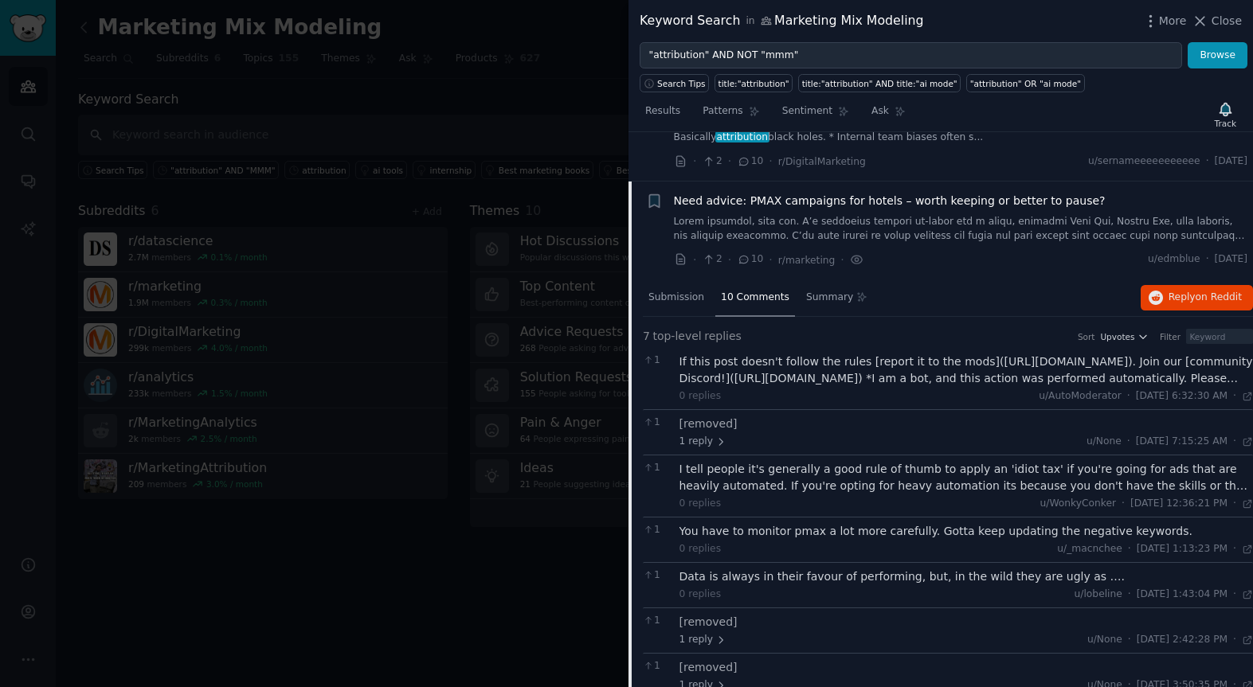
click at [734, 193] on span "Need advice: PMAX campaigns for hotels – worth keeping or better to pause?" at bounding box center [890, 201] width 432 height 17
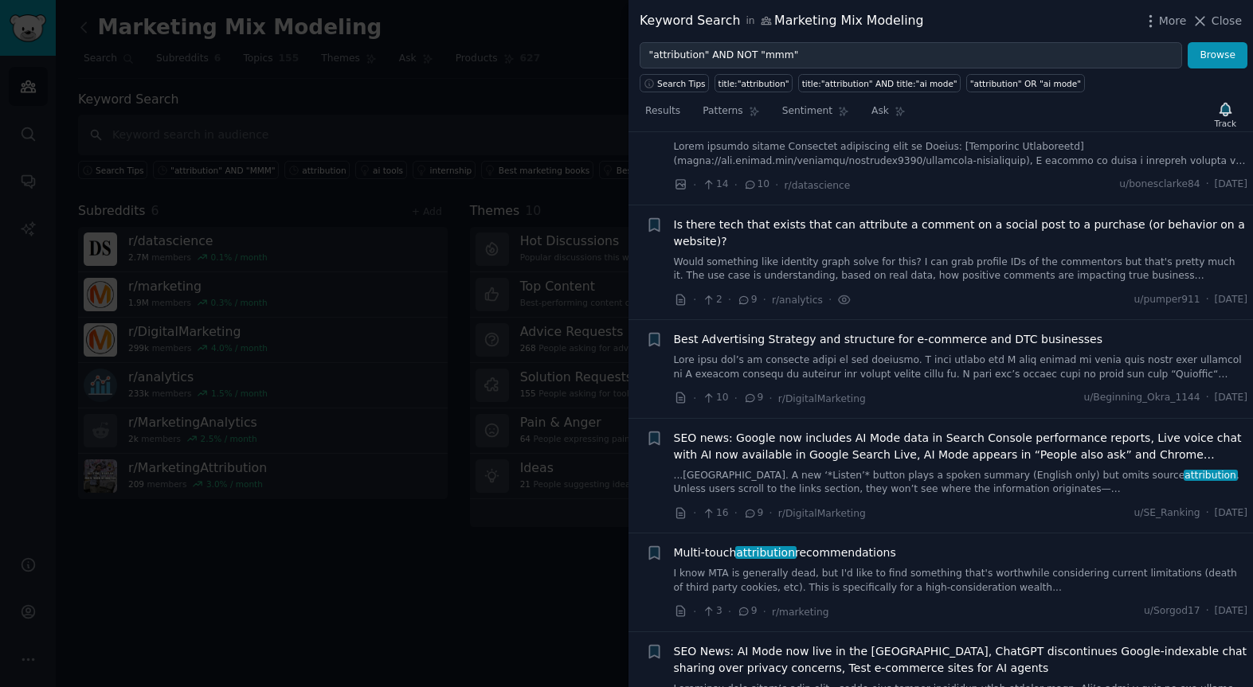
scroll to position [2781, 0]
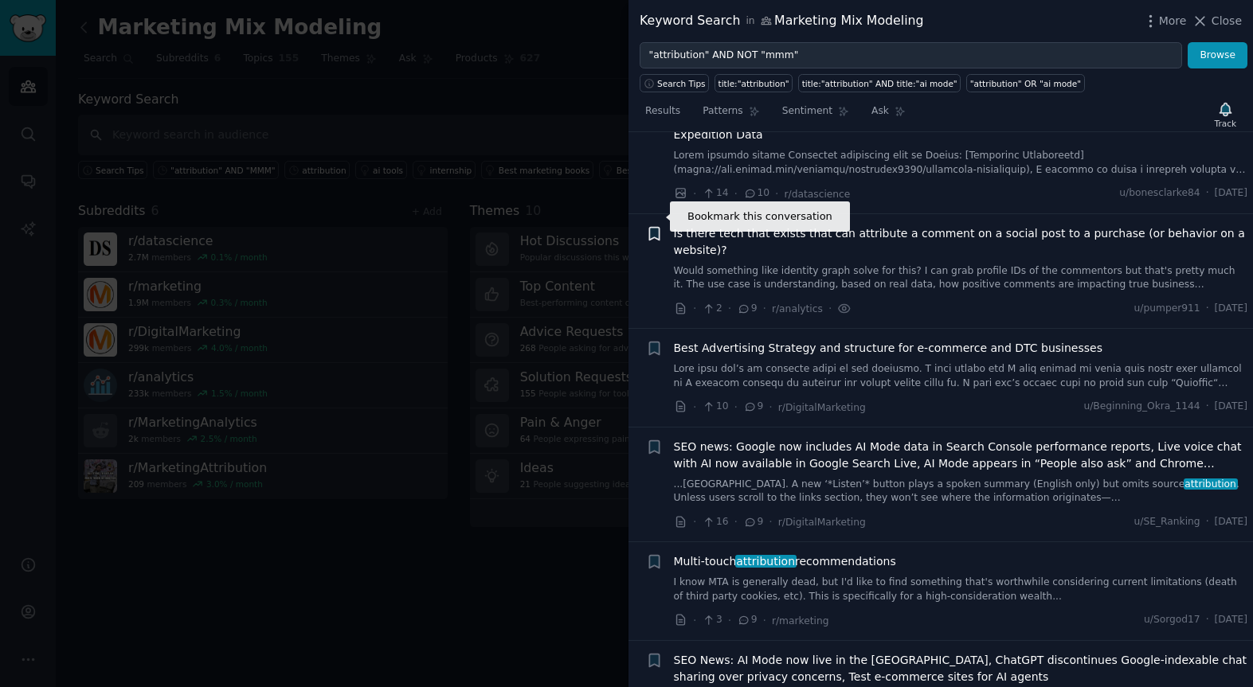
click at [651, 227] on icon "button" at bounding box center [654, 233] width 10 height 13
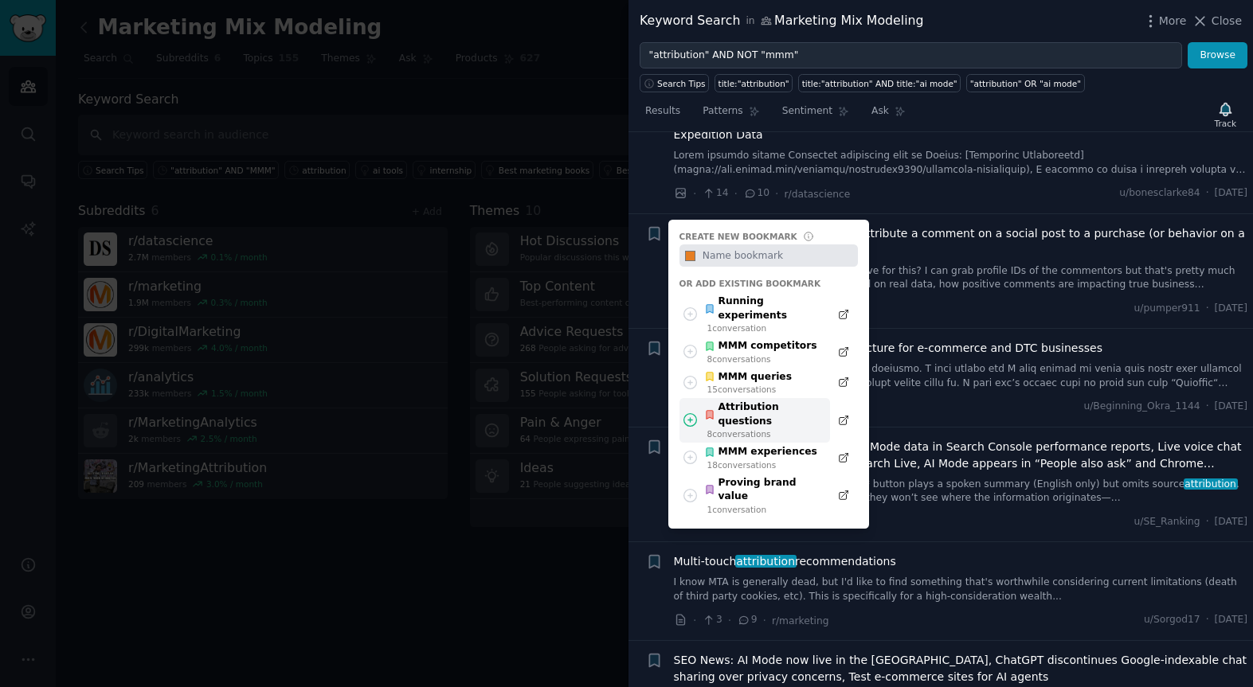
click at [760, 401] on div "Attribution questions" at bounding box center [762, 415] width 117 height 28
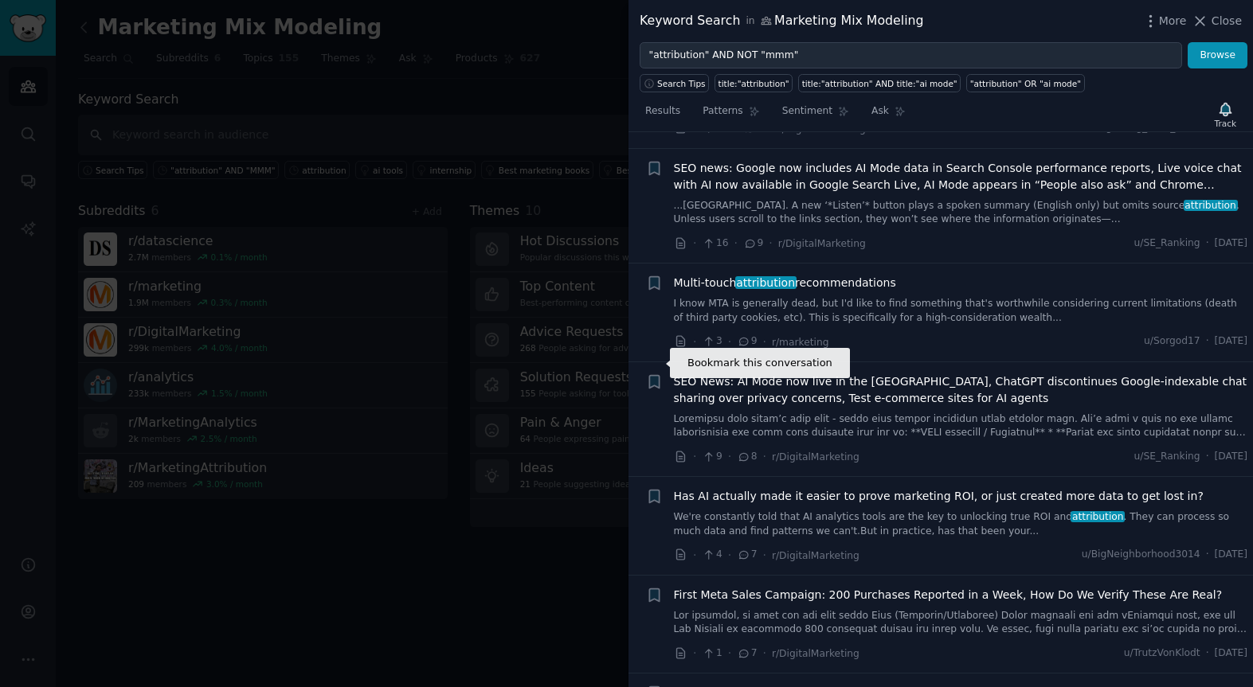
scroll to position [3070, 0]
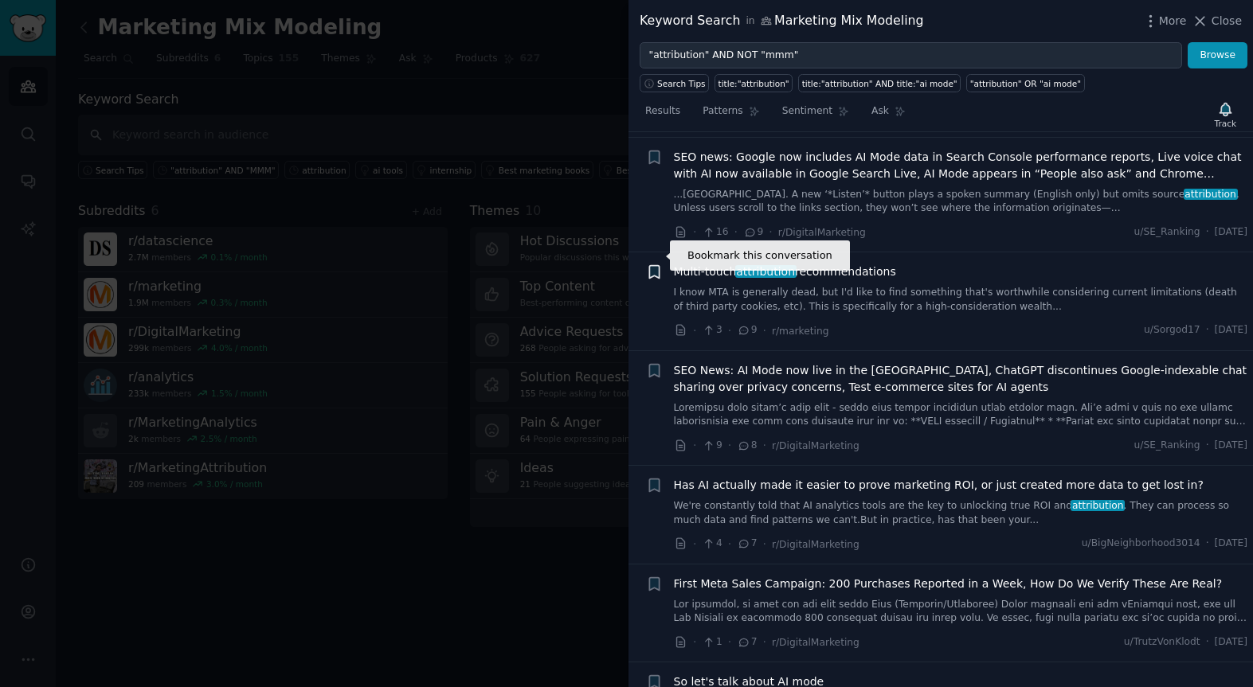
click at [652, 264] on icon "button" at bounding box center [654, 272] width 17 height 17
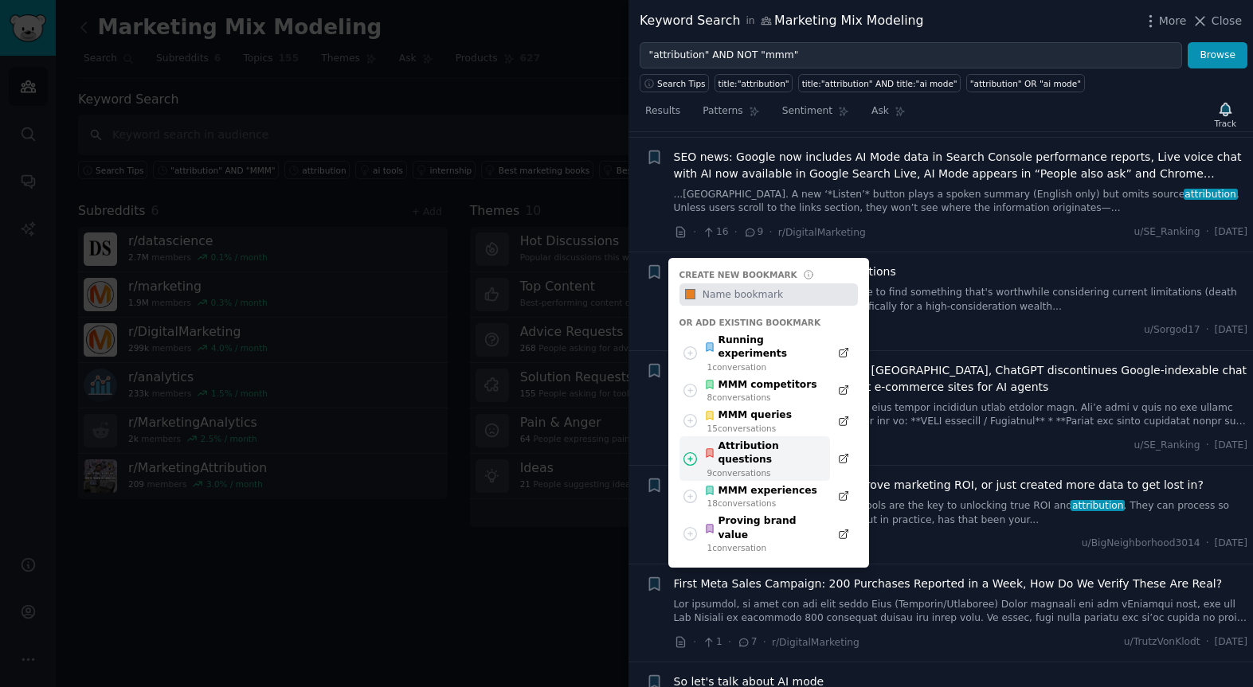
click at [755, 440] on div "Attribution questions" at bounding box center [762, 454] width 117 height 28
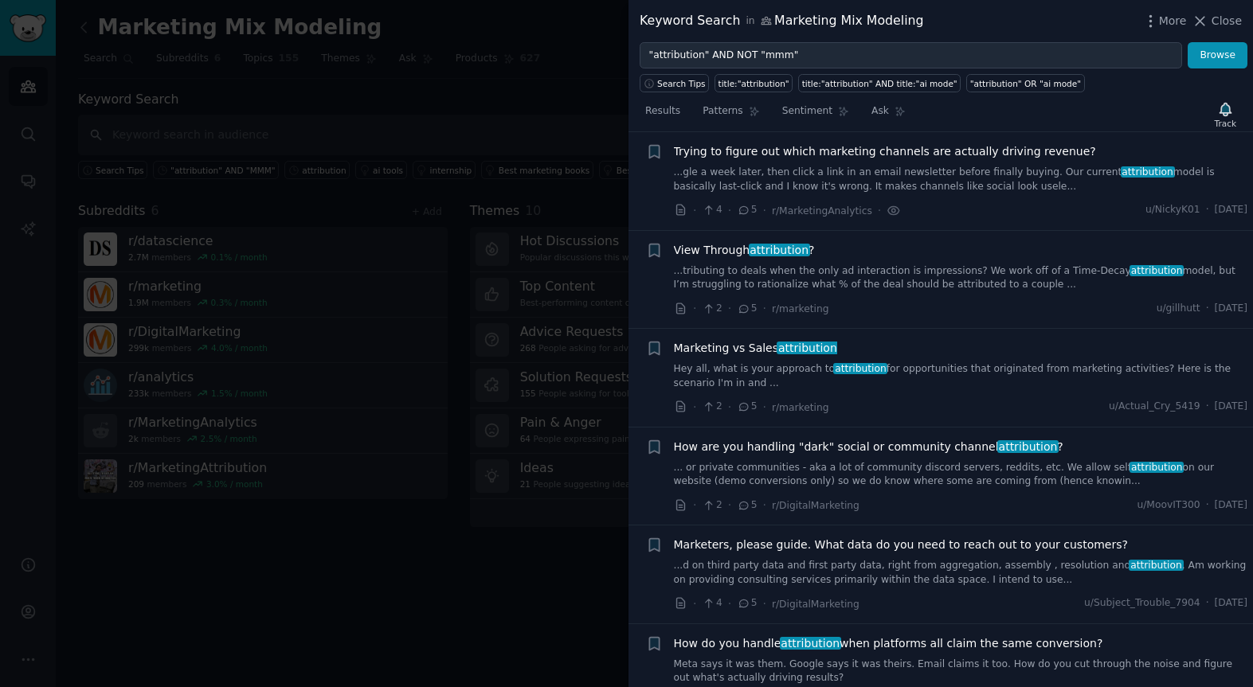
scroll to position [4856, 0]
click at [748, 242] on span "attribution" at bounding box center [778, 248] width 61 height 13
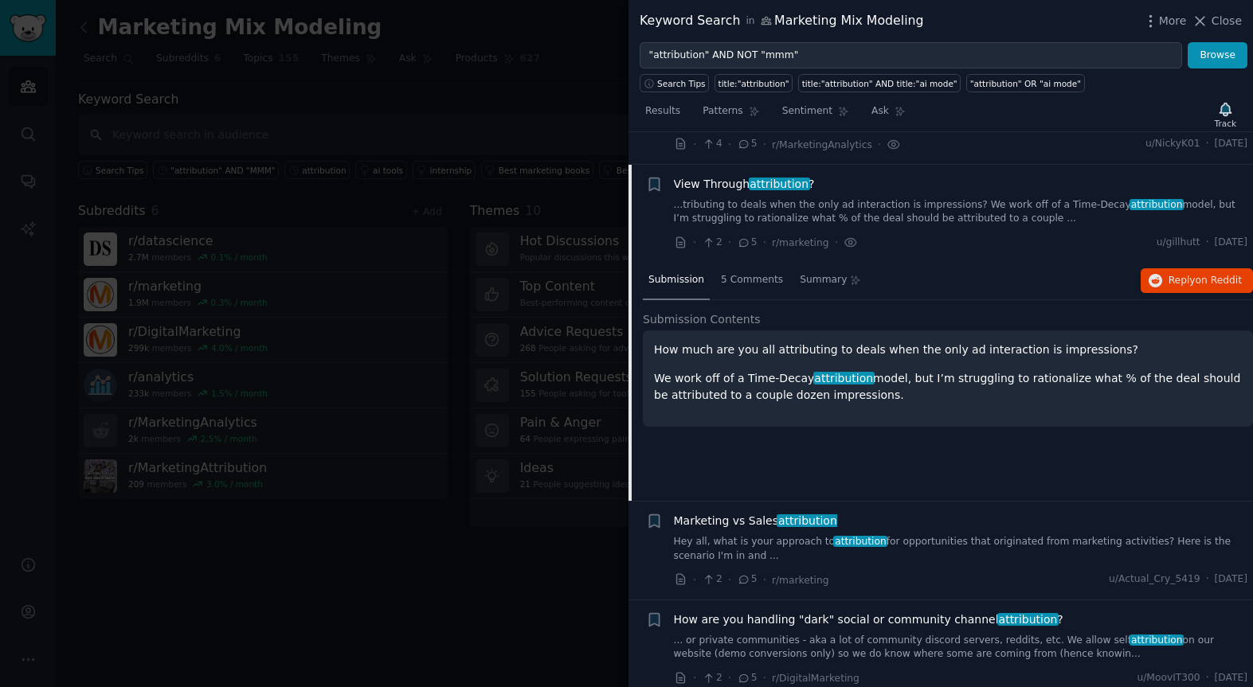
scroll to position [4922, 0]
click at [750, 272] on span "5 Comments" at bounding box center [752, 279] width 62 height 14
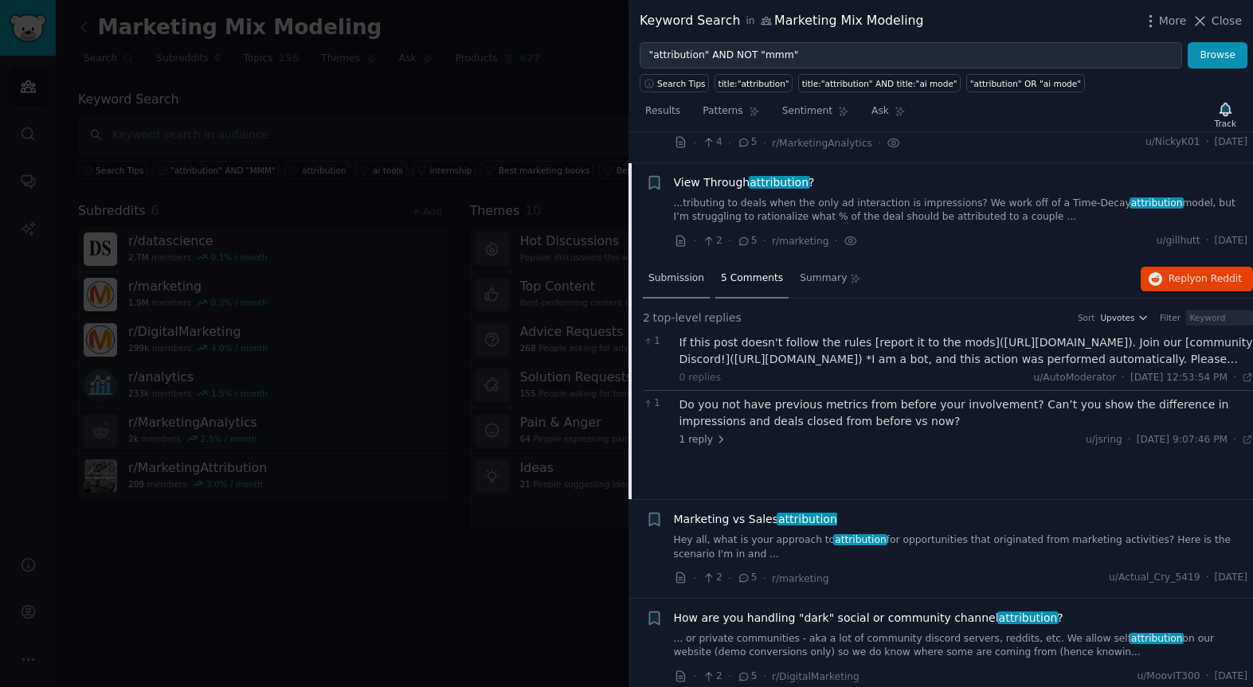
click at [686, 272] on span "Submission" at bounding box center [676, 279] width 56 height 14
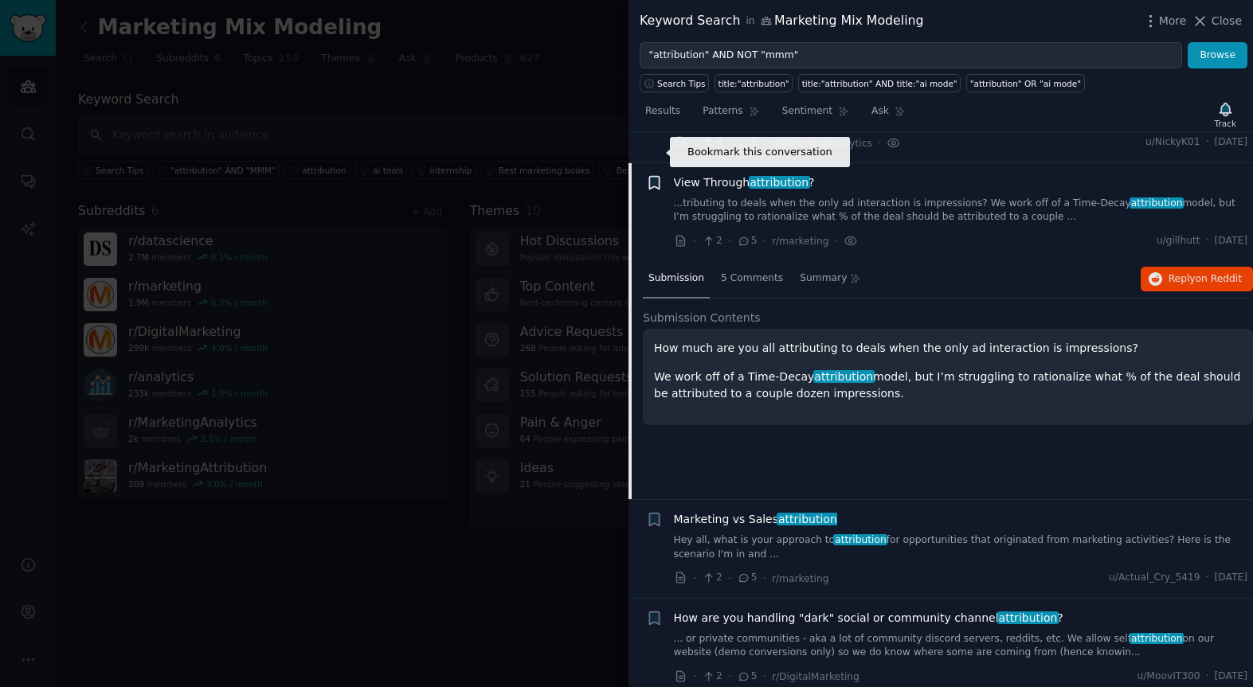
click at [654, 176] on icon "button" at bounding box center [654, 182] width 10 height 13
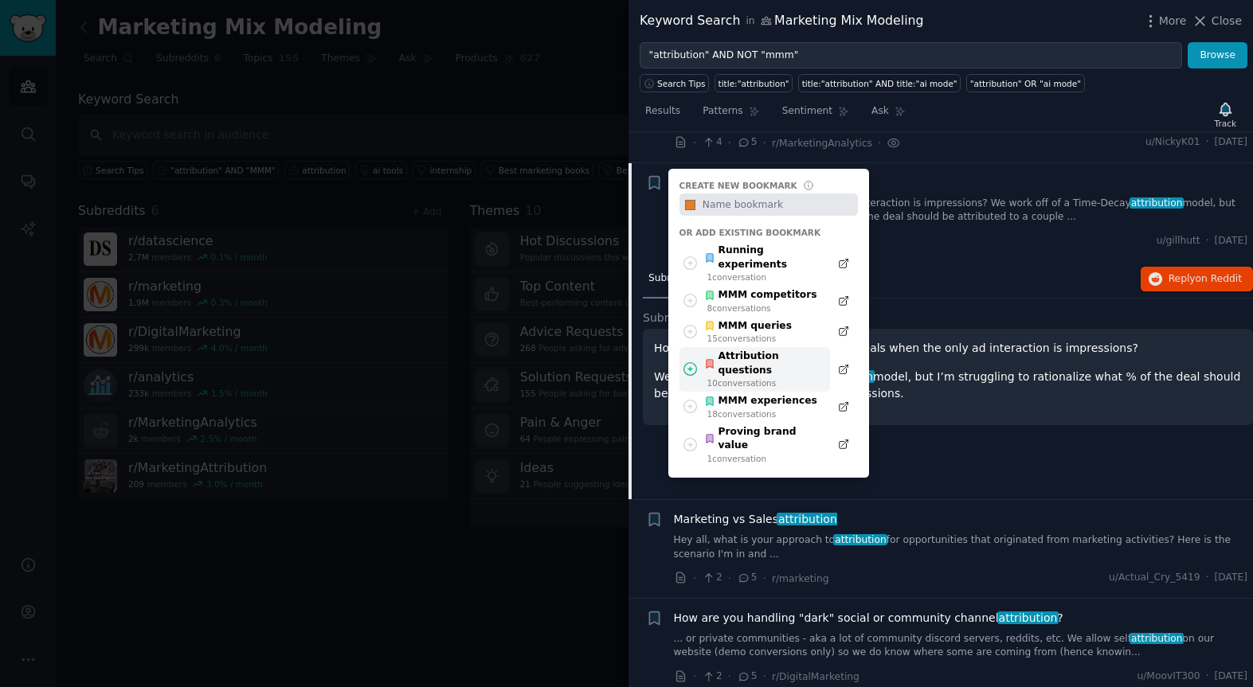
click at [746, 350] on div "Attribution questions" at bounding box center [762, 364] width 117 height 28
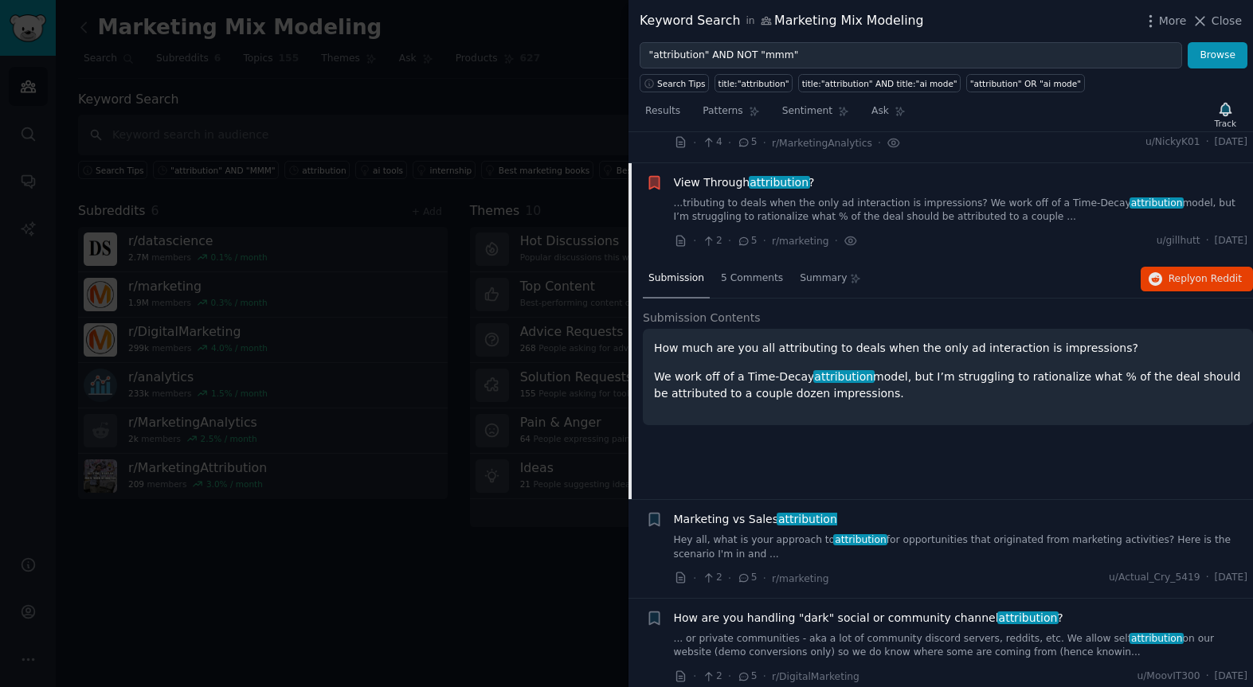
click at [729, 174] on span "View Through attribution ?" at bounding box center [744, 182] width 141 height 17
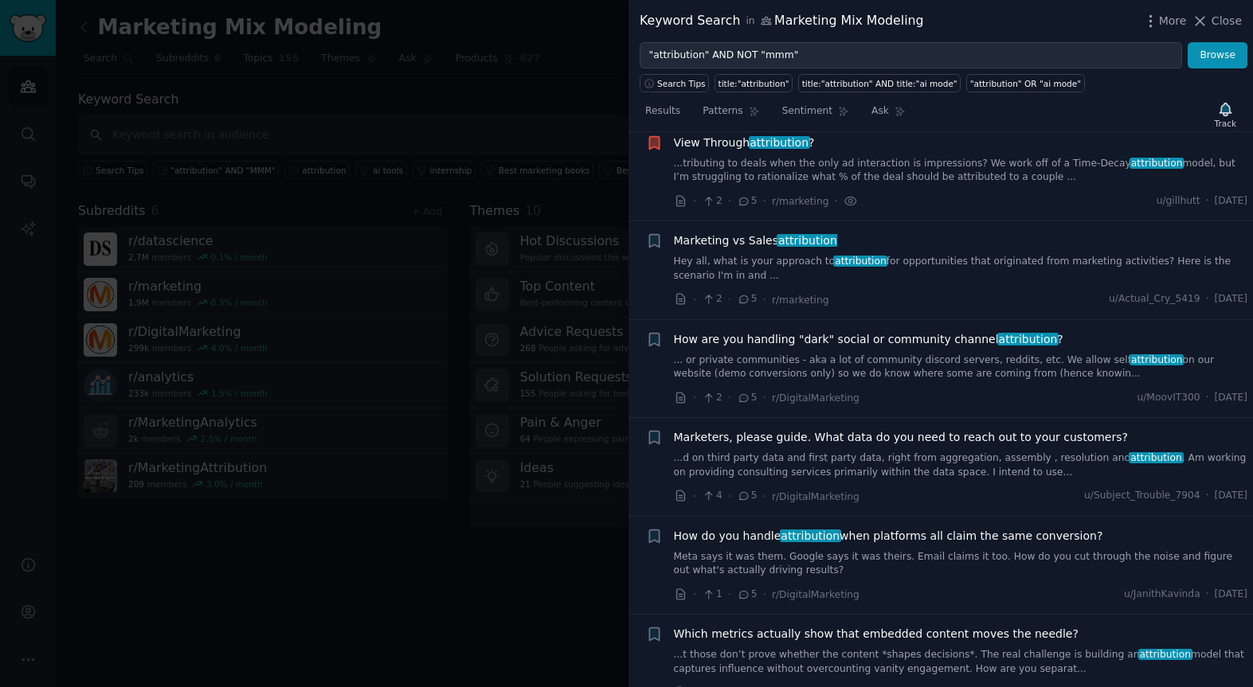
scroll to position [4961, 0]
click at [725, 256] on link "Hey all, what is your approach to attribution for opportunities that originated…" at bounding box center [961, 270] width 574 height 28
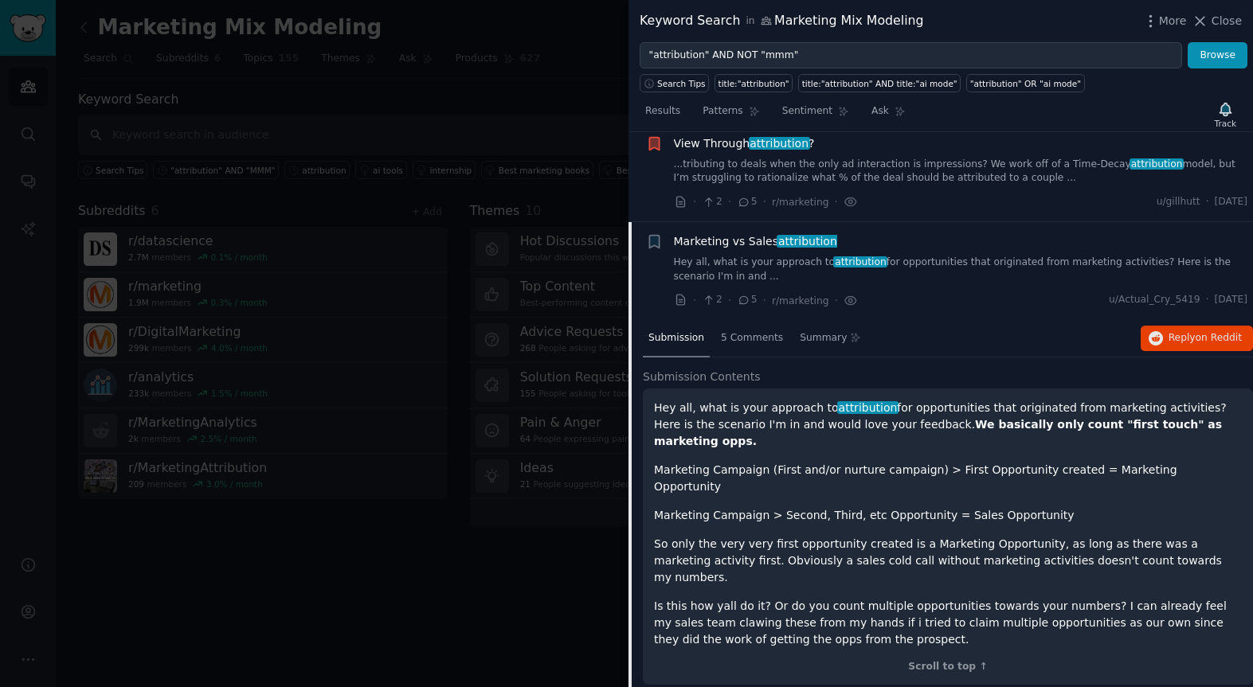
scroll to position [5020, 0]
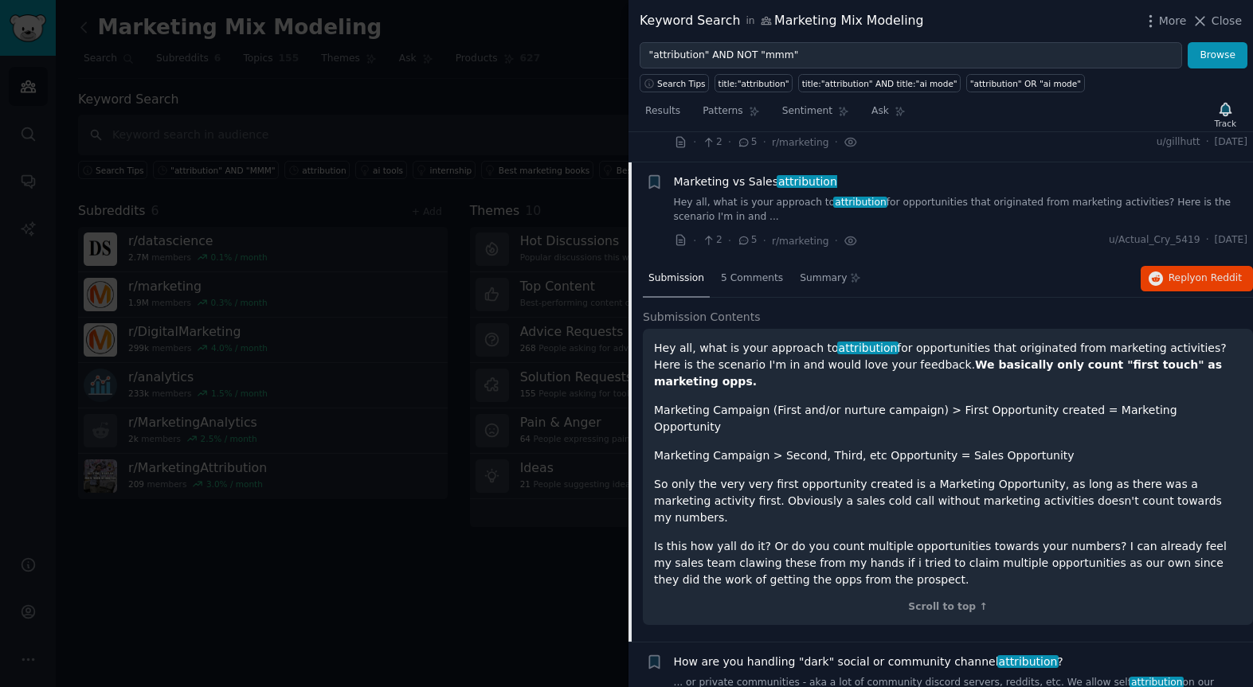
click at [747, 174] on span "Marketing vs Sales attribution" at bounding box center [755, 182] width 163 height 17
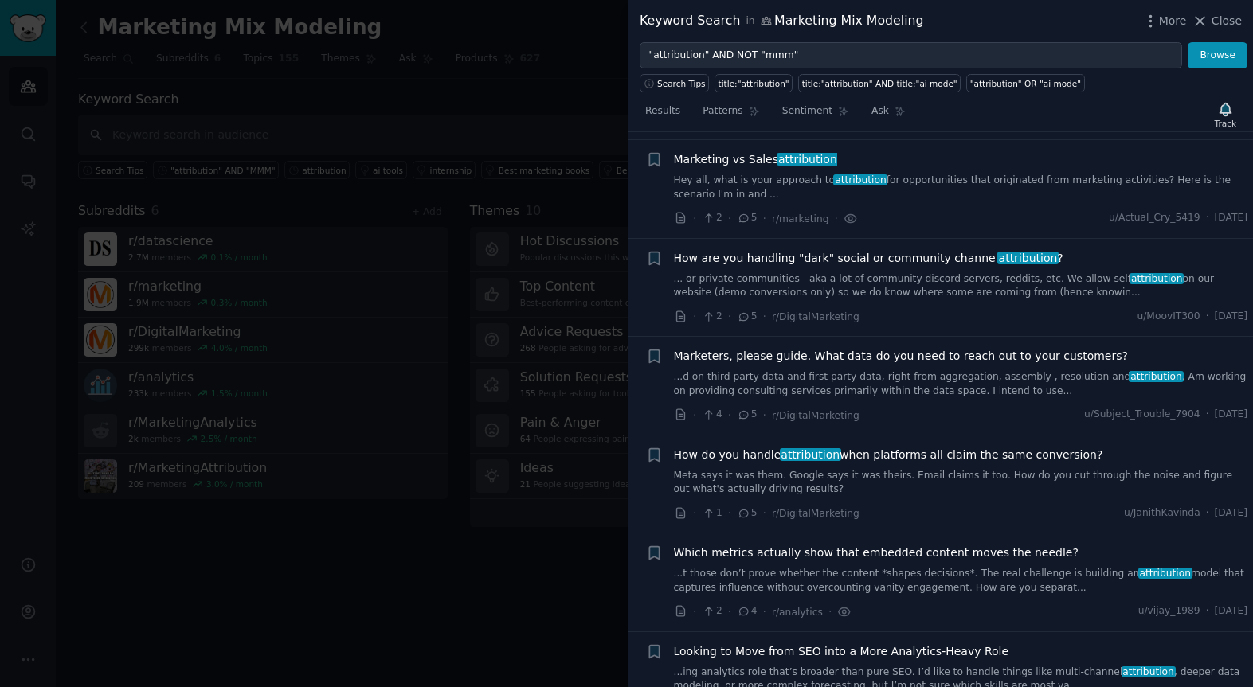
scroll to position [5039, 0]
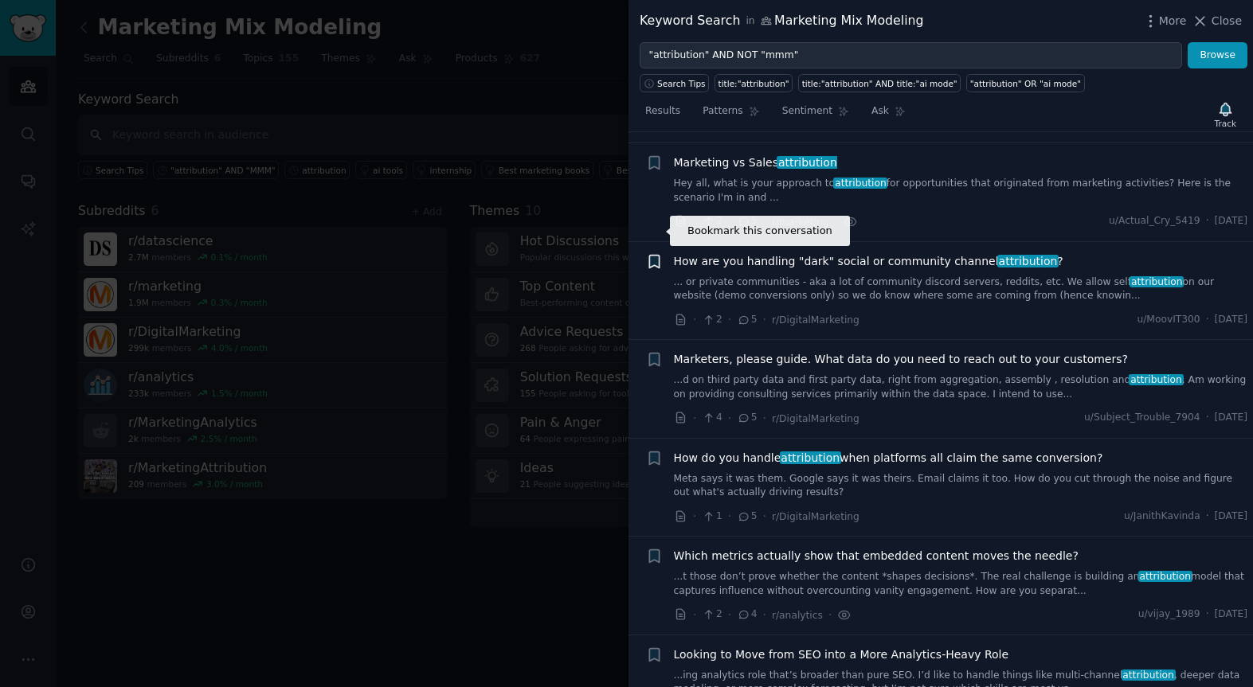
click at [659, 255] on icon "button" at bounding box center [654, 261] width 10 height 13
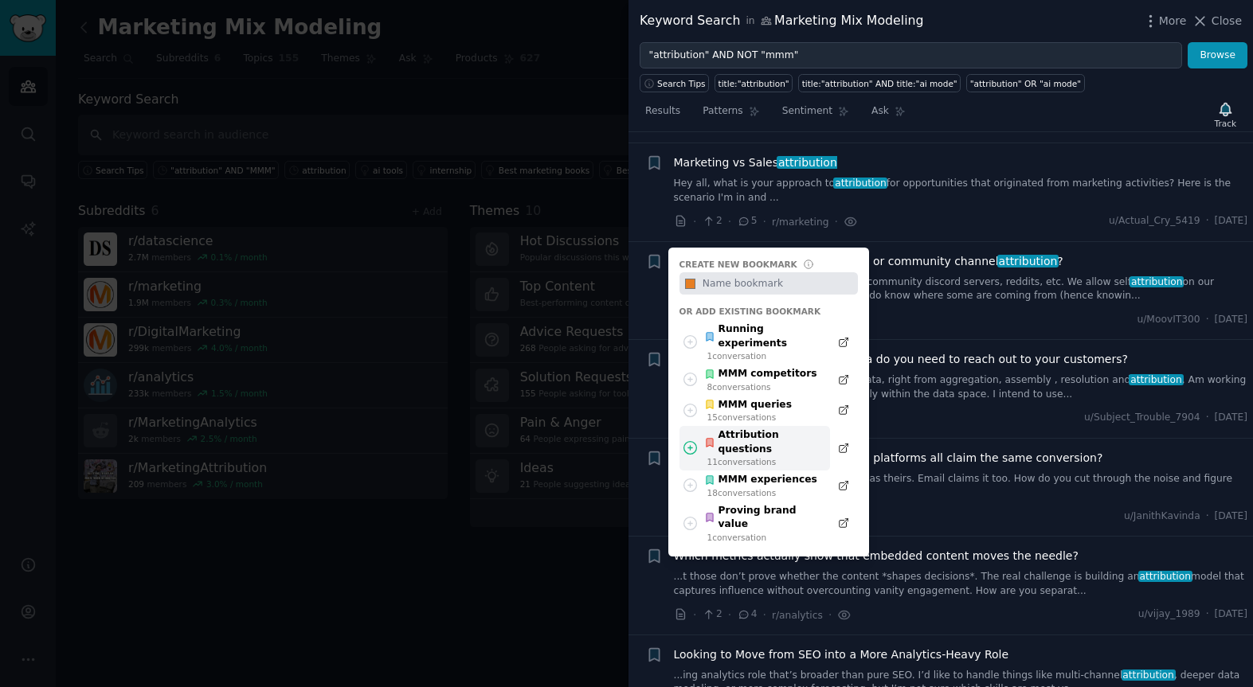
click at [744, 428] on div "Attribution questions" at bounding box center [762, 442] width 117 height 28
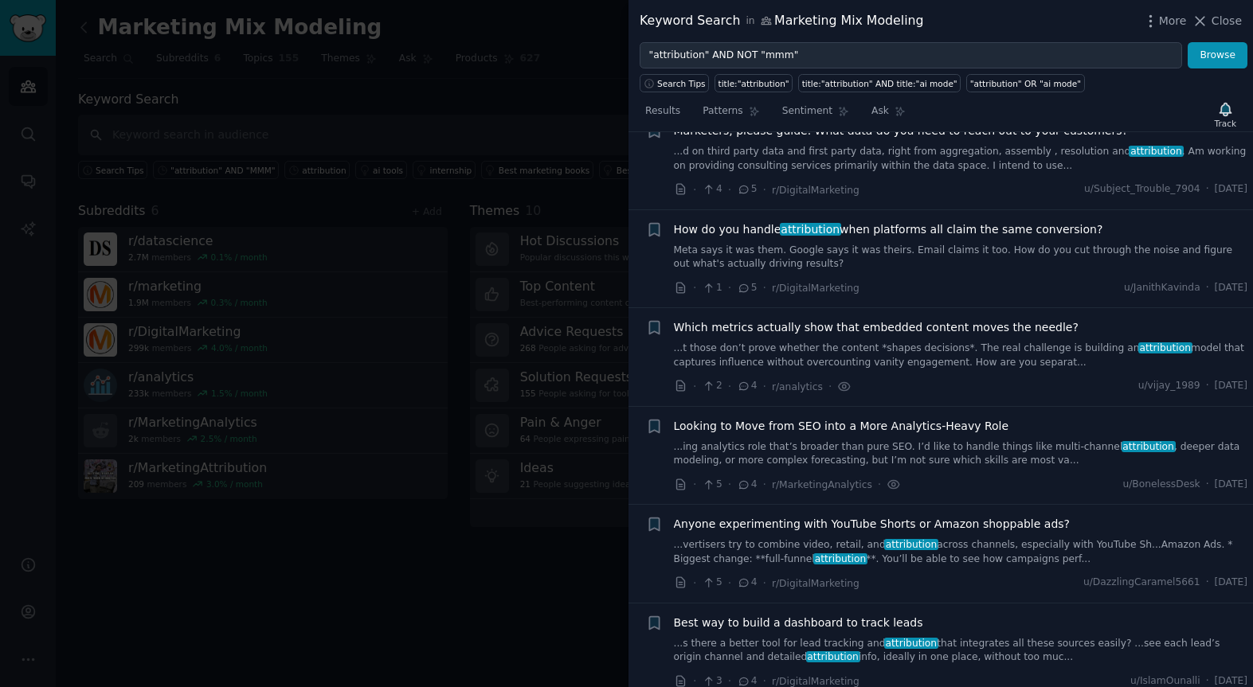
scroll to position [5272, 0]
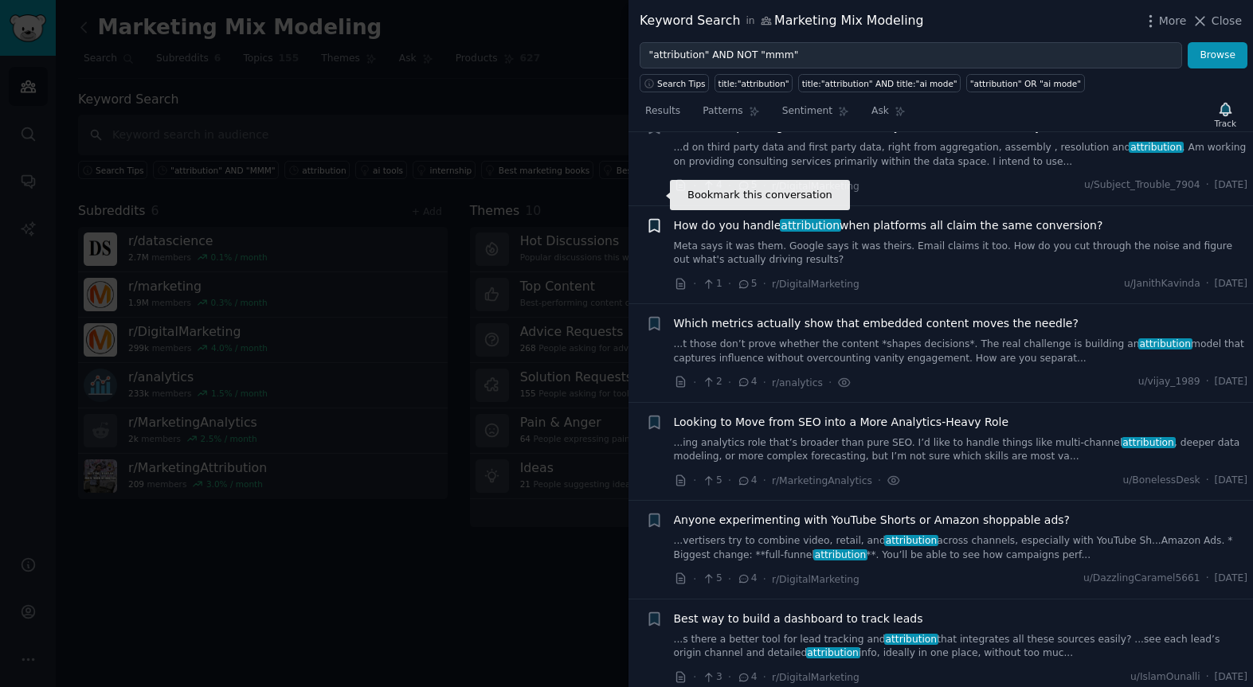
click at [657, 219] on icon "button" at bounding box center [654, 225] width 10 height 13
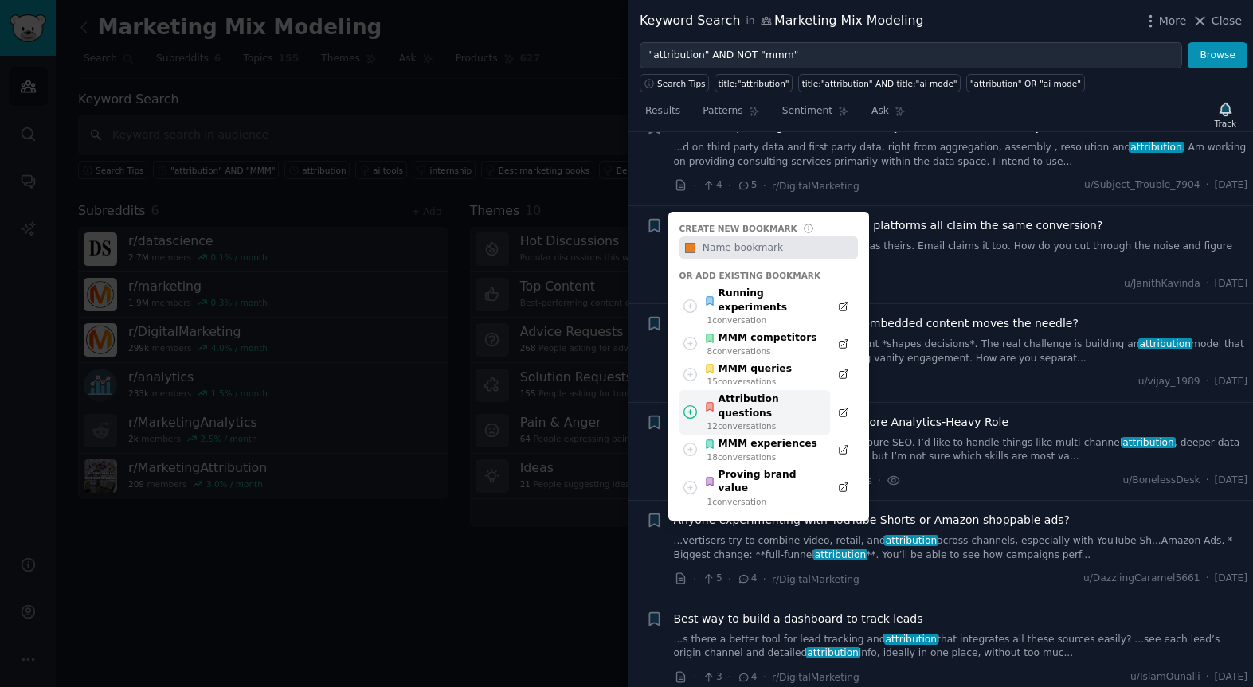
click at [744, 393] on div "Attribution questions" at bounding box center [762, 407] width 117 height 28
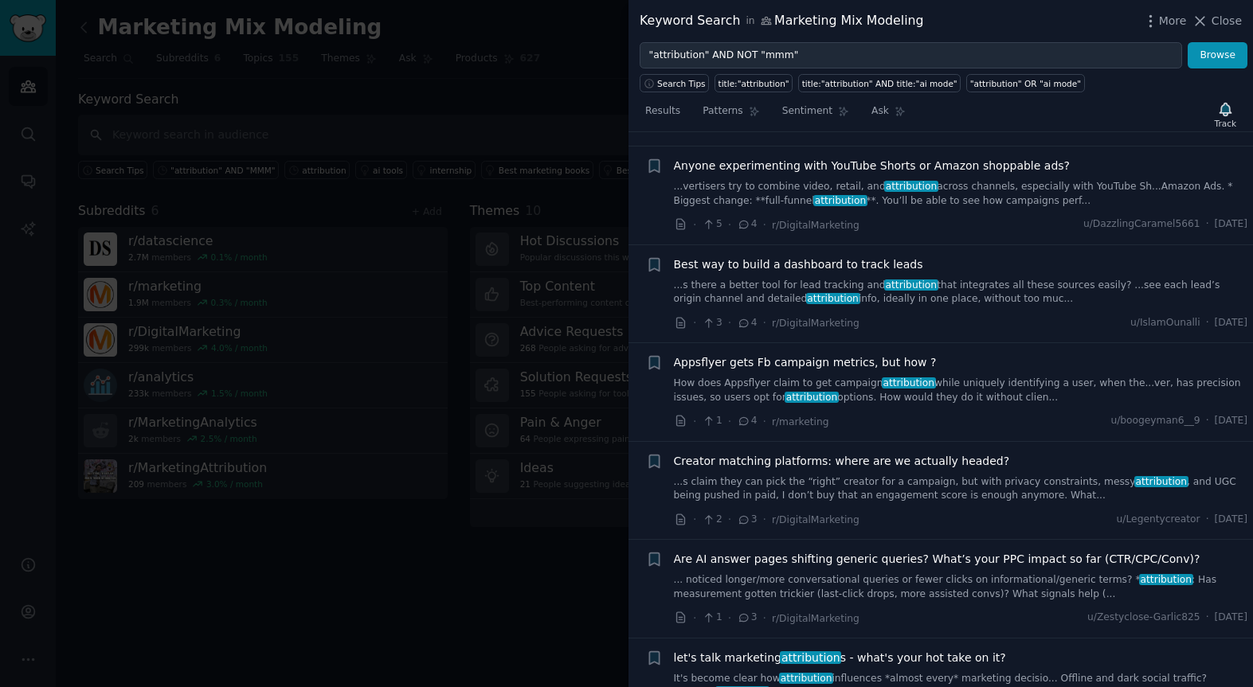
scroll to position [5628, 0]
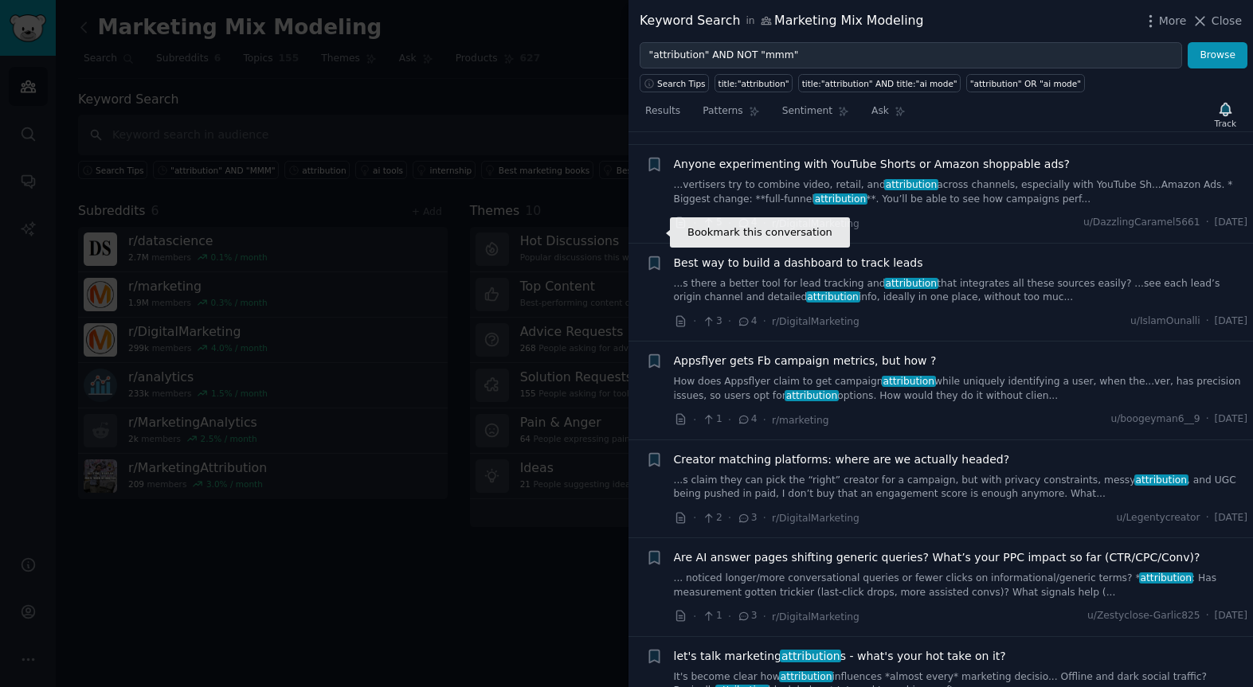
click at [650, 256] on icon "button" at bounding box center [654, 262] width 10 height 13
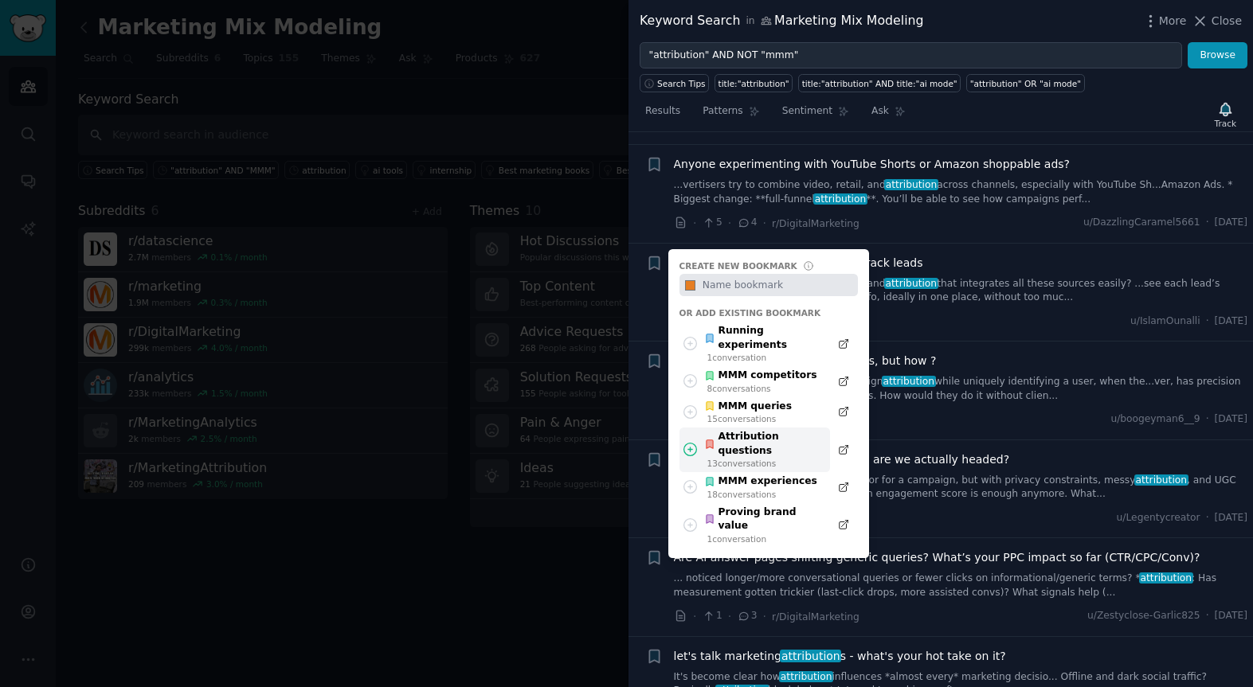
click at [729, 430] on div "Attribution questions" at bounding box center [762, 444] width 117 height 28
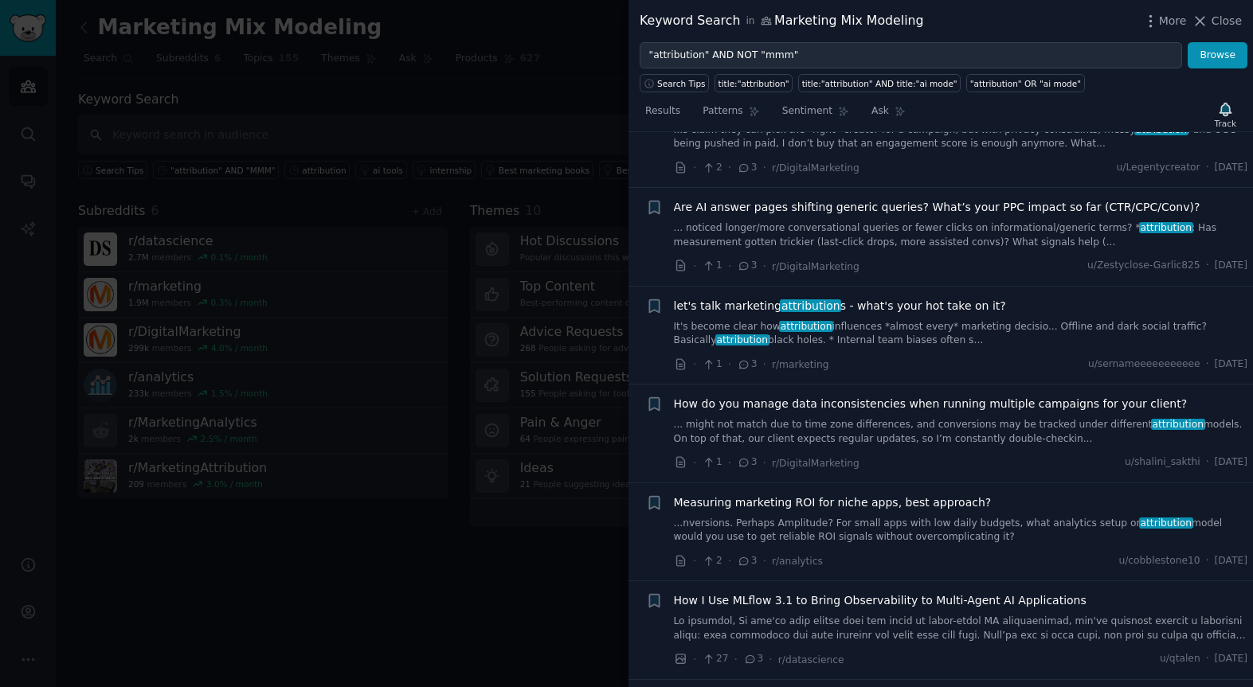
scroll to position [5982, 0]
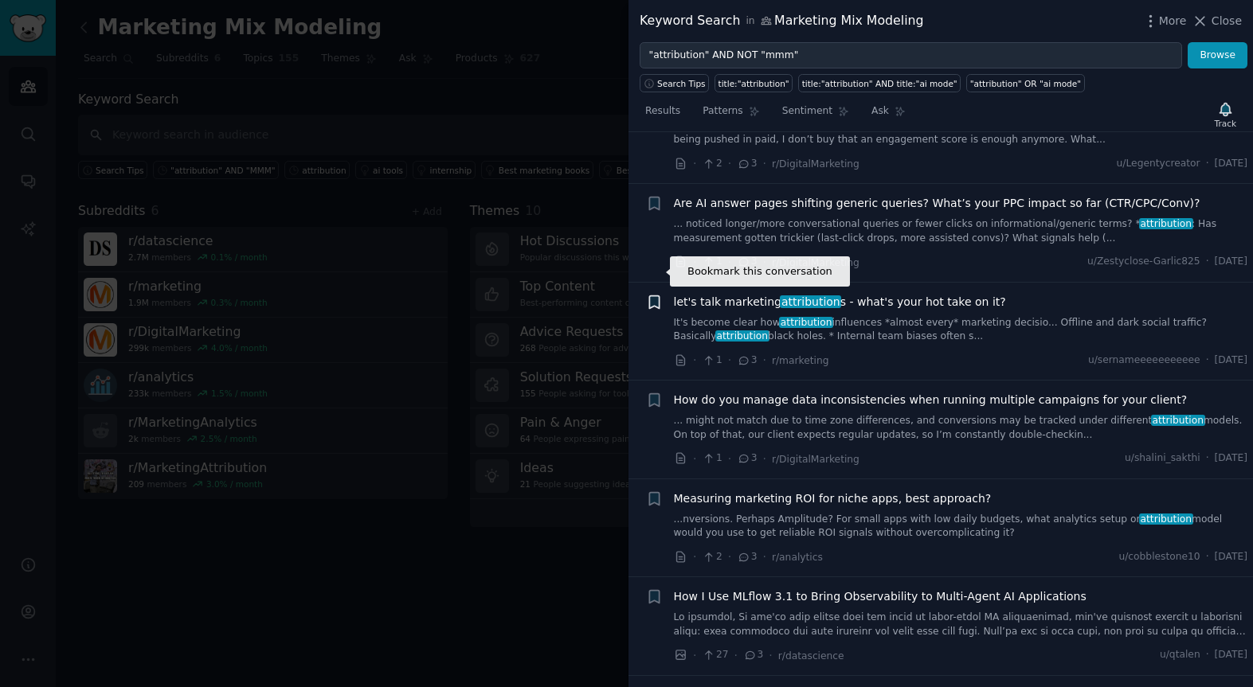
click at [654, 295] on icon "button" at bounding box center [654, 301] width 10 height 13
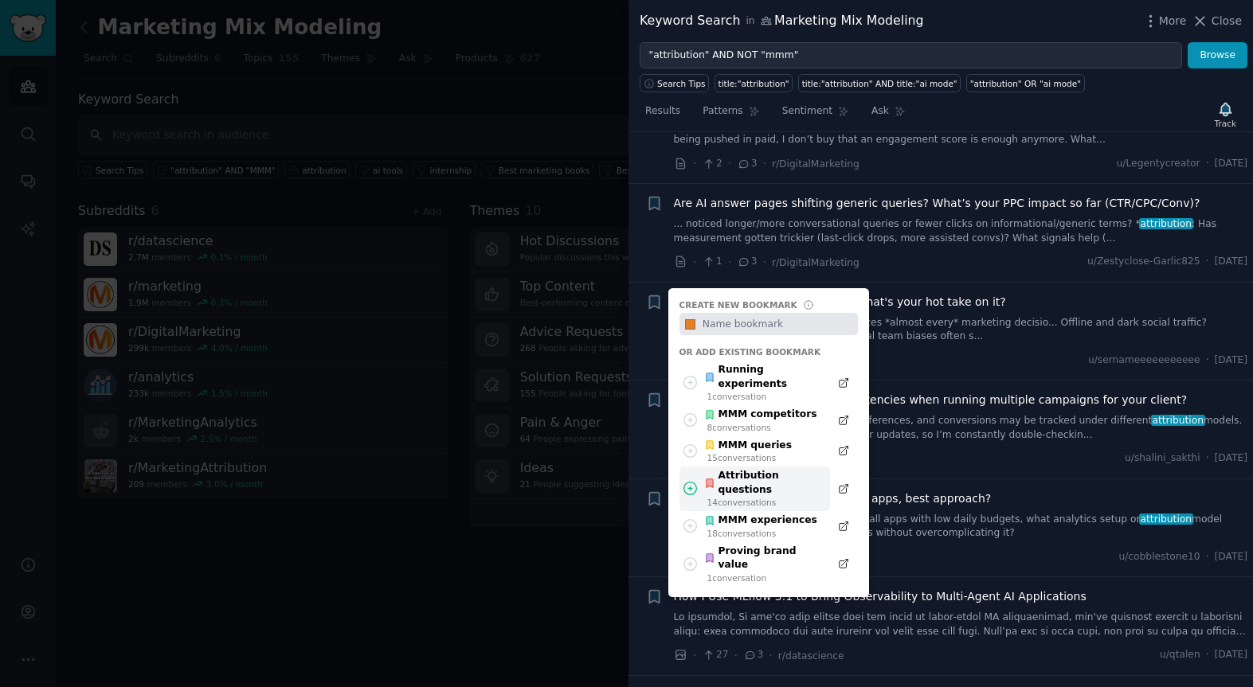
click at [752, 469] on div "Attribution questions" at bounding box center [762, 483] width 117 height 28
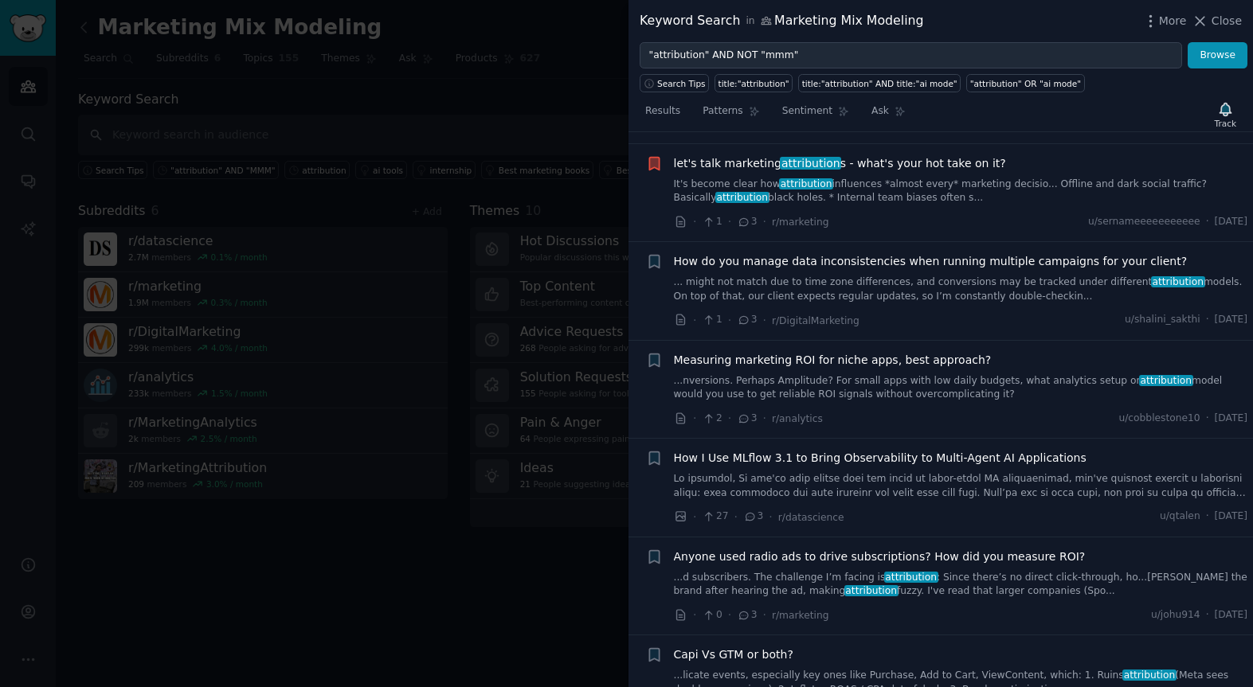
scroll to position [6127, 0]
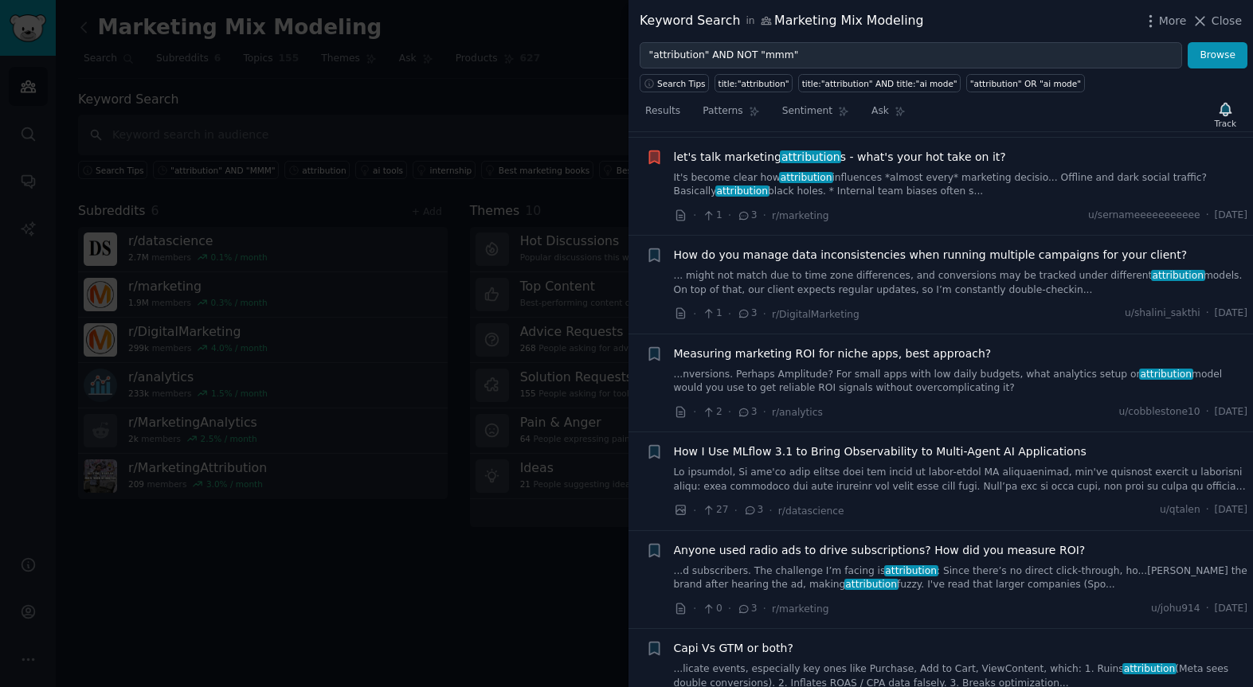
click at [765, 346] on span "Measuring marketing ROI for niche apps, best approach?" at bounding box center [833, 354] width 318 height 17
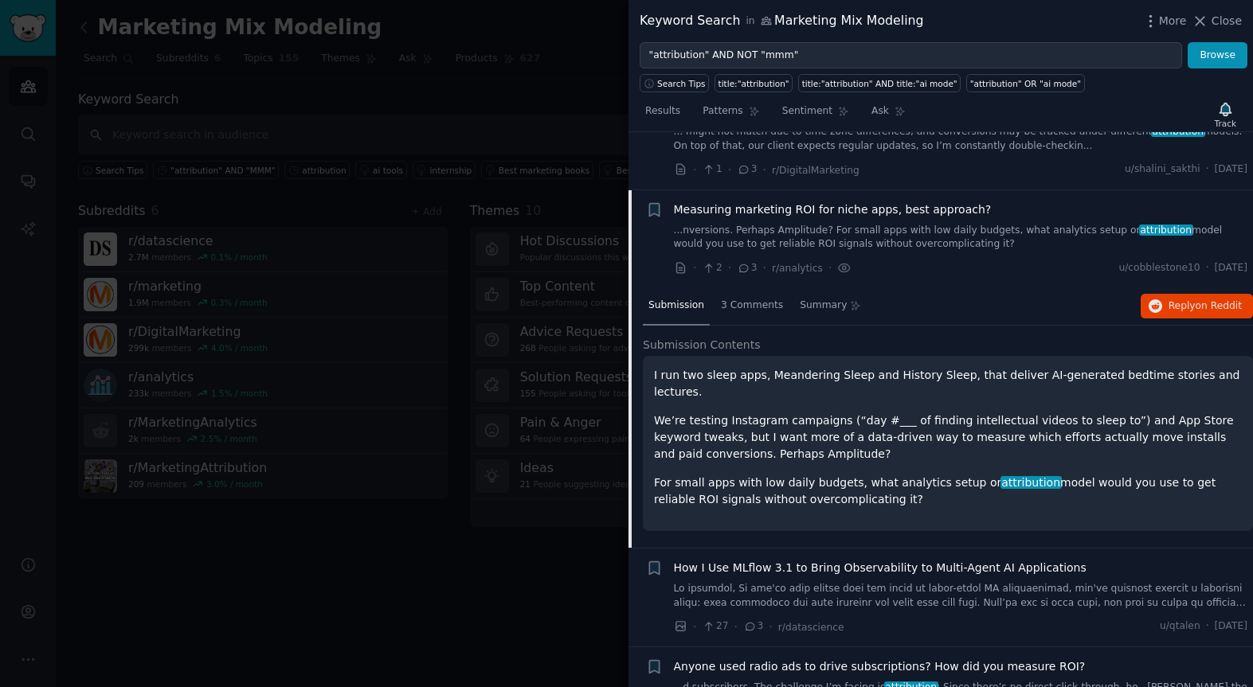
scroll to position [6298, 0]
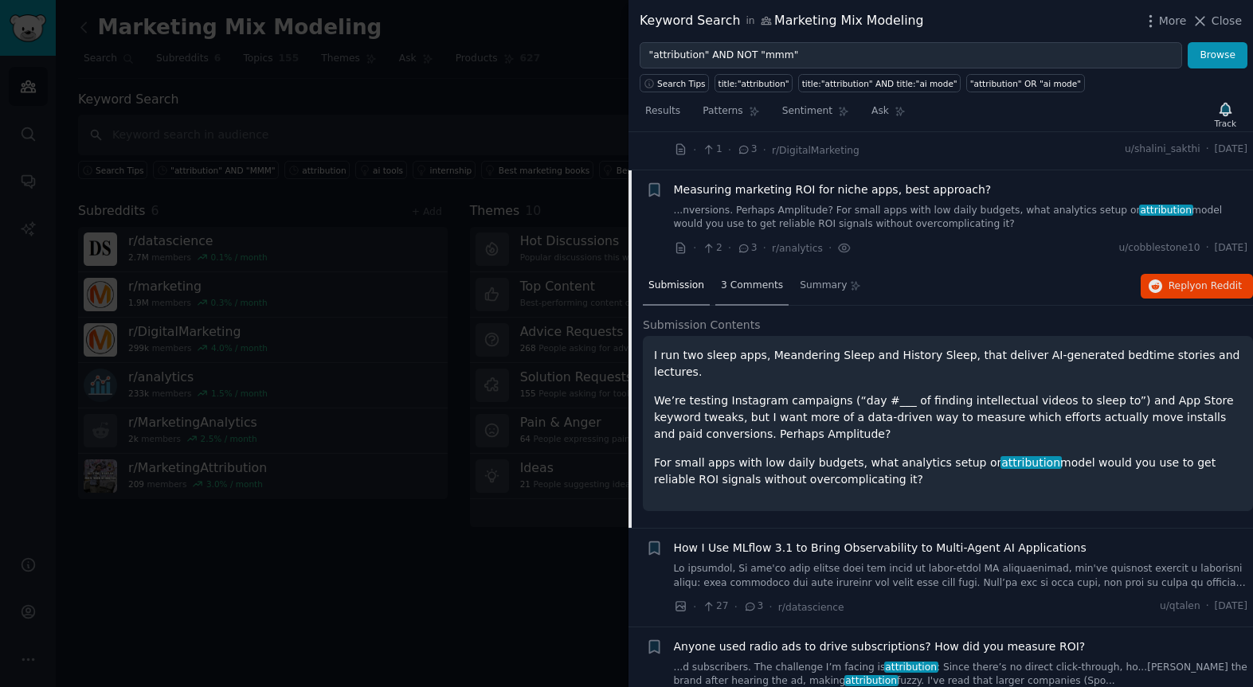
click at [741, 279] on span "3 Comments" at bounding box center [752, 286] width 62 height 14
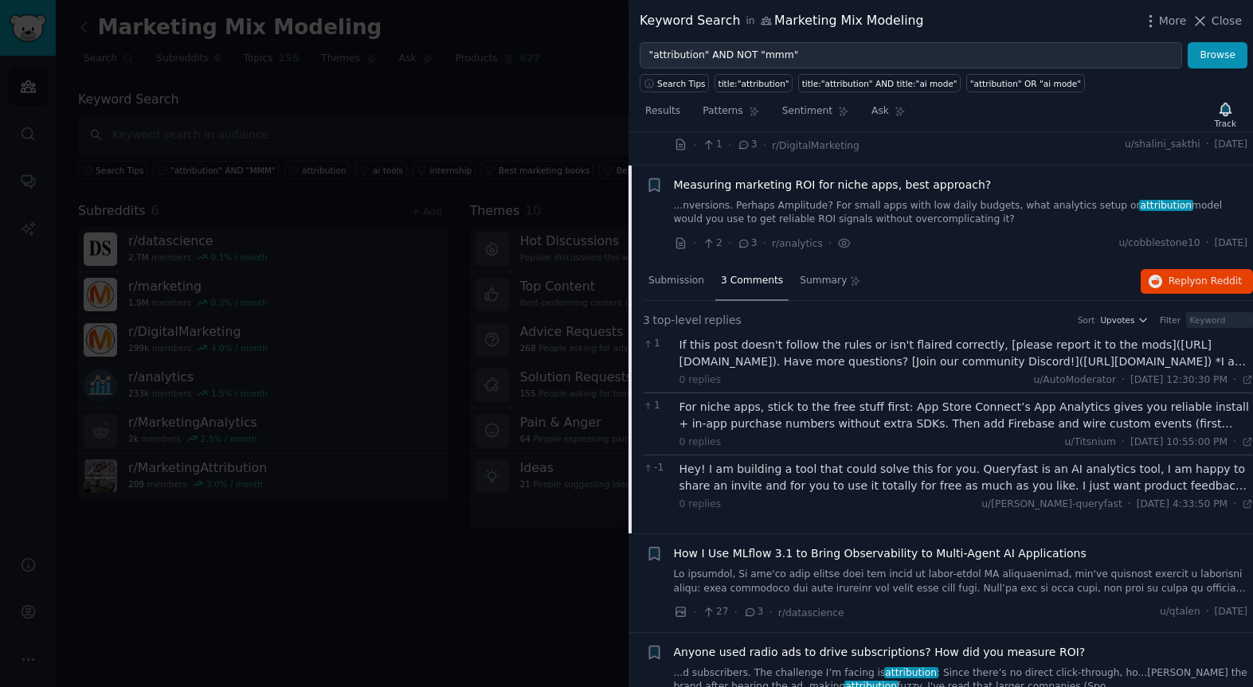
scroll to position [6288, 0]
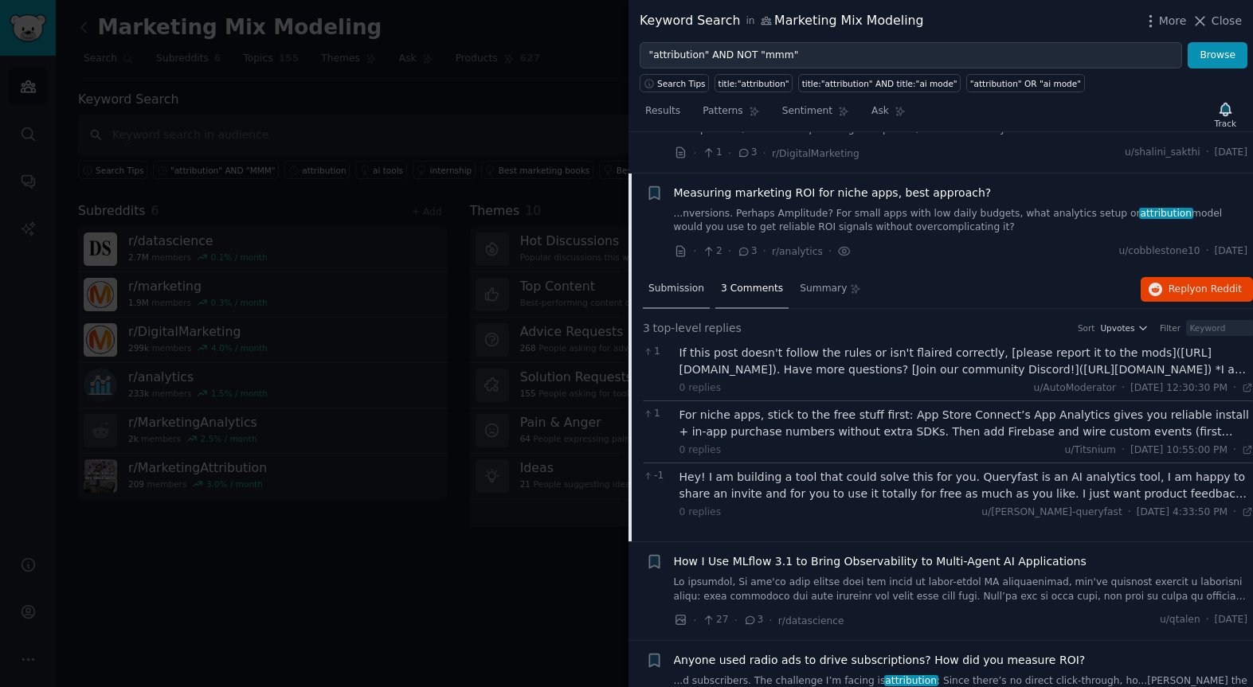
click at [687, 282] on span "Submission" at bounding box center [676, 289] width 56 height 14
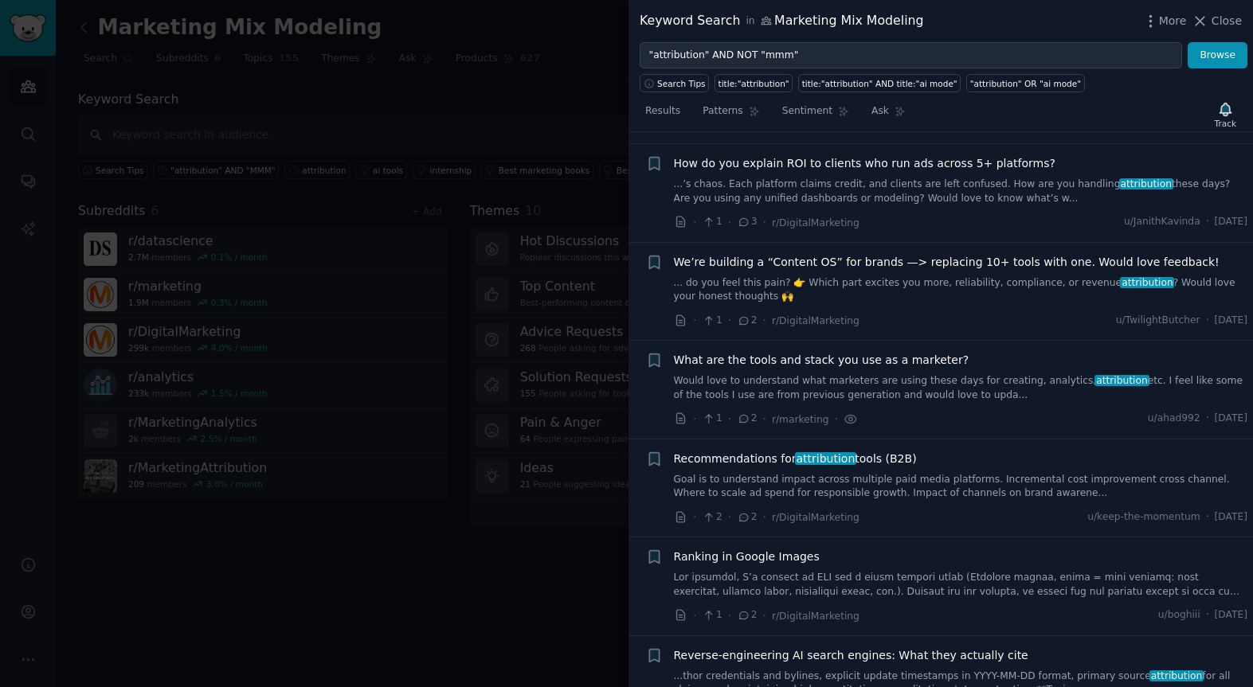
scroll to position [7071, 0]
click at [763, 449] on span "Recommendations for attribution tools (B2B)" at bounding box center [795, 457] width 243 height 17
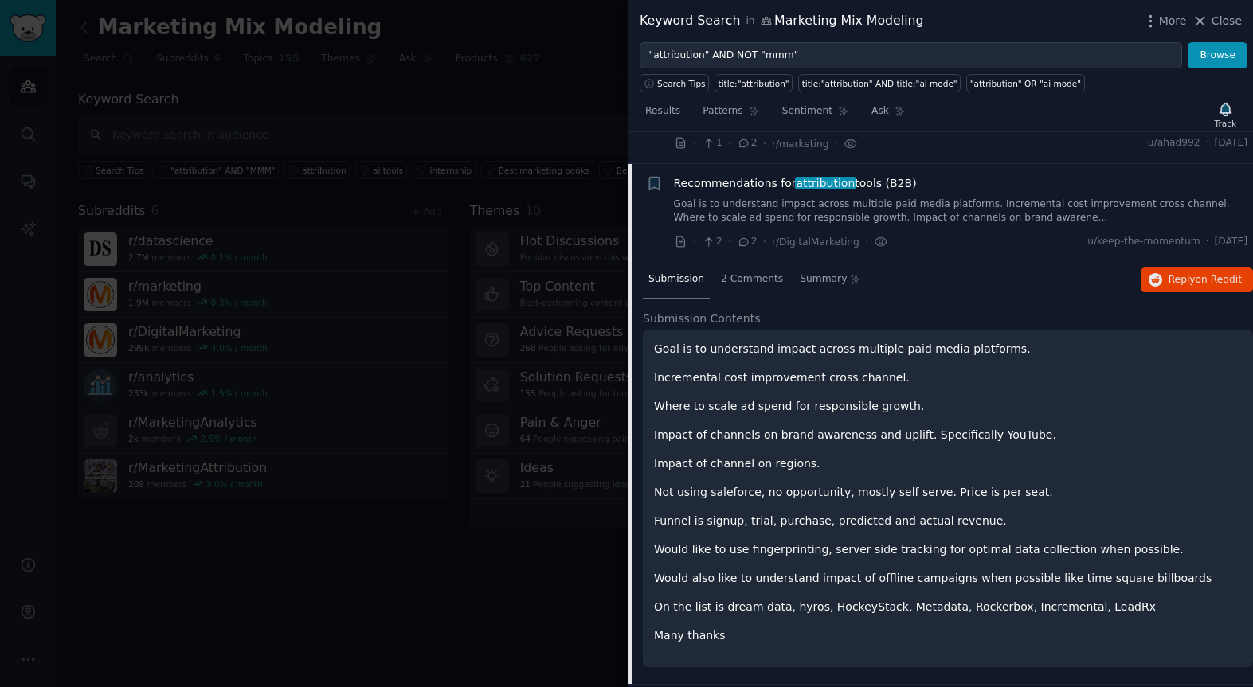
scroll to position [7076, 0]
